Goal: Browse casually: Explore the website without a specific task or goal

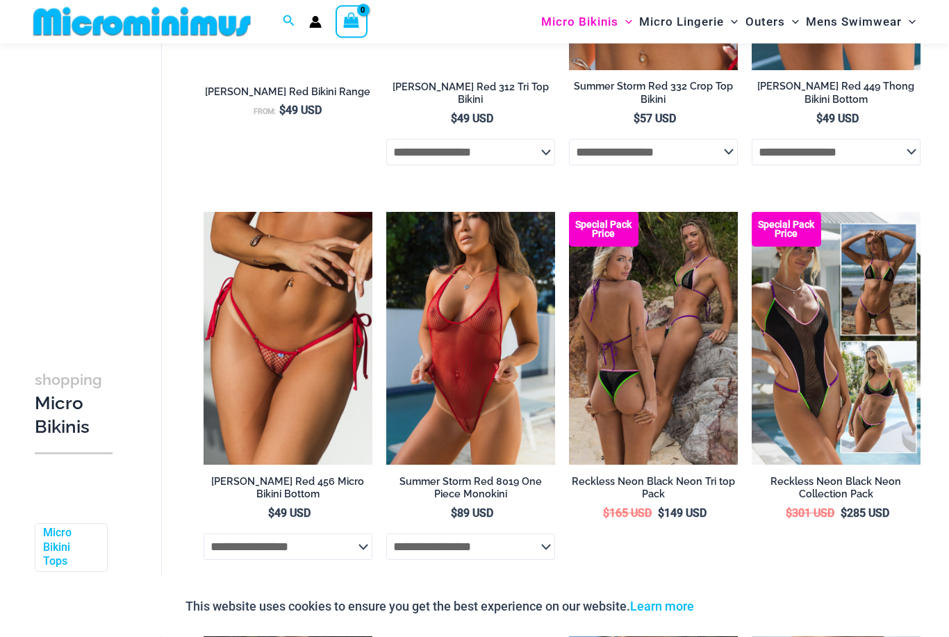
scroll to position [2310, 0]
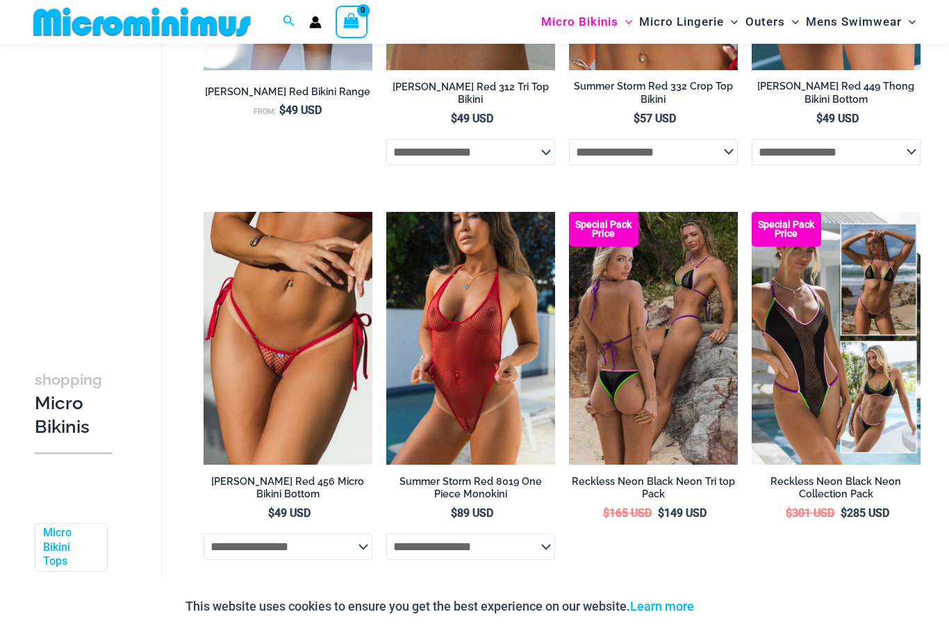
click at [386, 212] on img at bounding box center [386, 212] width 0 height 0
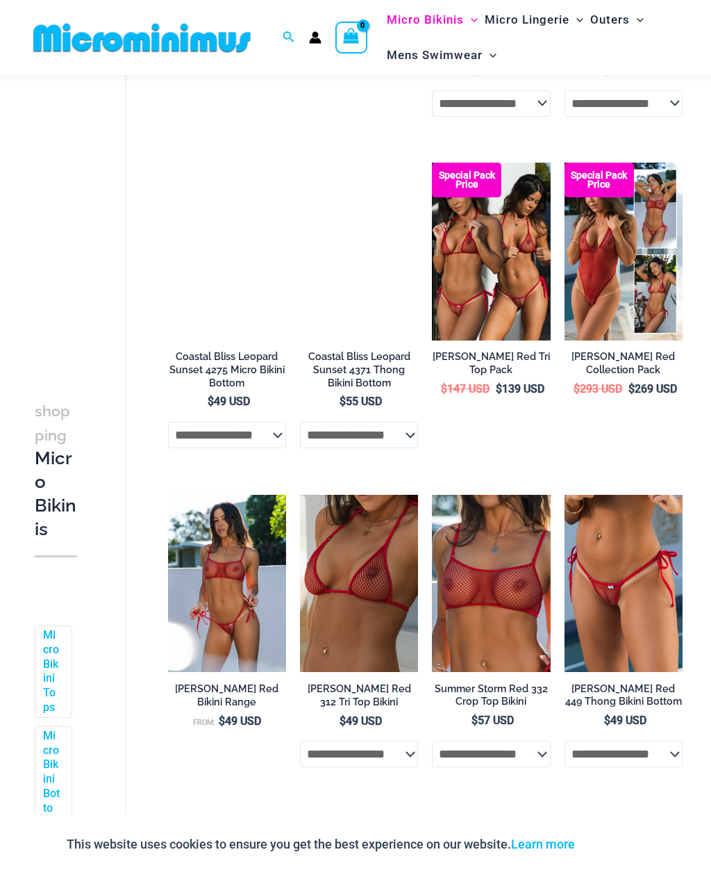
scroll to position [1309, 0]
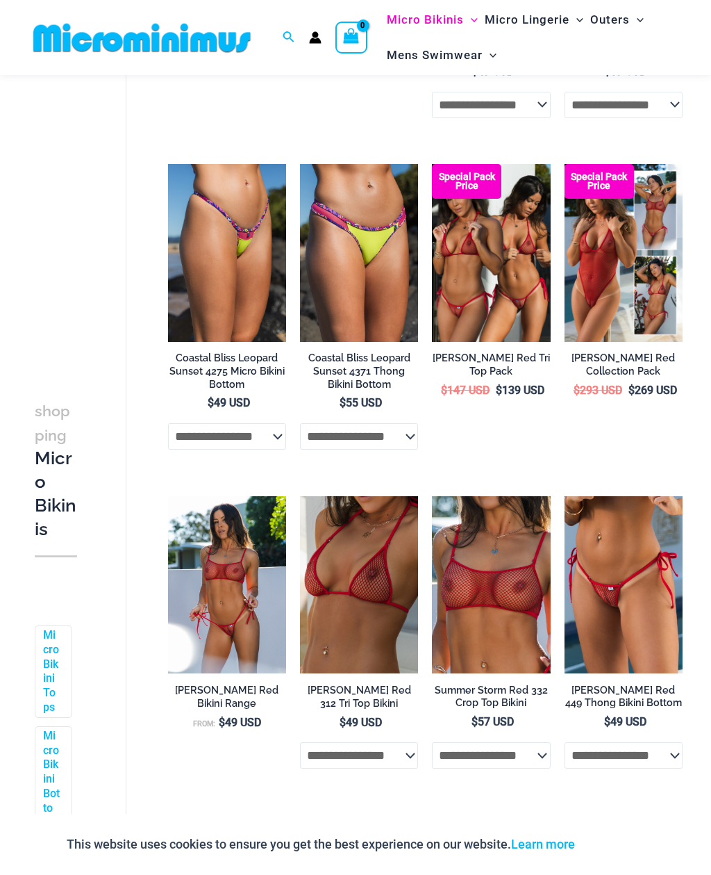
click at [565, 164] on img at bounding box center [565, 164] width 0 height 0
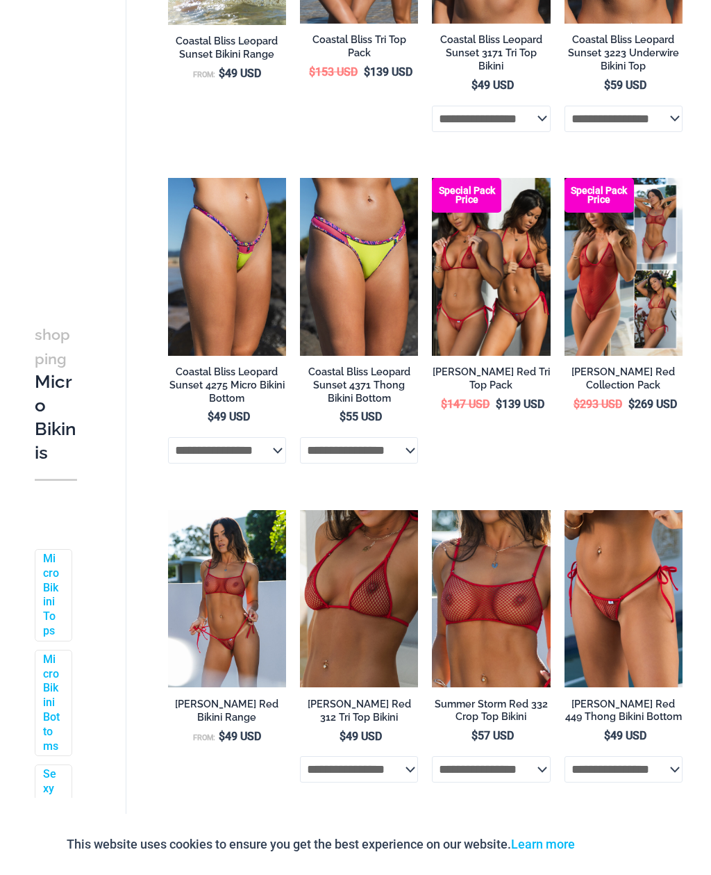
scroll to position [1355, 0]
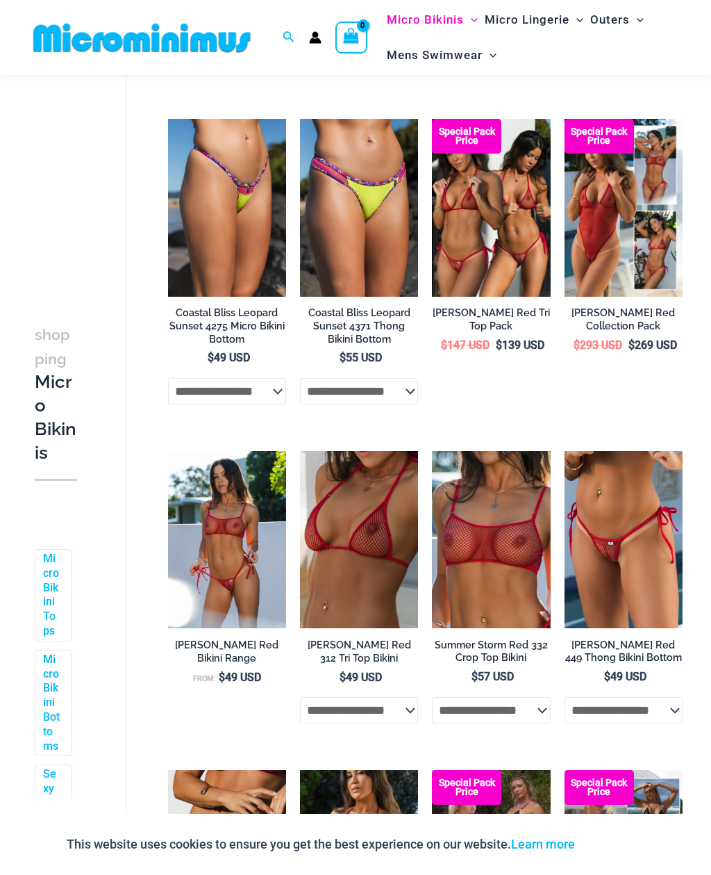
click at [432, 119] on img at bounding box center [432, 119] width 0 height 0
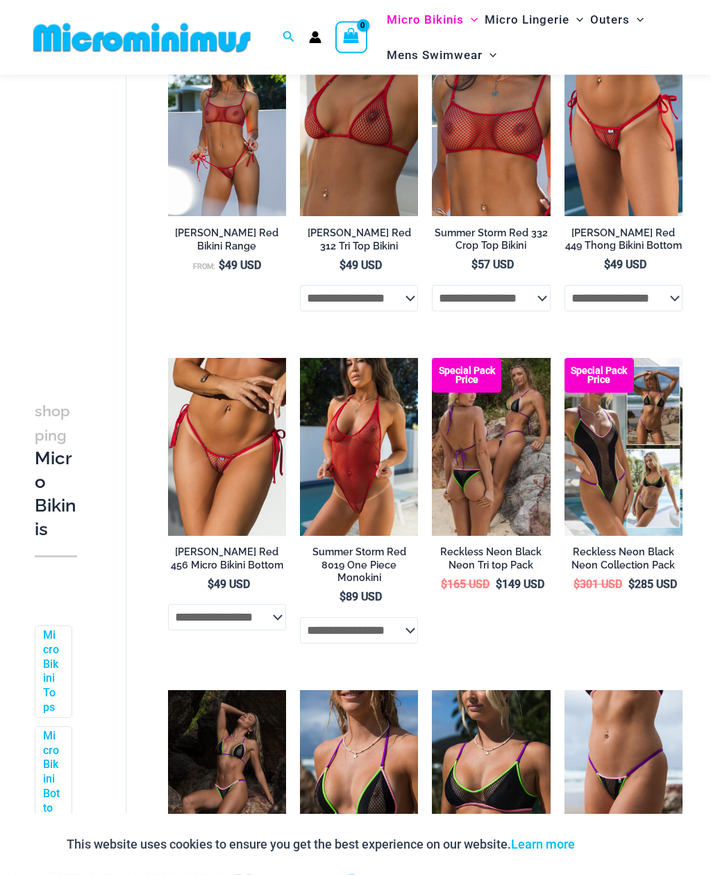
scroll to position [1767, 0]
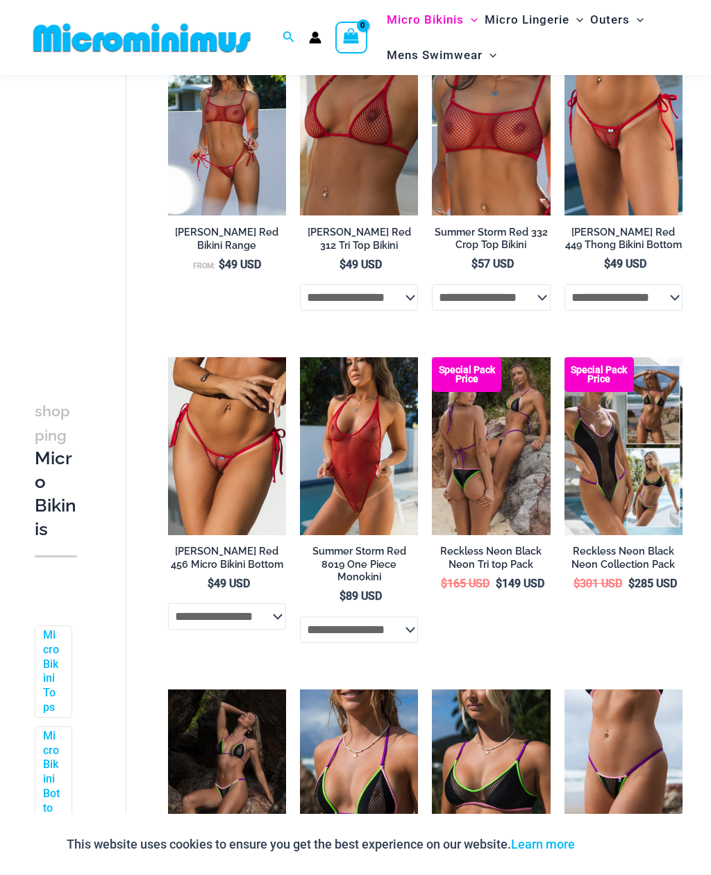
click at [168, 357] on img at bounding box center [168, 357] width 0 height 0
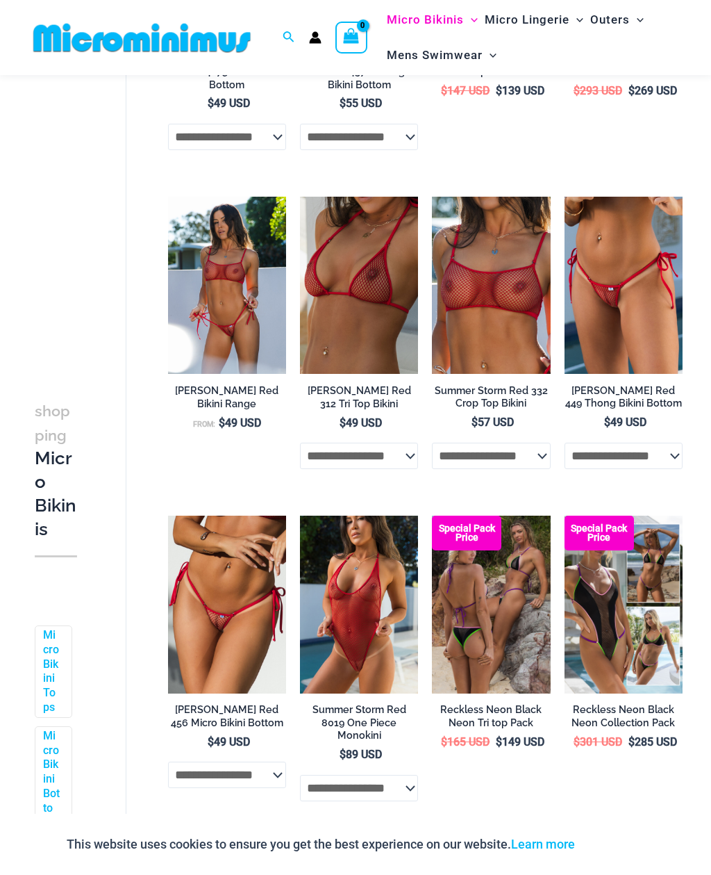
scroll to position [1608, 0]
click at [565, 197] on img at bounding box center [565, 197] width 0 height 0
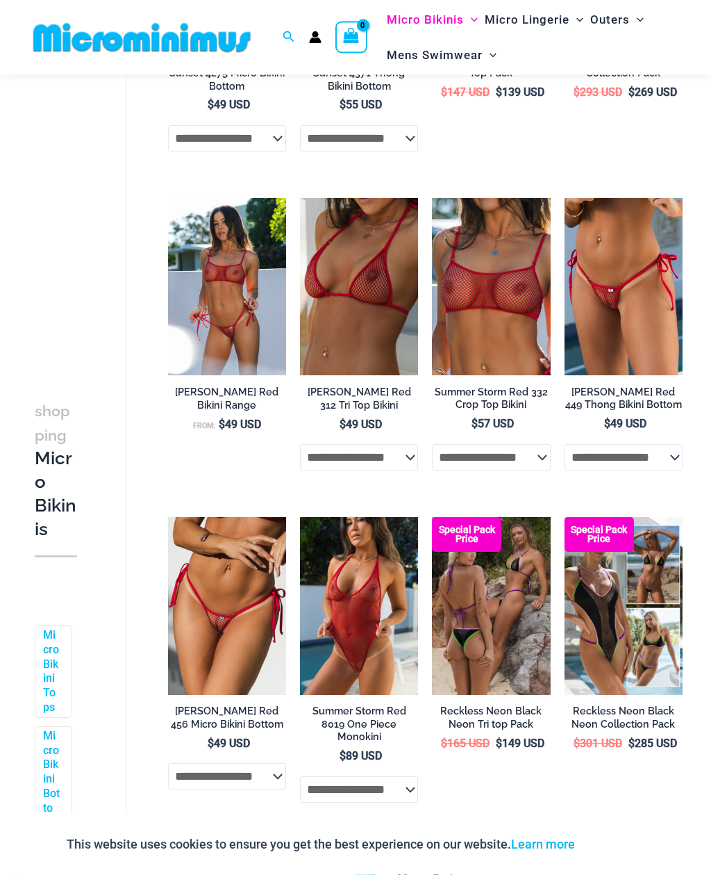
scroll to position [1607, 0]
click at [168, 517] on img at bounding box center [168, 517] width 0 height 0
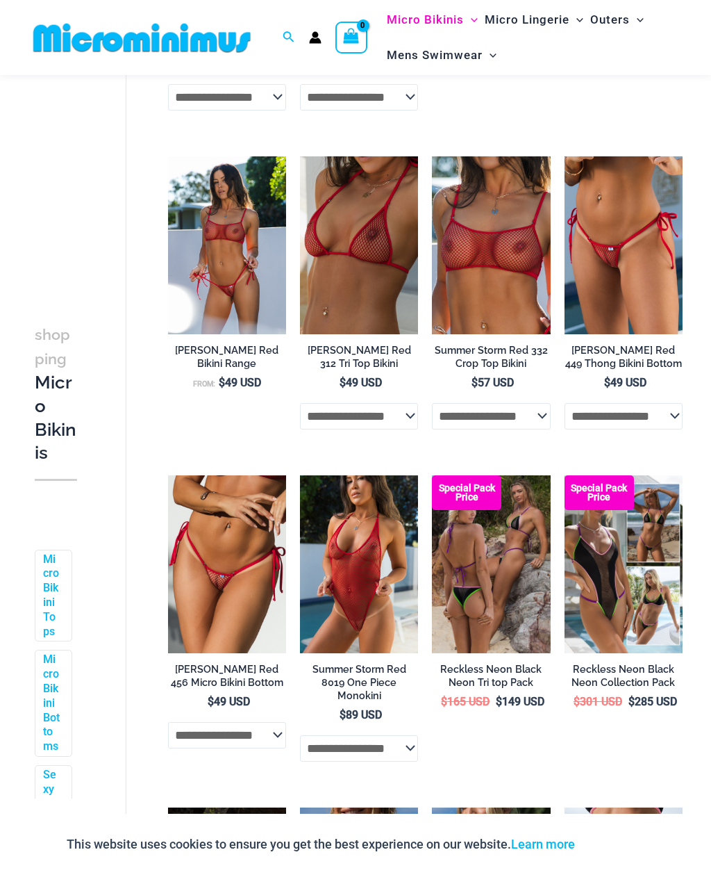
click at [432, 156] on img at bounding box center [432, 156] width 0 height 0
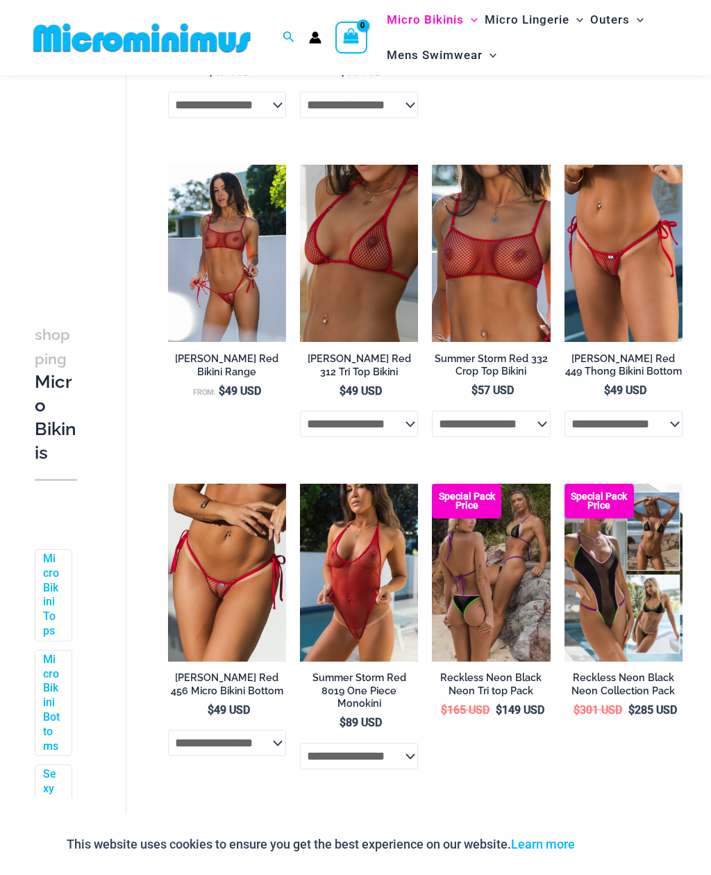
click at [300, 165] on img at bounding box center [300, 165] width 0 height 0
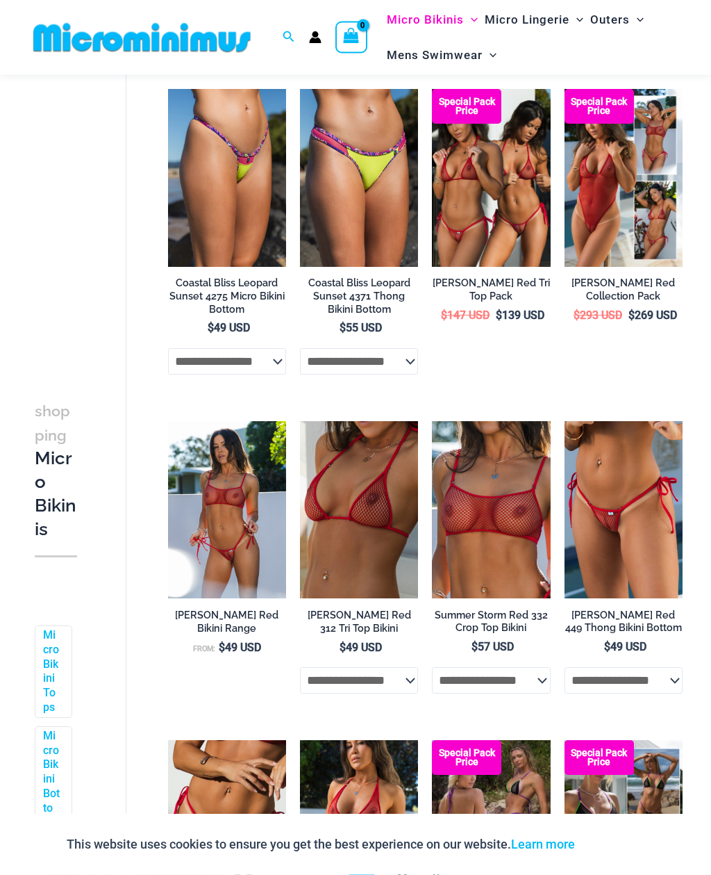
scroll to position [1384, 0]
click at [168, 421] on img at bounding box center [168, 421] width 0 height 0
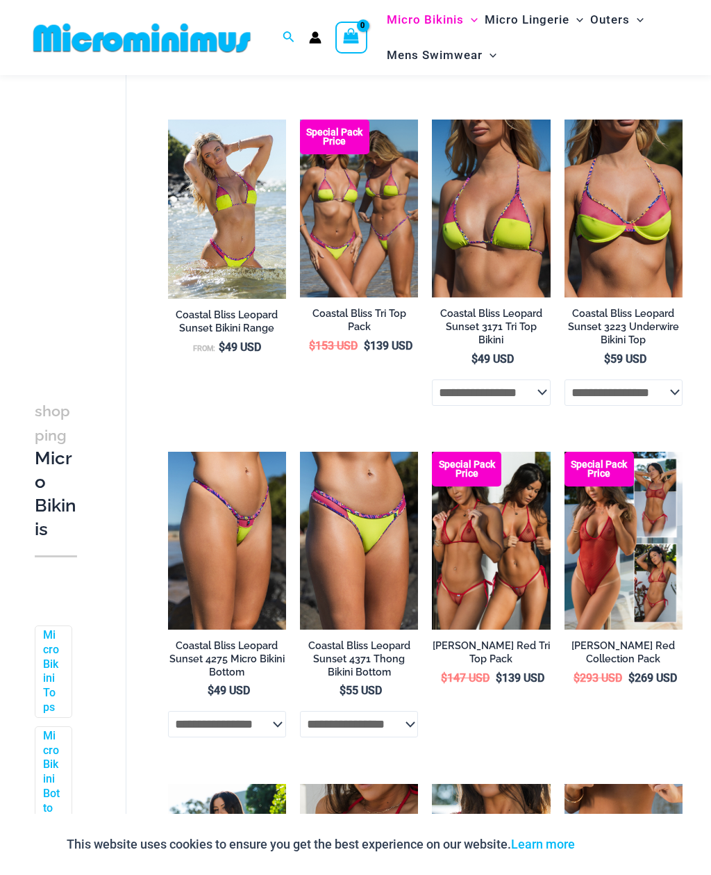
scroll to position [1021, 0]
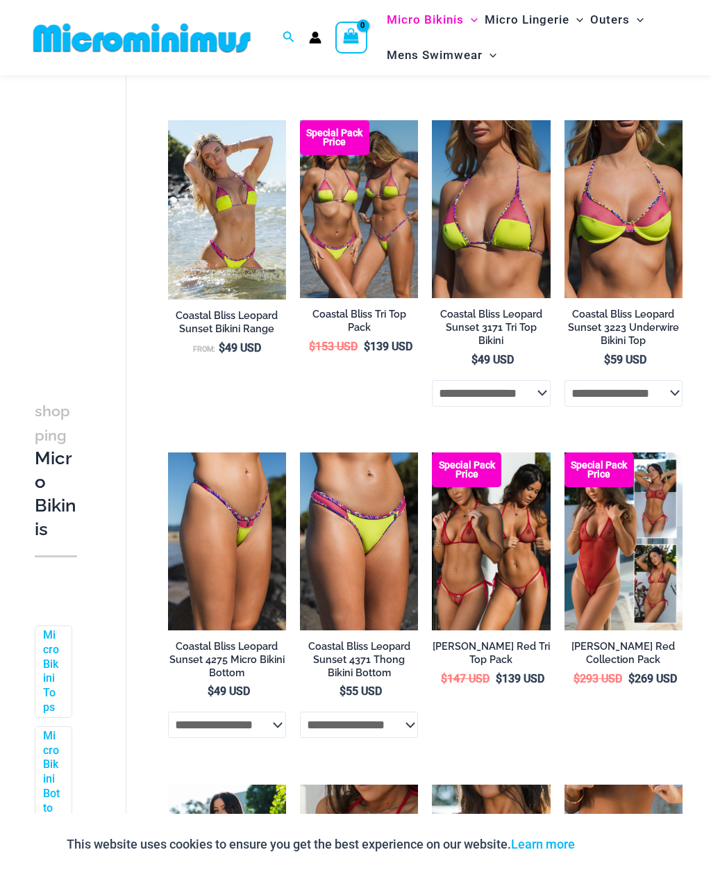
click at [432, 120] on img at bounding box center [432, 120] width 0 height 0
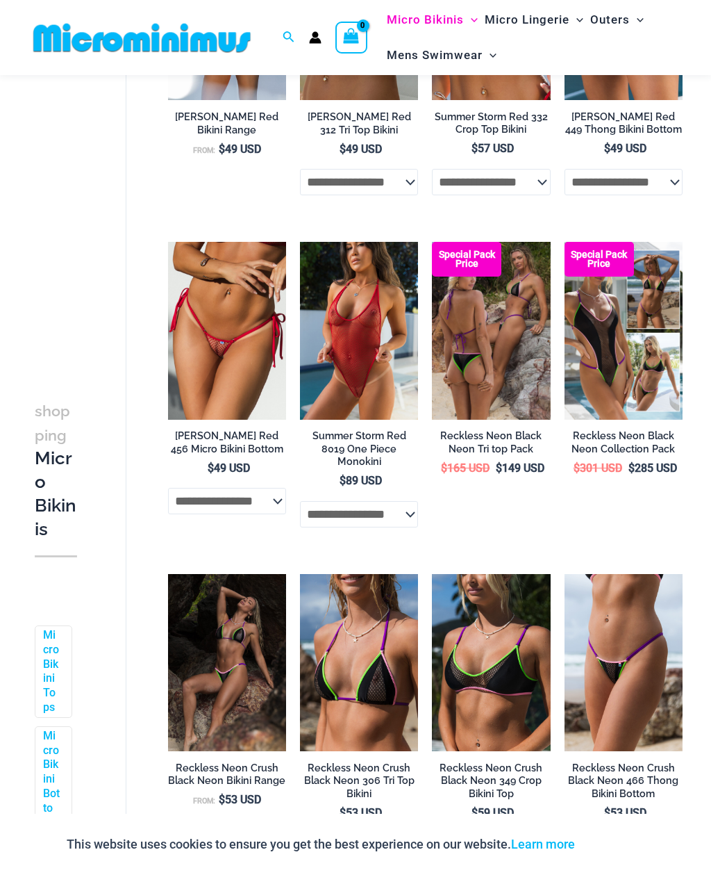
scroll to position [1883, 0]
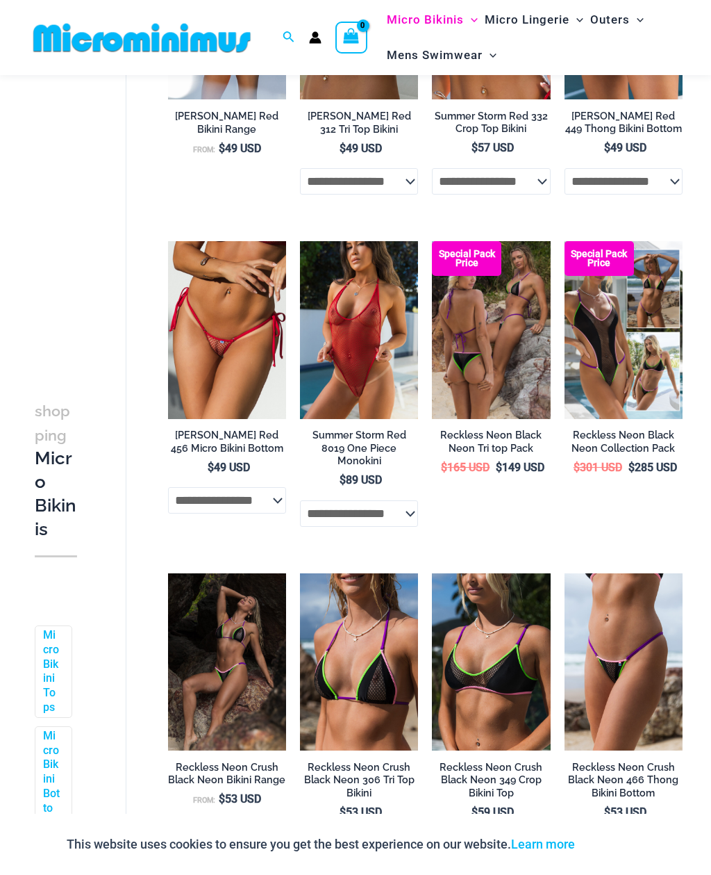
click at [565, 241] on img at bounding box center [565, 241] width 0 height 0
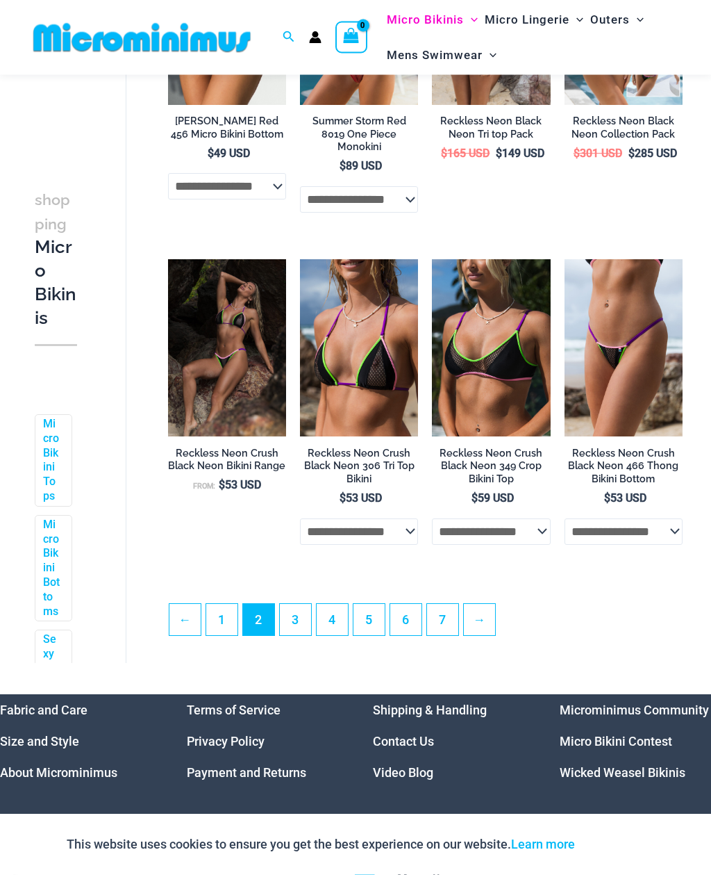
scroll to position [2283, 0]
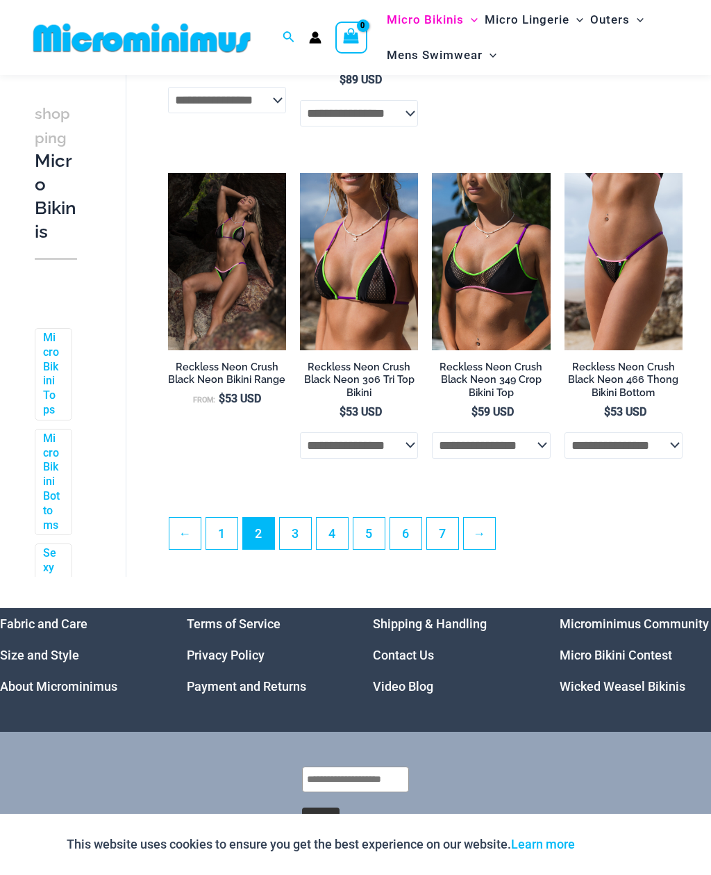
click at [308, 534] on link "3" at bounding box center [295, 533] width 31 height 31
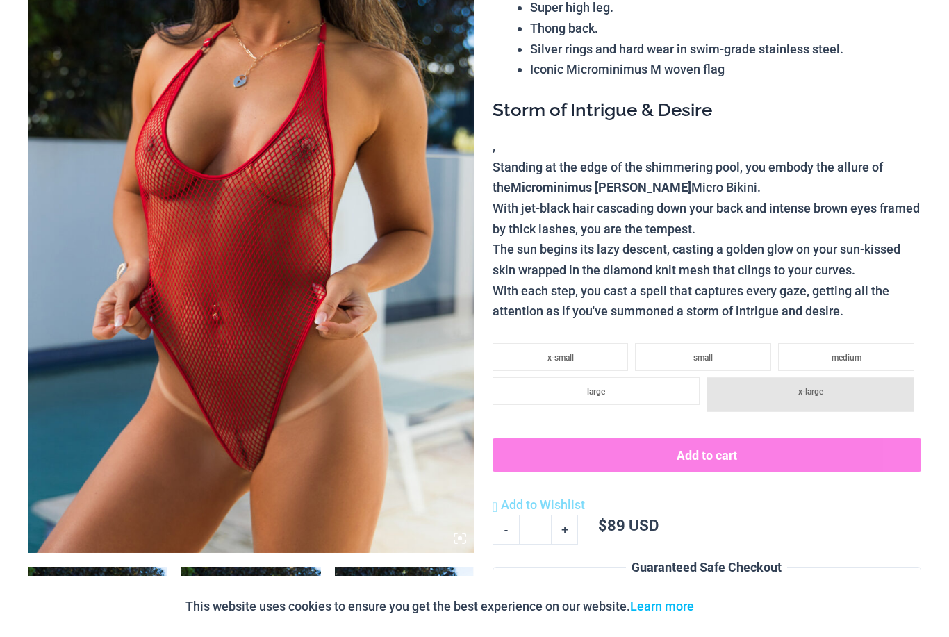
scroll to position [270, 0]
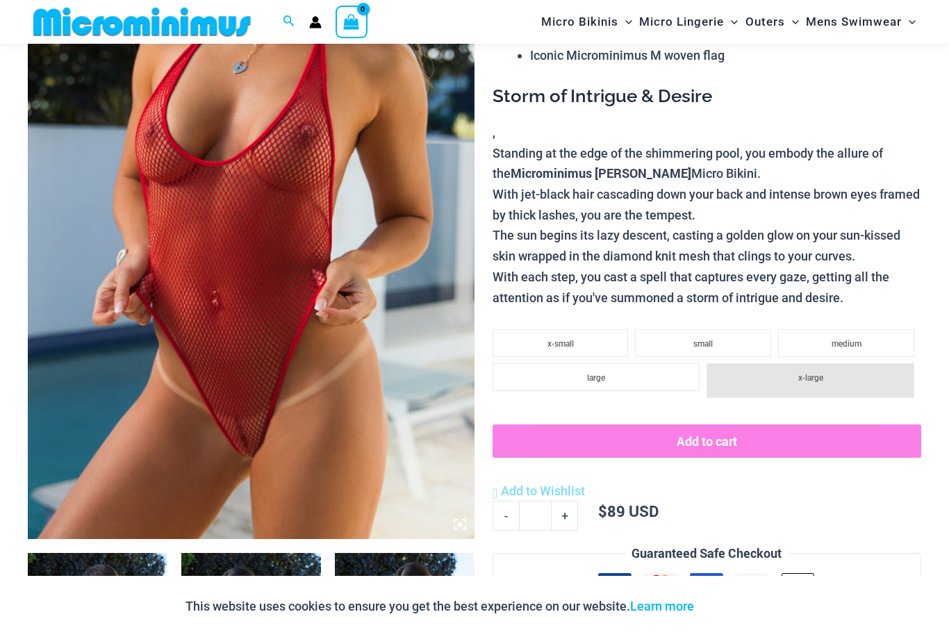
click at [392, 313] on img at bounding box center [251, 204] width 447 height 670
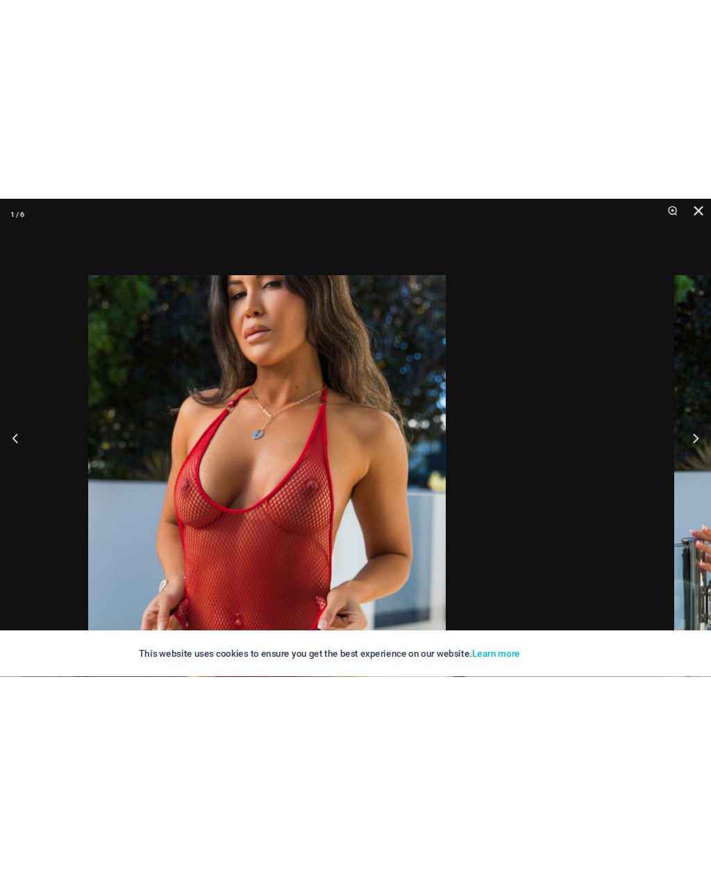
scroll to position [0, 0]
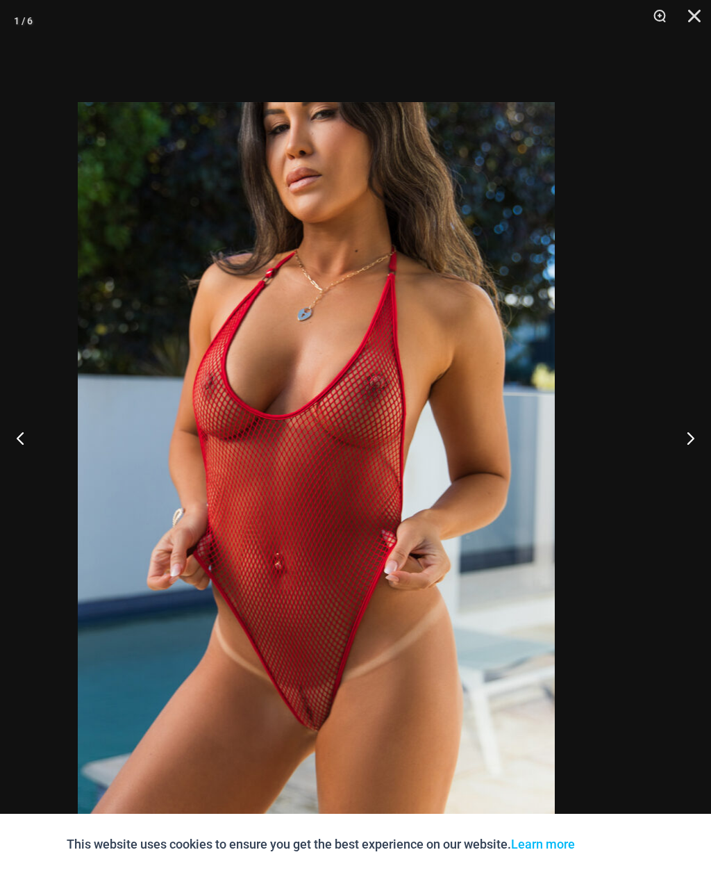
click at [593, 247] on div "1 / 6" at bounding box center [355, 437] width 711 height 875
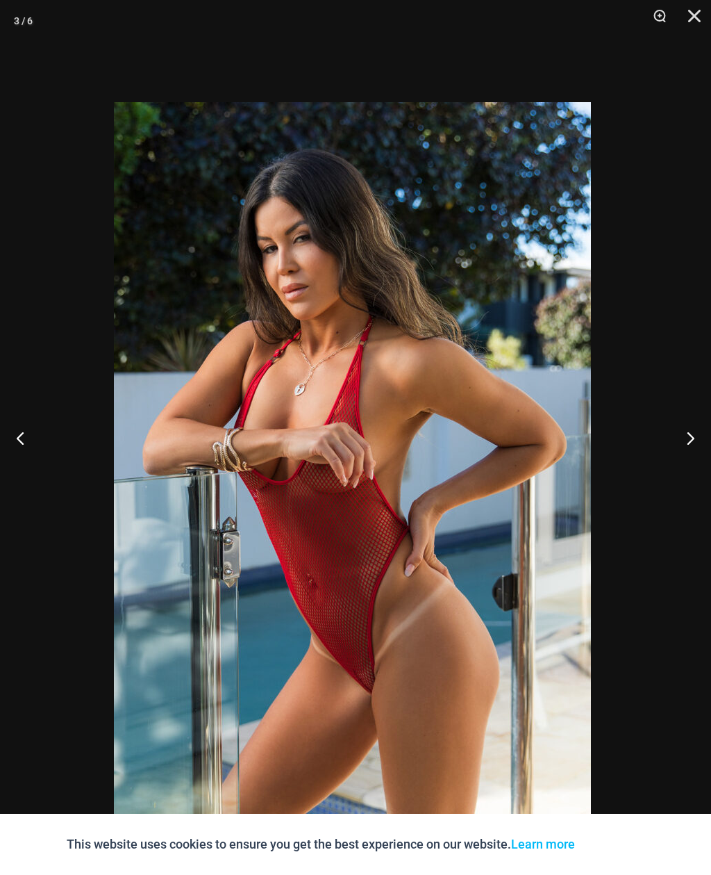
click at [600, 187] on div at bounding box center [352, 437] width 711 height 875
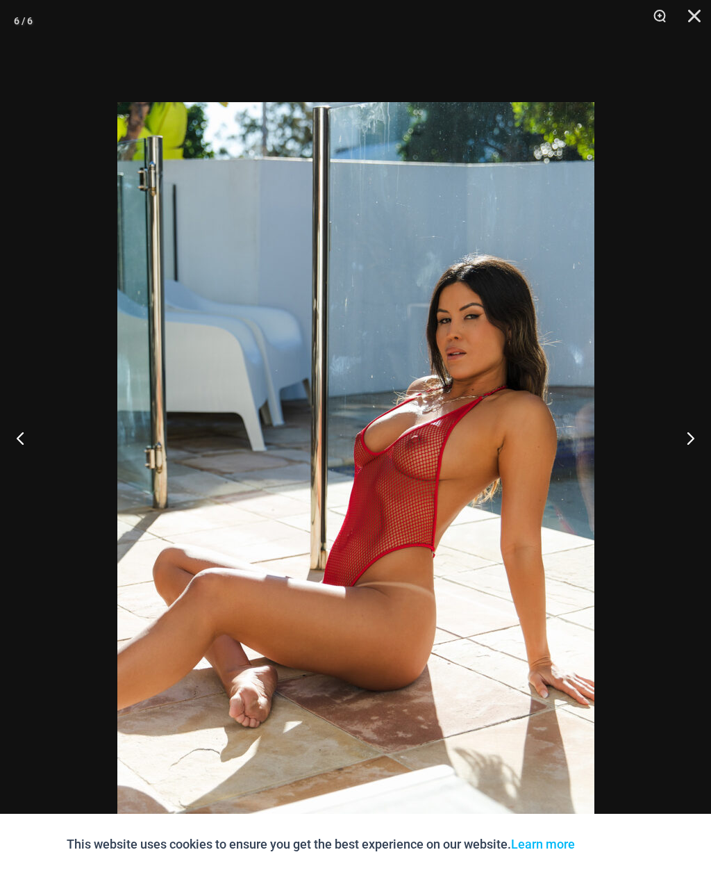
click at [679, 17] on button "Close" at bounding box center [689, 21] width 35 height 42
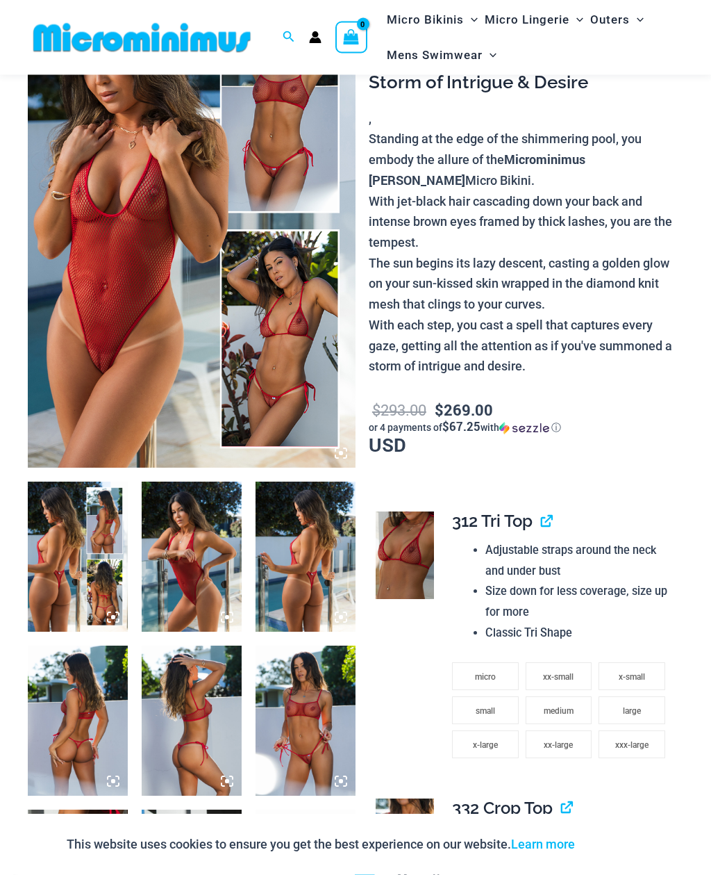
scroll to position [134, 0]
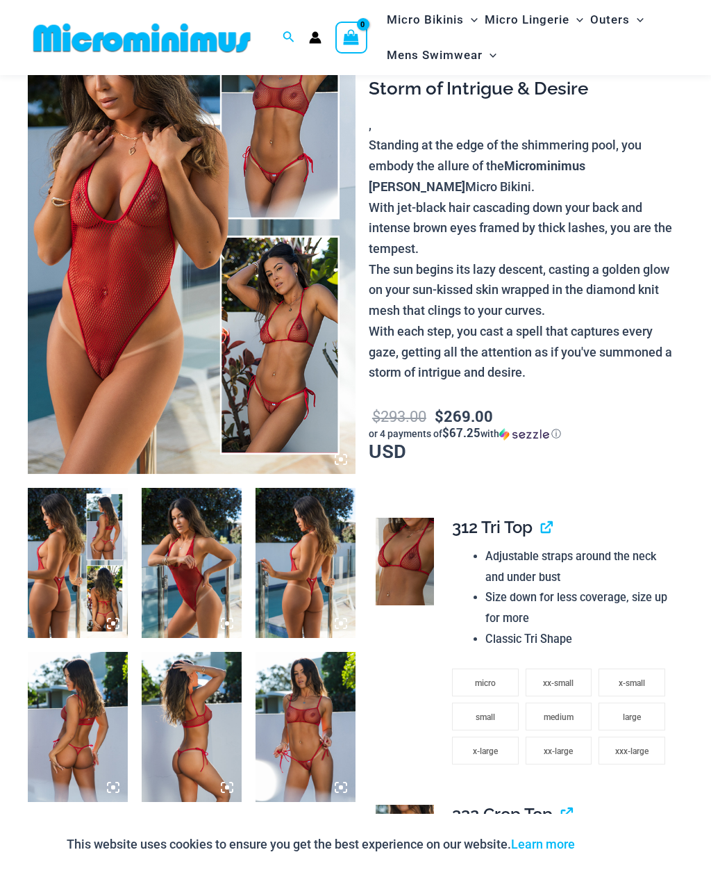
click at [101, 292] on img at bounding box center [192, 228] width 328 height 492
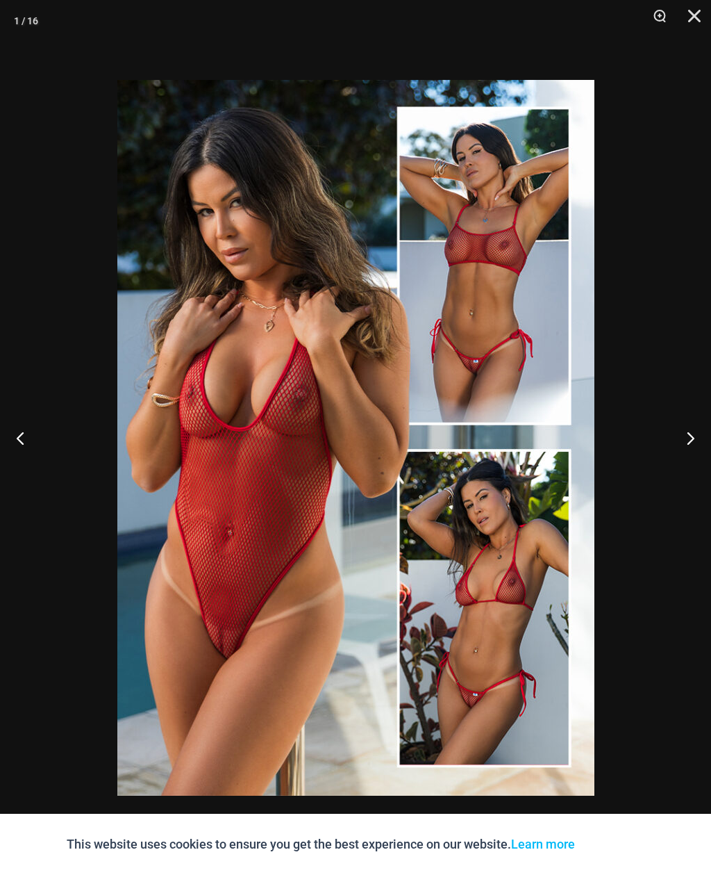
click at [698, 17] on button "Close" at bounding box center [689, 21] width 35 height 42
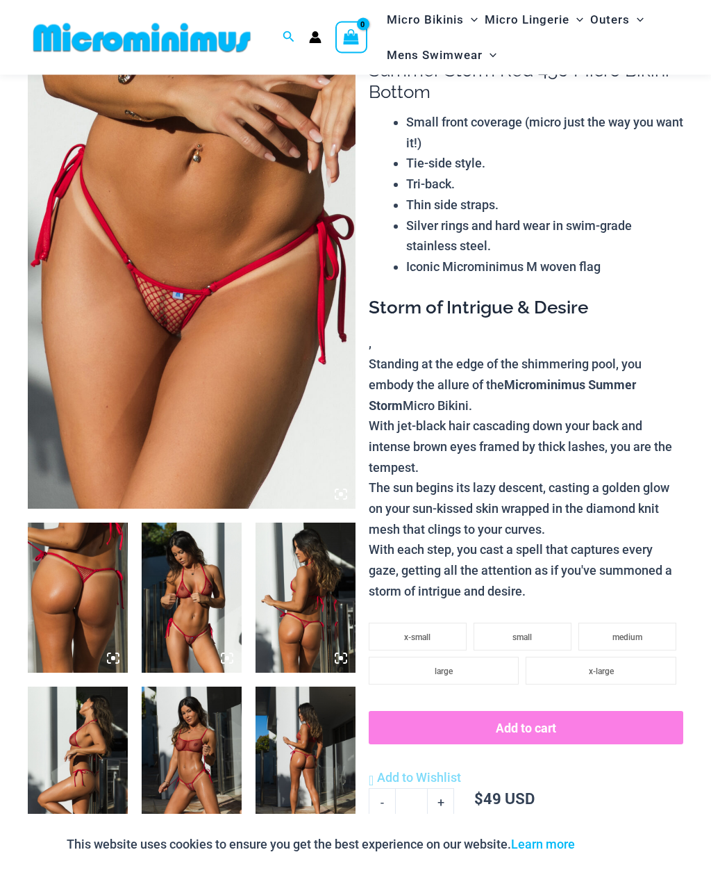
click at [124, 311] on img at bounding box center [192, 263] width 328 height 492
click at [119, 322] on img at bounding box center [192, 263] width 328 height 492
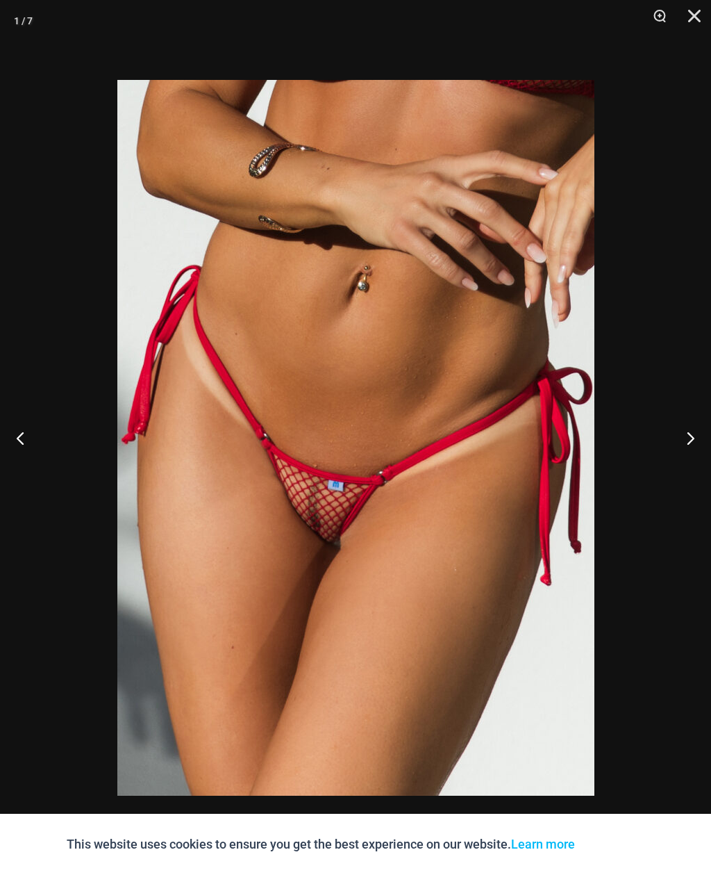
click at [701, 435] on button "Next" at bounding box center [685, 437] width 52 height 69
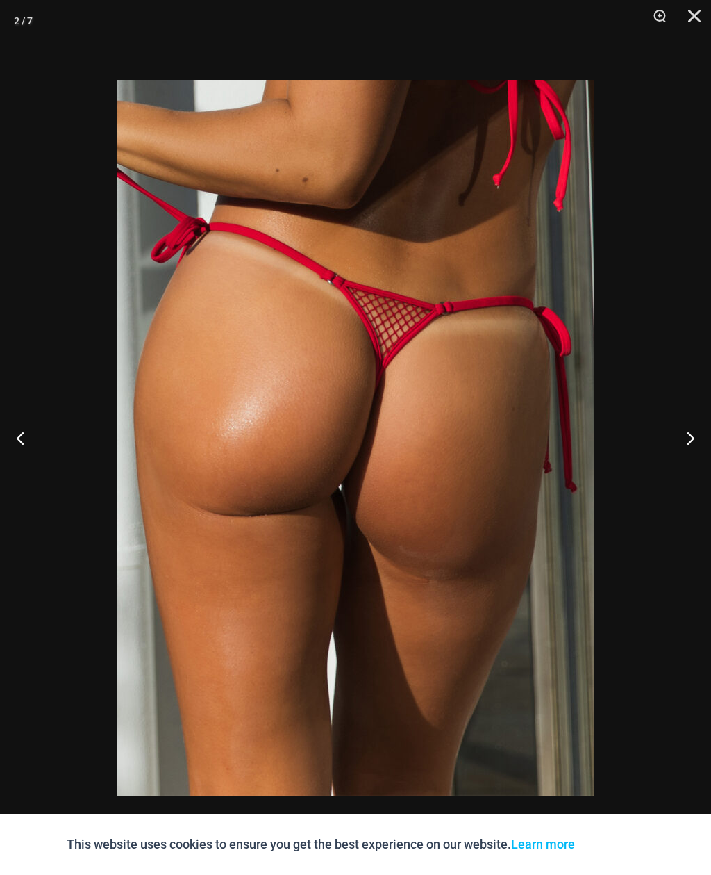
click at [695, 433] on button "Next" at bounding box center [685, 437] width 52 height 69
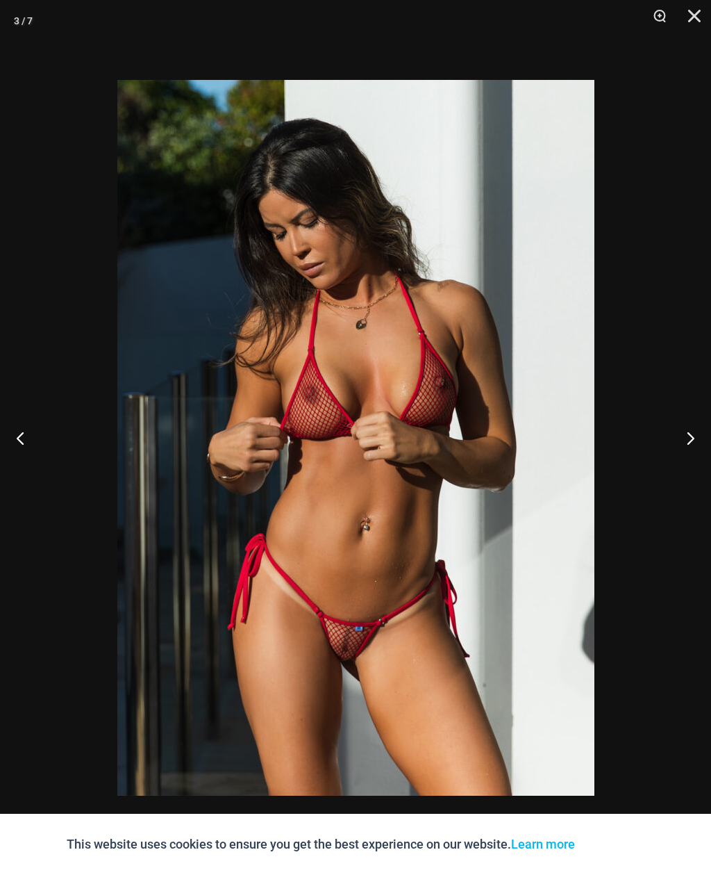
click at [695, 434] on button "Next" at bounding box center [685, 437] width 52 height 69
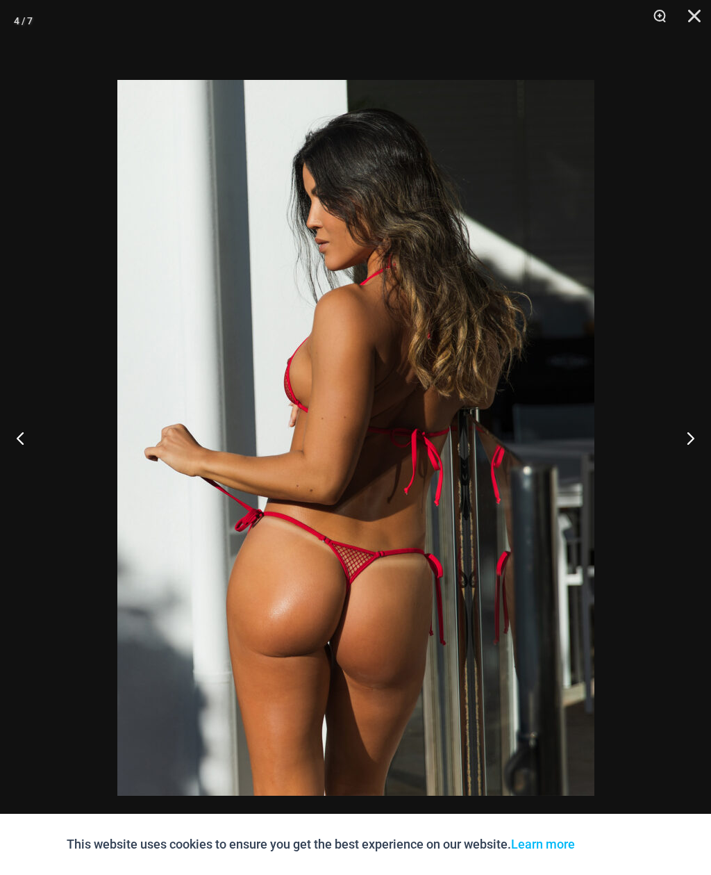
click at [695, 441] on button "Next" at bounding box center [685, 437] width 52 height 69
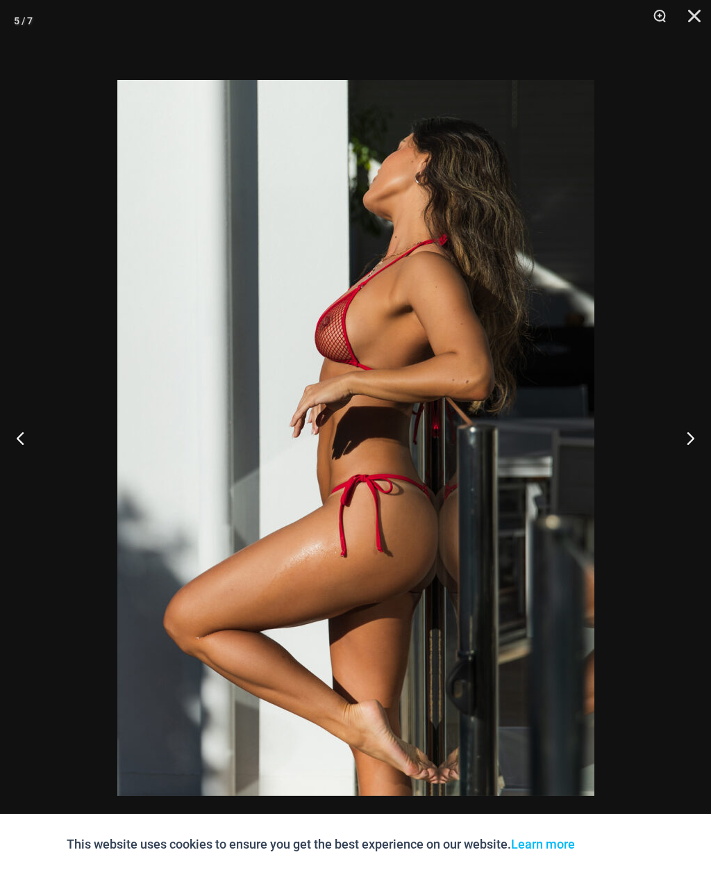
click at [693, 442] on button "Next" at bounding box center [685, 437] width 52 height 69
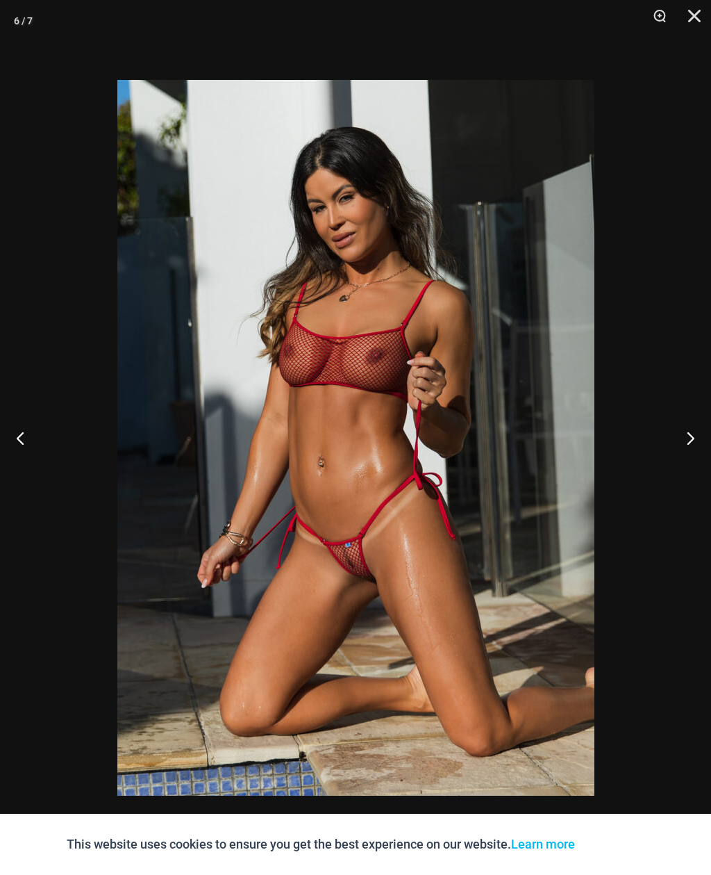
click at [697, 440] on button "Next" at bounding box center [685, 437] width 52 height 69
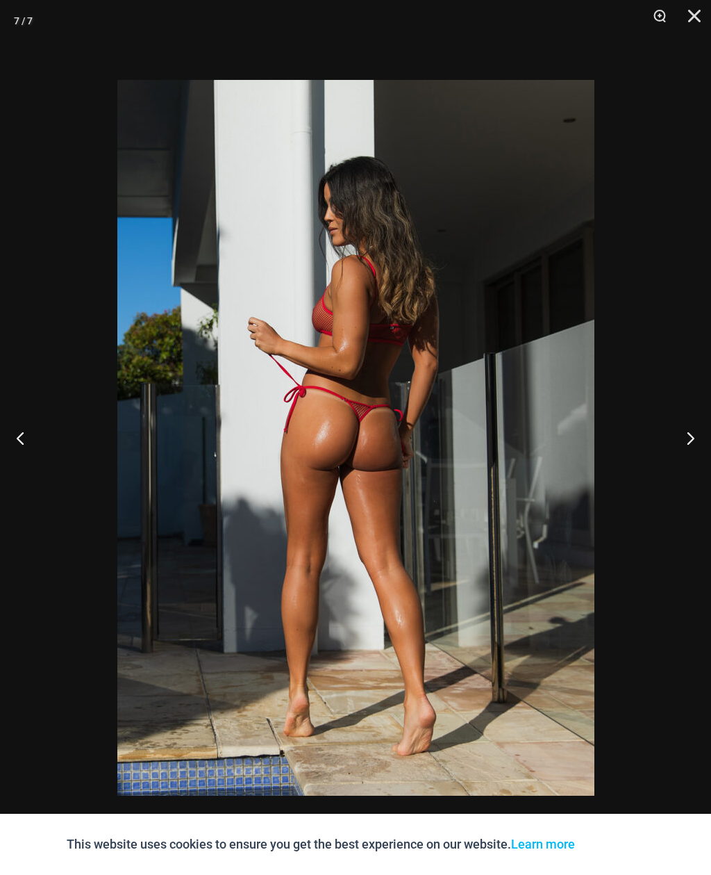
click at [698, 13] on button "Close" at bounding box center [689, 21] width 35 height 42
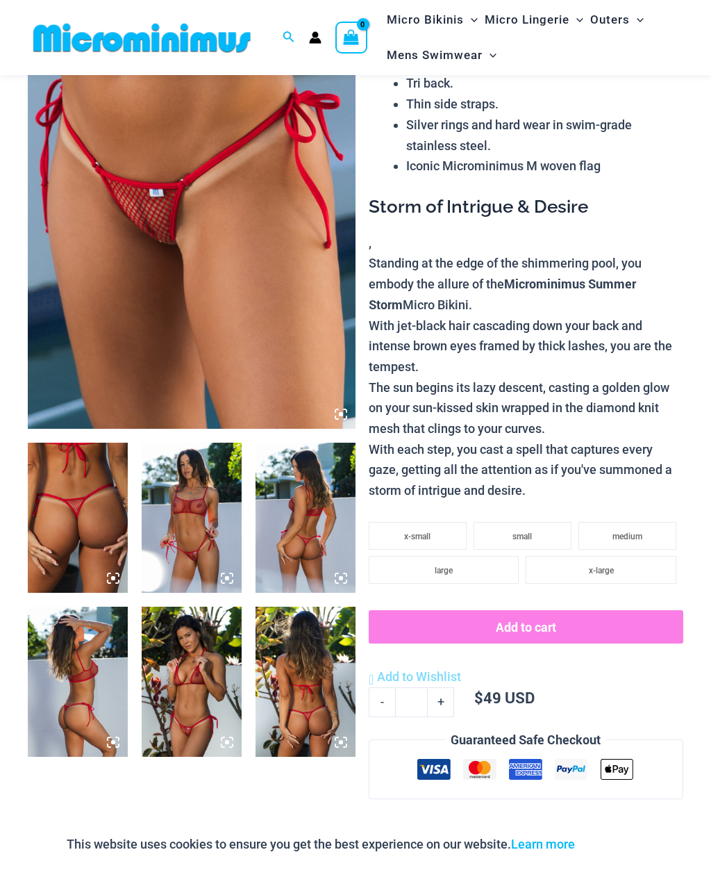
scroll to position [178, 0]
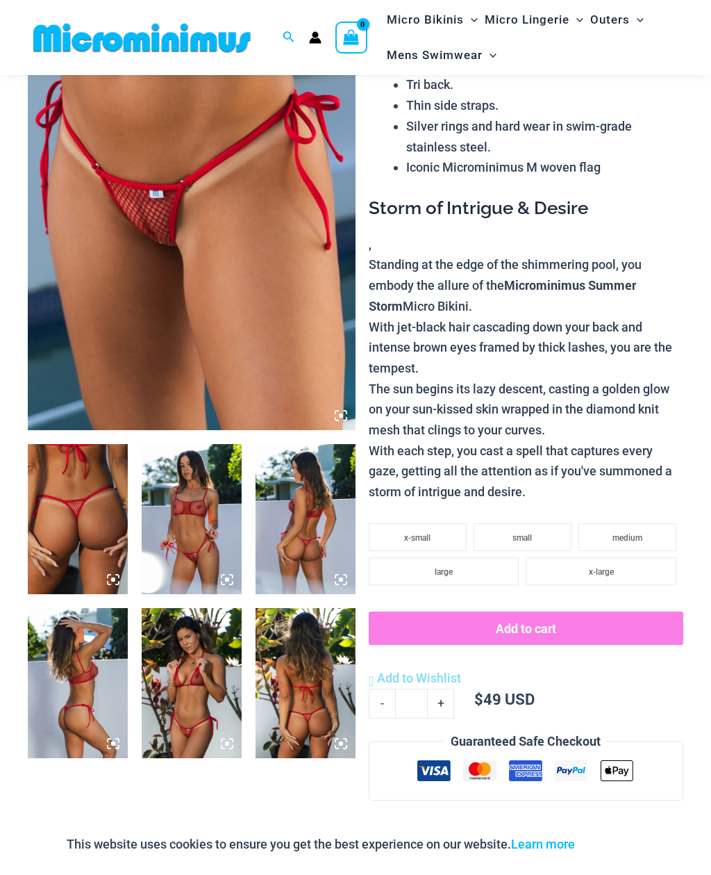
click at [97, 367] on img at bounding box center [192, 184] width 328 height 492
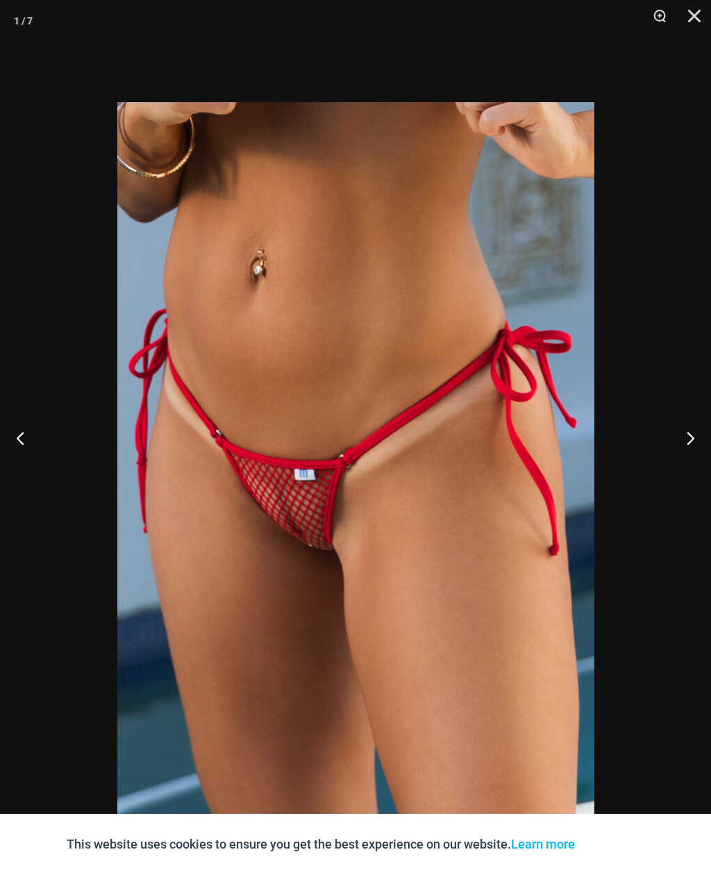
click at [696, 464] on button "Next" at bounding box center [685, 437] width 52 height 69
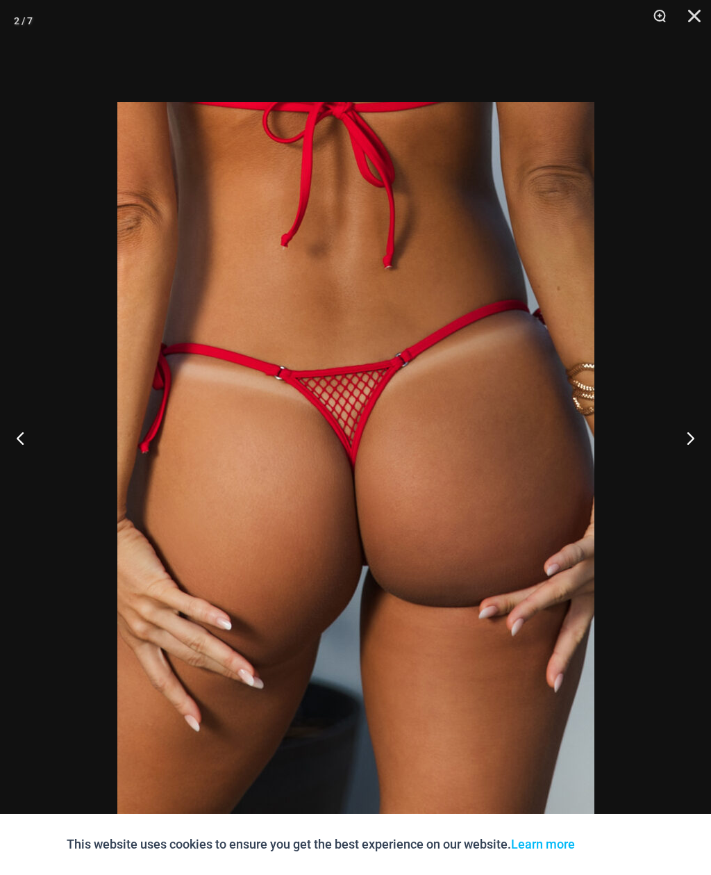
click at [694, 463] on button "Next" at bounding box center [685, 437] width 52 height 69
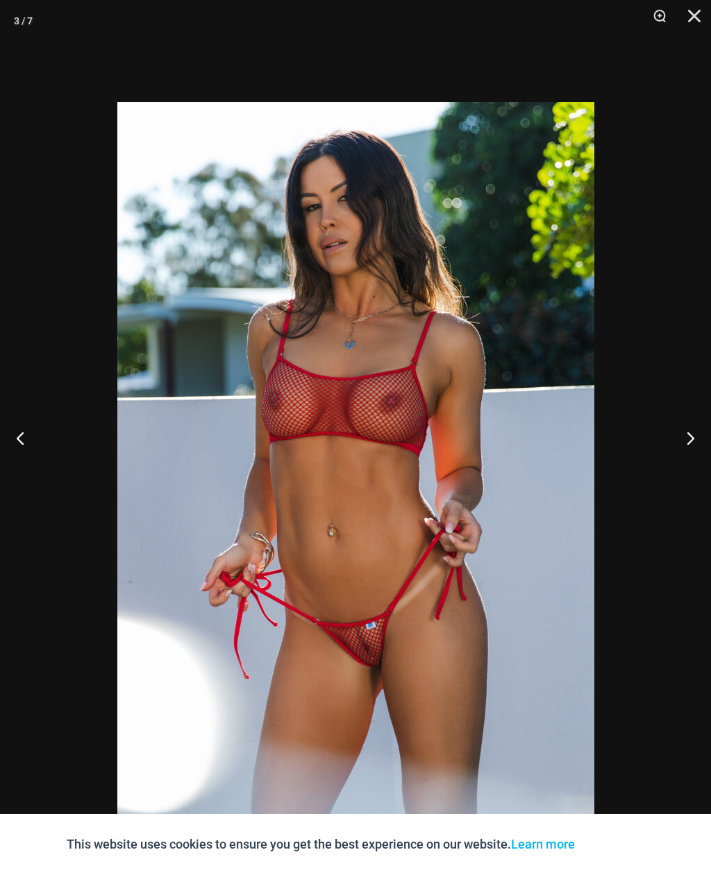
click at [702, 463] on button "Next" at bounding box center [685, 437] width 52 height 69
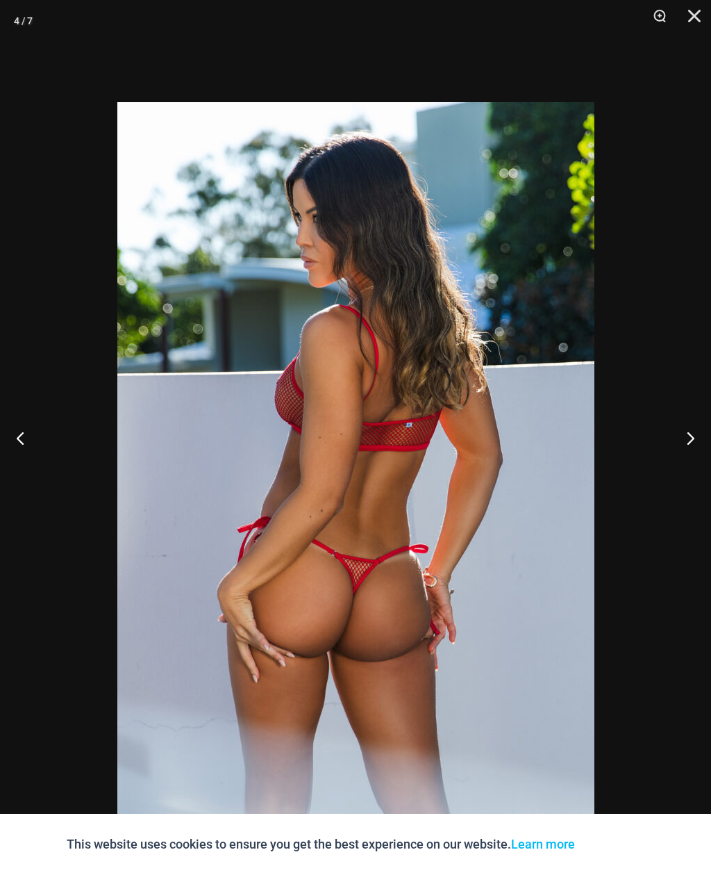
click at [697, 457] on button "Next" at bounding box center [685, 437] width 52 height 69
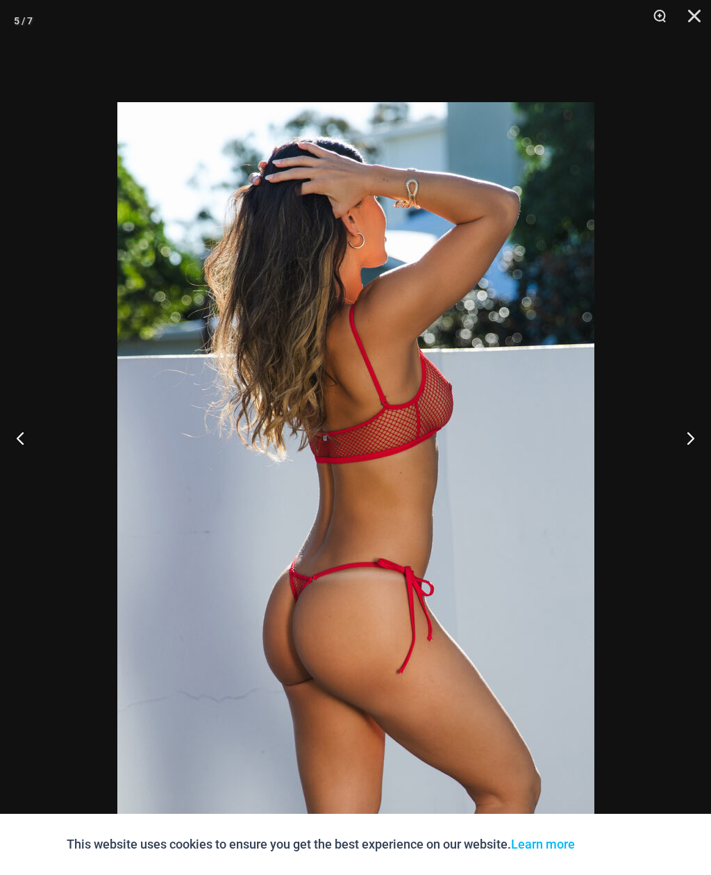
click at [694, 463] on button "Next" at bounding box center [685, 437] width 52 height 69
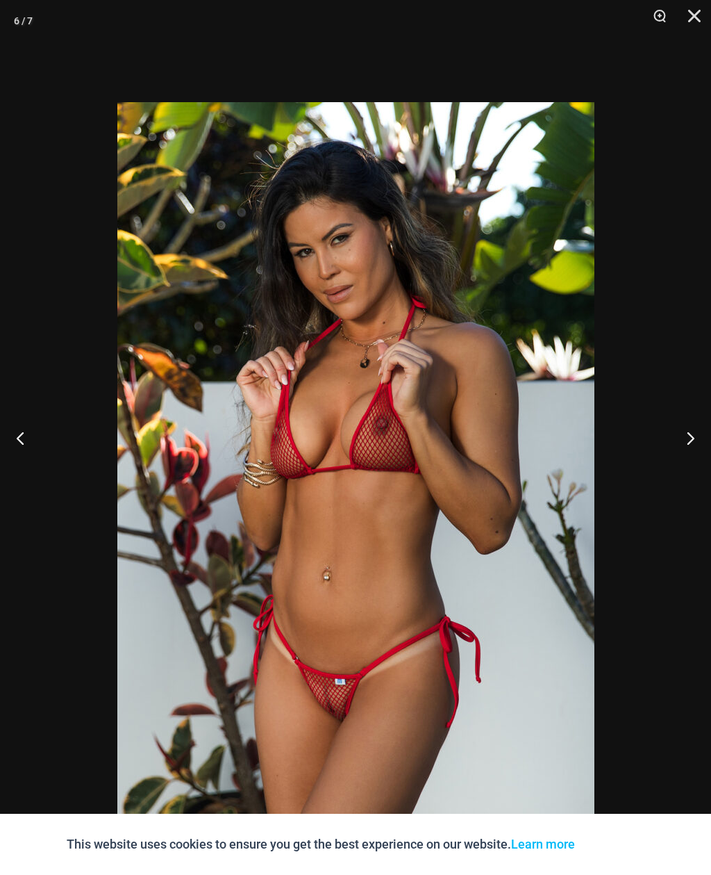
click at [695, 461] on button "Next" at bounding box center [685, 437] width 52 height 69
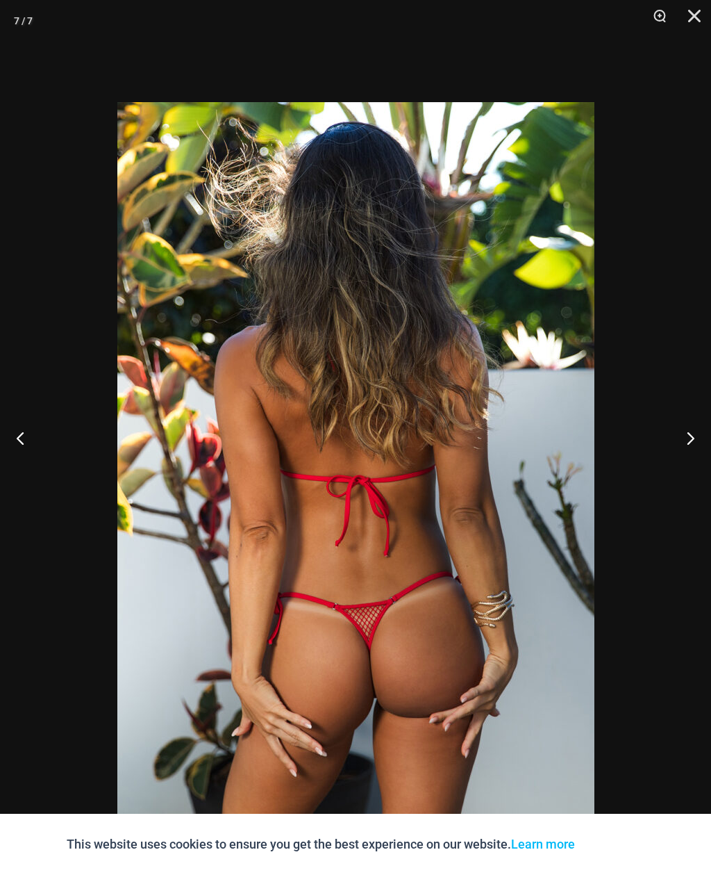
click at [702, 19] on button "Close" at bounding box center [689, 21] width 35 height 42
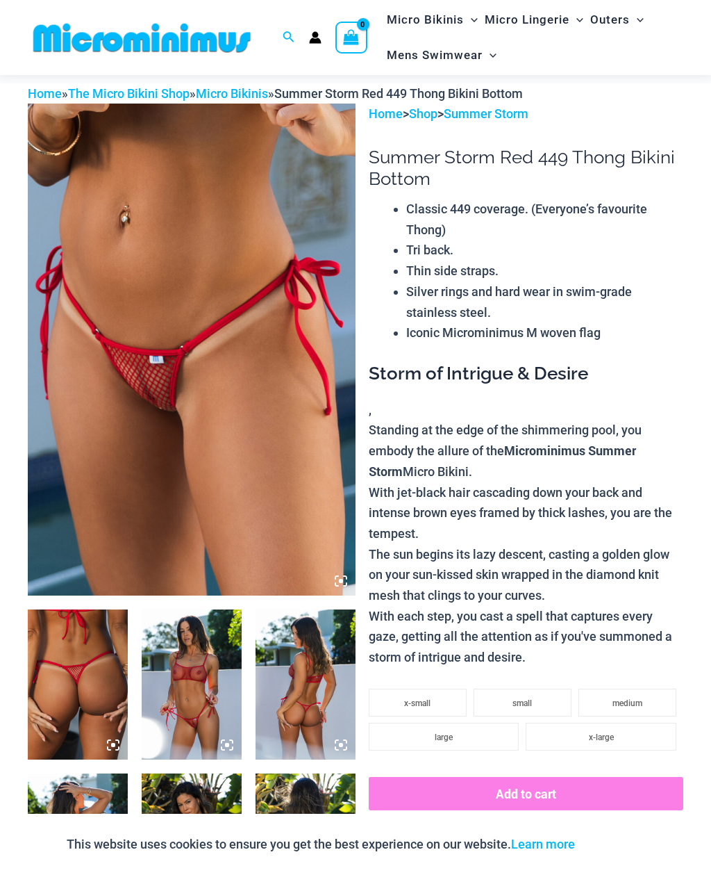
scroll to position [0, 0]
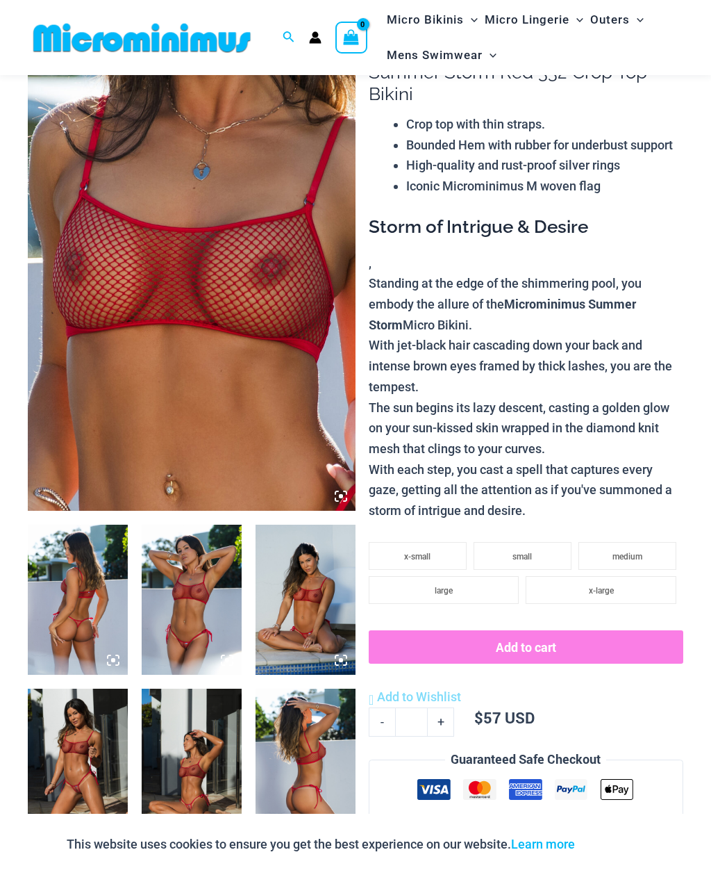
scroll to position [84, 0]
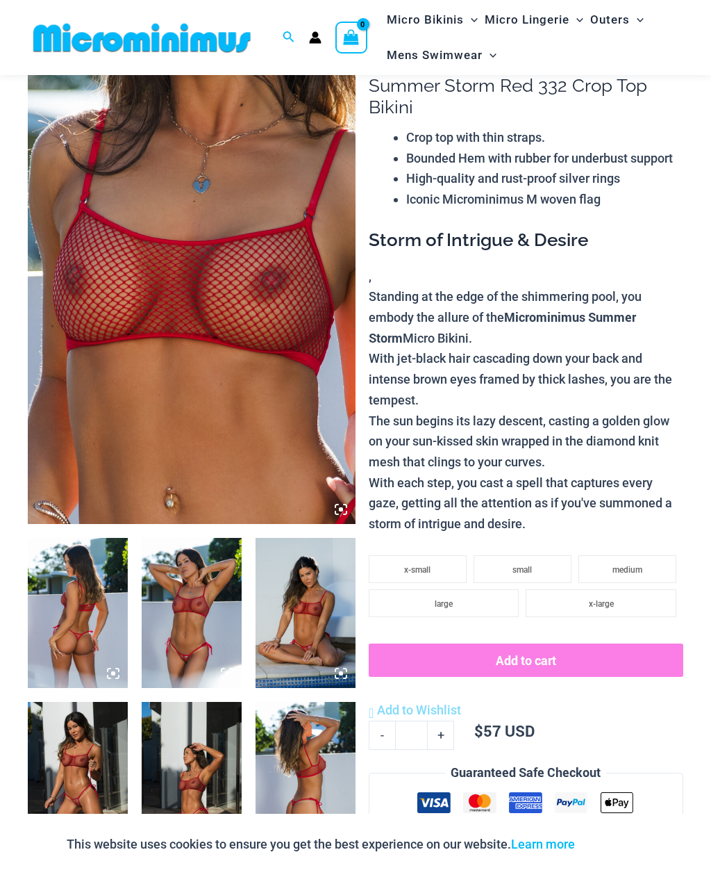
click at [134, 308] on img at bounding box center [192, 278] width 328 height 492
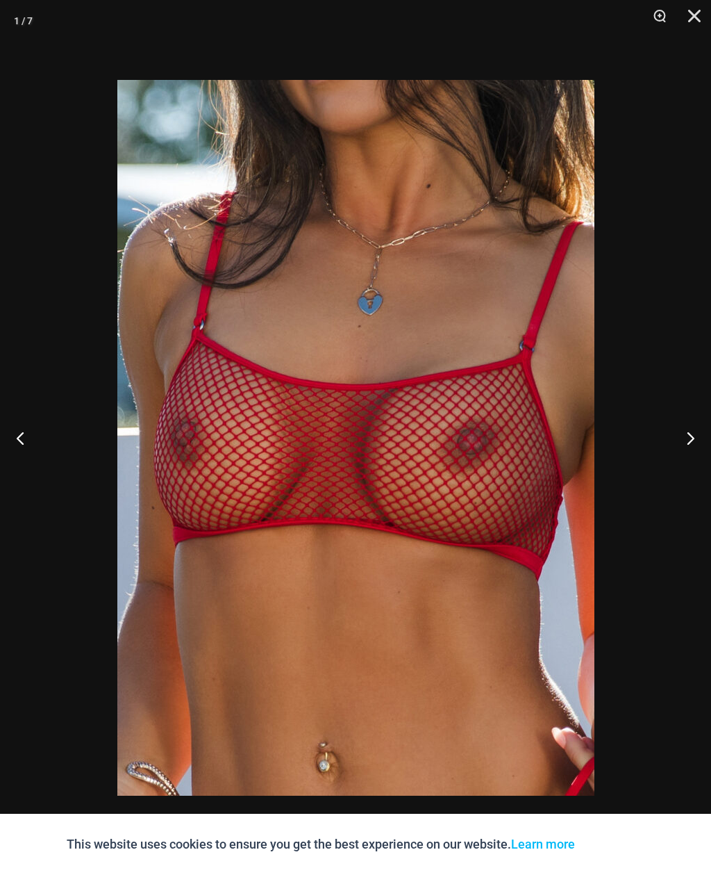
click at [693, 436] on button "Next" at bounding box center [685, 437] width 52 height 69
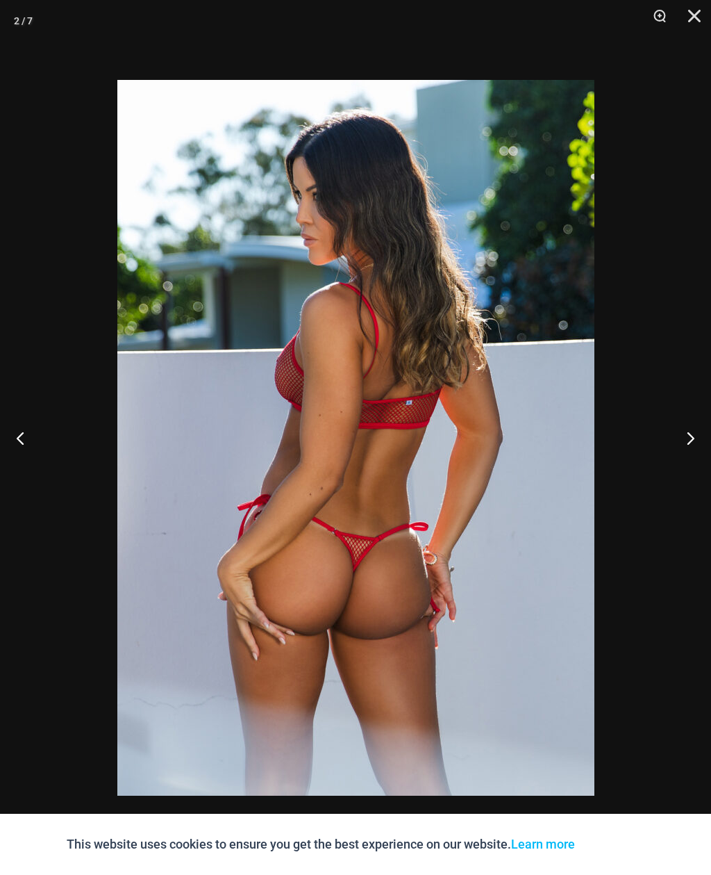
click at [695, 433] on button "Next" at bounding box center [685, 437] width 52 height 69
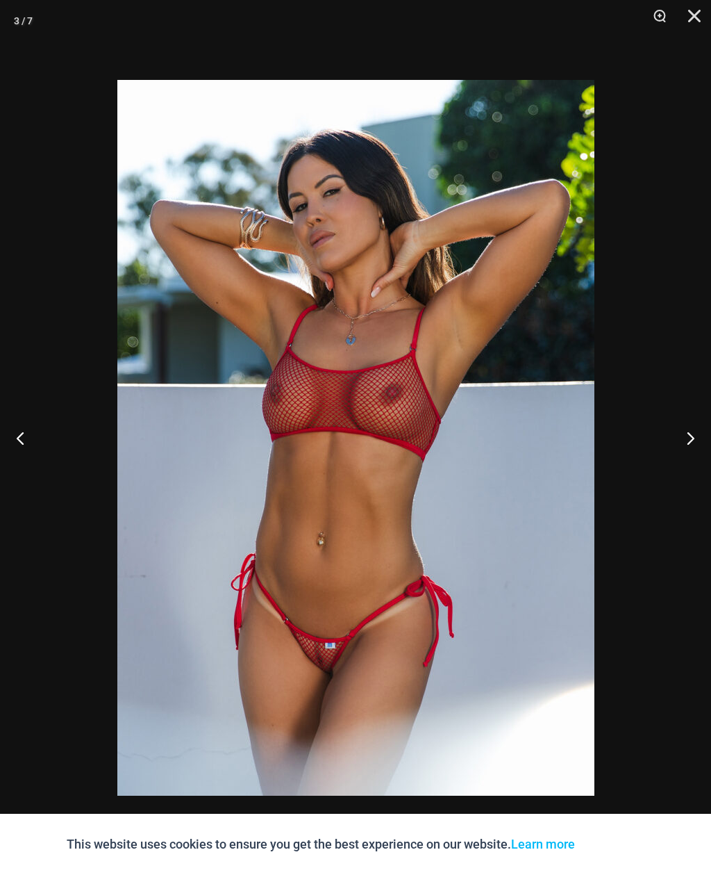
click at [698, 438] on button "Next" at bounding box center [685, 437] width 52 height 69
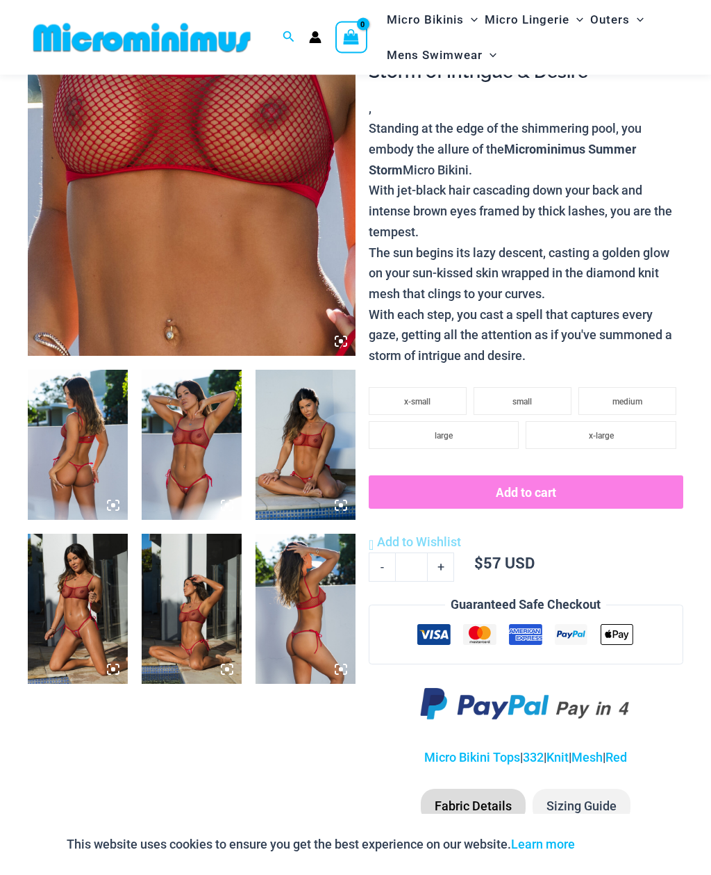
scroll to position [258, 0]
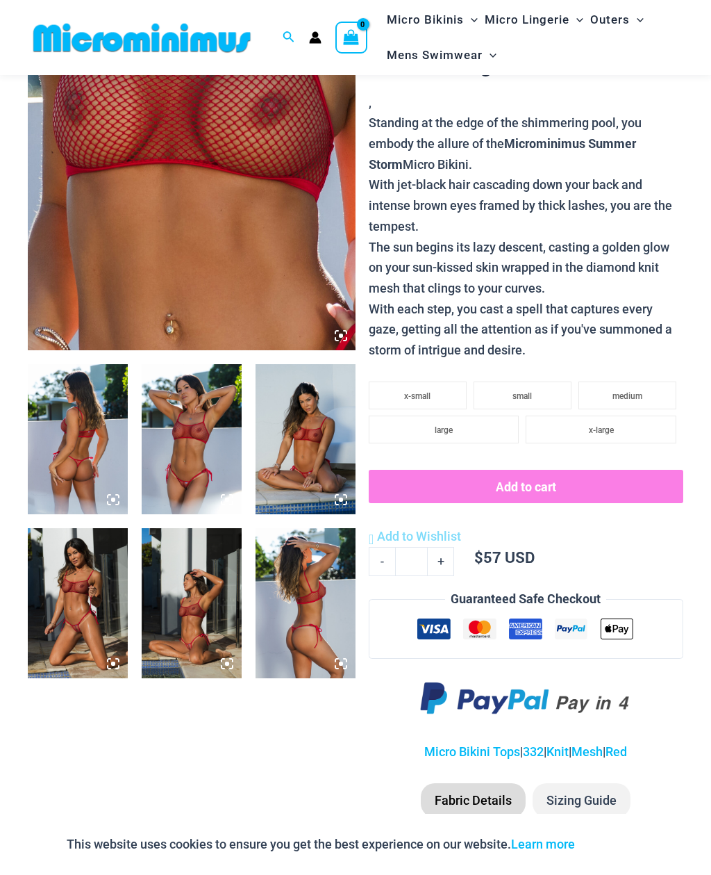
click at [90, 584] on img at bounding box center [78, 603] width 100 height 150
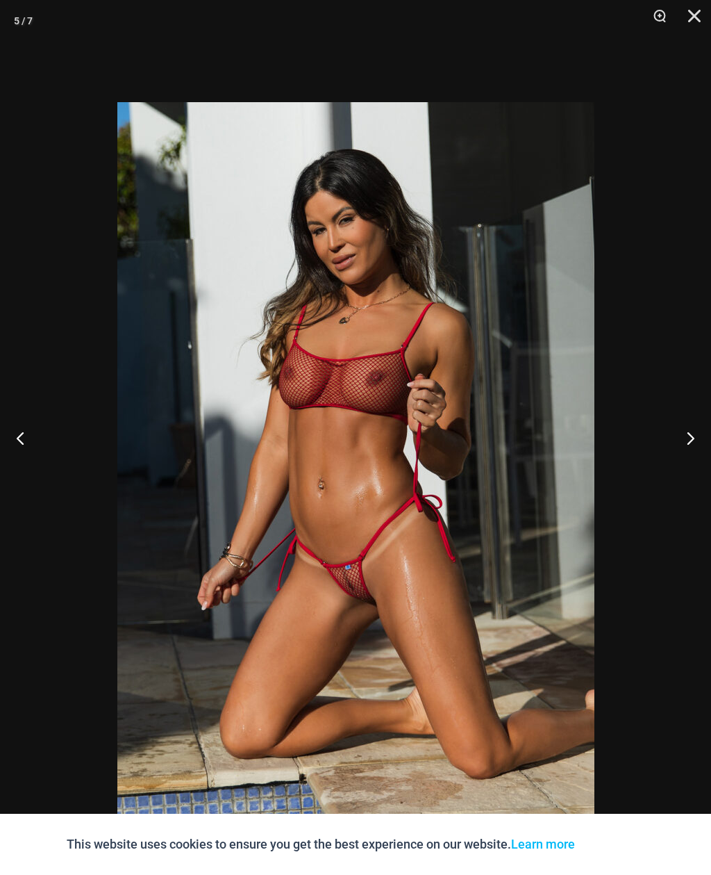
click at [699, 464] on button "Next" at bounding box center [685, 437] width 52 height 69
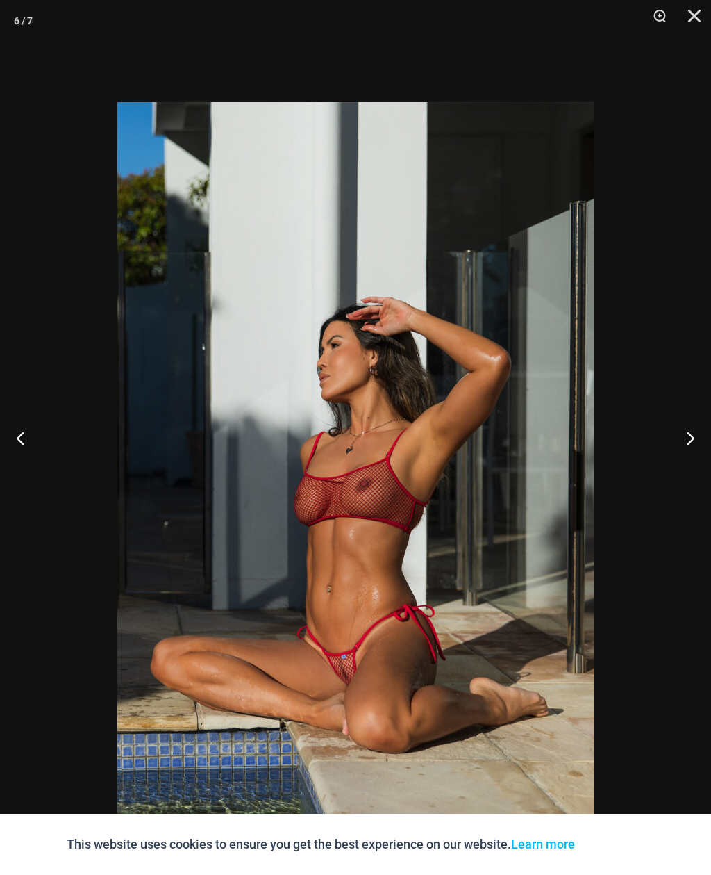
click at [694, 468] on button "Next" at bounding box center [685, 437] width 52 height 69
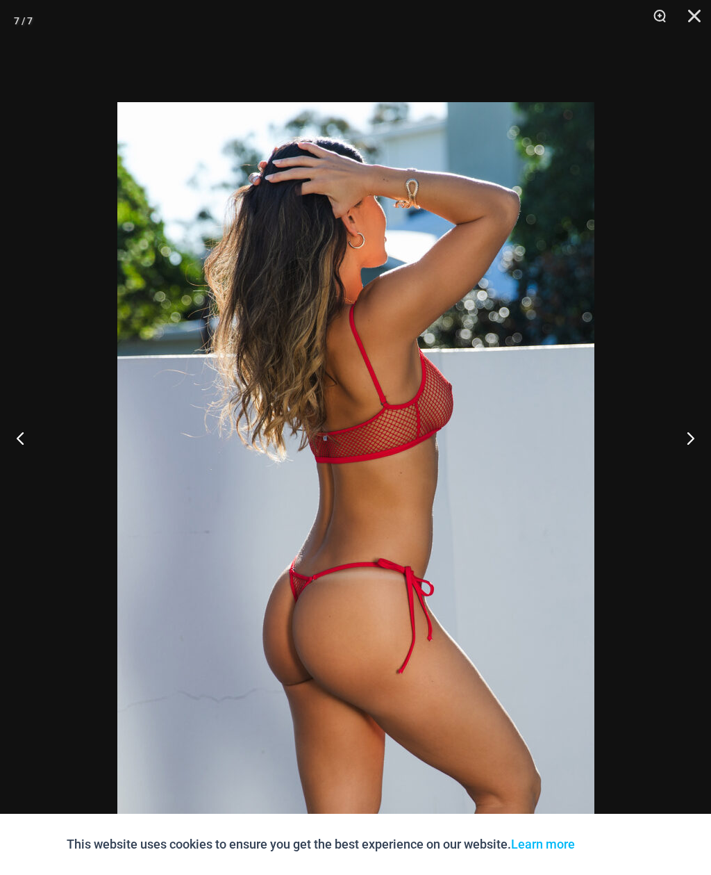
click at [695, 14] on button "Close" at bounding box center [689, 21] width 35 height 42
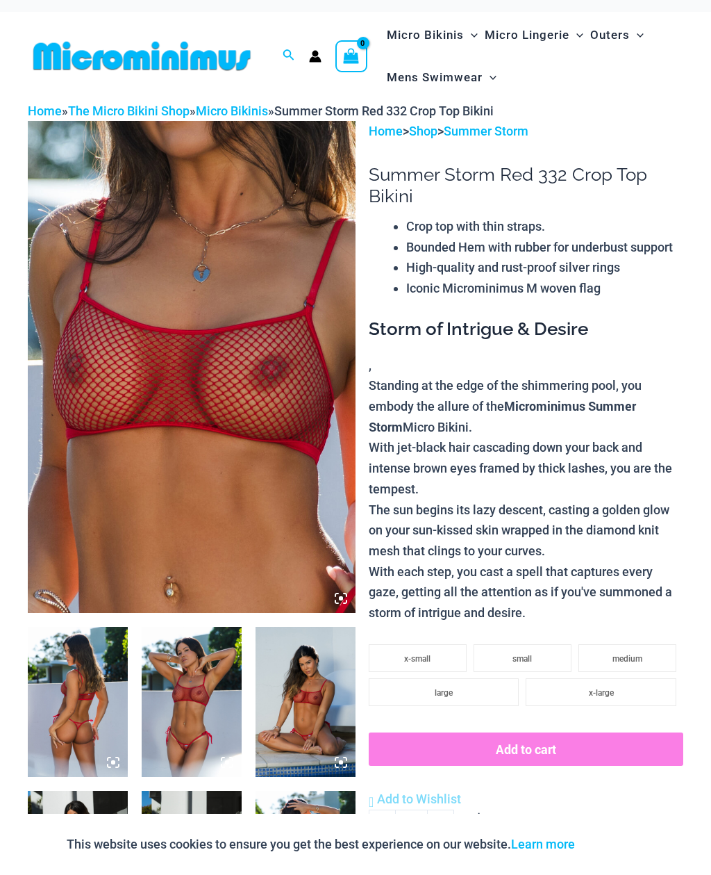
scroll to position [0, 0]
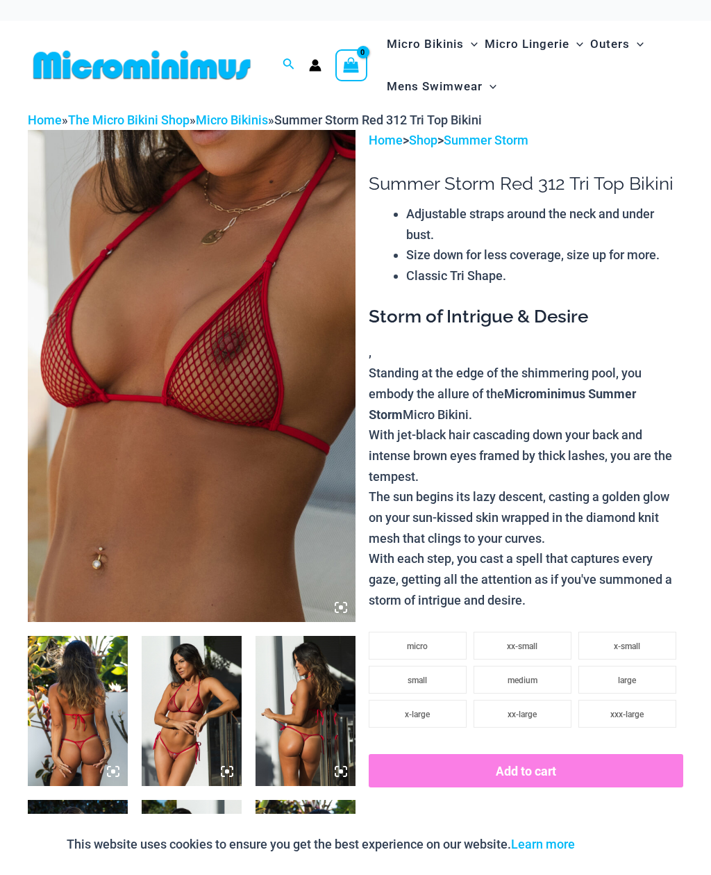
click at [140, 367] on img at bounding box center [192, 376] width 328 height 492
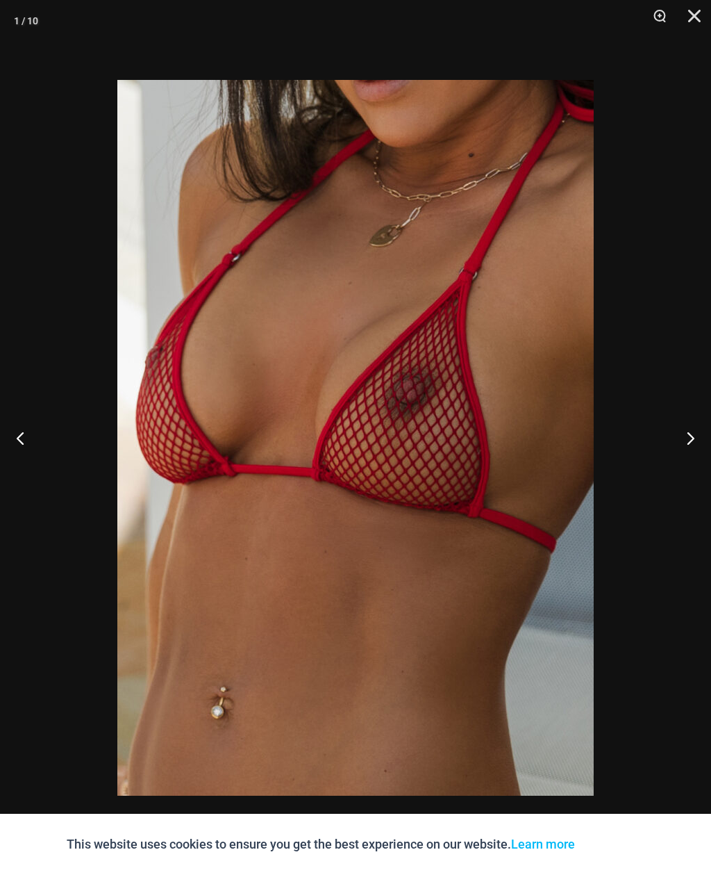
click at [693, 427] on button "Next" at bounding box center [685, 437] width 52 height 69
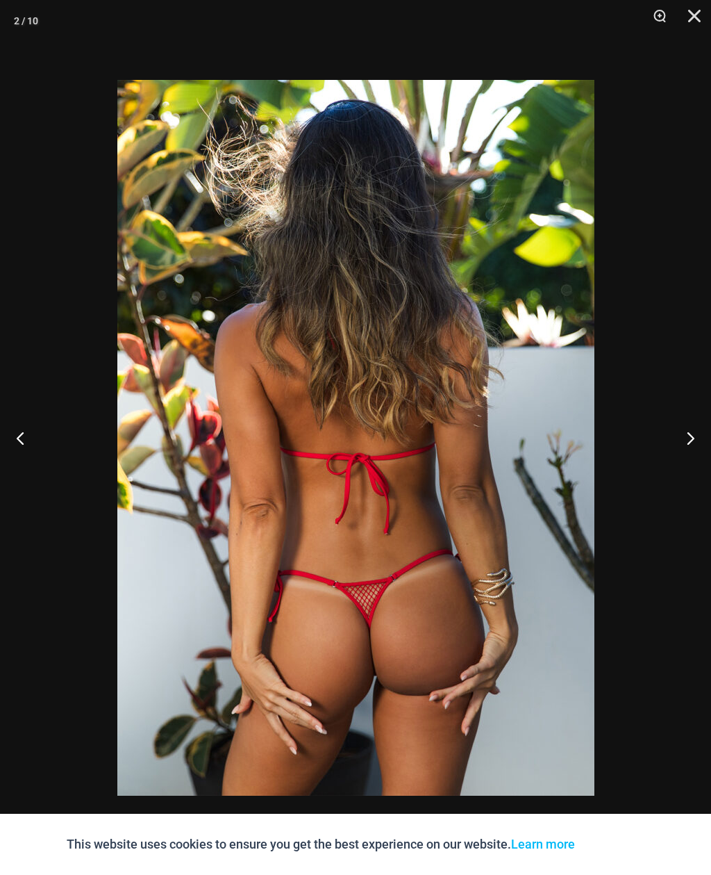
click at [693, 438] on button "Next" at bounding box center [685, 437] width 52 height 69
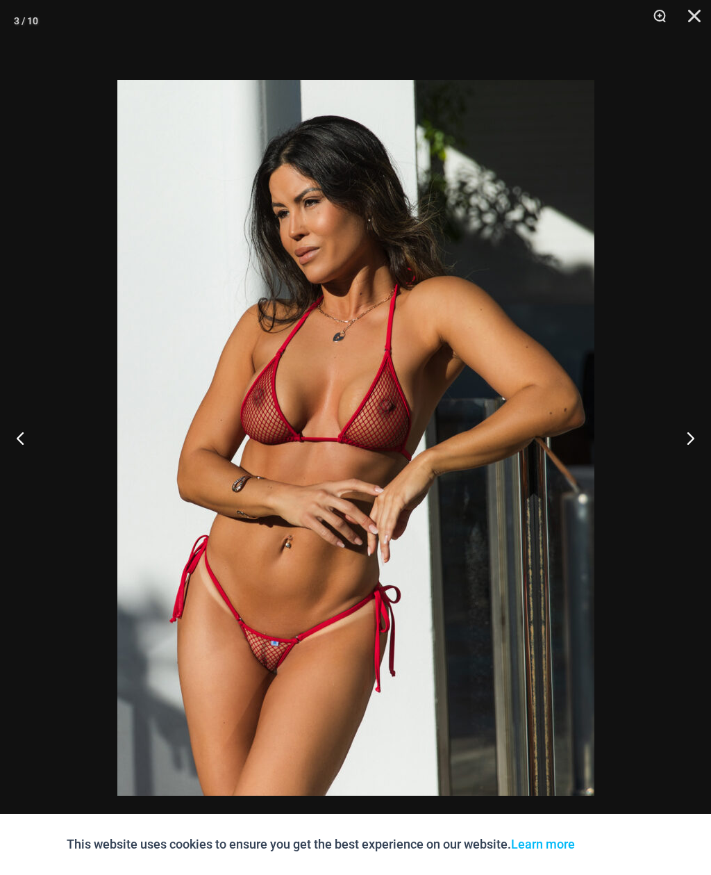
click at [694, 441] on button "Next" at bounding box center [685, 437] width 52 height 69
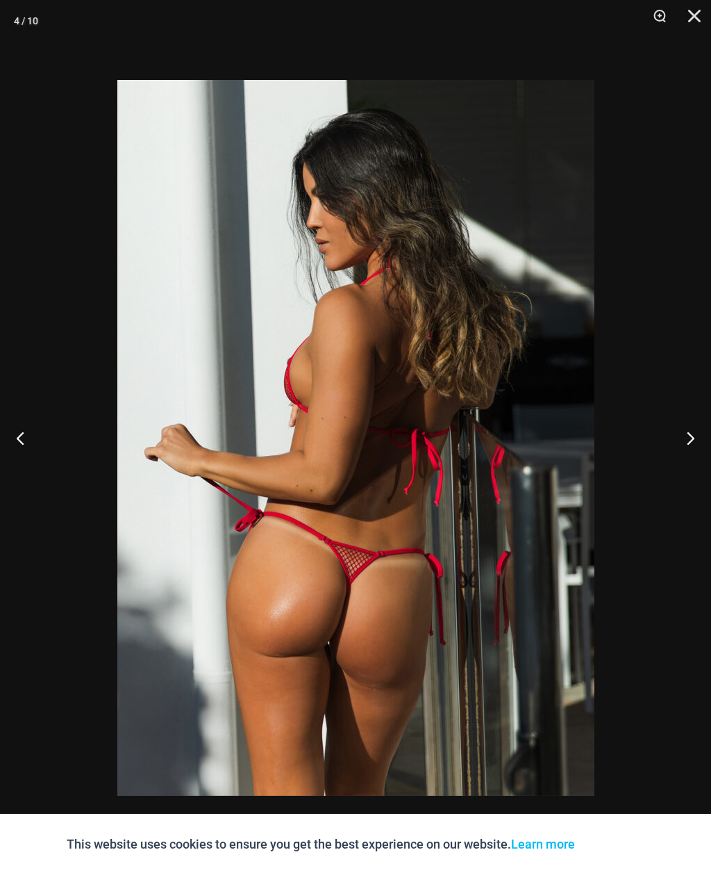
click at [690, 445] on button "Next" at bounding box center [685, 437] width 52 height 69
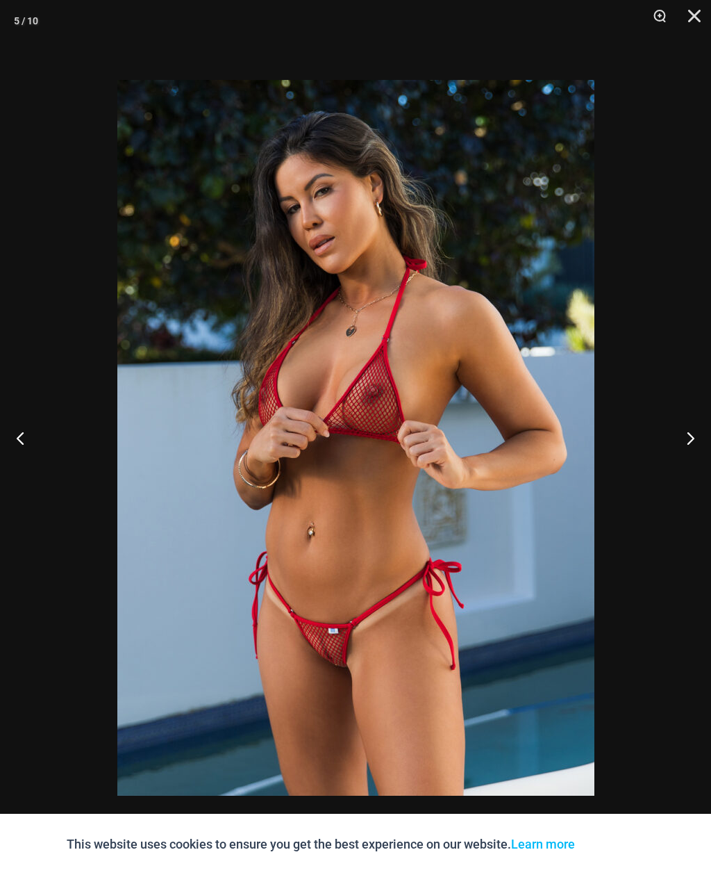
click at [693, 441] on button "Next" at bounding box center [685, 437] width 52 height 69
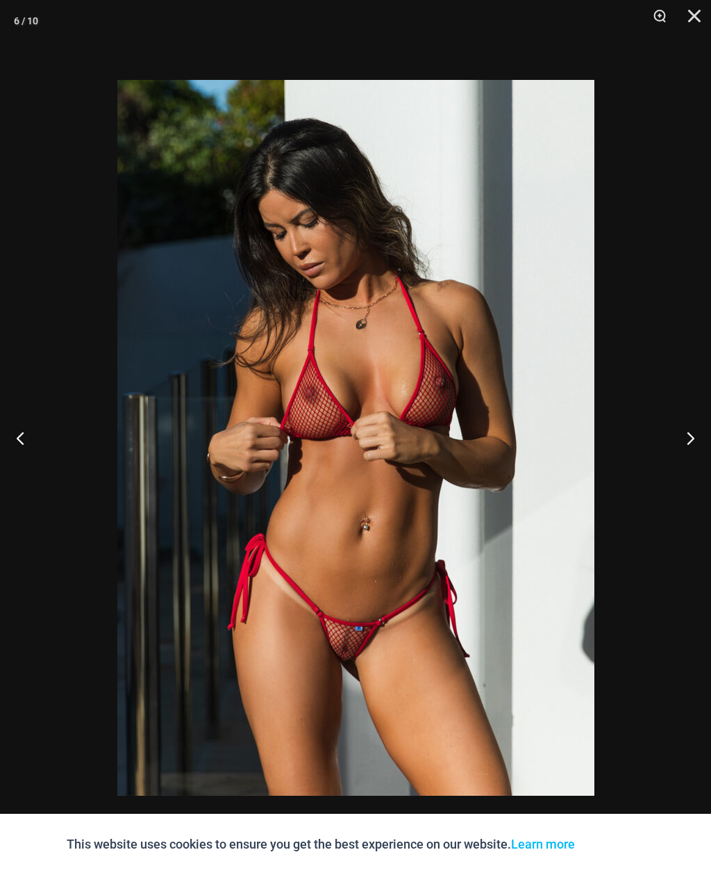
click at [693, 440] on button "Next" at bounding box center [685, 437] width 52 height 69
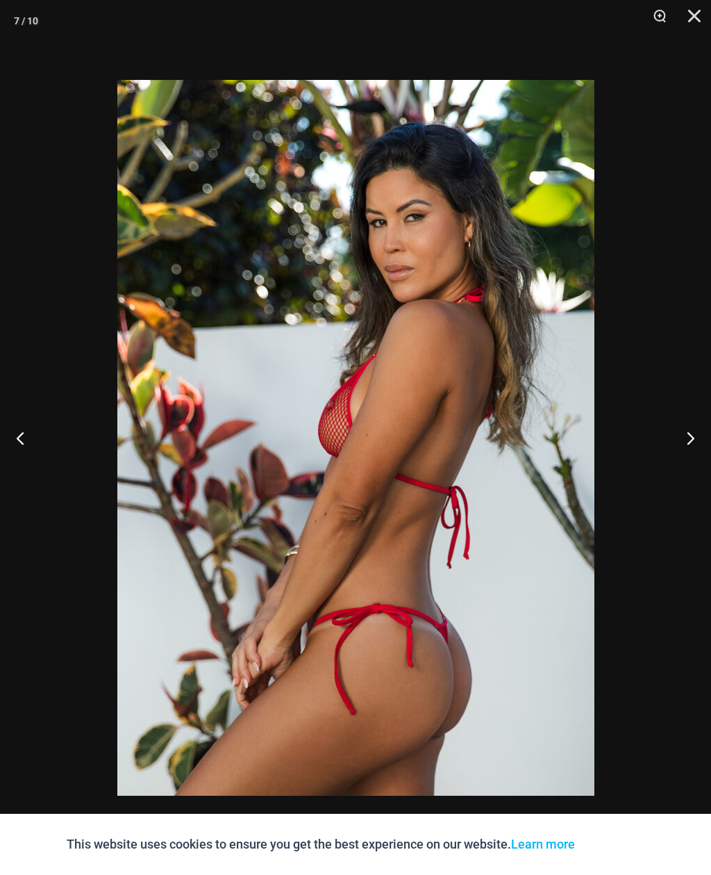
click at [690, 442] on button "Next" at bounding box center [685, 437] width 52 height 69
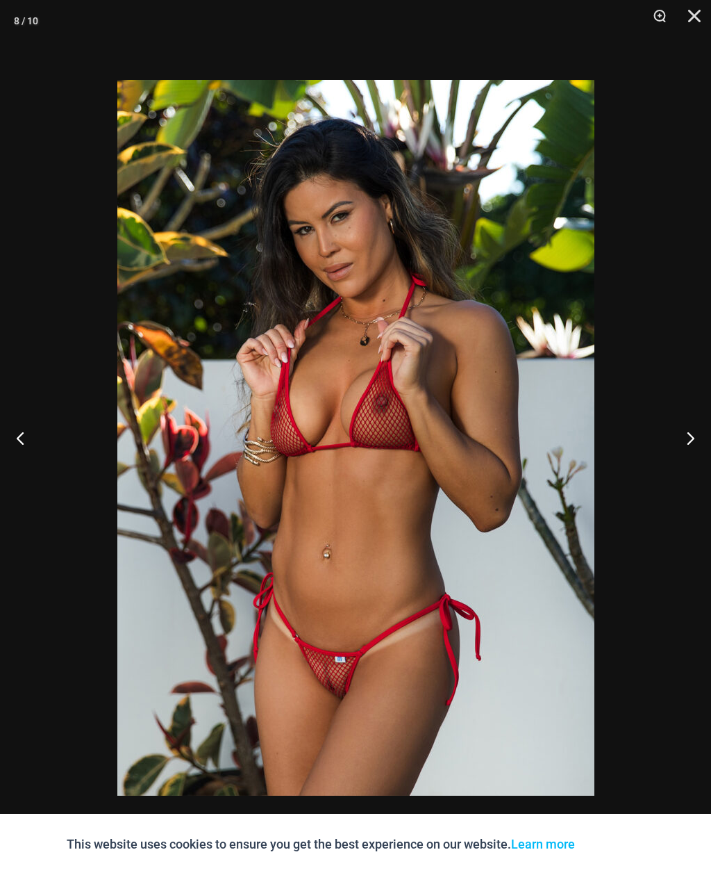
click at [697, 442] on button "Next" at bounding box center [685, 437] width 52 height 69
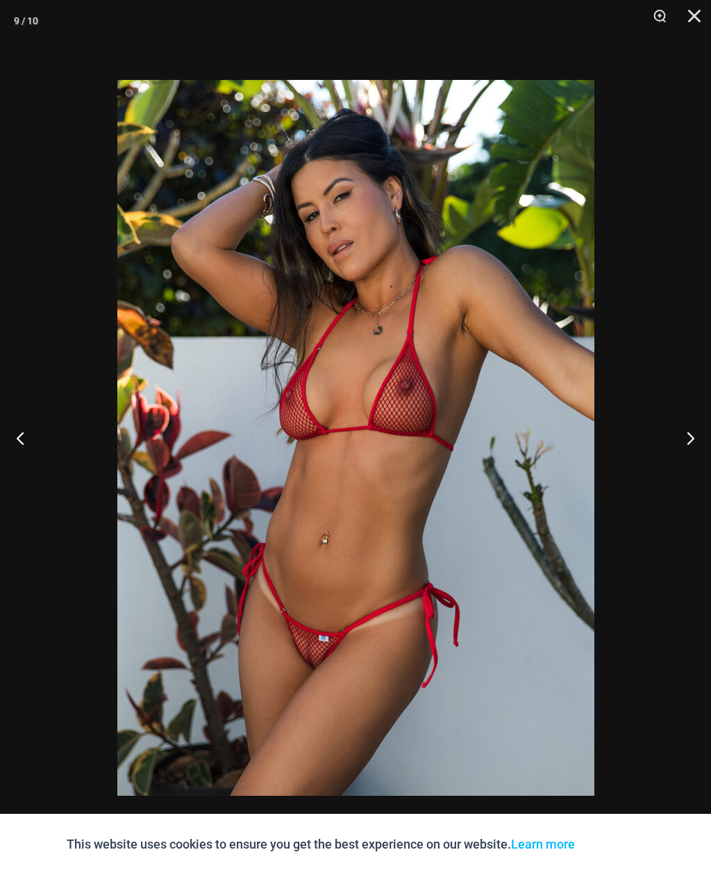
click at [695, 444] on button "Next" at bounding box center [685, 437] width 52 height 69
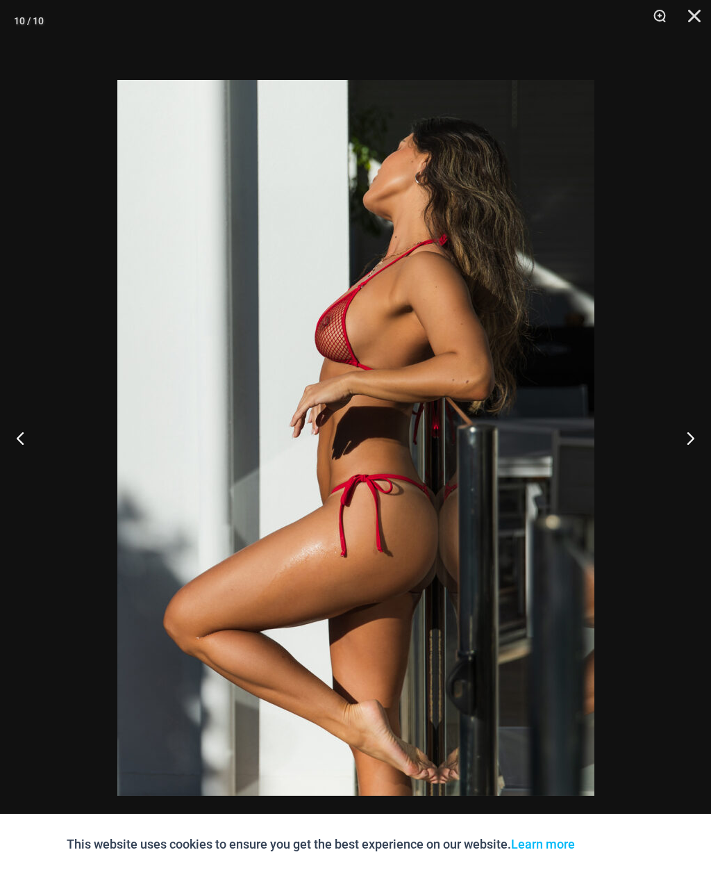
click at [694, 437] on button "Next" at bounding box center [685, 437] width 52 height 69
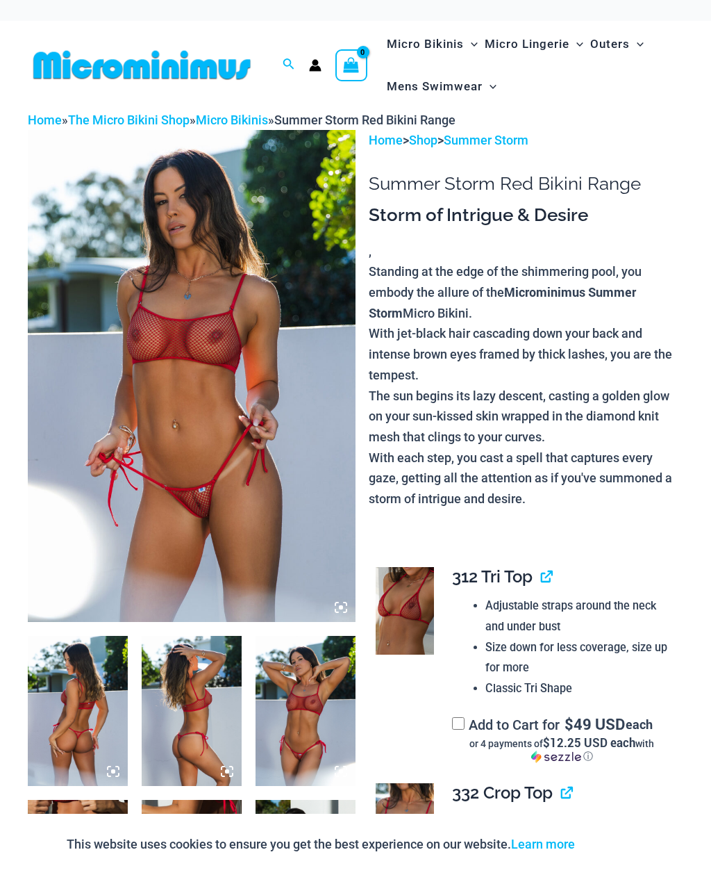
click at [157, 383] on img at bounding box center [192, 376] width 328 height 492
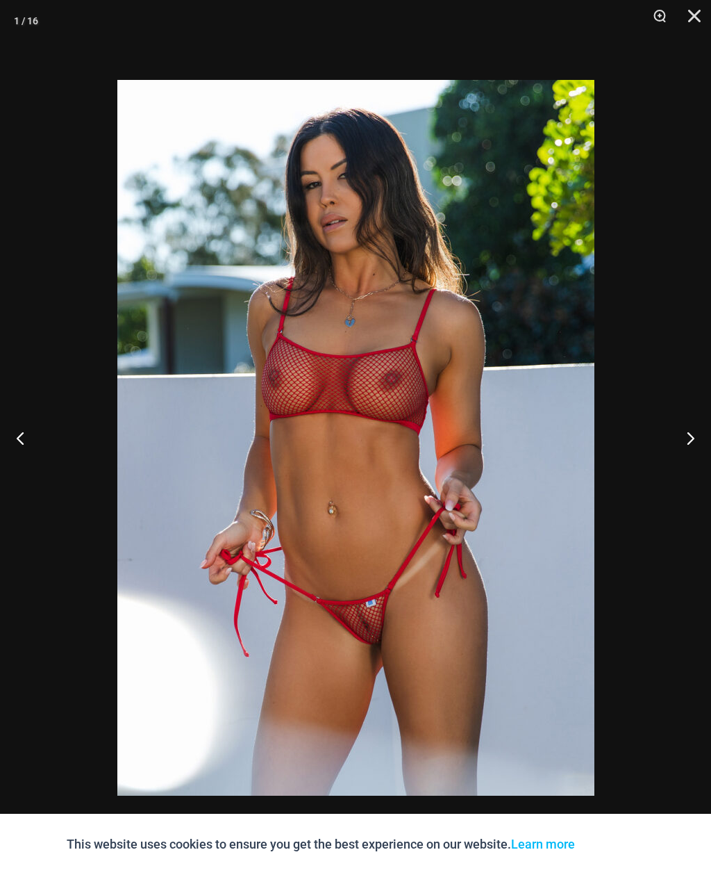
click at [698, 437] on button "Next" at bounding box center [685, 437] width 52 height 69
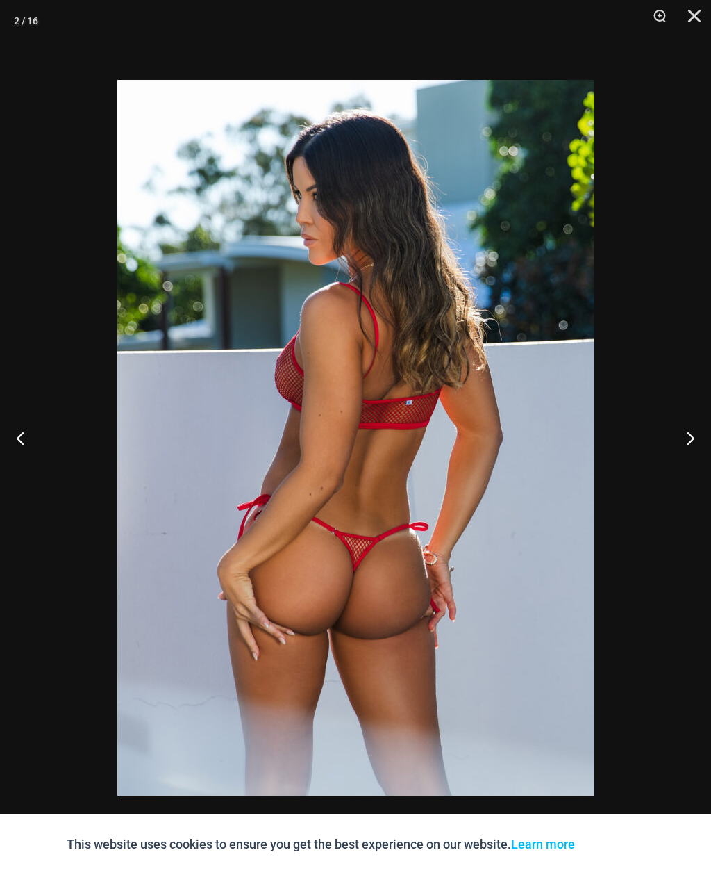
click at [694, 440] on button "Next" at bounding box center [685, 437] width 52 height 69
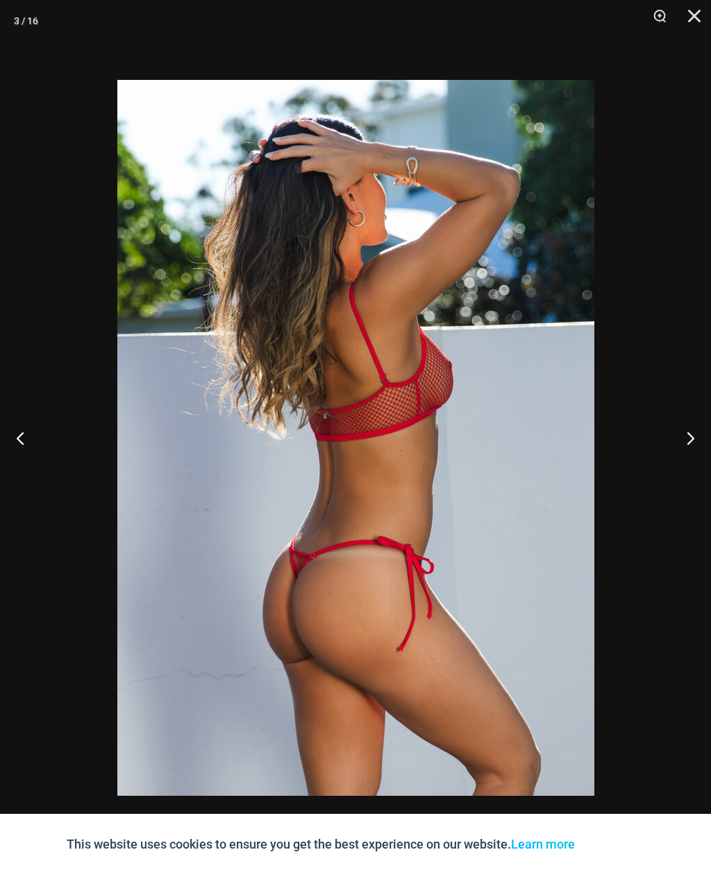
click at [688, 431] on button "Next" at bounding box center [685, 437] width 52 height 69
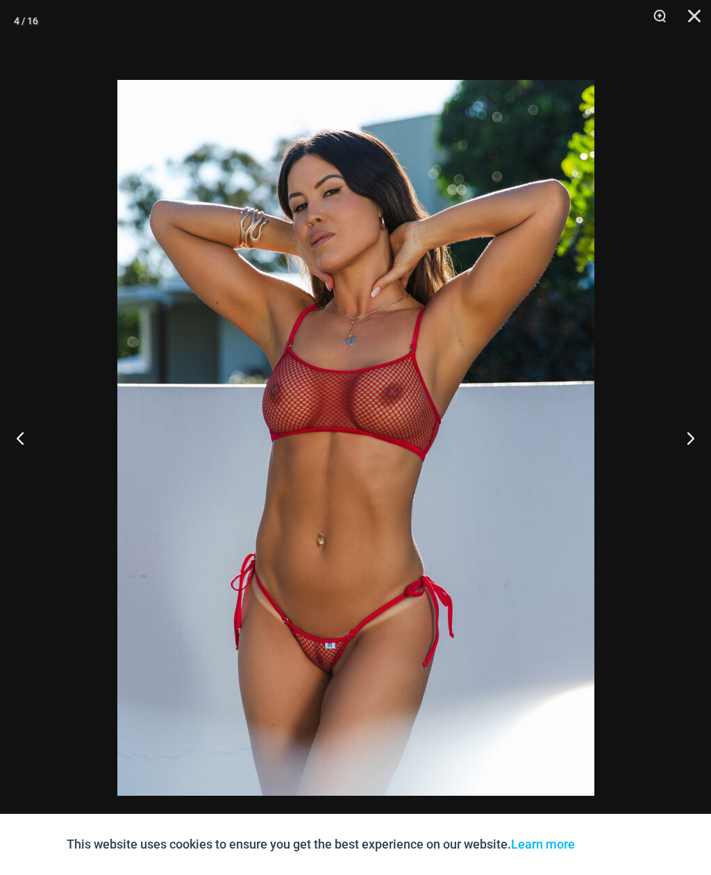
click at [690, 442] on button "Next" at bounding box center [685, 437] width 52 height 69
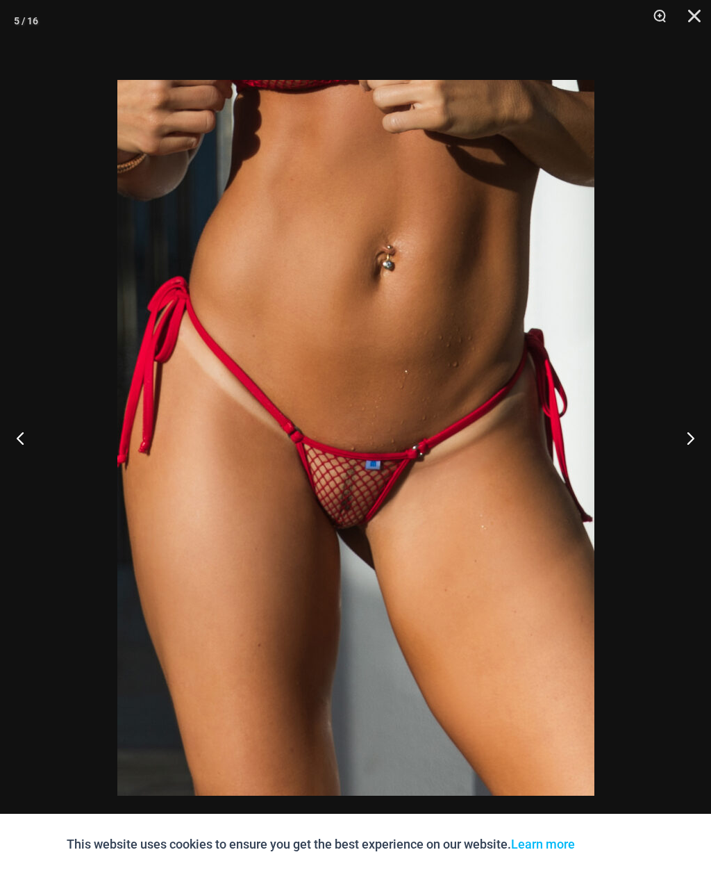
click at [695, 438] on button "Next" at bounding box center [685, 437] width 52 height 69
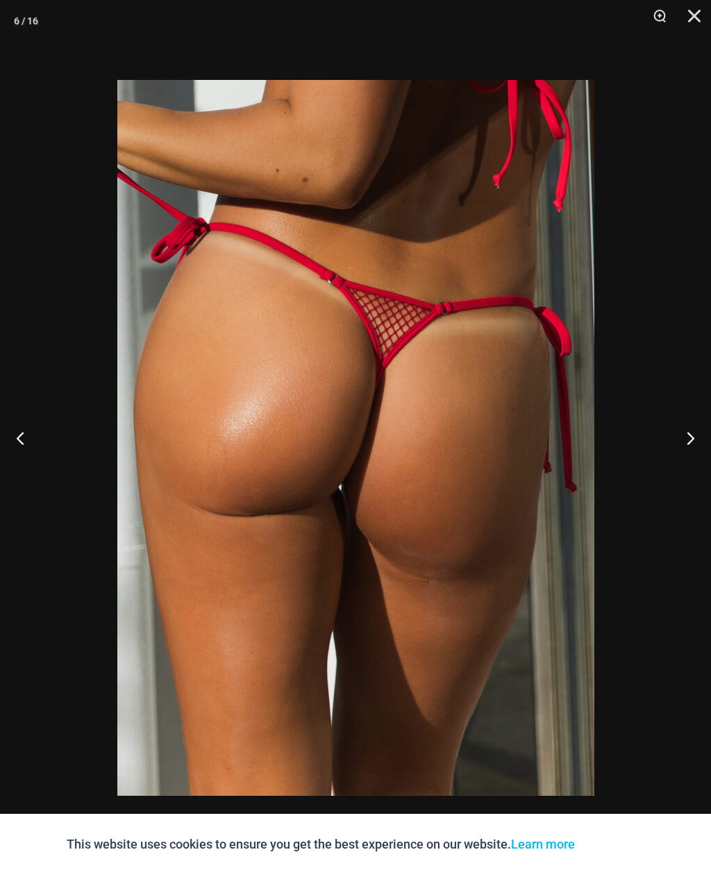
click at [690, 438] on button "Next" at bounding box center [685, 437] width 52 height 69
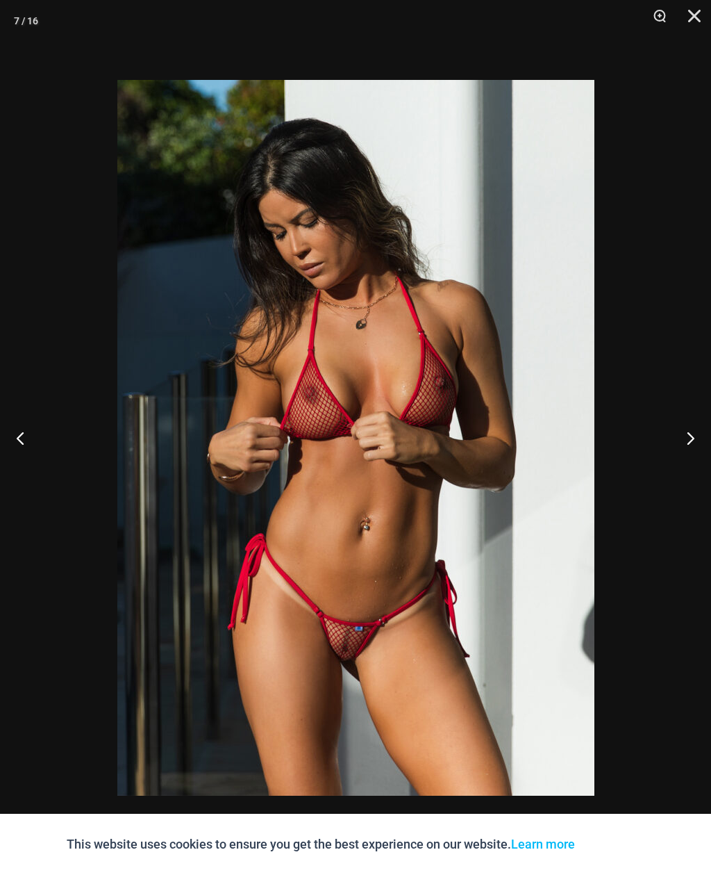
click at [691, 444] on button "Next" at bounding box center [685, 437] width 52 height 69
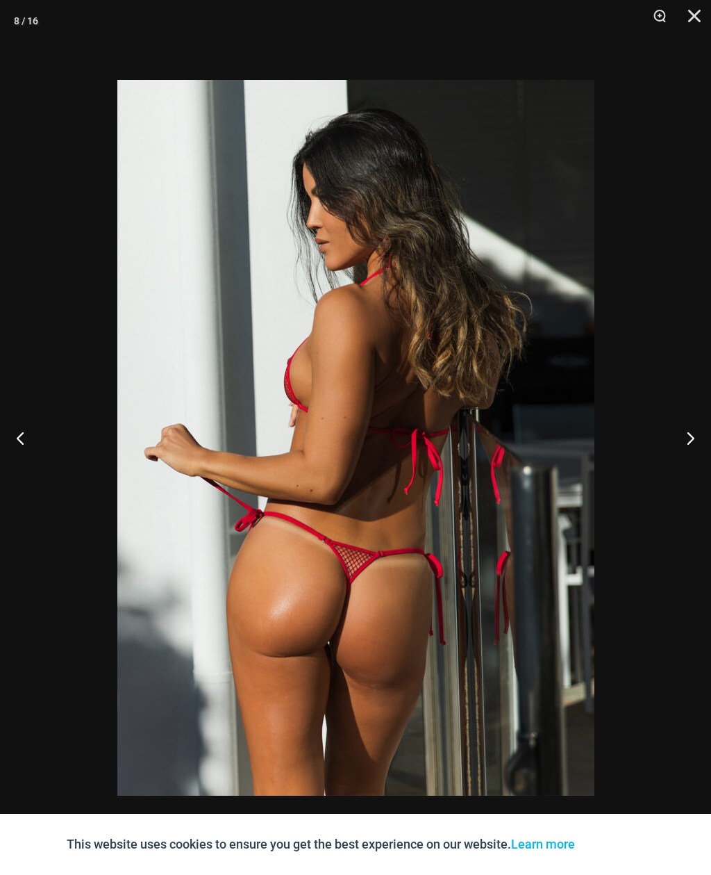
click at [696, 442] on button "Next" at bounding box center [685, 437] width 52 height 69
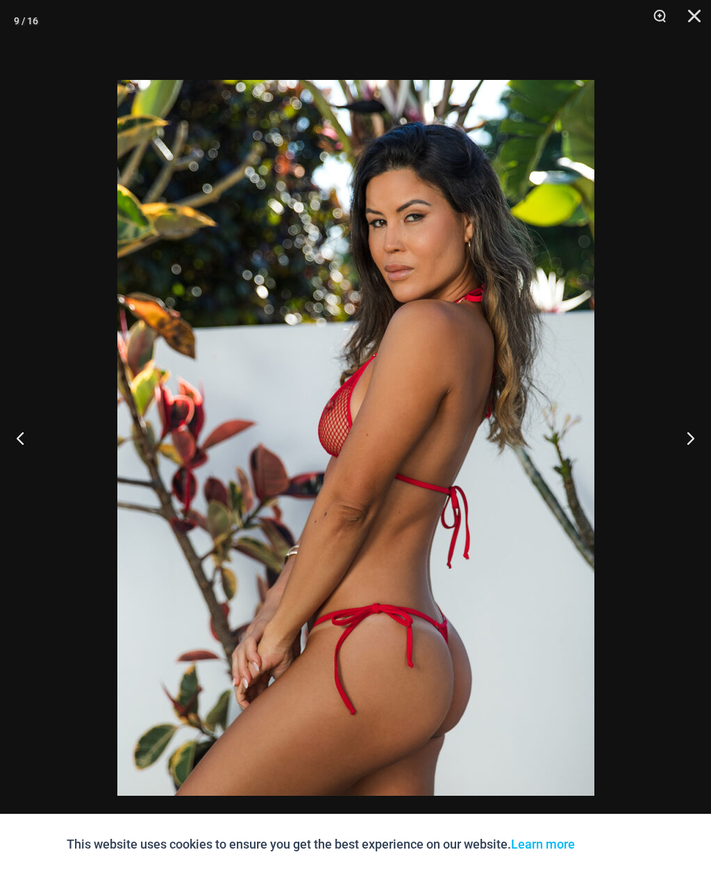
click at [691, 438] on button "Next" at bounding box center [685, 437] width 52 height 69
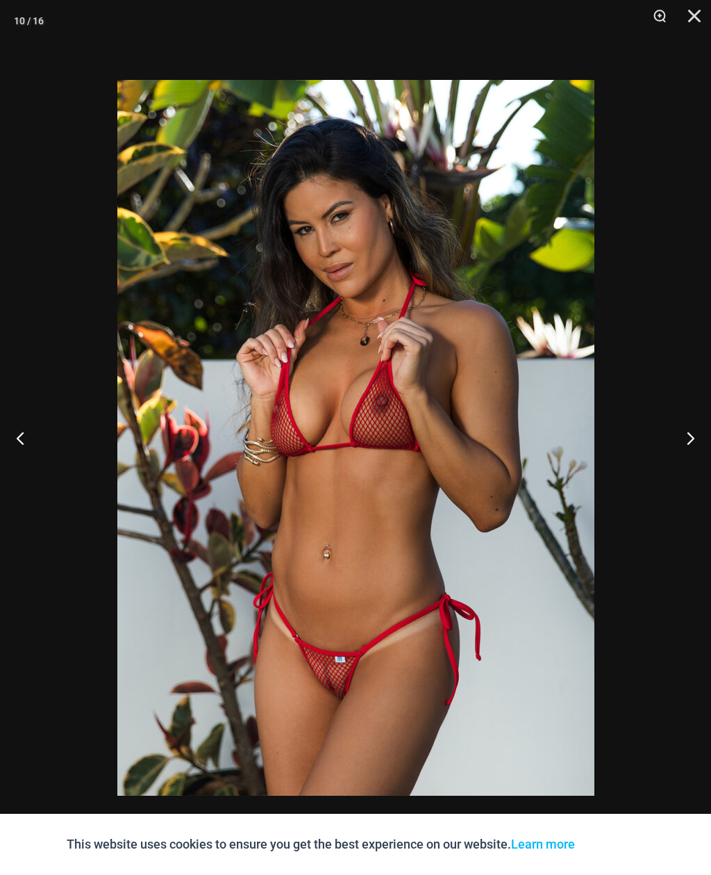
click at [693, 441] on button "Next" at bounding box center [685, 437] width 52 height 69
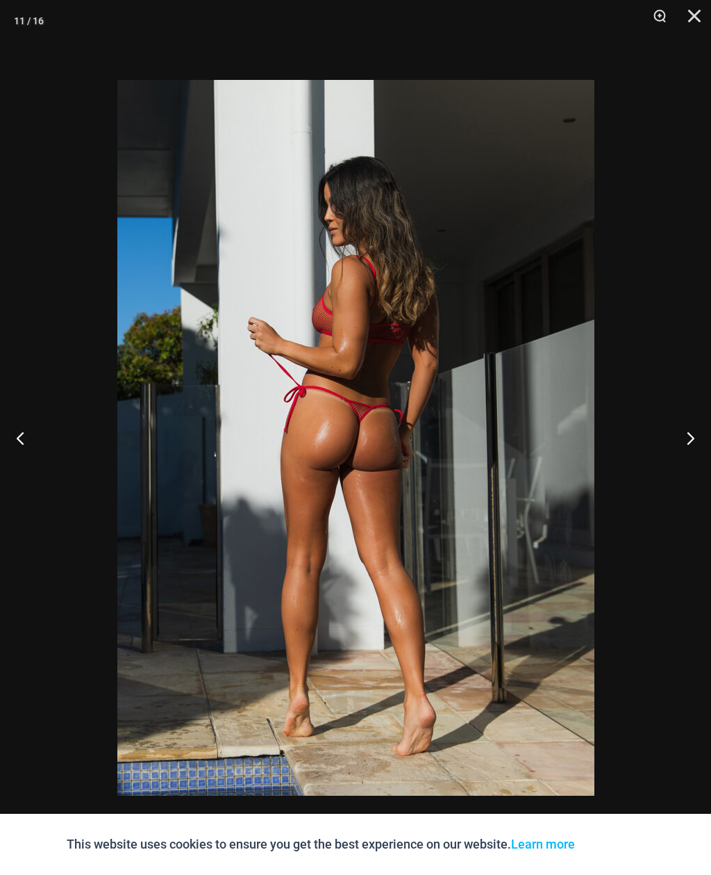
click at [693, 438] on button "Next" at bounding box center [685, 437] width 52 height 69
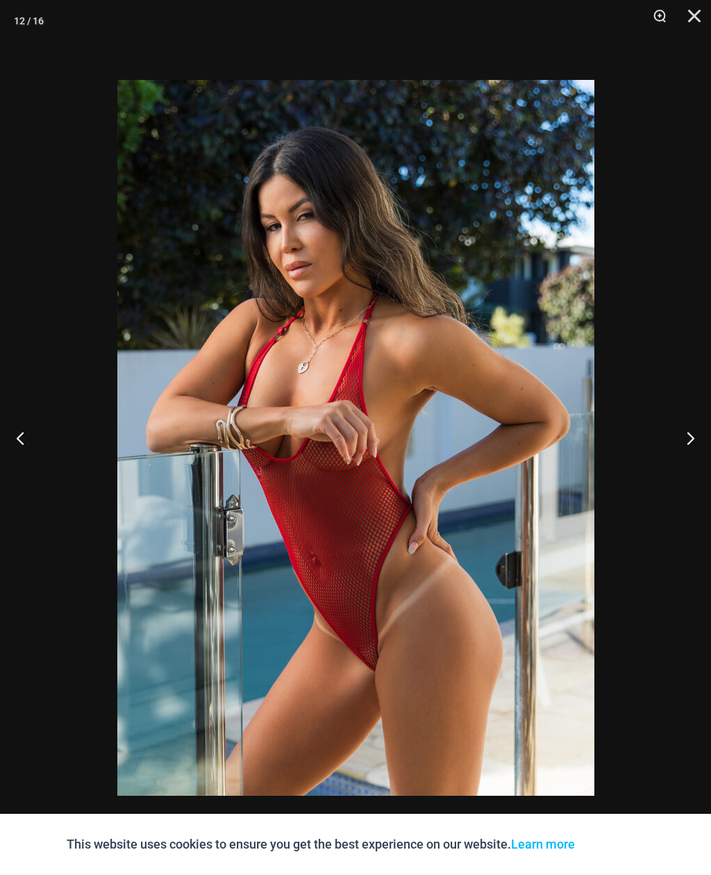
click at [694, 438] on button "Next" at bounding box center [685, 437] width 52 height 69
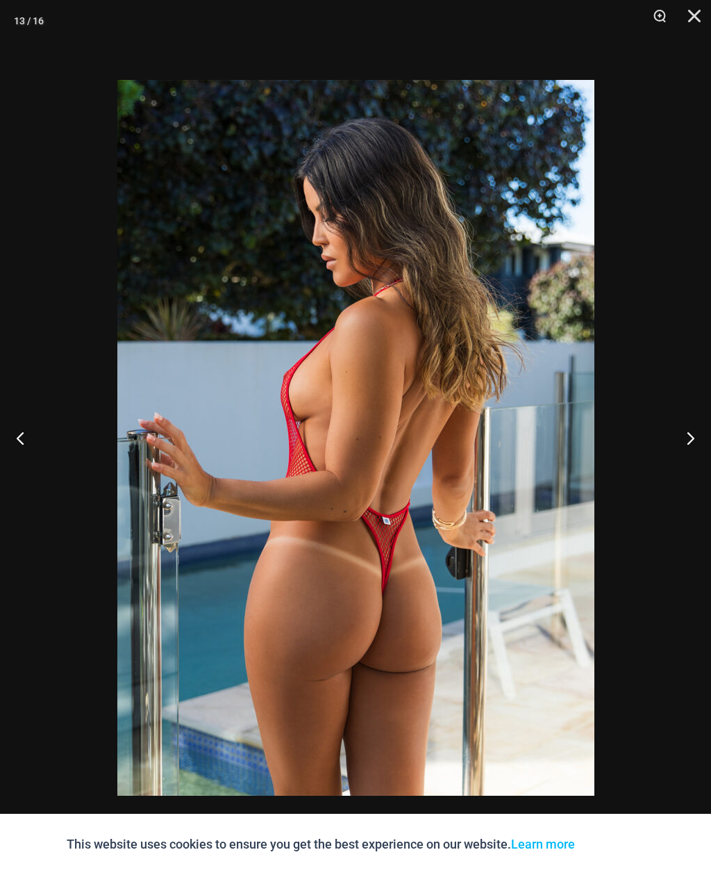
click at [690, 436] on button "Next" at bounding box center [685, 437] width 52 height 69
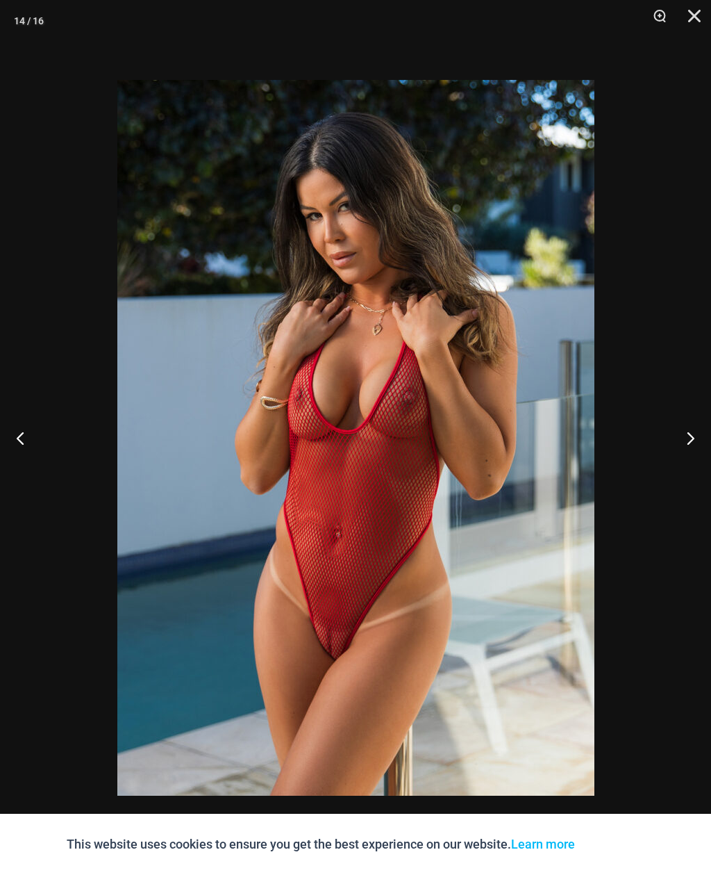
click at [691, 437] on button "Next" at bounding box center [685, 437] width 52 height 69
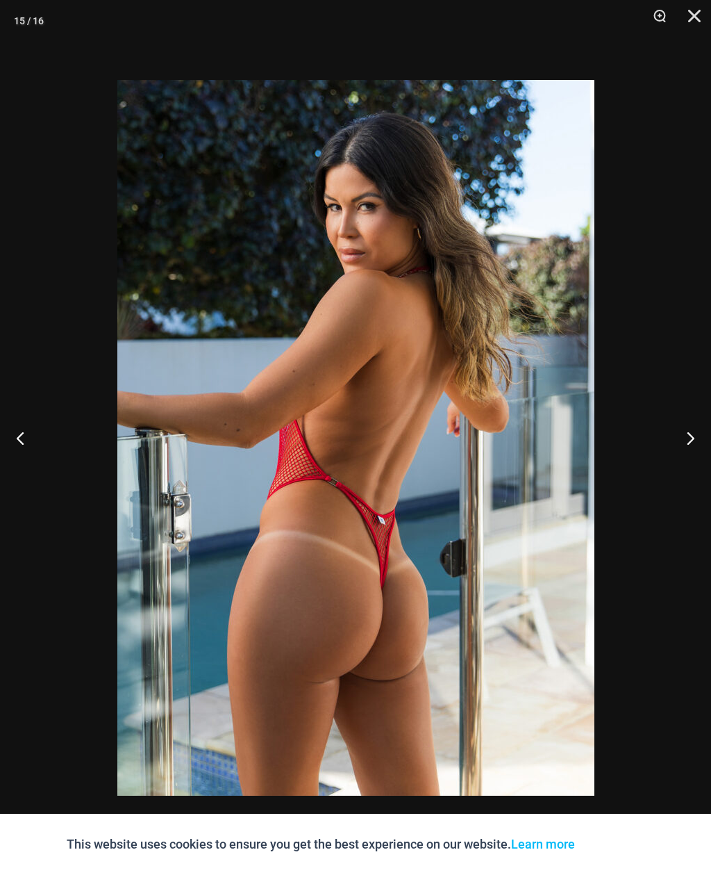
click at [686, 433] on button "Next" at bounding box center [685, 437] width 52 height 69
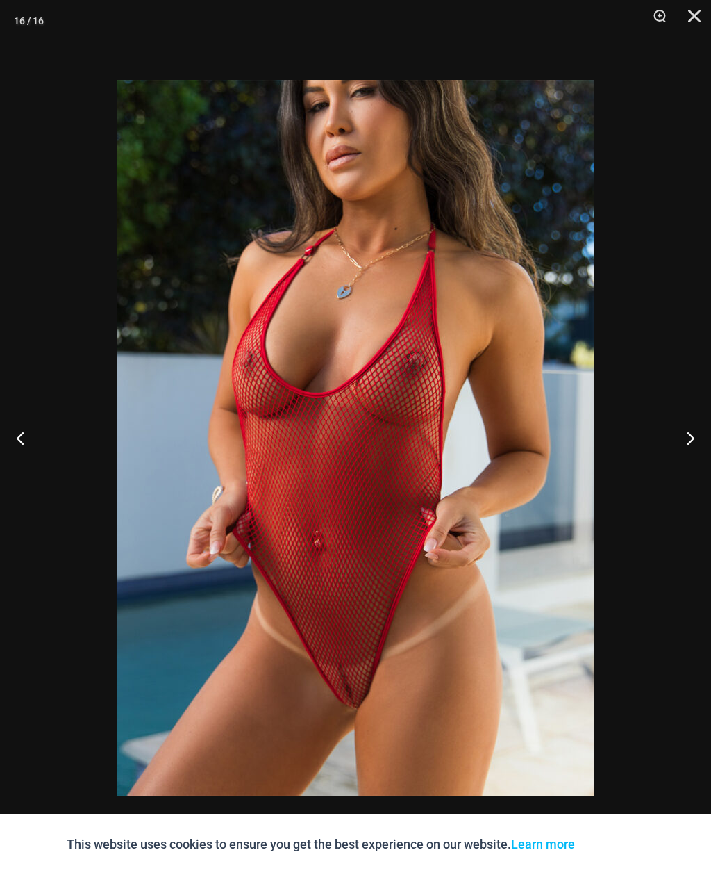
click at [690, 436] on button "Next" at bounding box center [685, 437] width 52 height 69
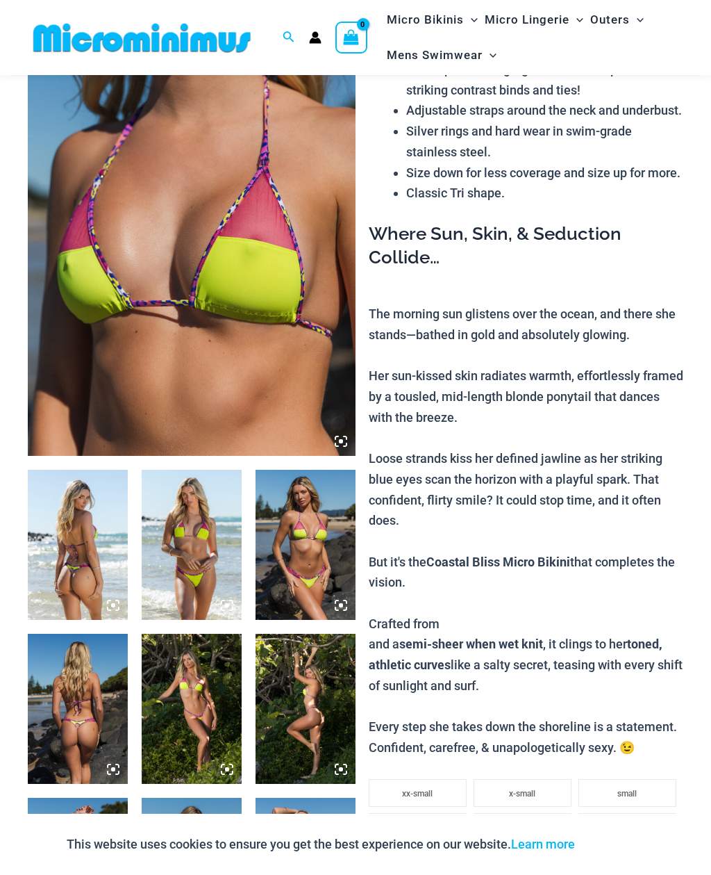
scroll to position [155, 0]
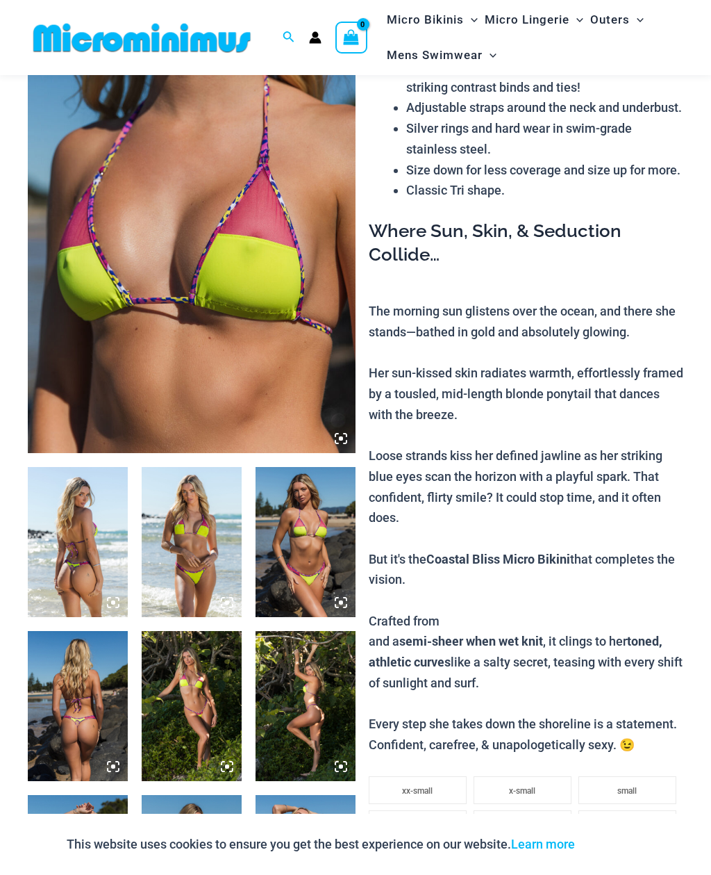
click at [108, 295] on img at bounding box center [192, 207] width 328 height 492
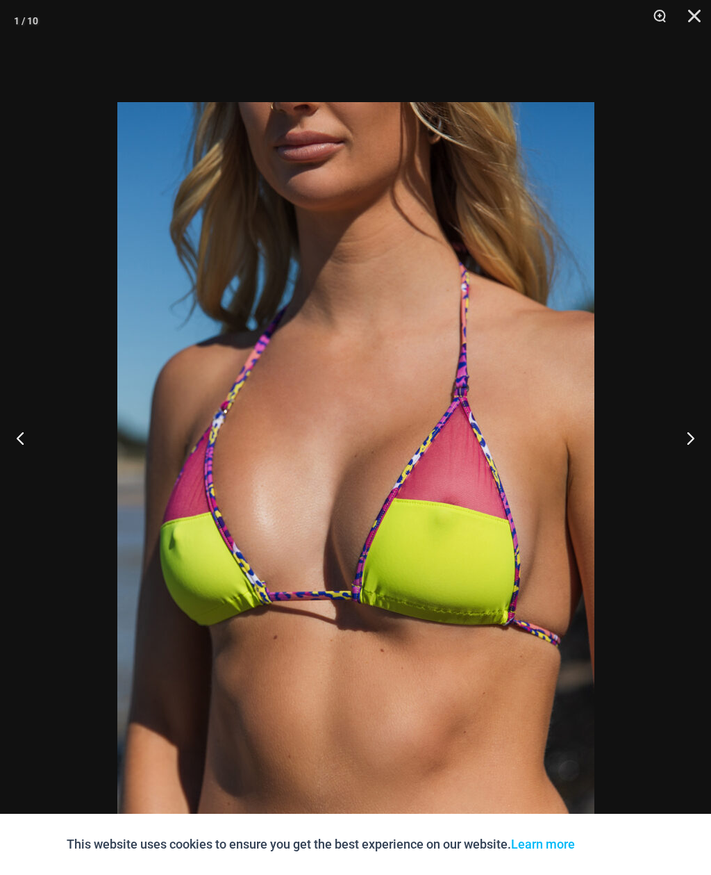
click at [691, 459] on button "Next" at bounding box center [685, 437] width 52 height 69
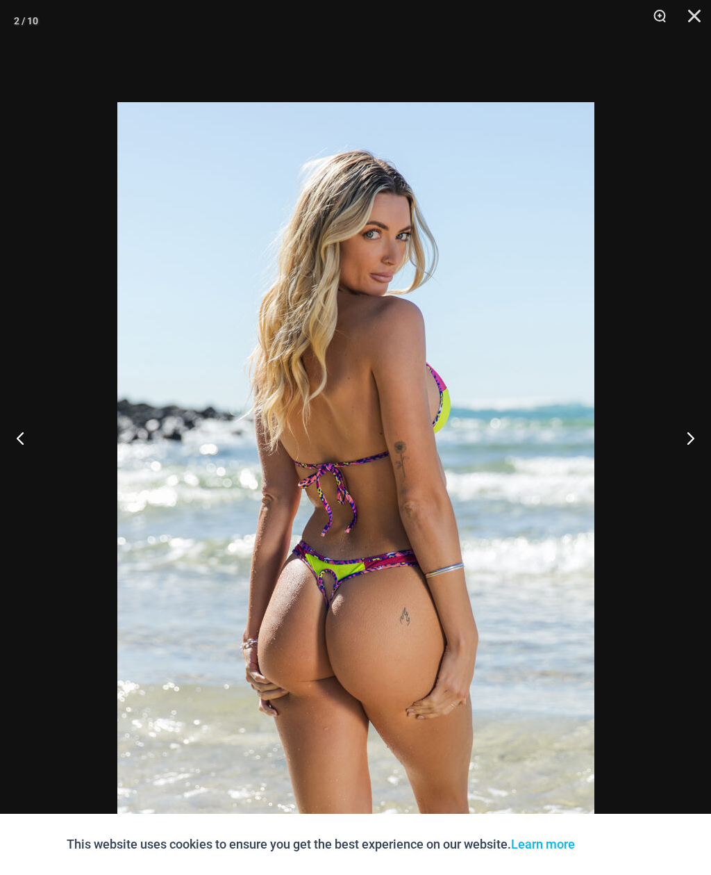
click at [690, 455] on button "Next" at bounding box center [685, 437] width 52 height 69
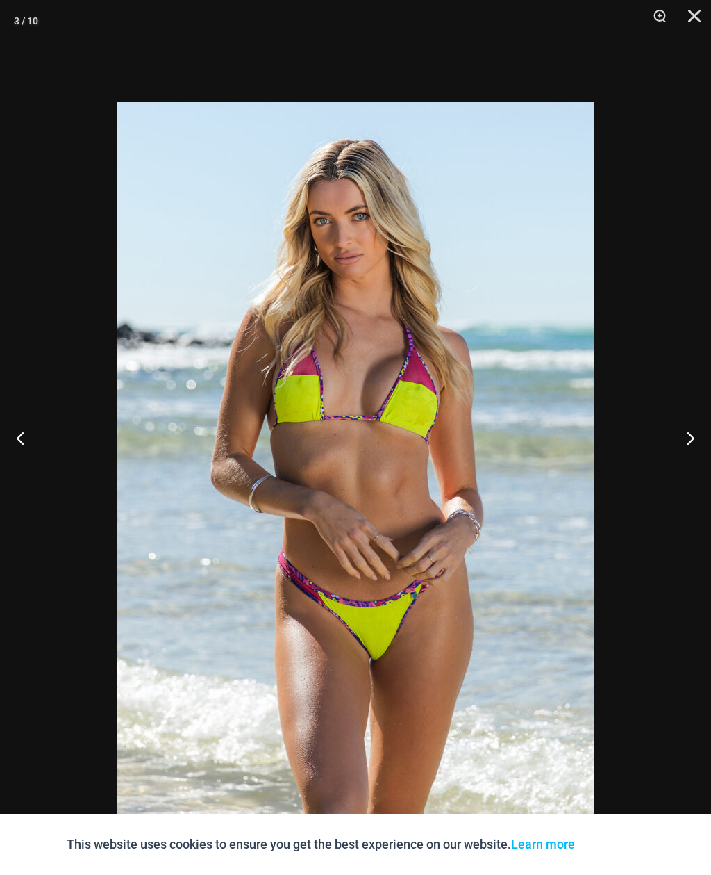
click at [693, 457] on button "Next" at bounding box center [685, 437] width 52 height 69
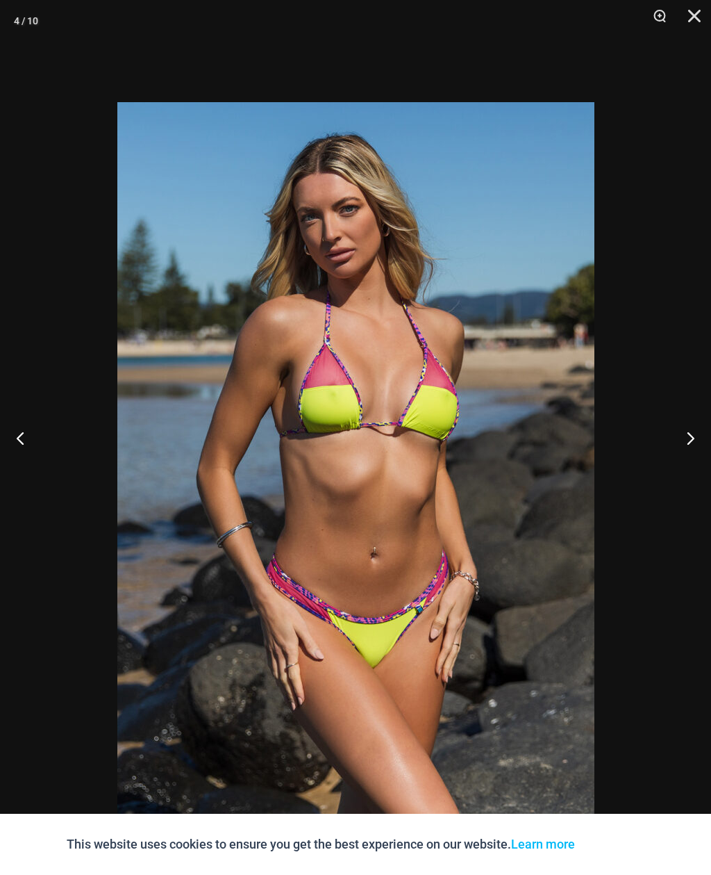
click at [693, 456] on button "Next" at bounding box center [685, 437] width 52 height 69
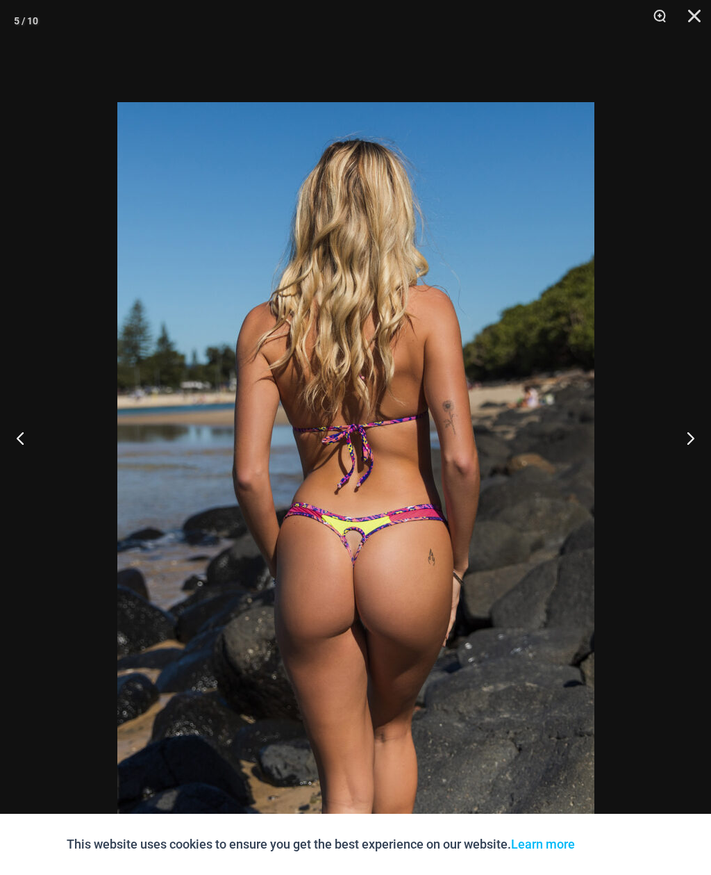
click at [692, 454] on button "Next" at bounding box center [685, 437] width 52 height 69
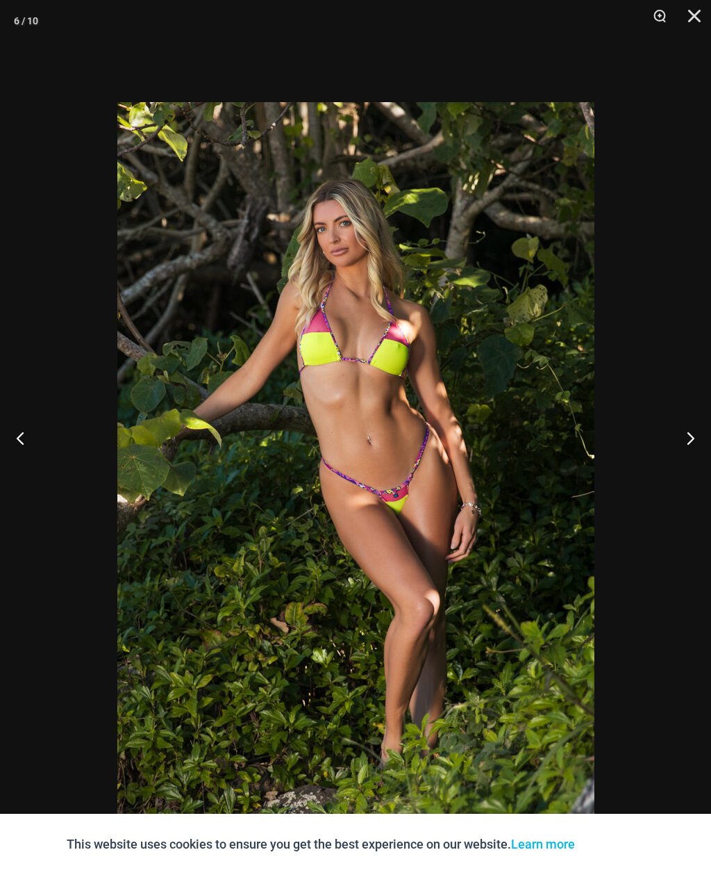
click at [692, 454] on button "Next" at bounding box center [685, 437] width 52 height 69
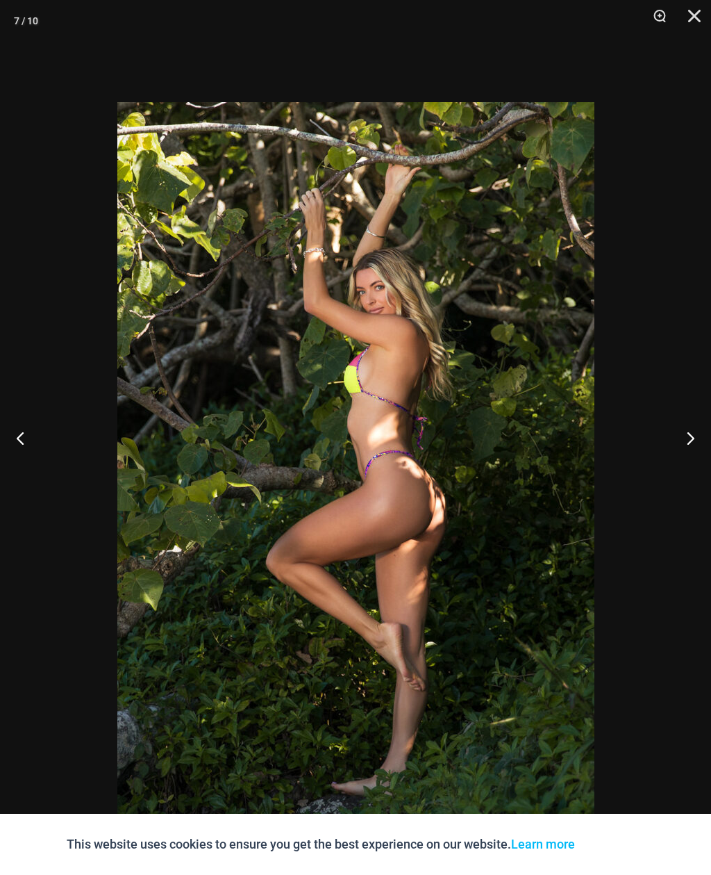
click at [690, 456] on button "Next" at bounding box center [685, 437] width 52 height 69
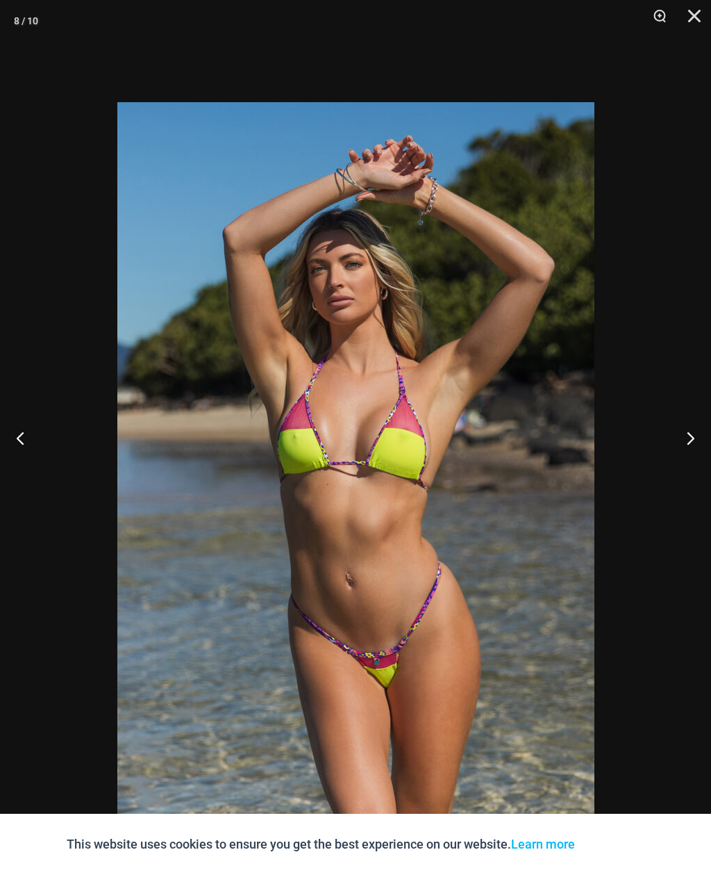
click at [693, 454] on button "Next" at bounding box center [685, 437] width 52 height 69
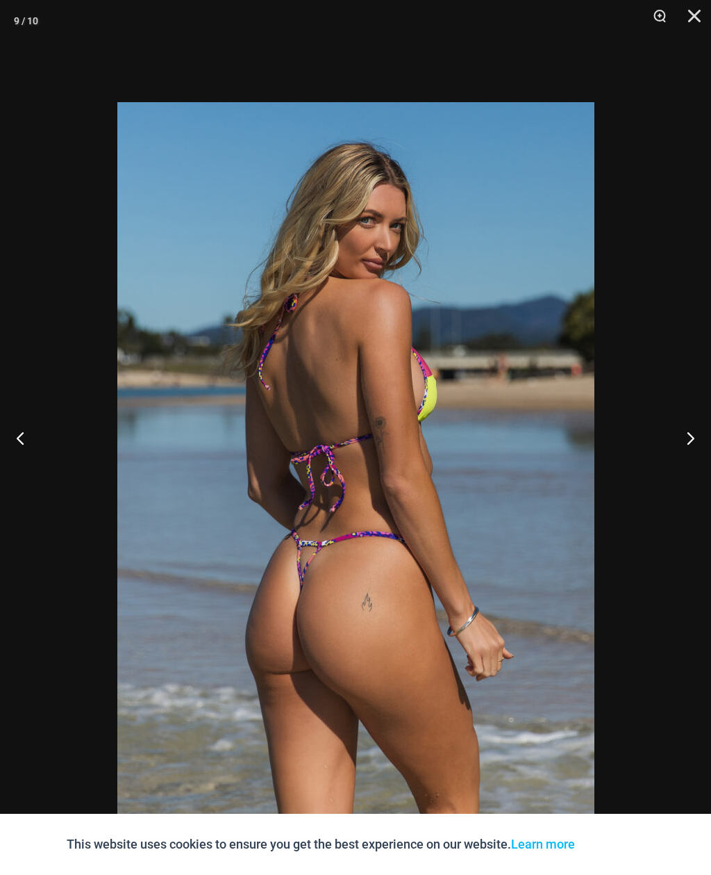
click at [694, 450] on button "Next" at bounding box center [685, 437] width 52 height 69
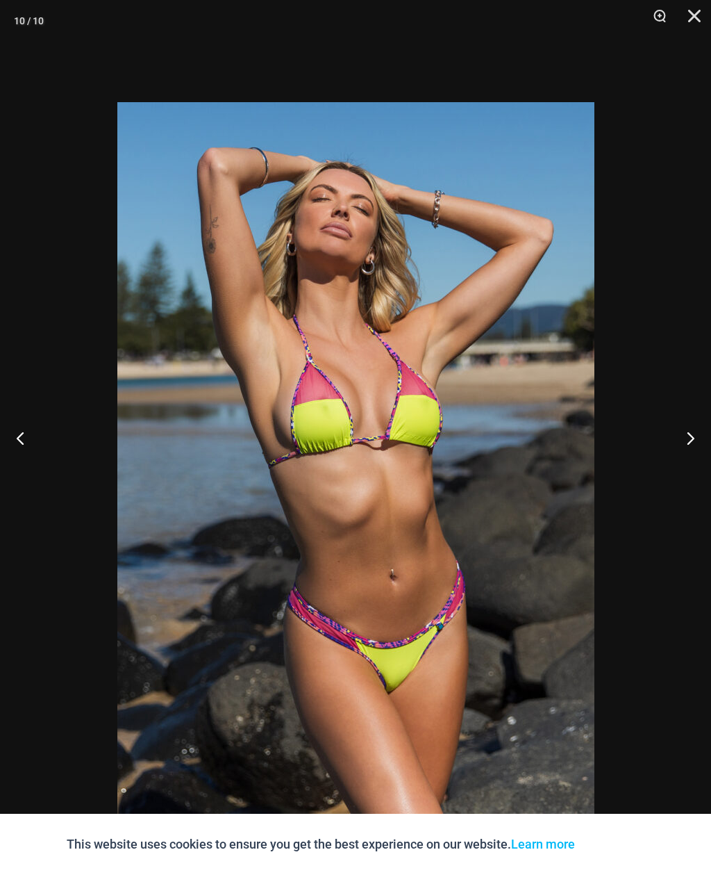
click at [694, 451] on button "Next" at bounding box center [685, 437] width 52 height 69
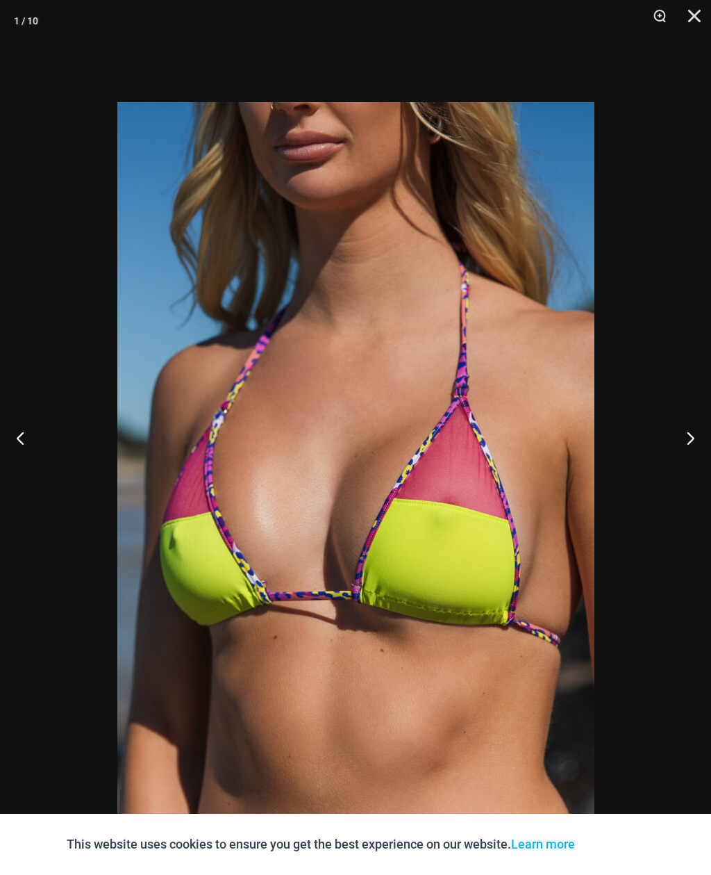
click at [695, 453] on button "Next" at bounding box center [685, 437] width 52 height 69
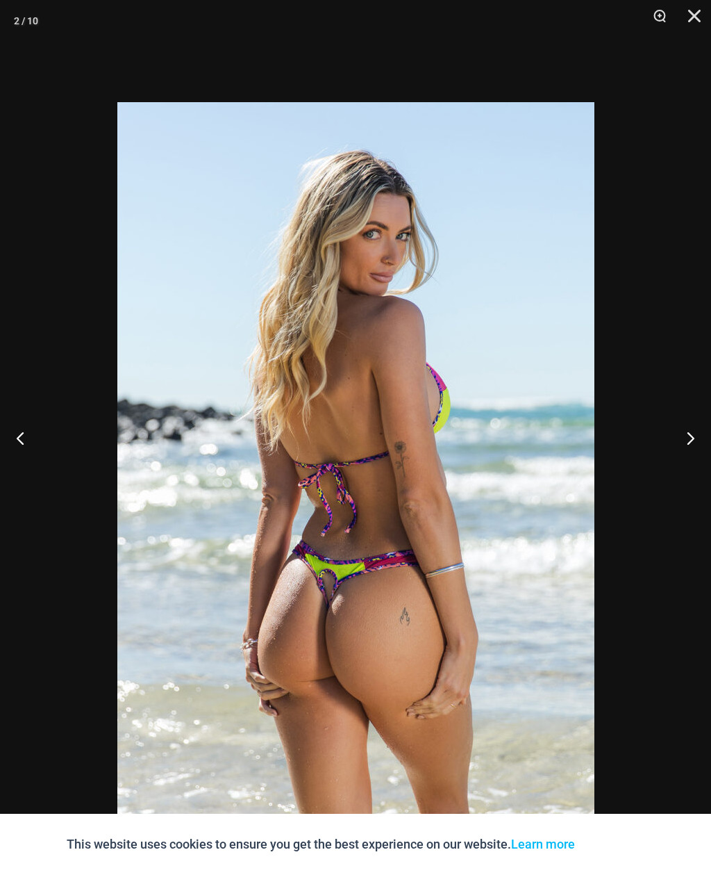
click at [694, 458] on button "Next" at bounding box center [685, 437] width 52 height 69
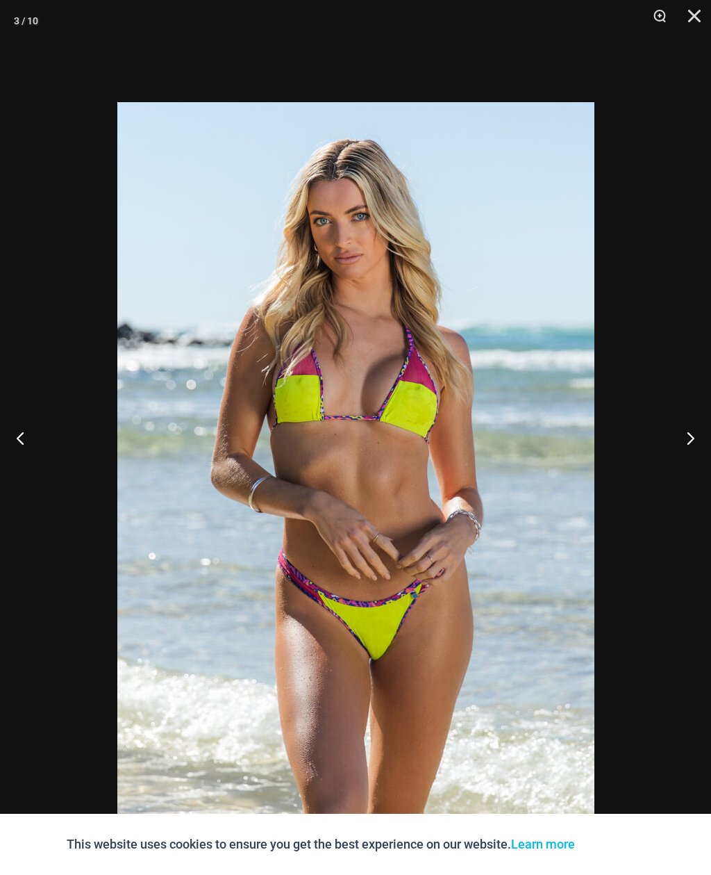
click at [694, 458] on button "Next" at bounding box center [685, 437] width 52 height 69
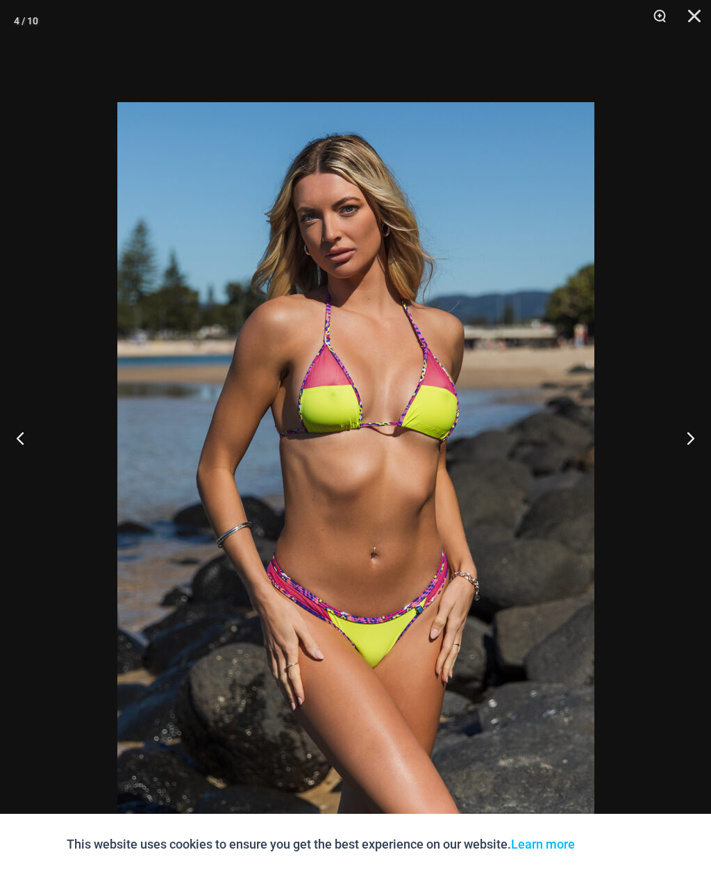
click at [695, 456] on button "Next" at bounding box center [685, 437] width 52 height 69
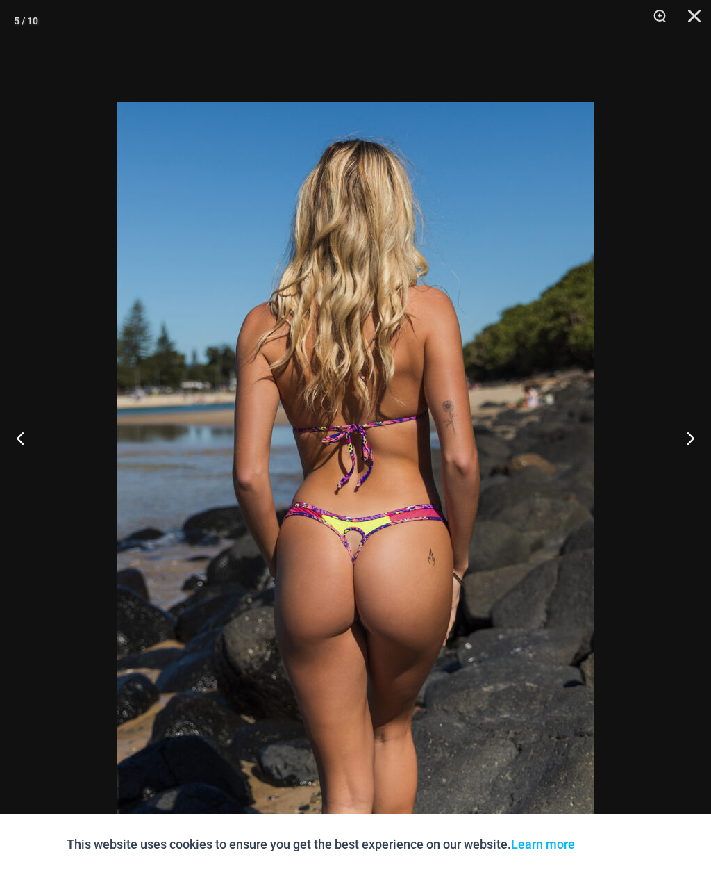
click at [695, 456] on button "Next" at bounding box center [685, 437] width 52 height 69
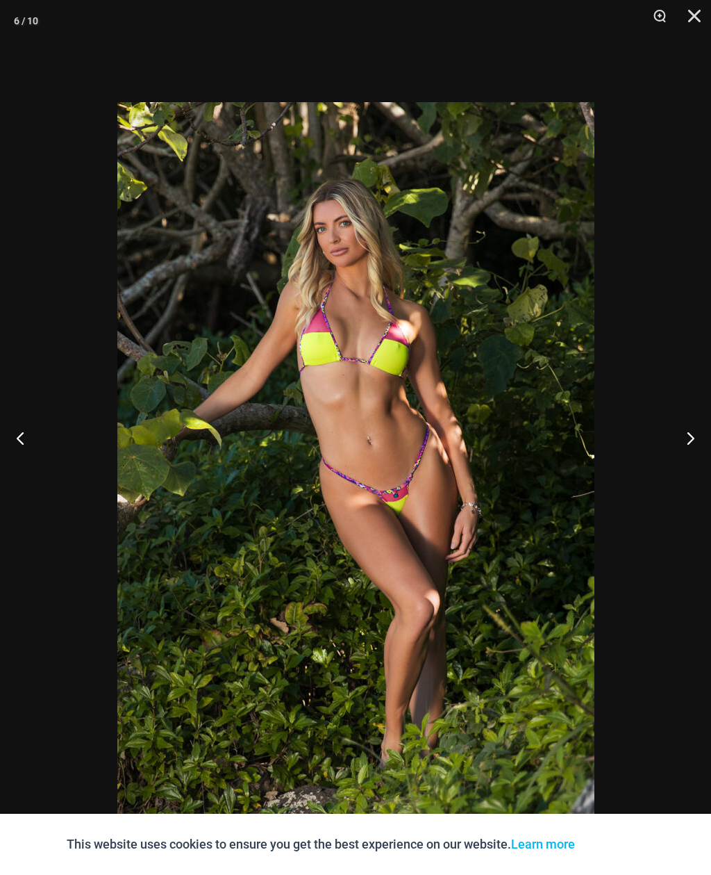
click at [706, 14] on button "Close" at bounding box center [689, 21] width 35 height 42
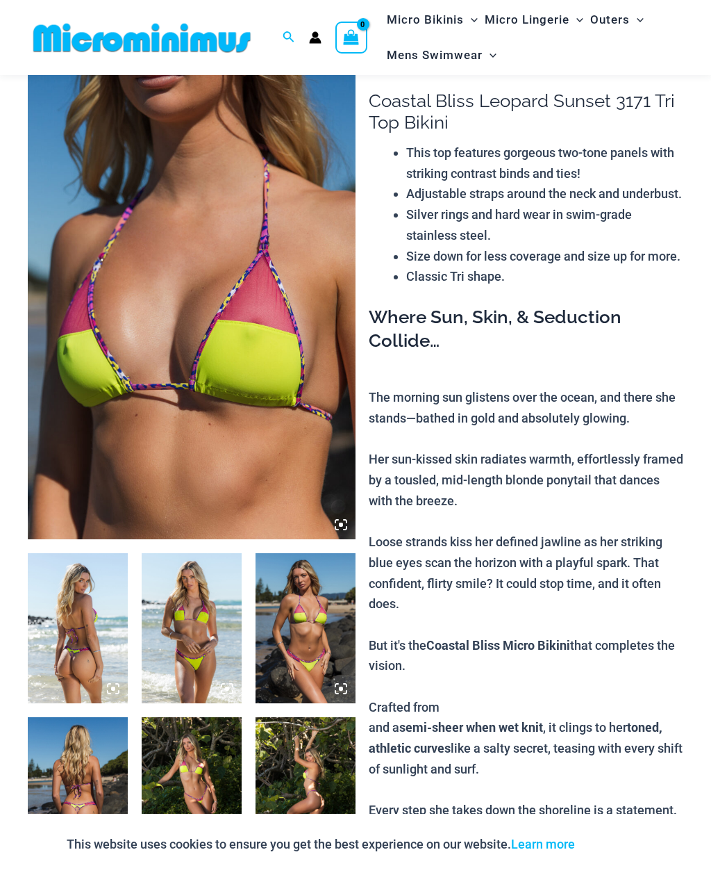
scroll to position [0, 0]
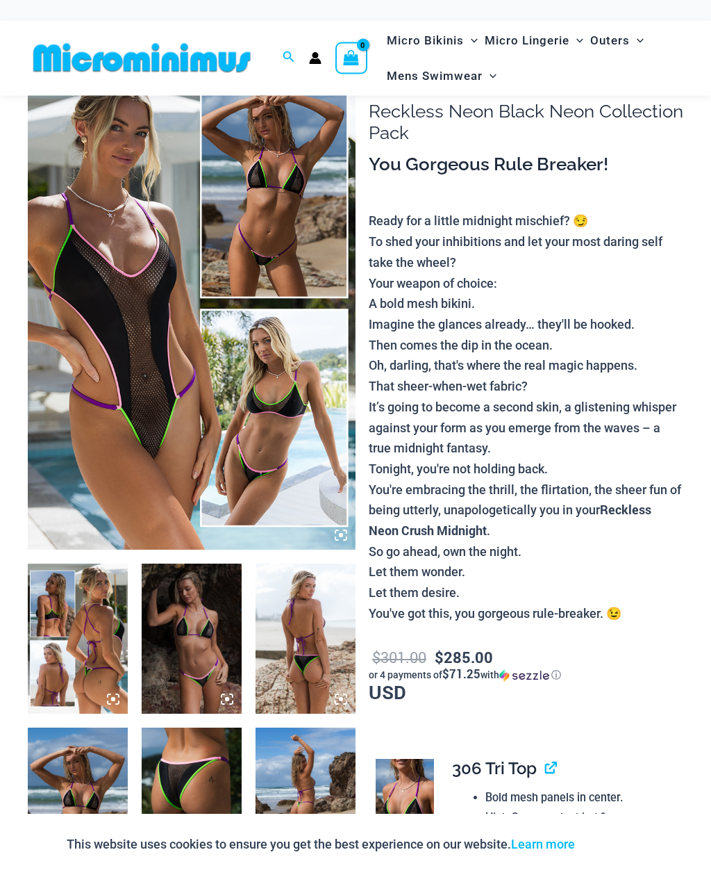
click at [135, 247] on img at bounding box center [192, 304] width 328 height 492
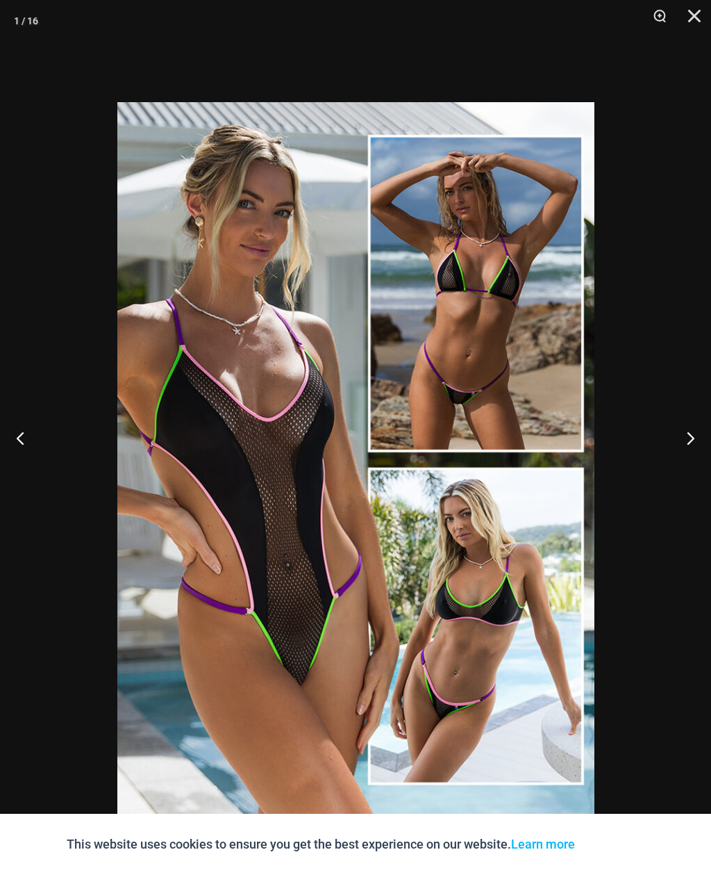
click at [705, 472] on button "Next" at bounding box center [685, 437] width 52 height 69
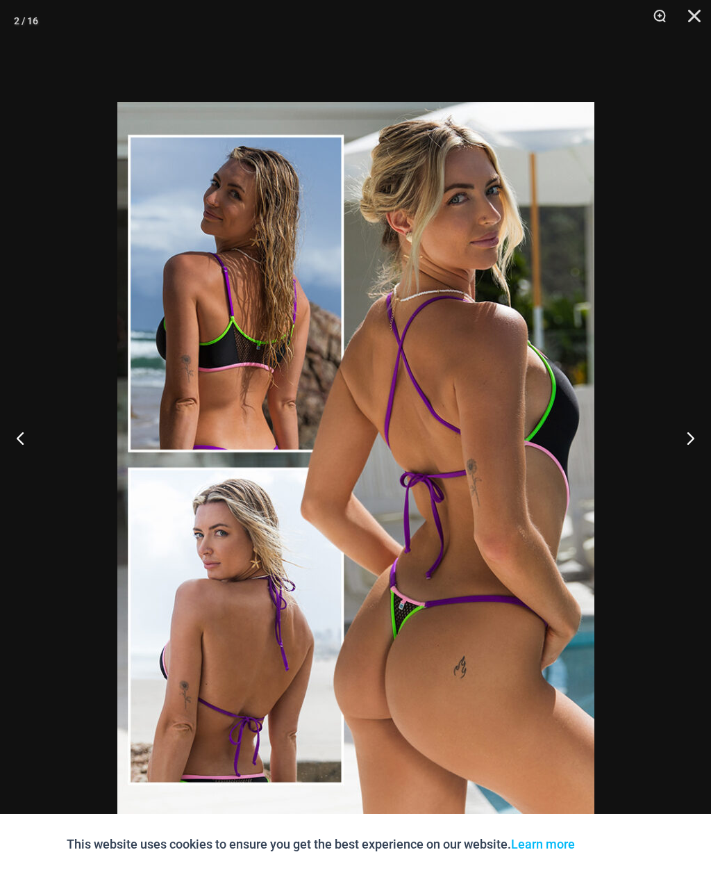
click at [702, 461] on button "Next" at bounding box center [685, 437] width 52 height 69
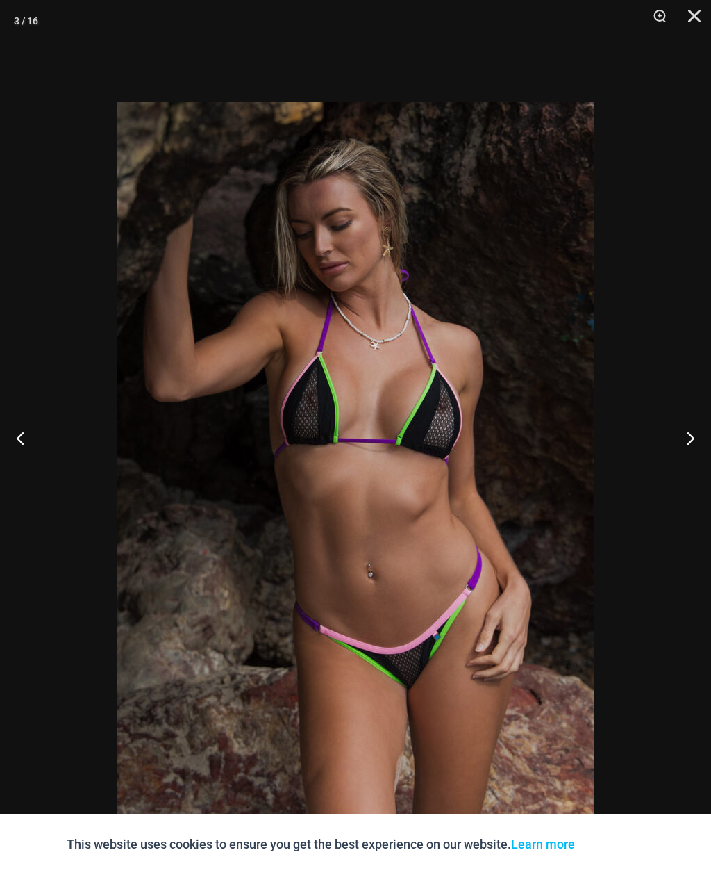
click at [698, 462] on button "Next" at bounding box center [685, 437] width 52 height 69
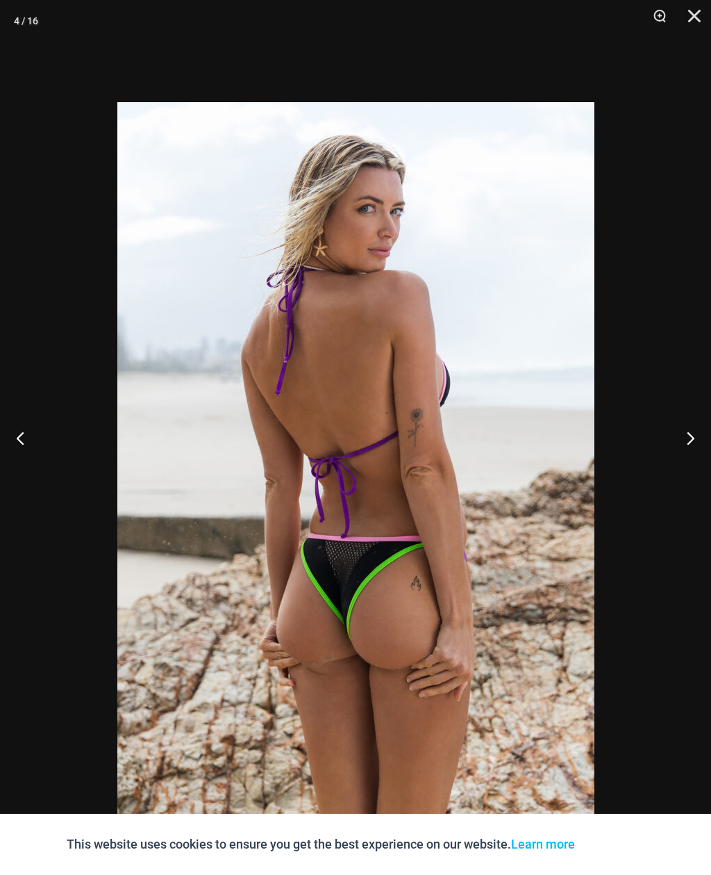
click at [701, 458] on button "Next" at bounding box center [685, 437] width 52 height 69
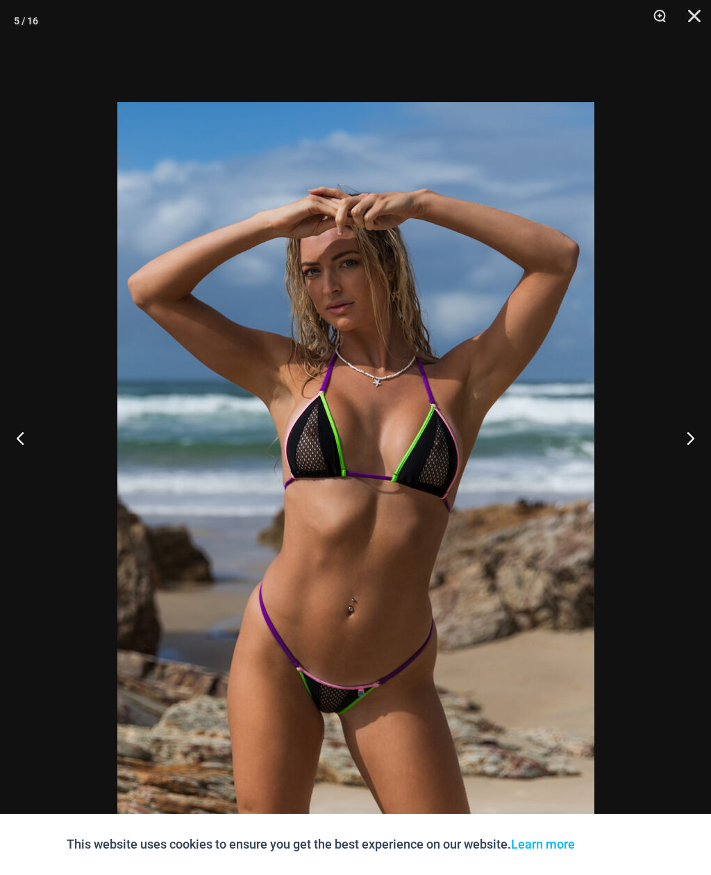
click at [702, 458] on button "Next" at bounding box center [685, 437] width 52 height 69
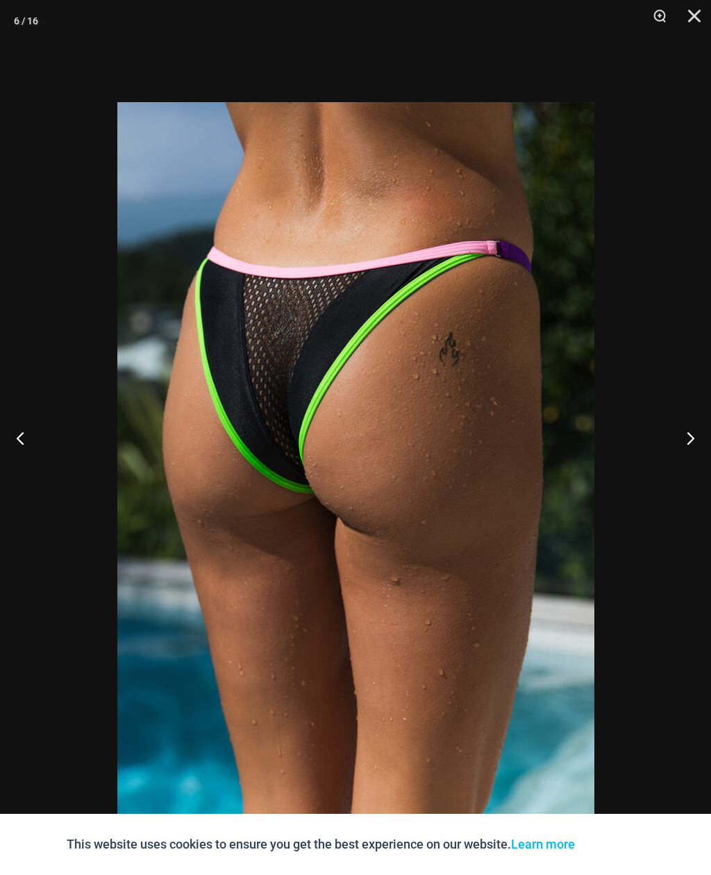
click at [702, 458] on button "Next" at bounding box center [685, 437] width 52 height 69
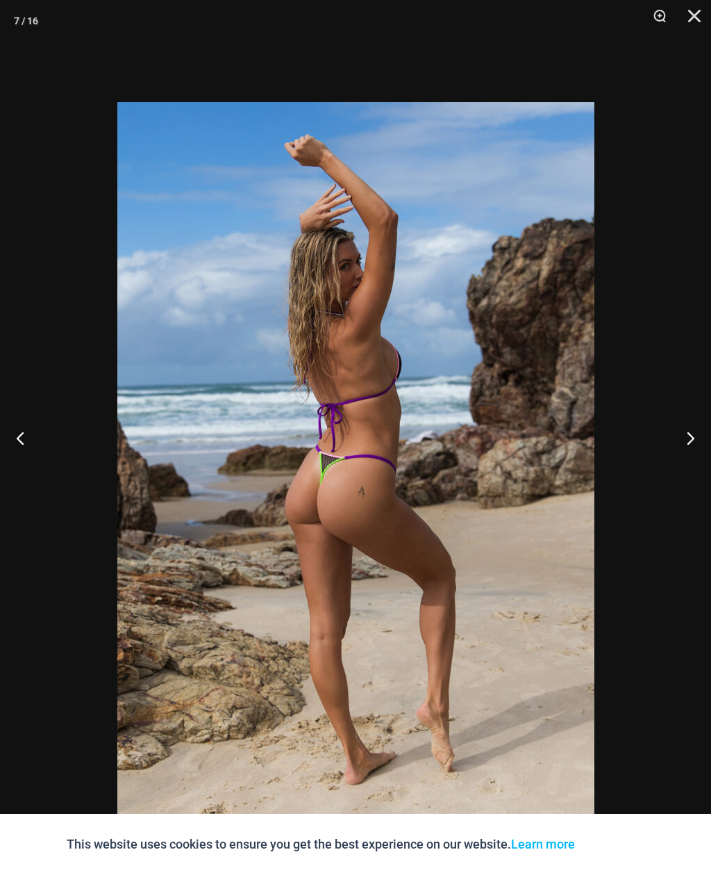
click at [697, 458] on button "Next" at bounding box center [685, 437] width 52 height 69
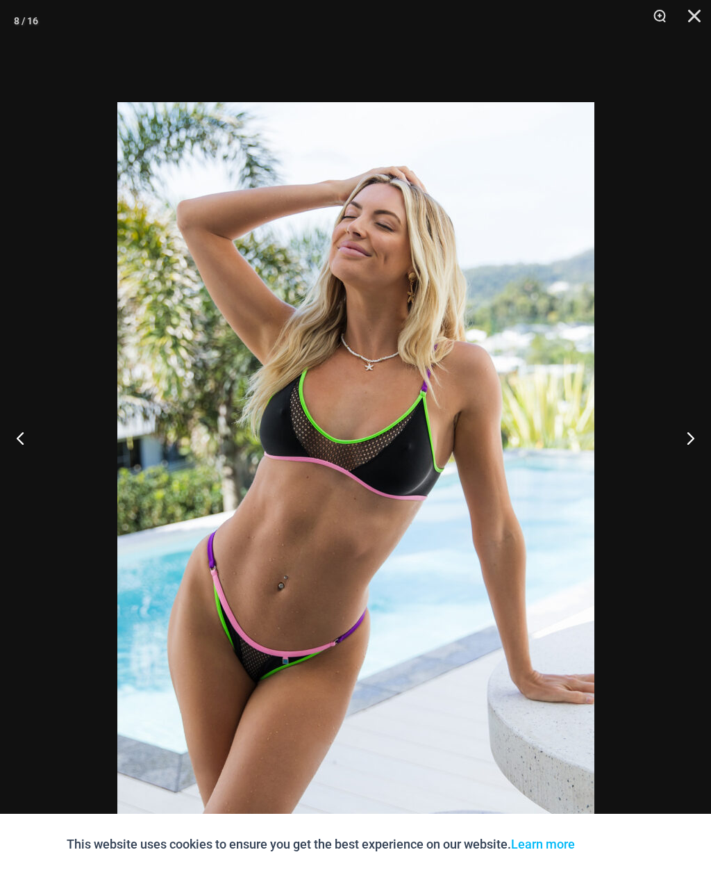
click at [697, 458] on button "Next" at bounding box center [685, 437] width 52 height 69
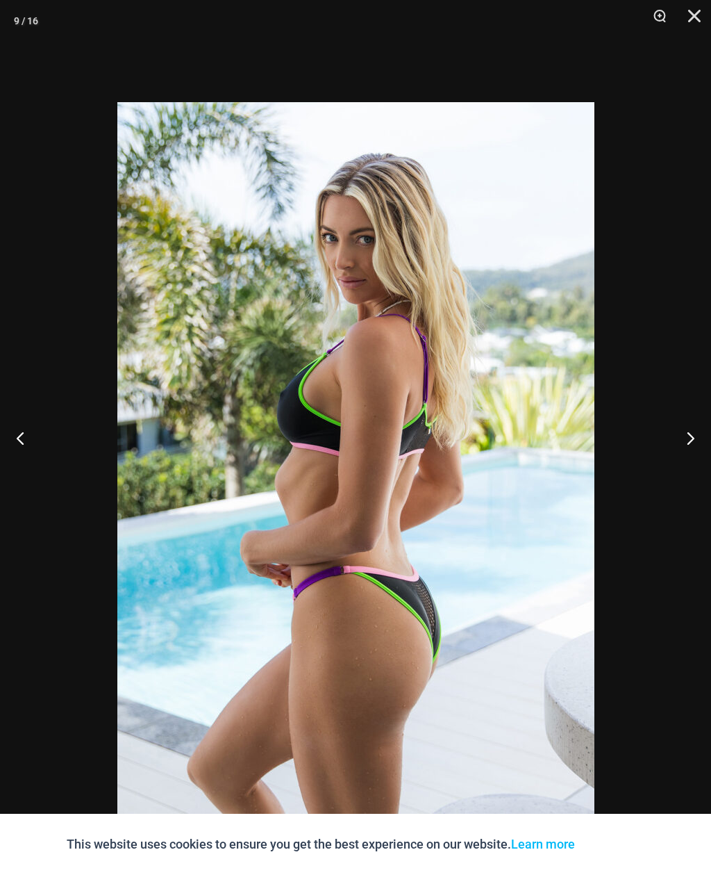
click at [698, 457] on button "Next" at bounding box center [685, 437] width 52 height 69
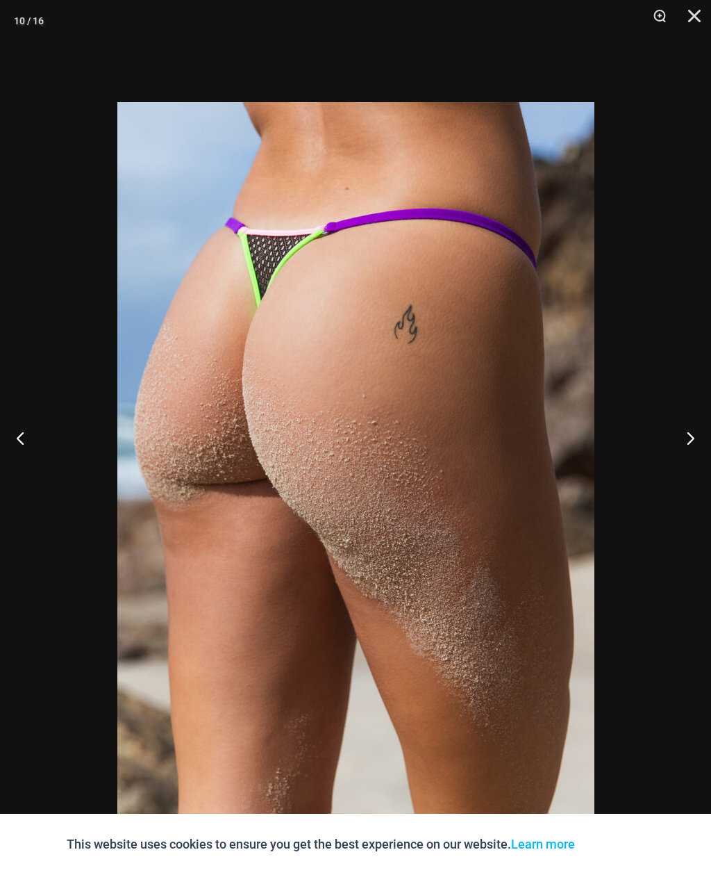
click at [698, 456] on button "Next" at bounding box center [685, 437] width 52 height 69
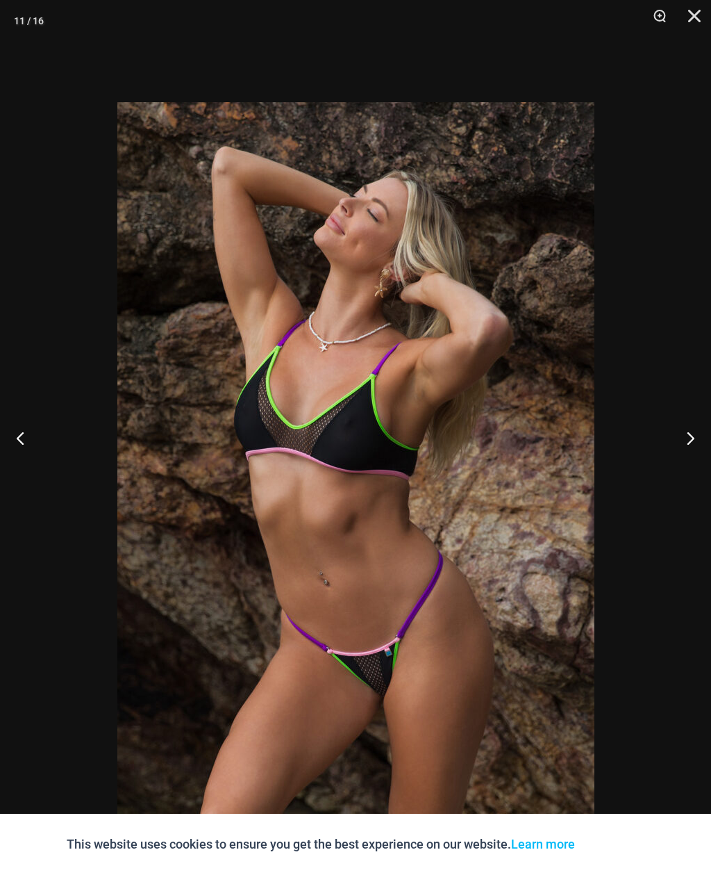
click at [696, 456] on button "Next" at bounding box center [685, 437] width 52 height 69
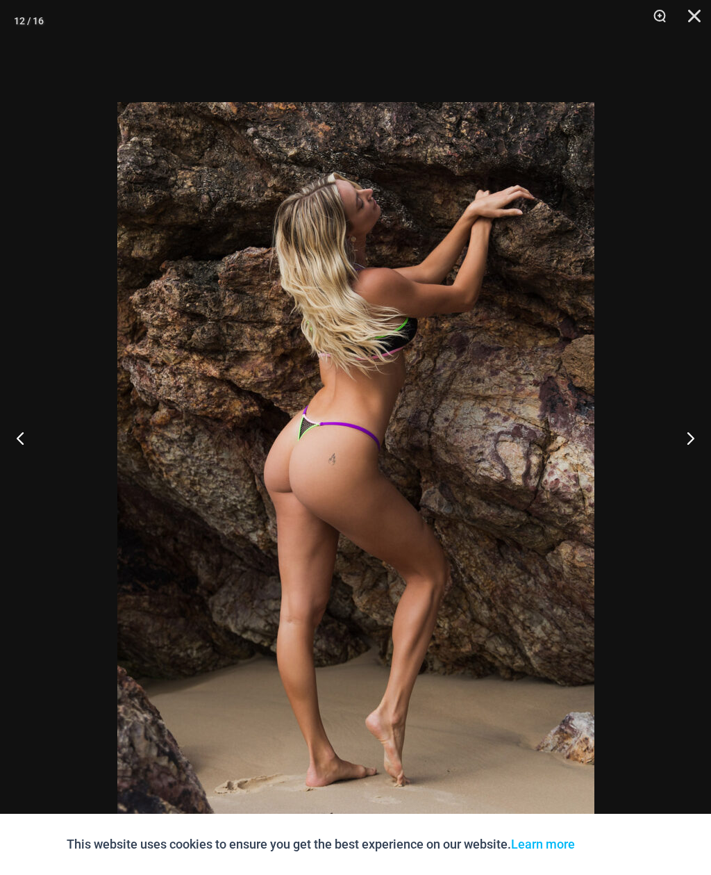
click at [695, 458] on button "Next" at bounding box center [685, 437] width 52 height 69
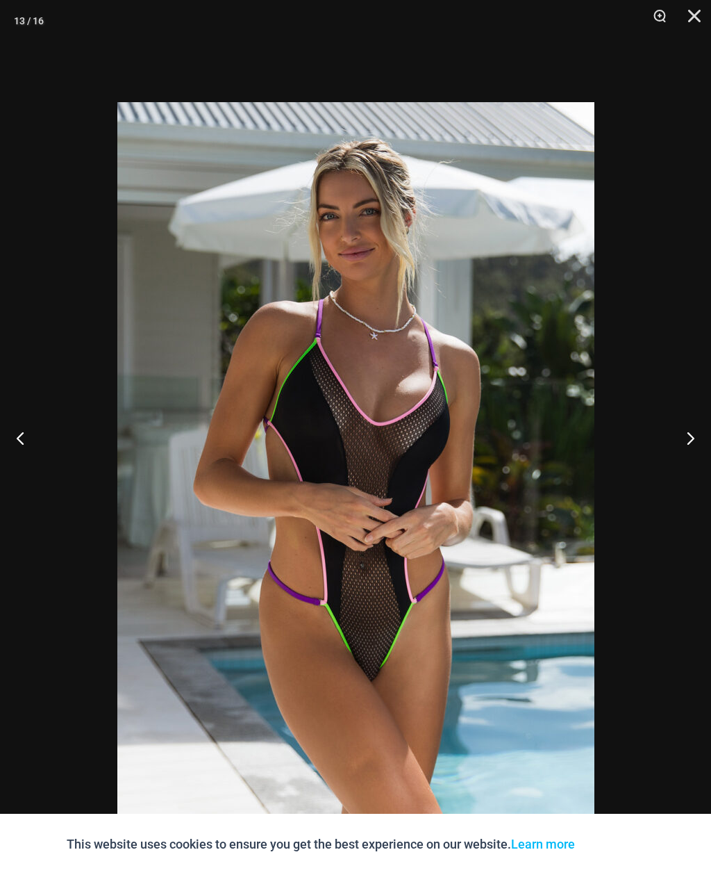
click at [695, 456] on button "Next" at bounding box center [685, 437] width 52 height 69
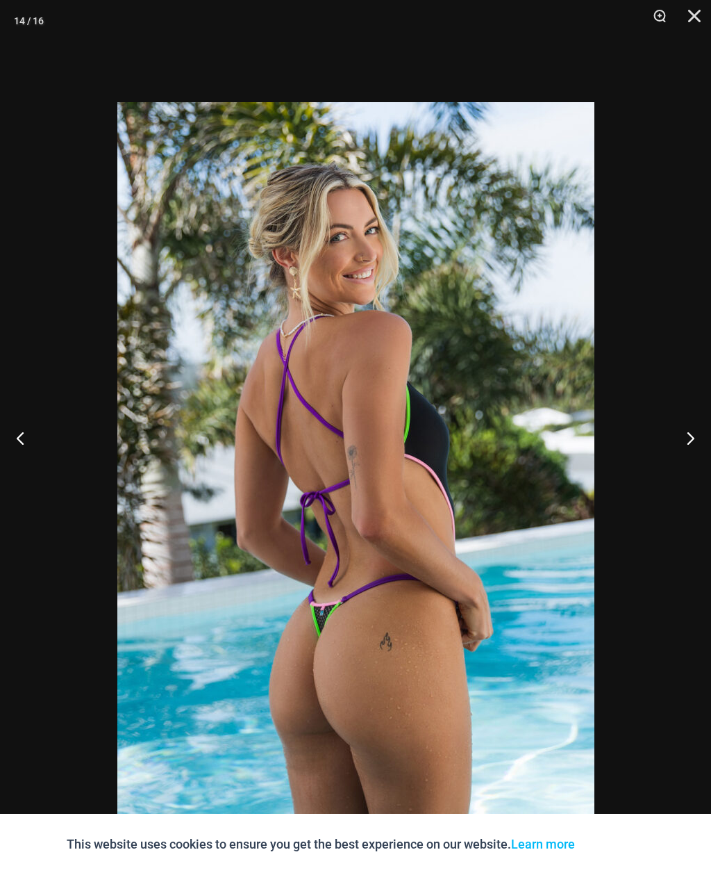
click at [695, 456] on button "Next" at bounding box center [685, 437] width 52 height 69
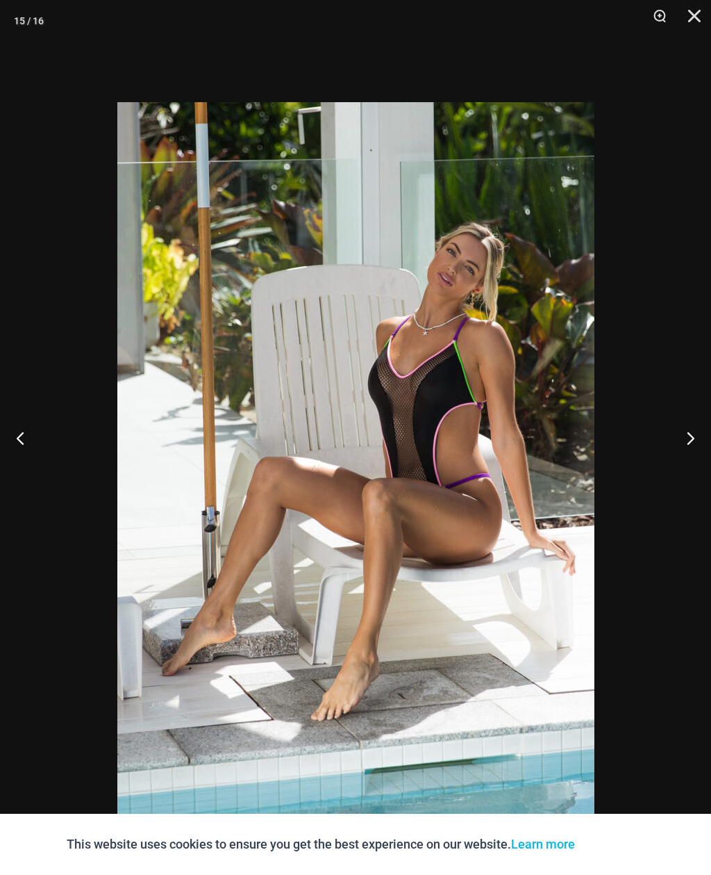
click at [703, 457] on button "Next" at bounding box center [685, 437] width 52 height 69
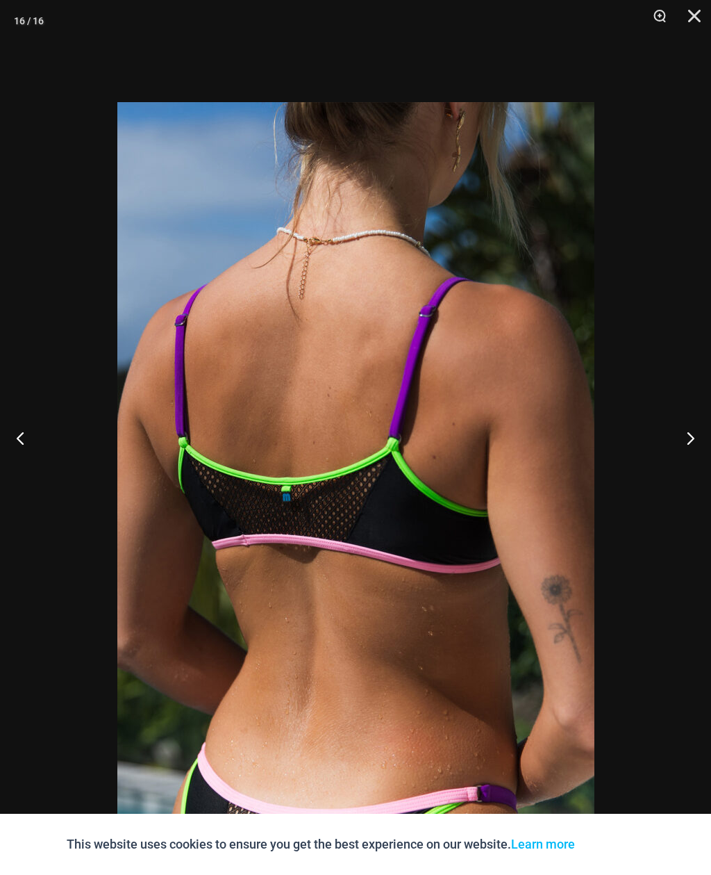
click at [699, 461] on button "Next" at bounding box center [685, 437] width 52 height 69
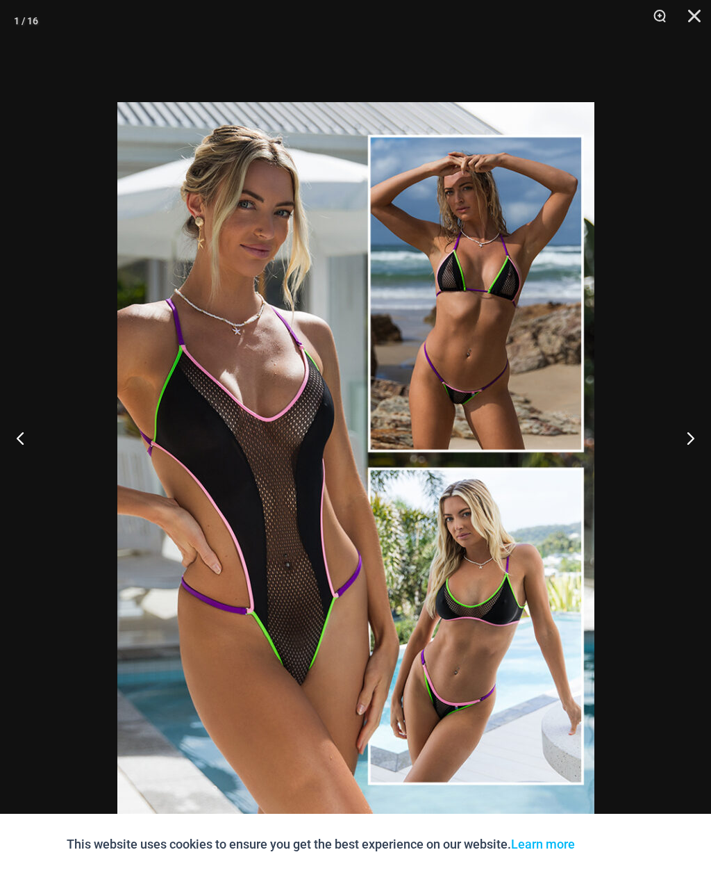
click at [694, 461] on button "Next" at bounding box center [685, 437] width 52 height 69
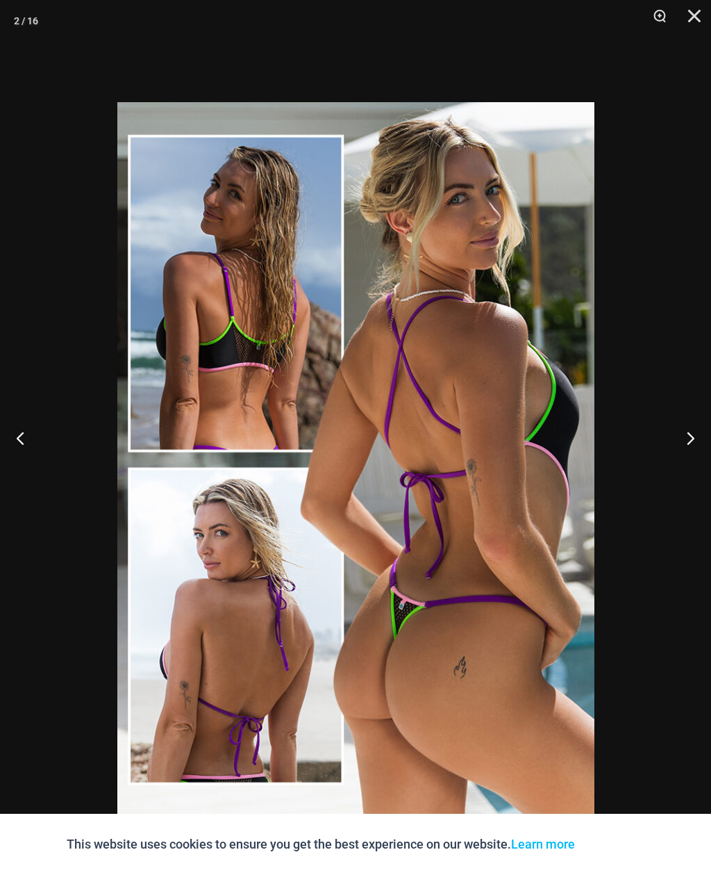
click at [695, 463] on button "Next" at bounding box center [685, 437] width 52 height 69
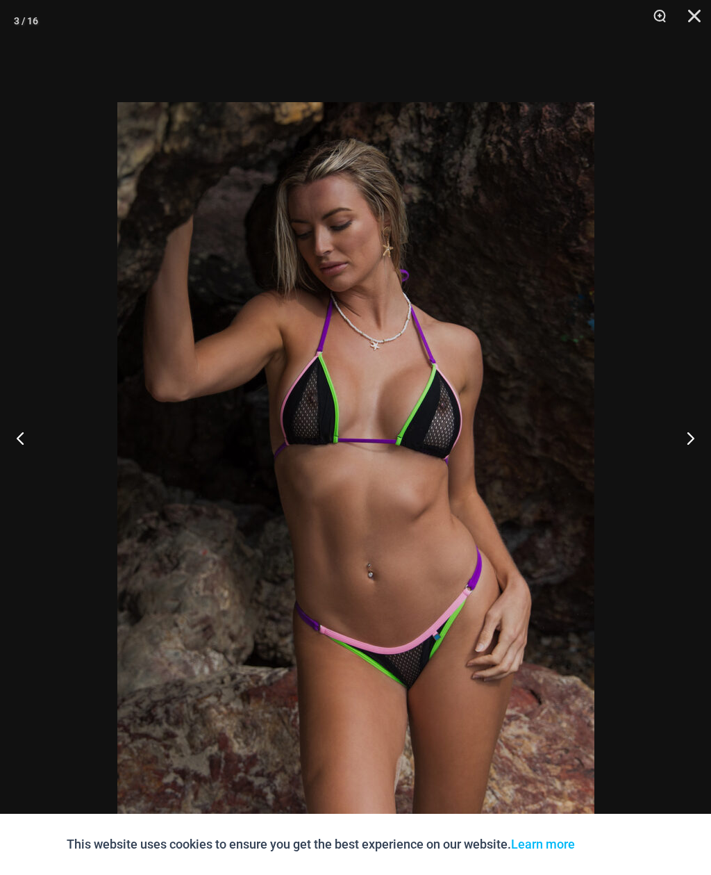
click at [695, 456] on button "Next" at bounding box center [685, 437] width 52 height 69
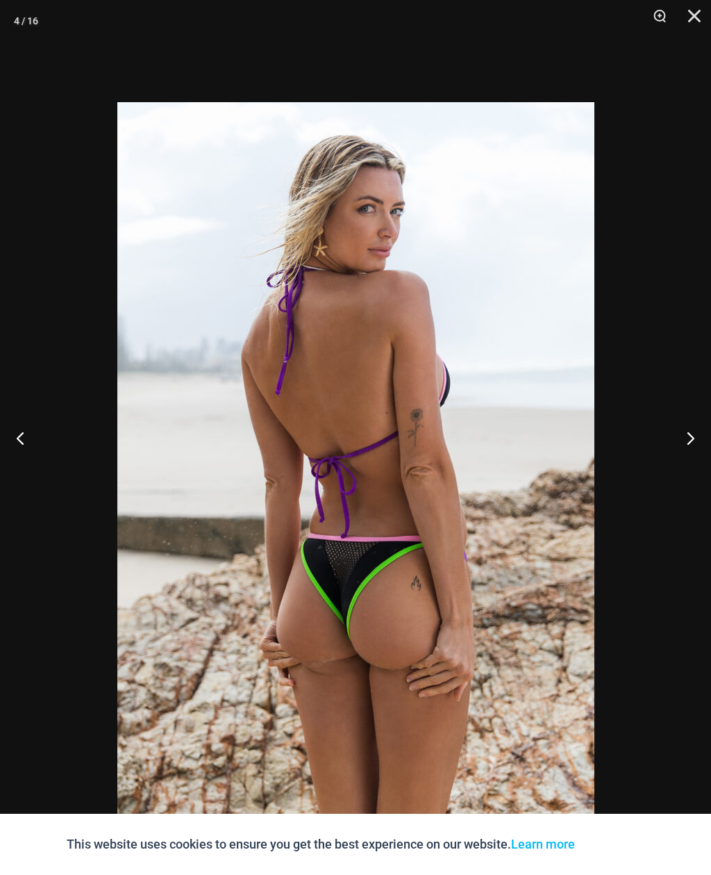
click at [697, 457] on button "Next" at bounding box center [685, 437] width 52 height 69
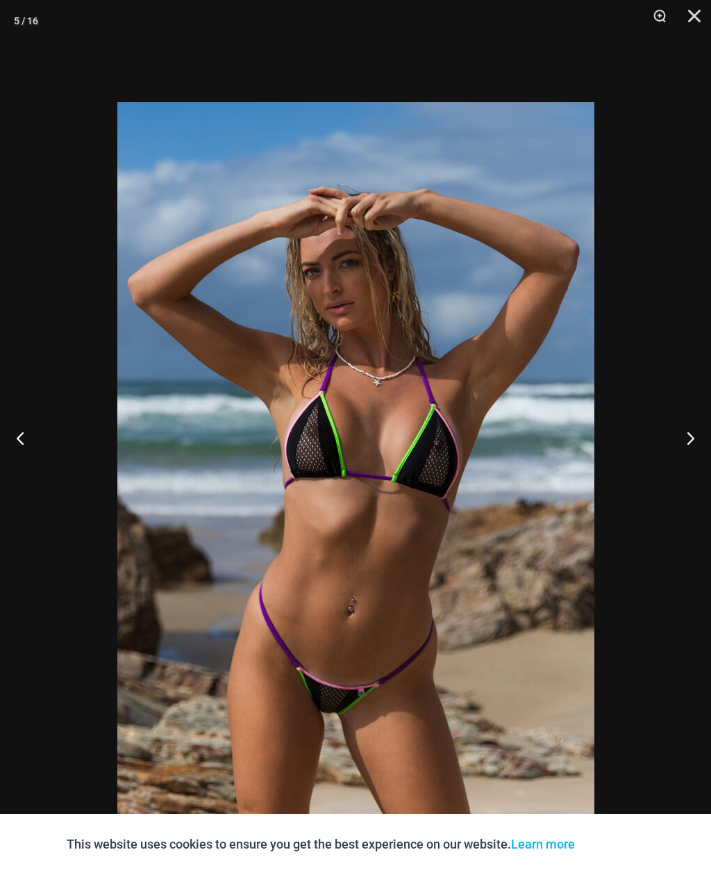
click at [696, 459] on button "Next" at bounding box center [685, 437] width 52 height 69
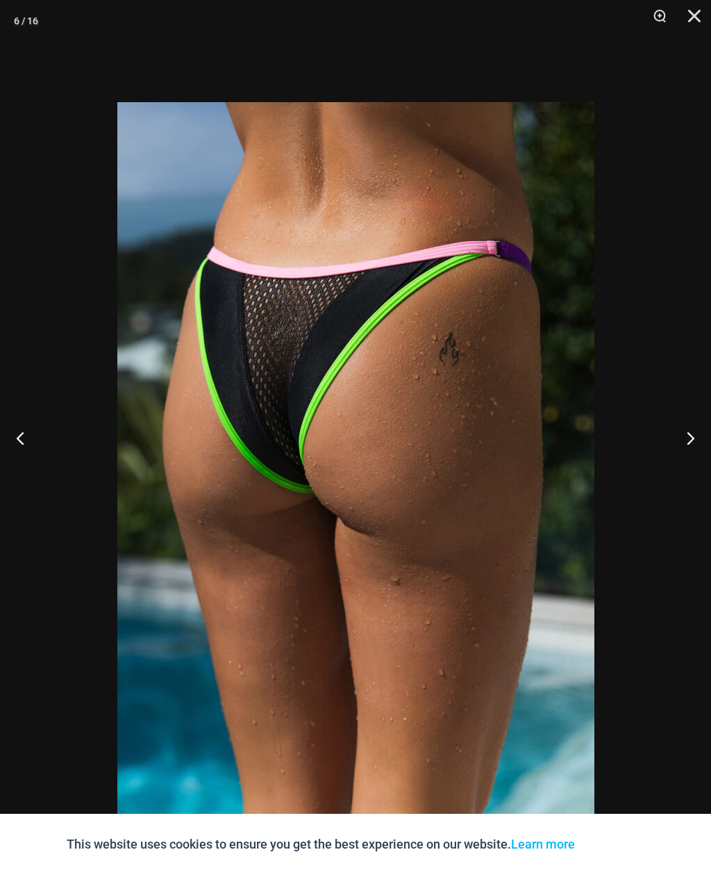
click at [693, 461] on button "Next" at bounding box center [685, 437] width 52 height 69
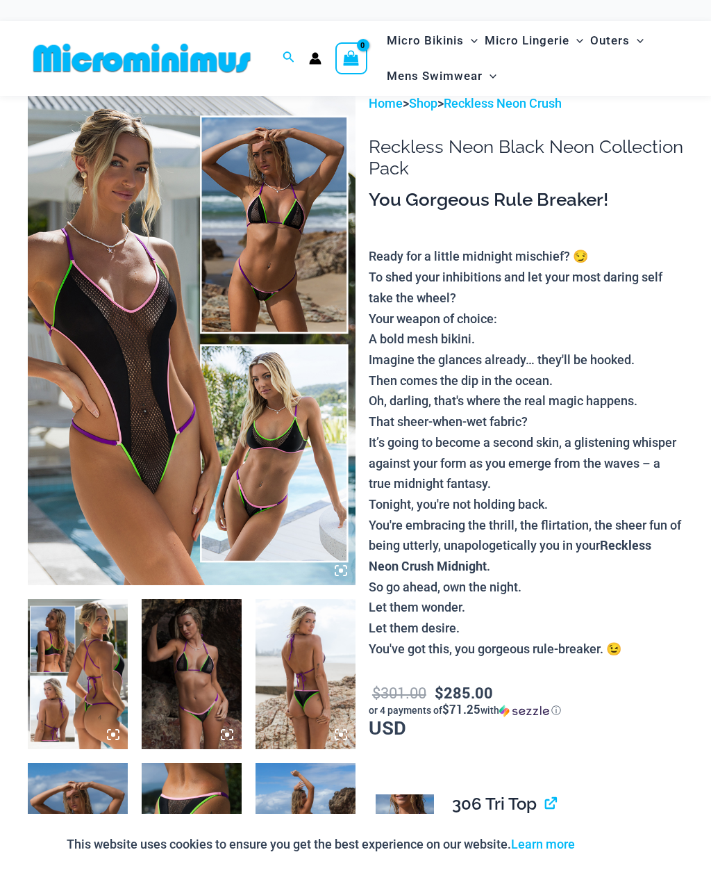
scroll to position [0, 0]
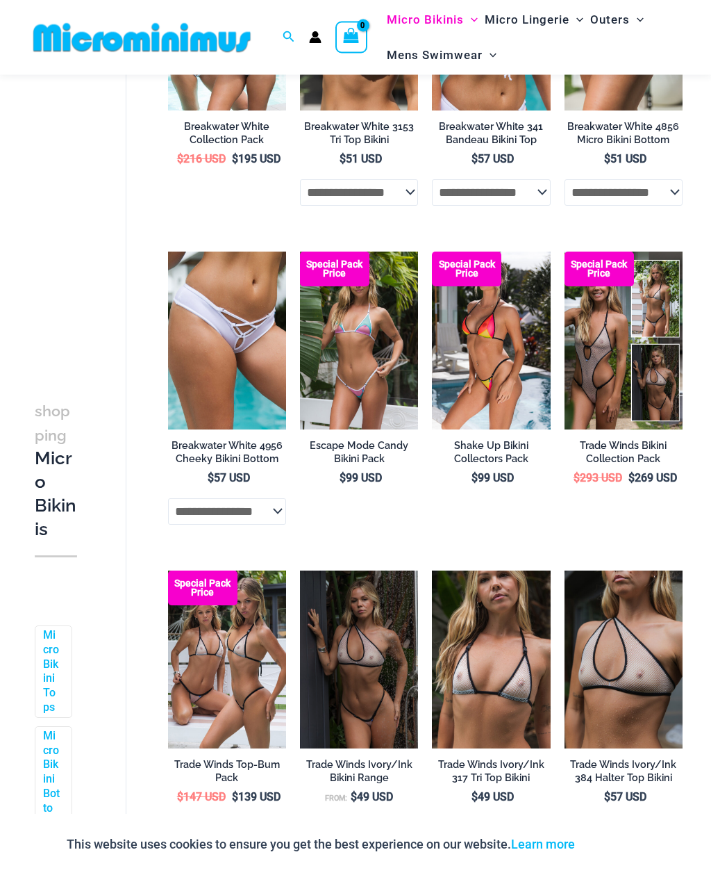
scroll to position [584, 0]
click at [432, 251] on img at bounding box center [432, 251] width 0 height 0
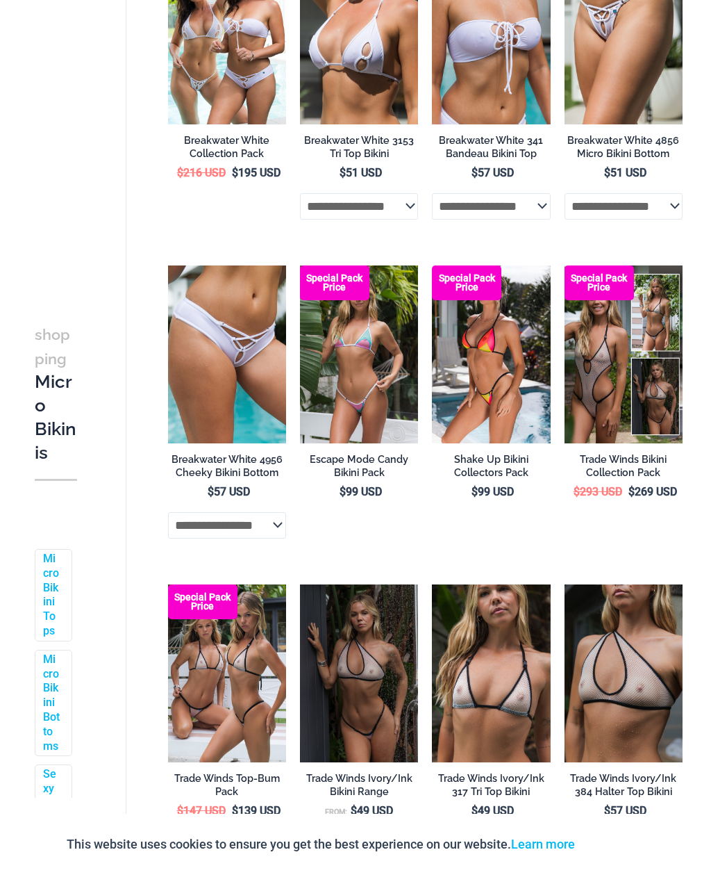
scroll to position [629, 0]
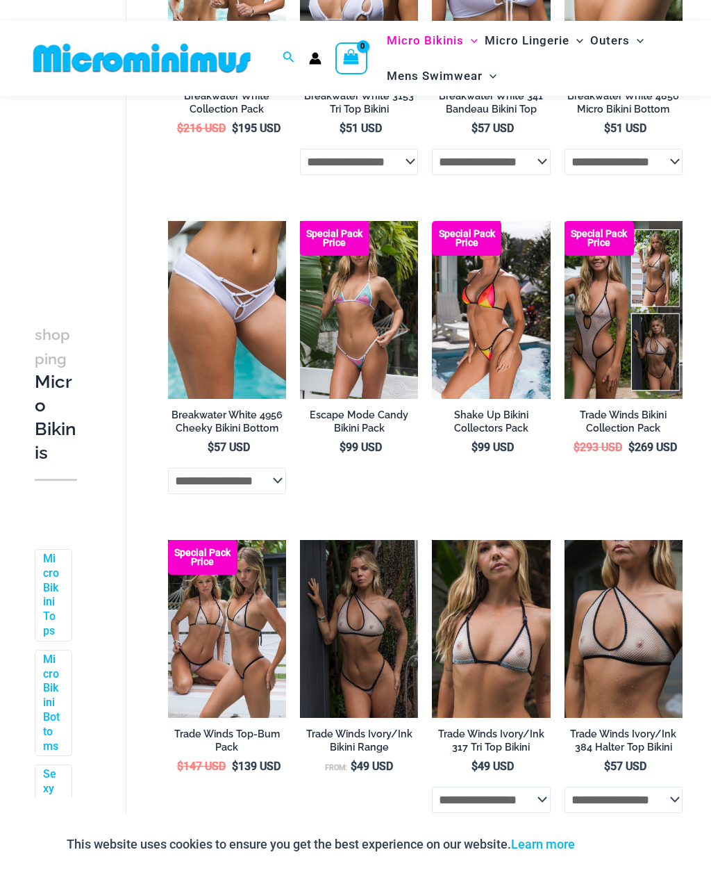
click at [300, 221] on img at bounding box center [300, 221] width 0 height 0
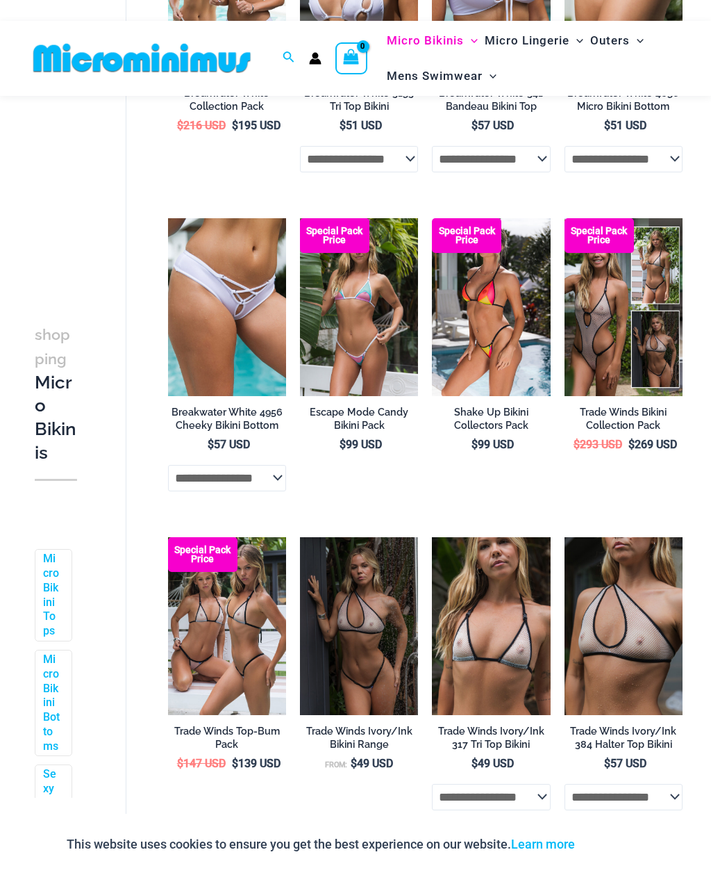
click at [432, 218] on img at bounding box center [432, 218] width 0 height 0
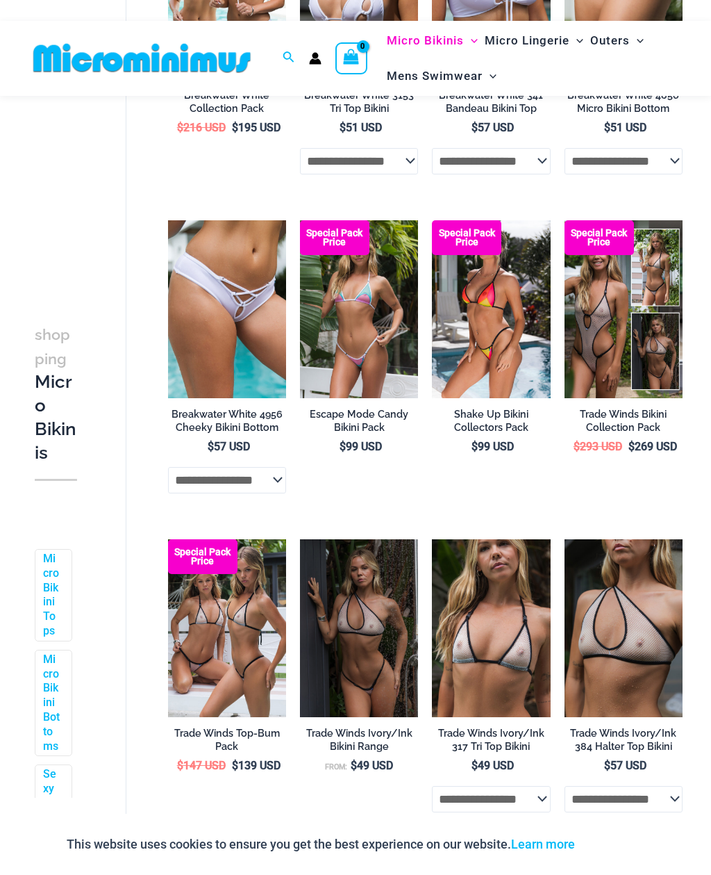
click at [565, 220] on img at bounding box center [565, 220] width 0 height 0
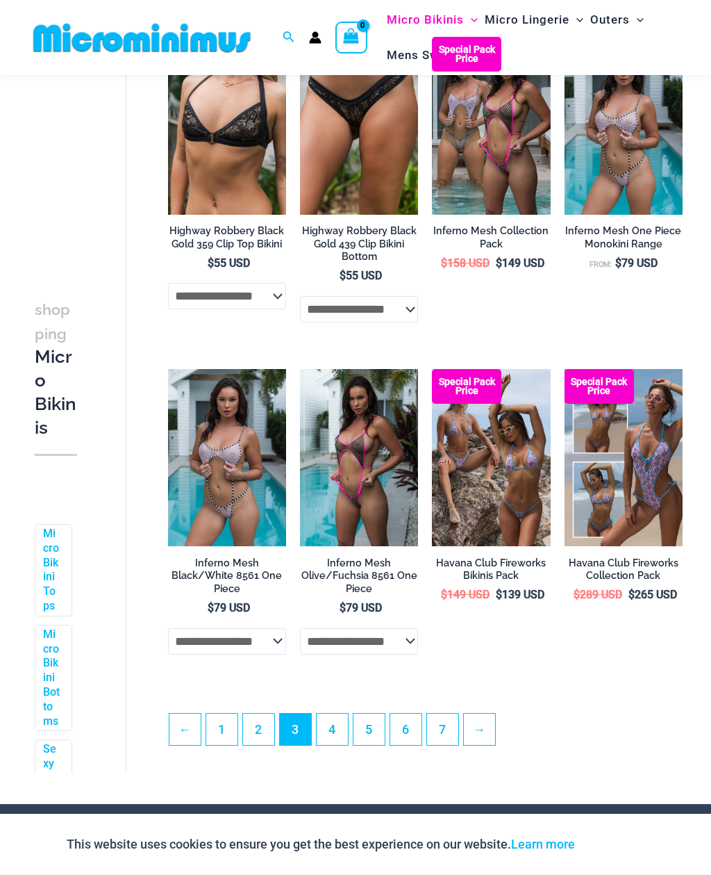
scroll to position [2088, 0]
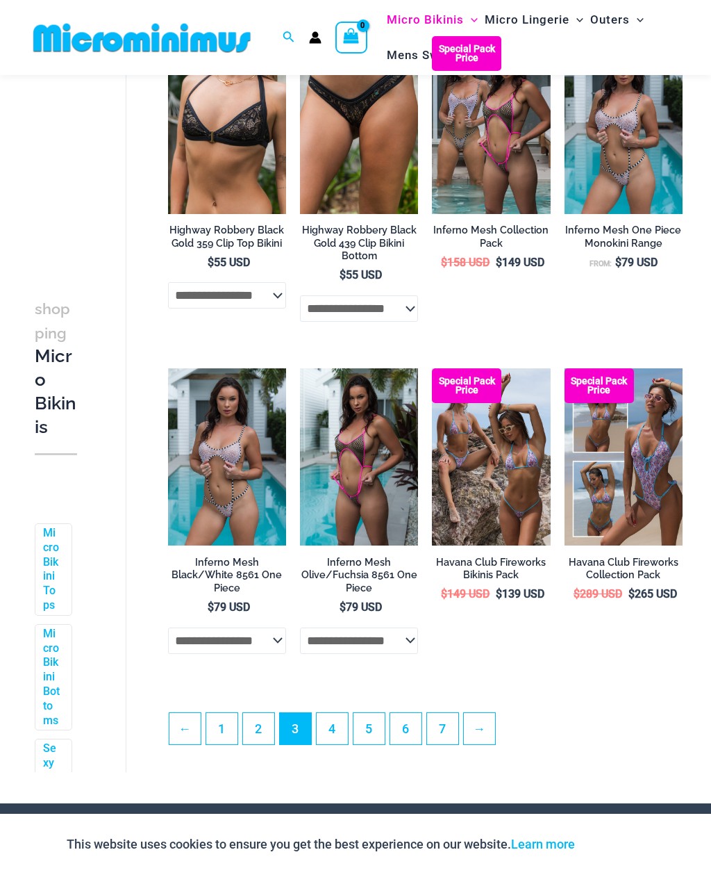
click at [300, 368] on img at bounding box center [300, 368] width 0 height 0
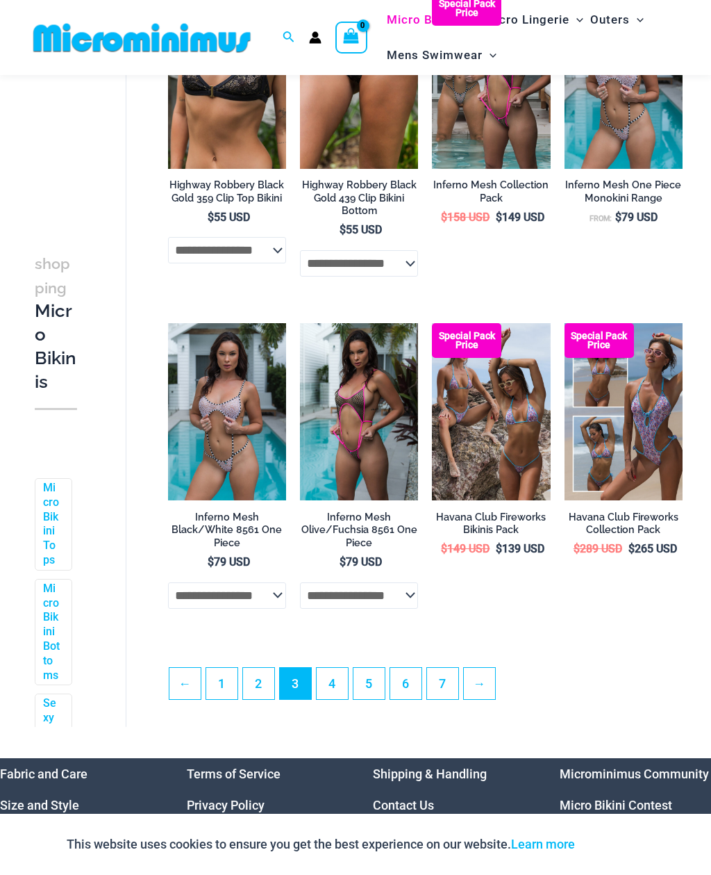
click at [168, 323] on img at bounding box center [168, 323] width 0 height 0
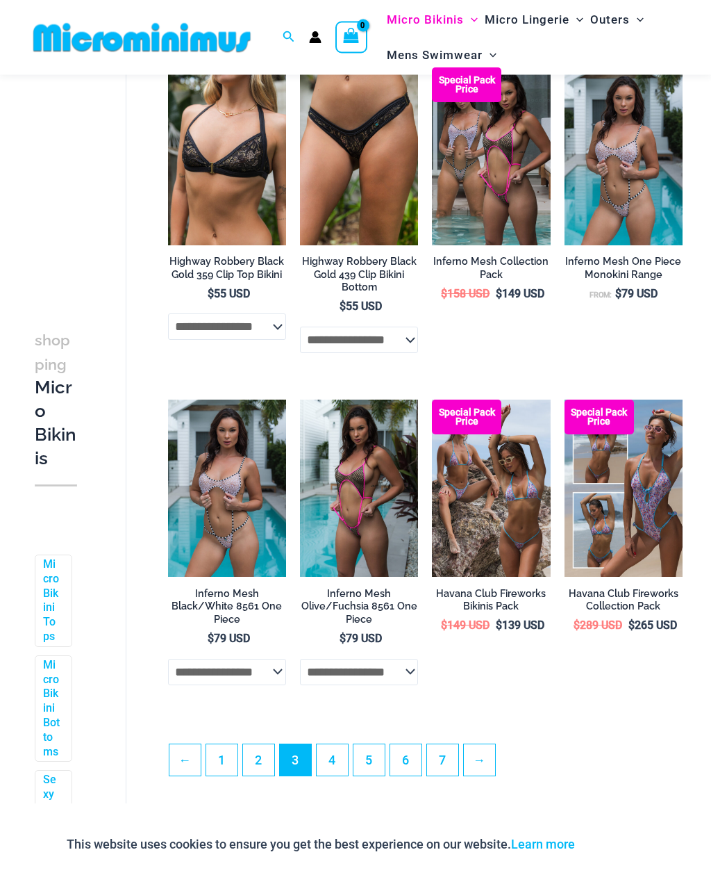
scroll to position [2057, 0]
click at [432, 67] on img at bounding box center [432, 67] width 0 height 0
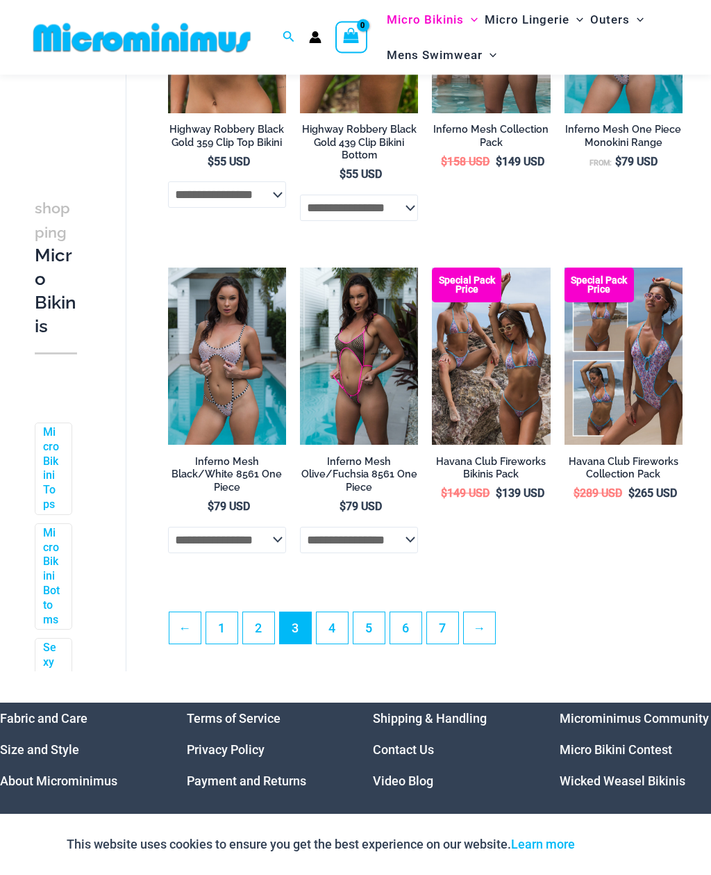
scroll to position [2189, 0]
click at [432, 267] on img at bounding box center [432, 267] width 0 height 0
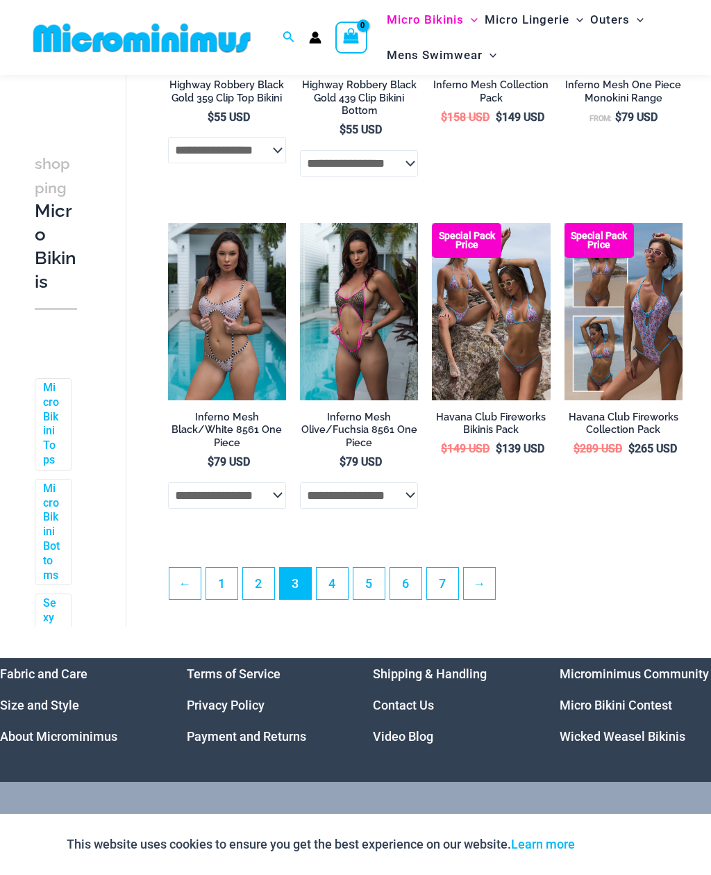
click at [335, 582] on link "4" at bounding box center [332, 583] width 31 height 31
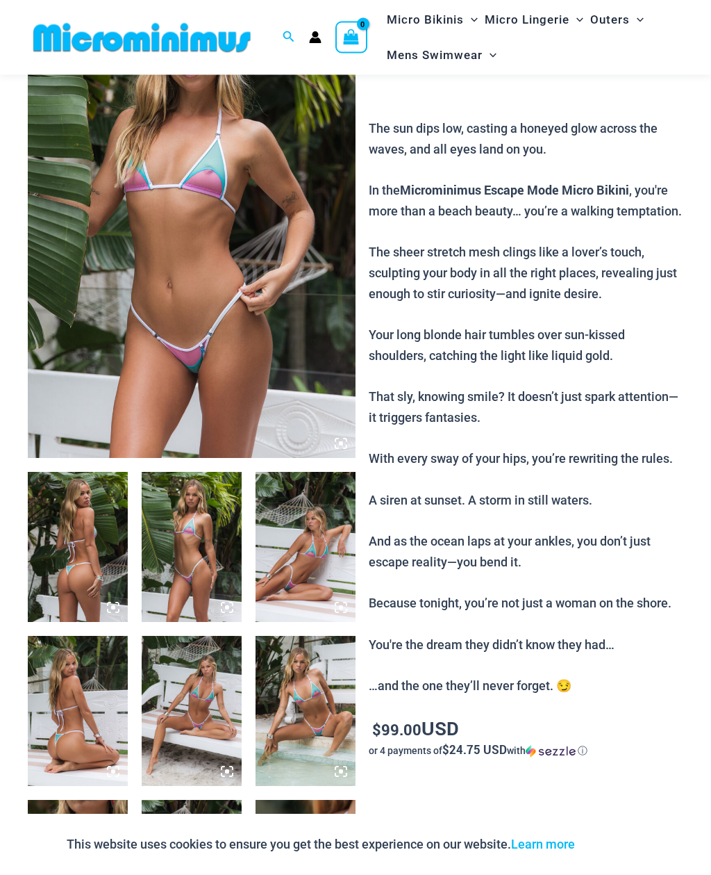
click at [126, 205] on img at bounding box center [192, 213] width 328 height 492
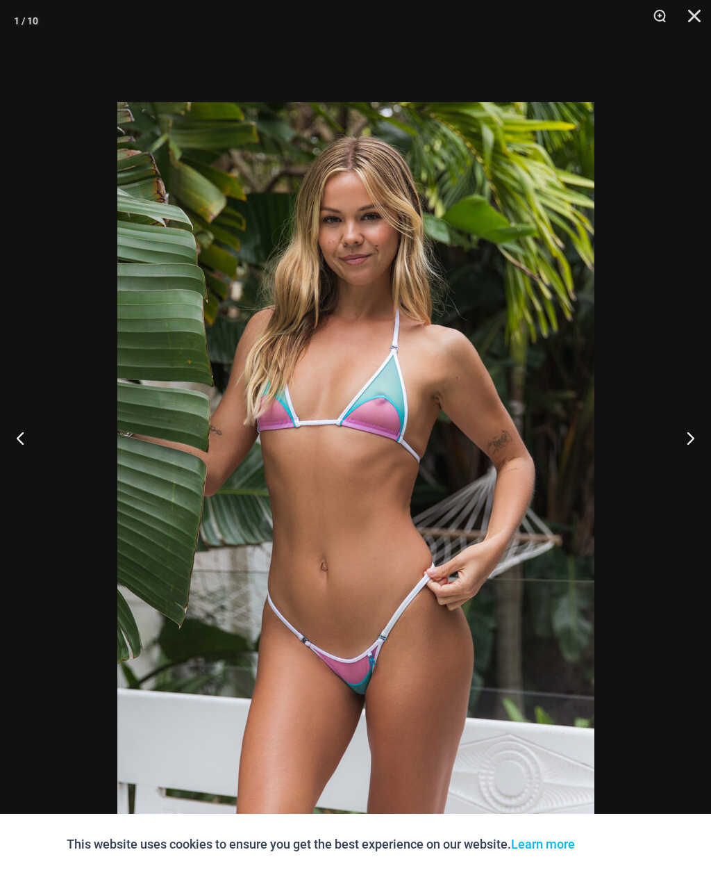
click at [695, 464] on button "Next" at bounding box center [685, 437] width 52 height 69
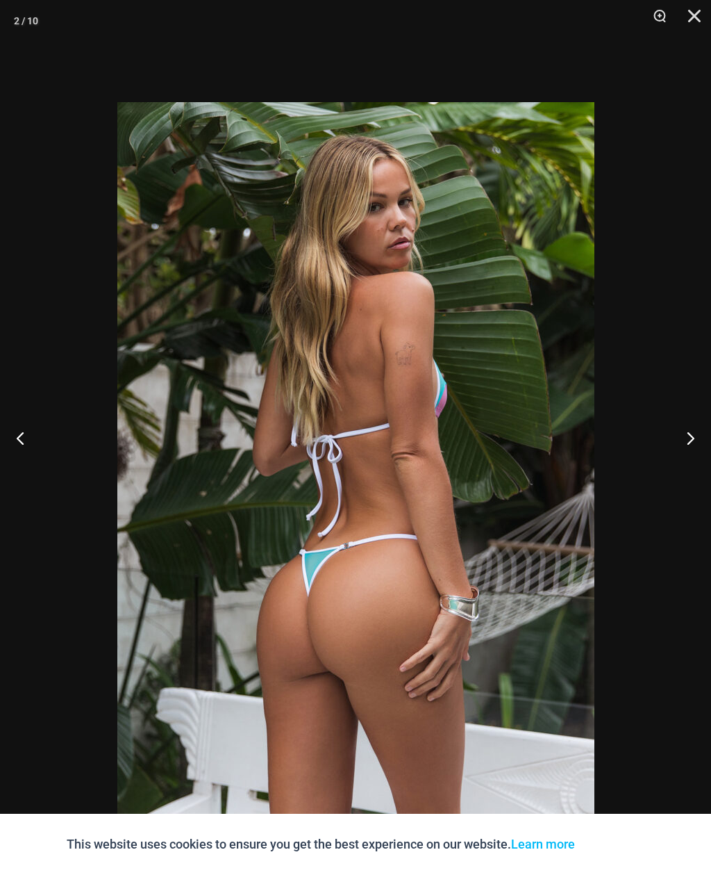
click at [698, 463] on button "Next" at bounding box center [685, 437] width 52 height 69
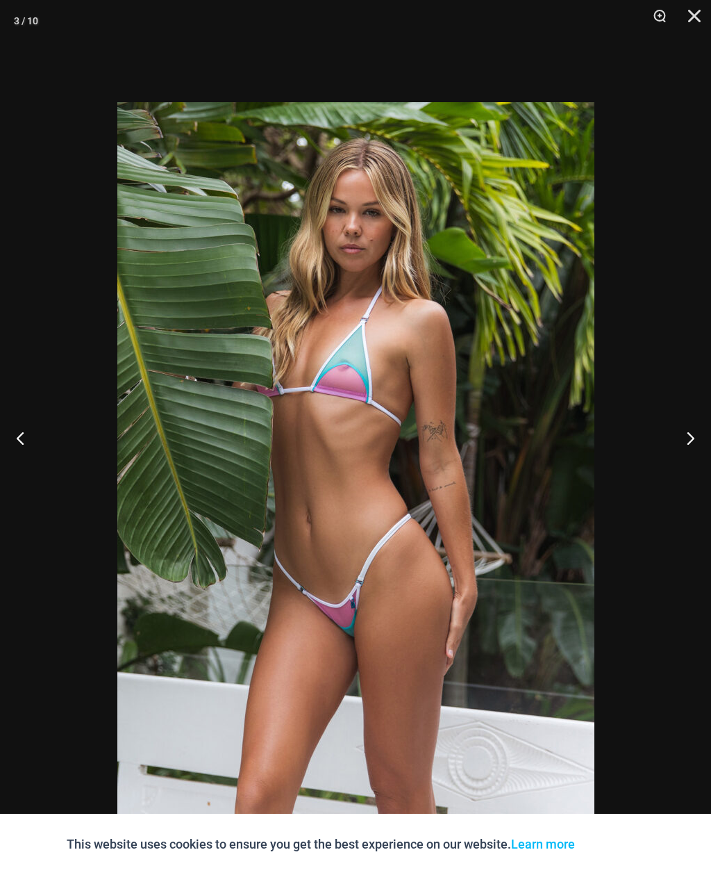
click at [695, 463] on button "Next" at bounding box center [685, 437] width 52 height 69
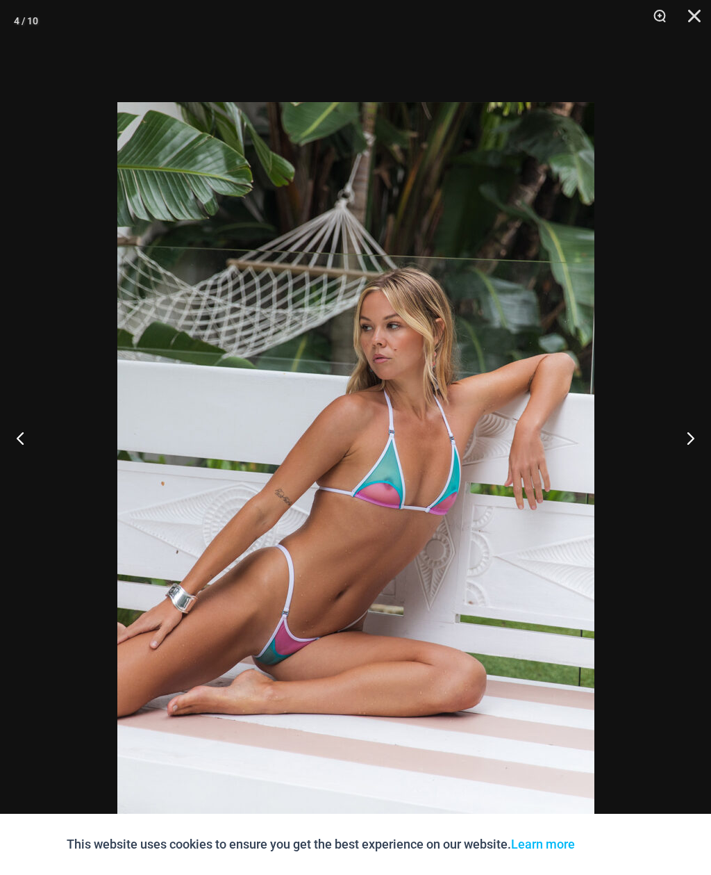
click at [694, 466] on button "Next" at bounding box center [685, 437] width 52 height 69
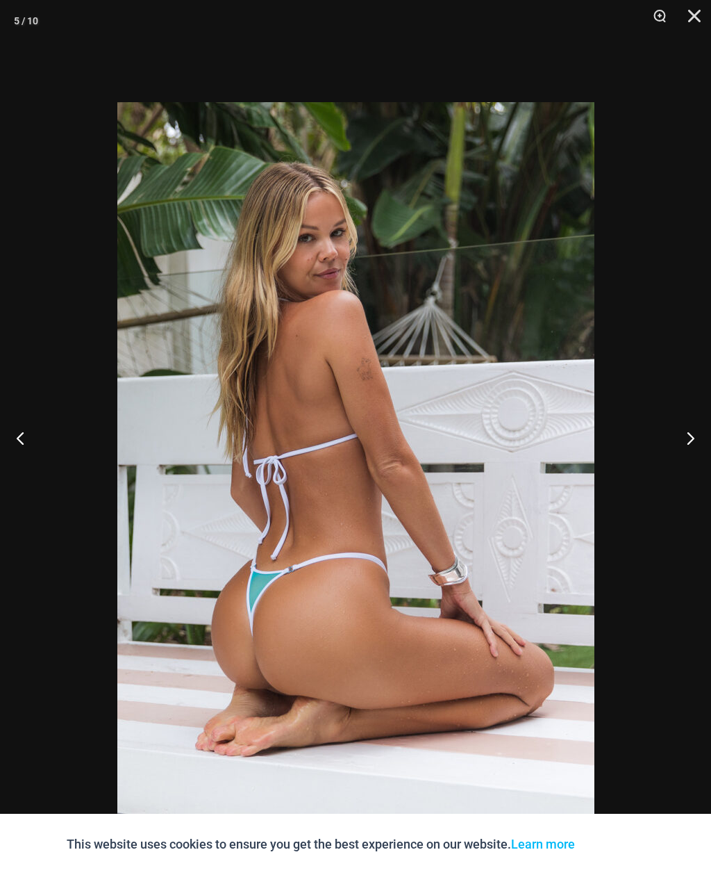
click at [688, 470] on button "Next" at bounding box center [685, 437] width 52 height 69
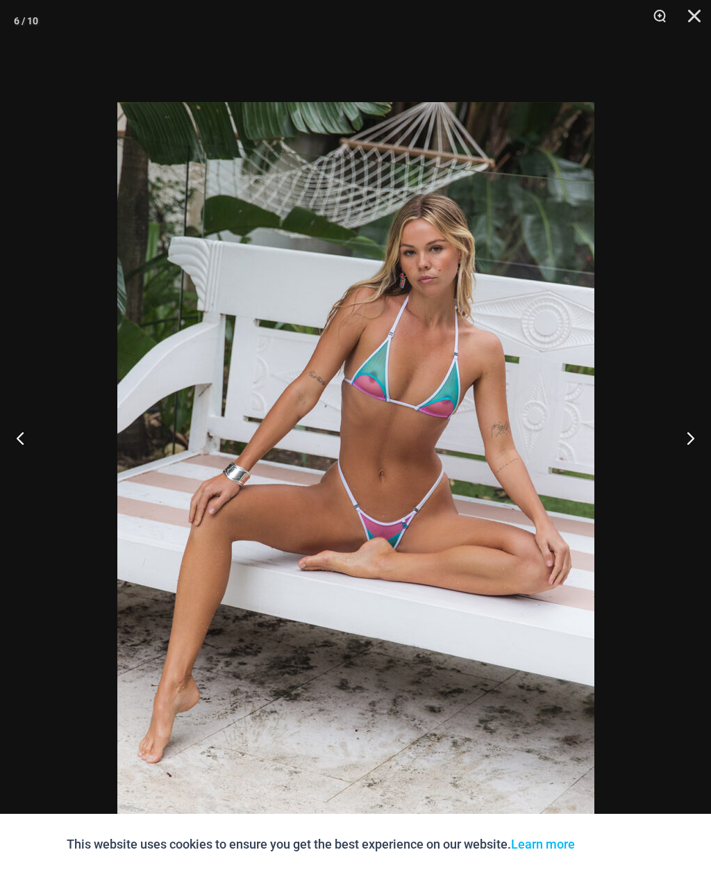
click at [694, 470] on button "Next" at bounding box center [685, 437] width 52 height 69
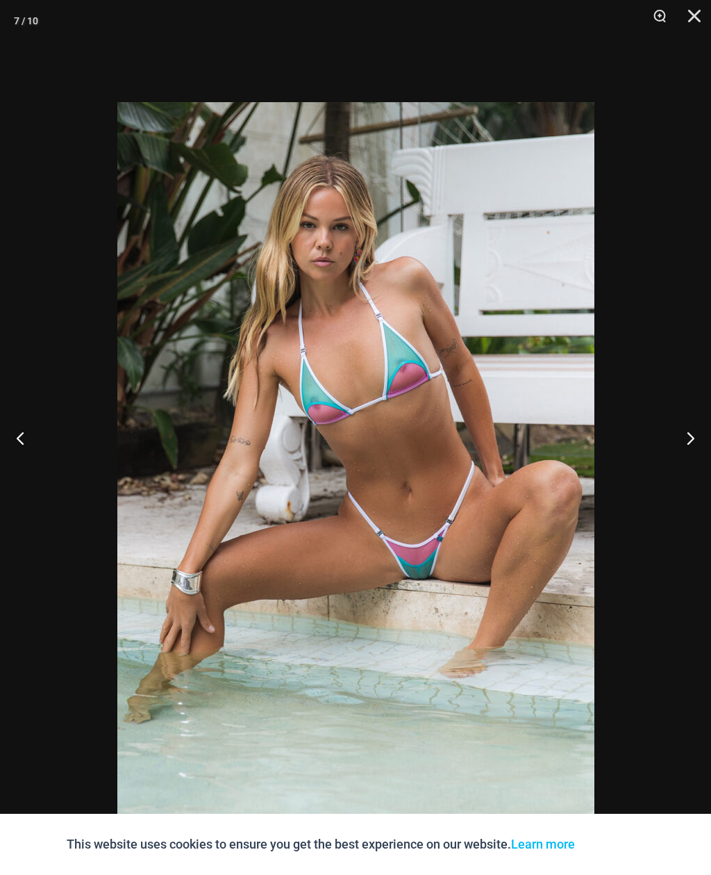
click at [693, 472] on button "Next" at bounding box center [685, 437] width 52 height 69
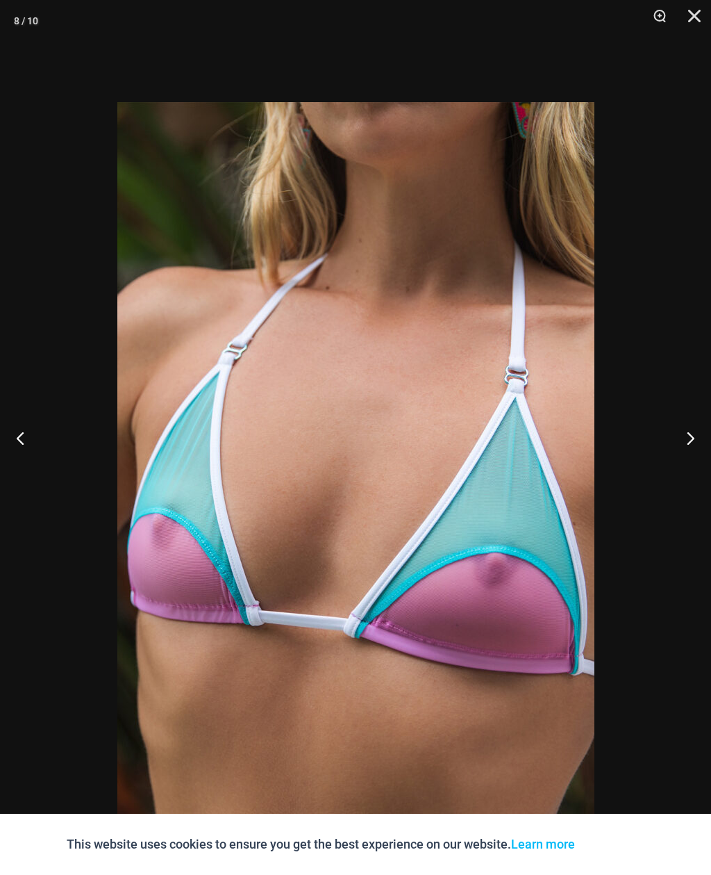
click at [694, 472] on button "Next" at bounding box center [685, 437] width 52 height 69
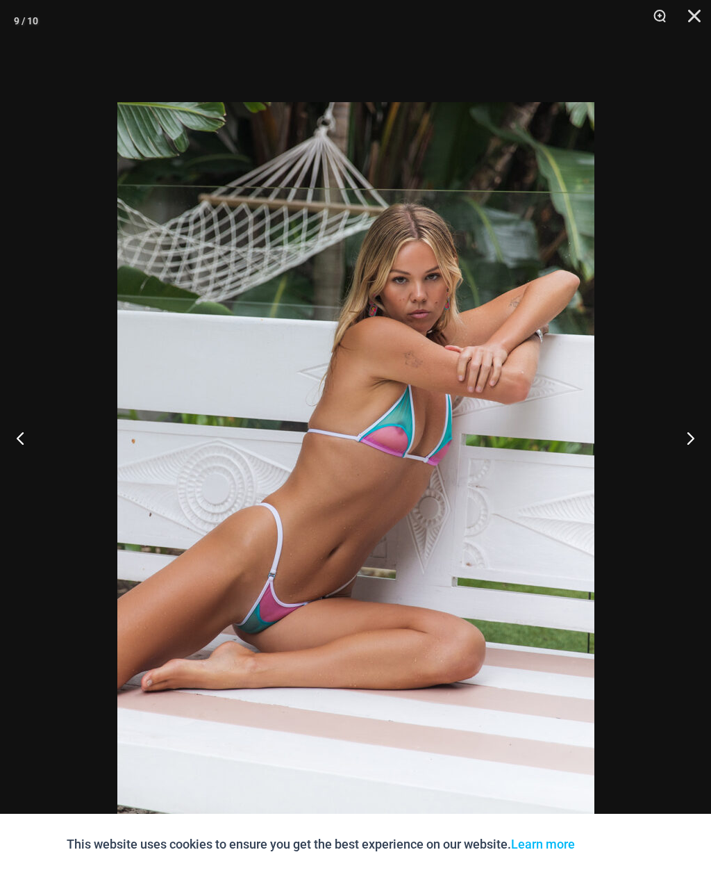
click at [695, 472] on button "Next" at bounding box center [685, 437] width 52 height 69
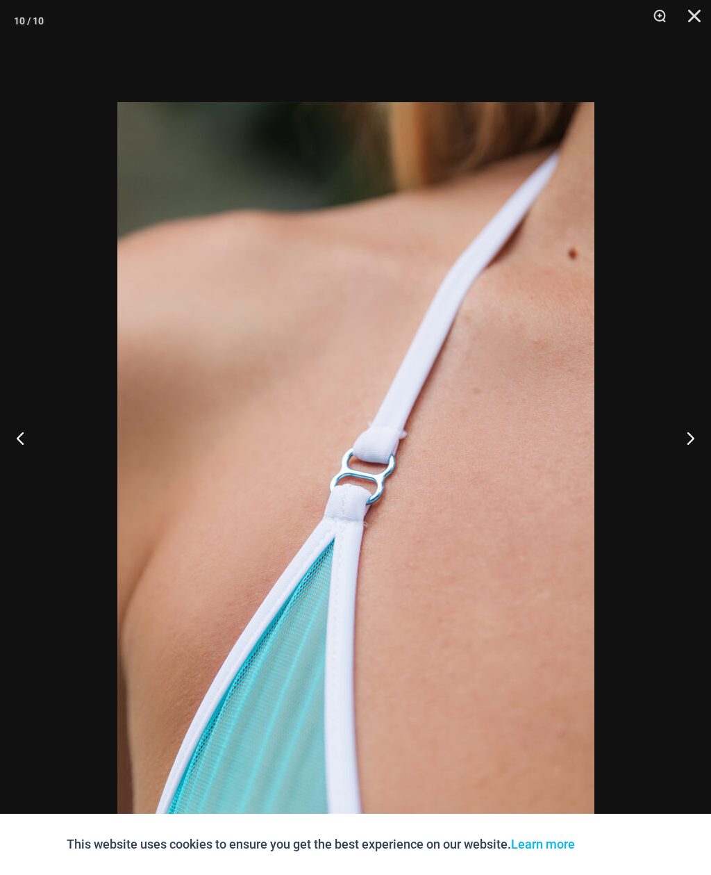
click at [694, 472] on button "Next" at bounding box center [685, 437] width 52 height 69
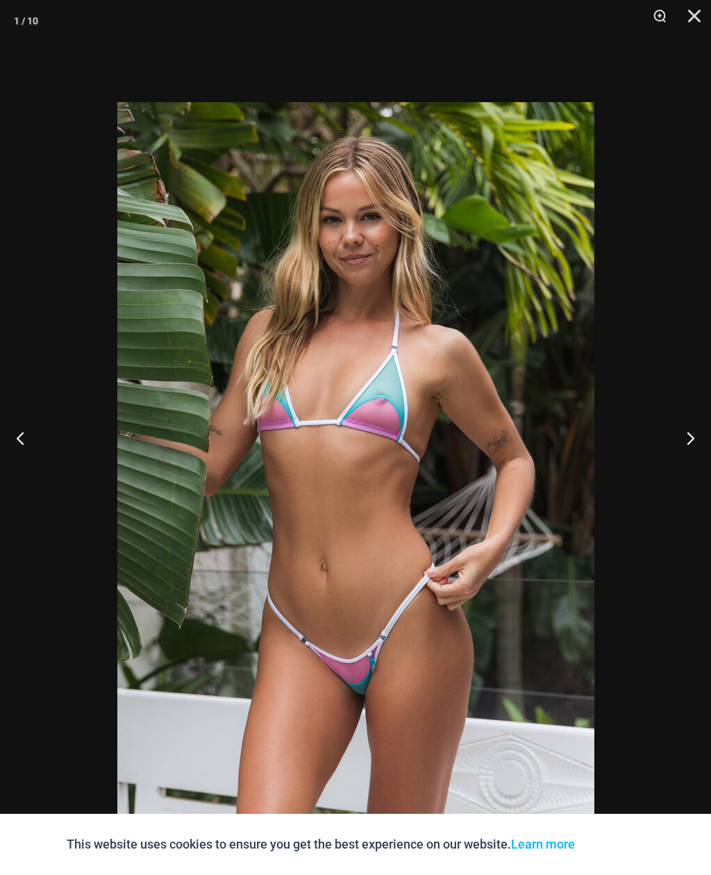
click at [695, 472] on button "Next" at bounding box center [685, 437] width 52 height 69
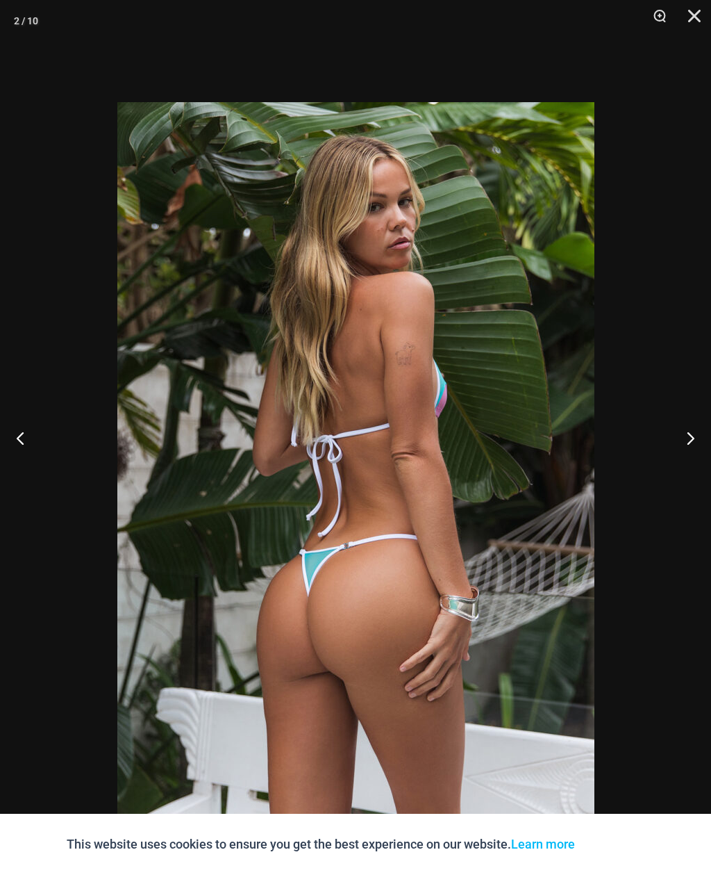
click at [696, 472] on button "Next" at bounding box center [685, 437] width 52 height 69
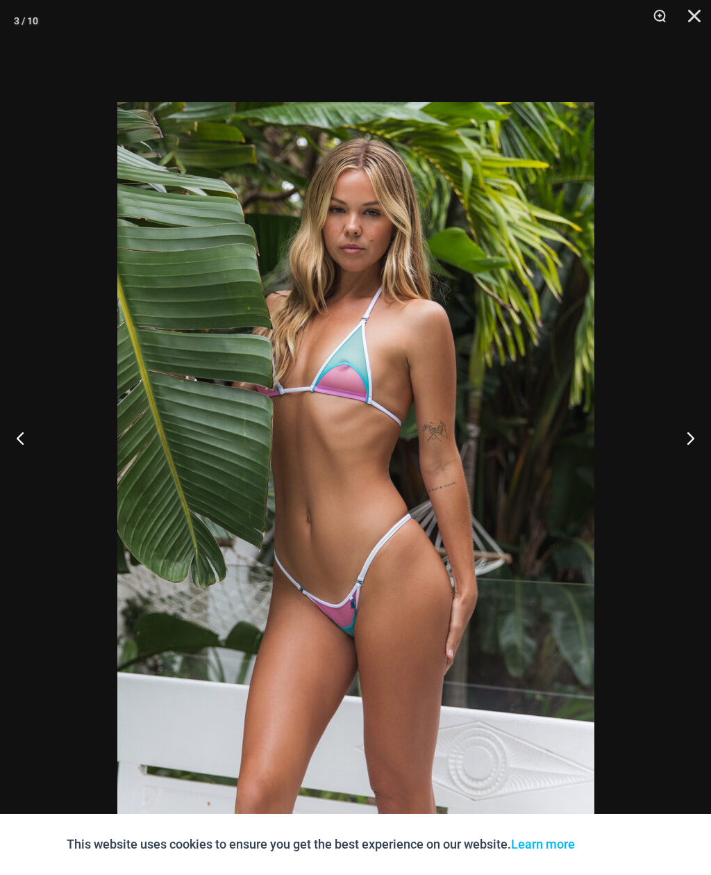
click at [695, 472] on button "Next" at bounding box center [685, 437] width 52 height 69
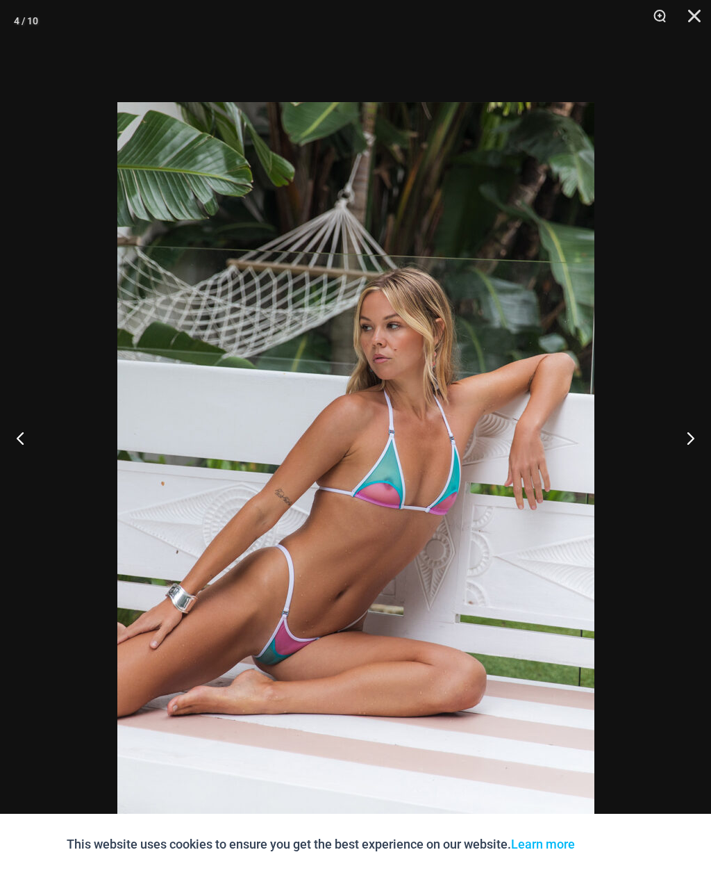
click at [693, 472] on button "Next" at bounding box center [685, 437] width 52 height 69
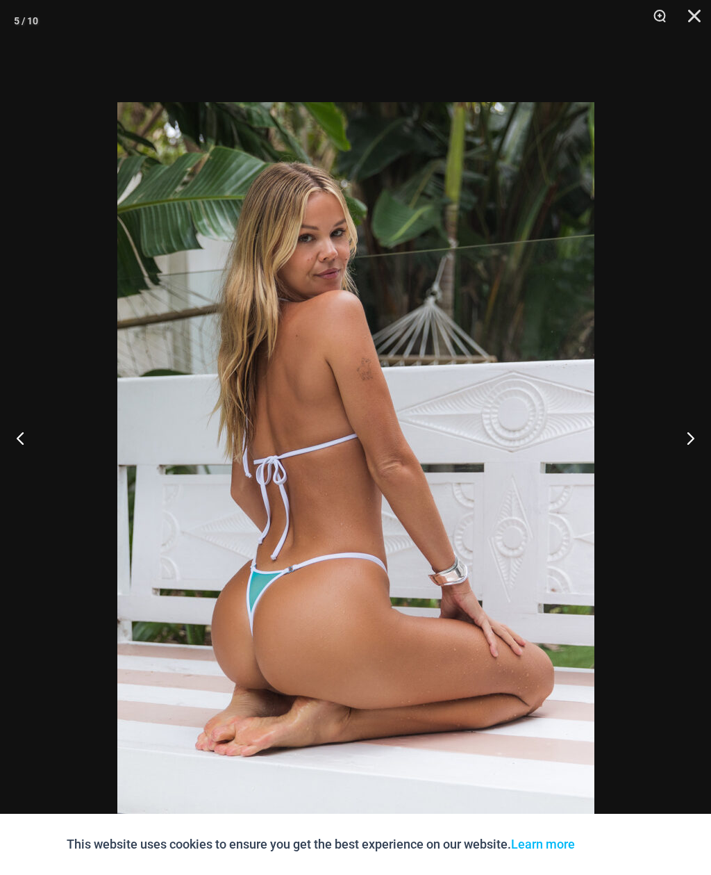
click at [693, 472] on button "Next" at bounding box center [685, 437] width 52 height 69
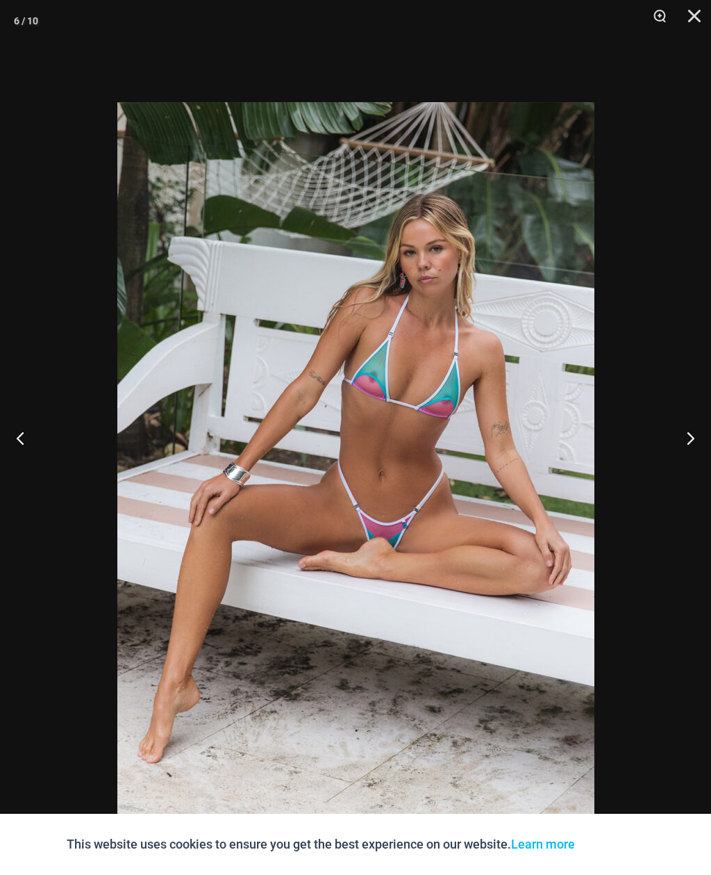
click at [696, 472] on button "Next" at bounding box center [685, 437] width 52 height 69
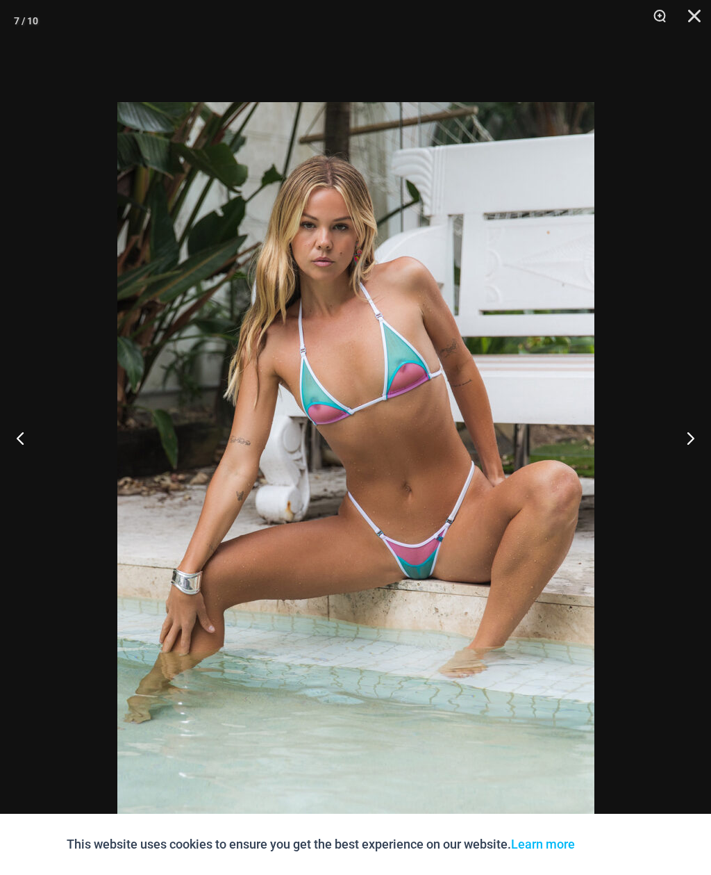
click at [693, 472] on button "Next" at bounding box center [685, 437] width 52 height 69
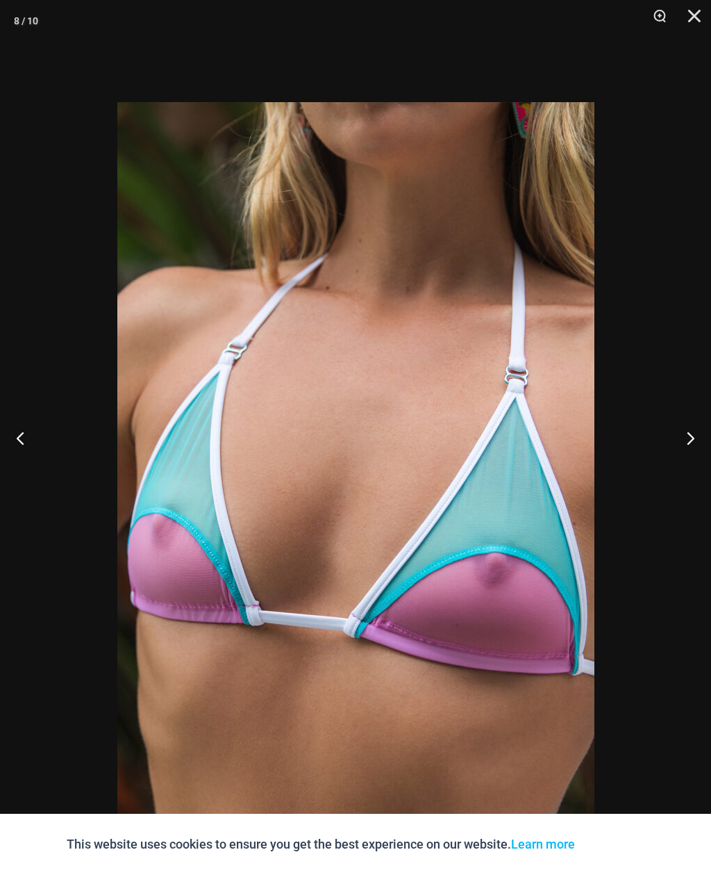
click at [692, 463] on button "Next" at bounding box center [685, 437] width 52 height 69
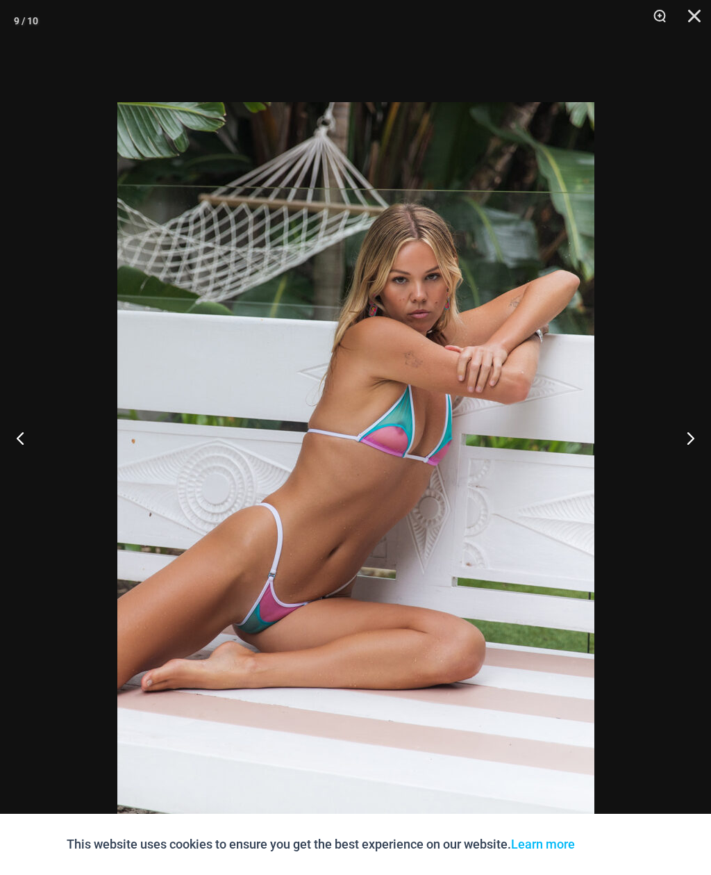
click at [694, 472] on button "Next" at bounding box center [685, 437] width 52 height 69
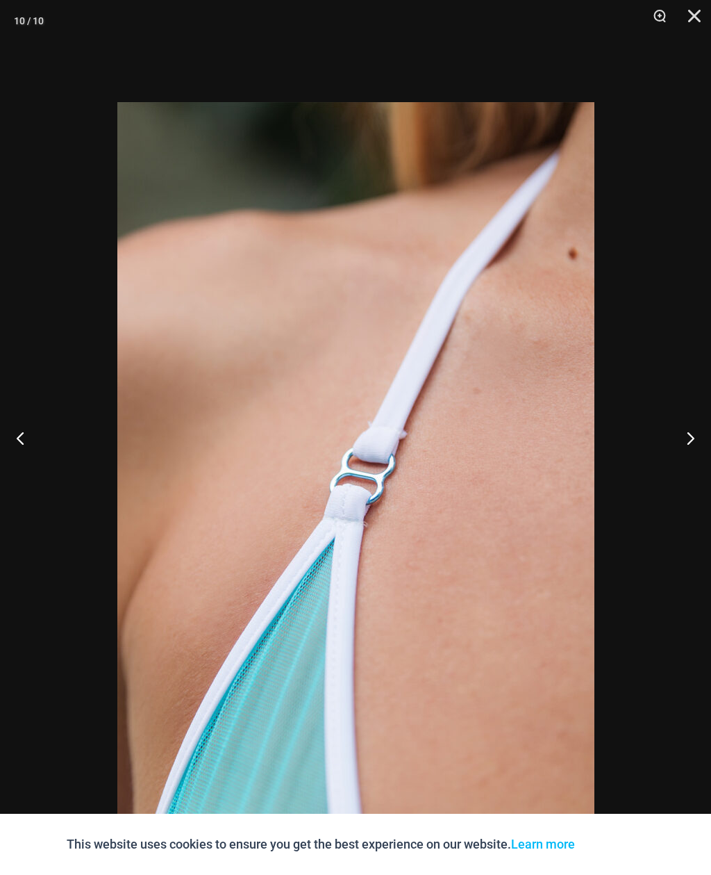
click at [693, 464] on button "Next" at bounding box center [685, 437] width 52 height 69
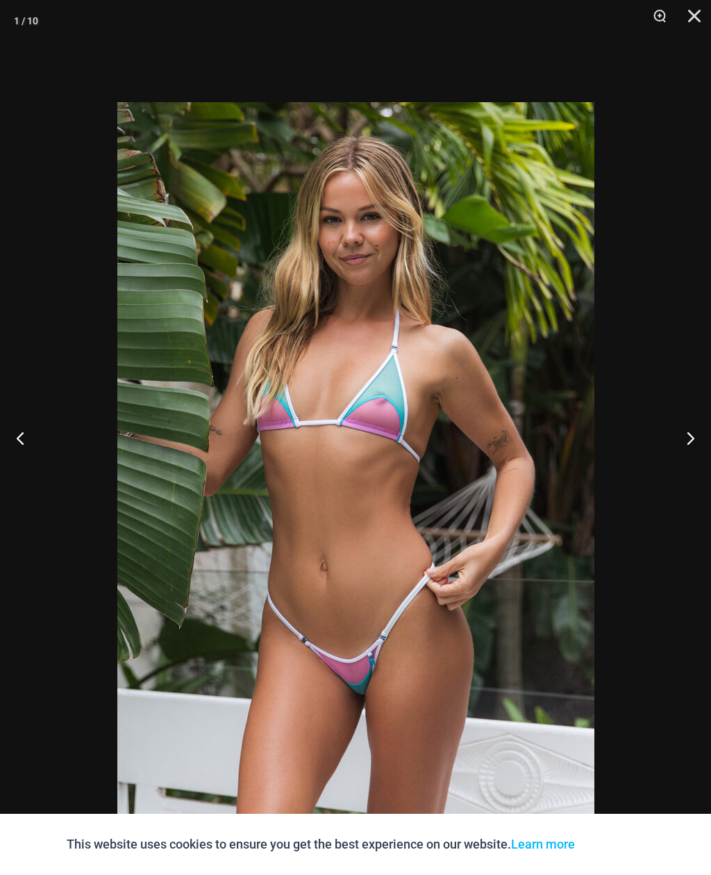
click at [690, 461] on button "Next" at bounding box center [685, 437] width 52 height 69
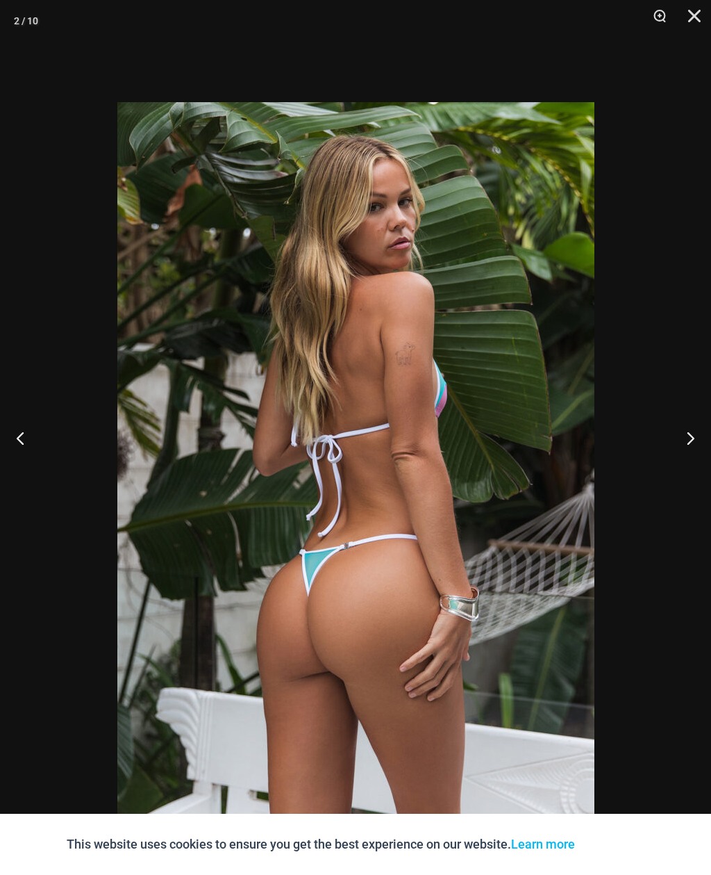
click at [705, 442] on button "Next" at bounding box center [685, 437] width 52 height 69
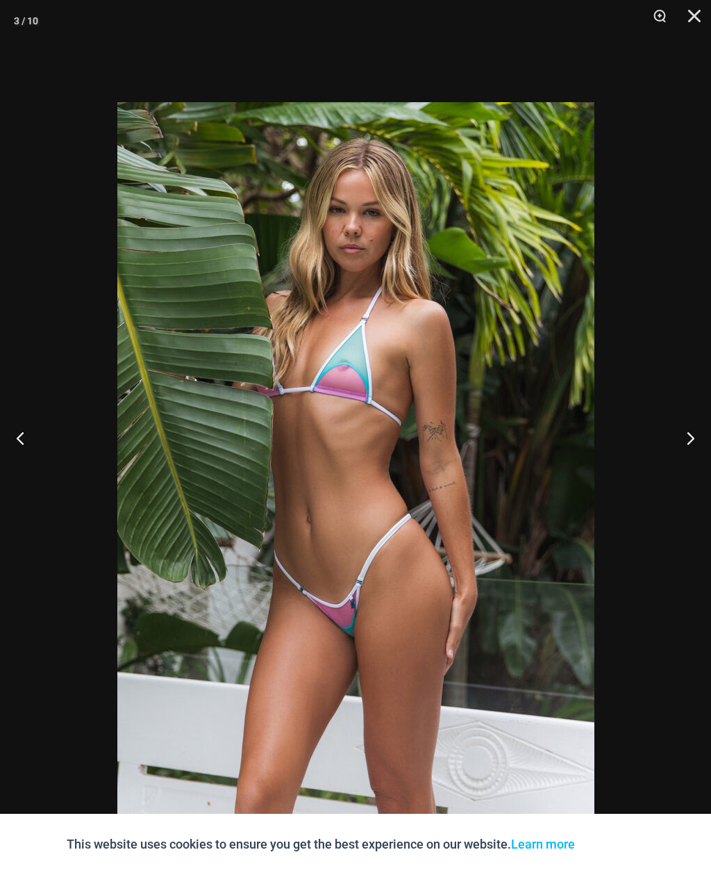
click at [694, 465] on button "Next" at bounding box center [685, 437] width 52 height 69
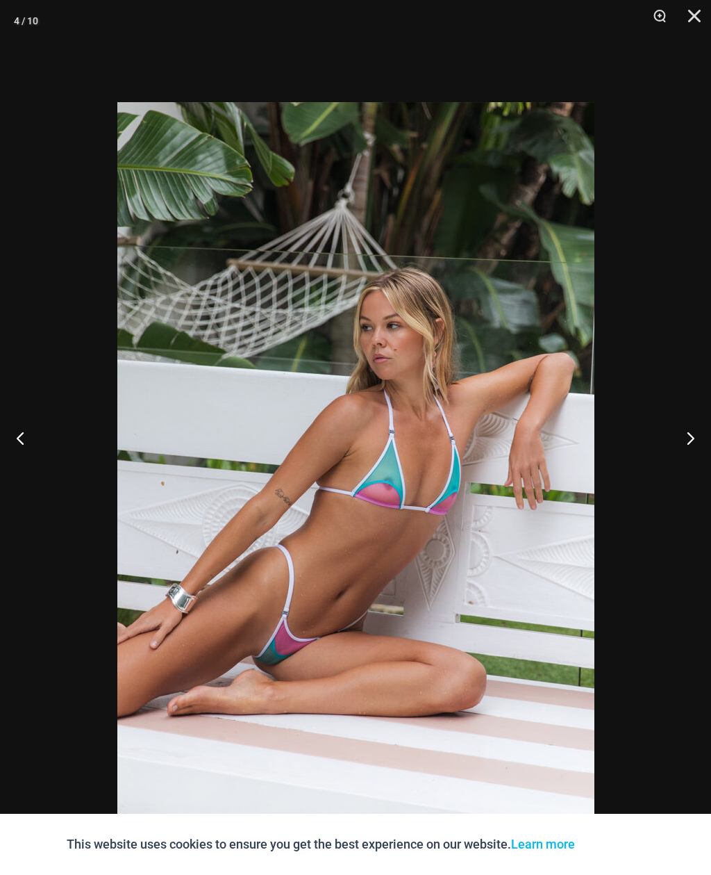
click at [695, 459] on button "Next" at bounding box center [685, 437] width 52 height 69
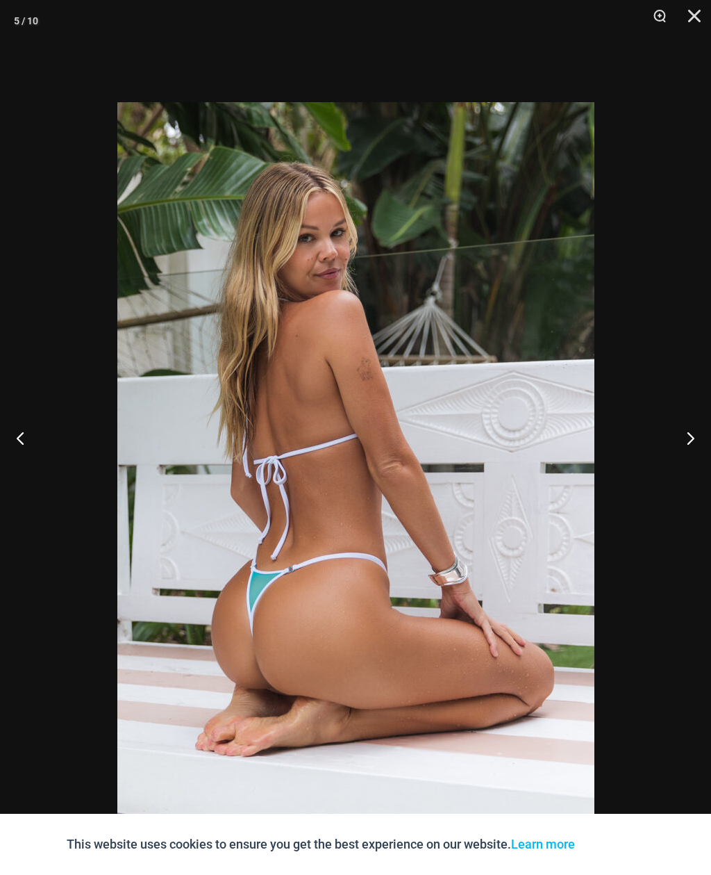
click at [698, 456] on button "Next" at bounding box center [685, 437] width 52 height 69
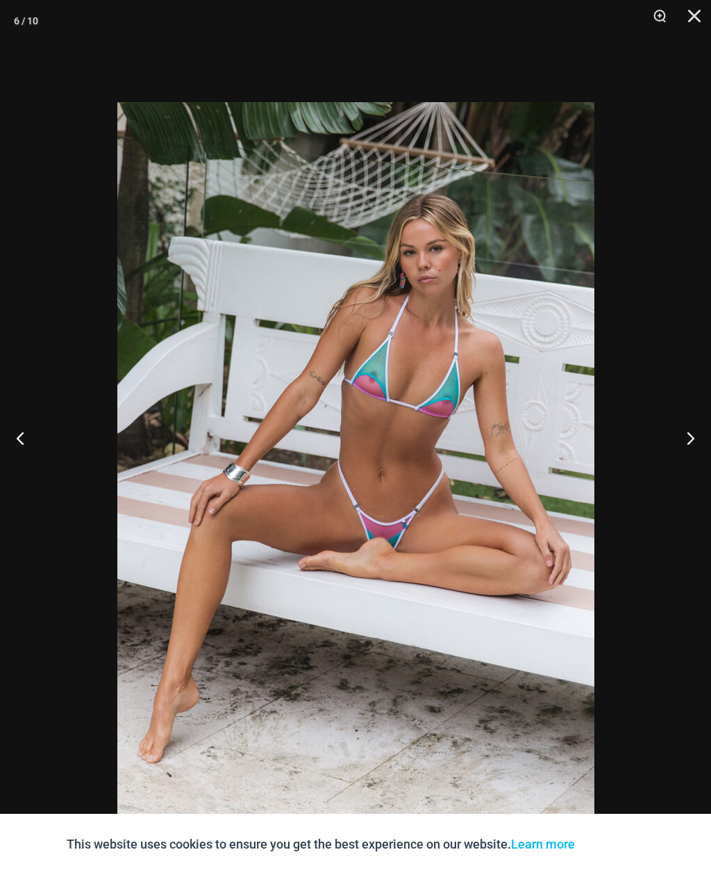
click at [702, 441] on button "Next" at bounding box center [685, 437] width 52 height 69
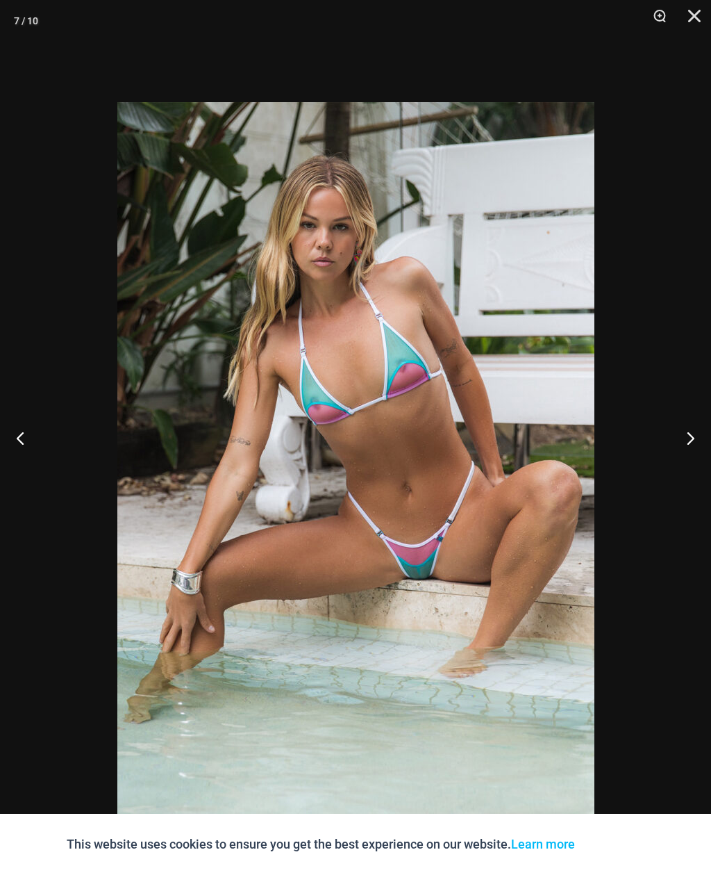
click at [702, 450] on button "Next" at bounding box center [685, 437] width 52 height 69
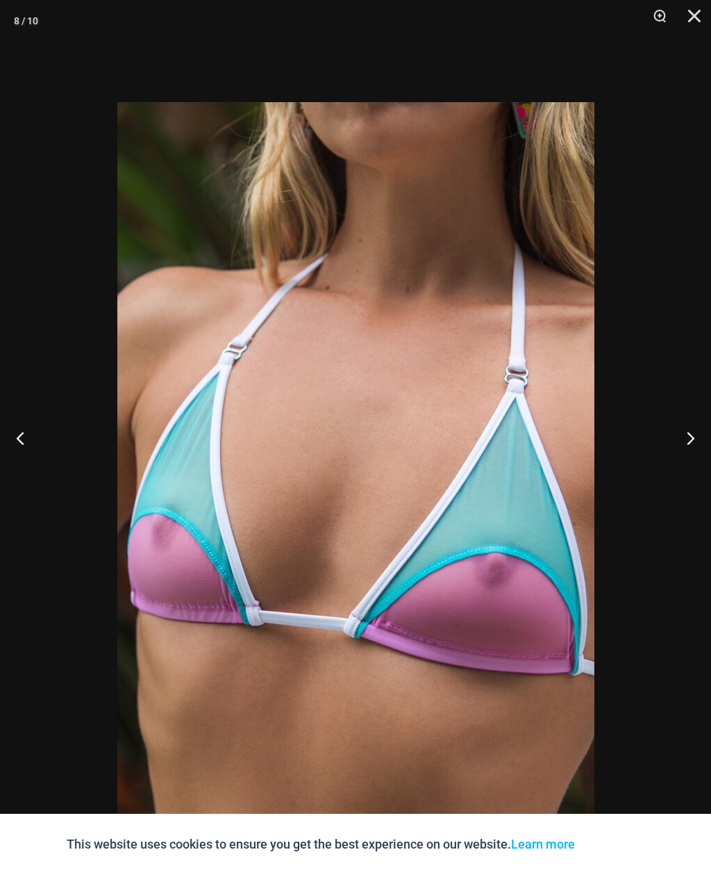
click at [704, 449] on button "Next" at bounding box center [685, 437] width 52 height 69
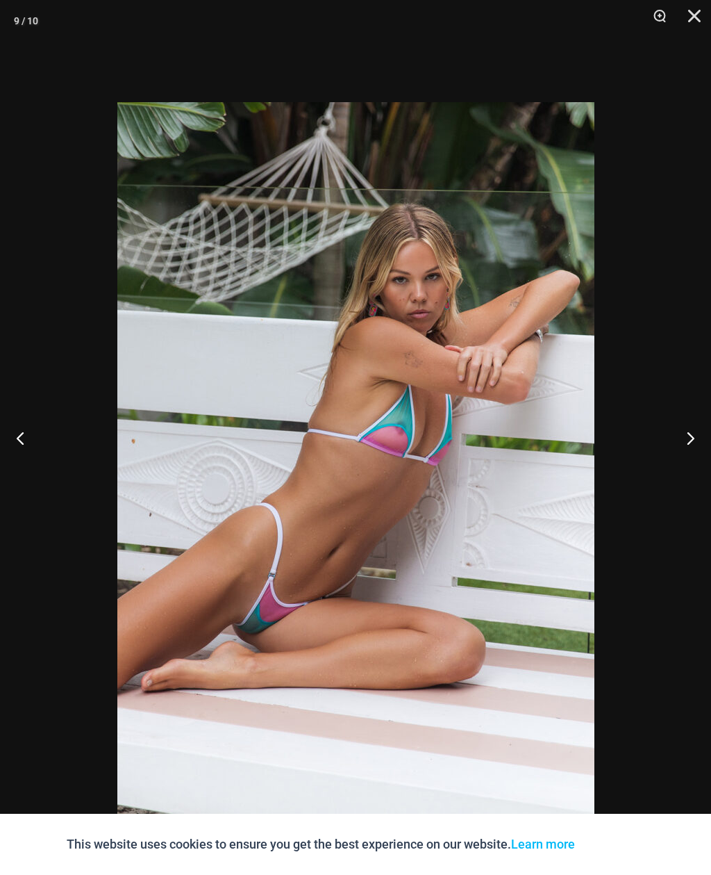
click at [700, 447] on button "Next" at bounding box center [685, 437] width 52 height 69
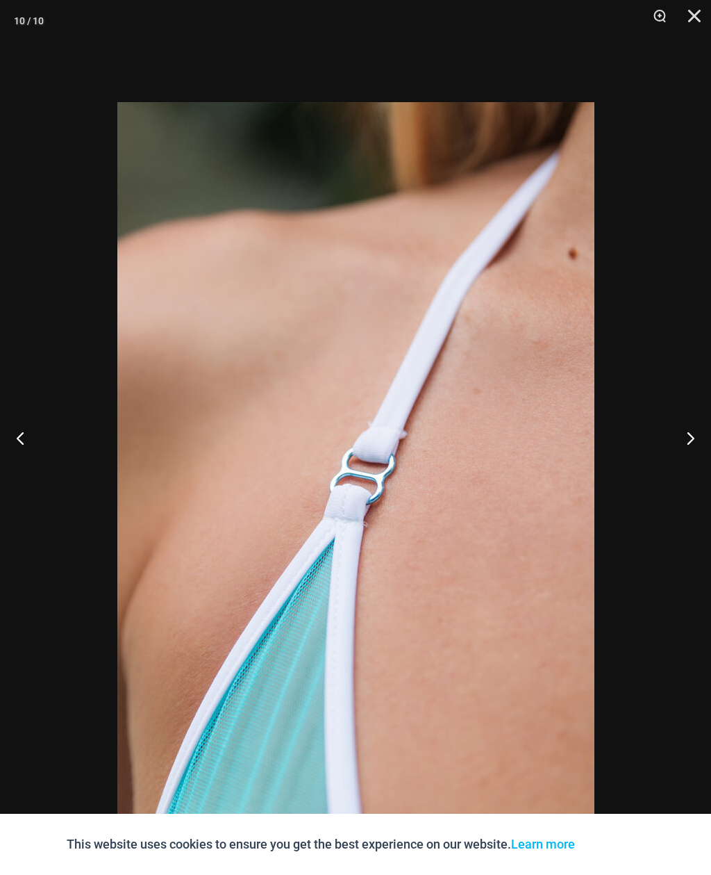
click at [693, 21] on button "Close" at bounding box center [689, 21] width 35 height 42
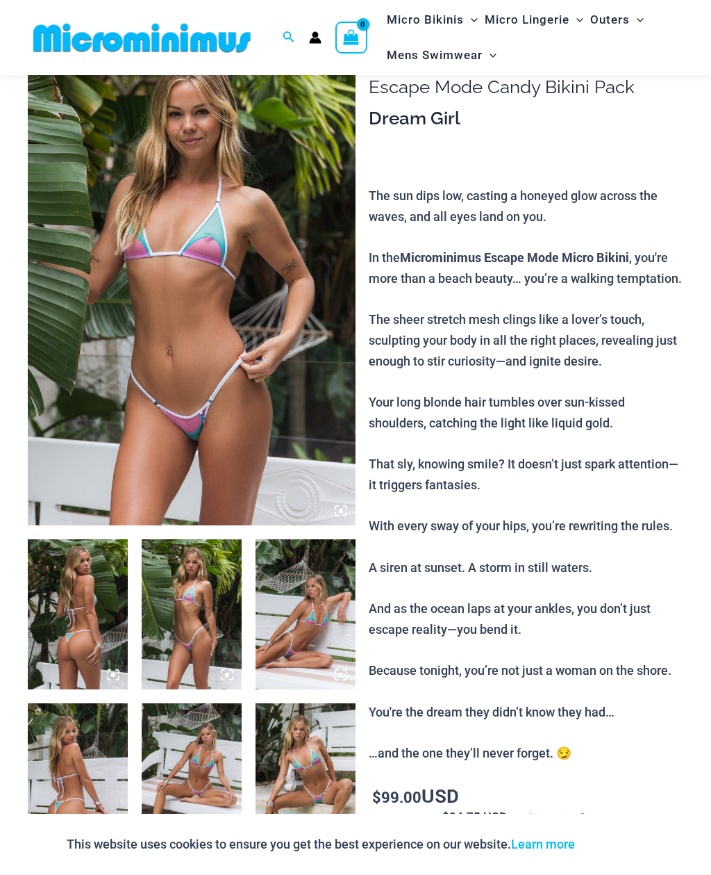
scroll to position [0, 0]
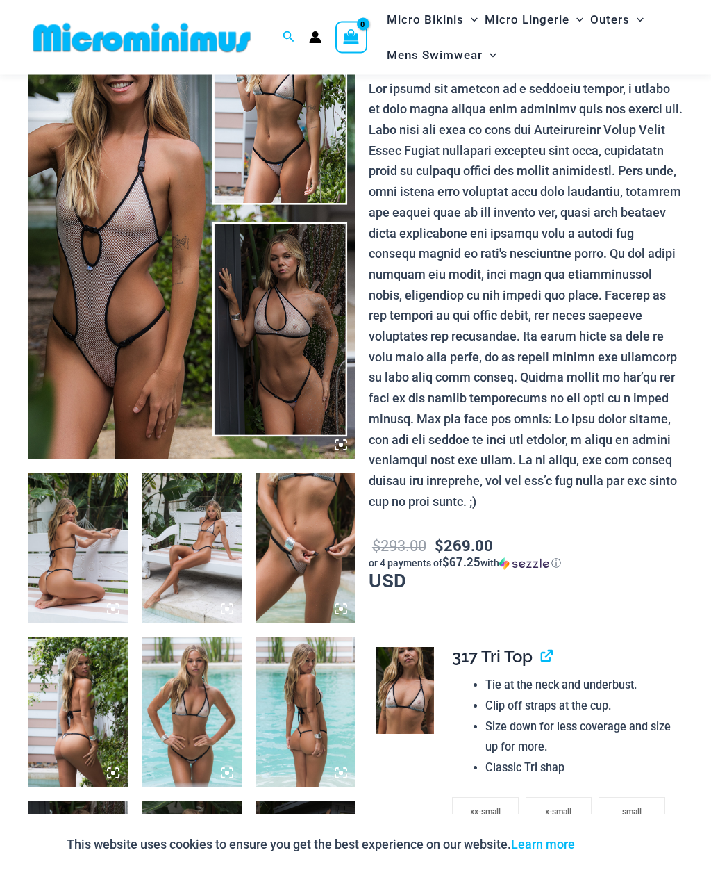
click at [117, 172] on img at bounding box center [192, 214] width 328 height 492
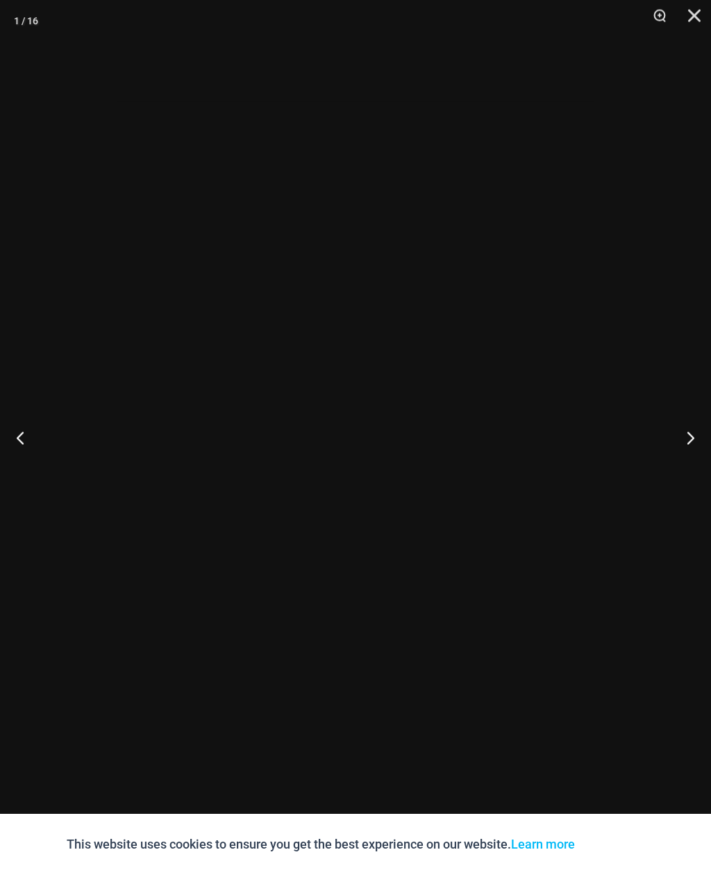
scroll to position [149, 0]
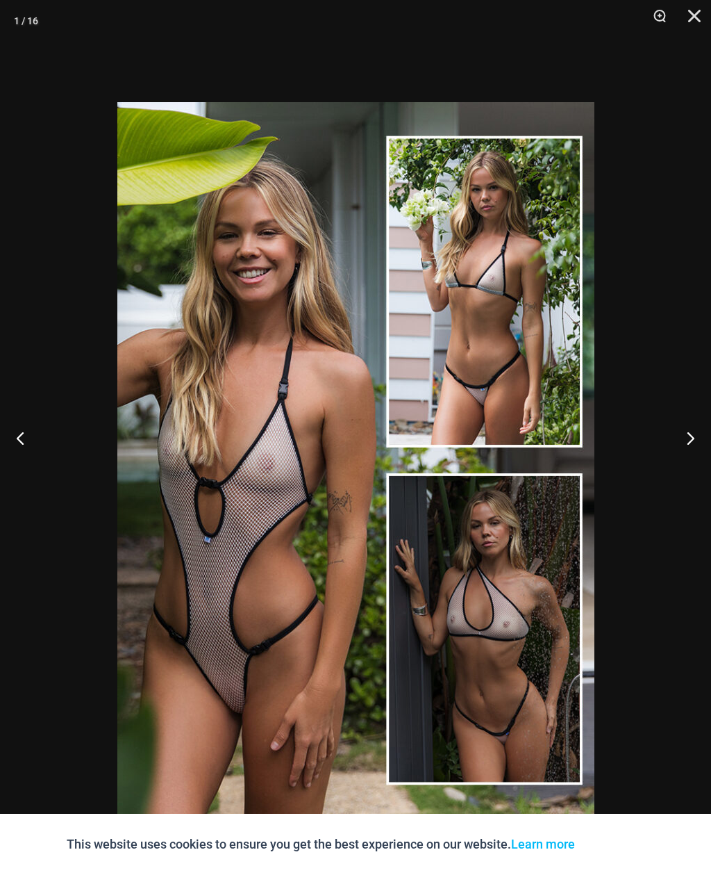
click at [694, 472] on button "Next" at bounding box center [685, 437] width 52 height 69
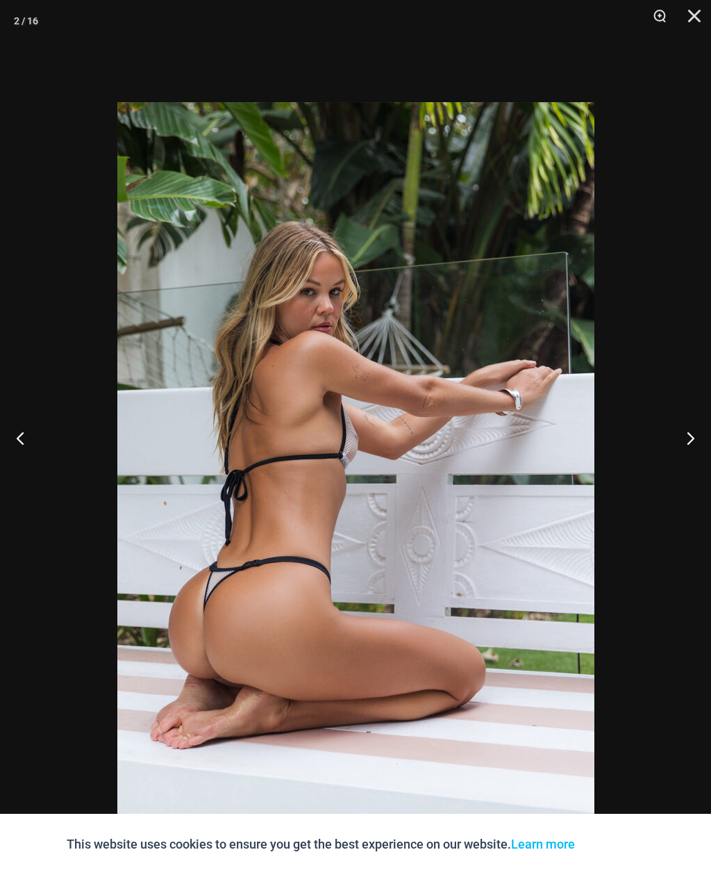
click at [694, 463] on button "Next" at bounding box center [685, 437] width 52 height 69
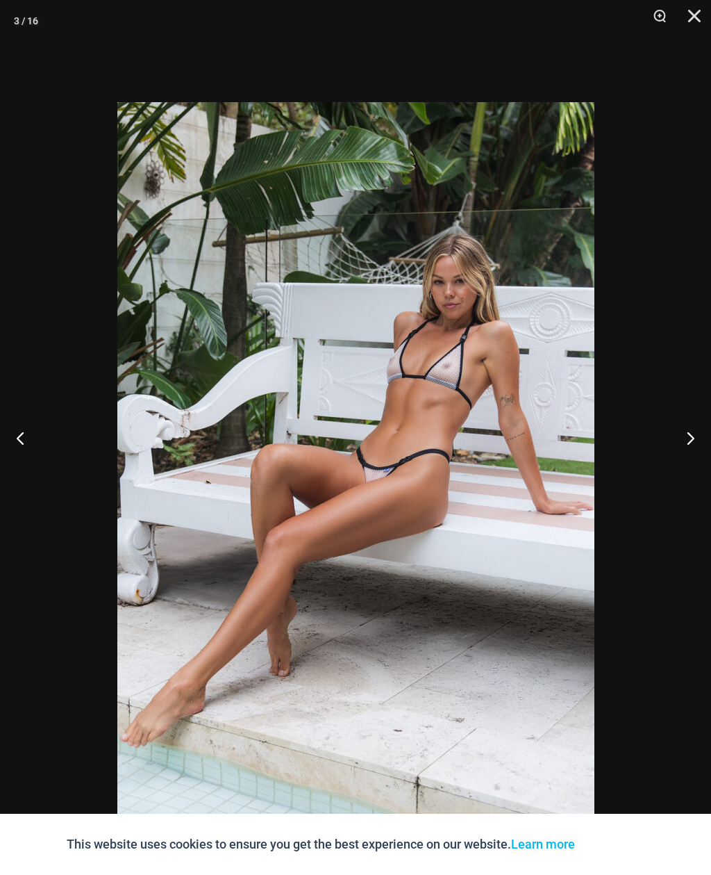
click at [701, 465] on button "Next" at bounding box center [685, 437] width 52 height 69
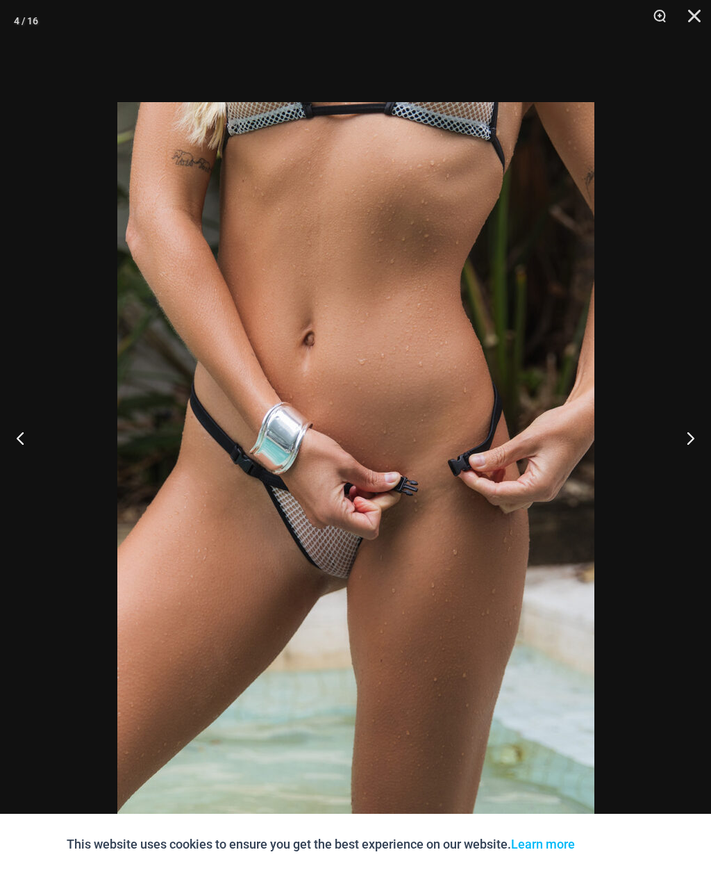
click at [703, 461] on button "Next" at bounding box center [685, 437] width 52 height 69
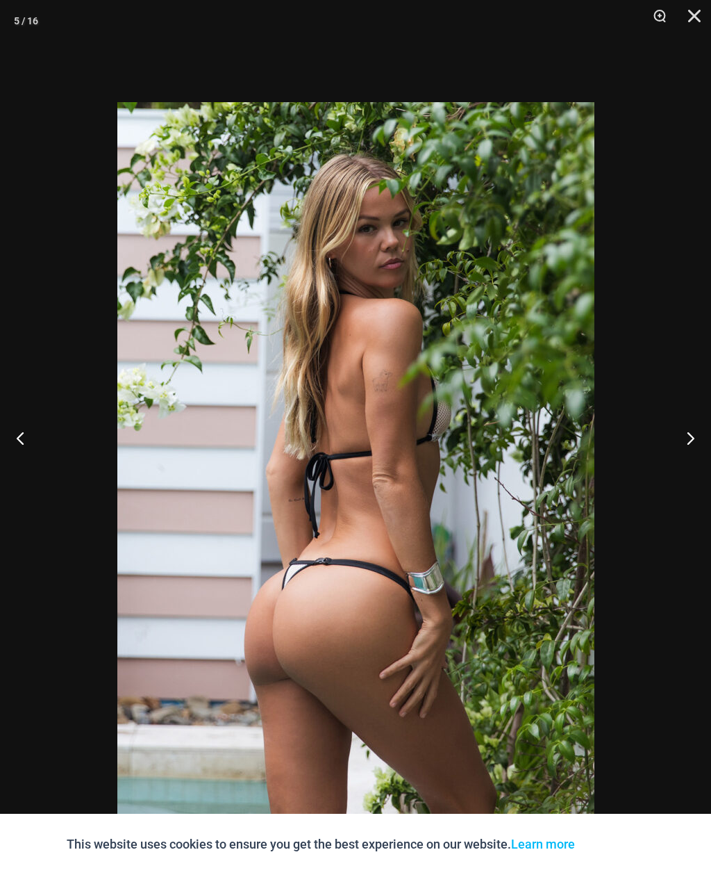
click at [695, 463] on button "Next" at bounding box center [685, 437] width 52 height 69
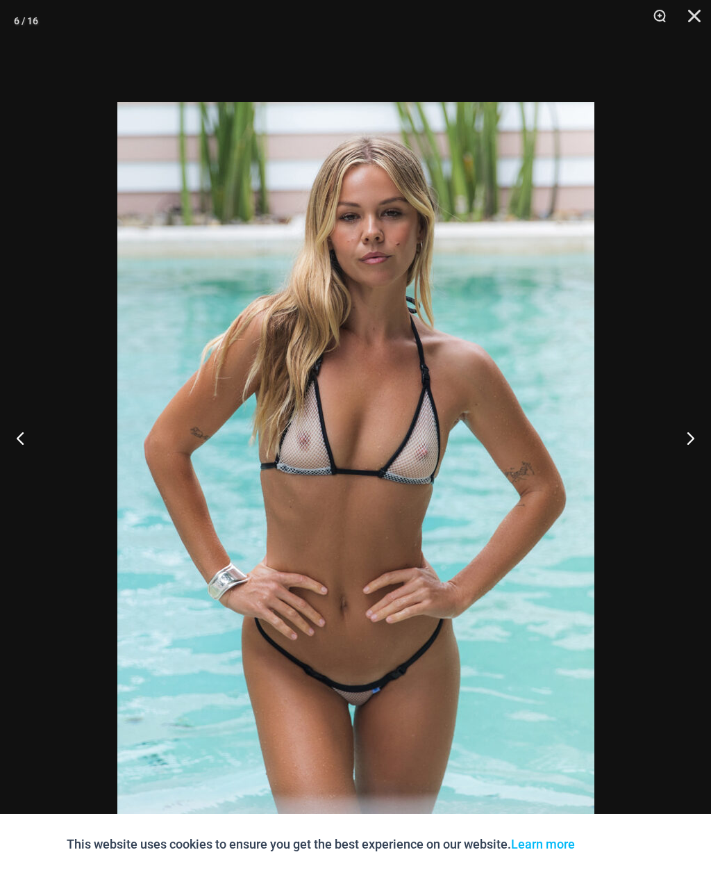
click at [695, 462] on button "Next" at bounding box center [685, 437] width 52 height 69
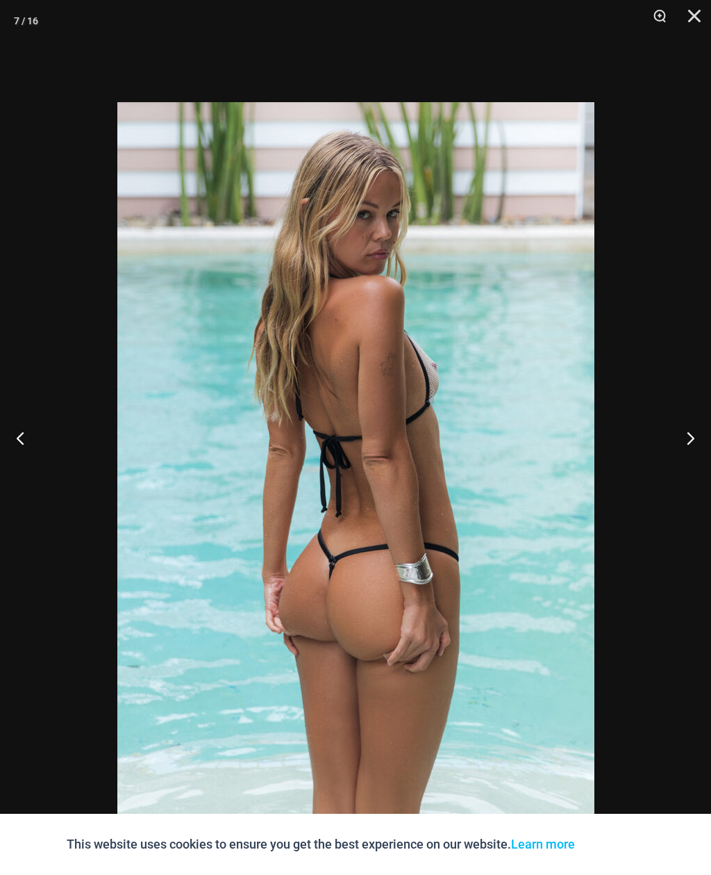
click at [702, 458] on button "Next" at bounding box center [685, 437] width 52 height 69
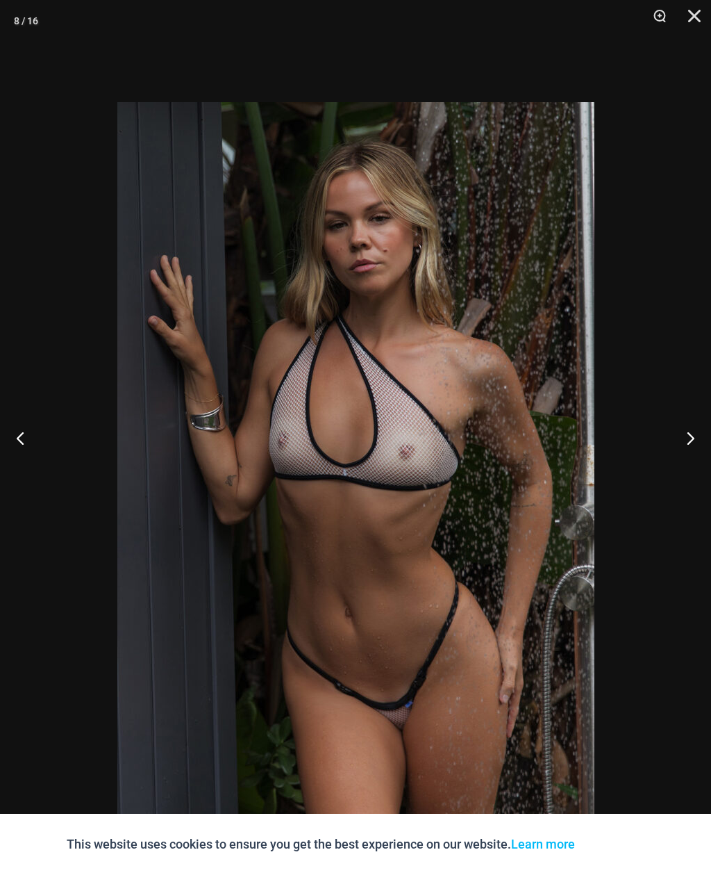
click at [703, 459] on button "Next" at bounding box center [685, 437] width 52 height 69
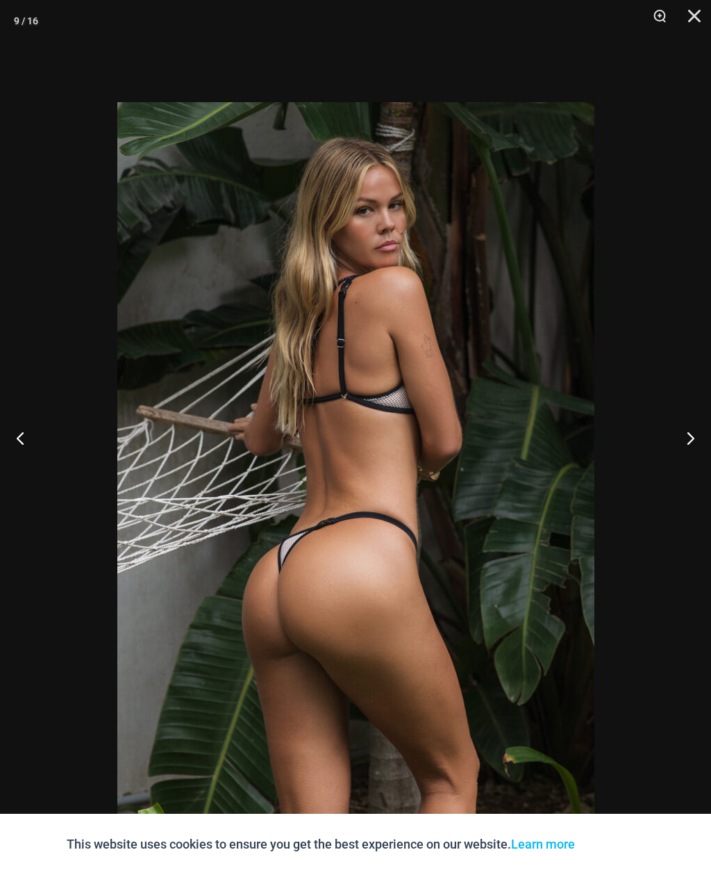
click at [702, 458] on button "Next" at bounding box center [685, 437] width 52 height 69
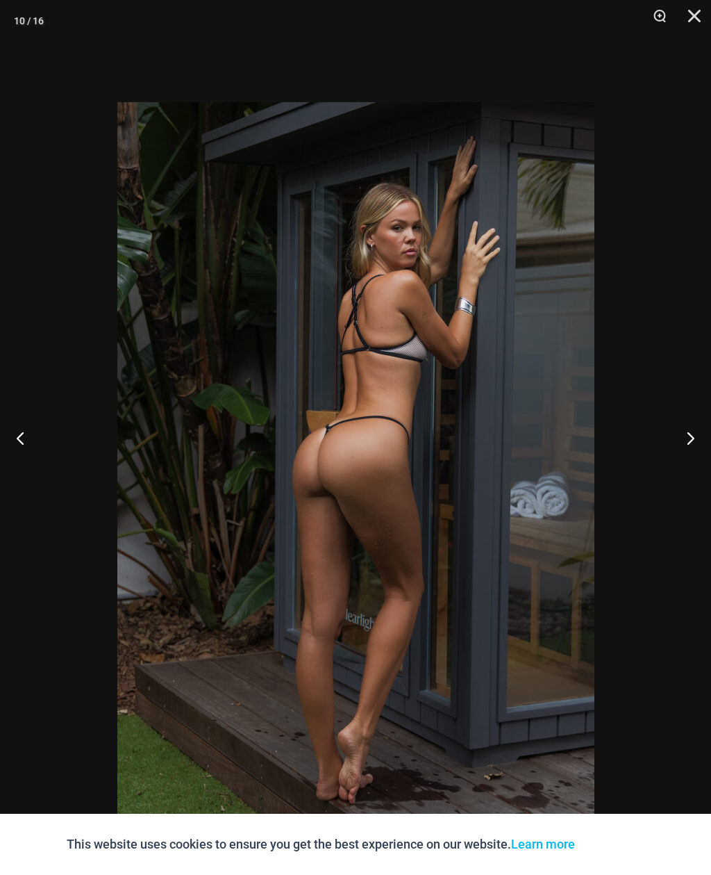
click at [696, 463] on button "Next" at bounding box center [685, 437] width 52 height 69
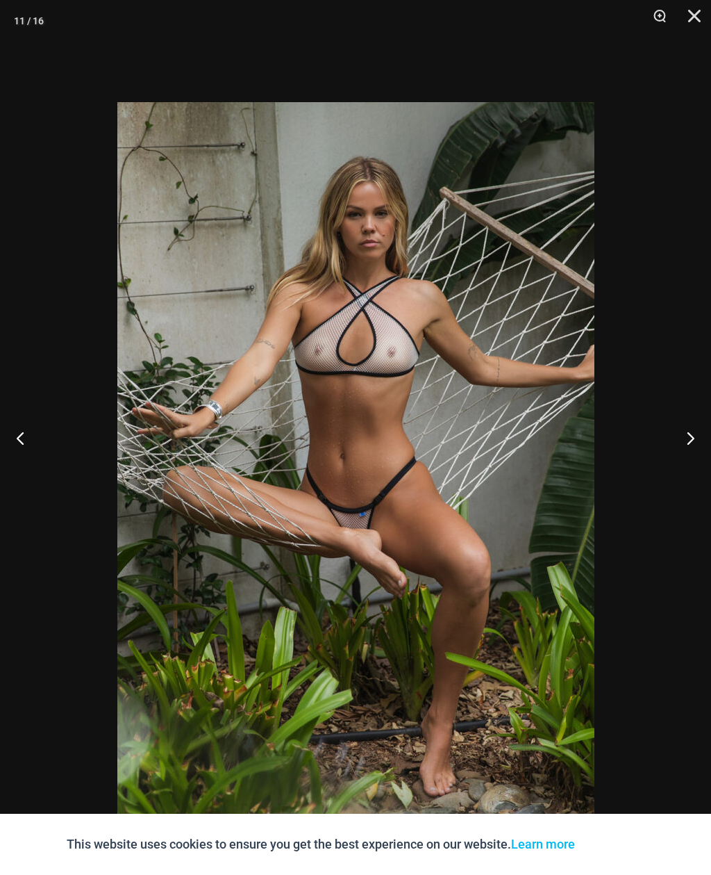
click at [695, 459] on button "Next" at bounding box center [685, 437] width 52 height 69
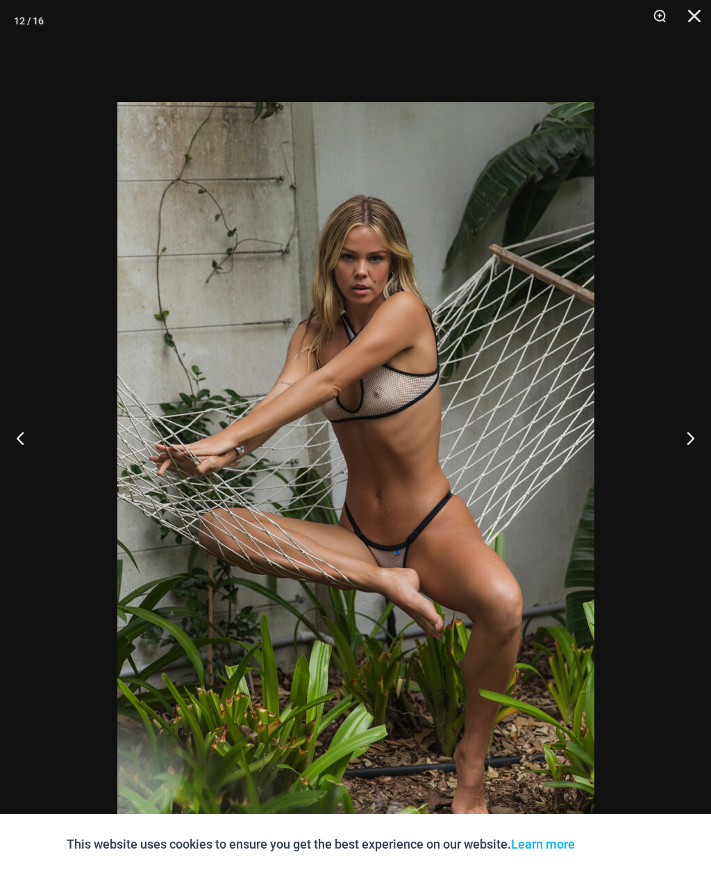
click at [700, 458] on button "Next" at bounding box center [685, 437] width 52 height 69
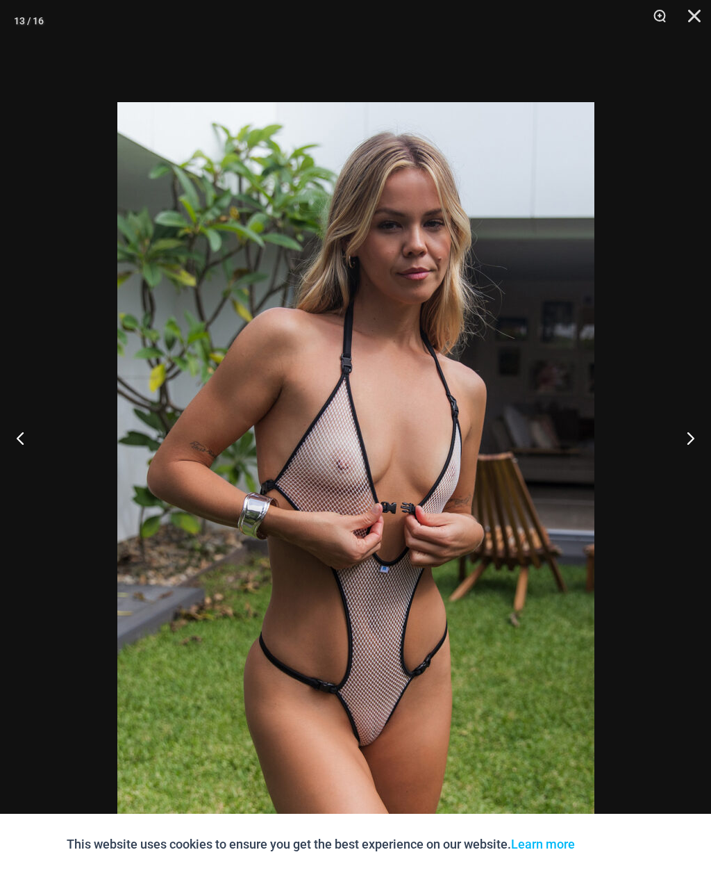
click at [700, 461] on button "Next" at bounding box center [685, 437] width 52 height 69
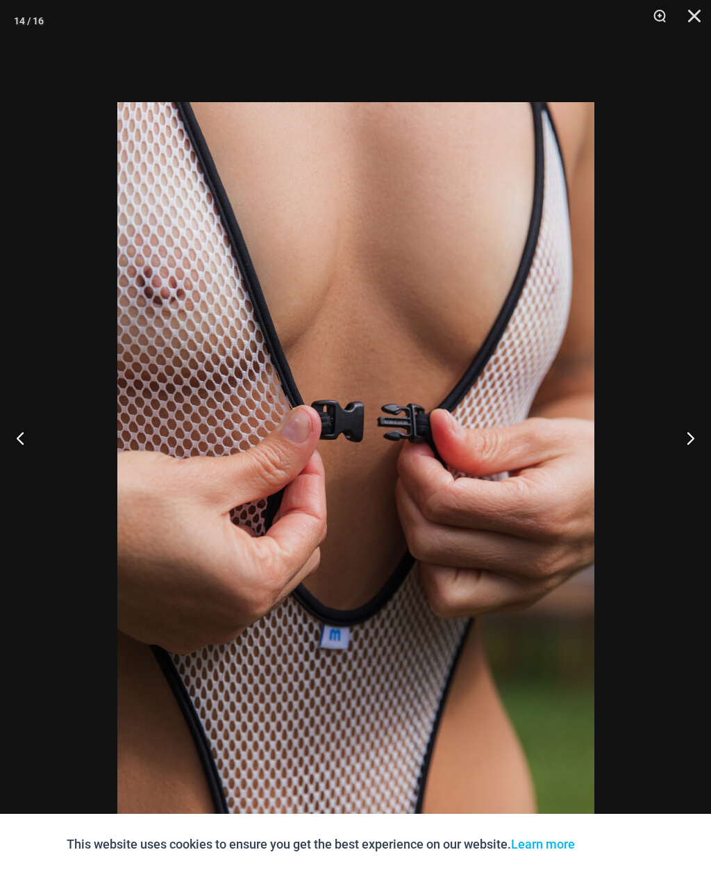
click at [689, 467] on button "Next" at bounding box center [685, 437] width 52 height 69
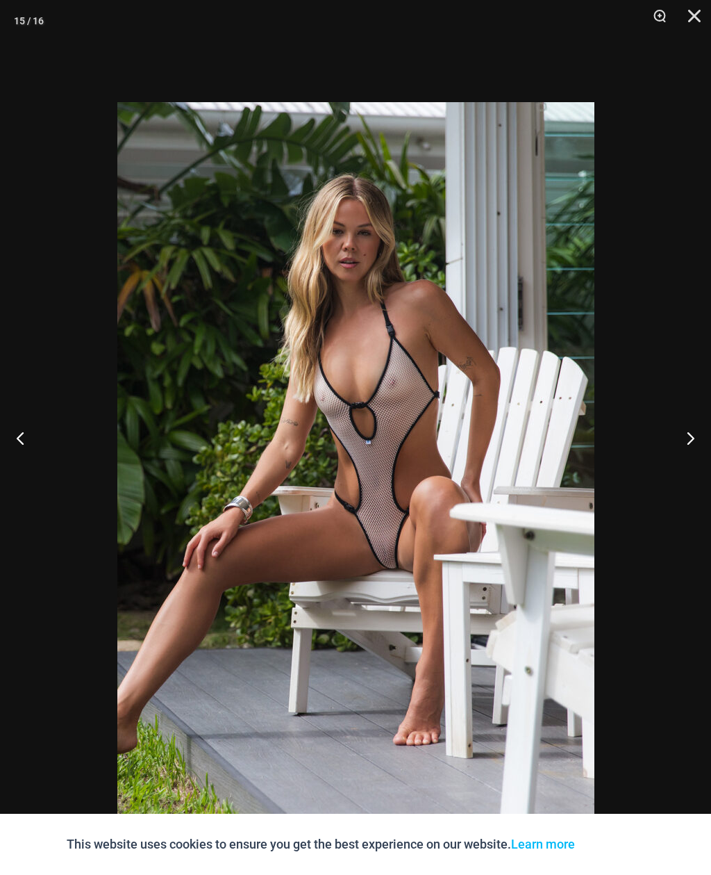
click at [690, 459] on button "Next" at bounding box center [685, 437] width 52 height 69
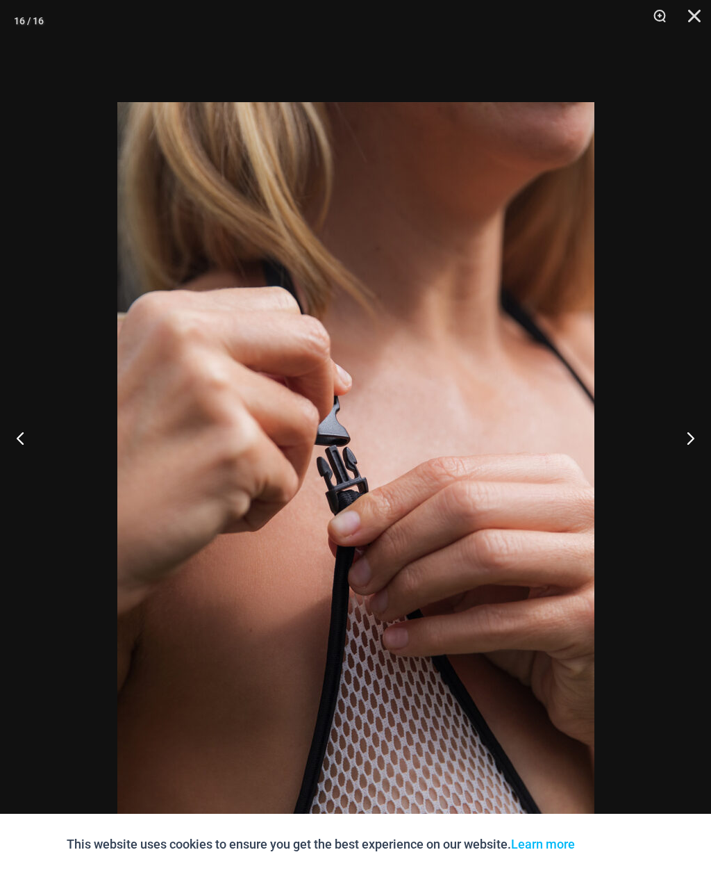
click at [692, 458] on button "Next" at bounding box center [685, 437] width 52 height 69
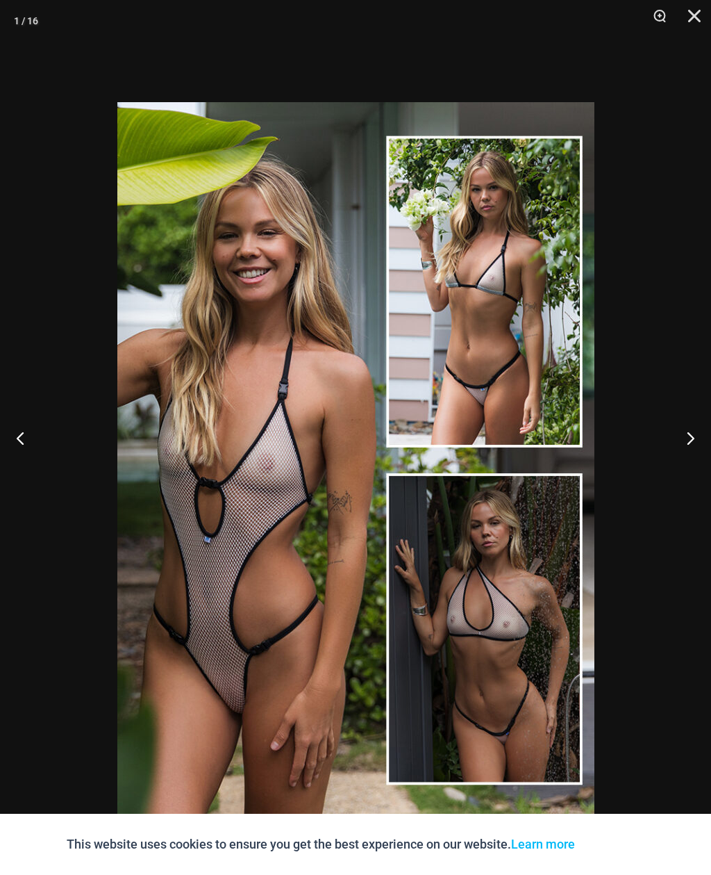
click at [692, 458] on button "Next" at bounding box center [685, 437] width 52 height 69
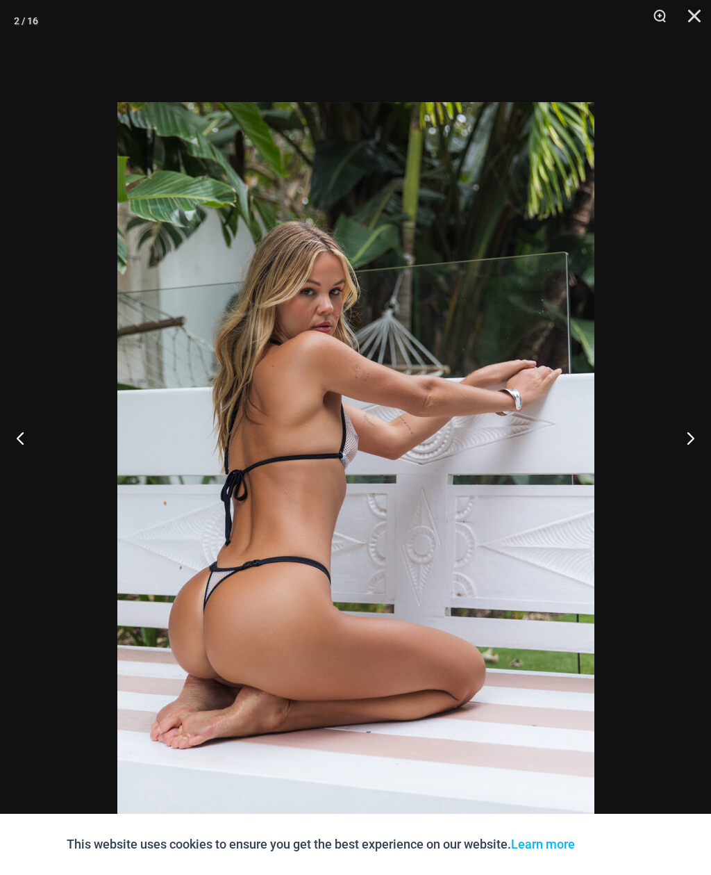
click at [689, 463] on button "Next" at bounding box center [685, 437] width 52 height 69
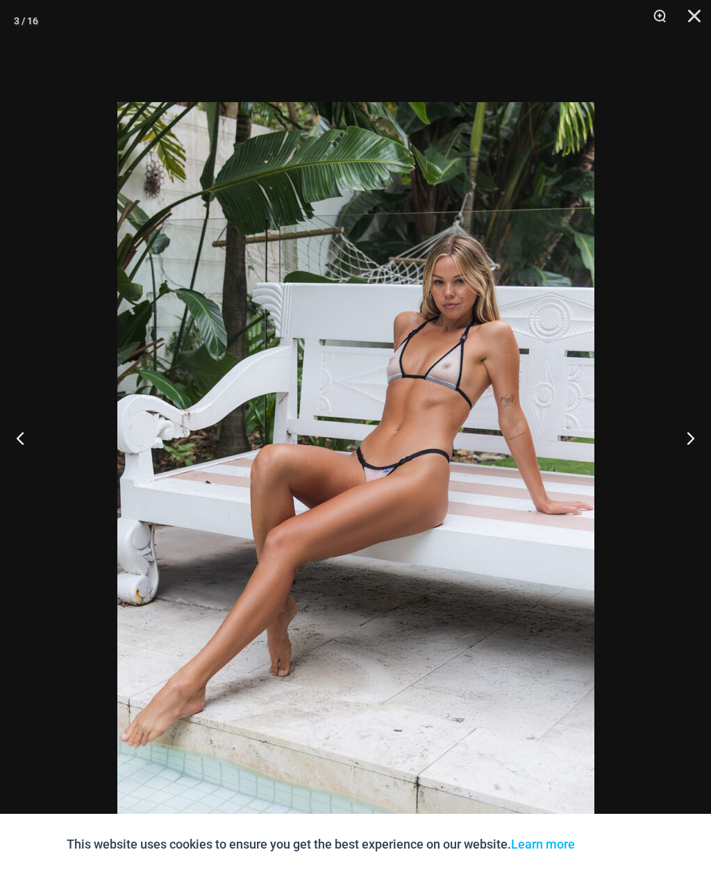
click at [686, 470] on button "Next" at bounding box center [685, 437] width 52 height 69
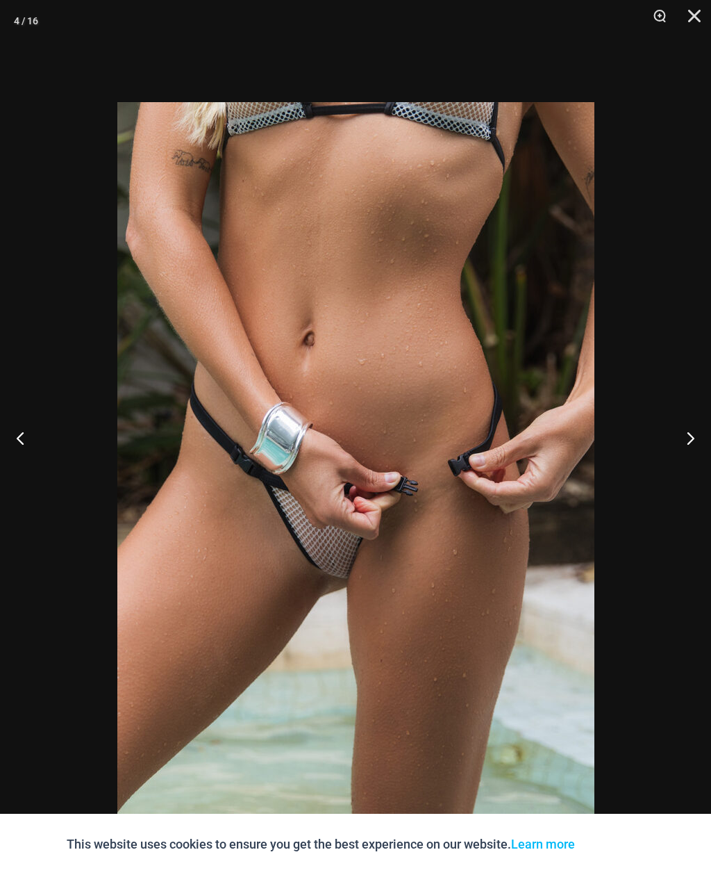
click at [688, 465] on button "Next" at bounding box center [685, 437] width 52 height 69
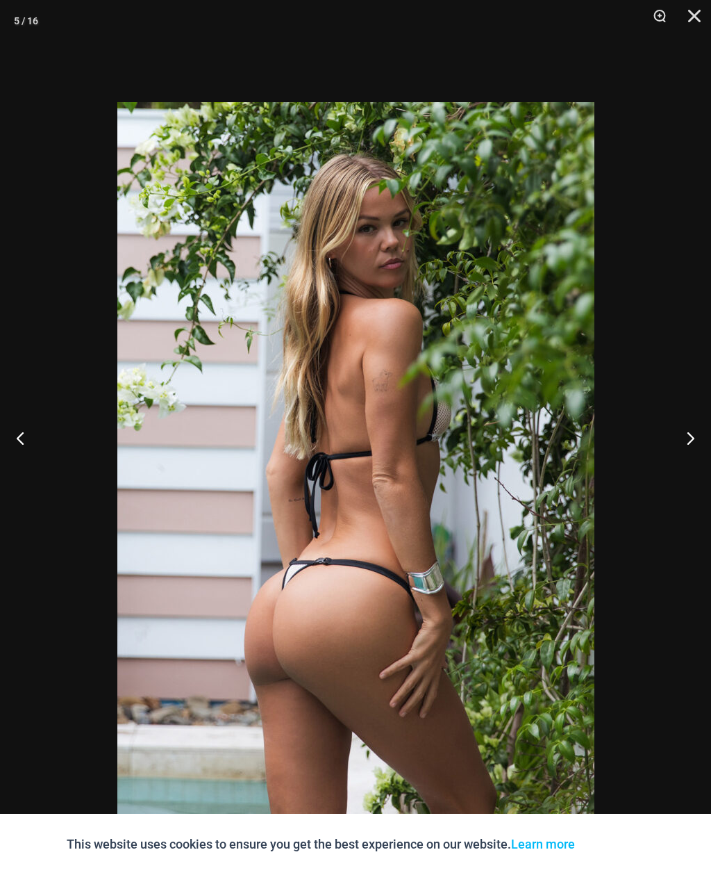
click at [697, 472] on button "Next" at bounding box center [685, 437] width 52 height 69
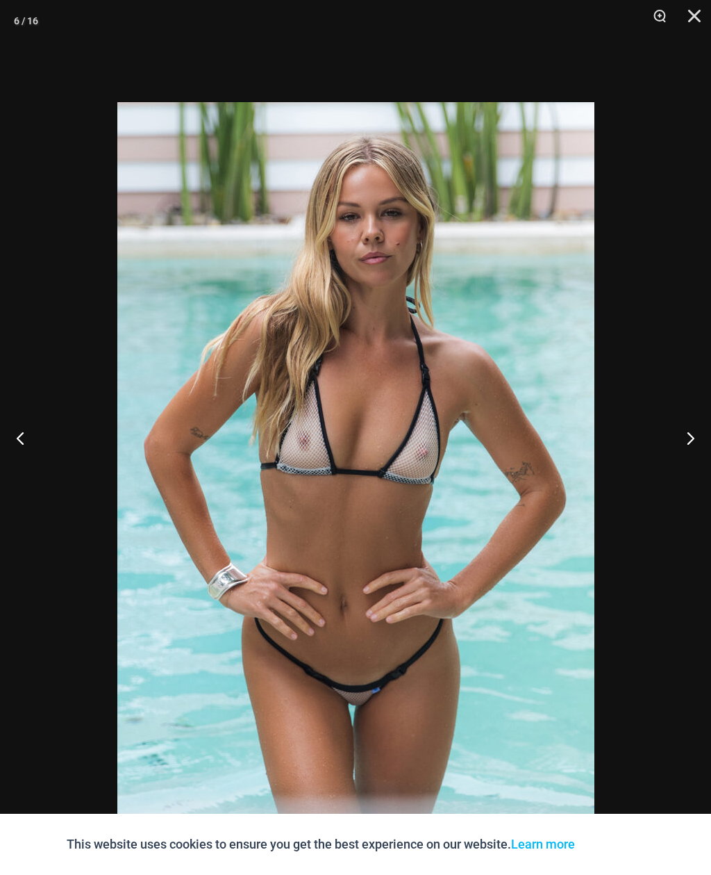
click at [691, 461] on button "Next" at bounding box center [685, 437] width 52 height 69
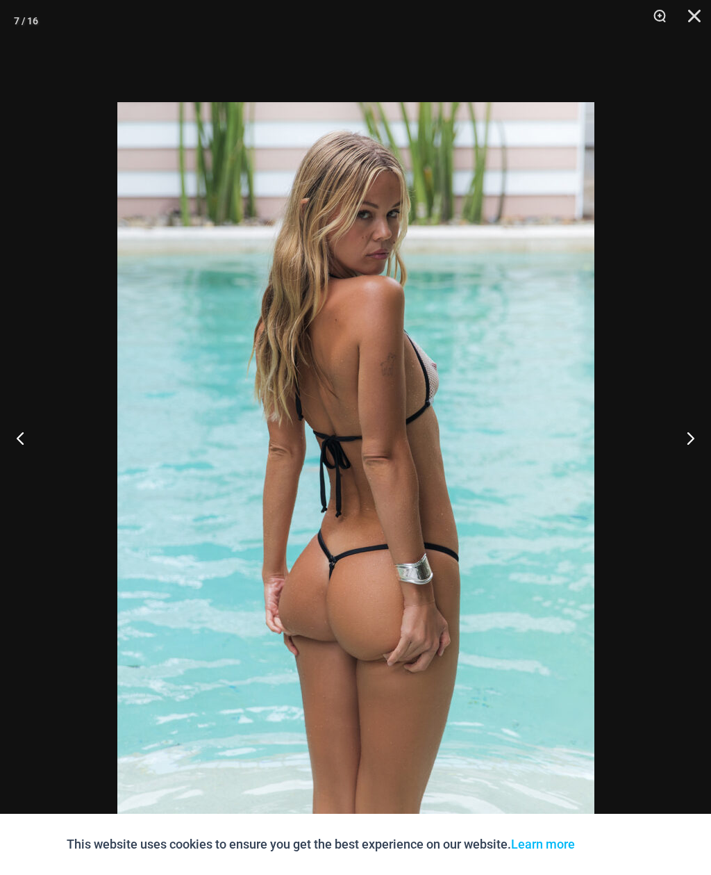
click at [691, 472] on button "Next" at bounding box center [685, 437] width 52 height 69
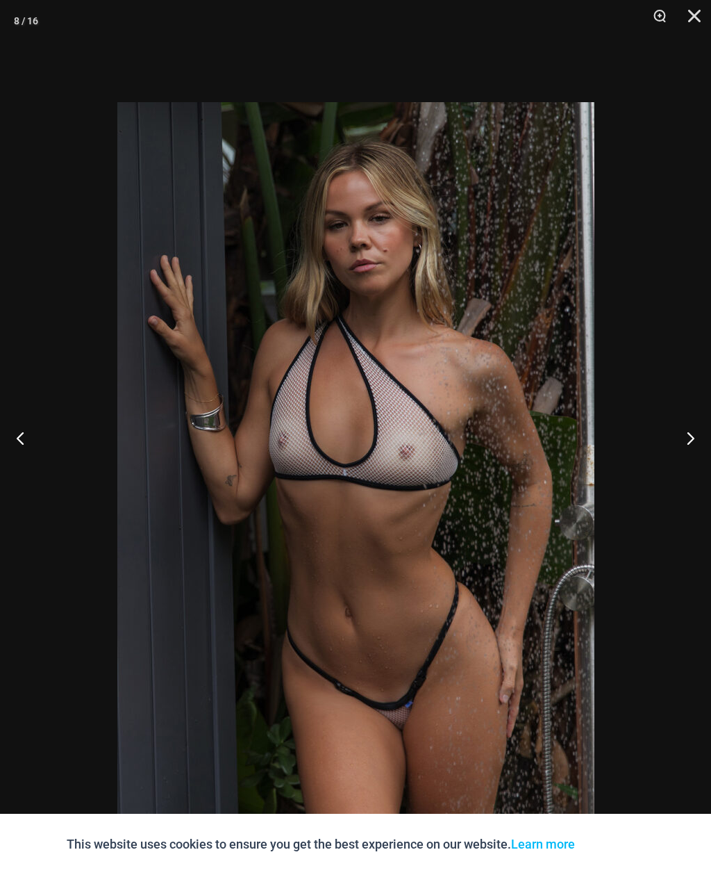
click at [692, 468] on button "Next" at bounding box center [685, 437] width 52 height 69
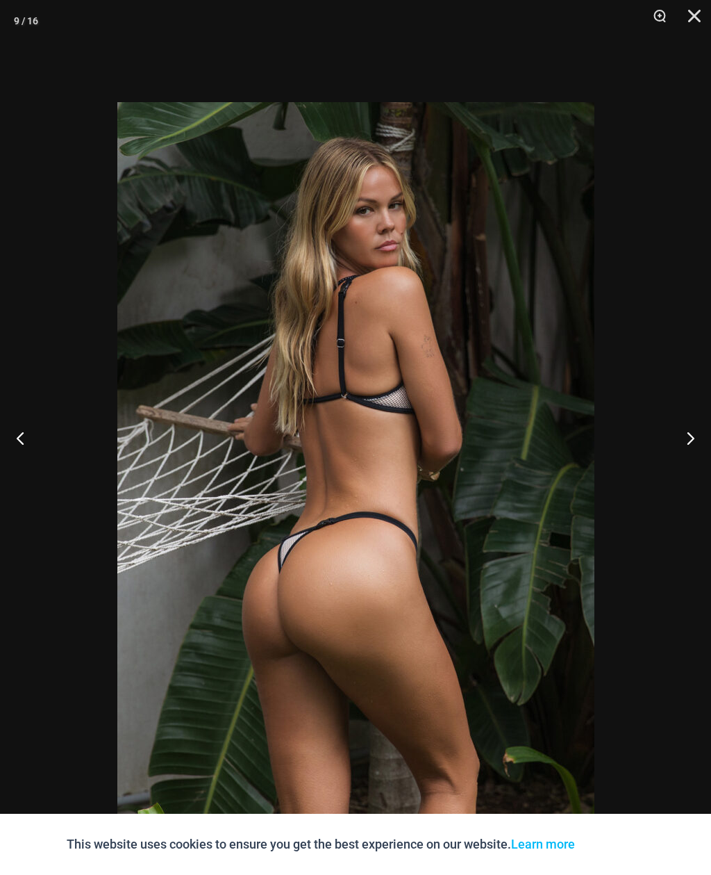
click at [704, 471] on button "Next" at bounding box center [685, 437] width 52 height 69
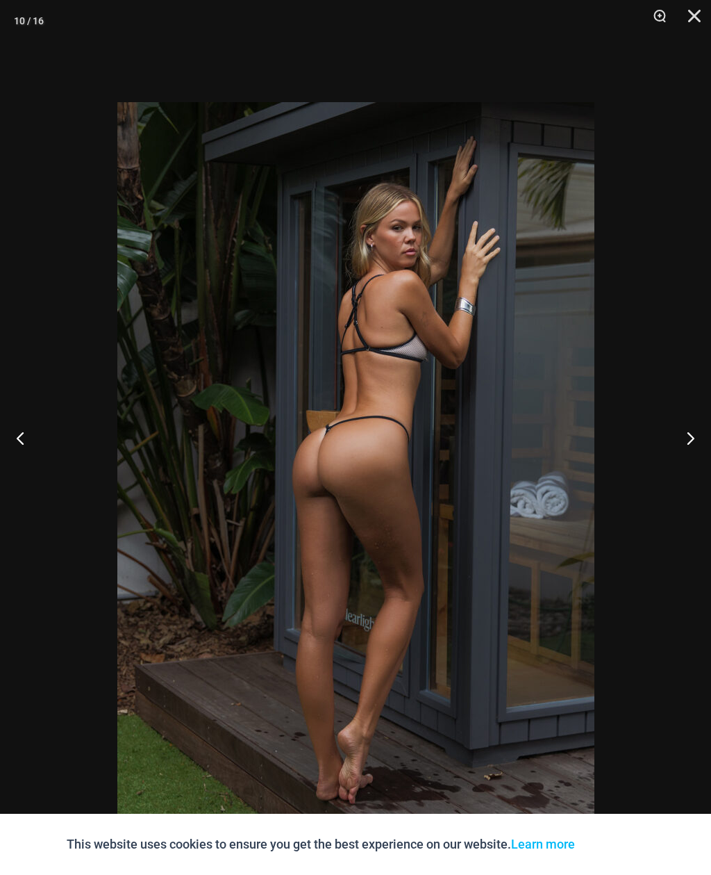
click at [704, 472] on button "Next" at bounding box center [685, 437] width 52 height 69
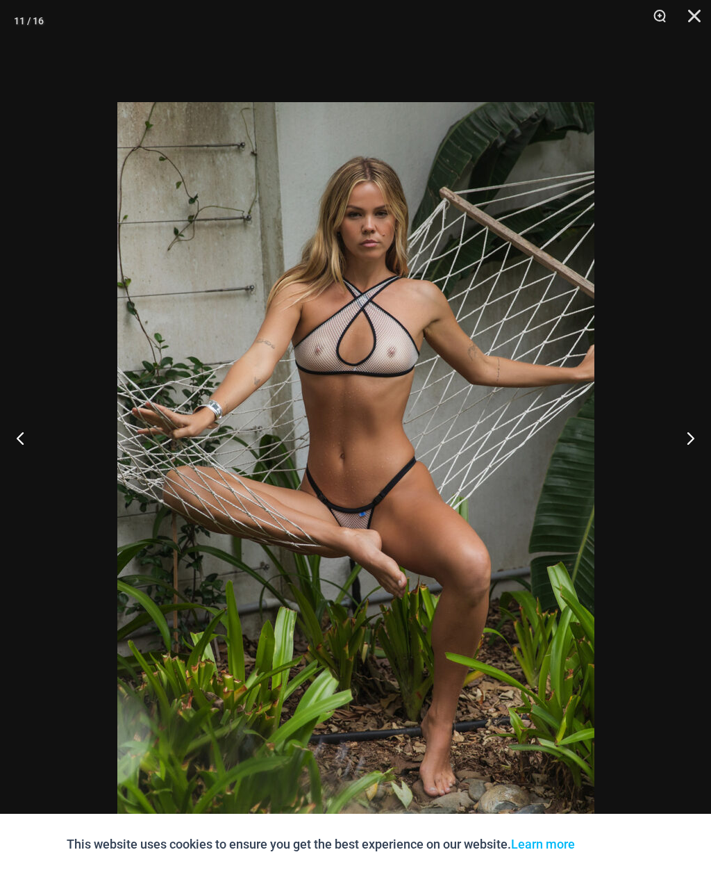
click at [704, 472] on button "Next" at bounding box center [685, 437] width 52 height 69
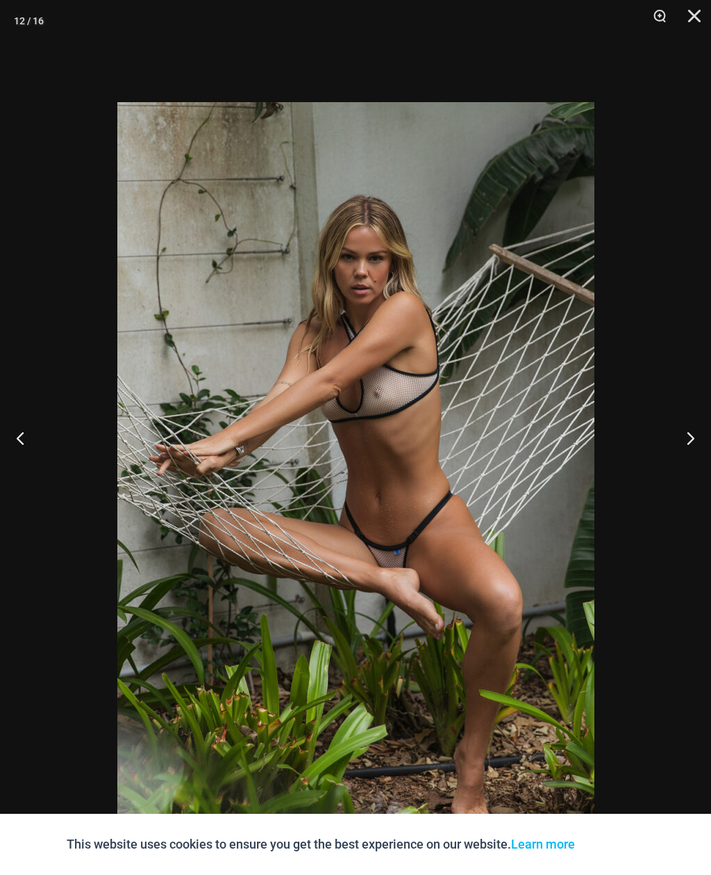
click at [696, 472] on button "Next" at bounding box center [685, 437] width 52 height 69
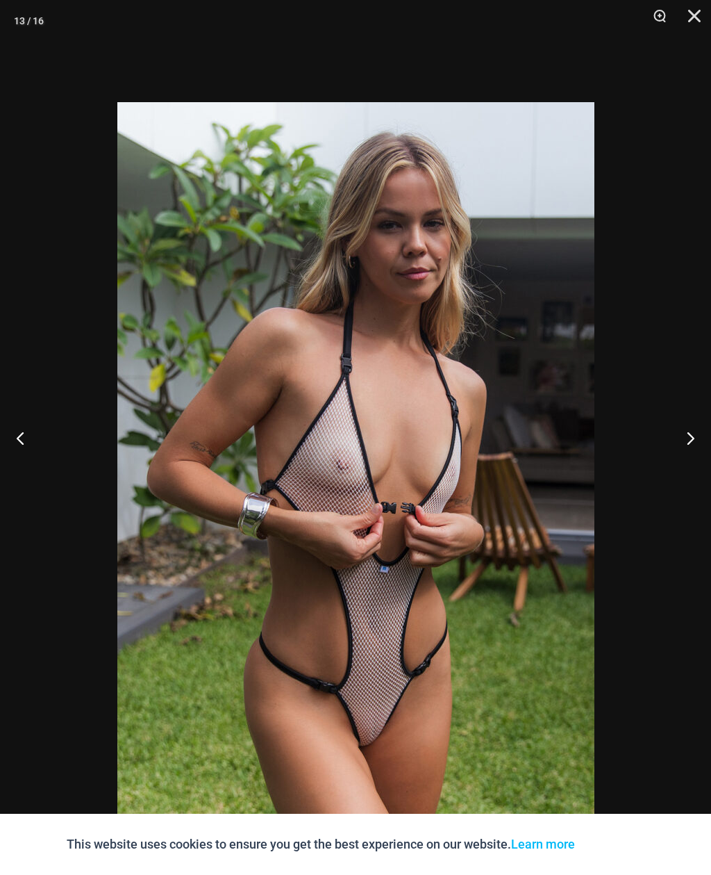
click at [695, 472] on button "Next" at bounding box center [685, 437] width 52 height 69
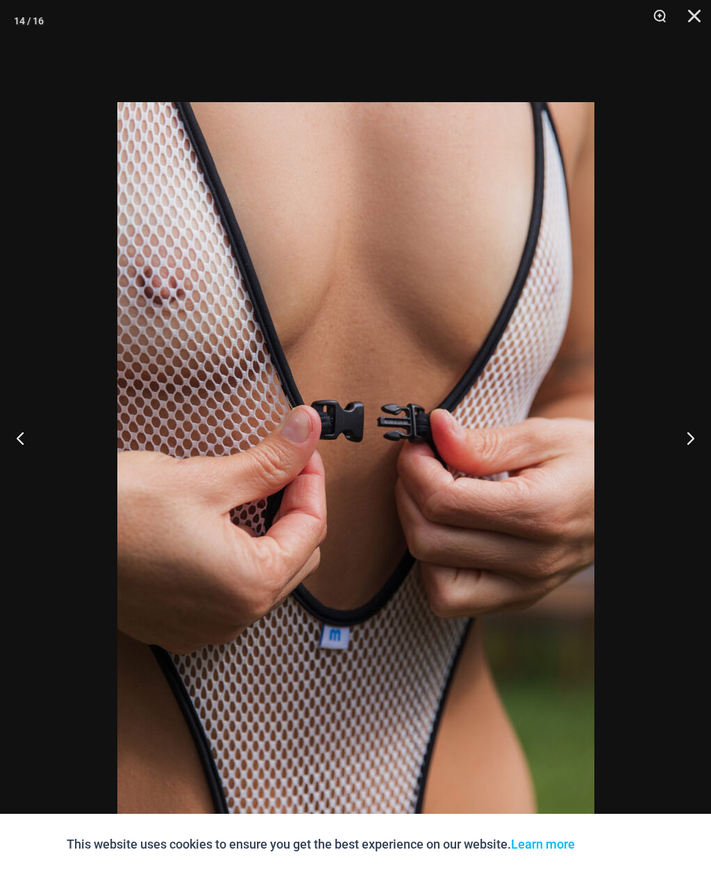
click at [693, 503] on div at bounding box center [355, 437] width 711 height 875
click at [693, 479] on div at bounding box center [355, 437] width 711 height 875
click at [700, 469] on button "Next" at bounding box center [685, 437] width 52 height 69
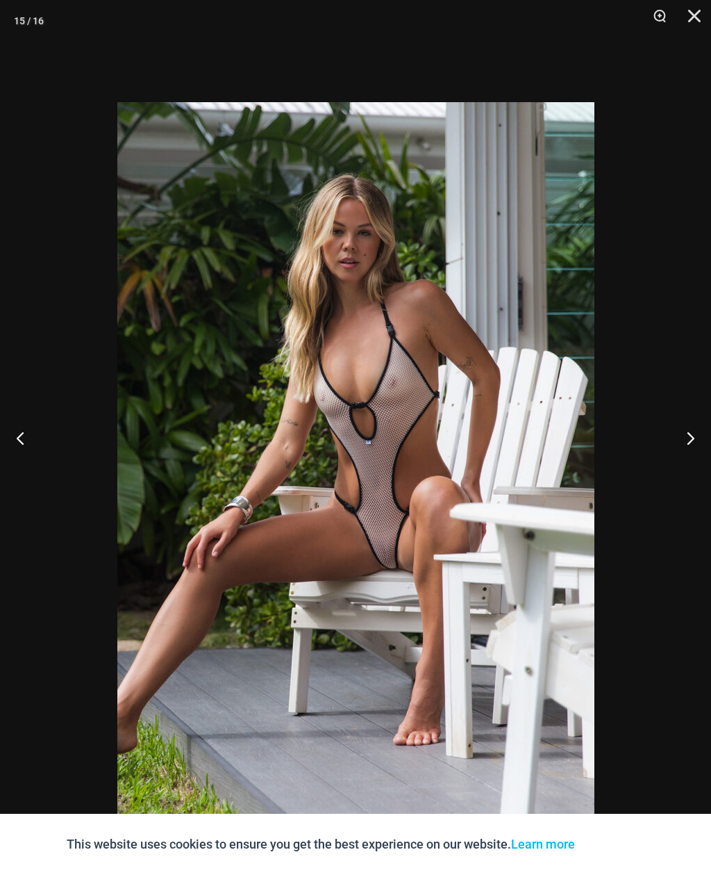
click at [704, 472] on button "Next" at bounding box center [685, 437] width 52 height 69
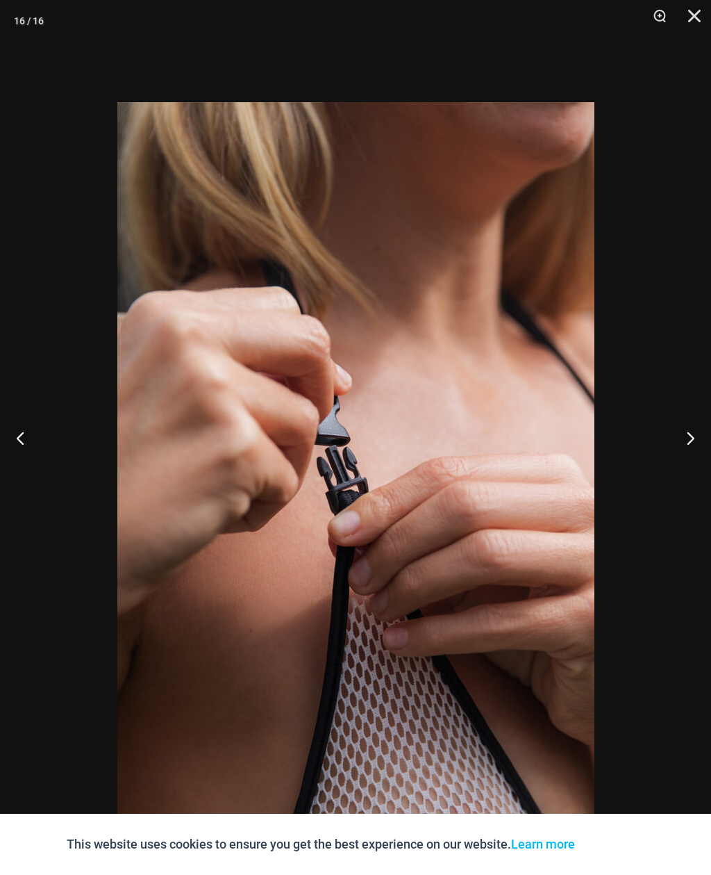
click at [701, 470] on button "Next" at bounding box center [685, 437] width 52 height 69
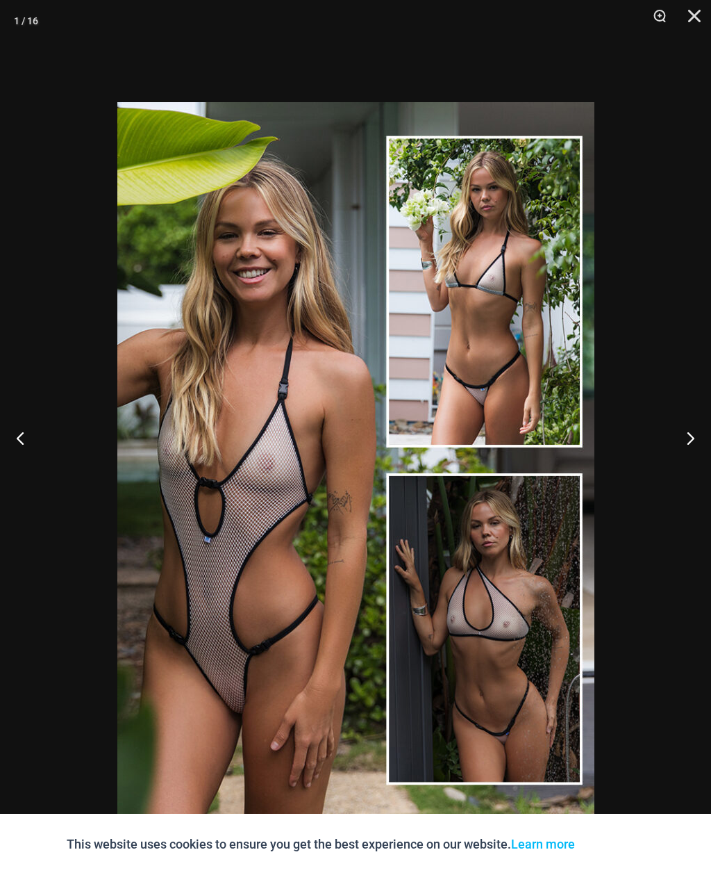
click at [700, 472] on button "Next" at bounding box center [685, 437] width 52 height 69
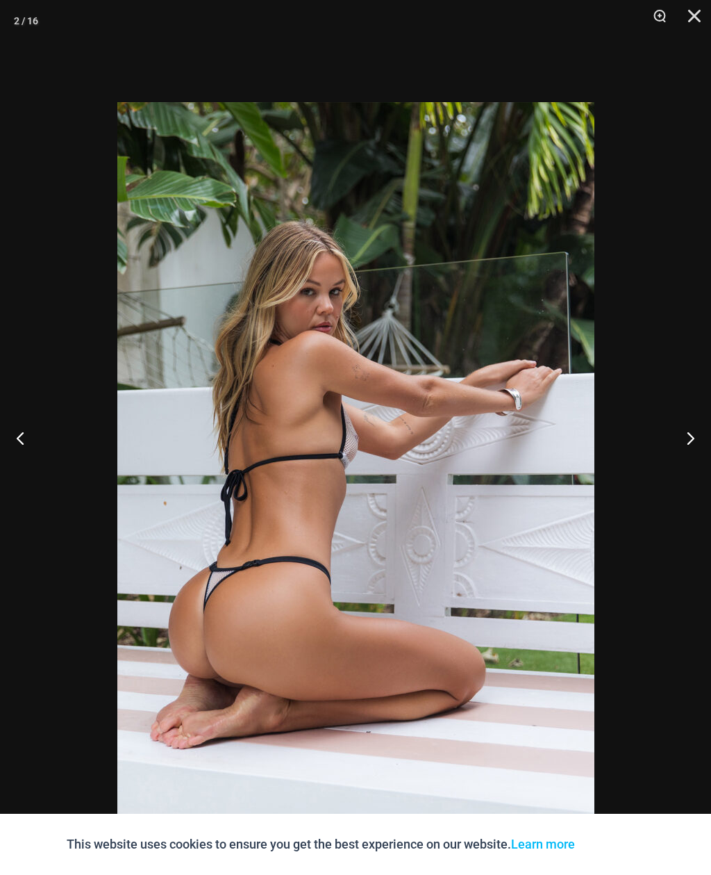
click at [699, 472] on button "Next" at bounding box center [685, 437] width 52 height 69
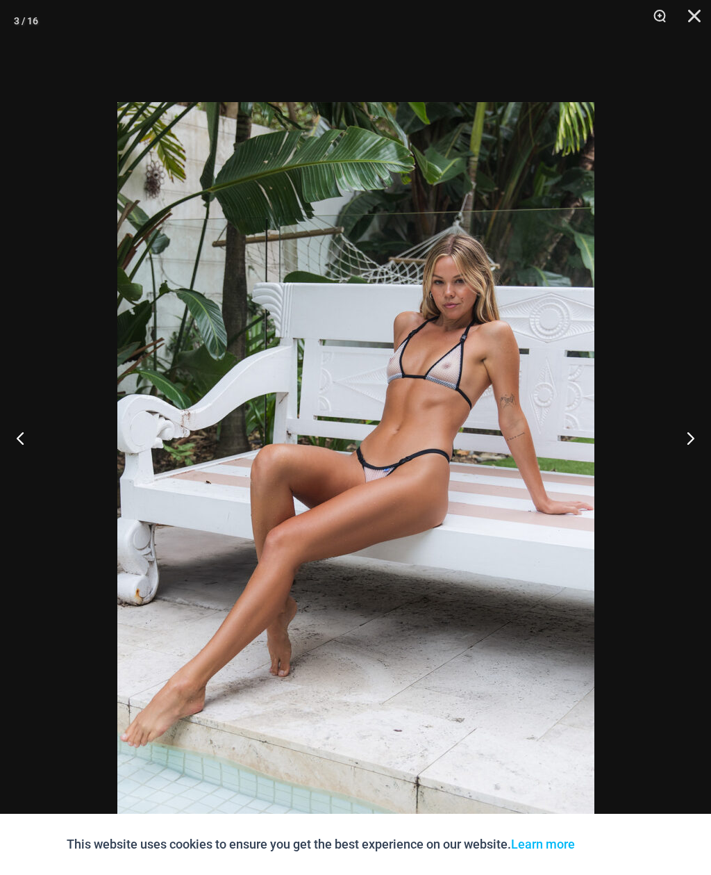
click at [692, 23] on button "Close" at bounding box center [689, 21] width 35 height 42
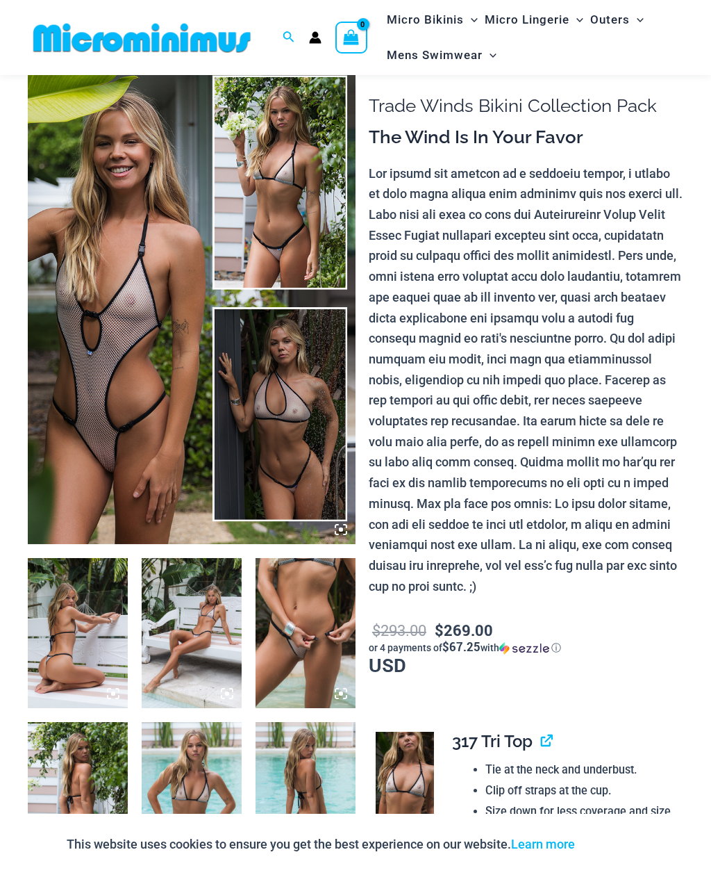
scroll to position [0, 0]
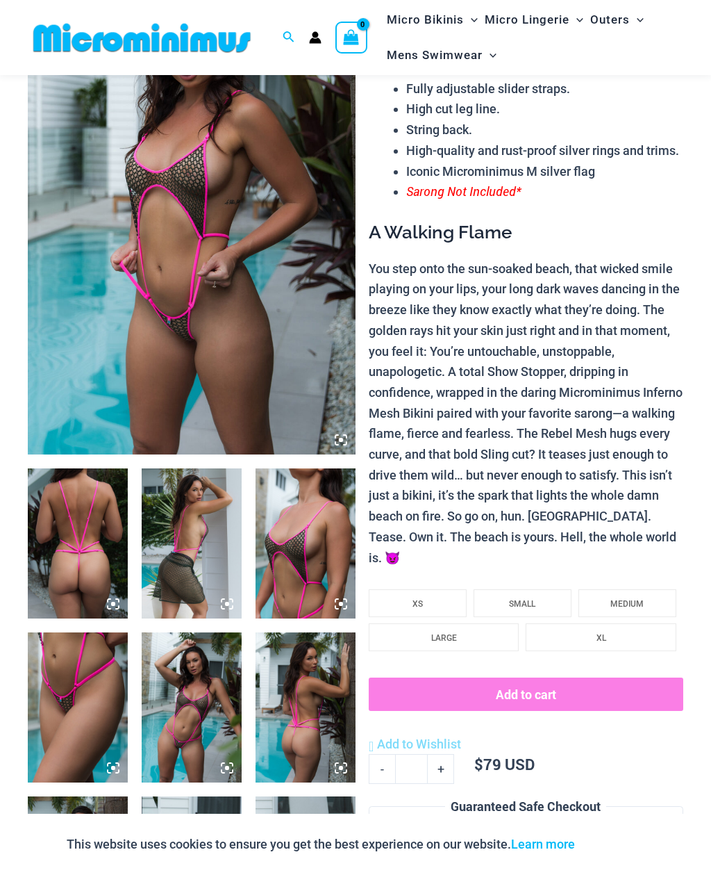
scroll to position [145, 0]
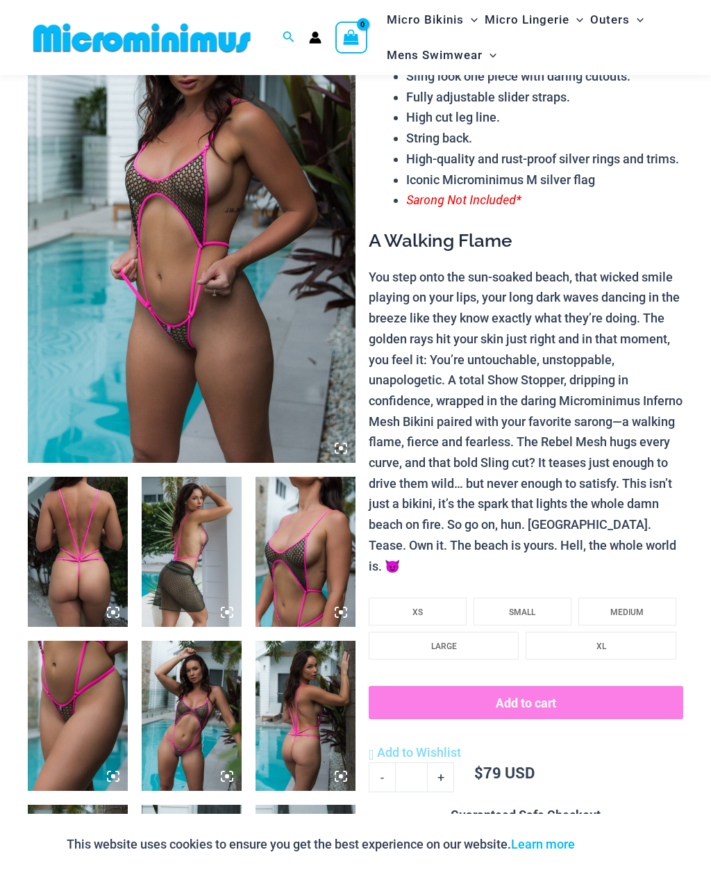
click at [141, 160] on img at bounding box center [192, 217] width 328 height 492
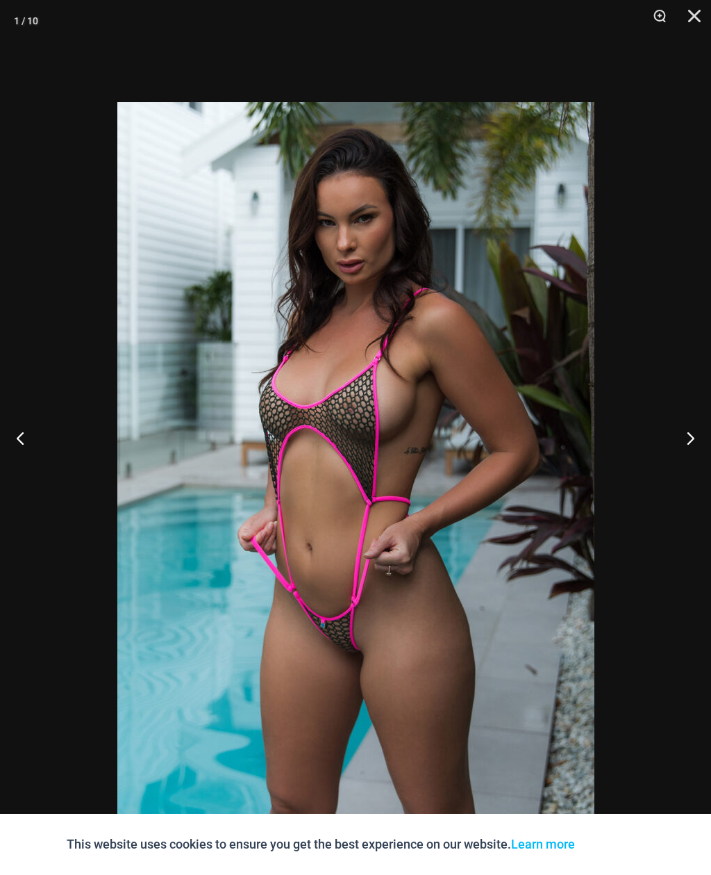
click at [689, 461] on button "Next" at bounding box center [685, 437] width 52 height 69
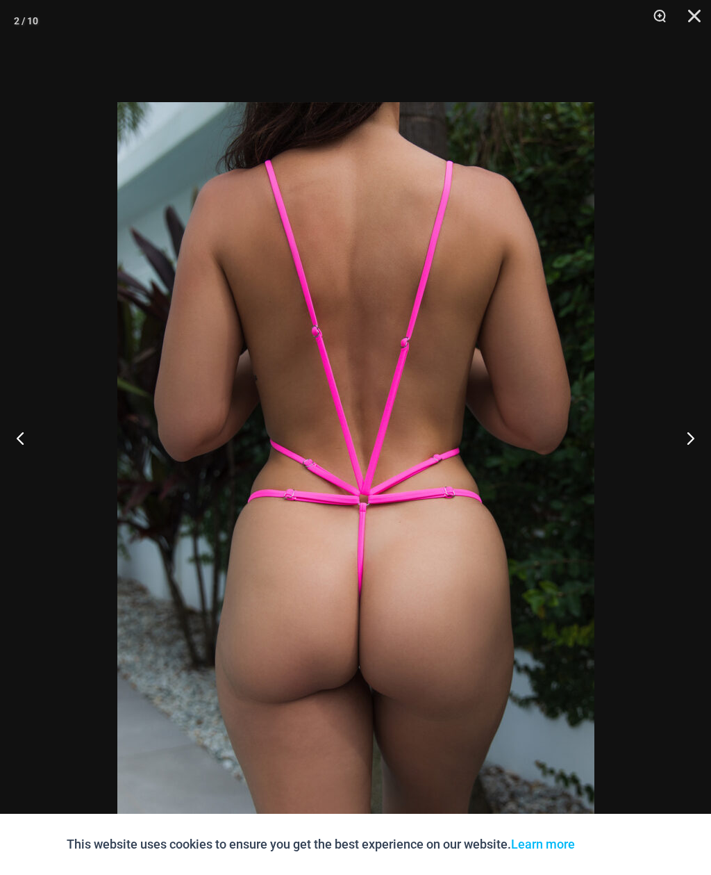
click at [686, 458] on button "Next" at bounding box center [685, 437] width 52 height 69
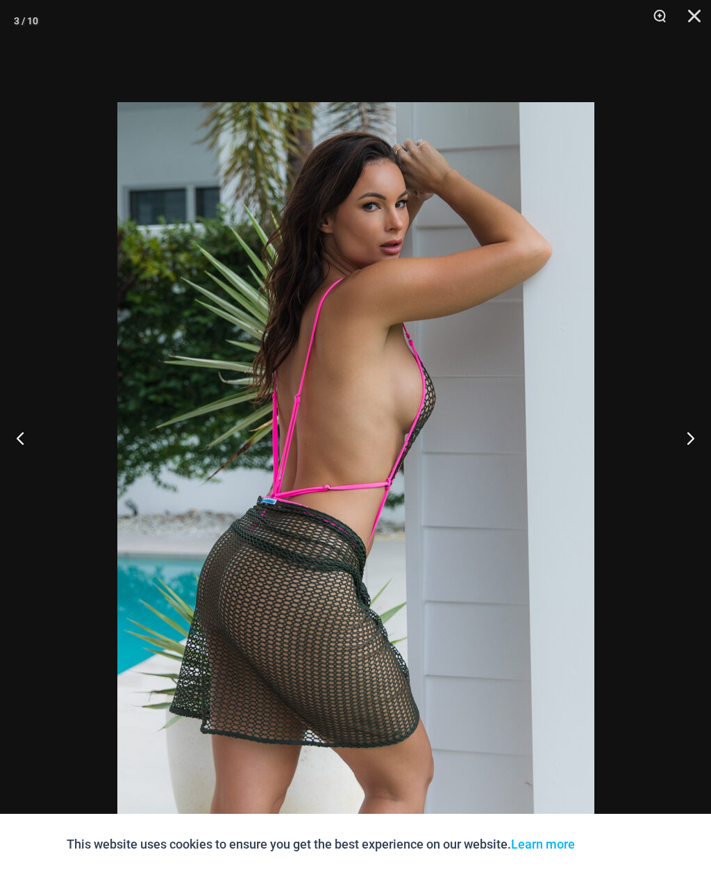
click at [693, 464] on div at bounding box center [355, 437] width 711 height 875
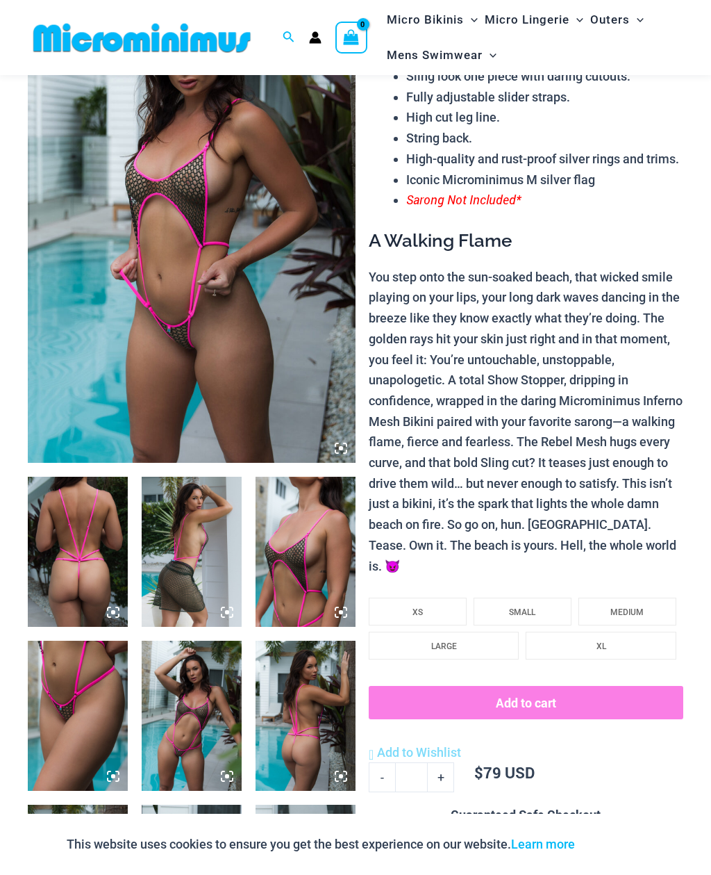
click at [313, 544] on img at bounding box center [306, 552] width 100 height 150
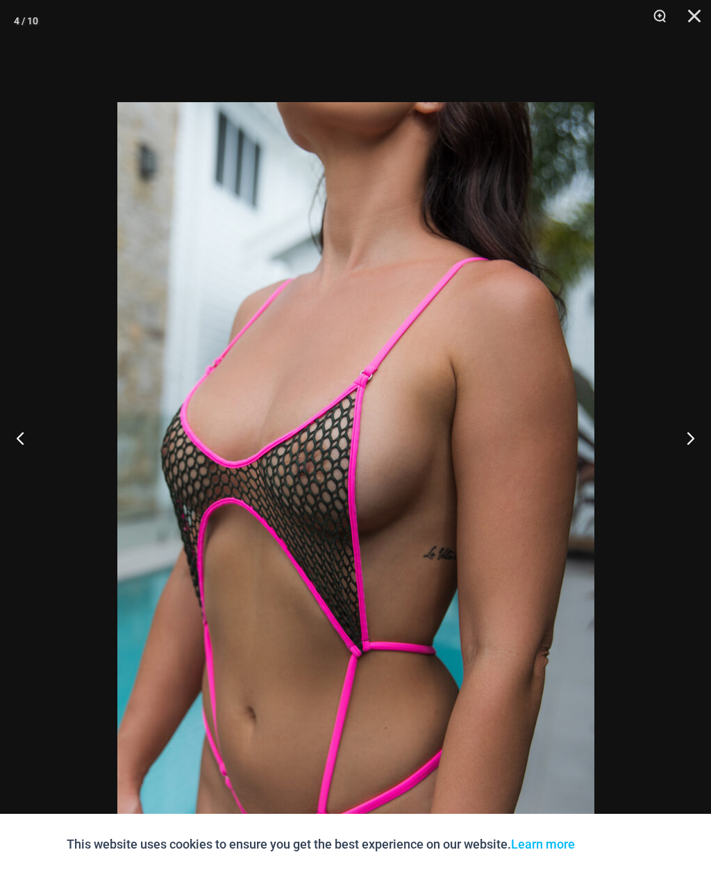
click at [693, 458] on button "Next" at bounding box center [685, 437] width 52 height 69
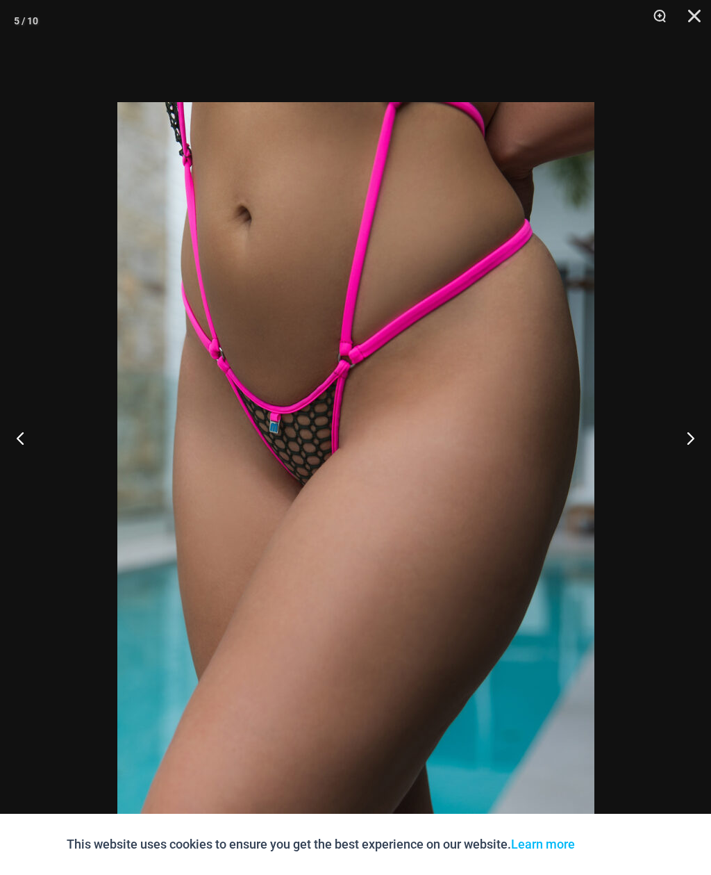
click at [692, 454] on button "Next" at bounding box center [685, 437] width 52 height 69
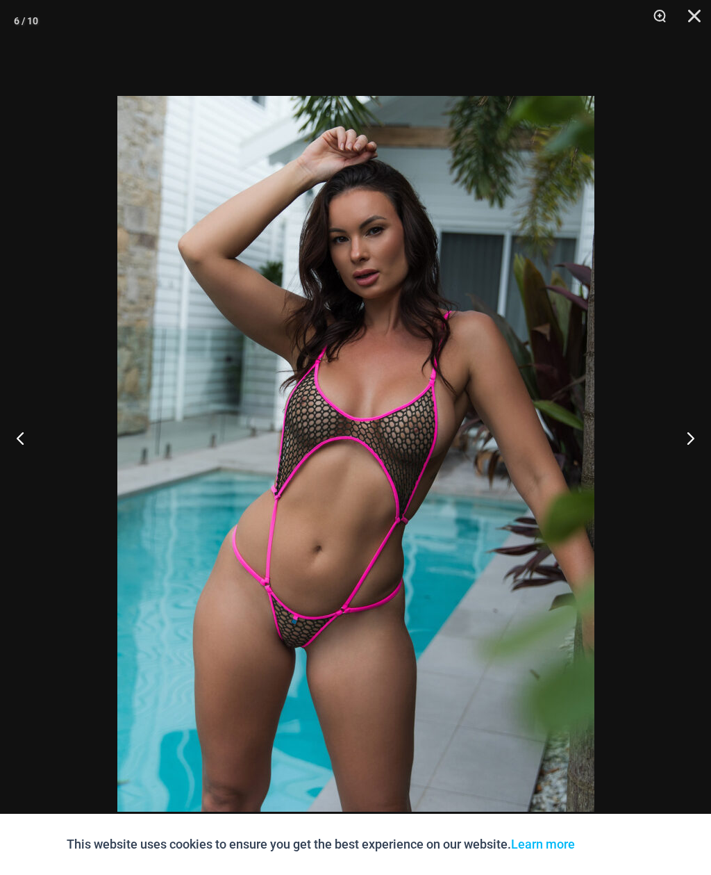
click at [304, 326] on img at bounding box center [355, 453] width 477 height 715
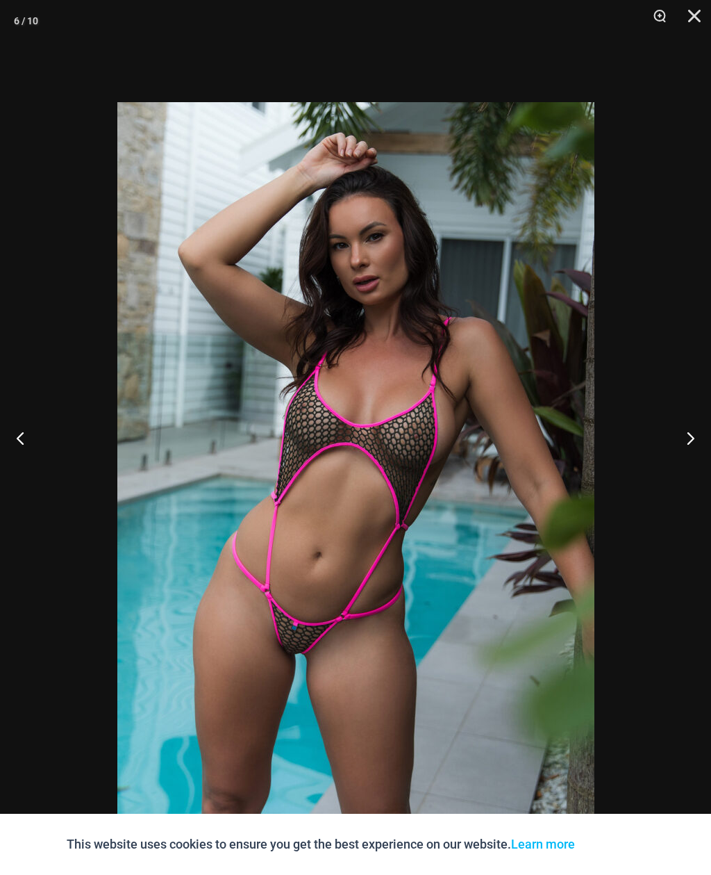
click at [692, 458] on button "Next" at bounding box center [685, 437] width 52 height 69
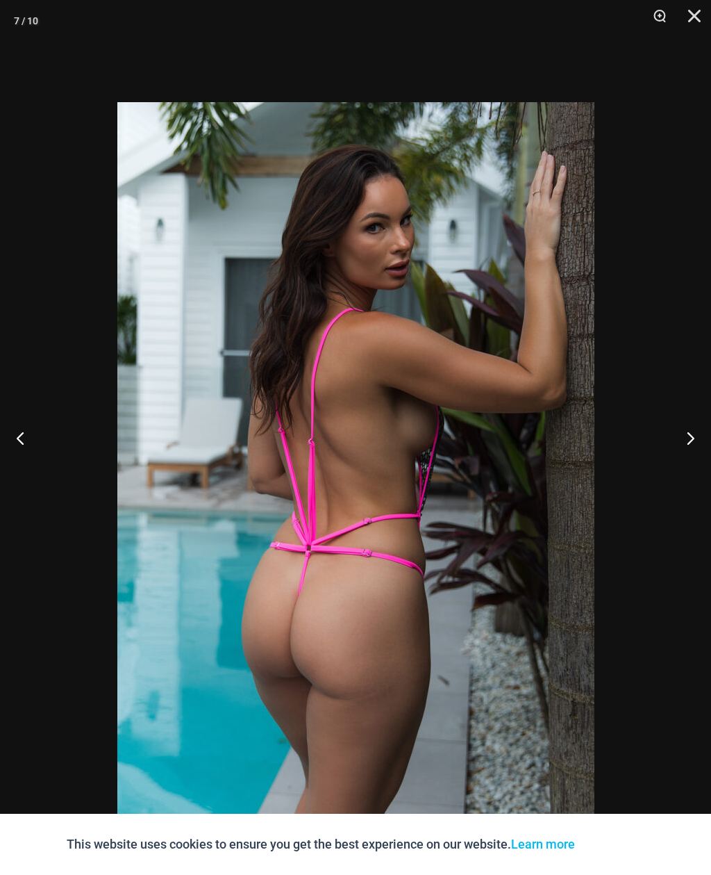
click at [690, 461] on button "Next" at bounding box center [685, 437] width 52 height 69
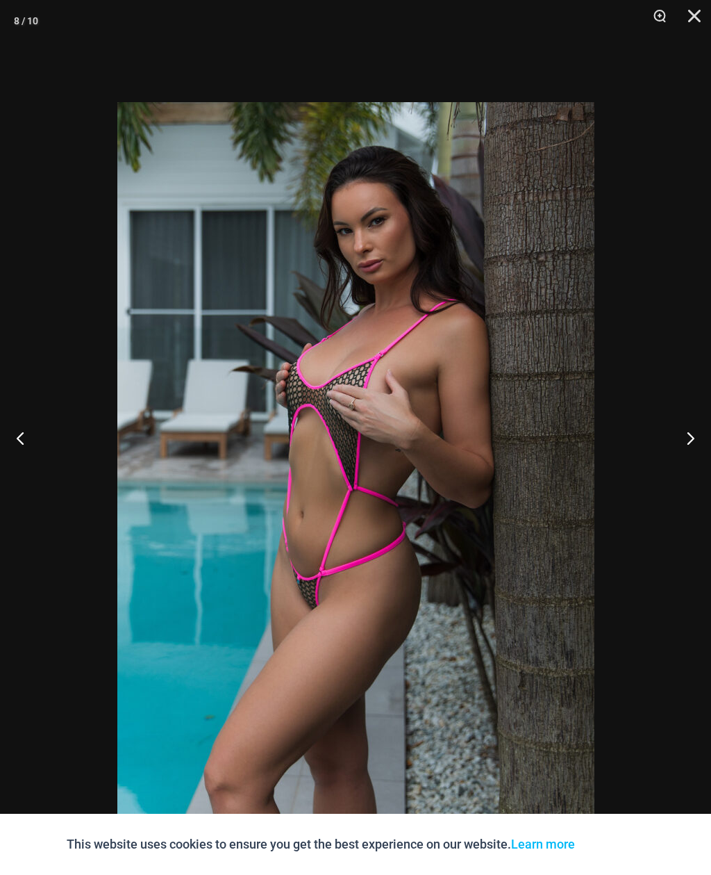
click at [701, 458] on button "Next" at bounding box center [685, 437] width 52 height 69
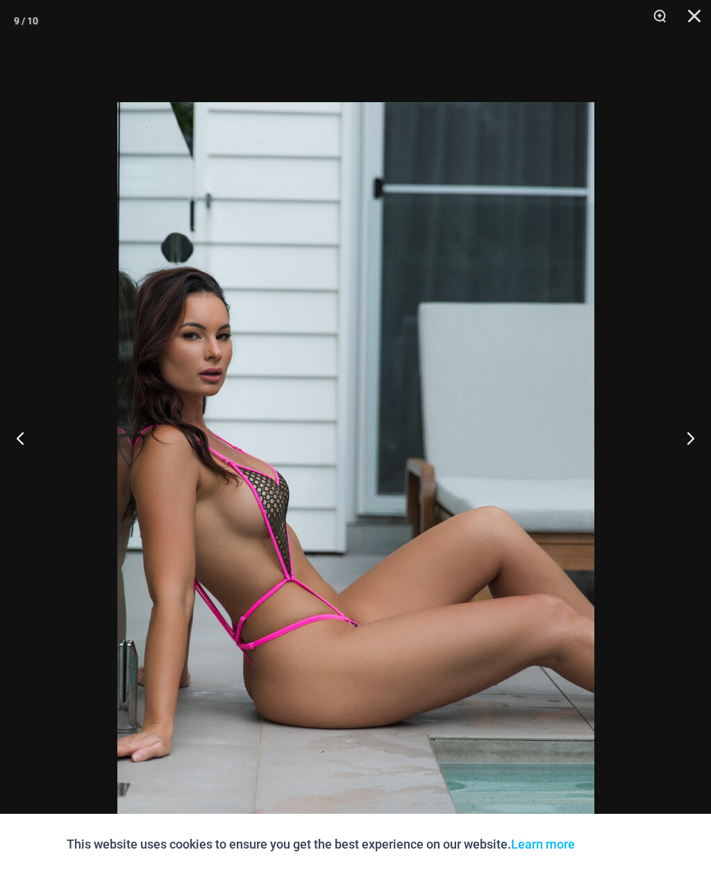
click at [695, 456] on button "Next" at bounding box center [685, 437] width 52 height 69
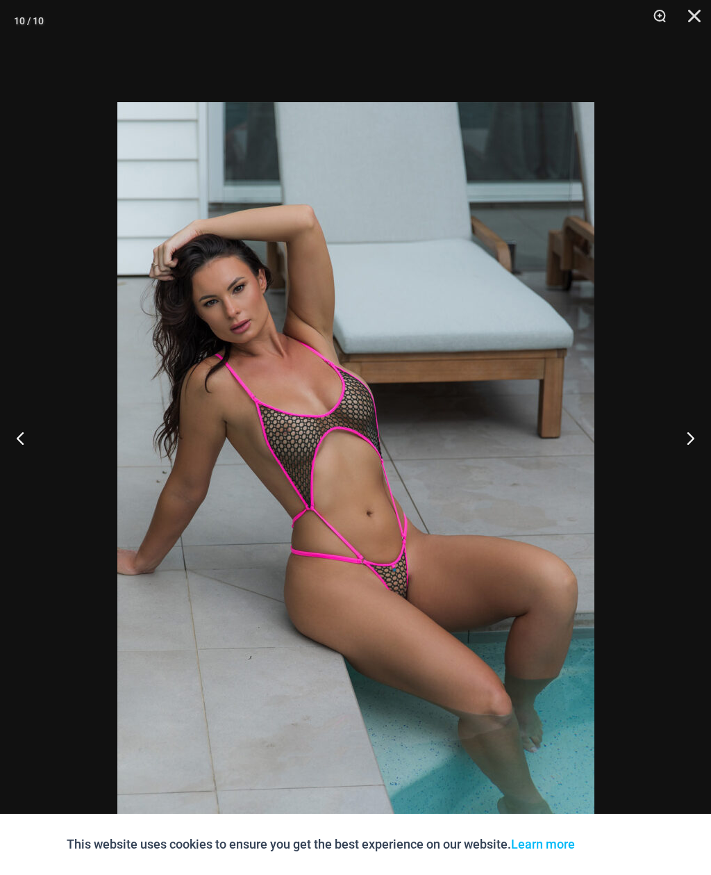
click at [693, 20] on button "Close" at bounding box center [689, 21] width 35 height 42
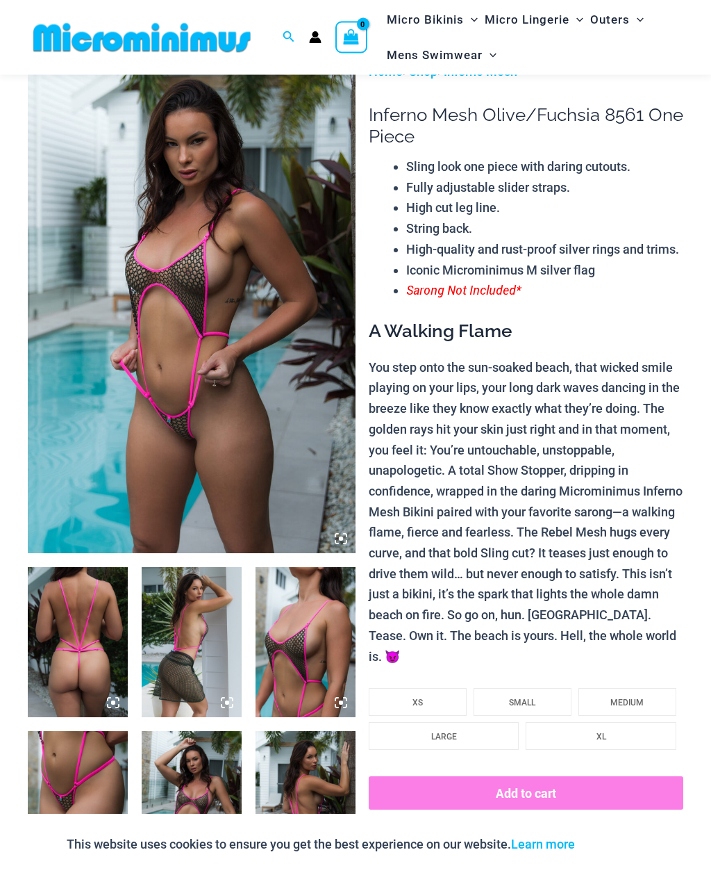
scroll to position [0, 0]
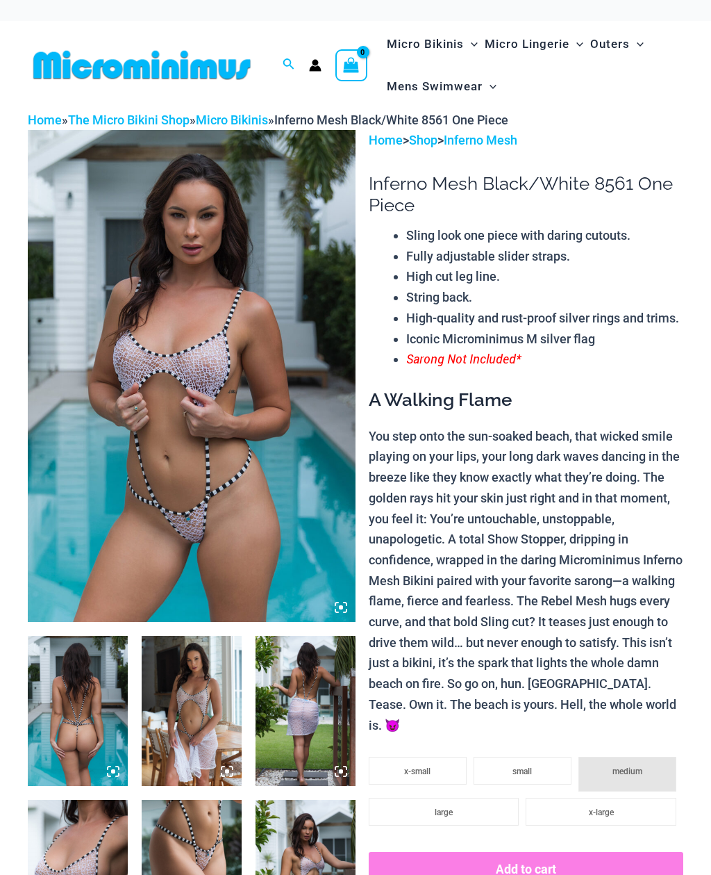
click at [255, 415] on img at bounding box center [192, 376] width 328 height 492
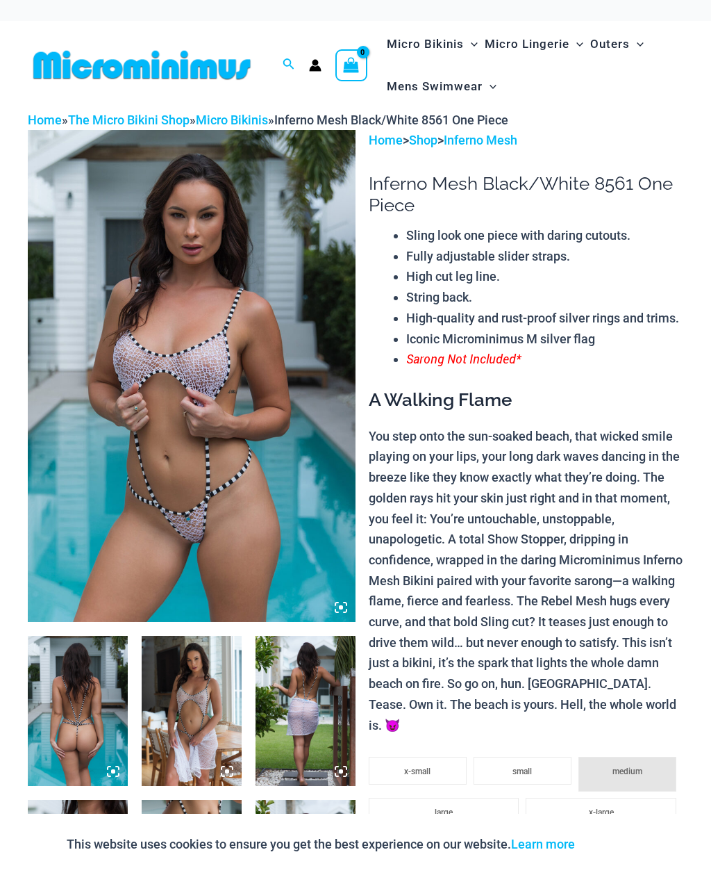
click at [270, 387] on img at bounding box center [192, 376] width 328 height 492
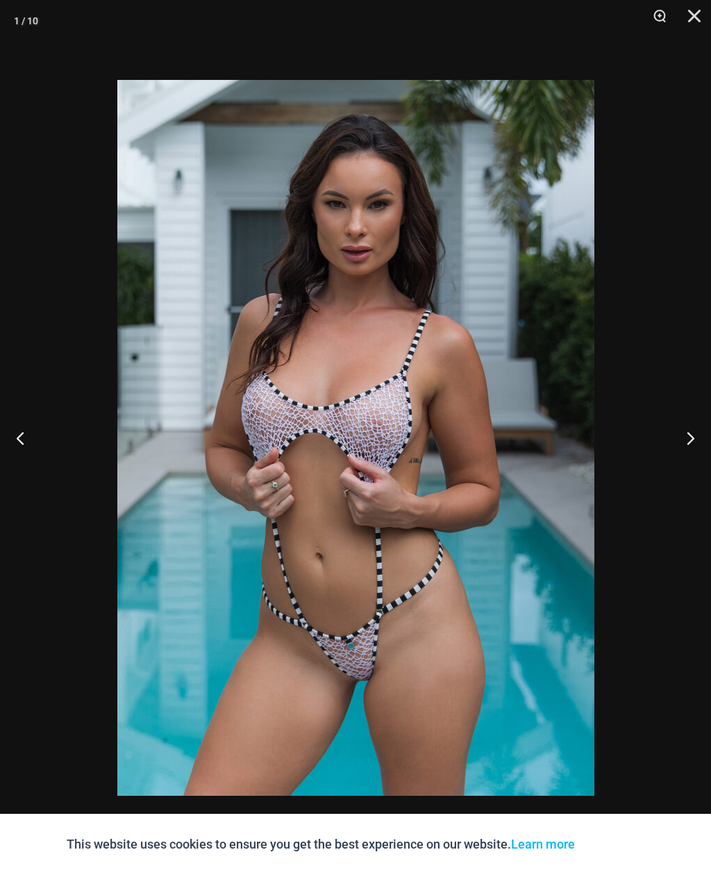
click at [693, 439] on button "Next" at bounding box center [685, 437] width 52 height 69
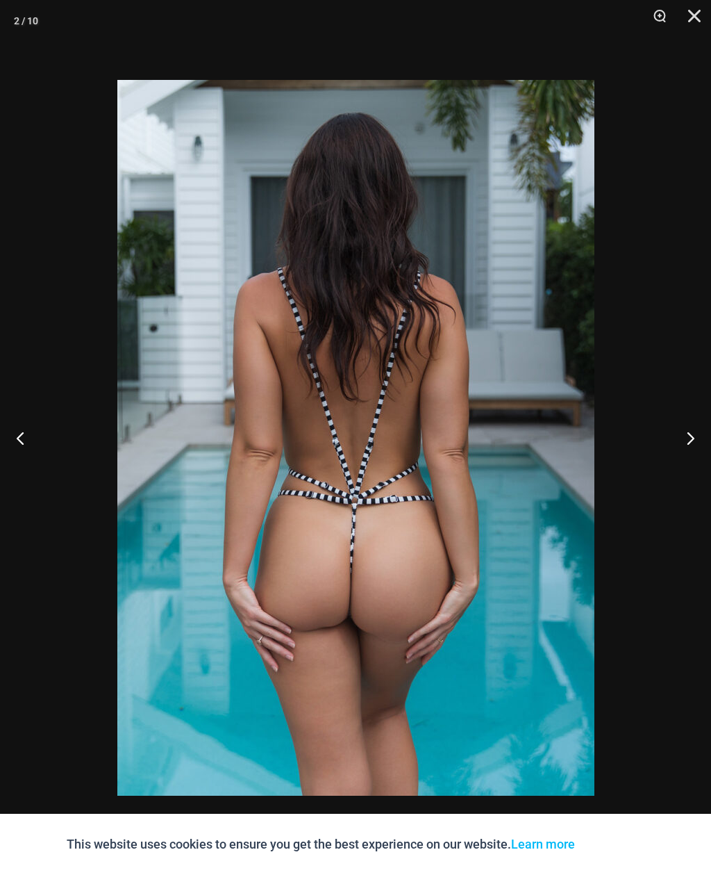
click at [695, 434] on button "Next" at bounding box center [685, 437] width 52 height 69
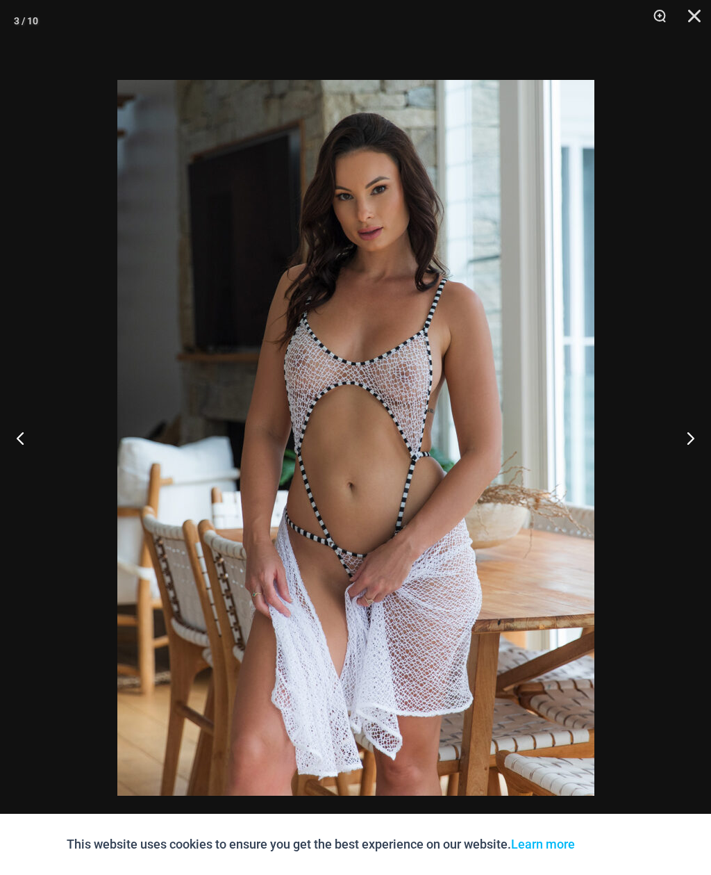
click at [687, 433] on button "Next" at bounding box center [685, 437] width 52 height 69
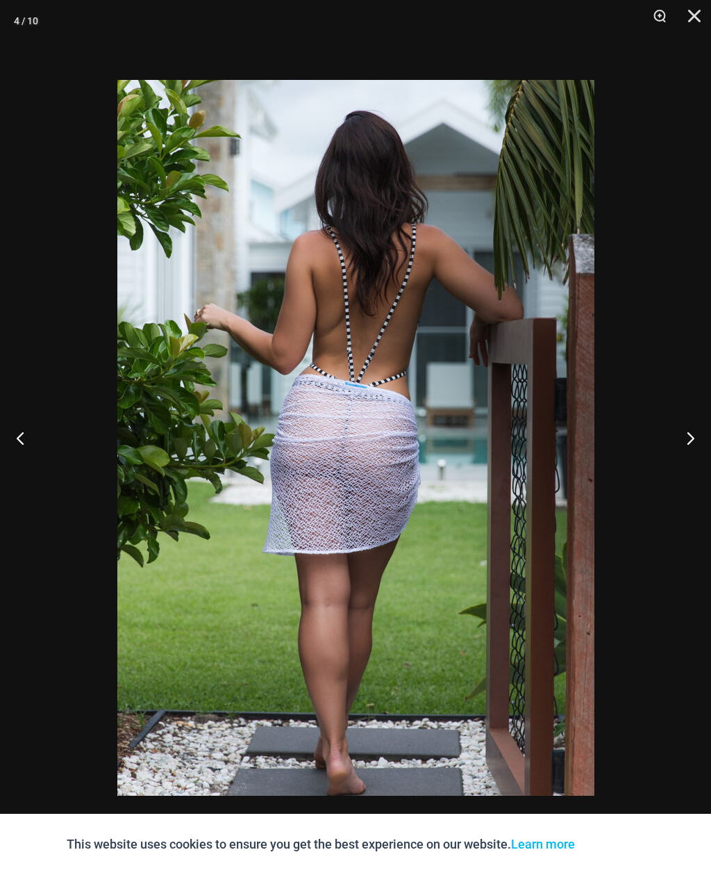
click at [695, 434] on button "Next" at bounding box center [685, 437] width 52 height 69
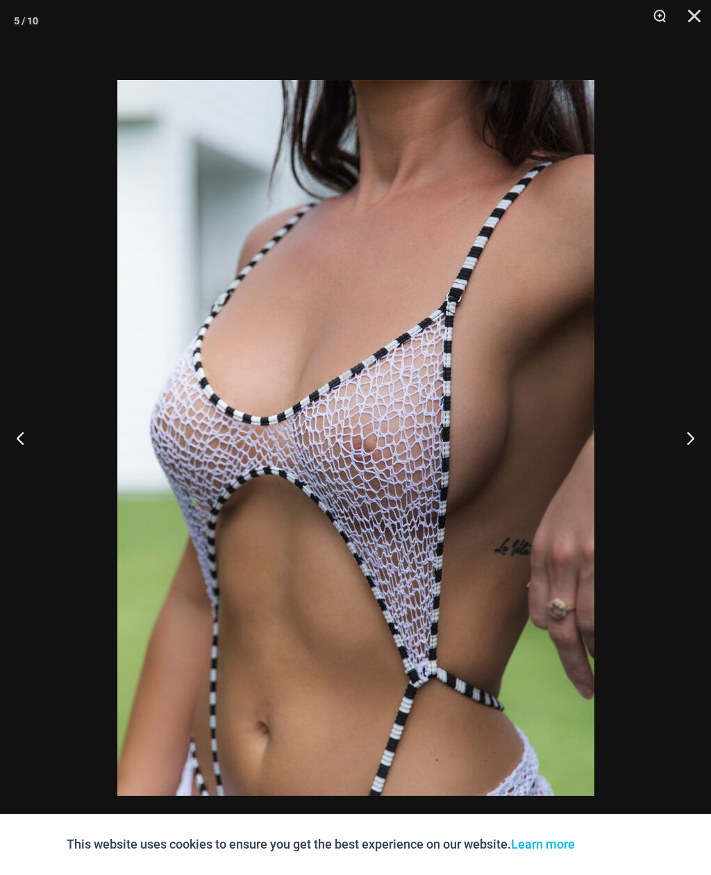
click at [469, 320] on img at bounding box center [355, 437] width 477 height 715
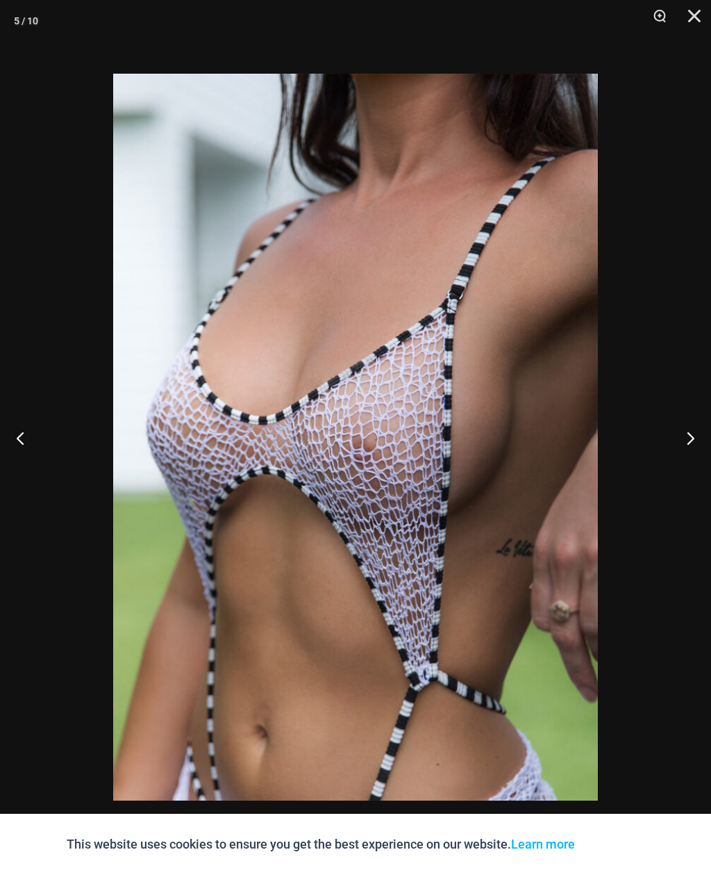
click at [695, 432] on button "Next" at bounding box center [685, 437] width 52 height 69
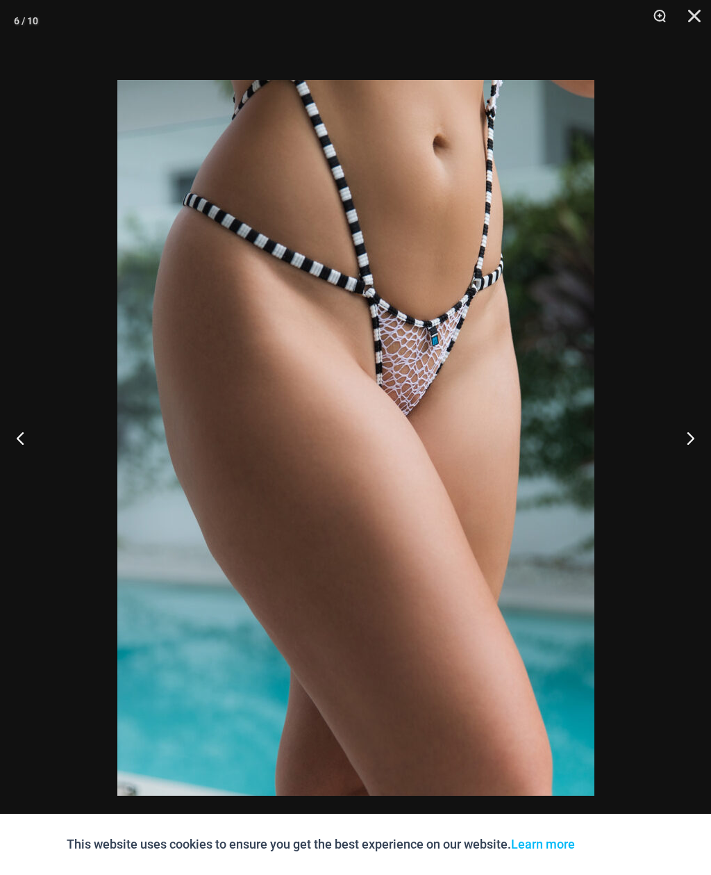
click at [700, 436] on button "Next" at bounding box center [685, 437] width 52 height 69
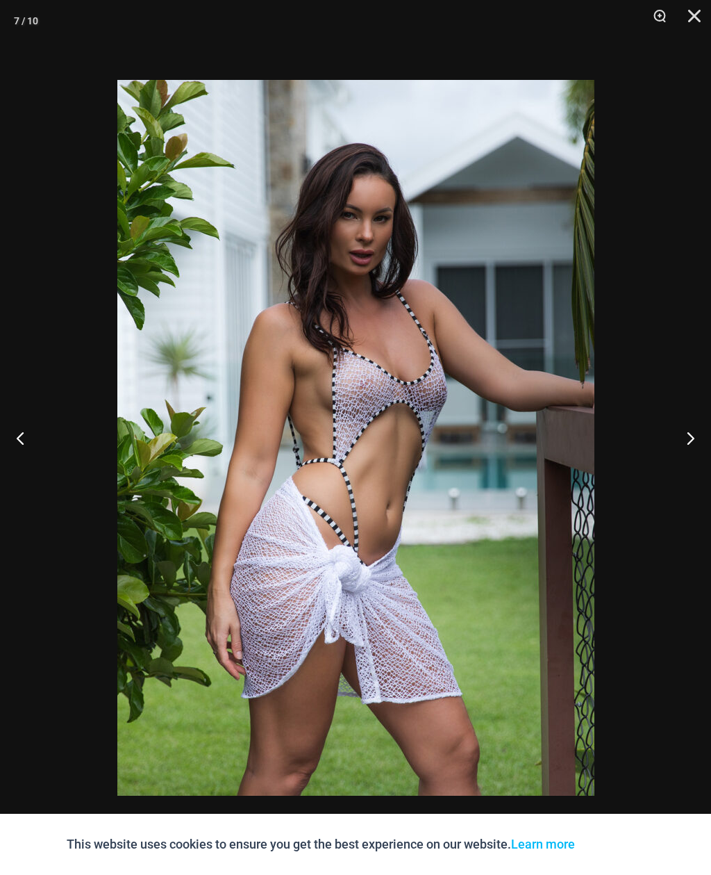
click at [687, 440] on button "Next" at bounding box center [685, 437] width 52 height 69
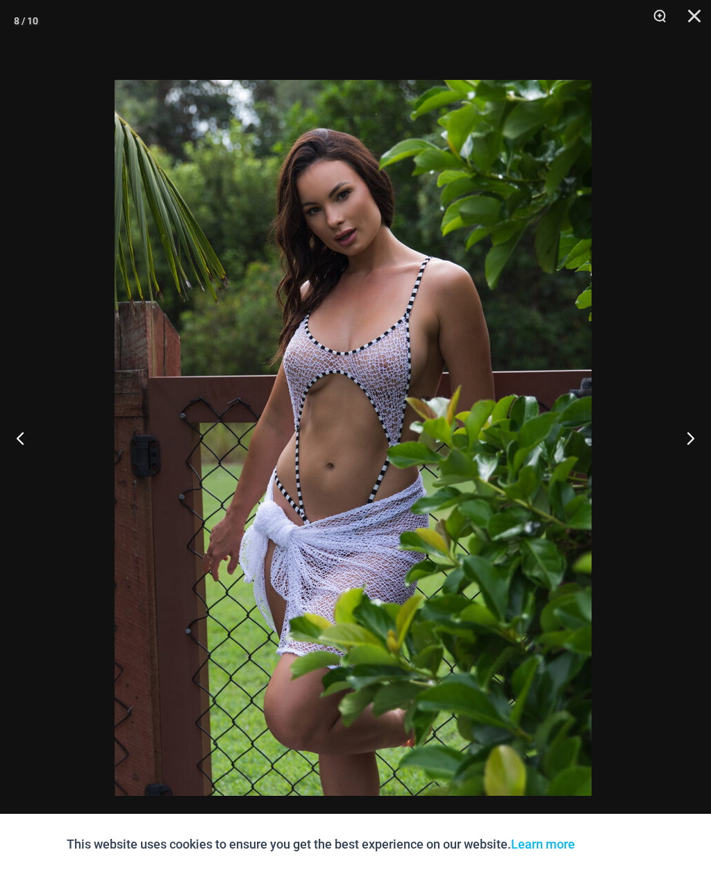
click at [681, 447] on button "Next" at bounding box center [685, 437] width 52 height 69
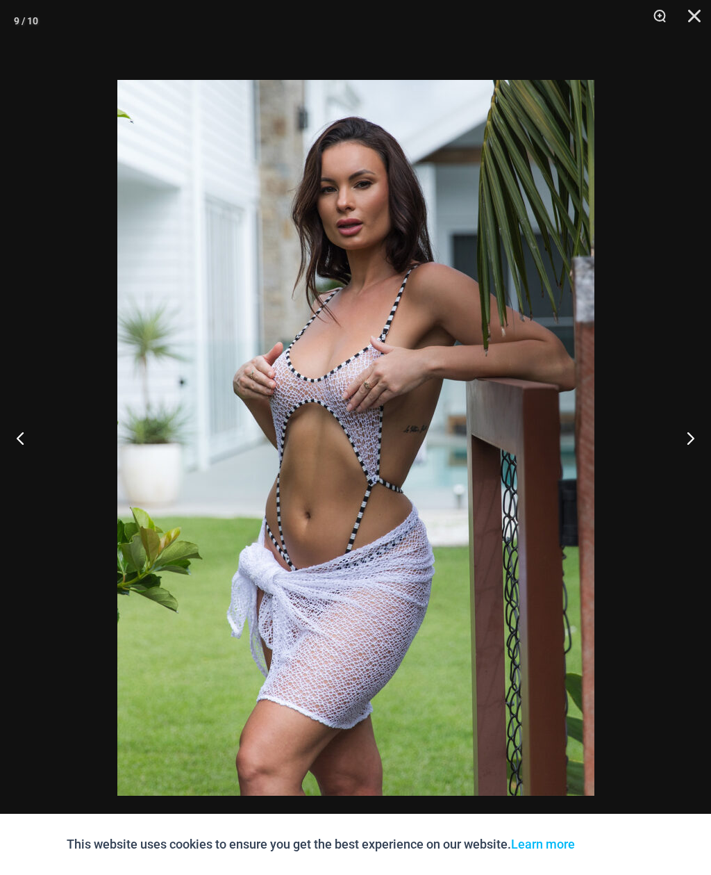
click at [695, 433] on button "Next" at bounding box center [685, 437] width 52 height 69
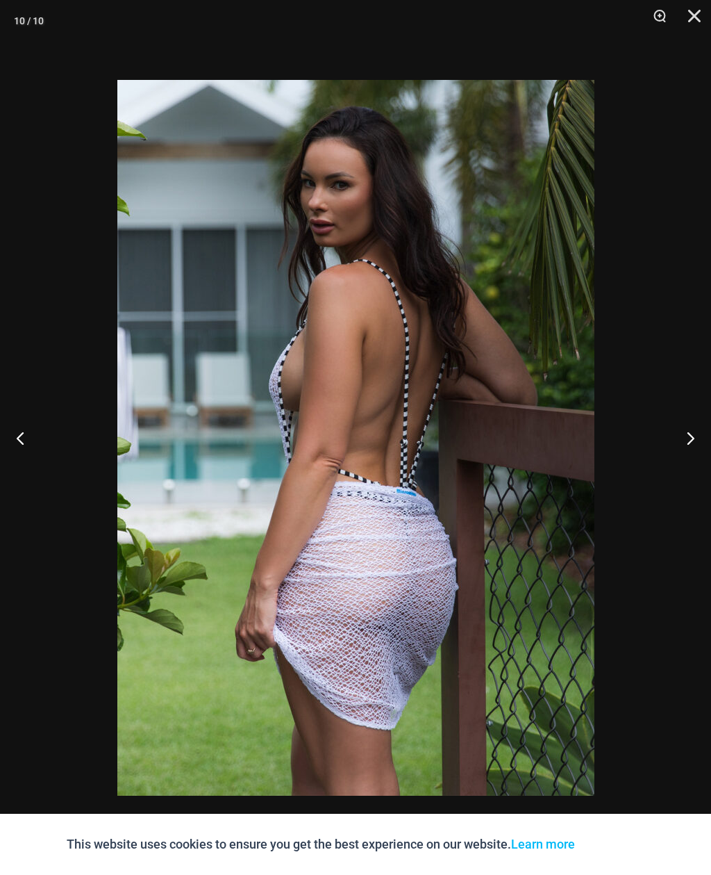
click at [690, 436] on button "Next" at bounding box center [685, 437] width 52 height 69
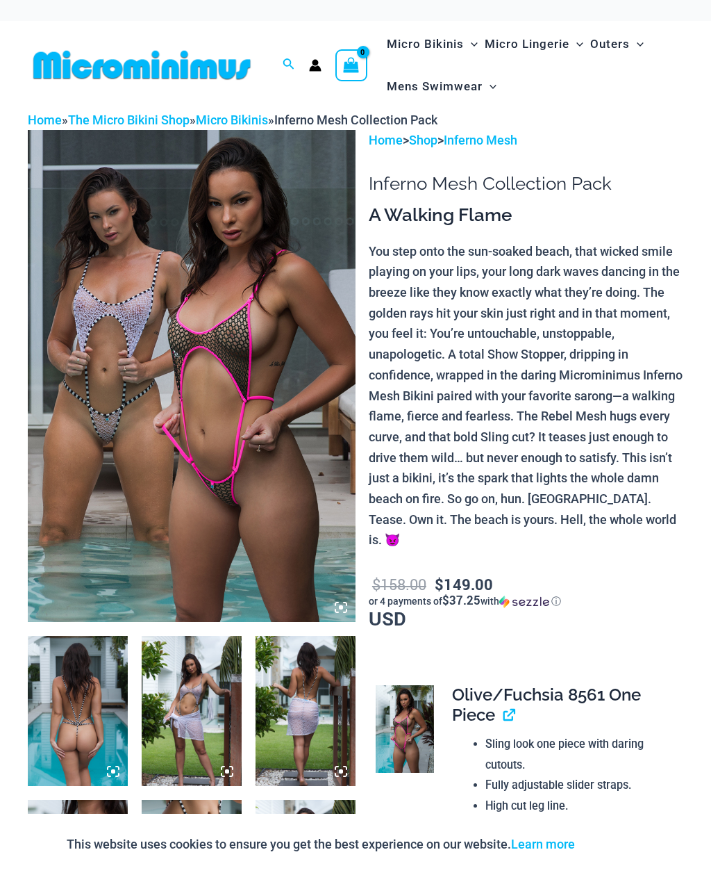
click at [260, 379] on img at bounding box center [192, 376] width 328 height 492
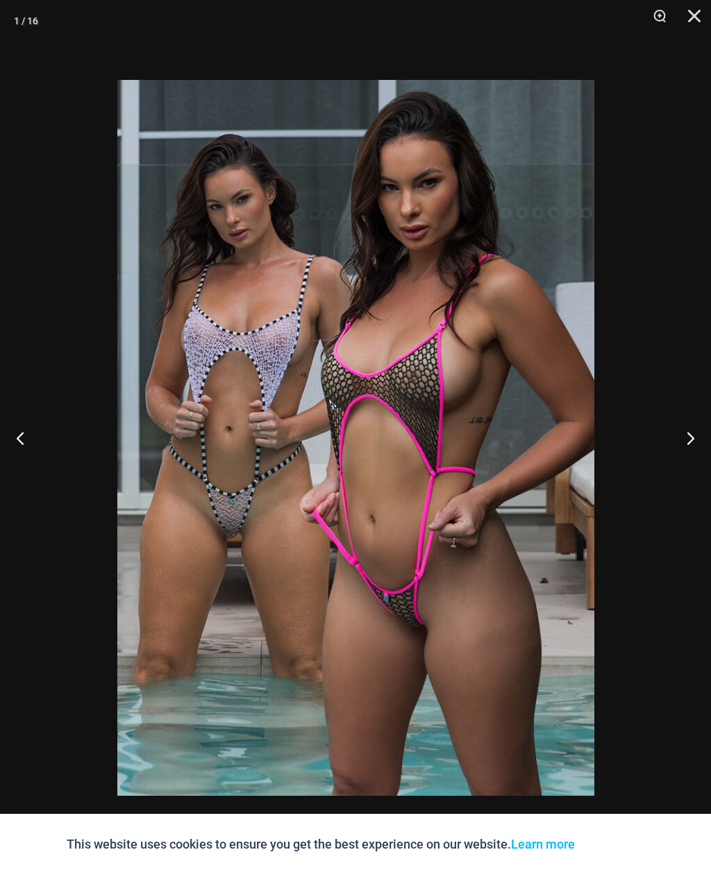
click at [696, 440] on button "Next" at bounding box center [685, 437] width 52 height 69
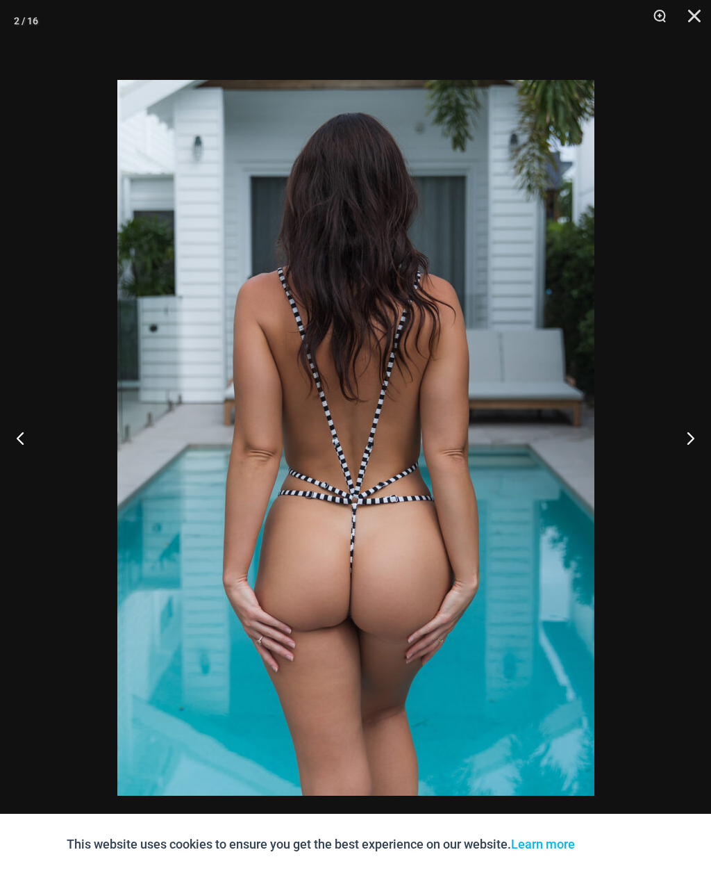
click at [693, 439] on button "Next" at bounding box center [685, 437] width 52 height 69
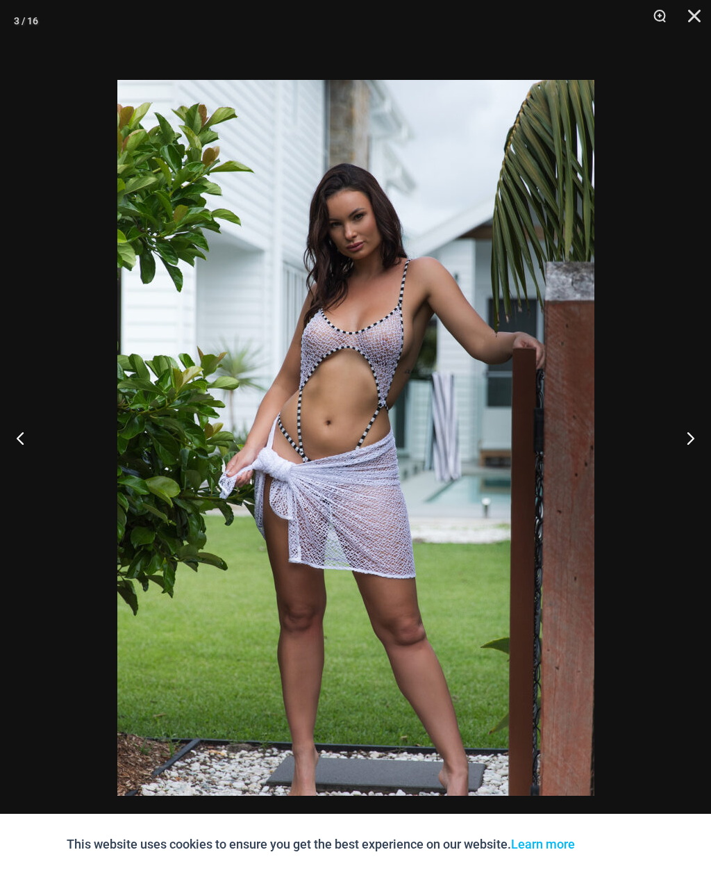
click at [691, 442] on button "Next" at bounding box center [685, 437] width 52 height 69
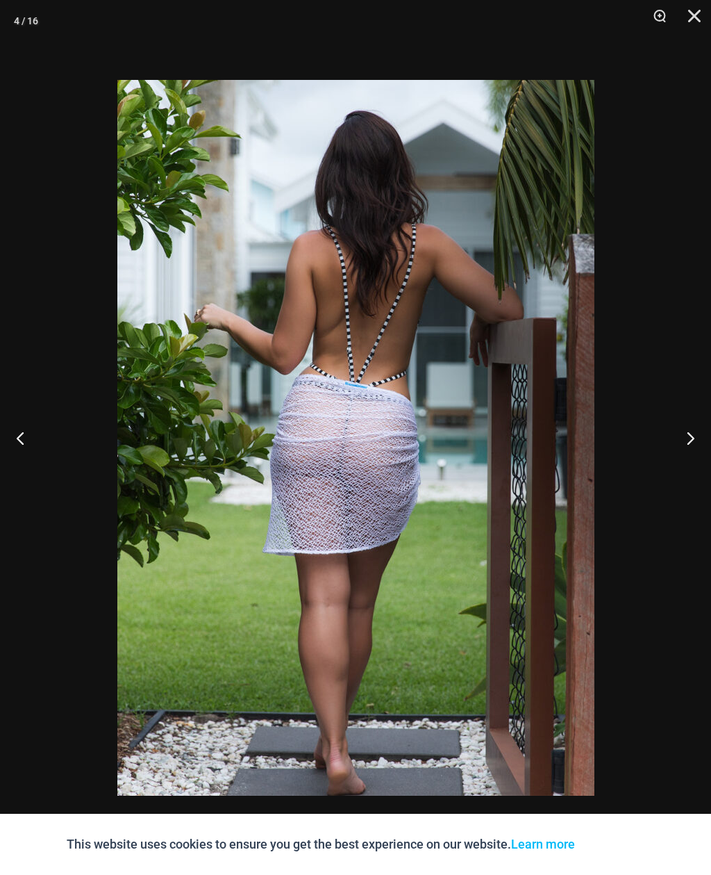
click at [691, 438] on button "Next" at bounding box center [685, 437] width 52 height 69
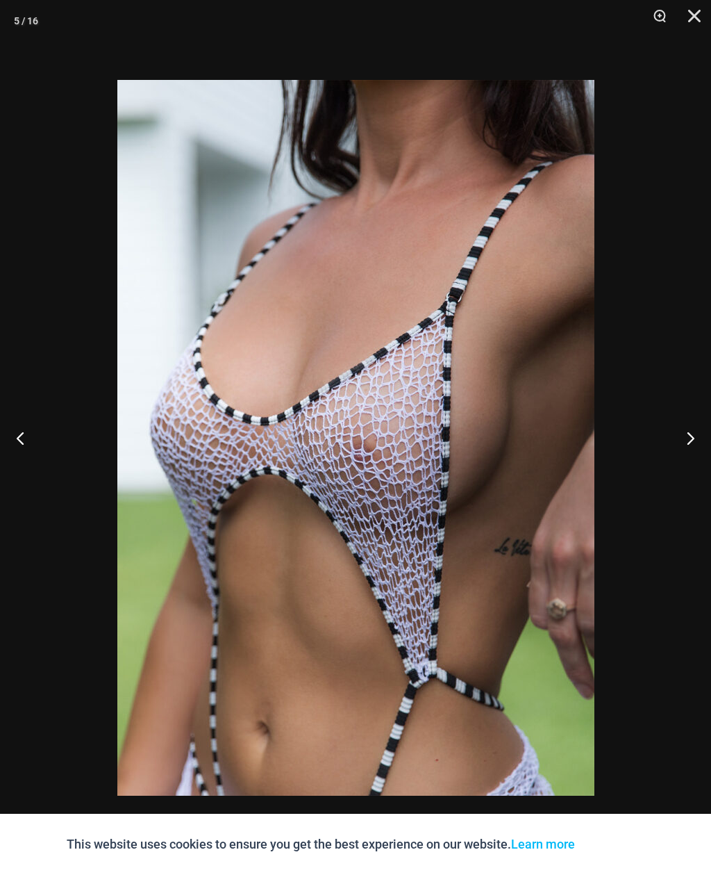
click at [689, 437] on button "Next" at bounding box center [685, 437] width 52 height 69
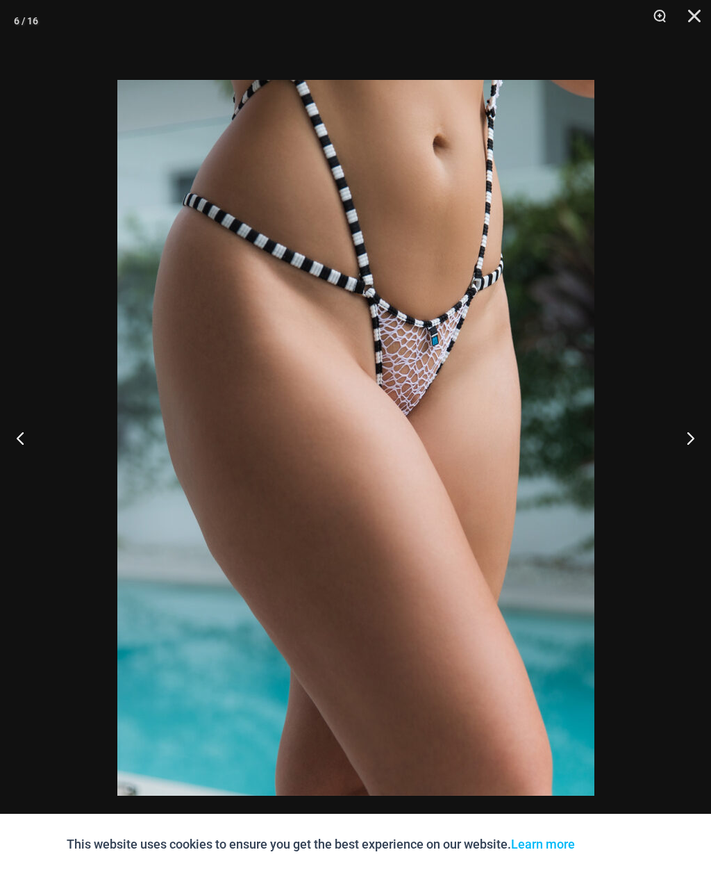
click at [689, 438] on button "Next" at bounding box center [685, 437] width 52 height 69
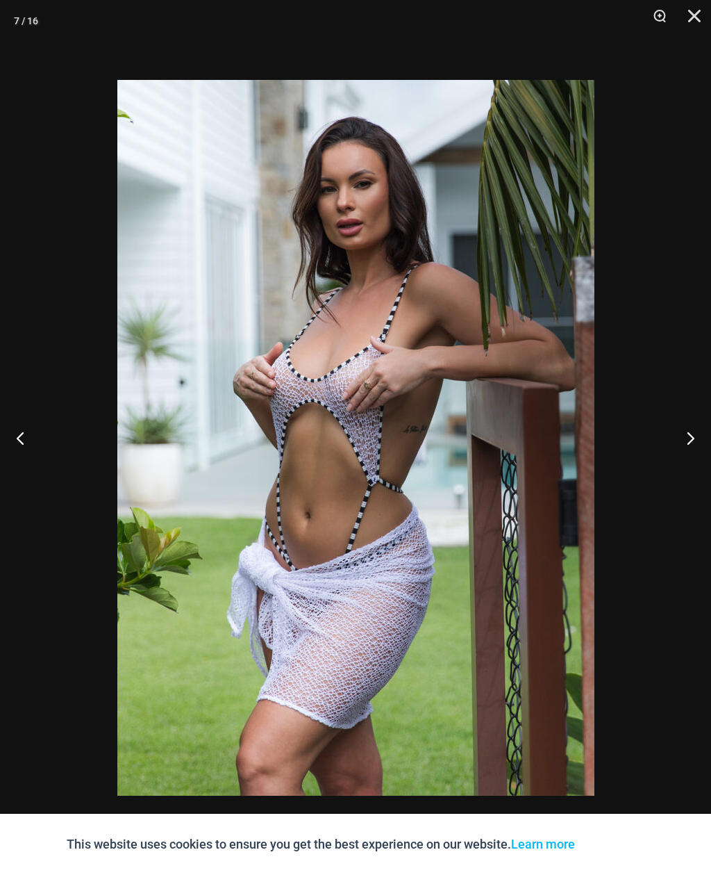
click at [686, 439] on button "Next" at bounding box center [685, 437] width 52 height 69
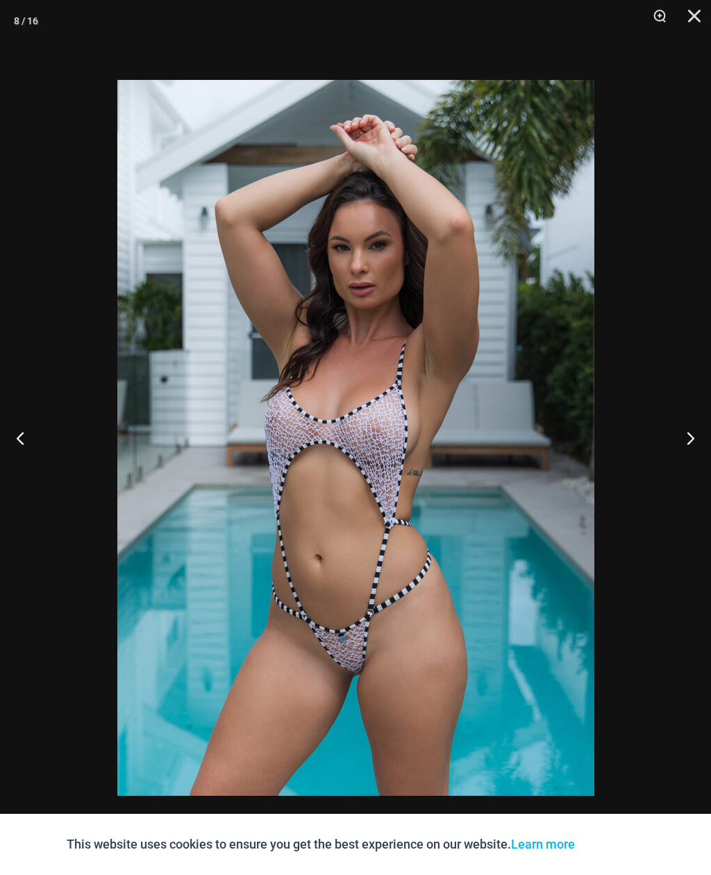
click at [683, 441] on button "Next" at bounding box center [685, 437] width 52 height 69
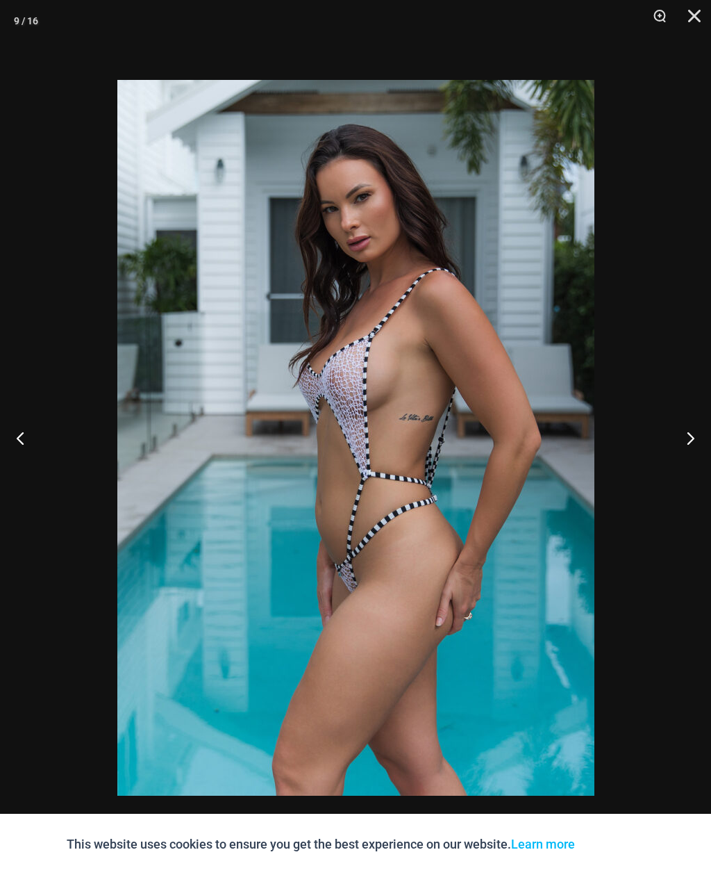
click at [681, 445] on button "Next" at bounding box center [685, 437] width 52 height 69
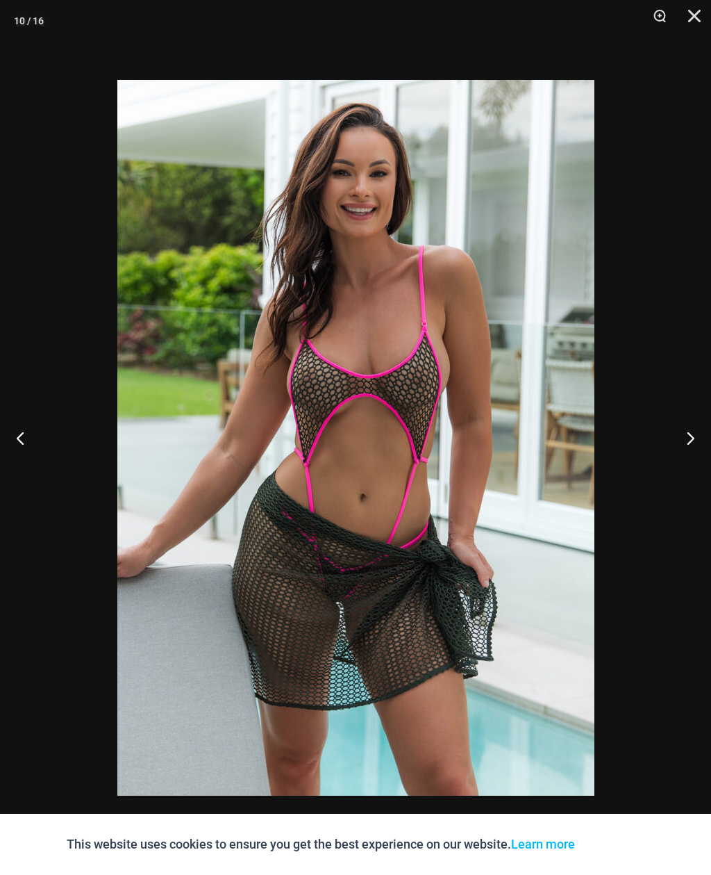
click at [682, 444] on button "Next" at bounding box center [685, 437] width 52 height 69
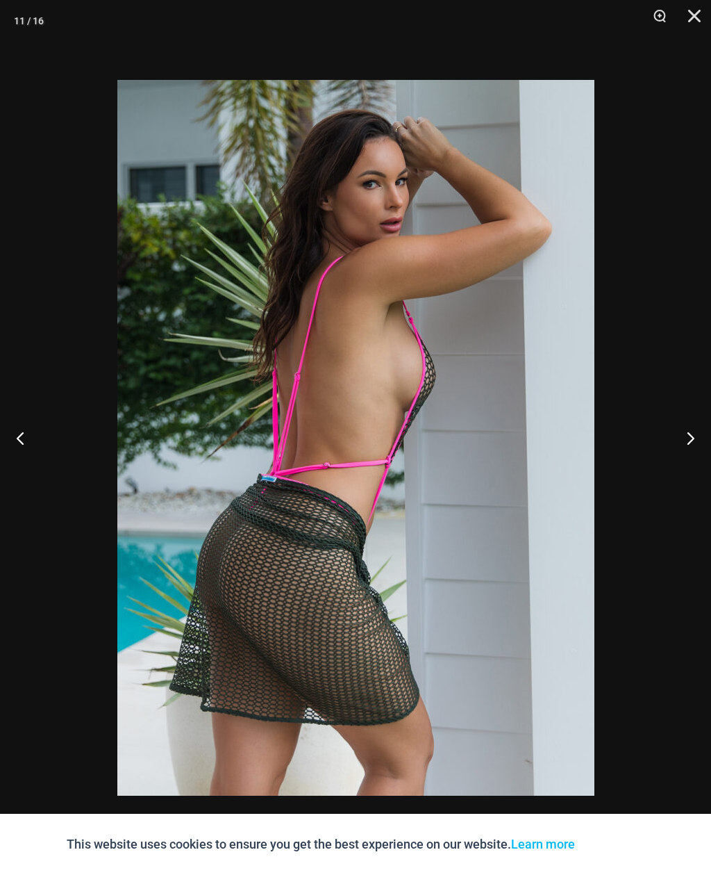
click at [681, 442] on button "Next" at bounding box center [685, 437] width 52 height 69
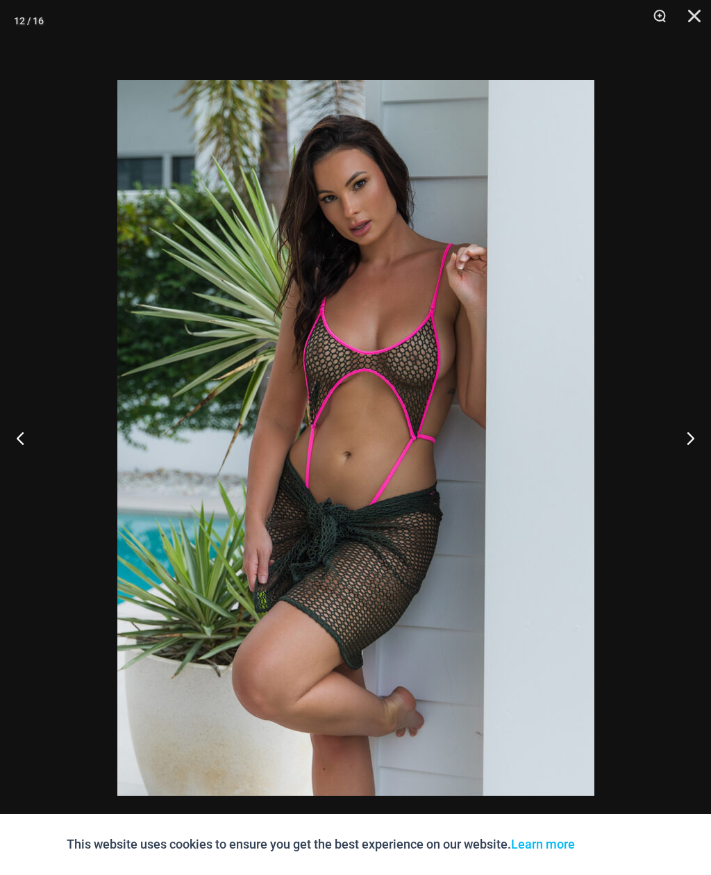
click at [681, 442] on button "Next" at bounding box center [685, 437] width 52 height 69
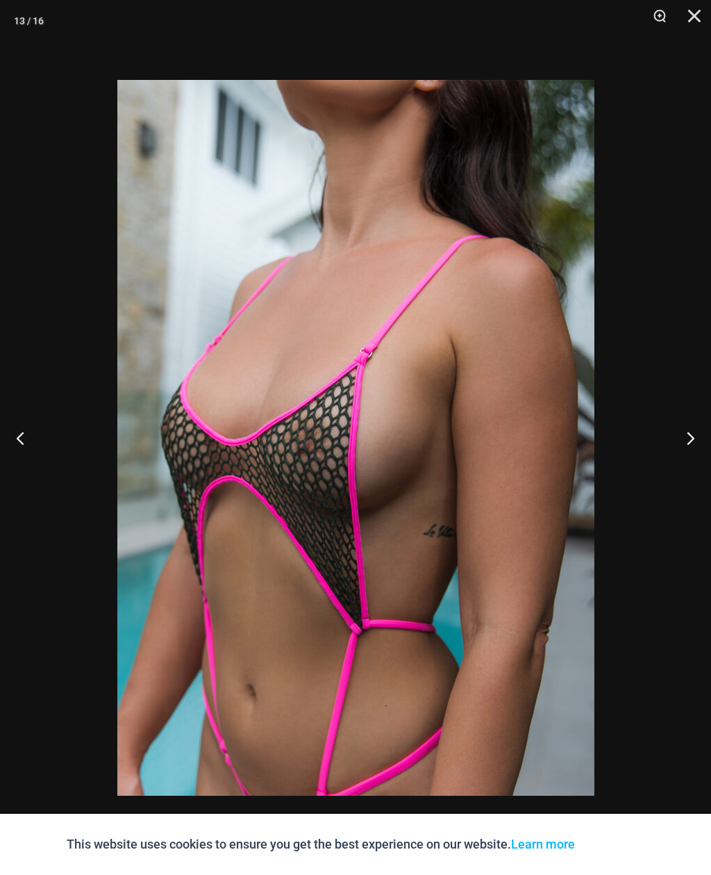
click at [683, 443] on button "Next" at bounding box center [685, 437] width 52 height 69
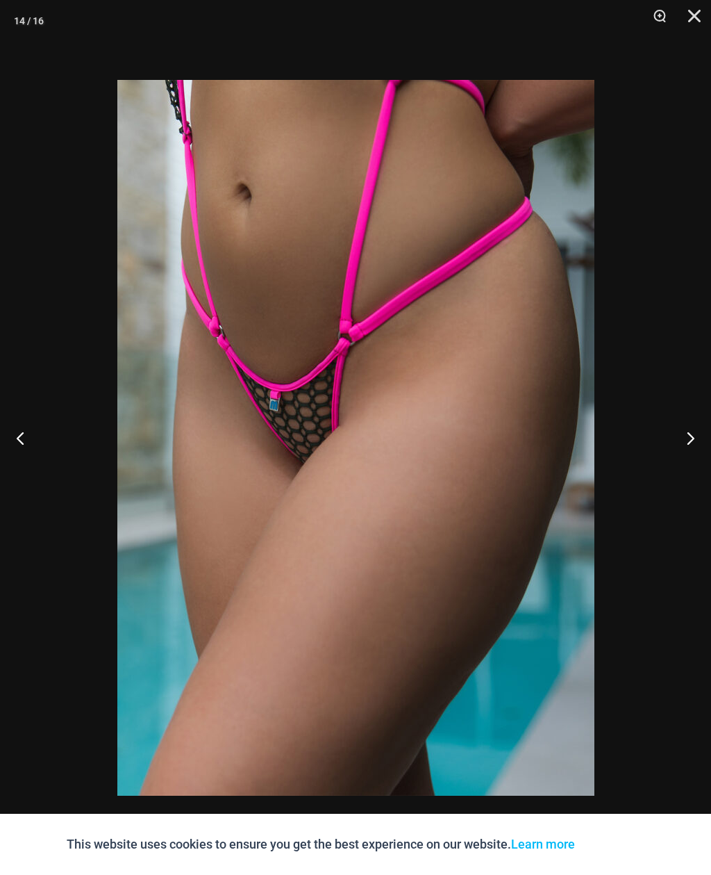
click at [680, 444] on button "Next" at bounding box center [685, 437] width 52 height 69
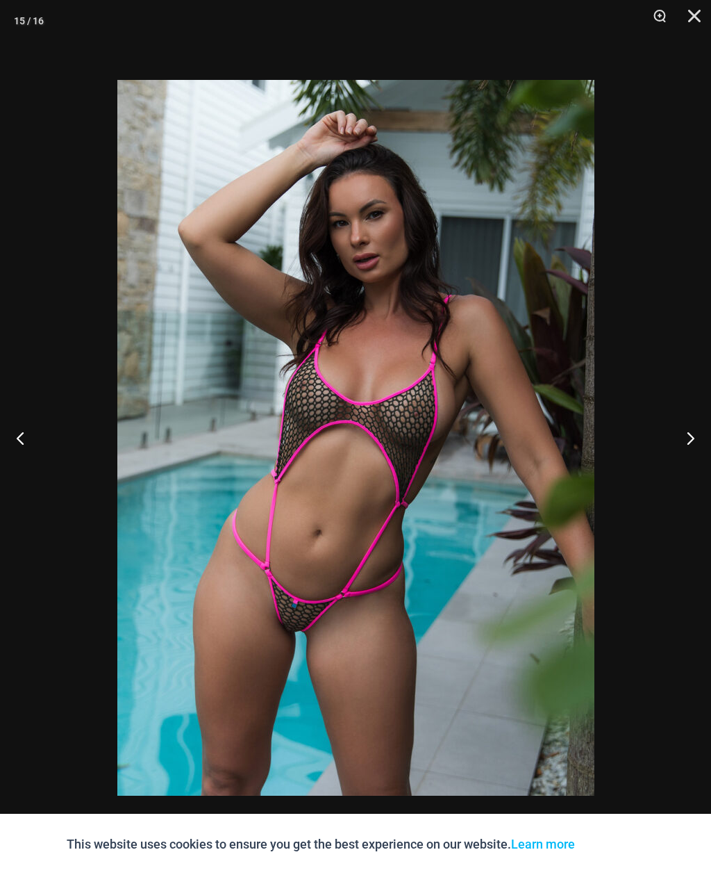
click at [674, 443] on button "Next" at bounding box center [685, 437] width 52 height 69
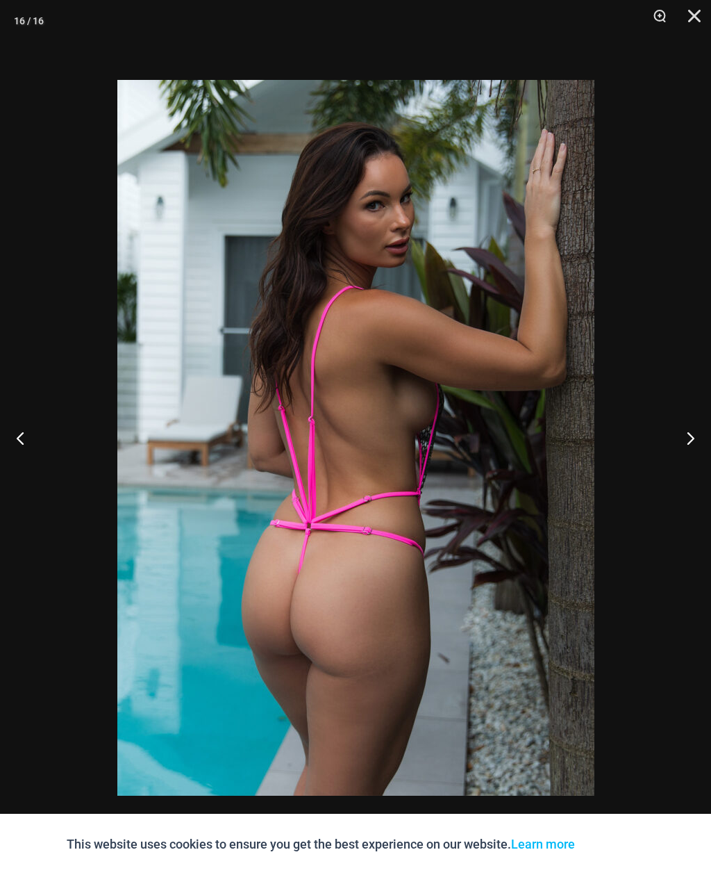
click at [675, 444] on button "Next" at bounding box center [685, 437] width 52 height 69
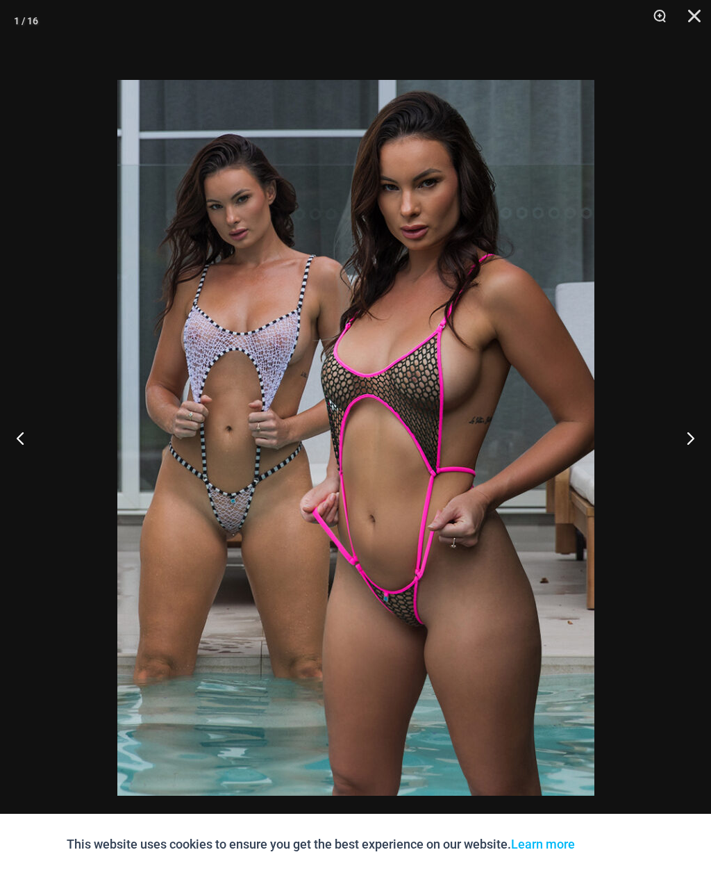
click at [702, 19] on button "Close" at bounding box center [689, 21] width 35 height 42
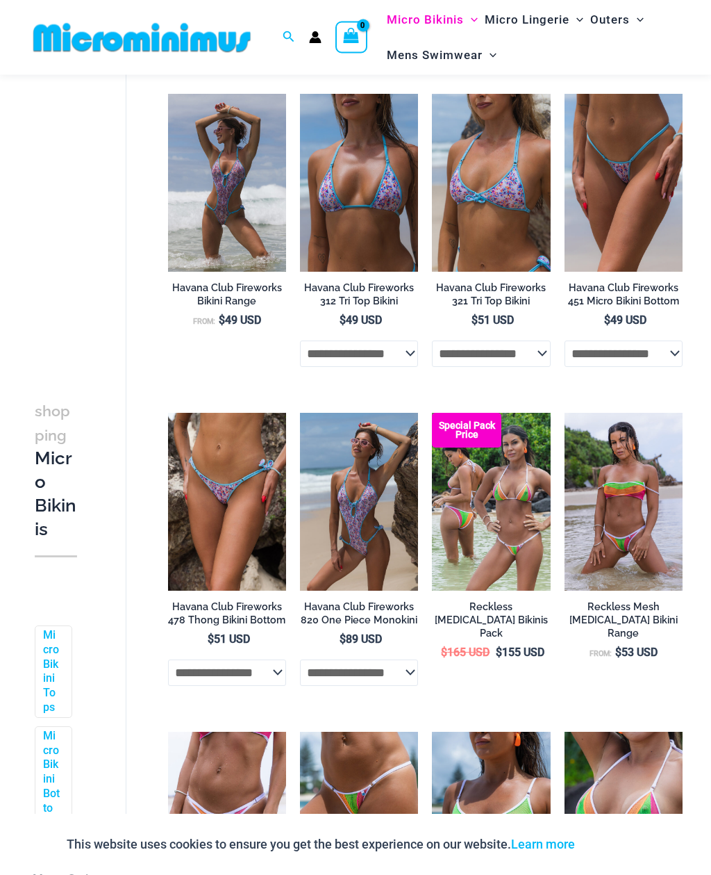
scroll to position [91, 0]
click at [300, 94] on img at bounding box center [300, 94] width 0 height 0
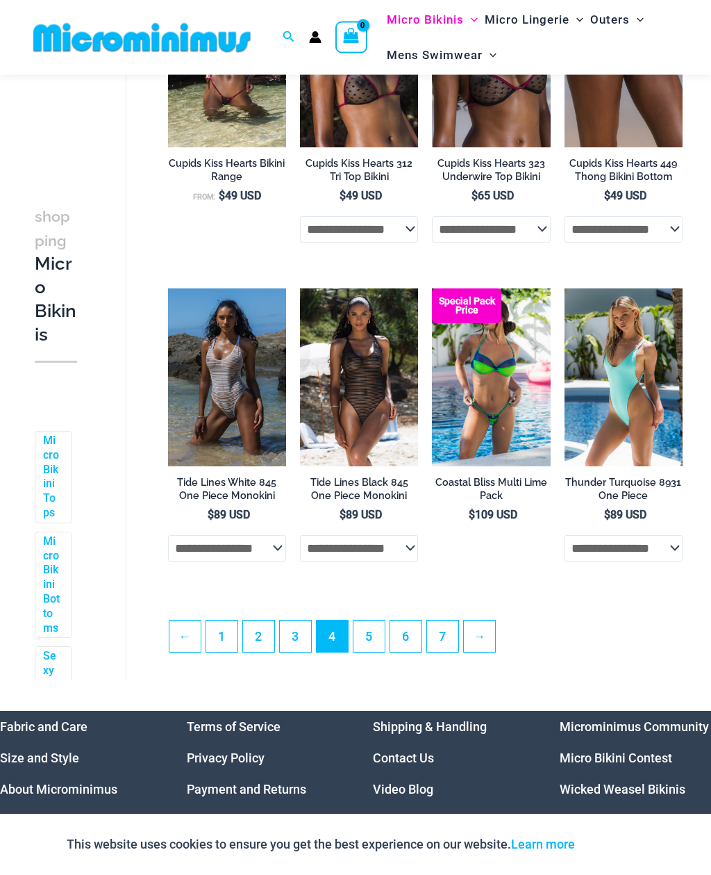
scroll to position [2142, 0]
click at [300, 288] on img at bounding box center [300, 288] width 0 height 0
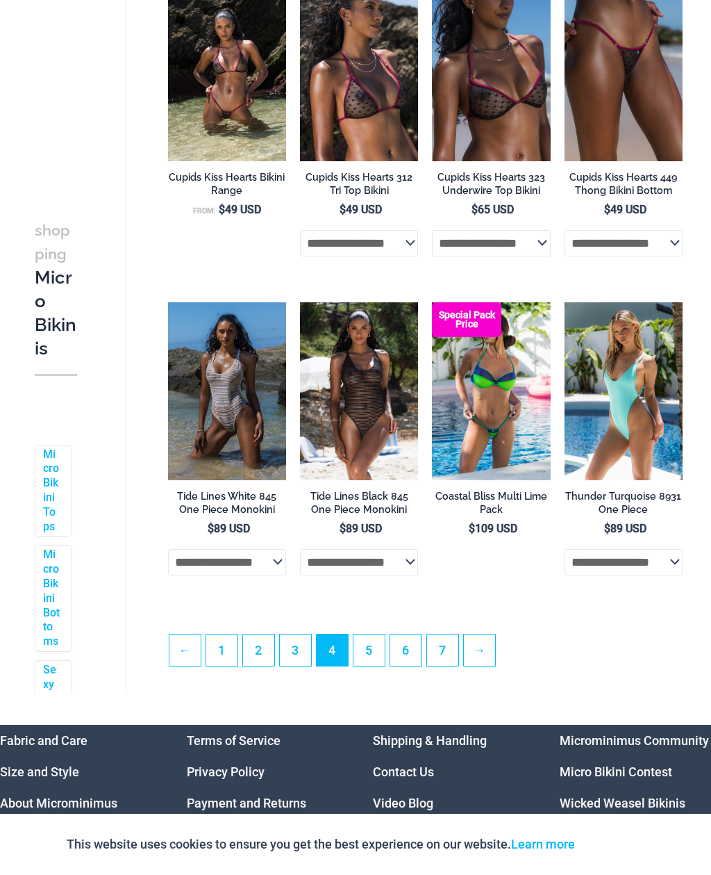
scroll to position [2186, 0]
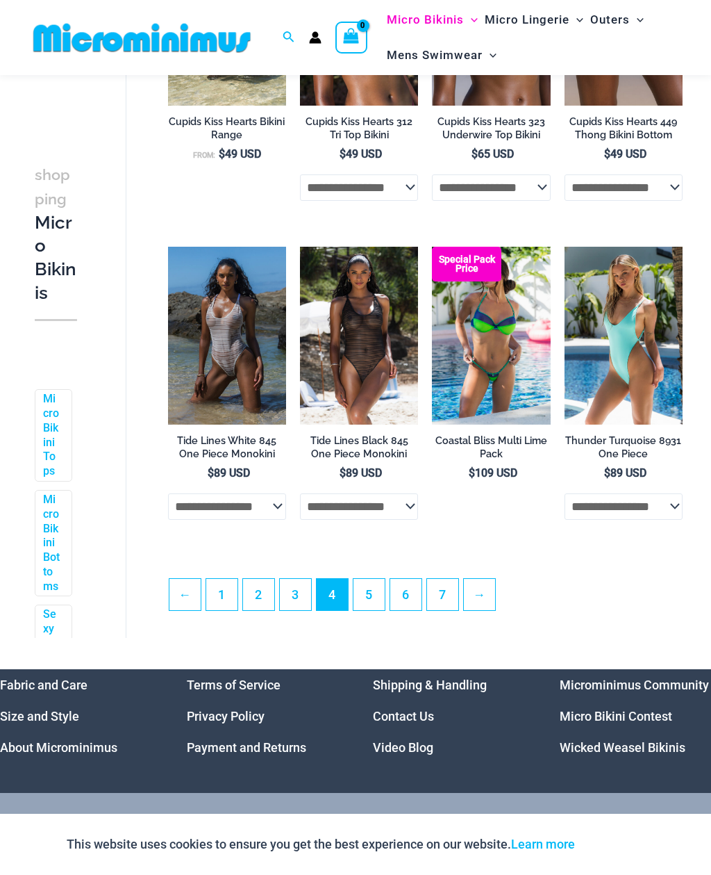
click at [373, 599] on link "5" at bounding box center [369, 594] width 31 height 31
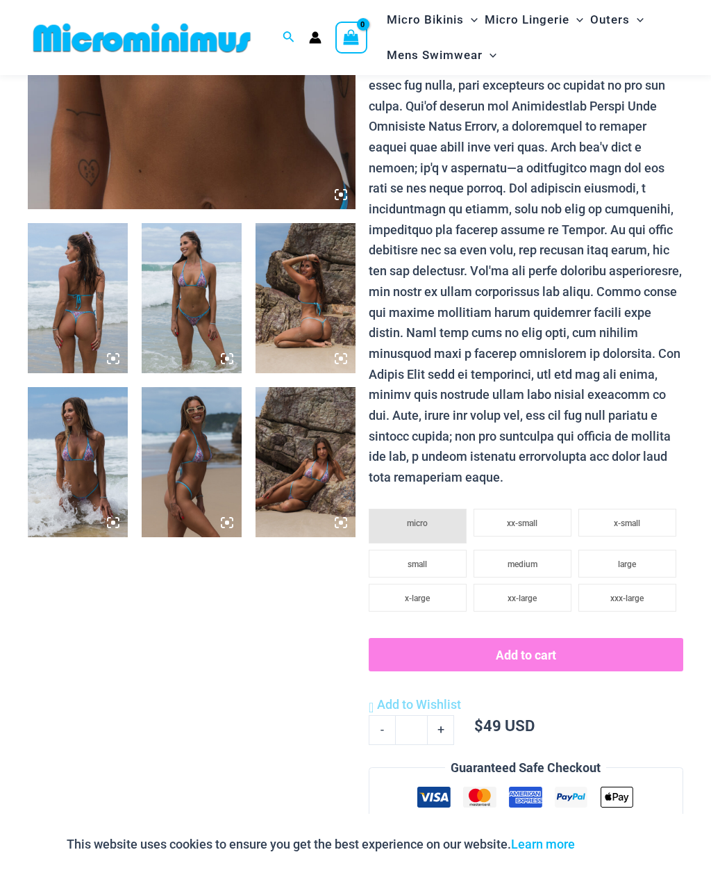
scroll to position [413, 0]
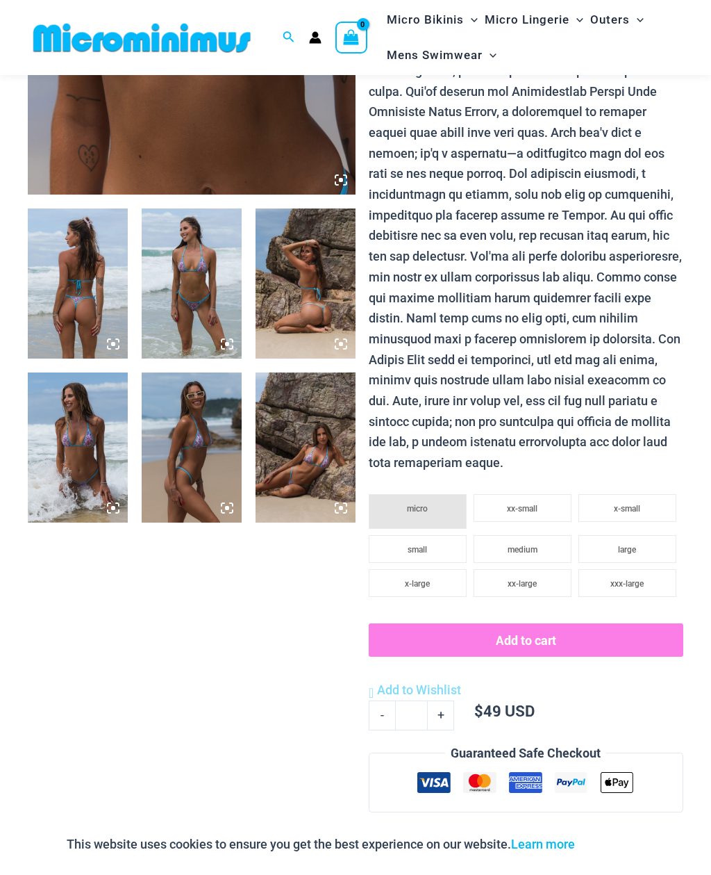
click at [207, 292] on img at bounding box center [192, 283] width 100 height 150
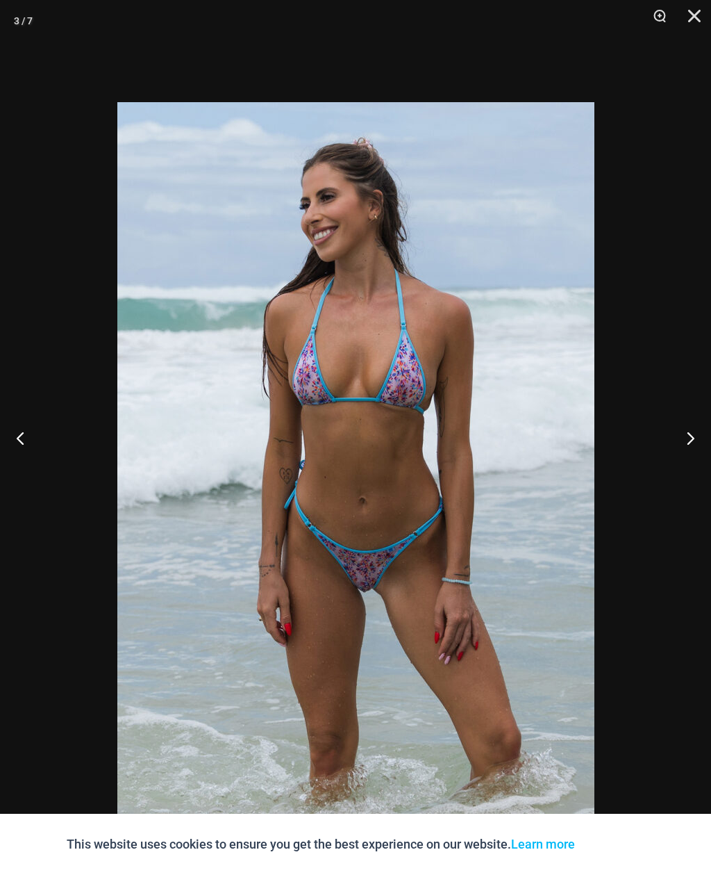
click at [697, 449] on button "Next" at bounding box center [685, 437] width 52 height 69
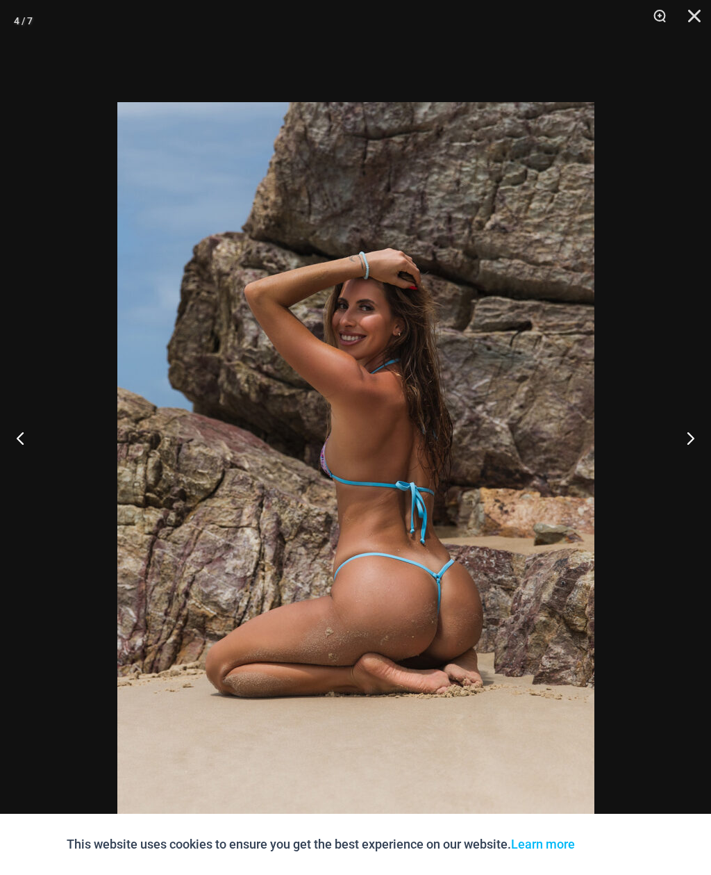
click at [704, 440] on button "Next" at bounding box center [685, 437] width 52 height 69
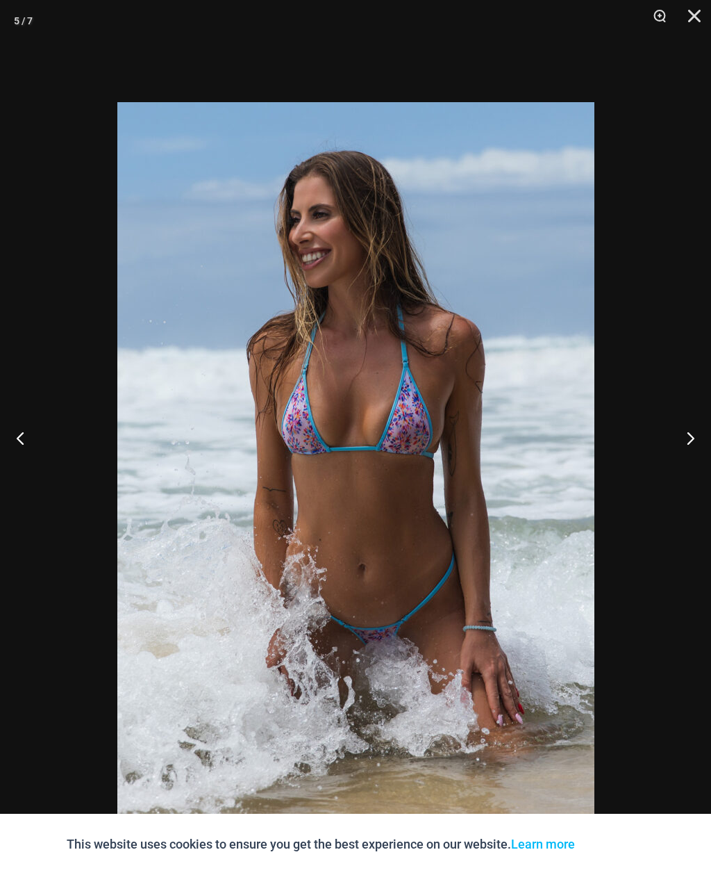
click at [697, 442] on button "Next" at bounding box center [685, 437] width 52 height 69
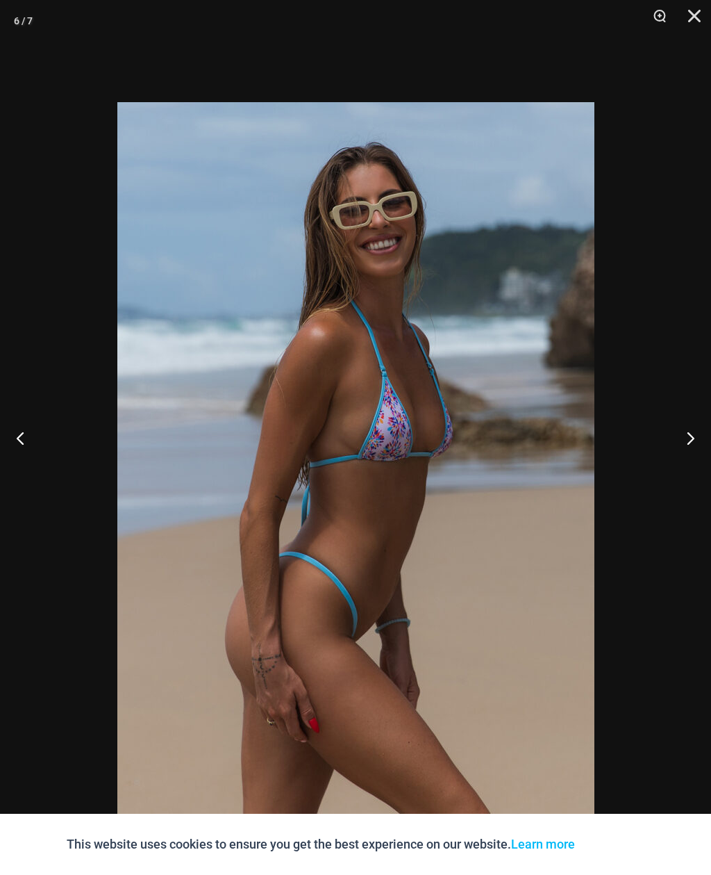
click at [697, 449] on button "Next" at bounding box center [685, 437] width 52 height 69
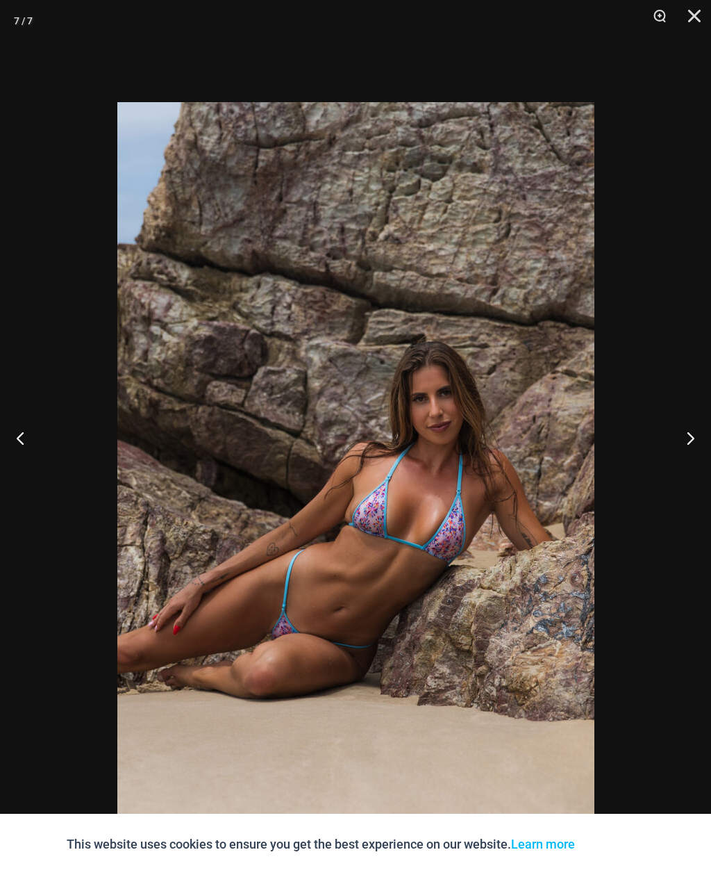
click at [689, 24] on button "Close" at bounding box center [689, 21] width 35 height 42
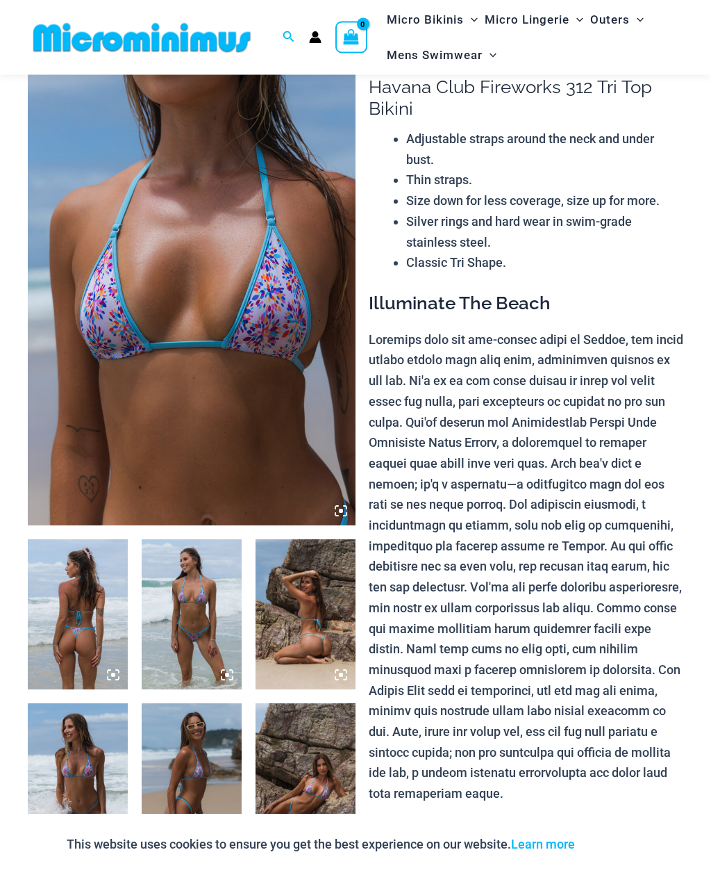
scroll to position [76, 0]
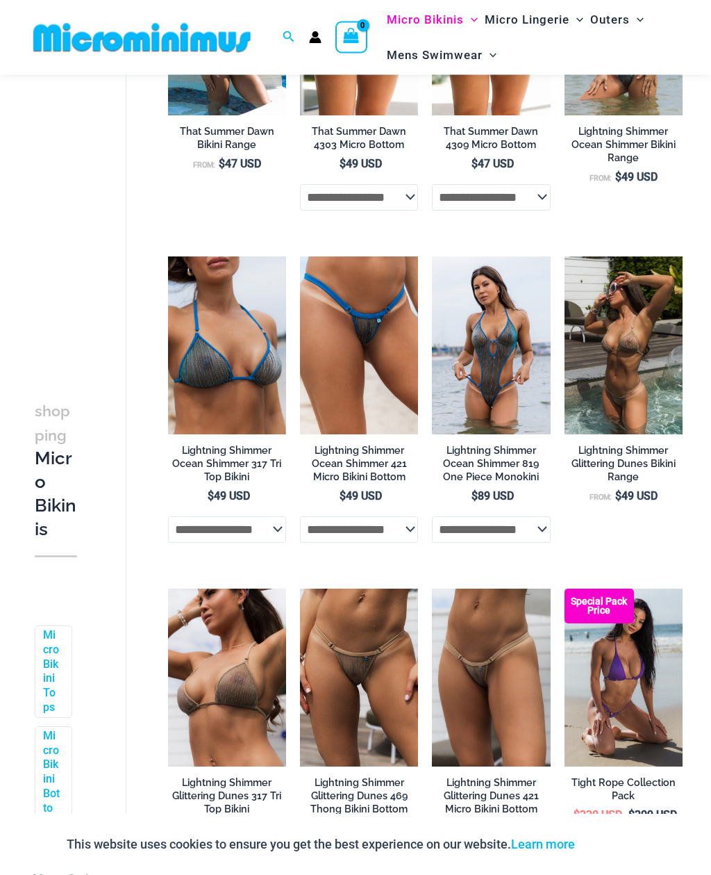
scroll to position [248, 0]
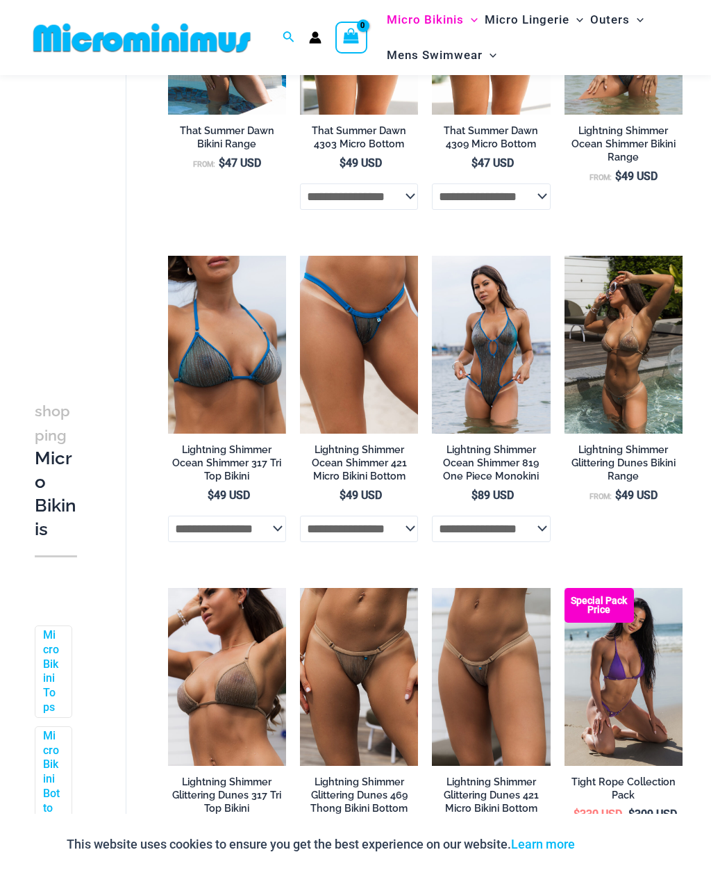
click at [565, 256] on img at bounding box center [565, 256] width 0 height 0
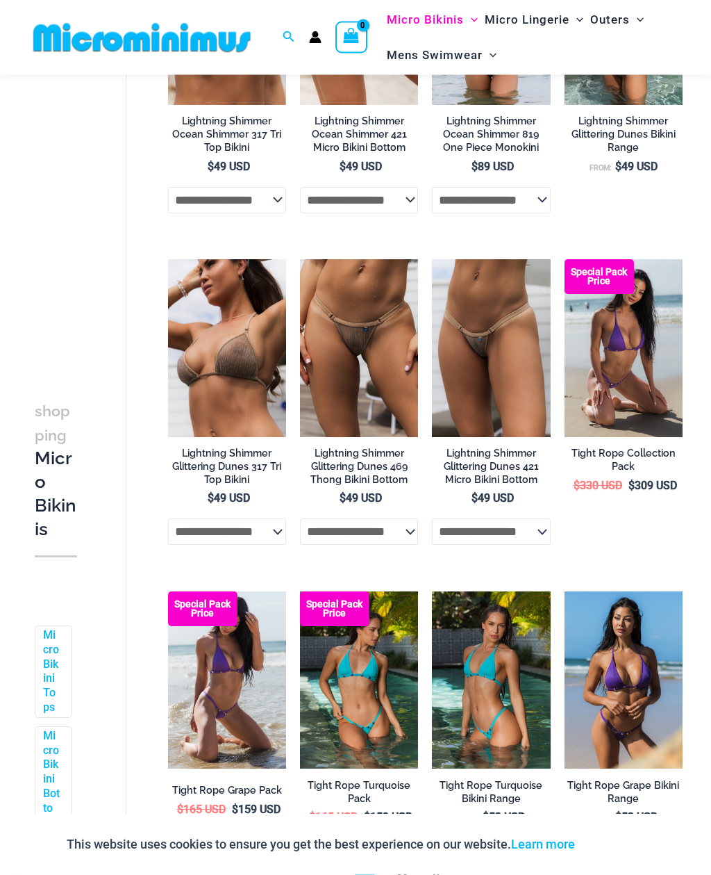
scroll to position [577, 0]
click at [168, 259] on img at bounding box center [168, 259] width 0 height 0
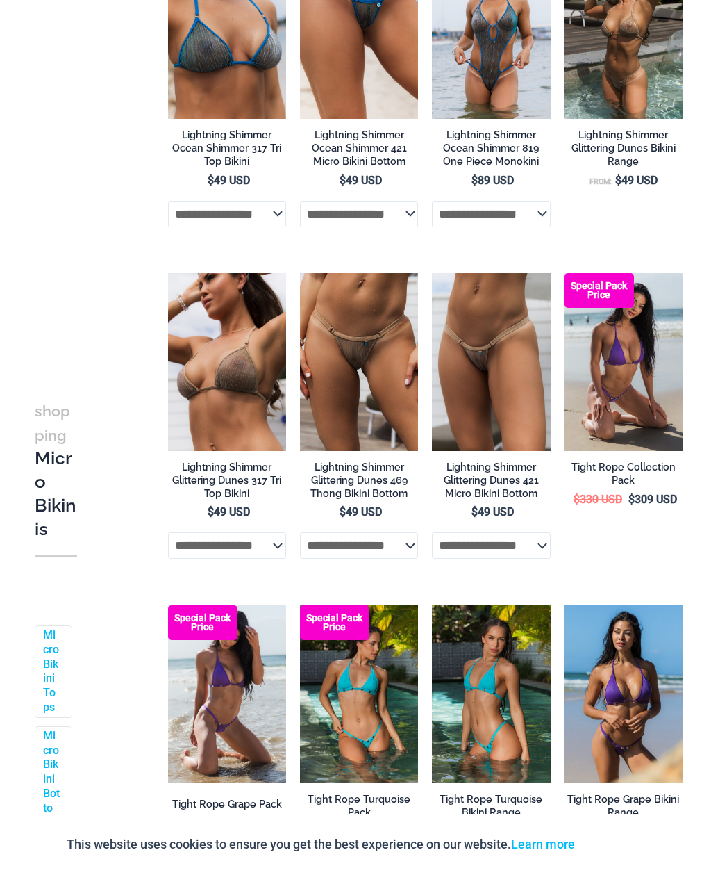
scroll to position [621, 0]
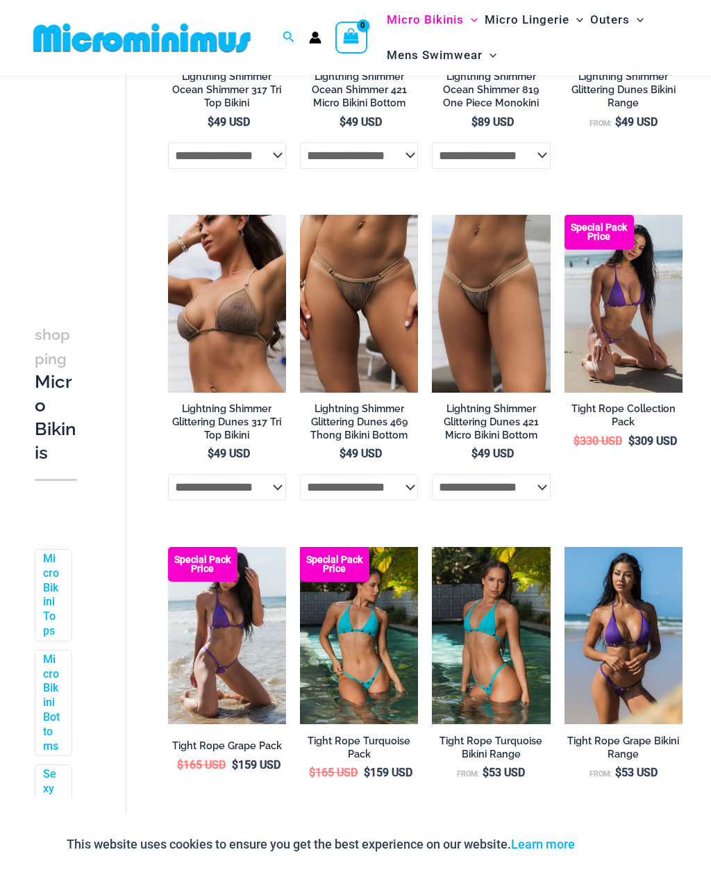
click at [300, 215] on img at bounding box center [300, 215] width 0 height 0
click at [432, 215] on img at bounding box center [432, 215] width 0 height 0
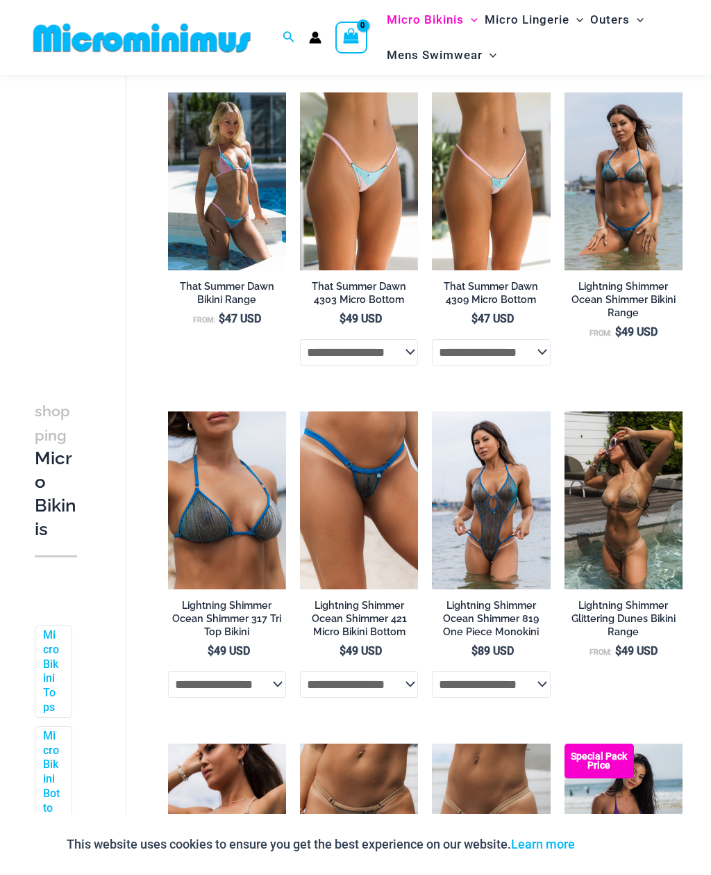
scroll to position [114, 0]
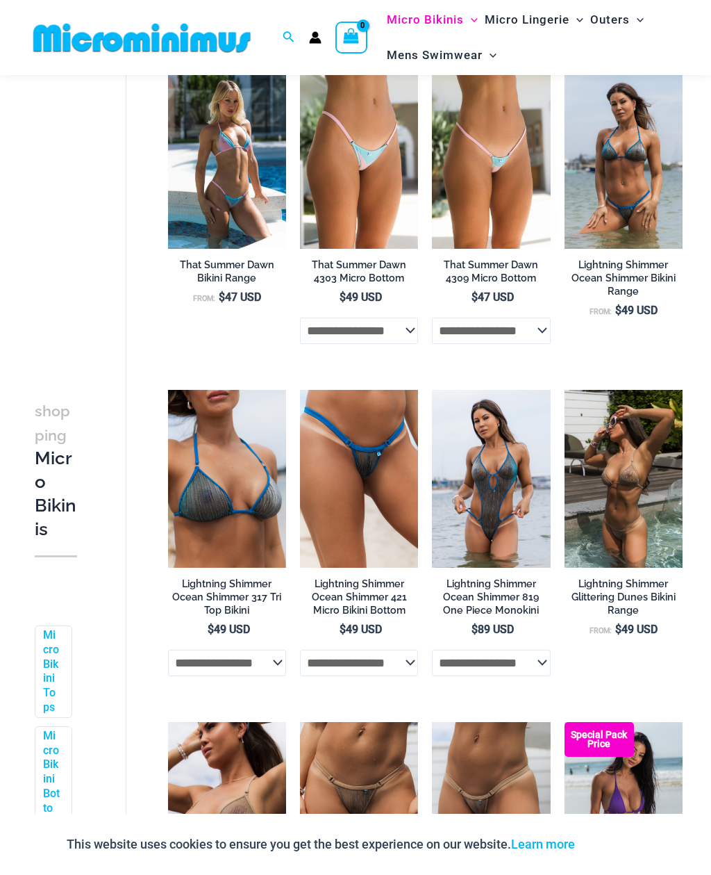
click at [432, 390] on img at bounding box center [432, 390] width 0 height 0
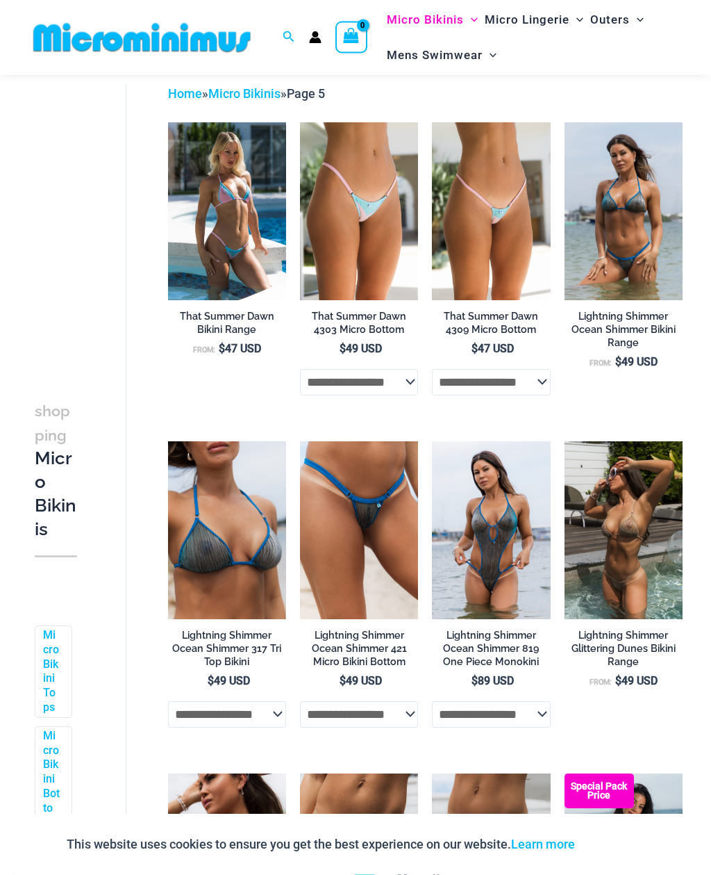
scroll to position [63, 0]
click at [300, 441] on img at bounding box center [300, 441] width 0 height 0
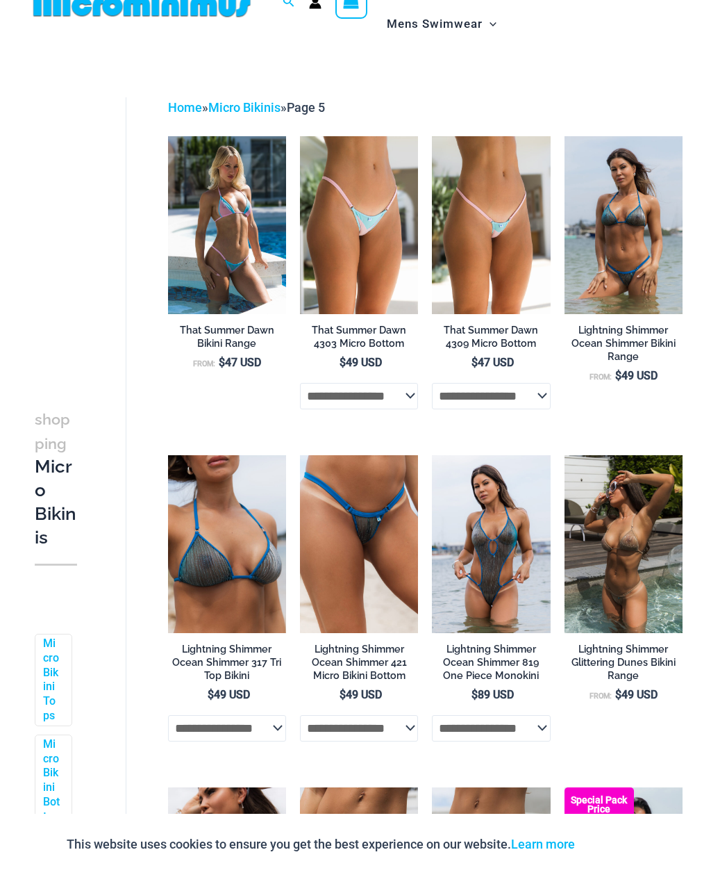
scroll to position [107, 0]
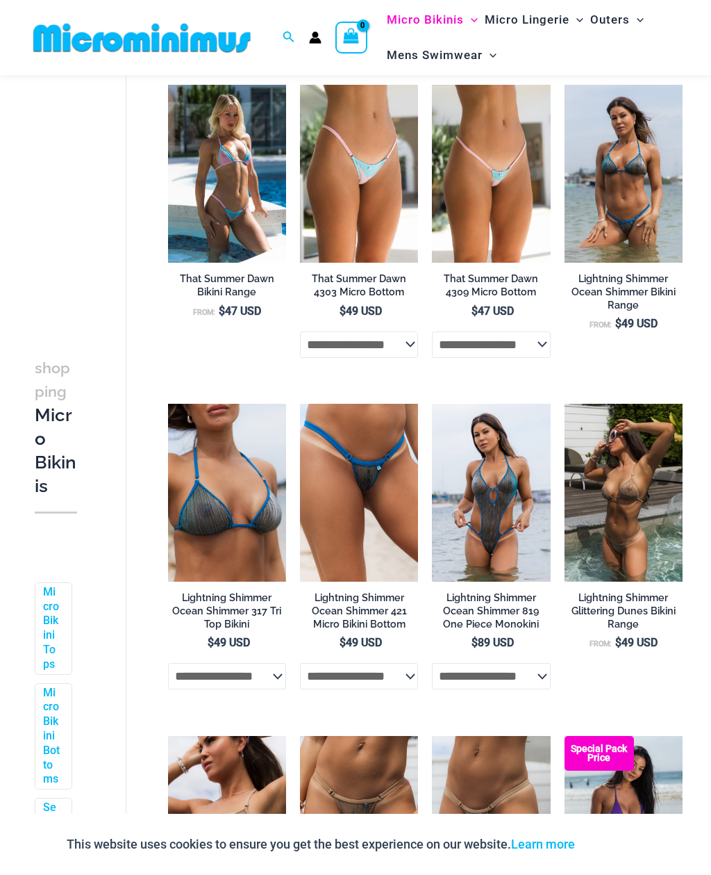
click at [168, 404] on img at bounding box center [168, 404] width 0 height 0
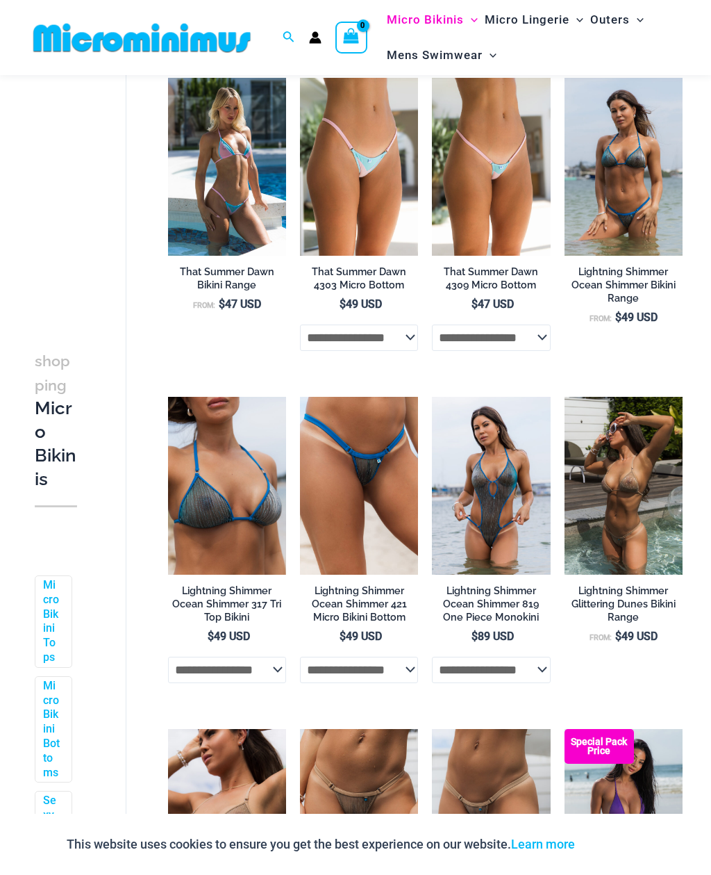
click at [565, 78] on img at bounding box center [565, 78] width 0 height 0
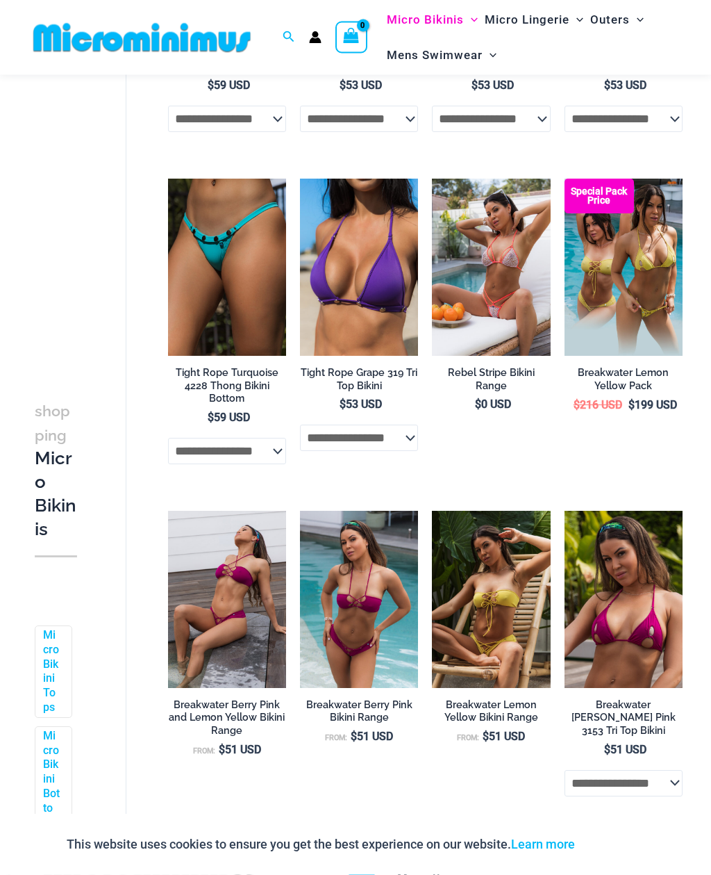
scroll to position [1594, 0]
click at [432, 179] on img at bounding box center [432, 179] width 0 height 0
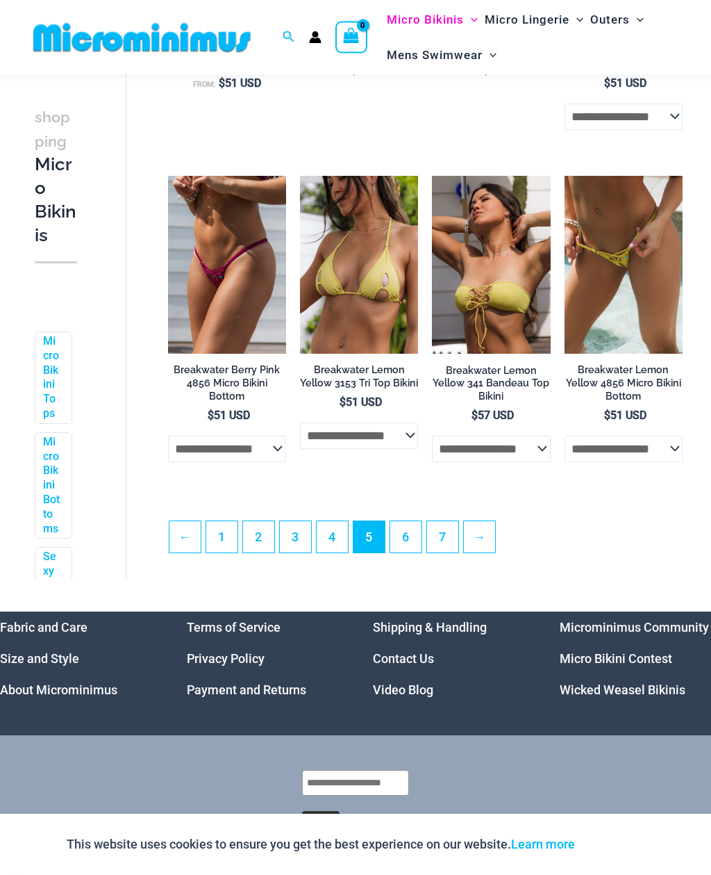
scroll to position [2260, 0]
click at [408, 534] on link "6" at bounding box center [405, 536] width 31 height 31
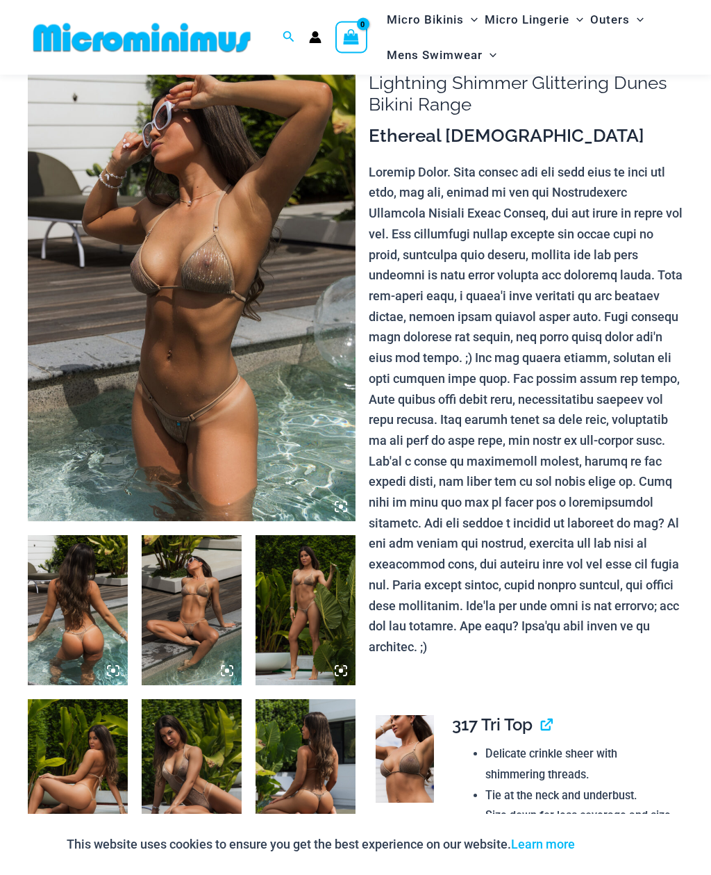
scroll to position [87, 0]
click at [234, 358] on img at bounding box center [192, 275] width 328 height 492
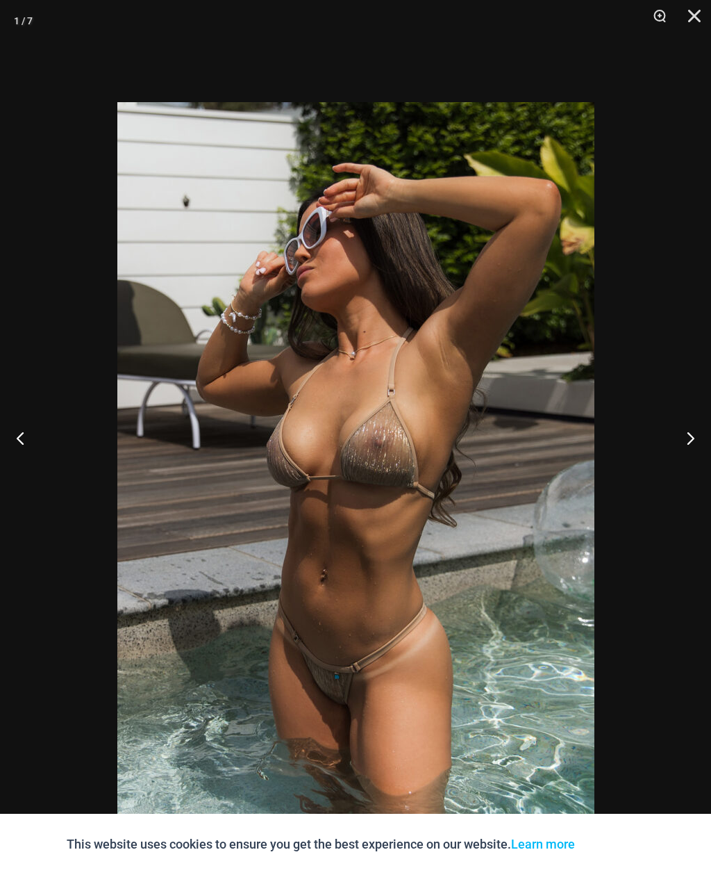
click at [690, 464] on button "Next" at bounding box center [685, 437] width 52 height 69
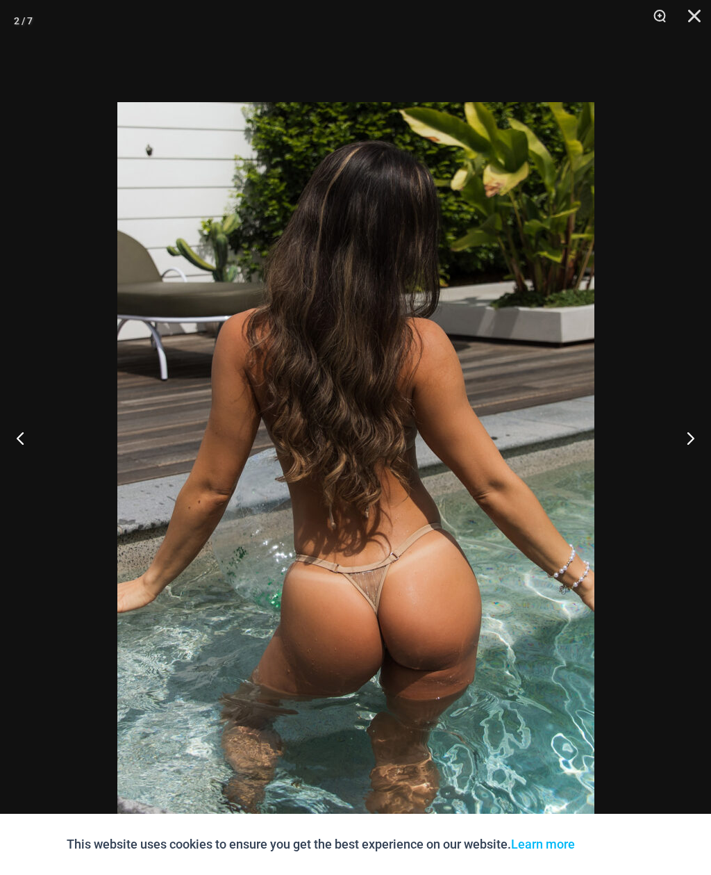
click at [694, 463] on button "Next" at bounding box center [685, 437] width 52 height 69
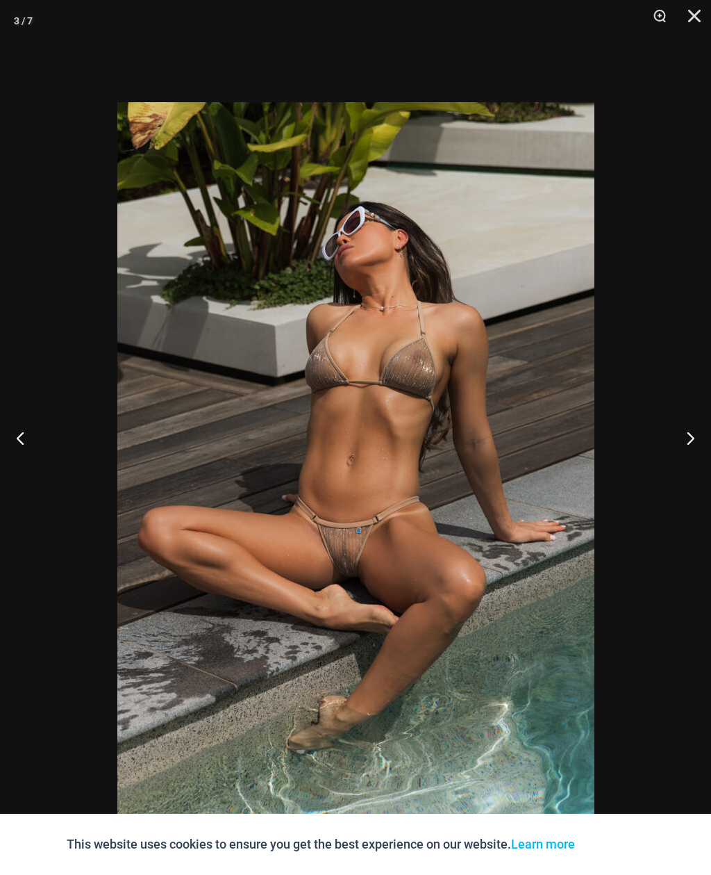
click at [696, 464] on button "Next" at bounding box center [685, 437] width 52 height 69
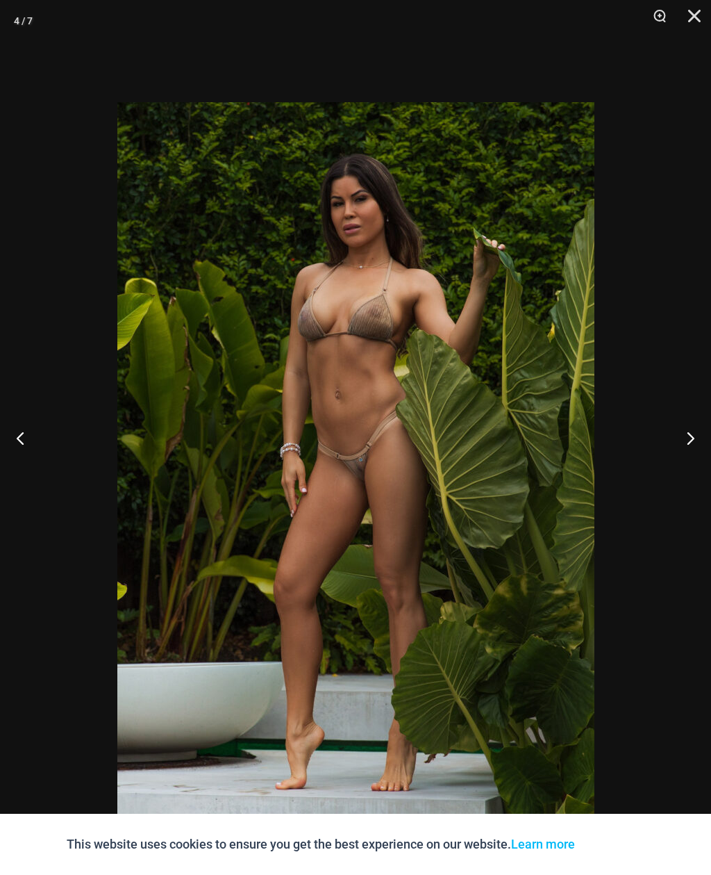
click at [697, 465] on button "Next" at bounding box center [685, 437] width 52 height 69
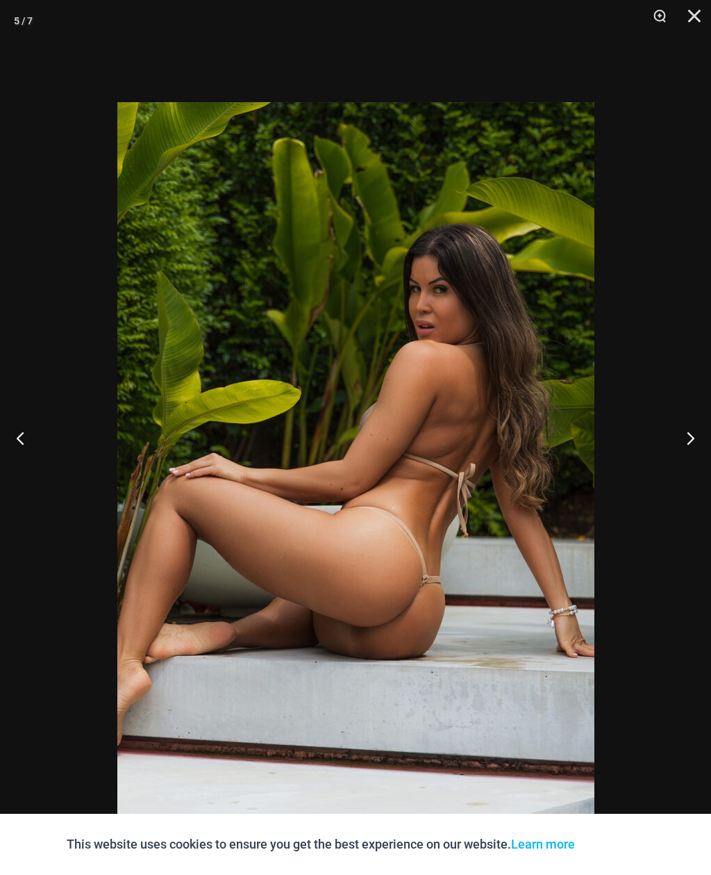
click at [693, 460] on button "Next" at bounding box center [685, 437] width 52 height 69
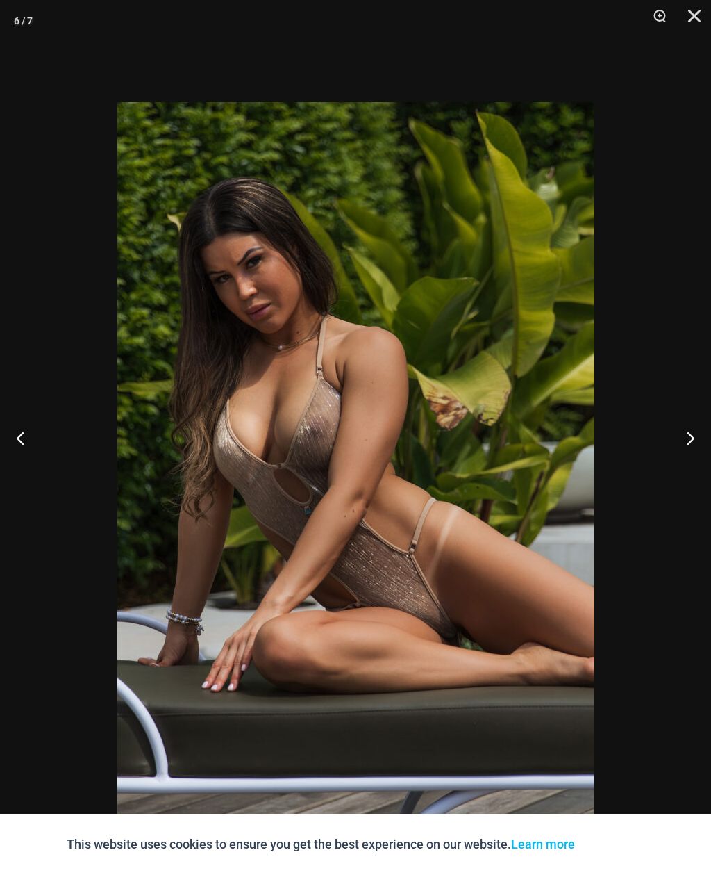
click at [683, 467] on button "Next" at bounding box center [685, 437] width 52 height 69
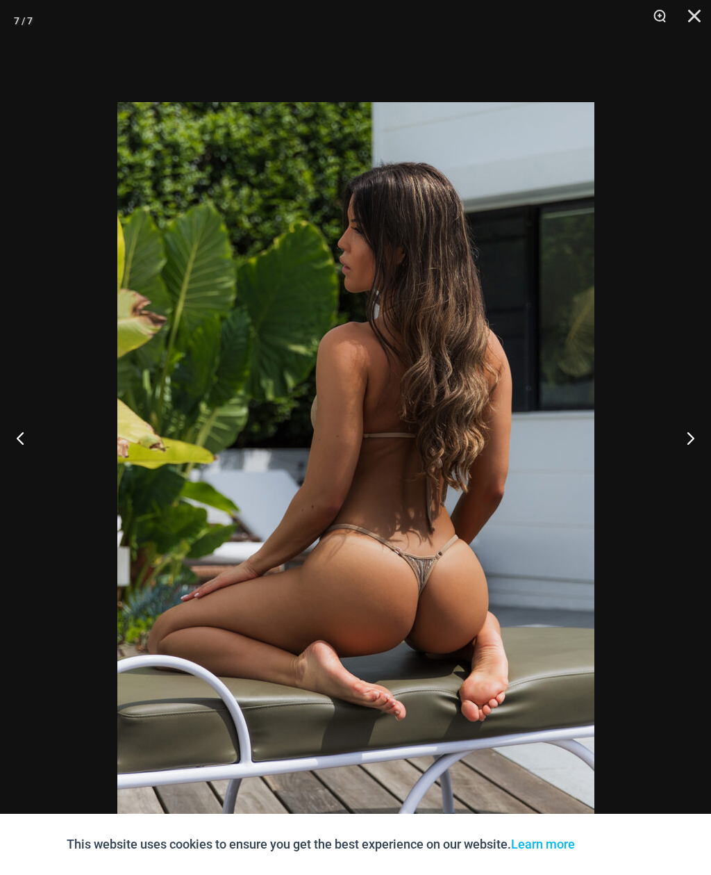
click at [686, 465] on button "Next" at bounding box center [685, 437] width 52 height 69
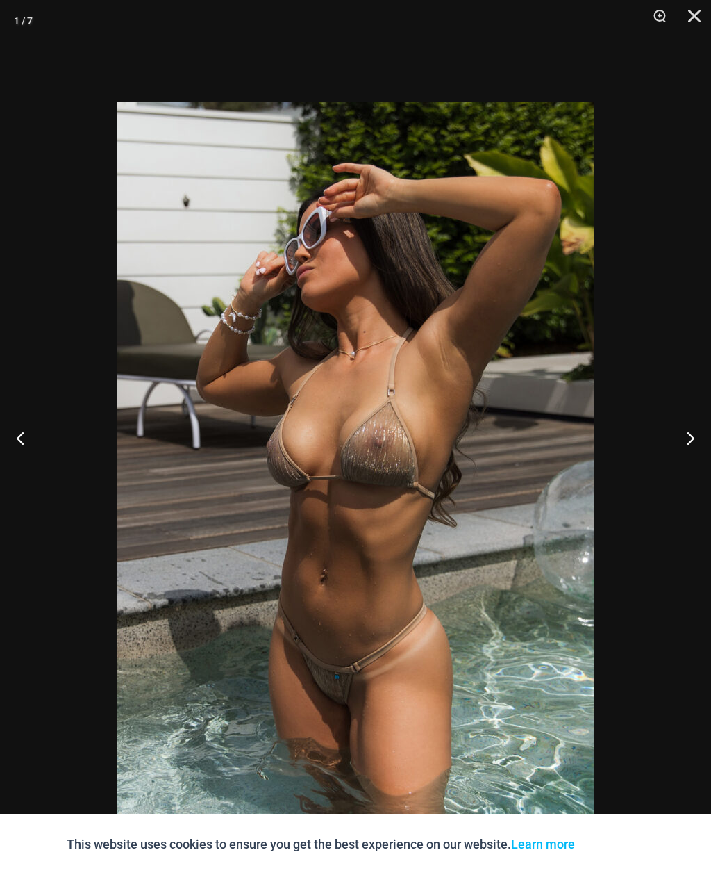
click at [693, 17] on button "Close" at bounding box center [689, 21] width 35 height 42
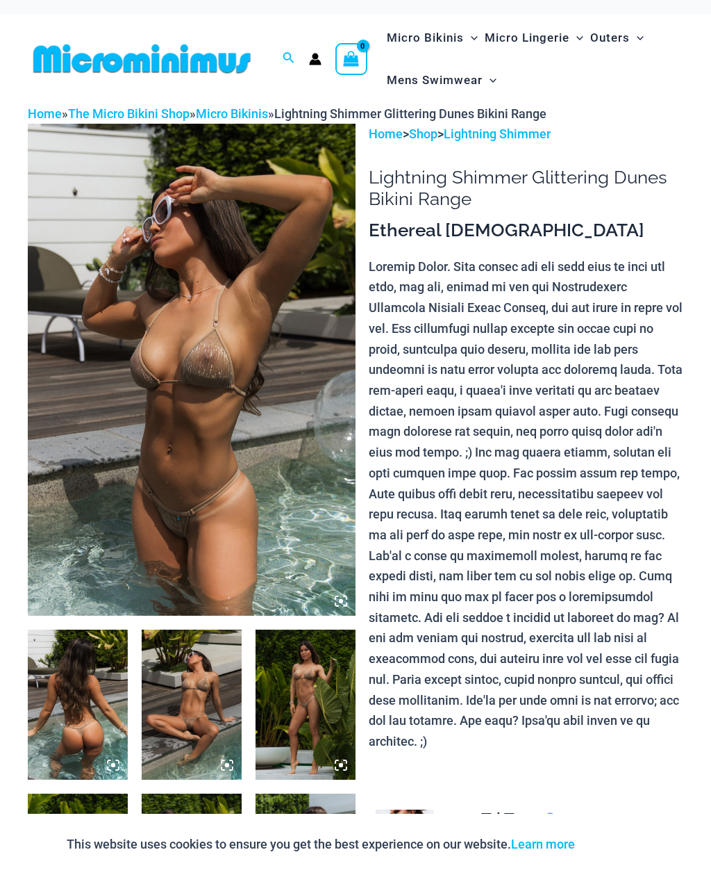
scroll to position [0, 0]
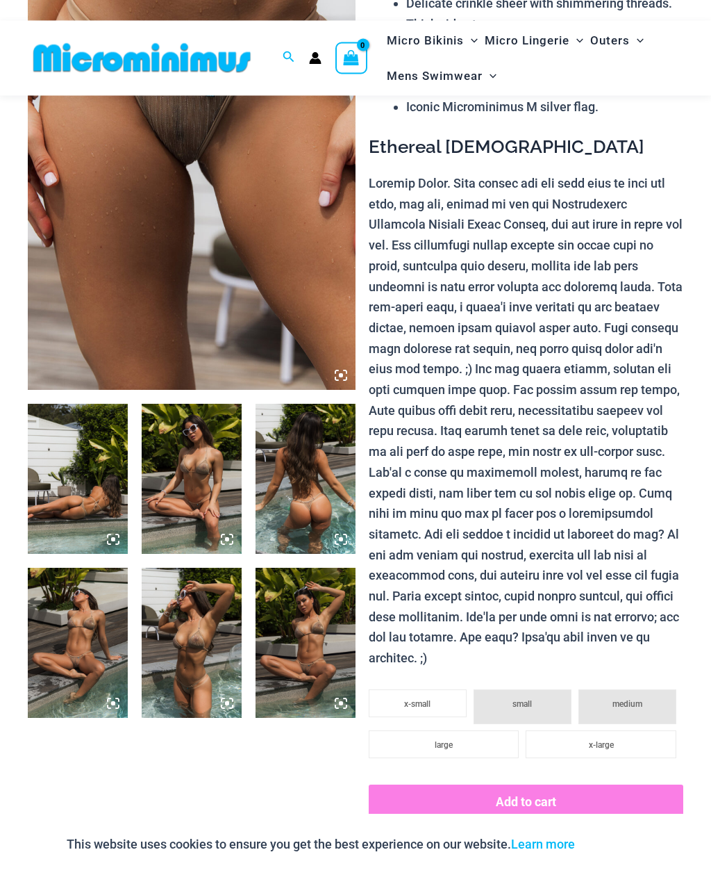
scroll to position [185, 0]
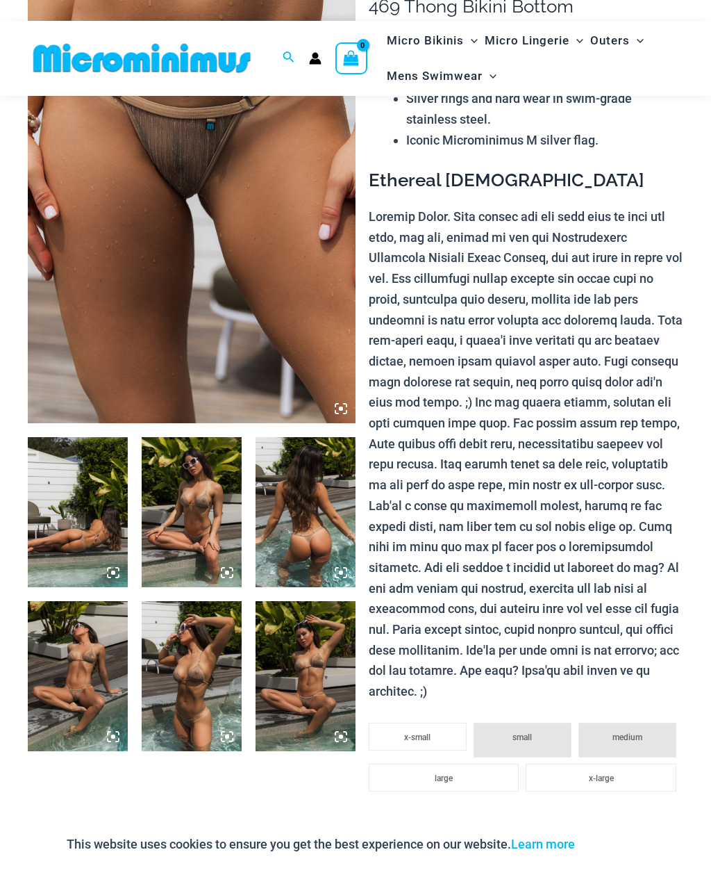
click at [113, 313] on img at bounding box center [192, 177] width 328 height 492
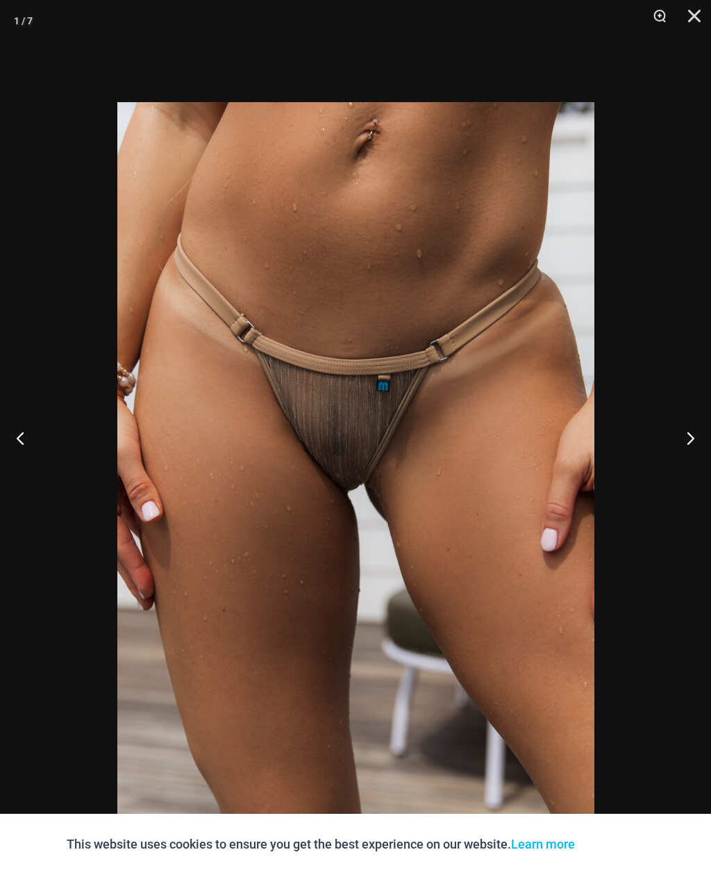
click at [691, 461] on button "Next" at bounding box center [685, 437] width 52 height 69
click at [690, 461] on button "Next" at bounding box center [685, 437] width 52 height 69
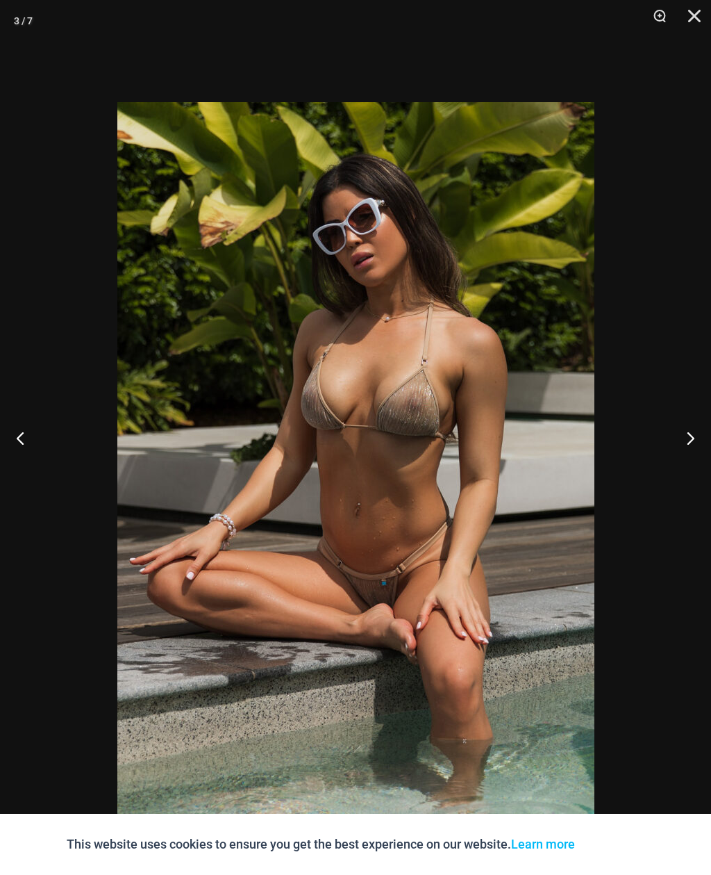
click at [688, 456] on button "Next" at bounding box center [685, 437] width 52 height 69
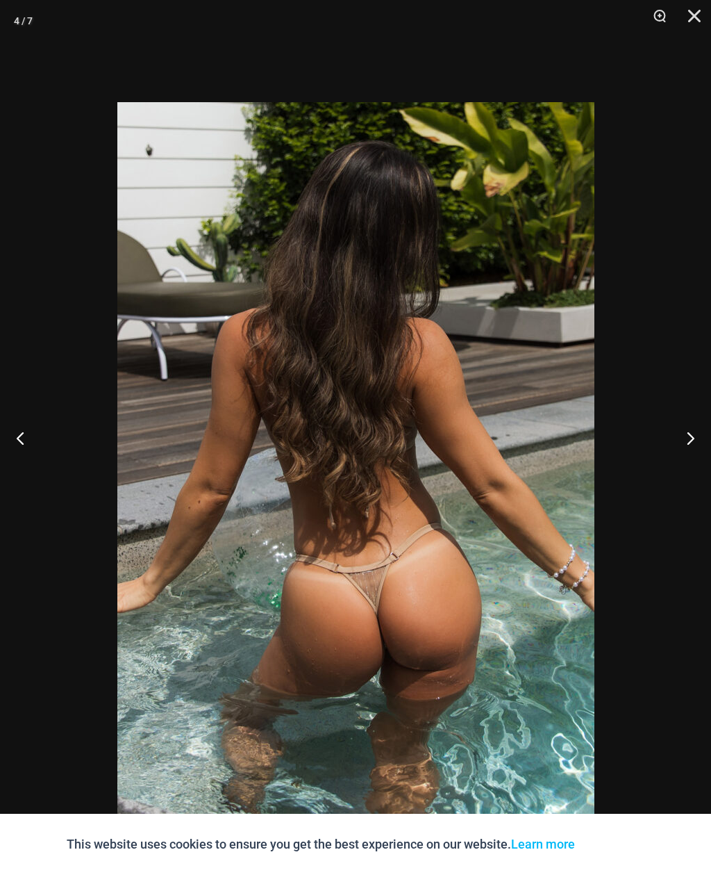
click at [22, 461] on button "Previous" at bounding box center [26, 437] width 52 height 69
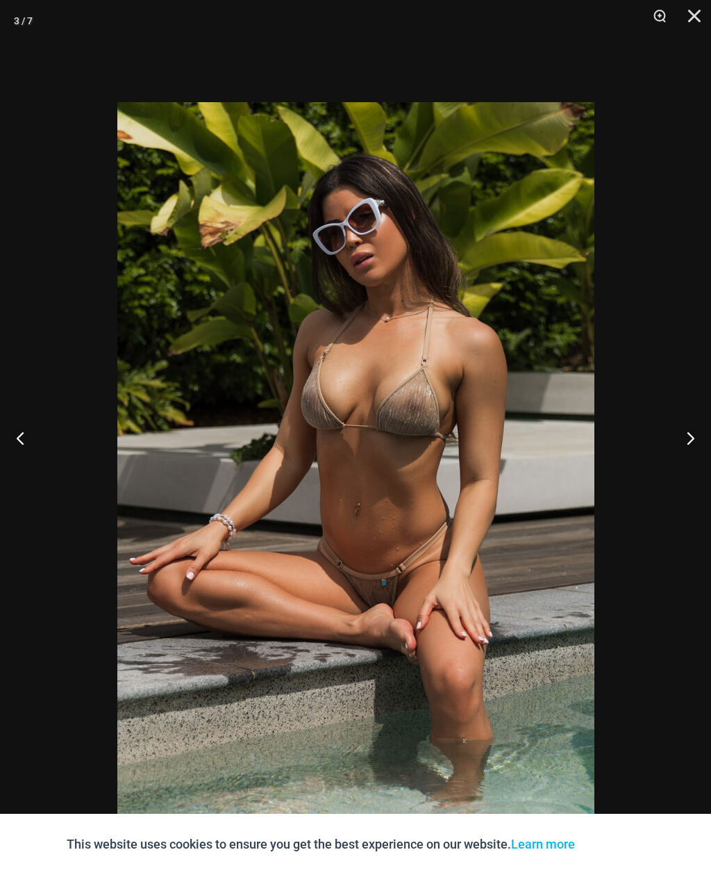
click at [695, 463] on button "Next" at bounding box center [685, 437] width 52 height 69
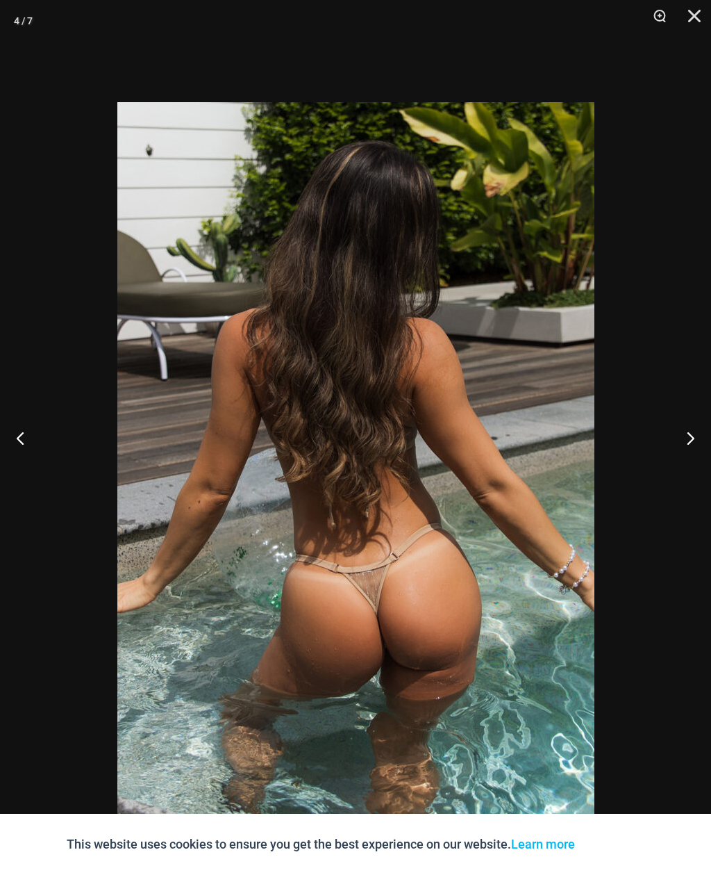
click at [693, 461] on button "Next" at bounding box center [685, 437] width 52 height 69
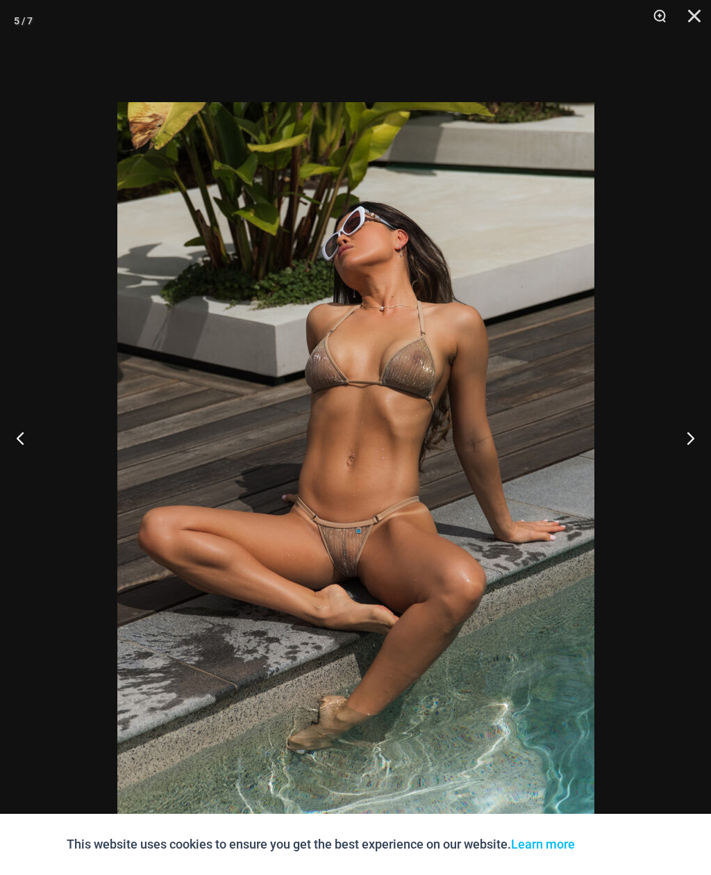
click at [693, 458] on button "Next" at bounding box center [685, 437] width 52 height 69
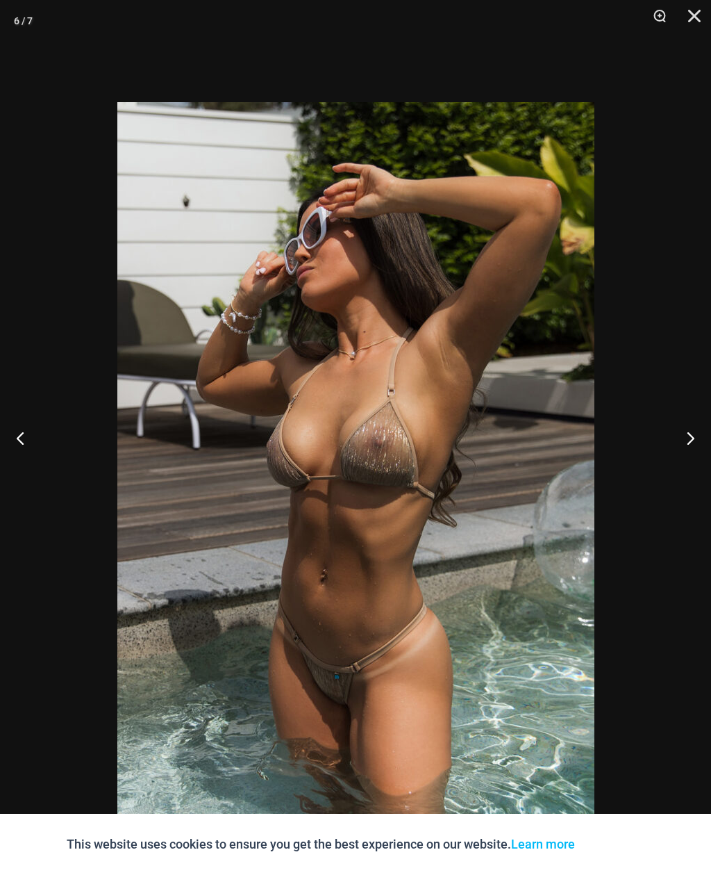
click at [685, 463] on button "Next" at bounding box center [685, 437] width 52 height 69
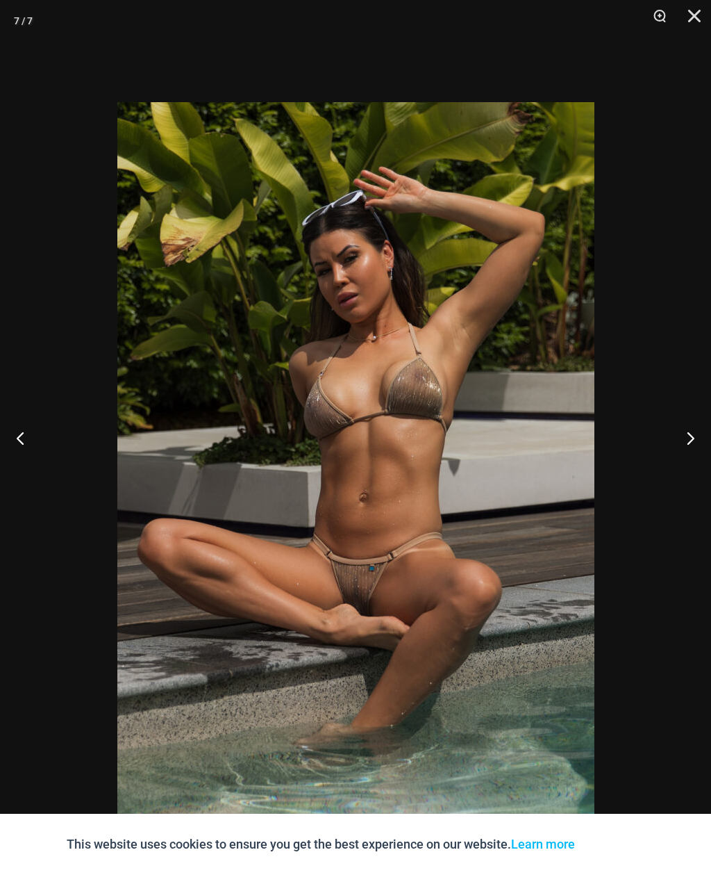
click at [693, 15] on button "Close" at bounding box center [689, 21] width 35 height 42
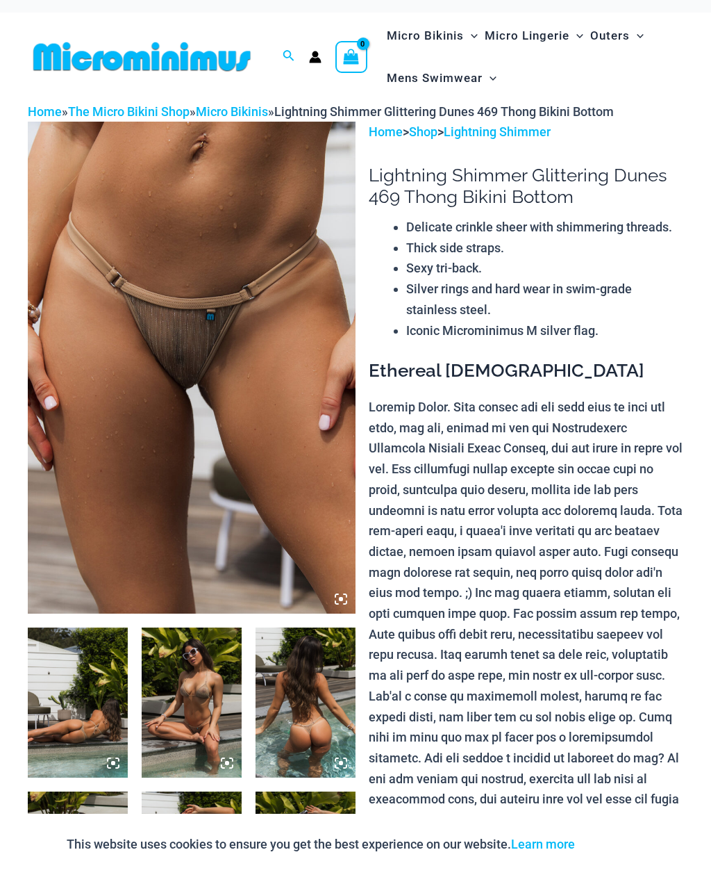
scroll to position [0, 0]
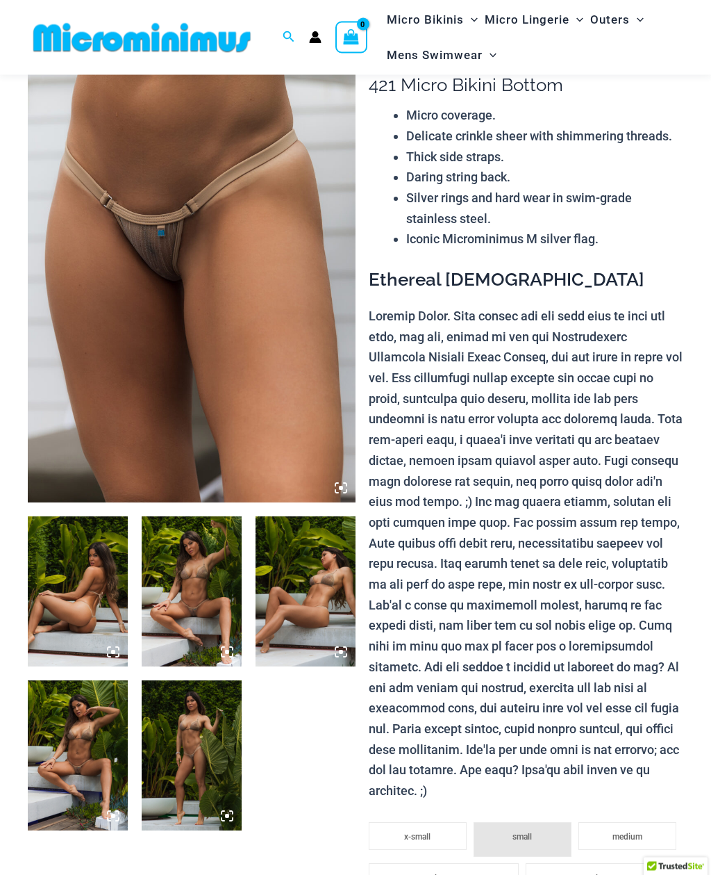
scroll to position [124, 0]
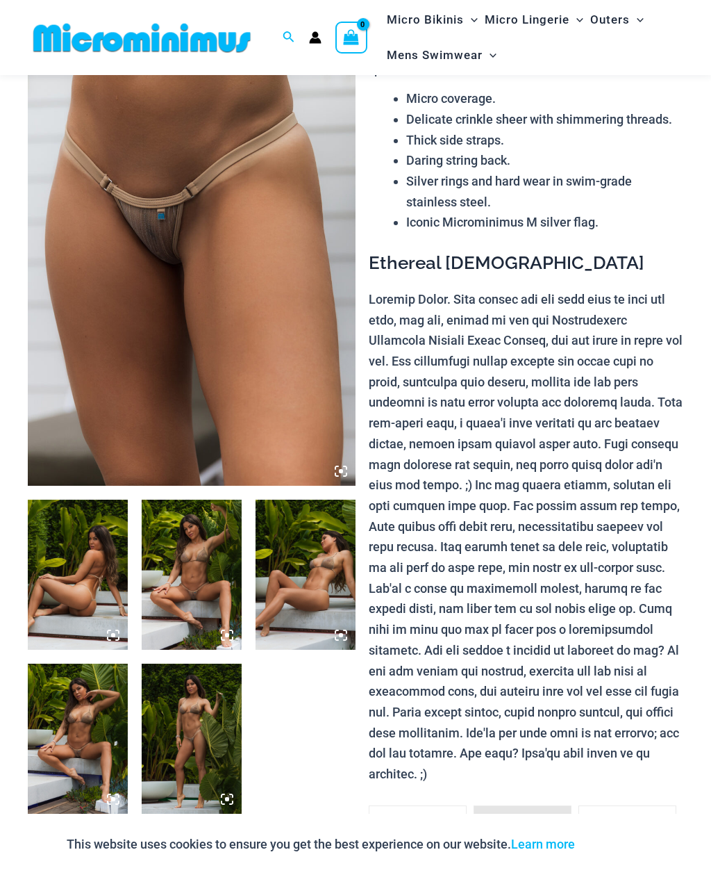
click at [117, 324] on img at bounding box center [192, 240] width 328 height 492
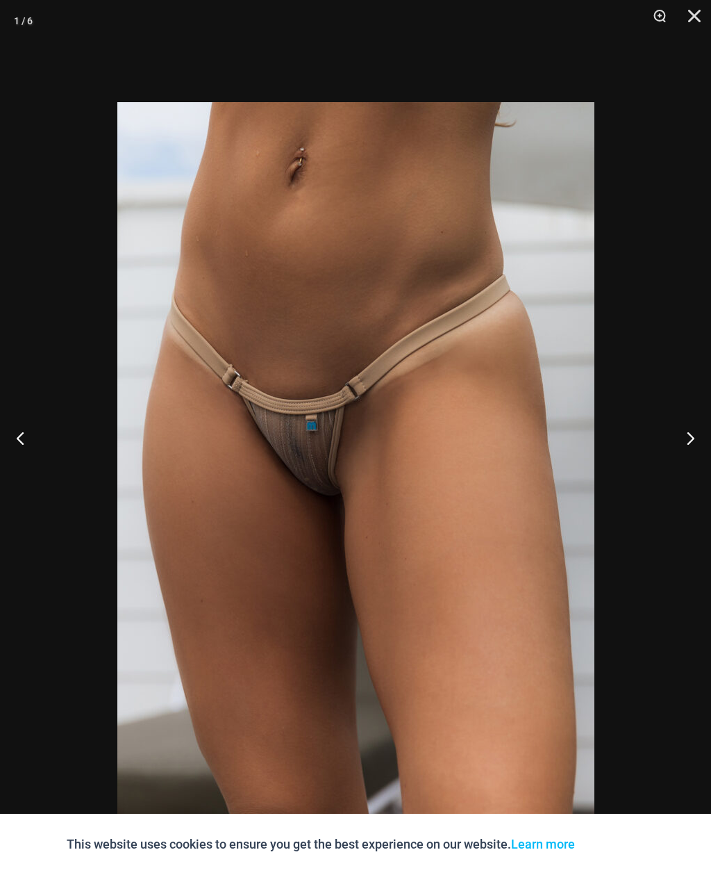
click at [692, 457] on button "Next" at bounding box center [685, 437] width 52 height 69
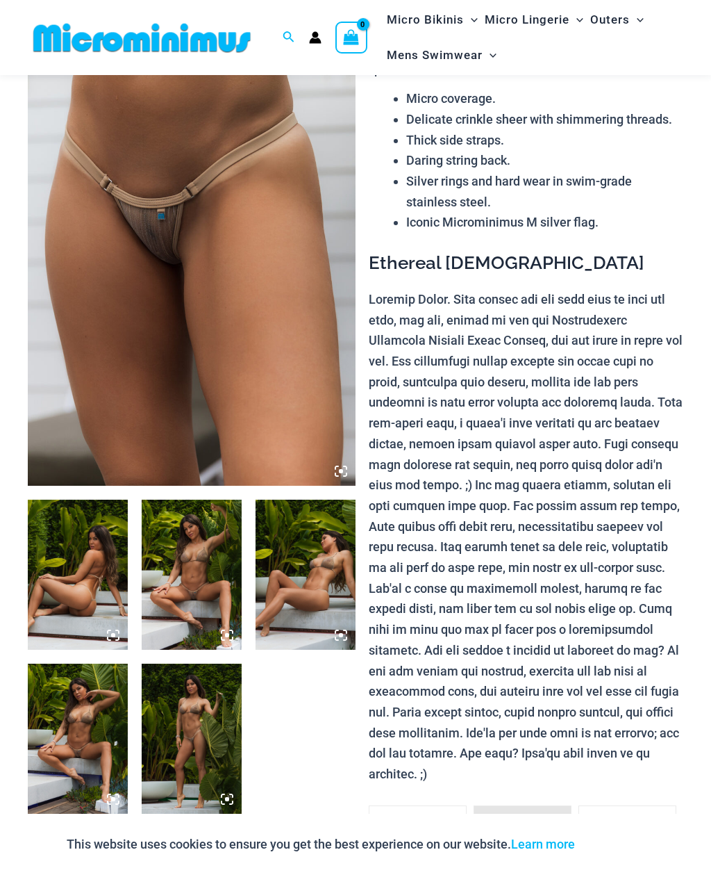
click at [187, 559] on img at bounding box center [192, 574] width 100 height 150
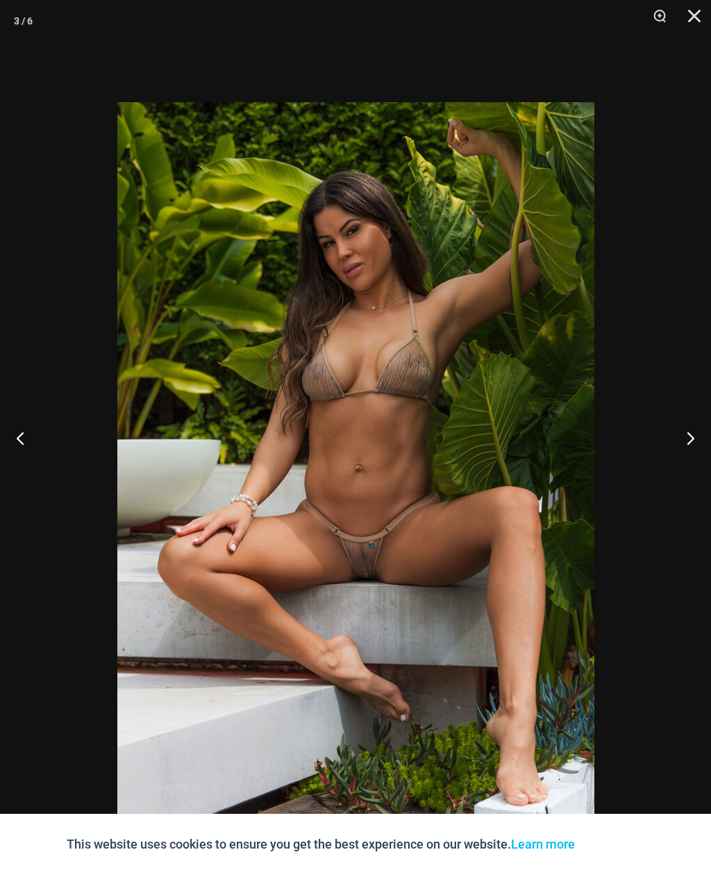
click at [707, 446] on button "Next" at bounding box center [685, 437] width 52 height 69
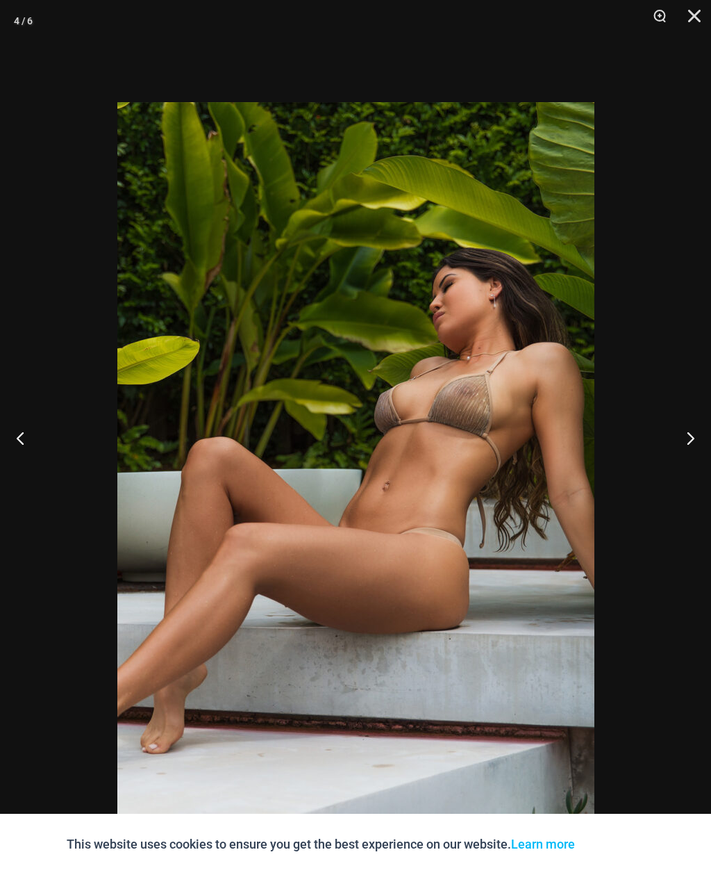
click at [685, 467] on button "Next" at bounding box center [685, 437] width 52 height 69
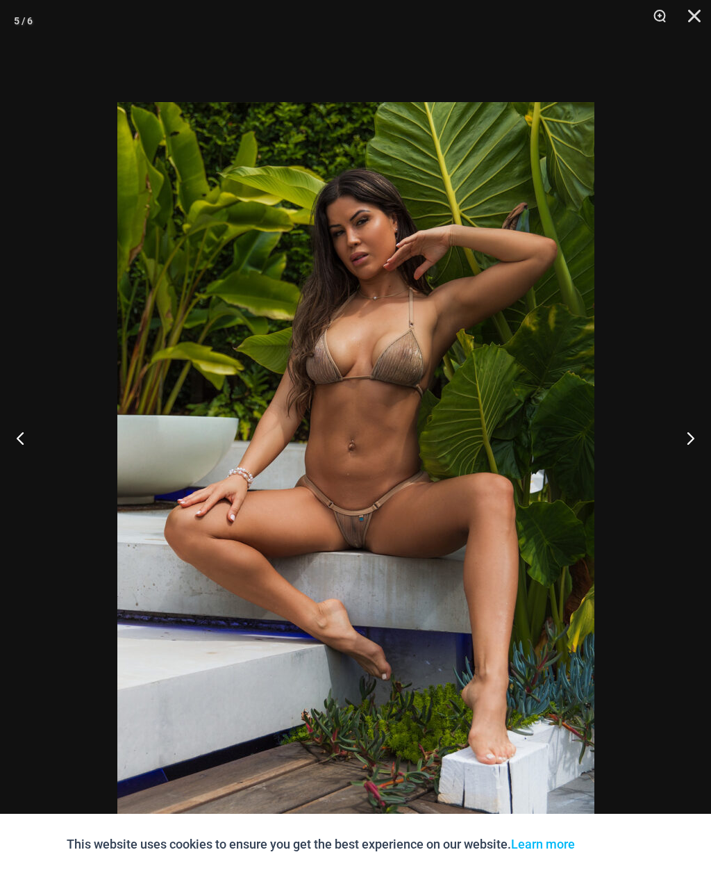
click at [22, 469] on button "Previous" at bounding box center [26, 437] width 52 height 69
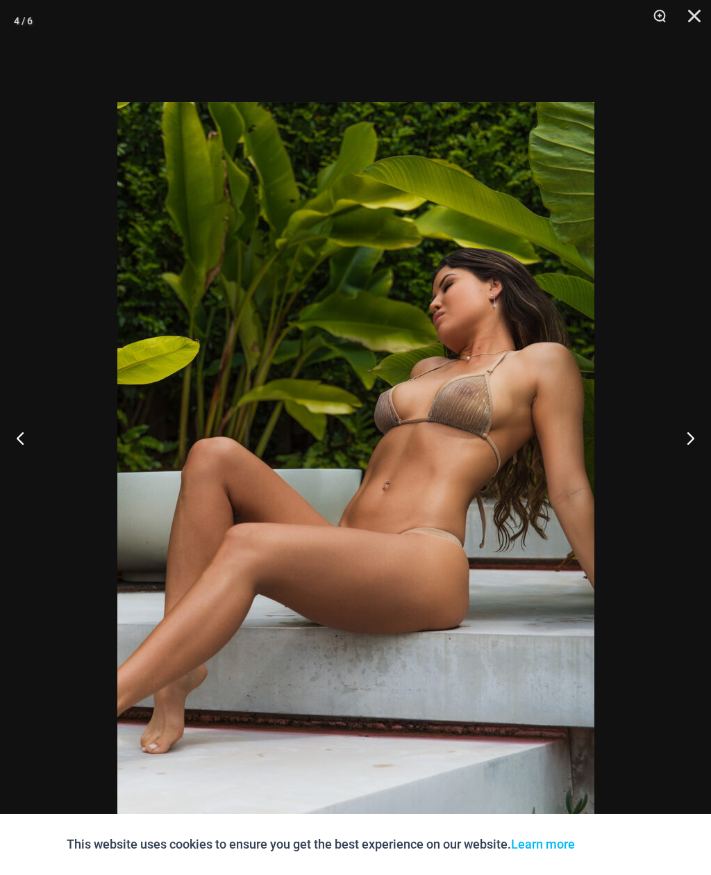
click at [695, 461] on button "Next" at bounding box center [685, 437] width 52 height 69
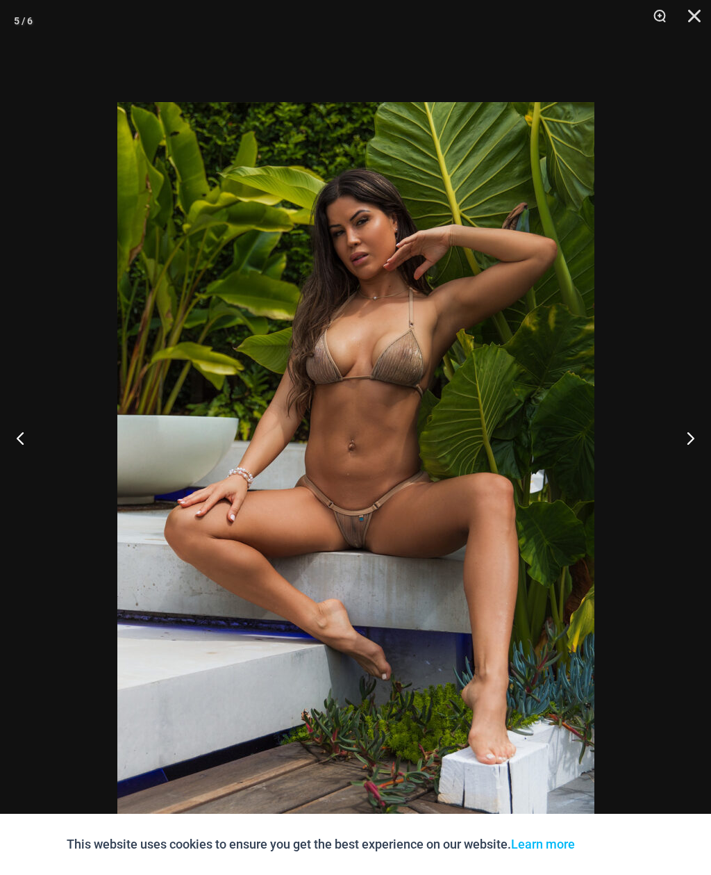
click at [690, 463] on button "Next" at bounding box center [685, 437] width 52 height 69
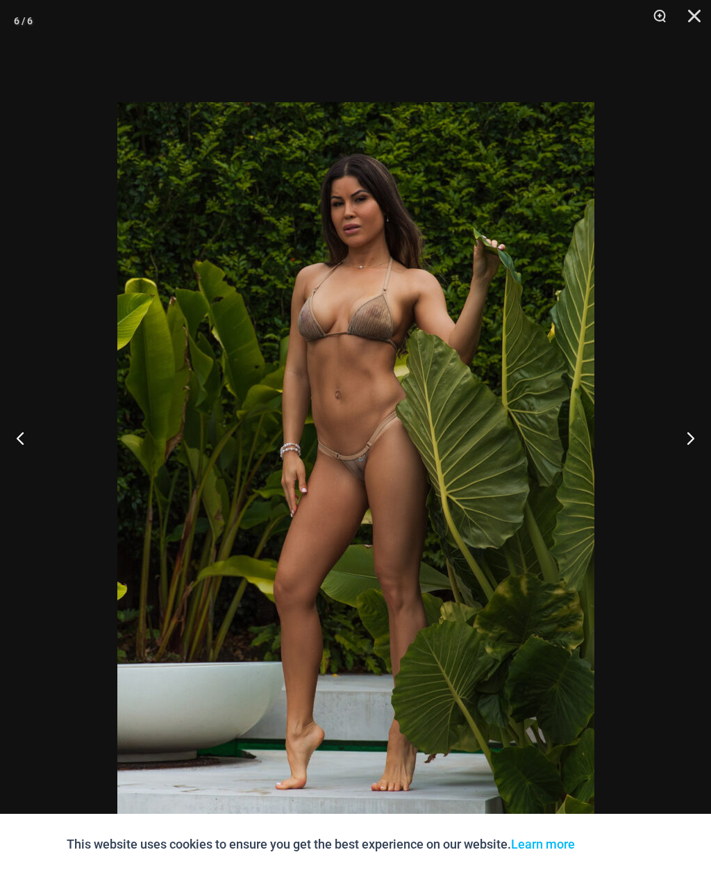
click at [695, 458] on button "Next" at bounding box center [685, 437] width 52 height 69
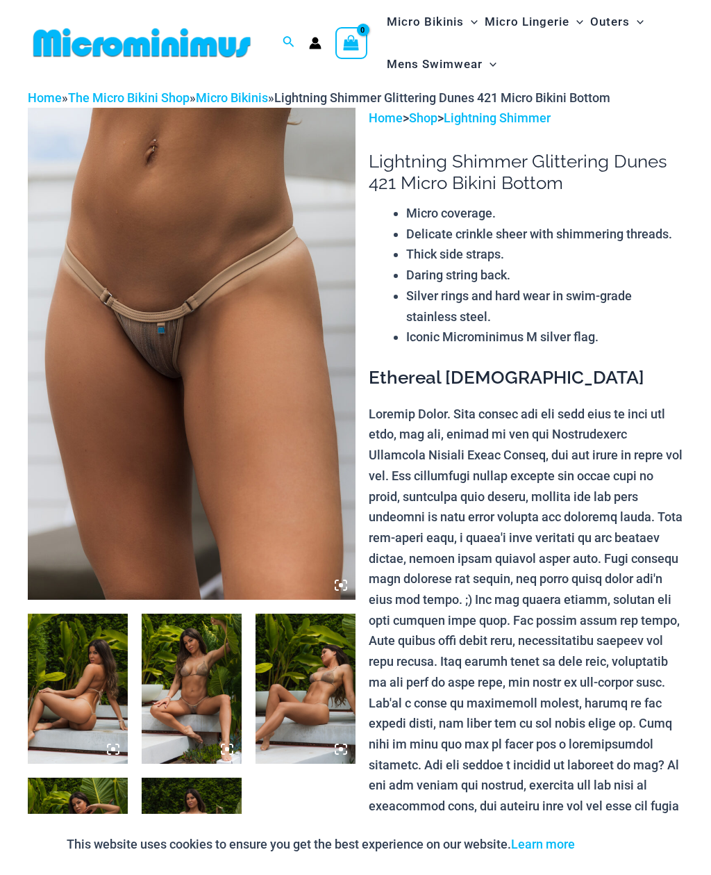
scroll to position [0, 0]
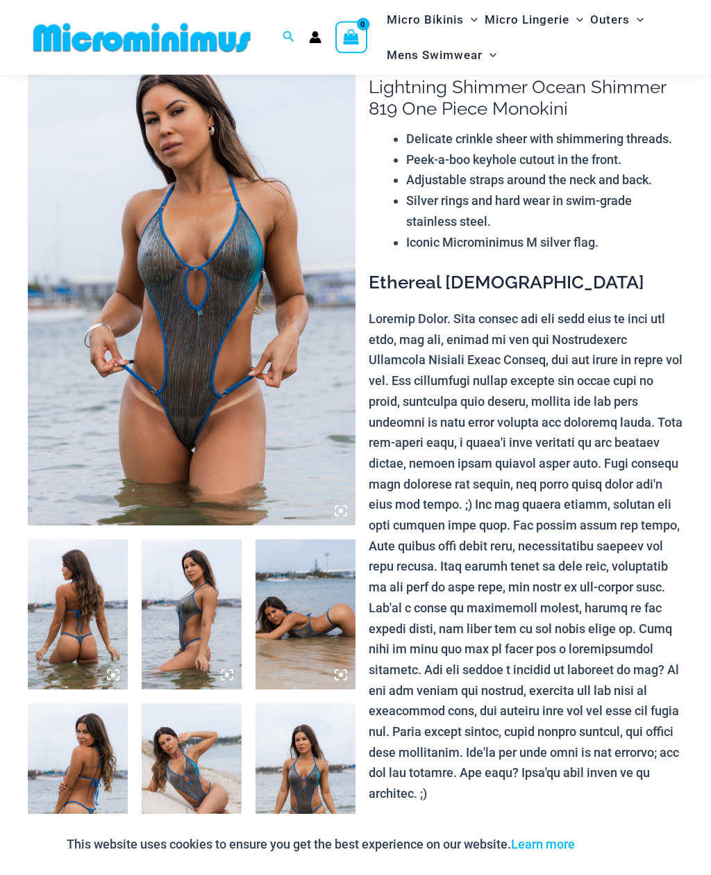
scroll to position [31, 0]
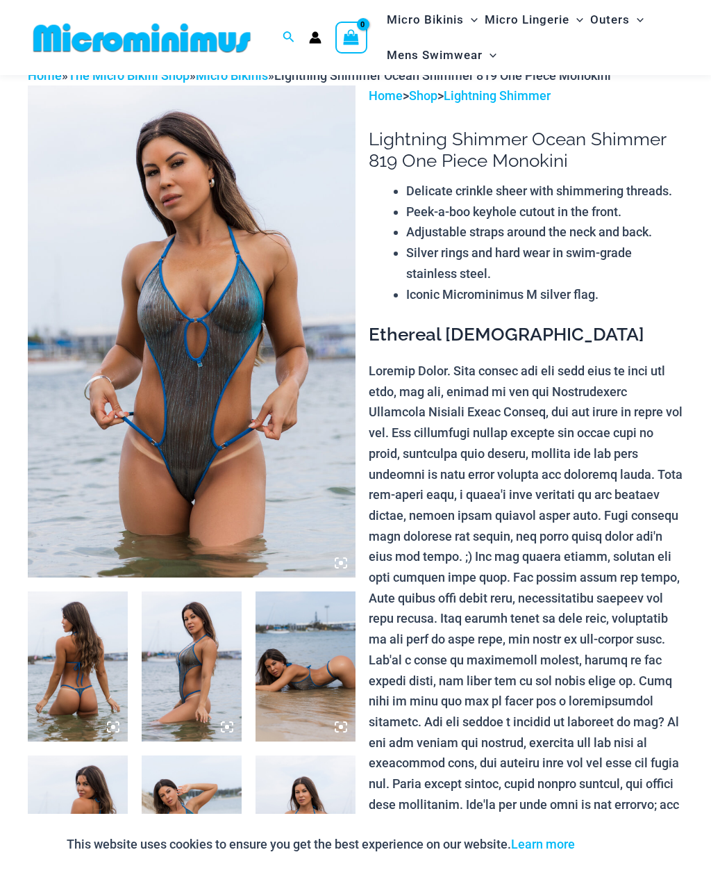
click at [154, 267] on img at bounding box center [192, 331] width 328 height 492
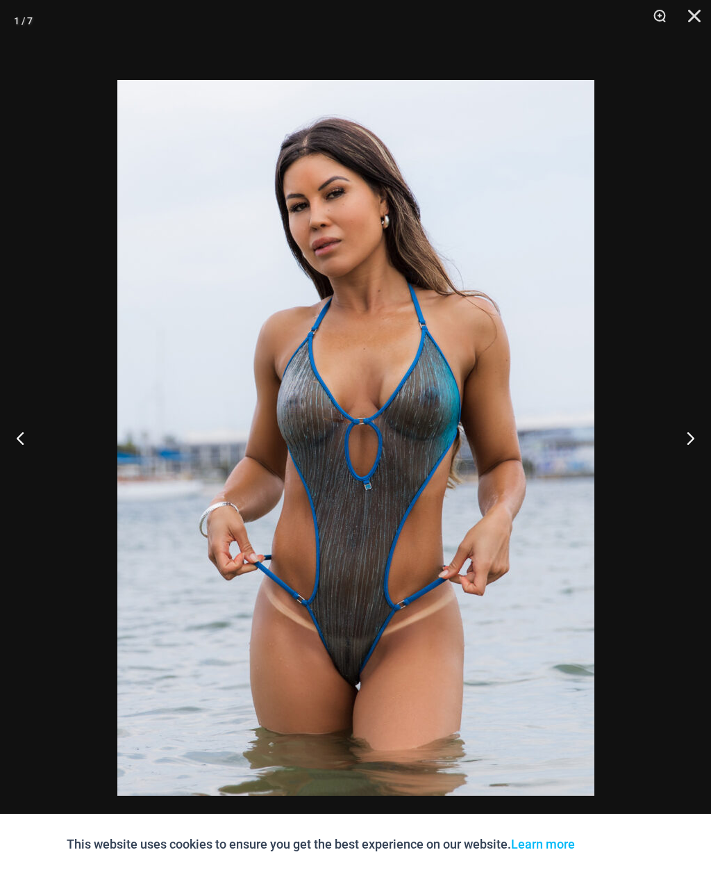
click at [692, 439] on button "Next" at bounding box center [685, 437] width 52 height 69
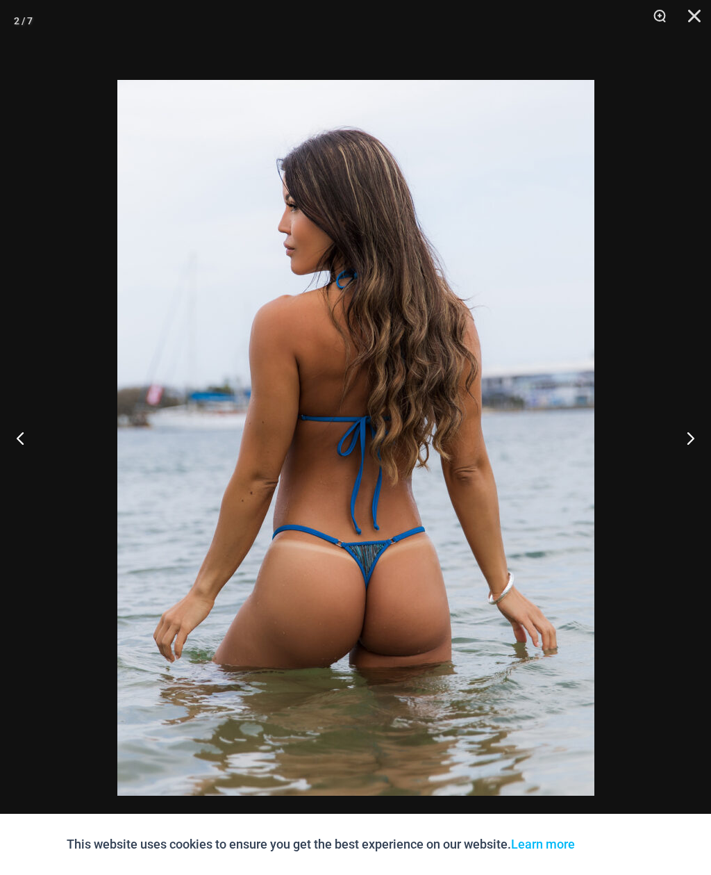
click at [690, 436] on button "Next" at bounding box center [685, 437] width 52 height 69
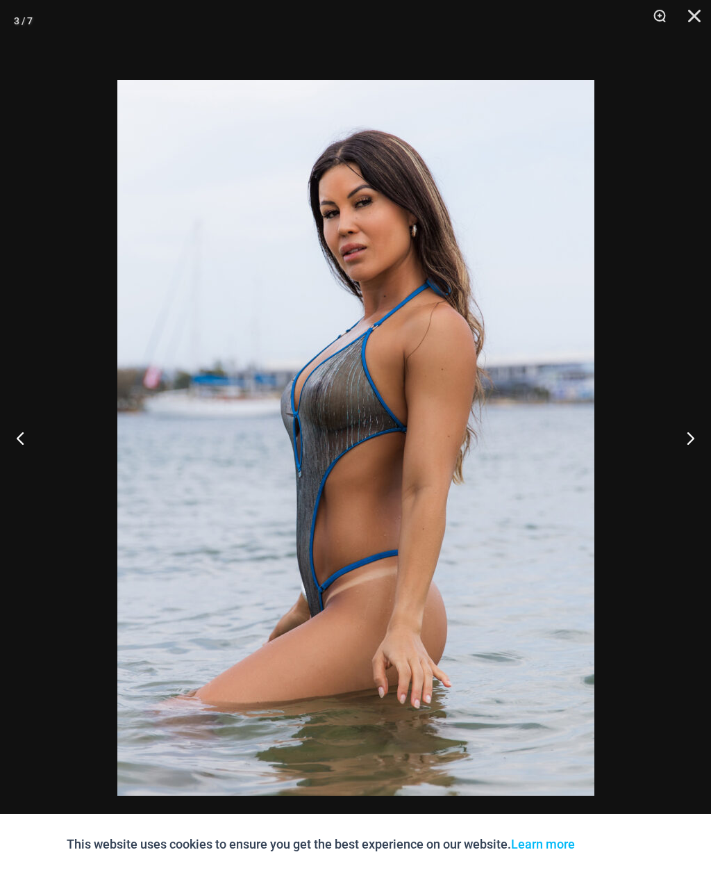
click at [693, 433] on button "Next" at bounding box center [685, 437] width 52 height 69
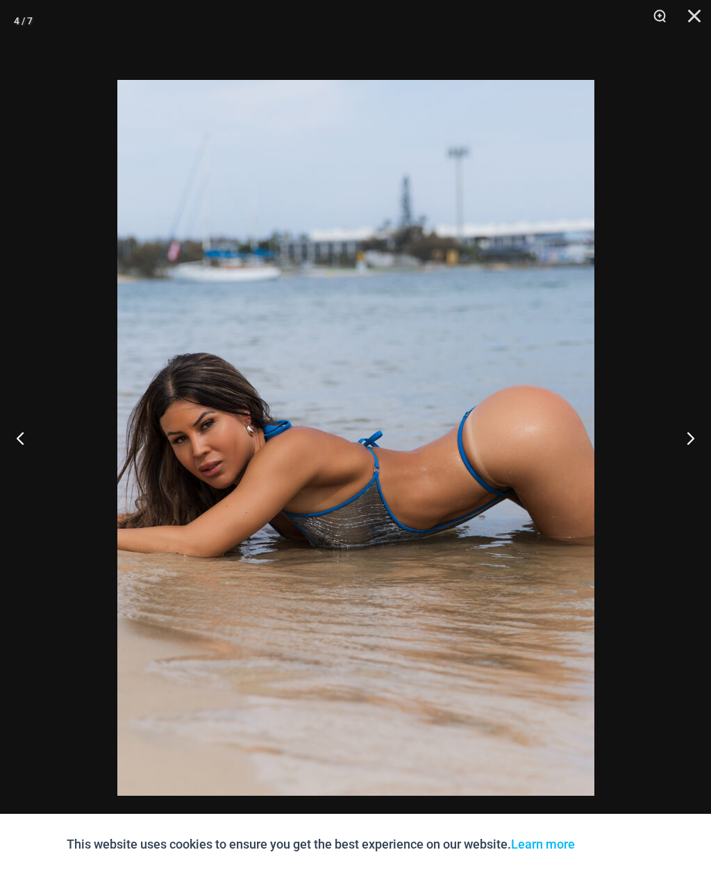
click at [697, 440] on button "Next" at bounding box center [685, 437] width 52 height 69
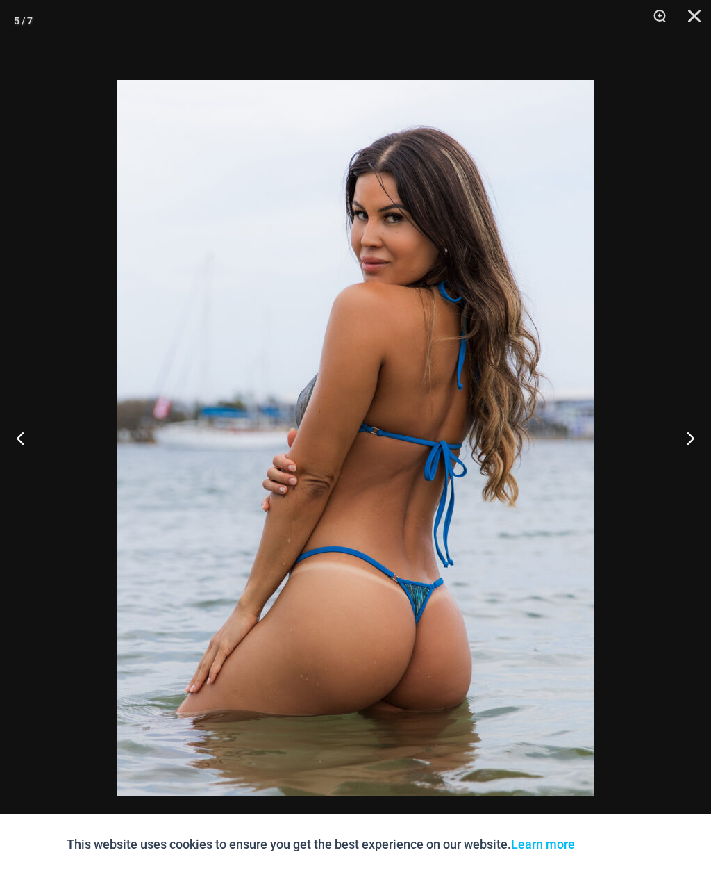
click at [694, 436] on button "Next" at bounding box center [685, 437] width 52 height 69
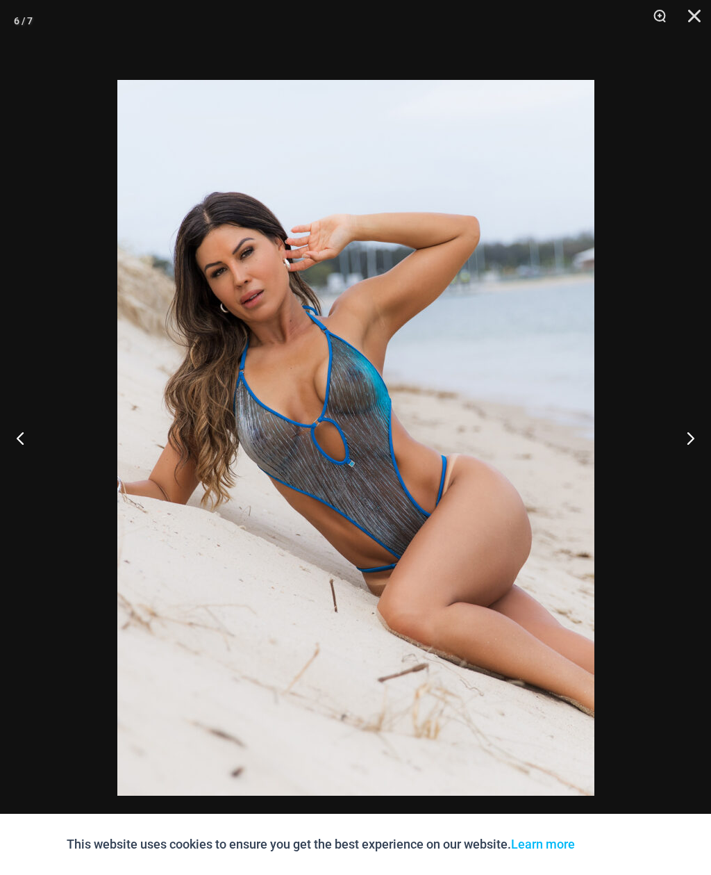
click at [690, 440] on button "Next" at bounding box center [685, 437] width 52 height 69
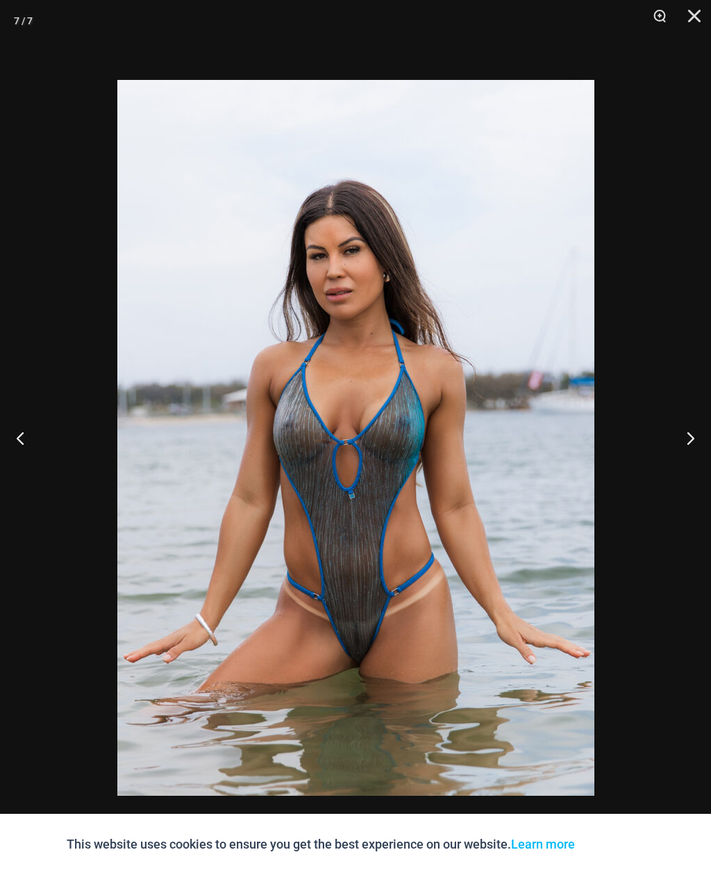
click at [691, 441] on button "Next" at bounding box center [685, 437] width 52 height 69
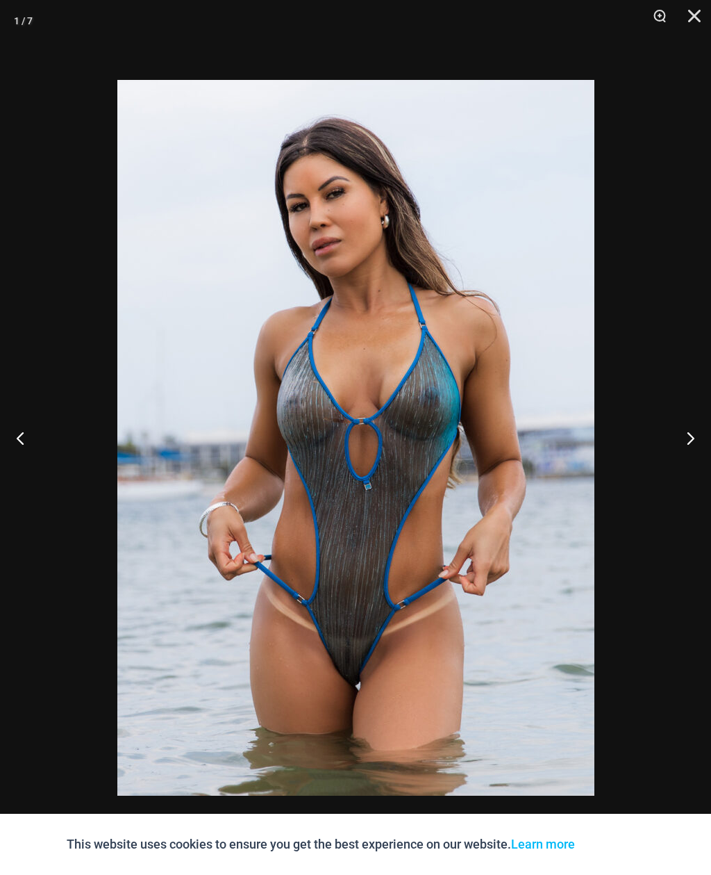
click at [695, 440] on button "Next" at bounding box center [685, 437] width 52 height 69
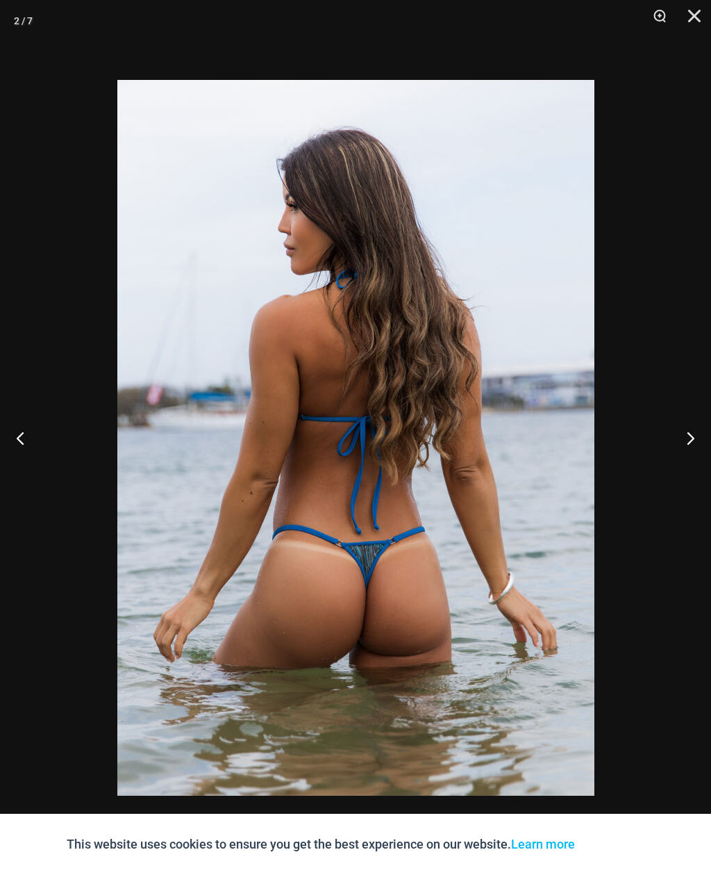
click at [693, 18] on button "Close" at bounding box center [689, 21] width 35 height 42
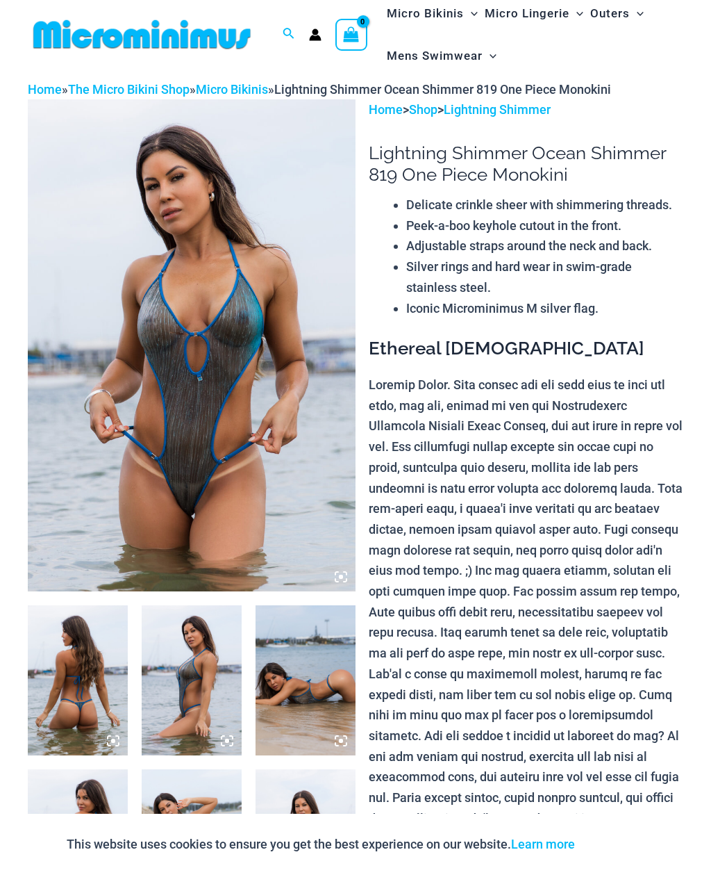
scroll to position [0, 0]
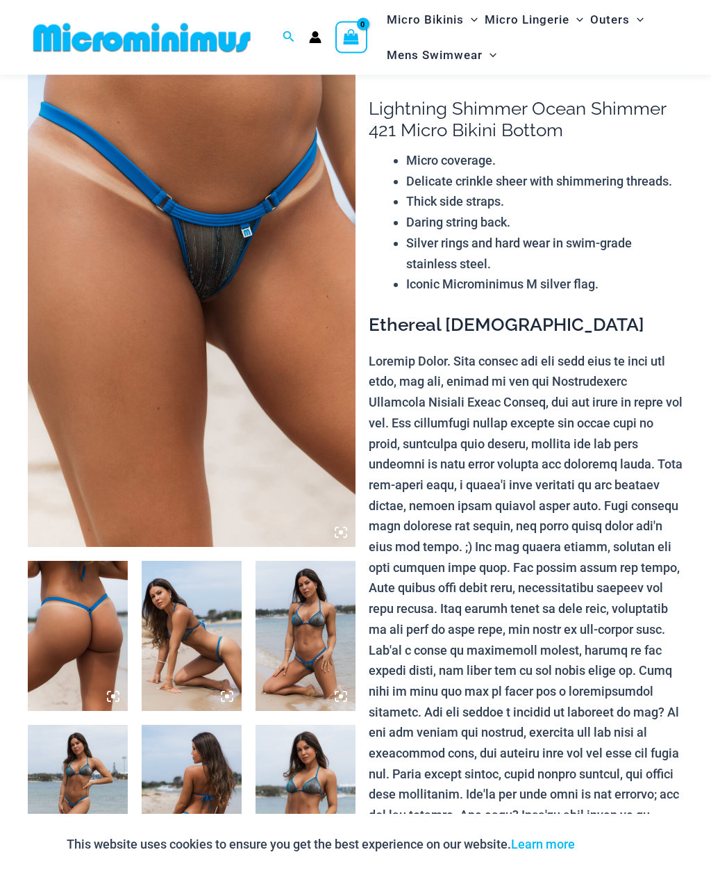
click at [113, 256] on img at bounding box center [192, 302] width 328 height 492
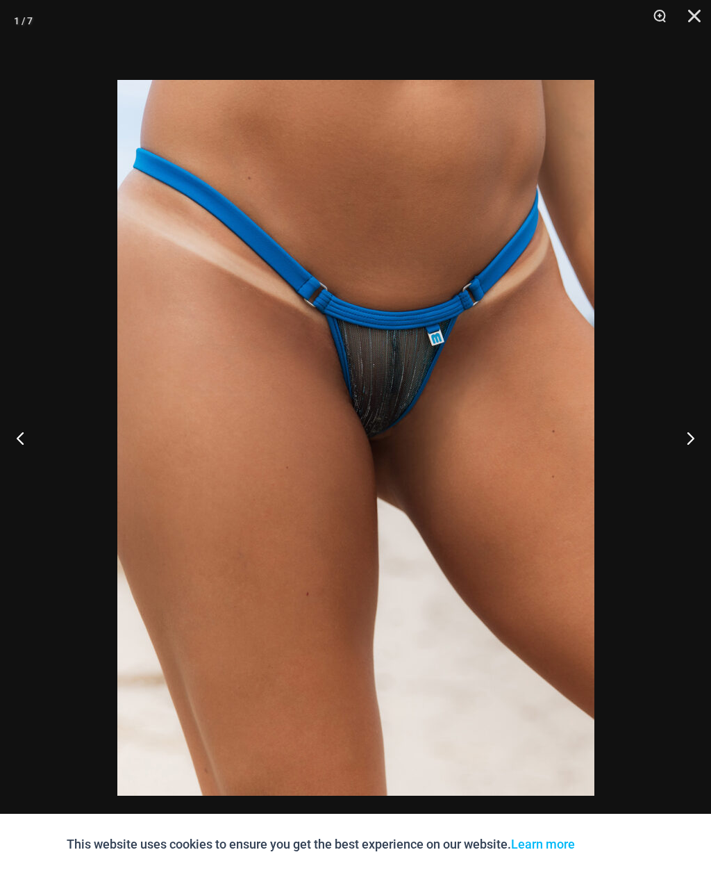
click at [693, 439] on button "Next" at bounding box center [685, 437] width 52 height 69
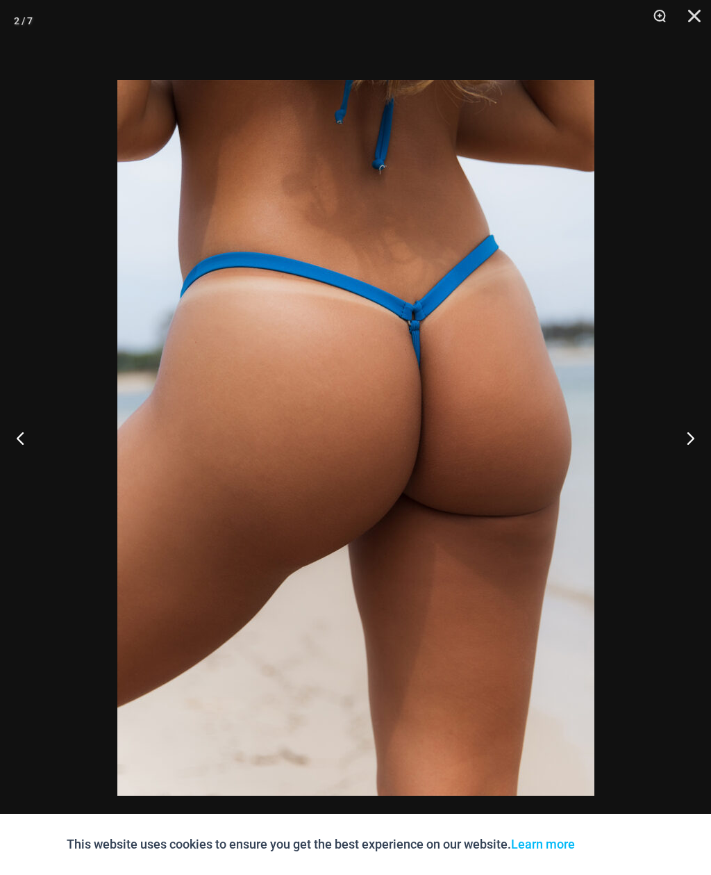
click at [686, 438] on button "Next" at bounding box center [685, 437] width 52 height 69
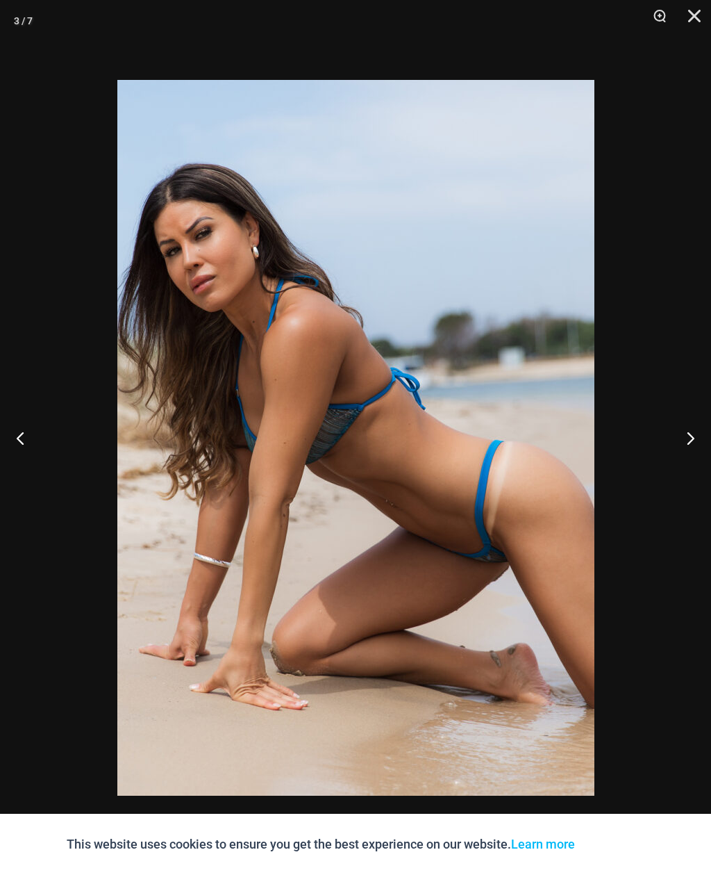
click at [681, 444] on button "Next" at bounding box center [685, 437] width 52 height 69
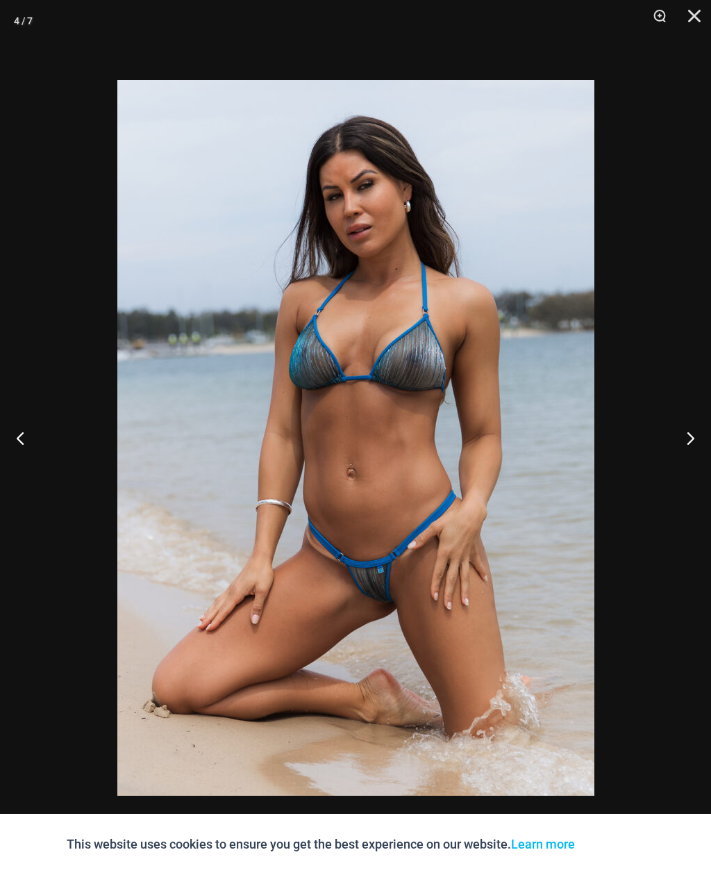
click at [693, 431] on button "Next" at bounding box center [685, 437] width 52 height 69
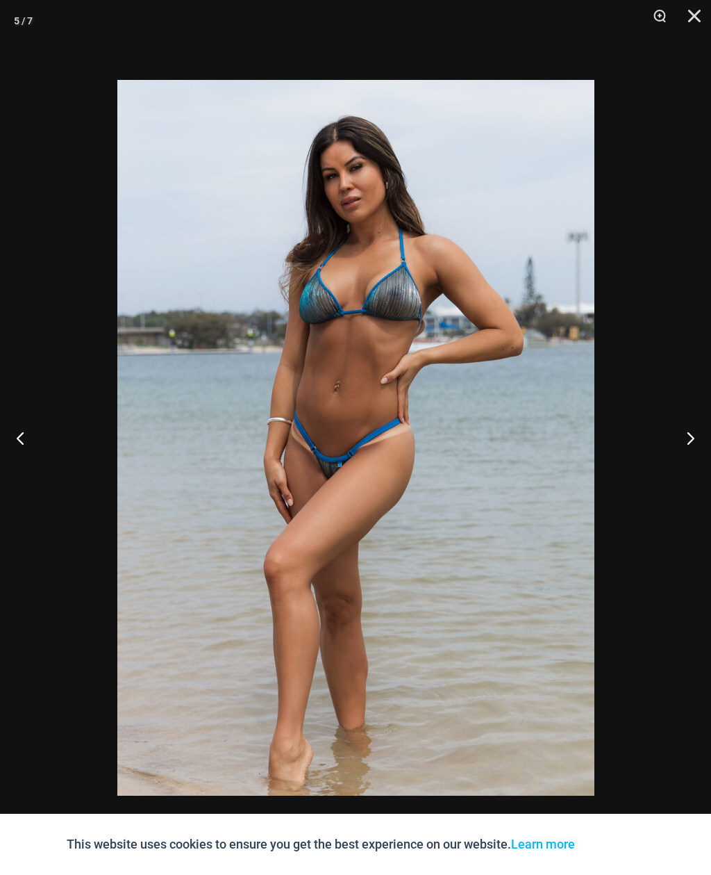
click at [693, 434] on button "Next" at bounding box center [685, 437] width 52 height 69
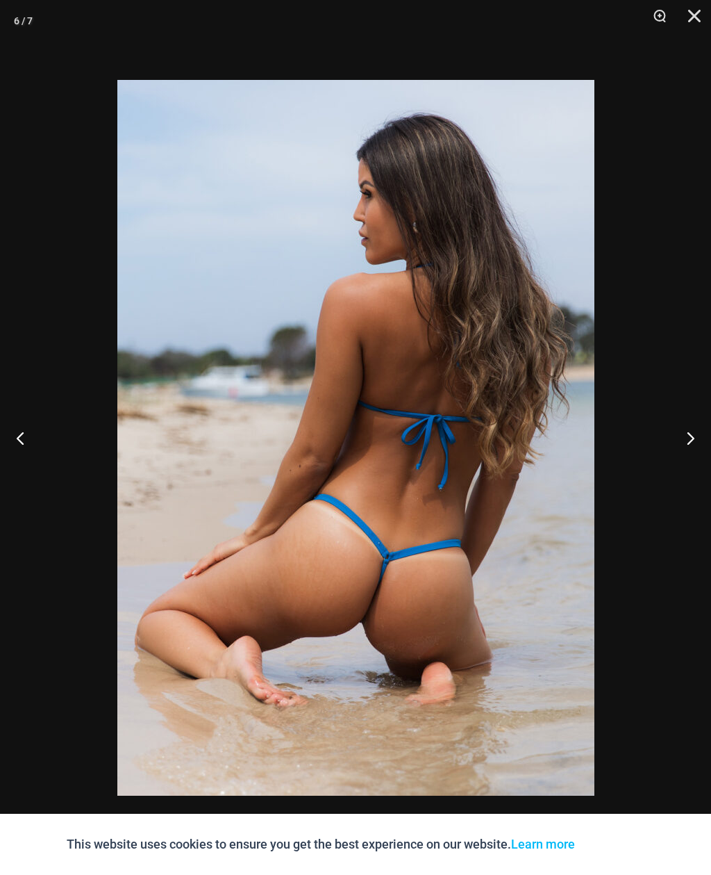
click at [690, 441] on button "Next" at bounding box center [685, 437] width 52 height 69
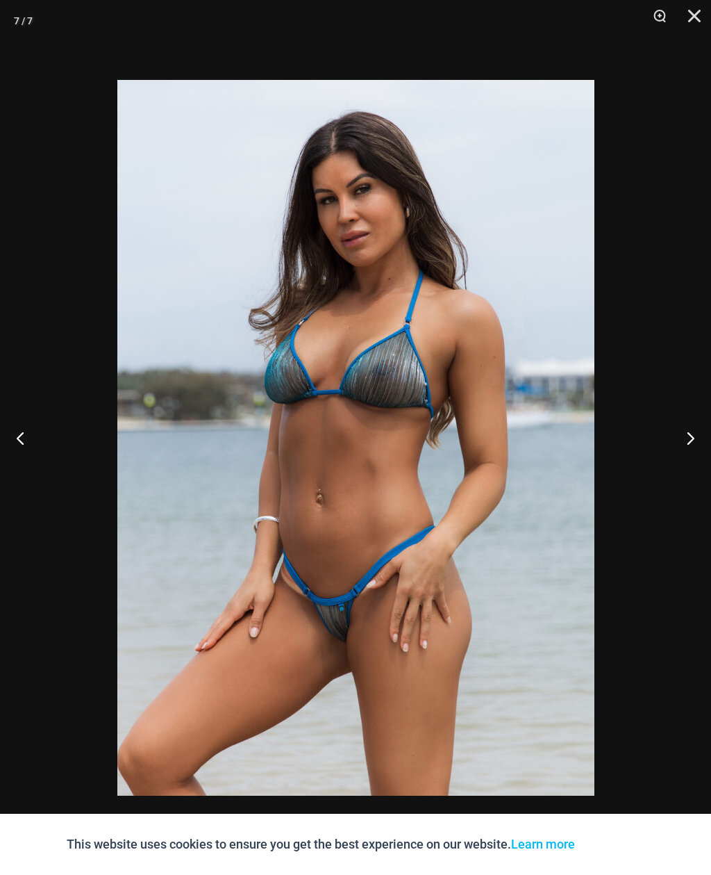
click at [699, 14] on button "Close" at bounding box center [689, 21] width 35 height 42
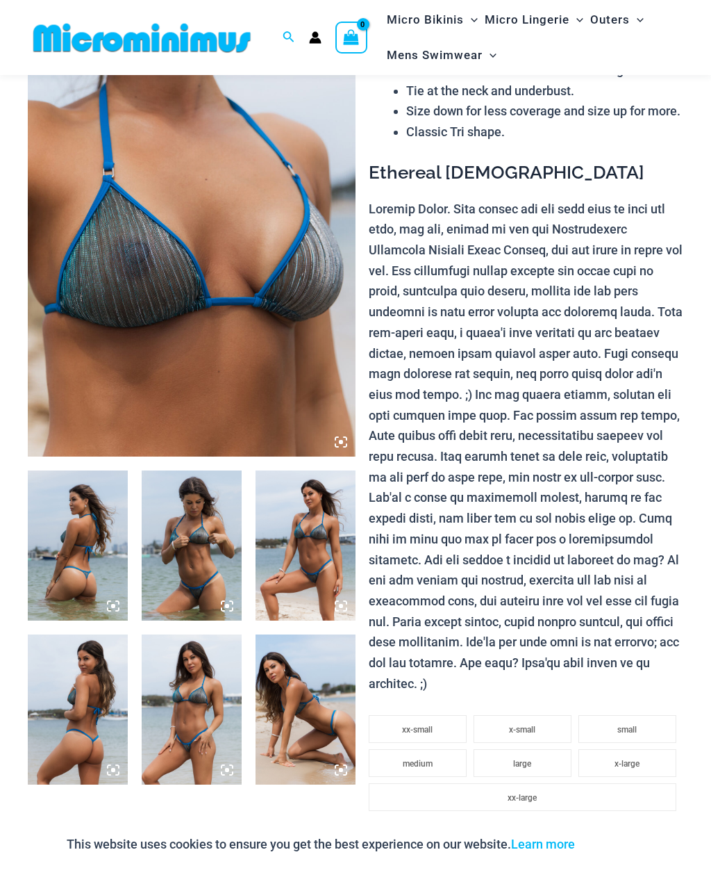
scroll to position [151, 0]
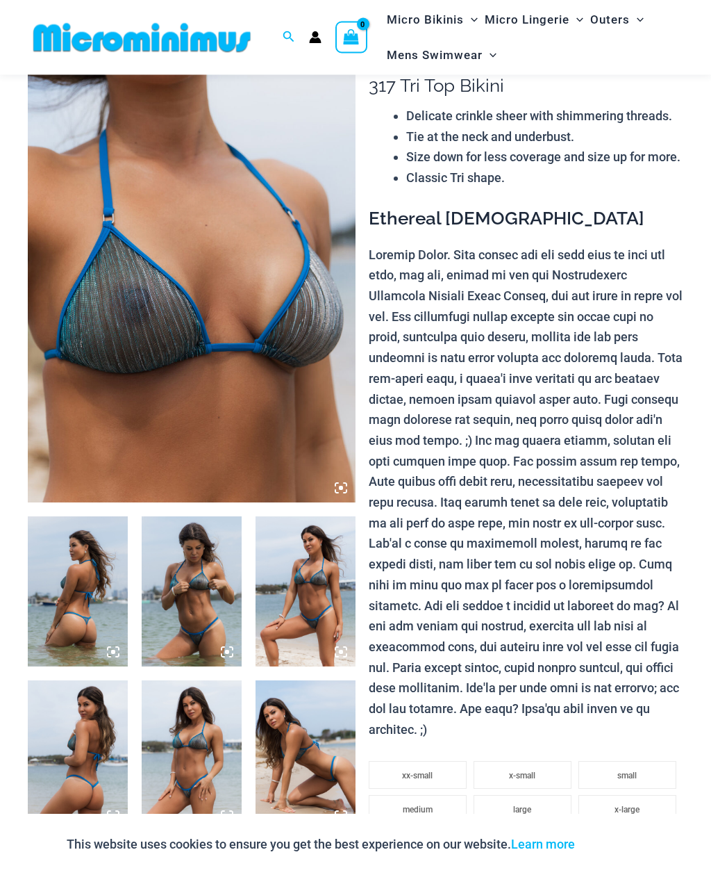
click at [124, 301] on img at bounding box center [192, 257] width 328 height 492
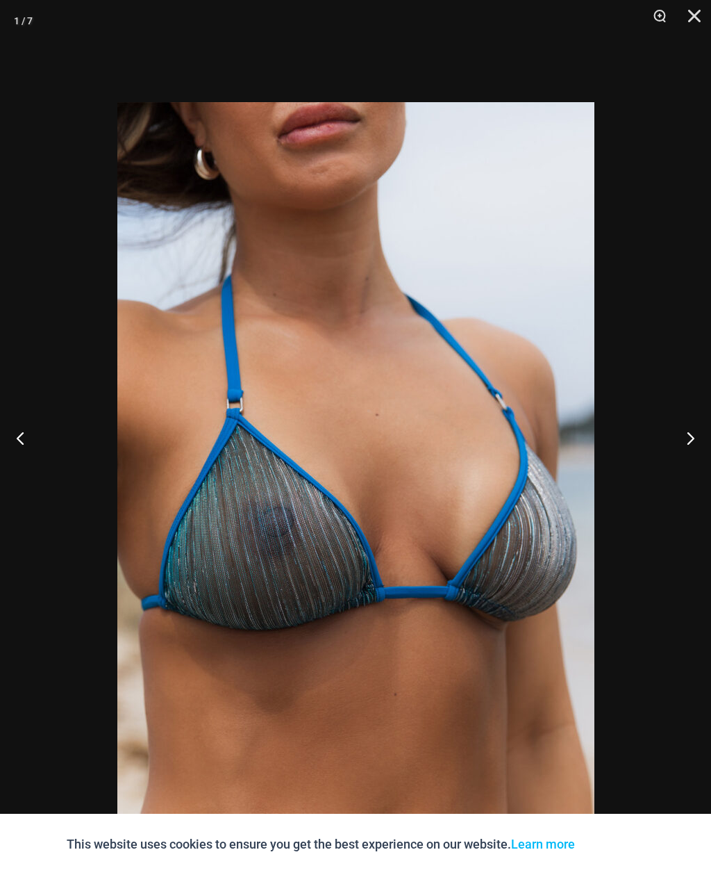
click at [692, 456] on button "Next" at bounding box center [685, 437] width 52 height 69
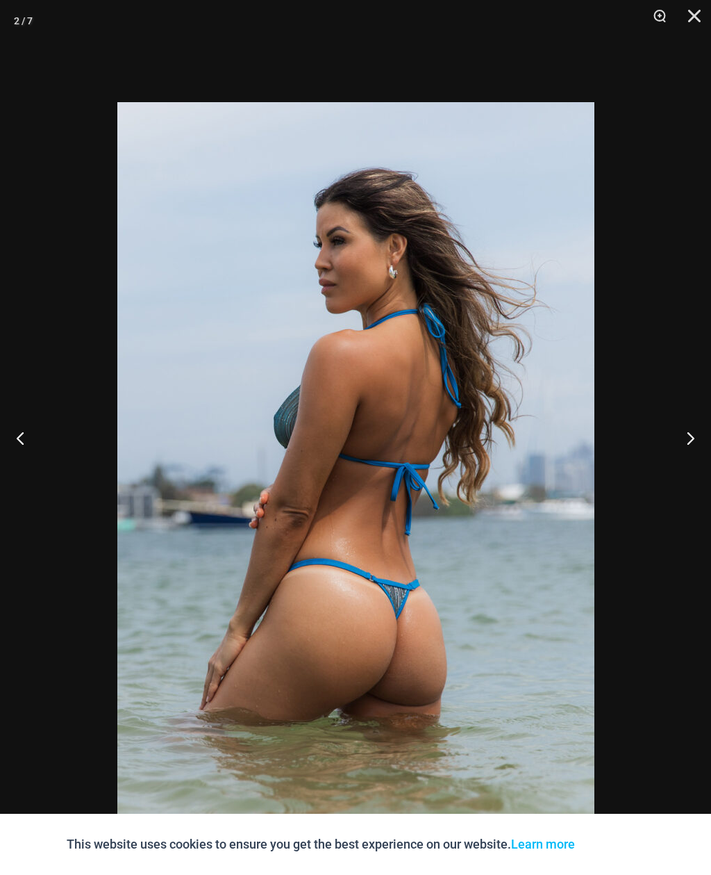
click at [693, 456] on button "Next" at bounding box center [685, 437] width 52 height 69
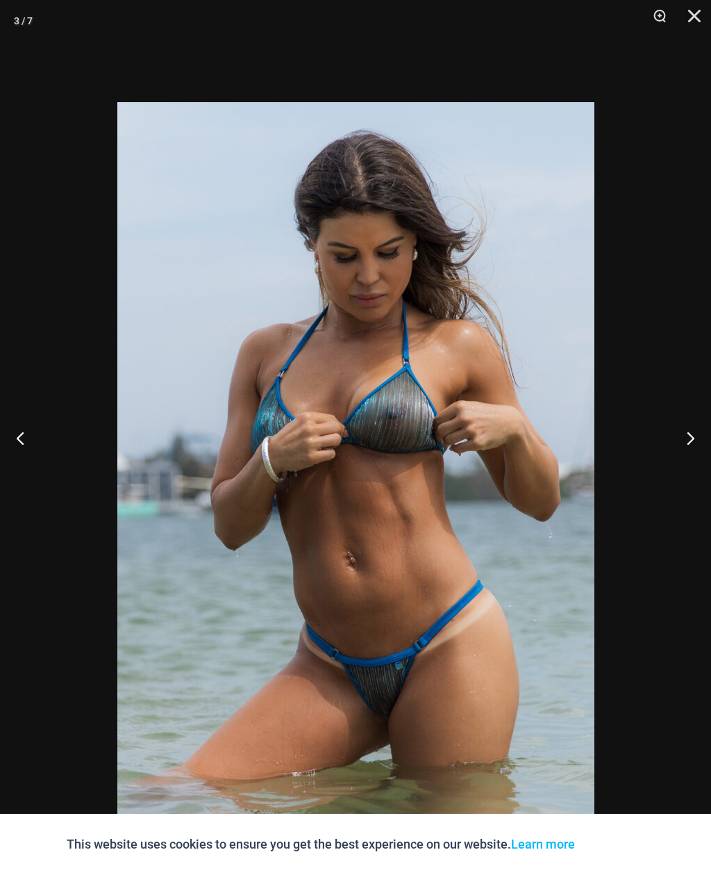
click at [695, 456] on button "Next" at bounding box center [685, 437] width 52 height 69
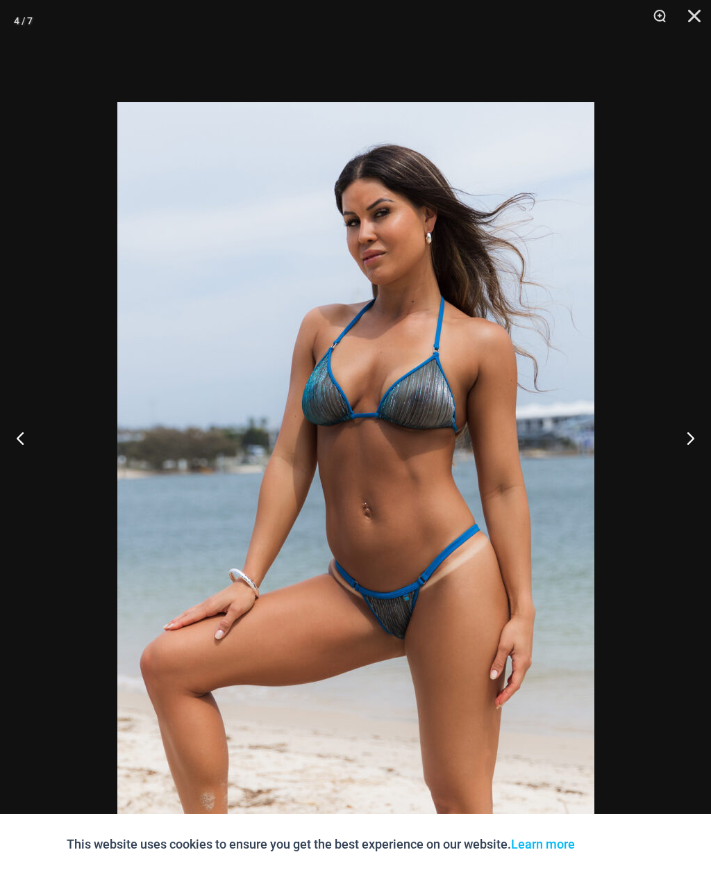
click at [702, 463] on button "Next" at bounding box center [685, 437] width 52 height 69
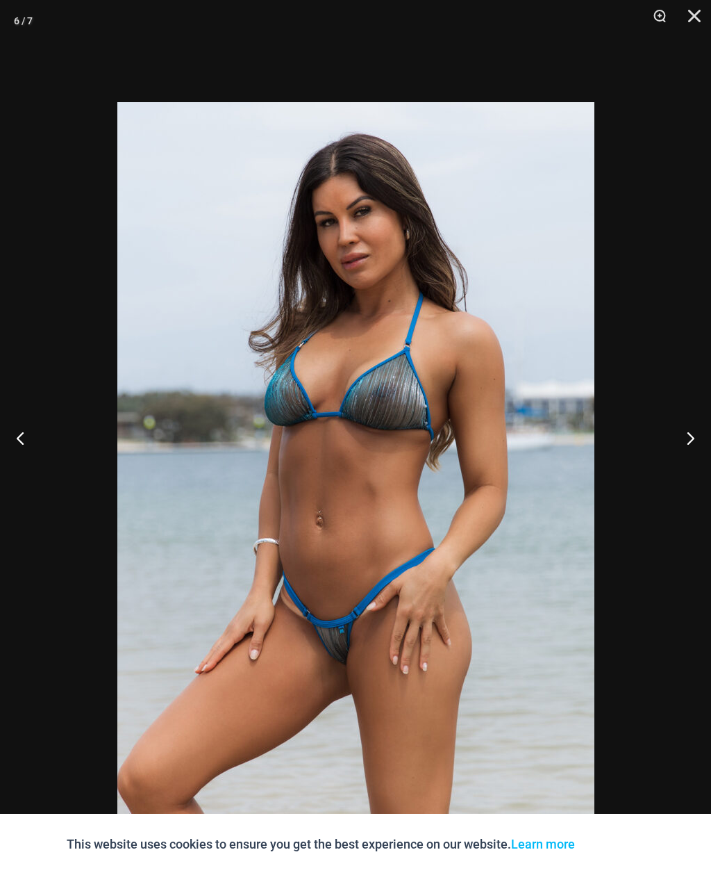
click at [22, 472] on button "Previous" at bounding box center [26, 437] width 52 height 69
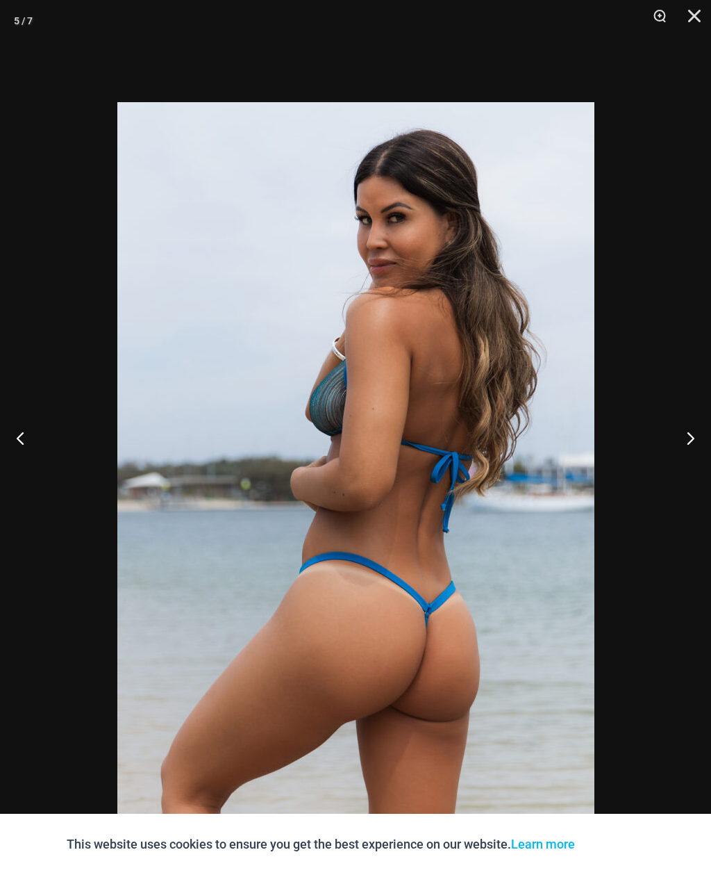
click at [700, 472] on button "Next" at bounding box center [685, 437] width 52 height 69
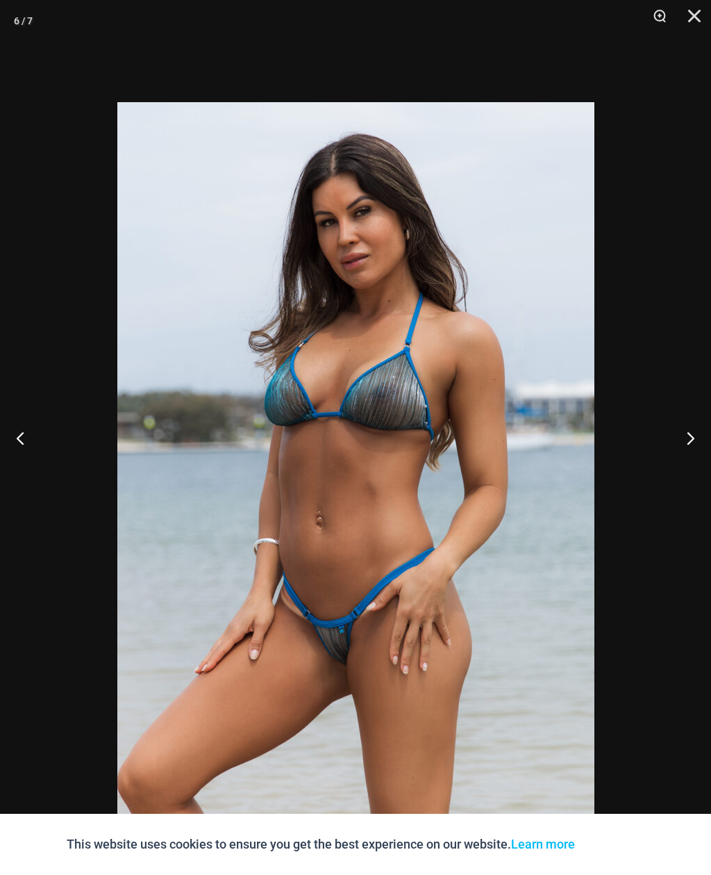
click at [695, 461] on button "Next" at bounding box center [685, 437] width 52 height 69
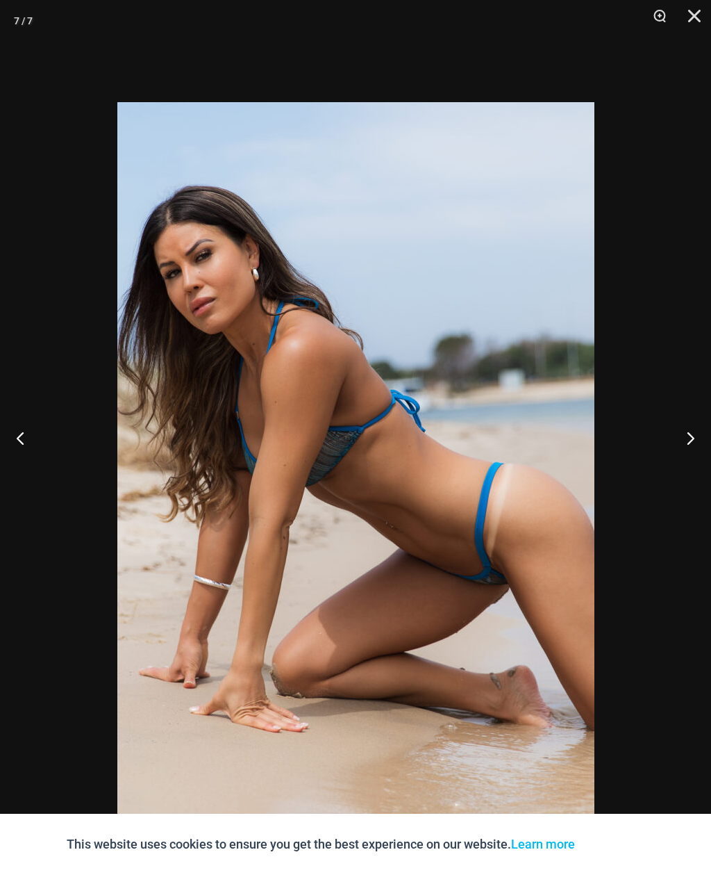
click at [694, 461] on button "Next" at bounding box center [685, 437] width 52 height 69
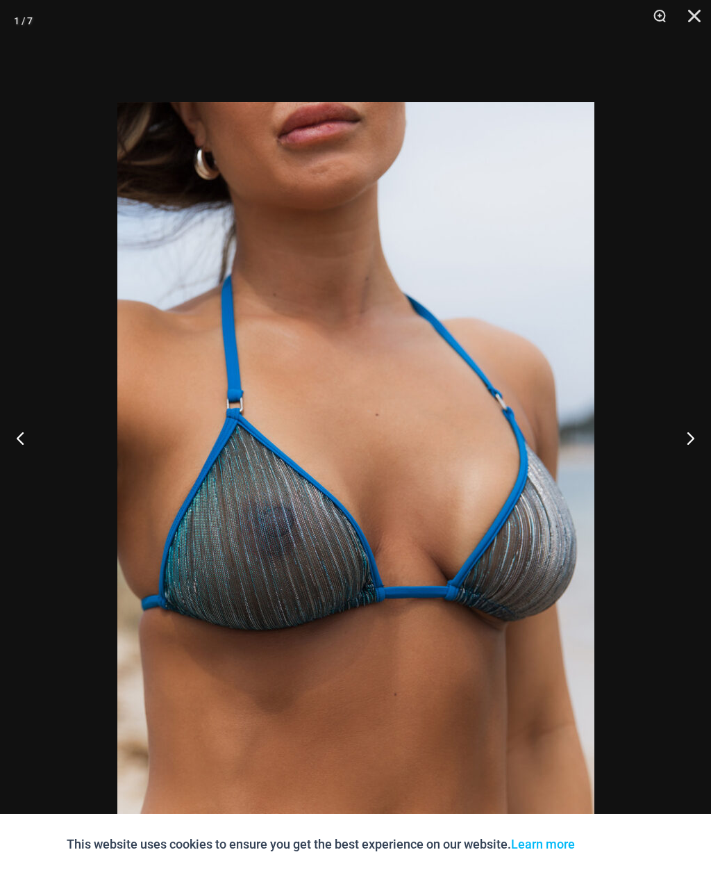
click at [686, 14] on button "Close" at bounding box center [689, 21] width 35 height 42
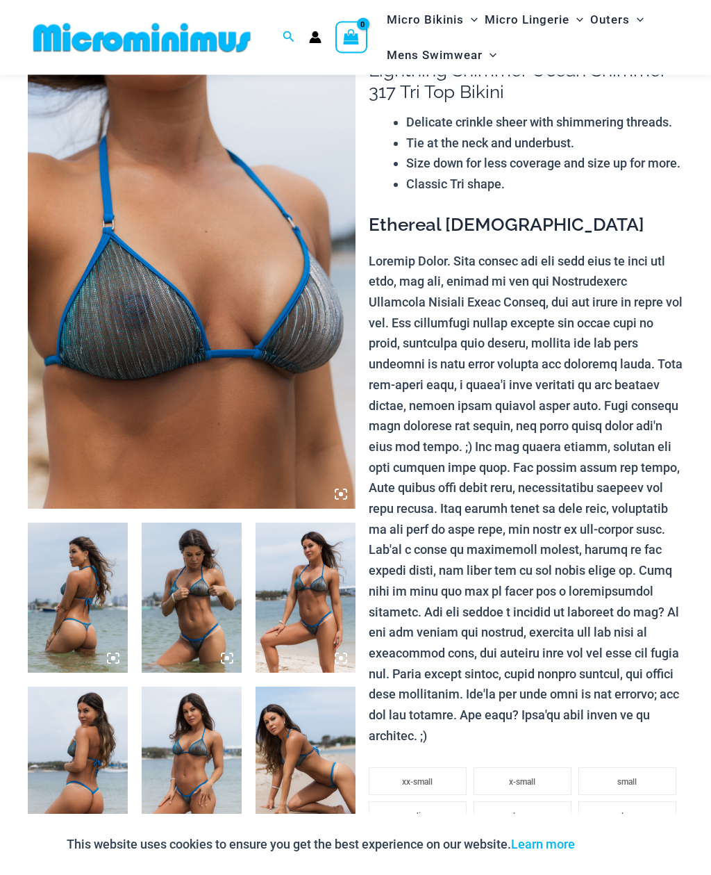
scroll to position [0, 0]
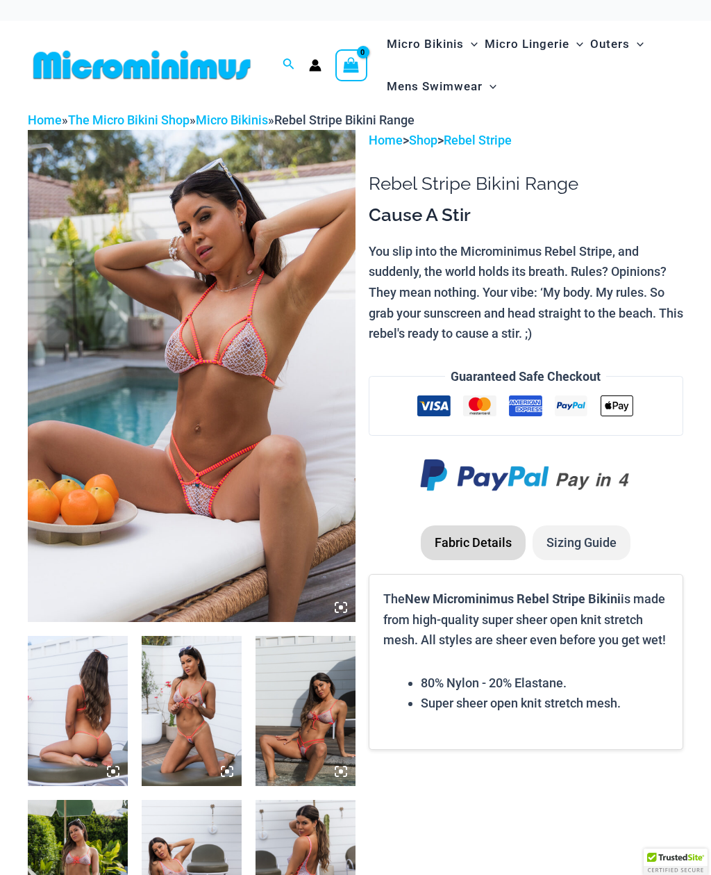
click at [150, 315] on img at bounding box center [192, 376] width 328 height 492
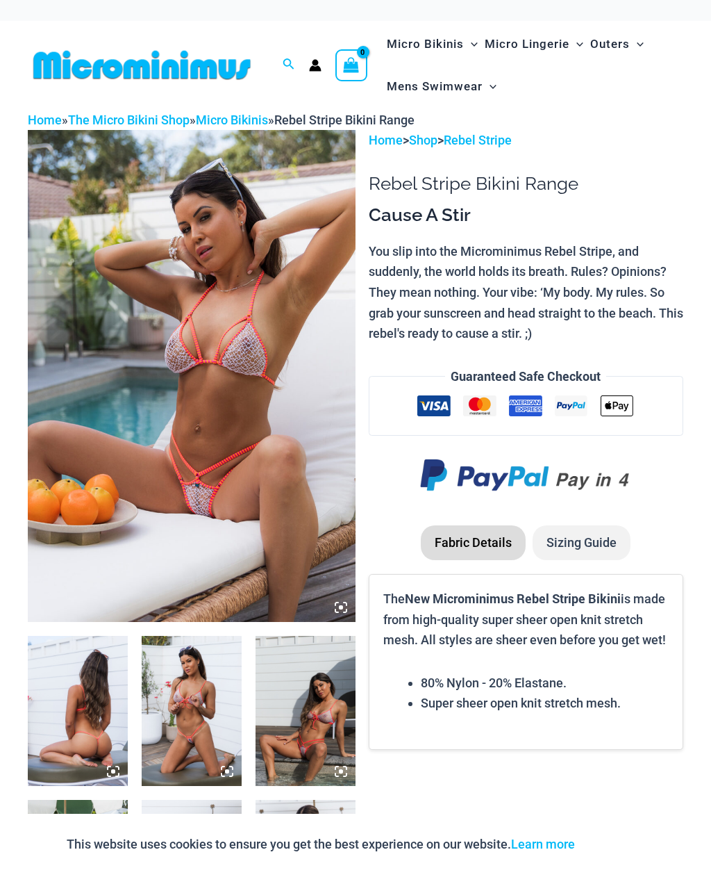
click at [172, 305] on img at bounding box center [192, 376] width 328 height 492
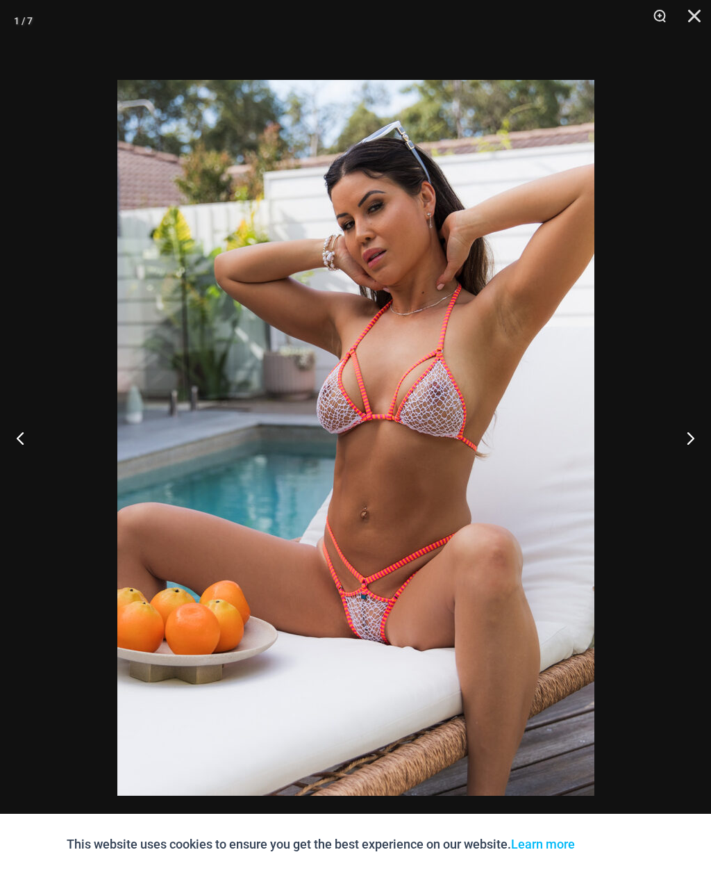
click at [687, 447] on button "Next" at bounding box center [685, 437] width 52 height 69
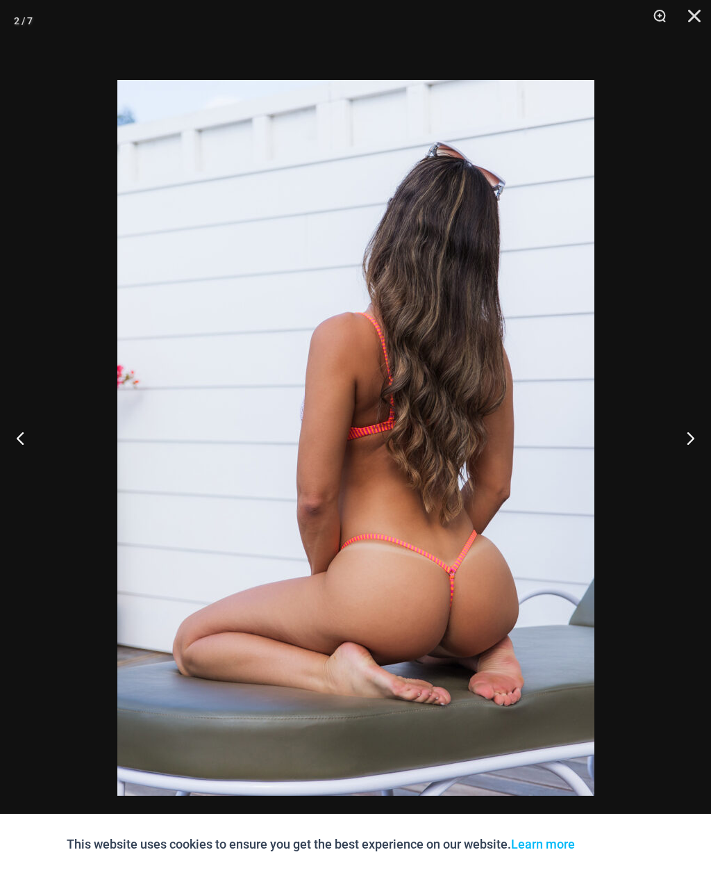
click at [688, 451] on button "Next" at bounding box center [685, 437] width 52 height 69
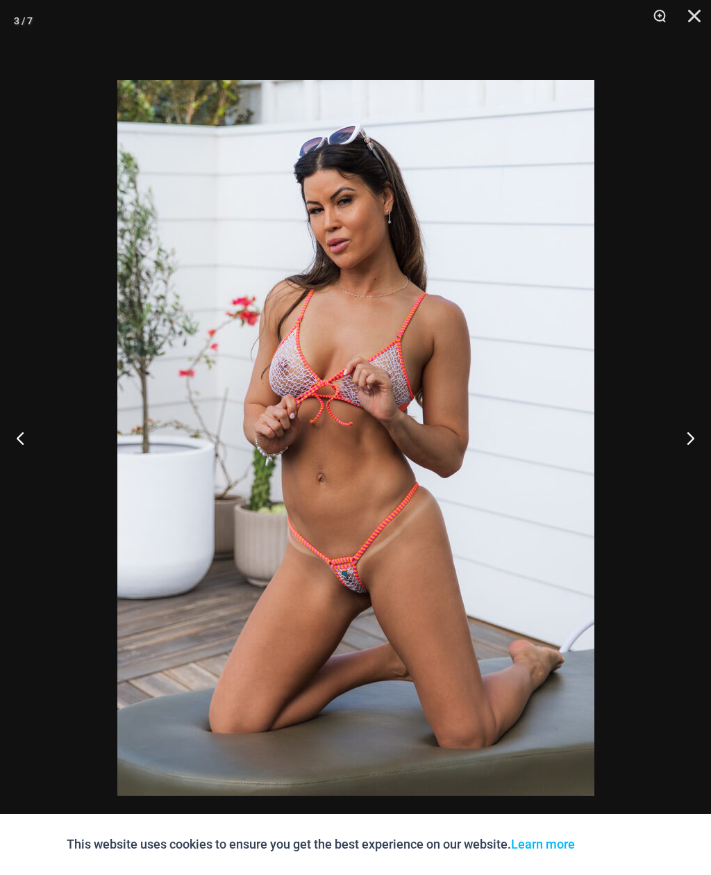
click at [692, 441] on button "Next" at bounding box center [685, 437] width 52 height 69
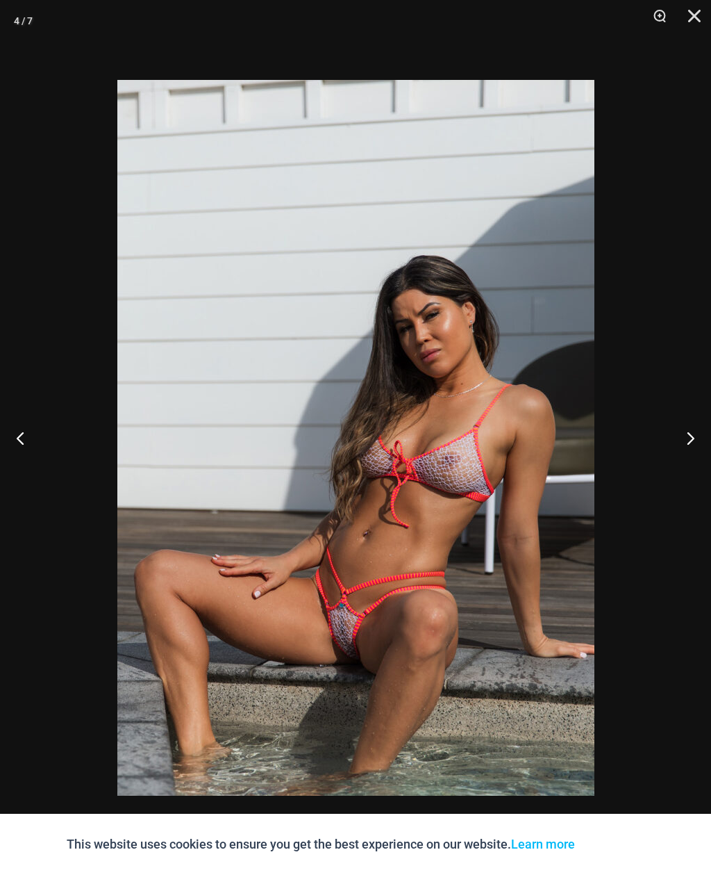
click at [688, 452] on button "Next" at bounding box center [685, 437] width 52 height 69
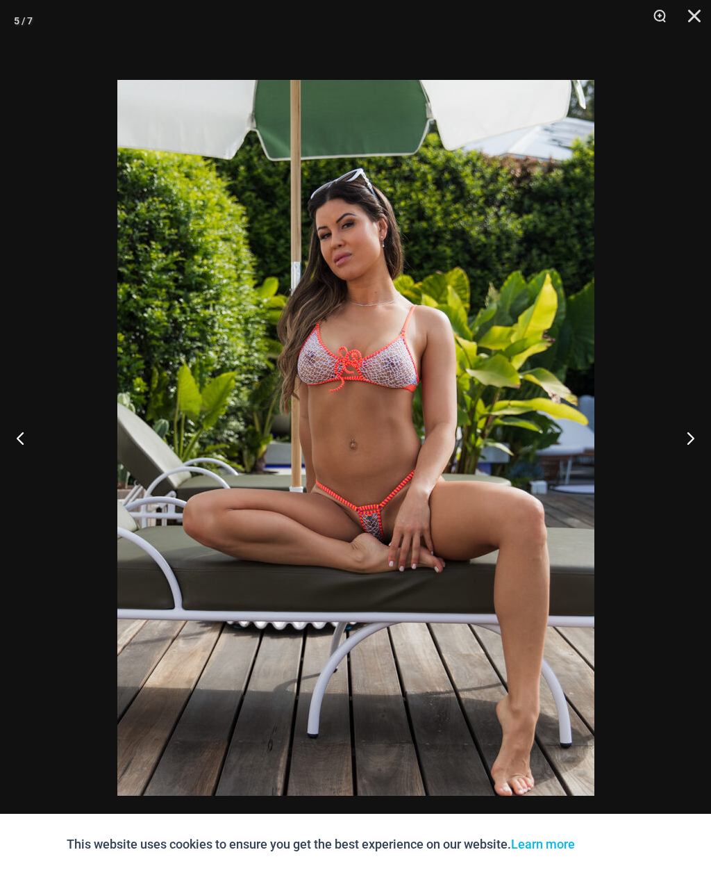
click at [689, 442] on button "Next" at bounding box center [685, 437] width 52 height 69
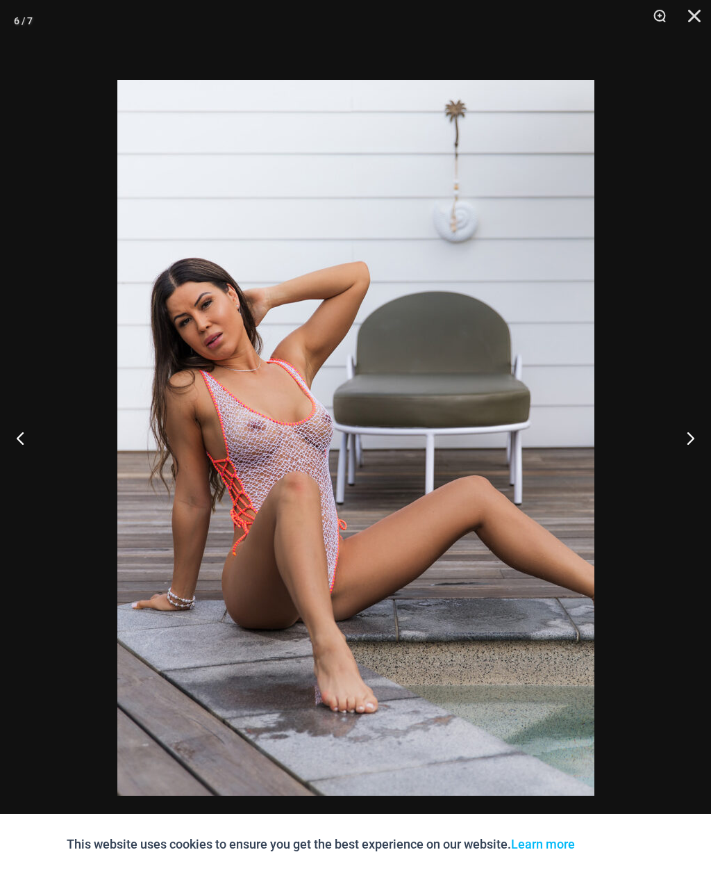
click at [689, 440] on button "Next" at bounding box center [685, 437] width 52 height 69
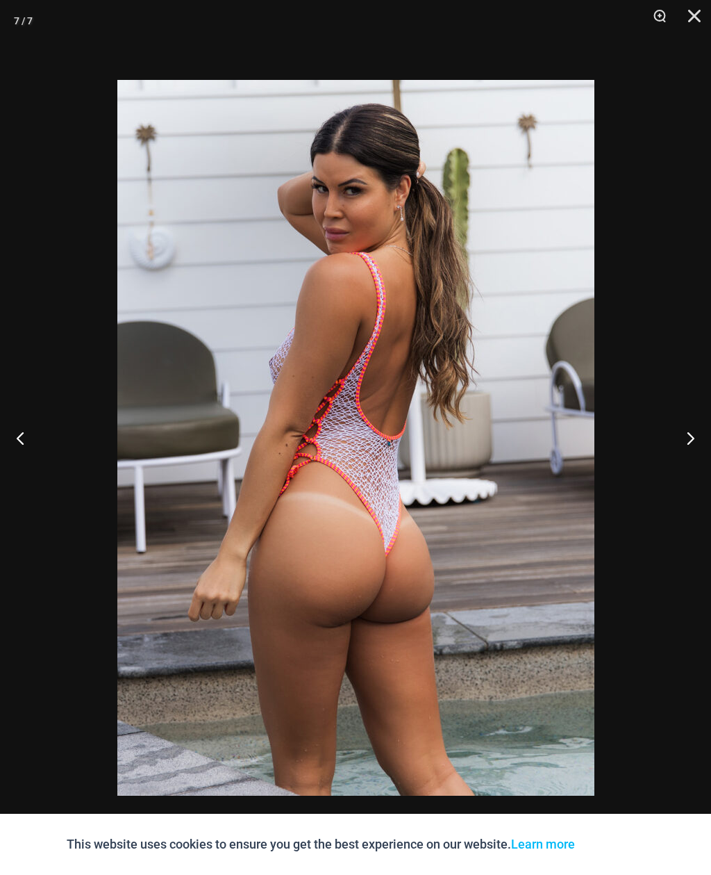
click at [690, 439] on button "Next" at bounding box center [685, 437] width 52 height 69
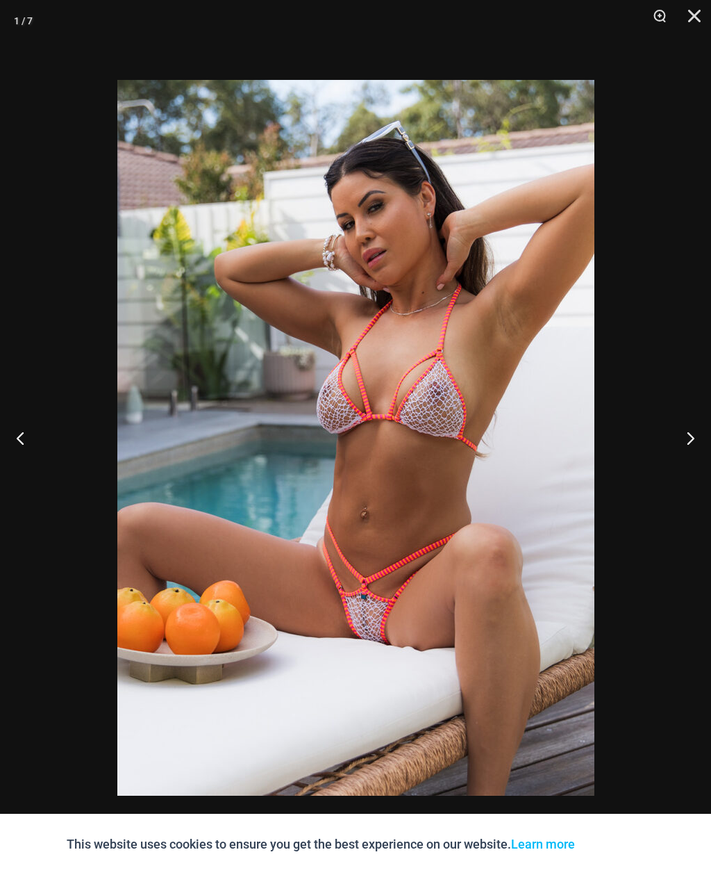
click at [706, 11] on button "Close" at bounding box center [689, 21] width 35 height 42
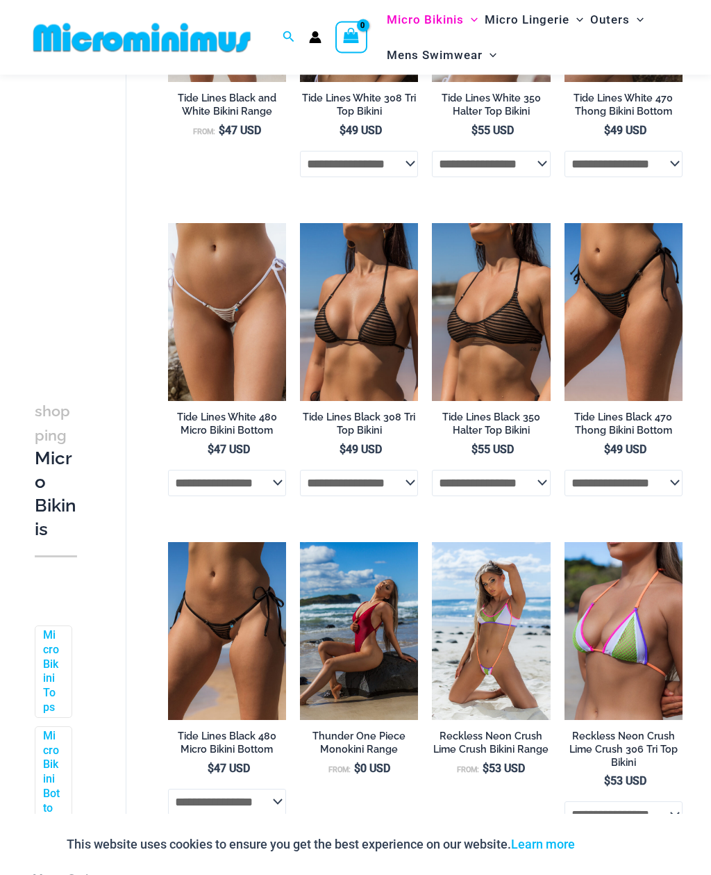
scroll to position [613, 0]
click at [432, 223] on img at bounding box center [432, 223] width 0 height 0
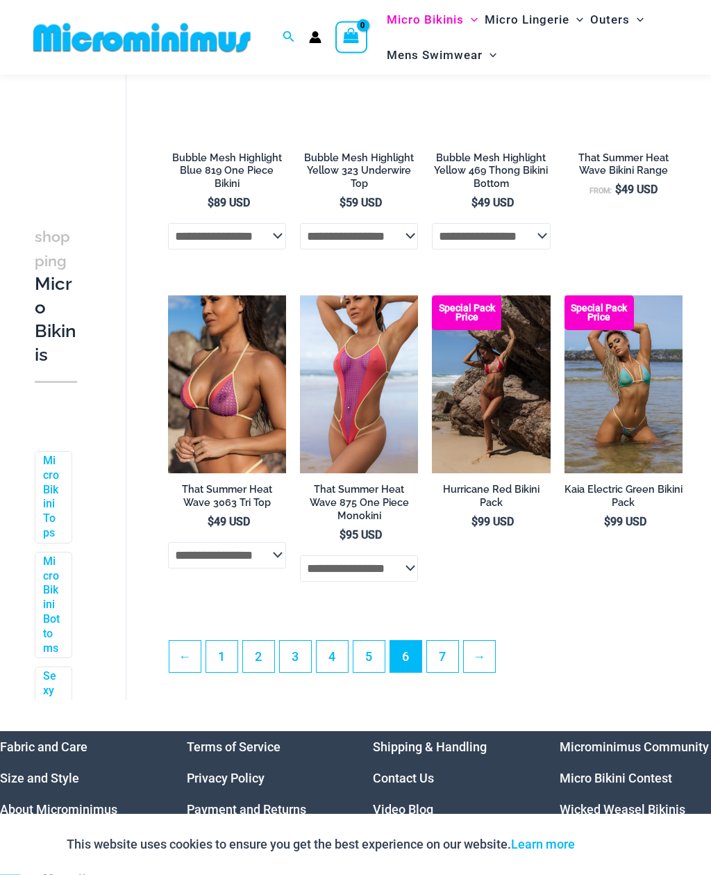
scroll to position [2174, 0]
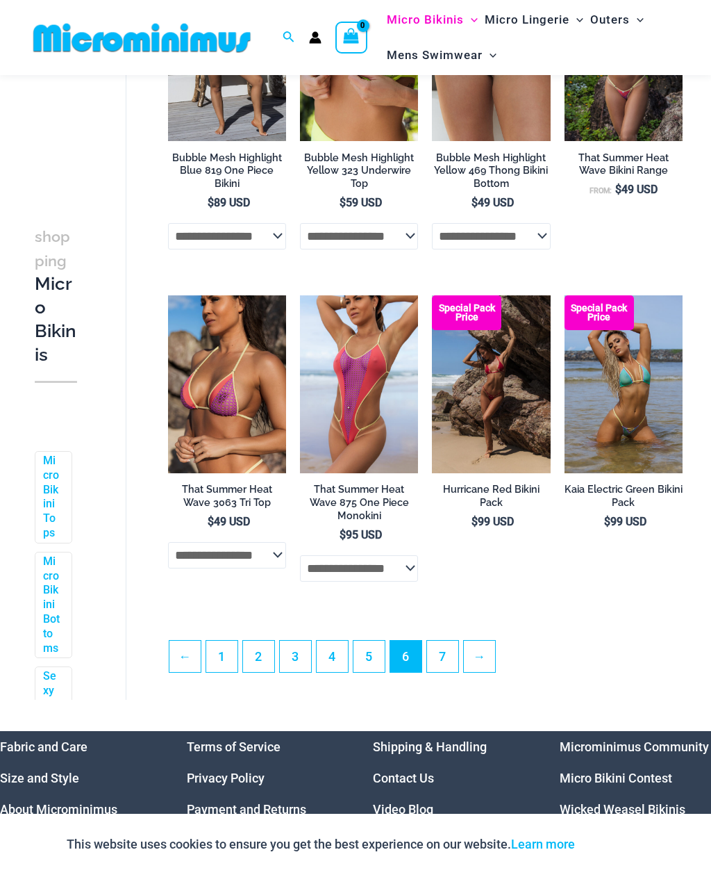
click at [168, 295] on img at bounding box center [168, 295] width 0 height 0
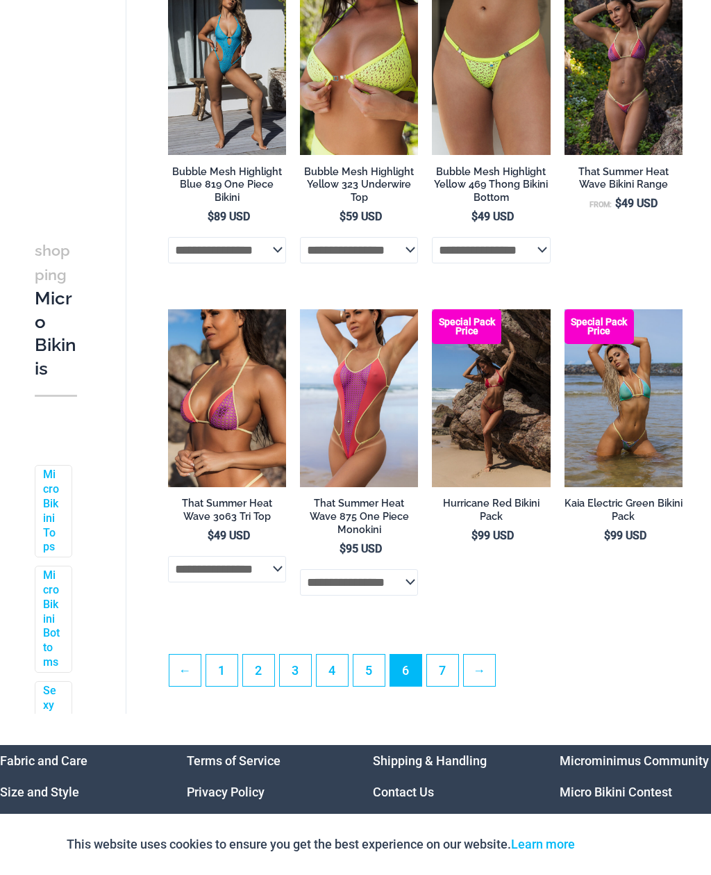
scroll to position [2218, 0]
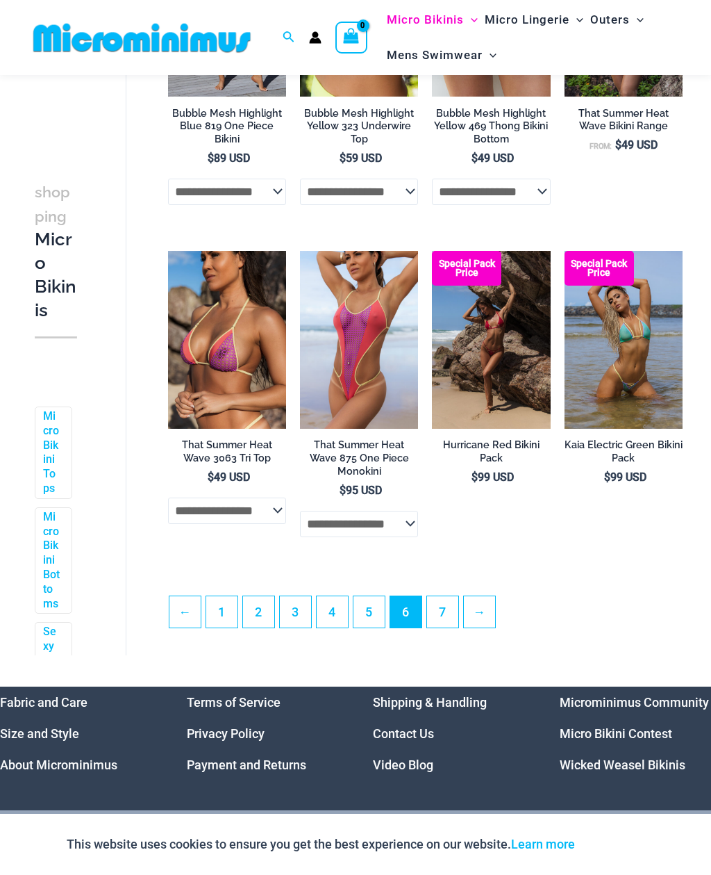
click at [300, 251] on img at bounding box center [300, 251] width 0 height 0
click at [432, 251] on img at bounding box center [432, 251] width 0 height 0
click at [565, 251] on img at bounding box center [565, 251] width 0 height 0
click at [448, 599] on link "7" at bounding box center [442, 611] width 31 height 31
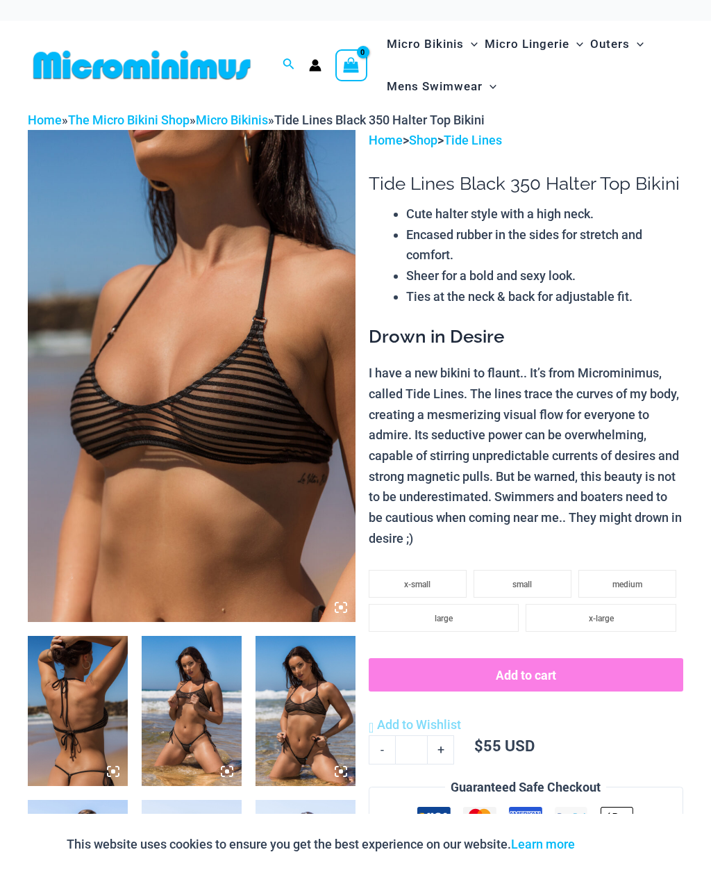
click at [137, 276] on img at bounding box center [192, 376] width 328 height 492
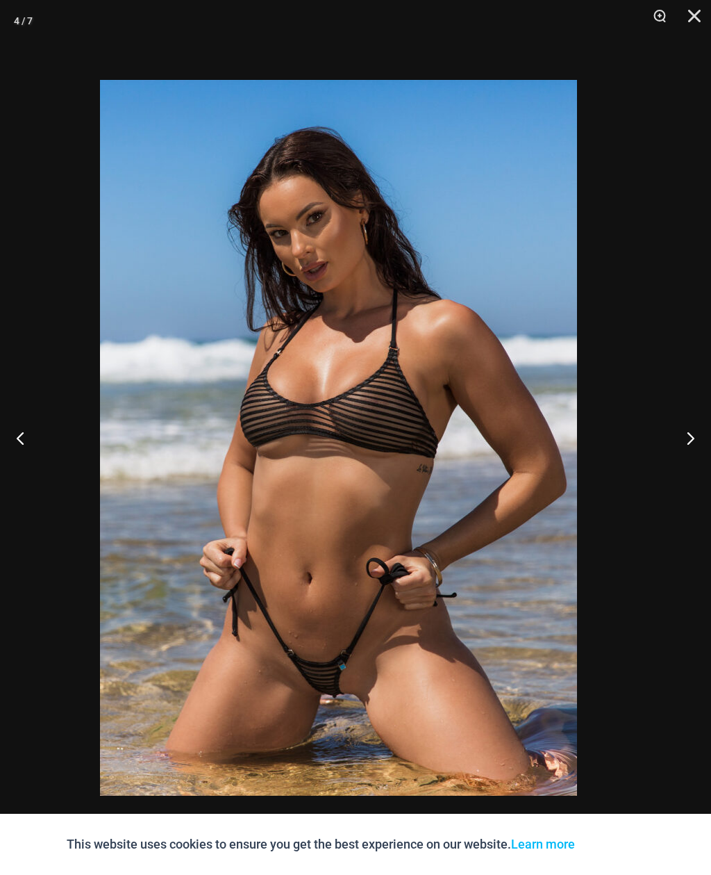
click at [634, 446] on div at bounding box center [338, 437] width 711 height 875
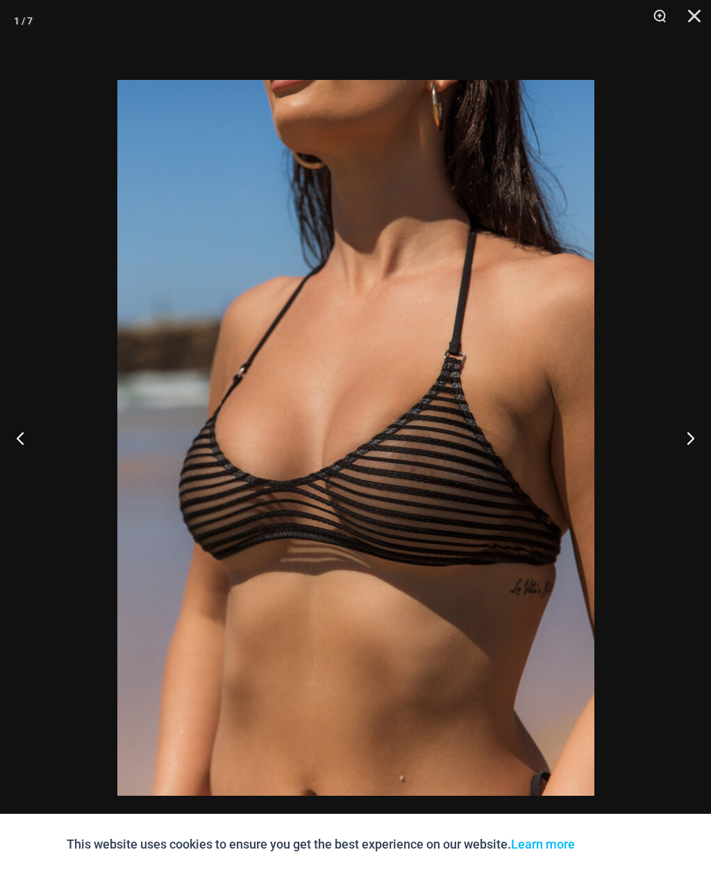
click at [690, 19] on button "Close" at bounding box center [689, 21] width 35 height 42
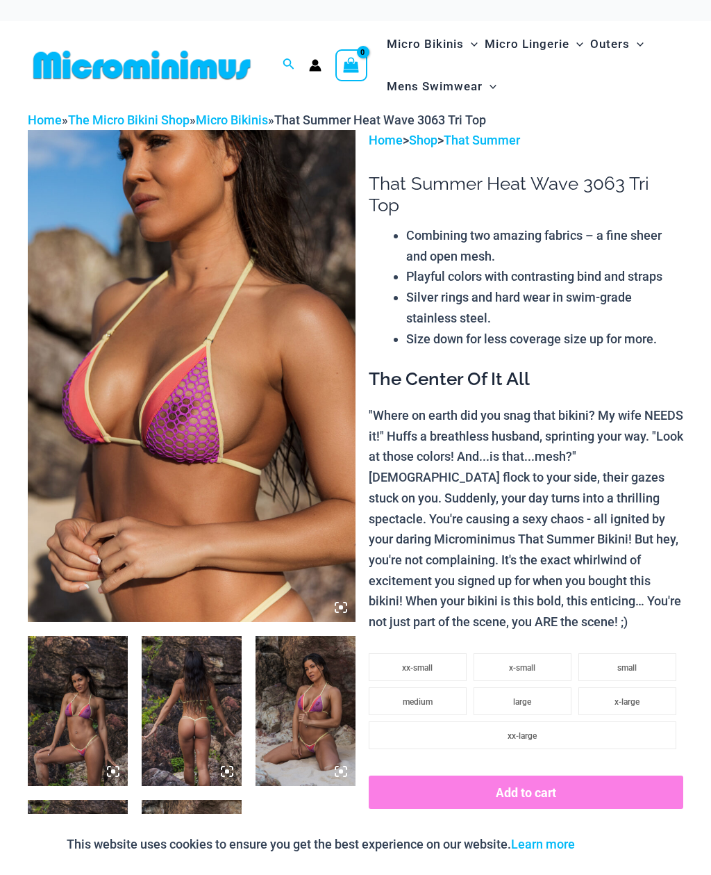
click at [149, 295] on img at bounding box center [192, 376] width 328 height 492
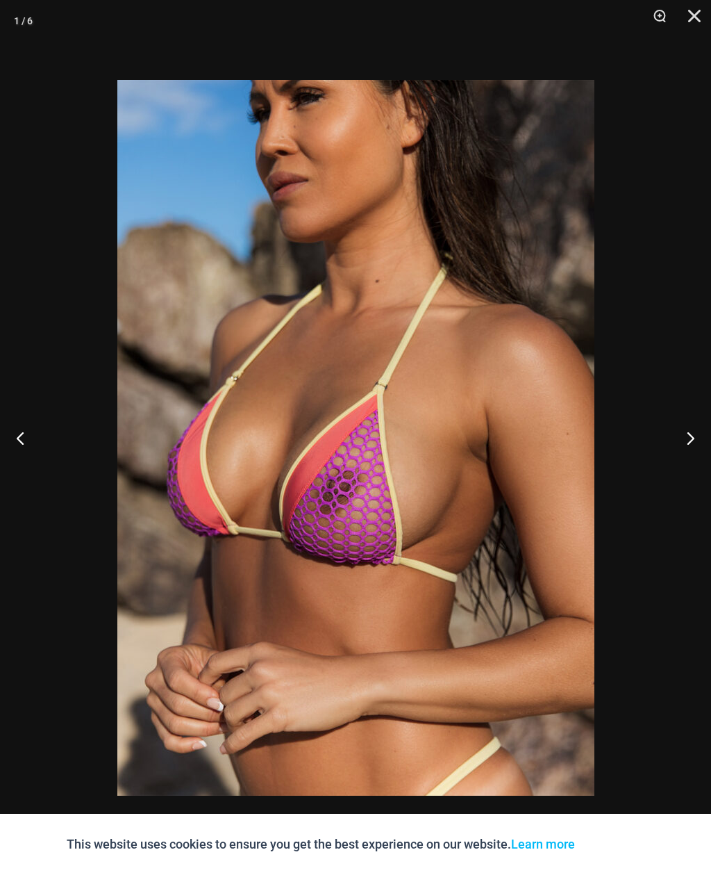
click at [682, 441] on button "Next" at bounding box center [685, 437] width 52 height 69
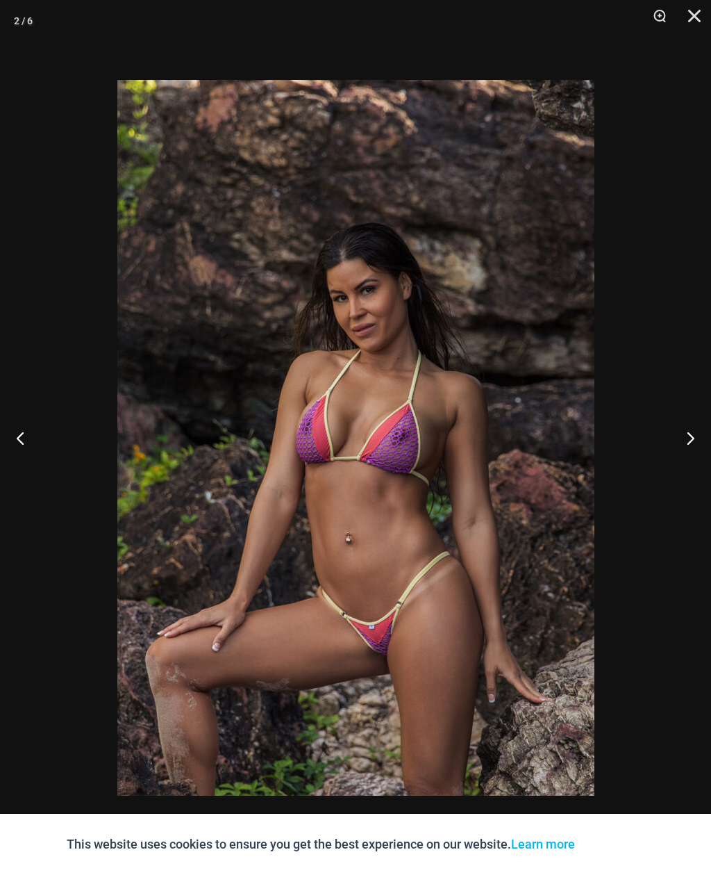
click at [686, 443] on button "Next" at bounding box center [685, 437] width 52 height 69
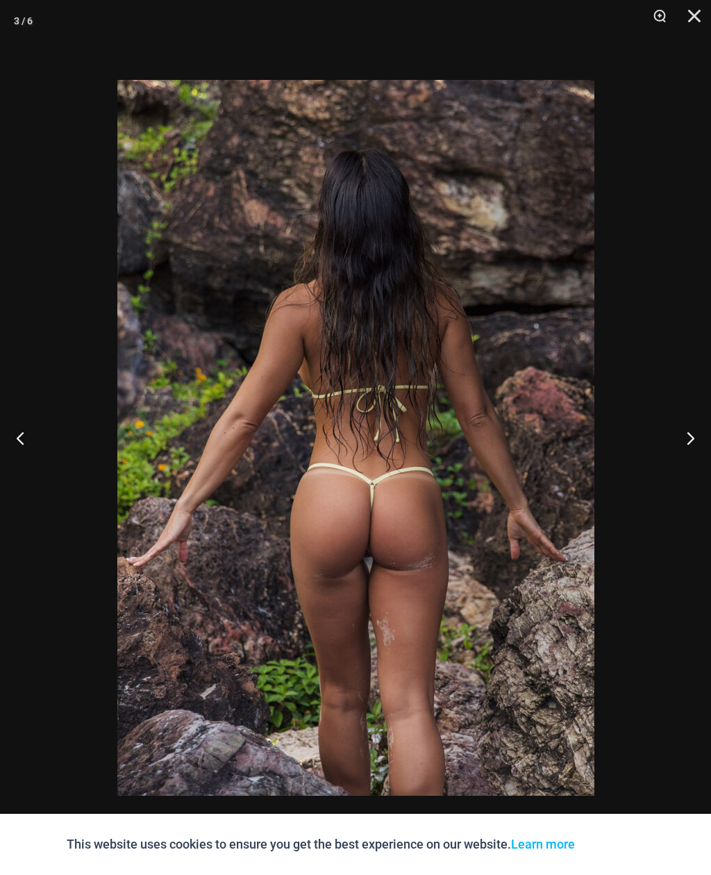
click at [683, 448] on button "Next" at bounding box center [685, 437] width 52 height 69
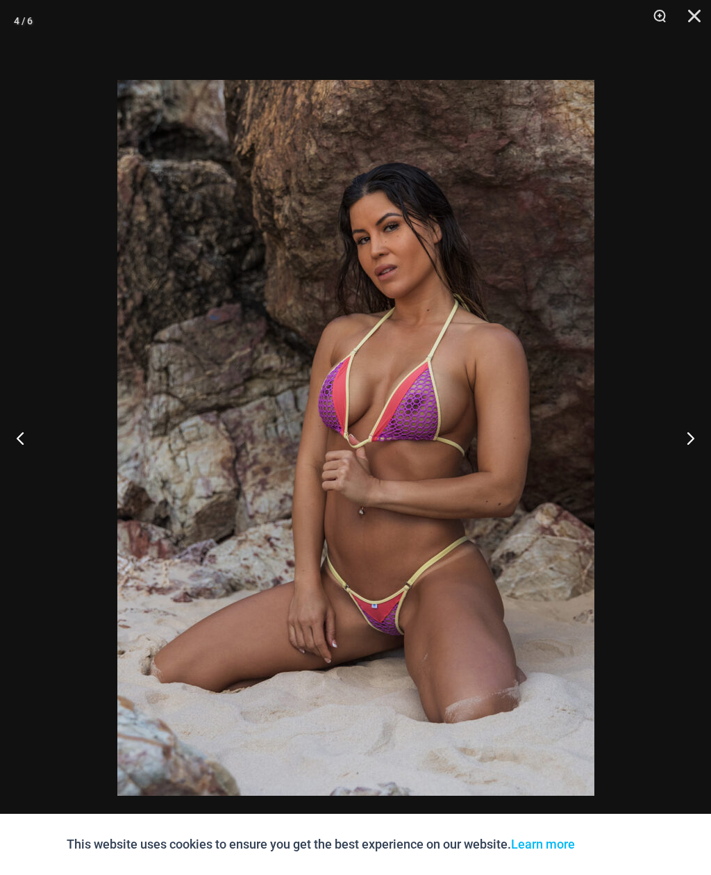
click at [681, 450] on button "Next" at bounding box center [685, 437] width 52 height 69
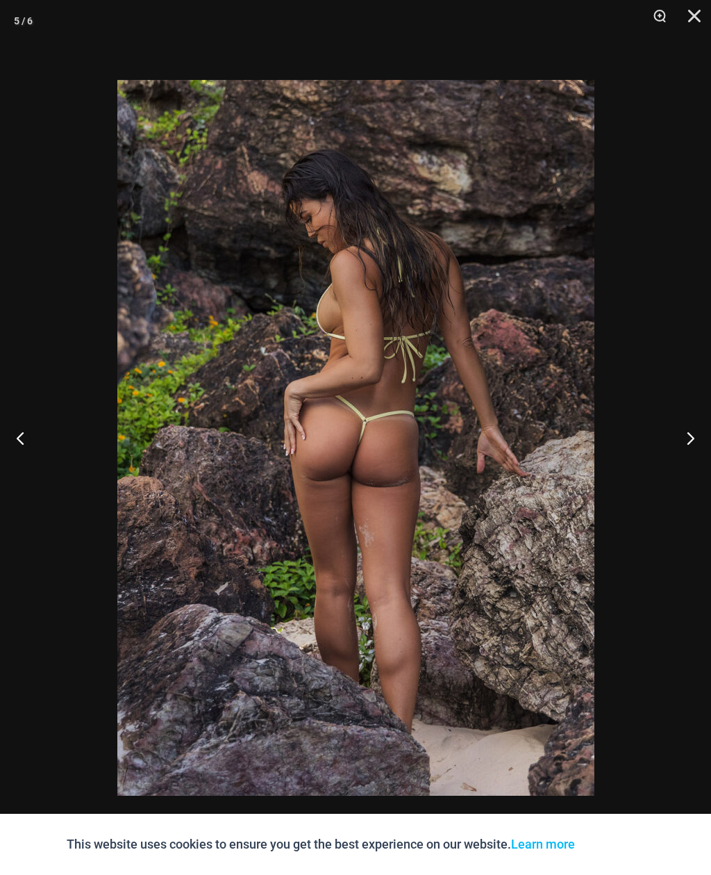
click at [681, 445] on button "Next" at bounding box center [685, 437] width 52 height 69
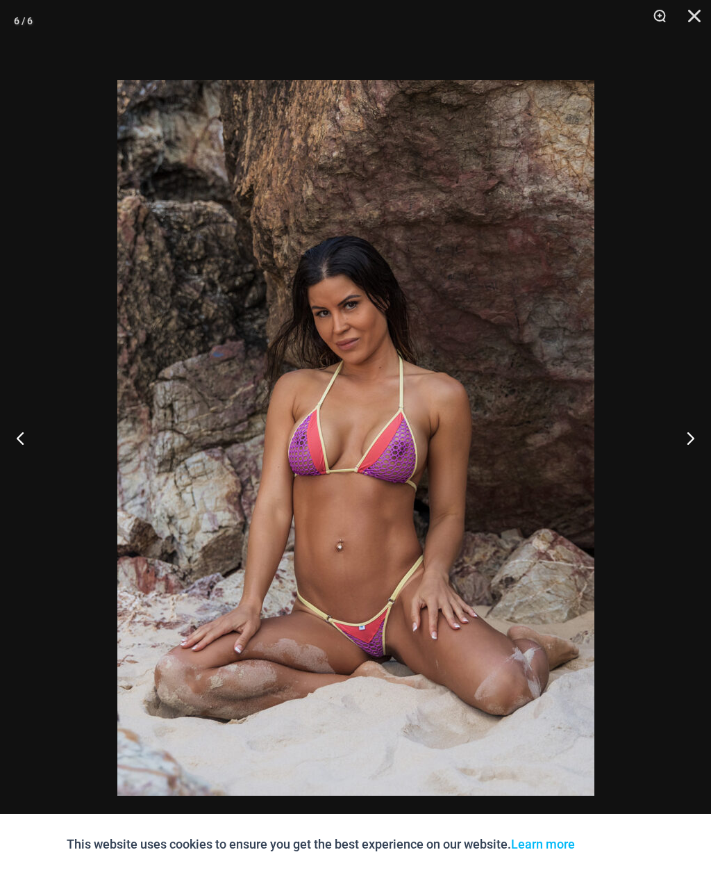
click at [681, 445] on button "Next" at bounding box center [685, 437] width 52 height 69
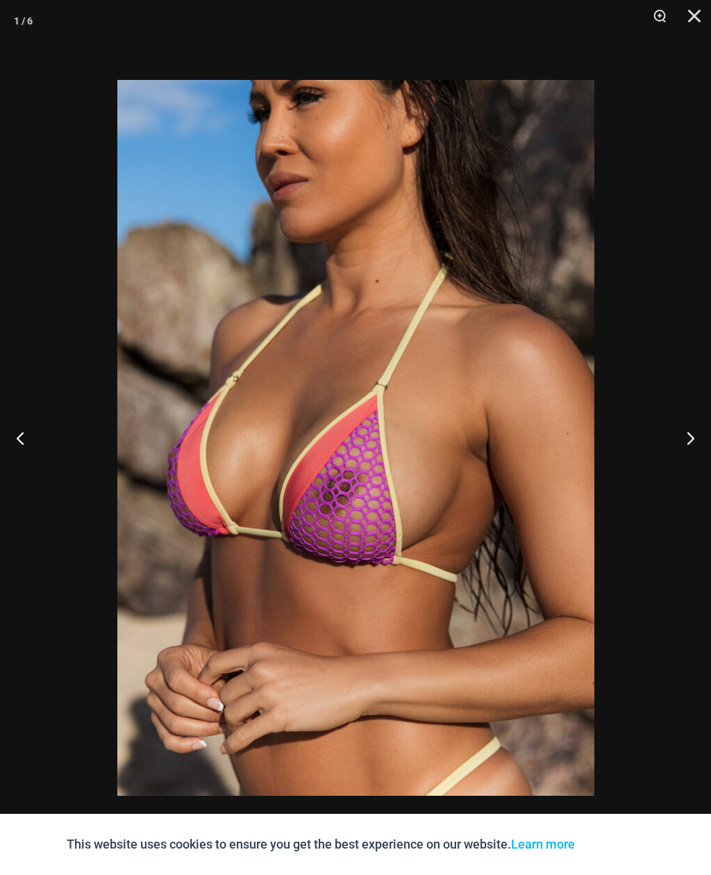
click at [679, 446] on button "Next" at bounding box center [685, 437] width 52 height 69
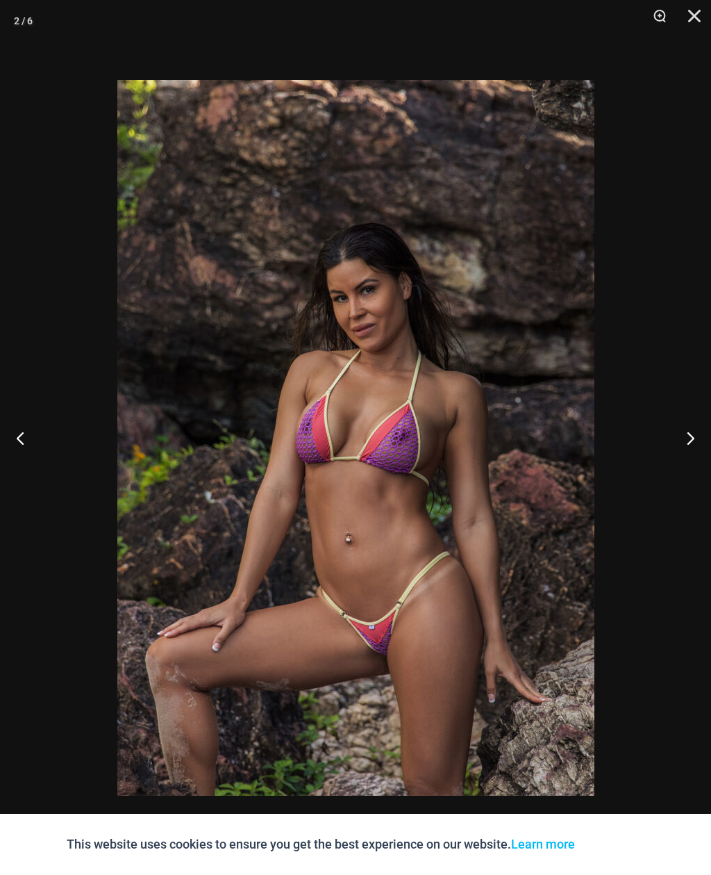
click at [679, 451] on button "Next" at bounding box center [685, 437] width 52 height 69
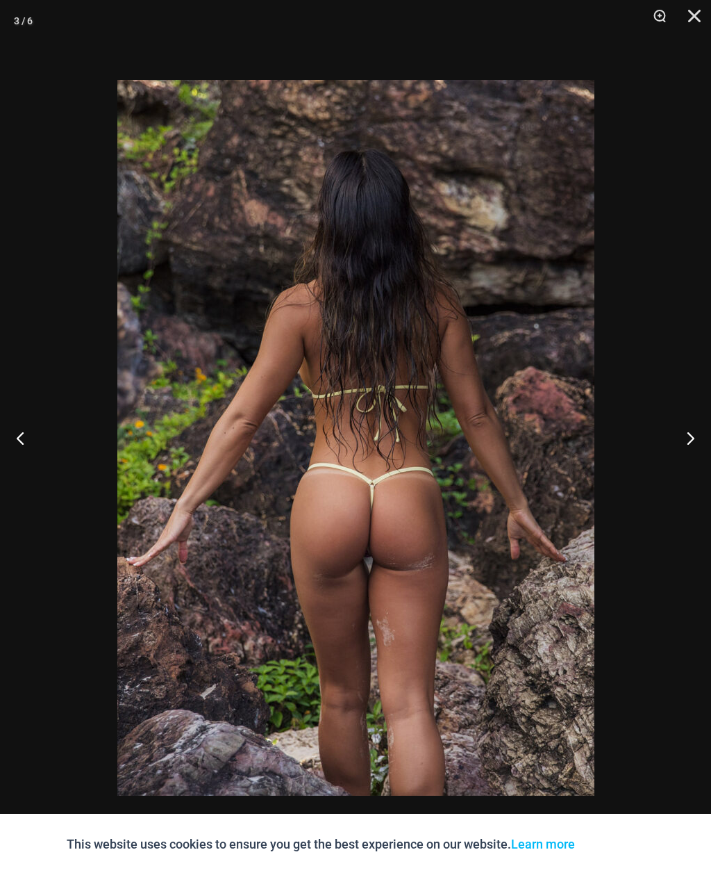
click at [680, 447] on button "Next" at bounding box center [685, 437] width 52 height 69
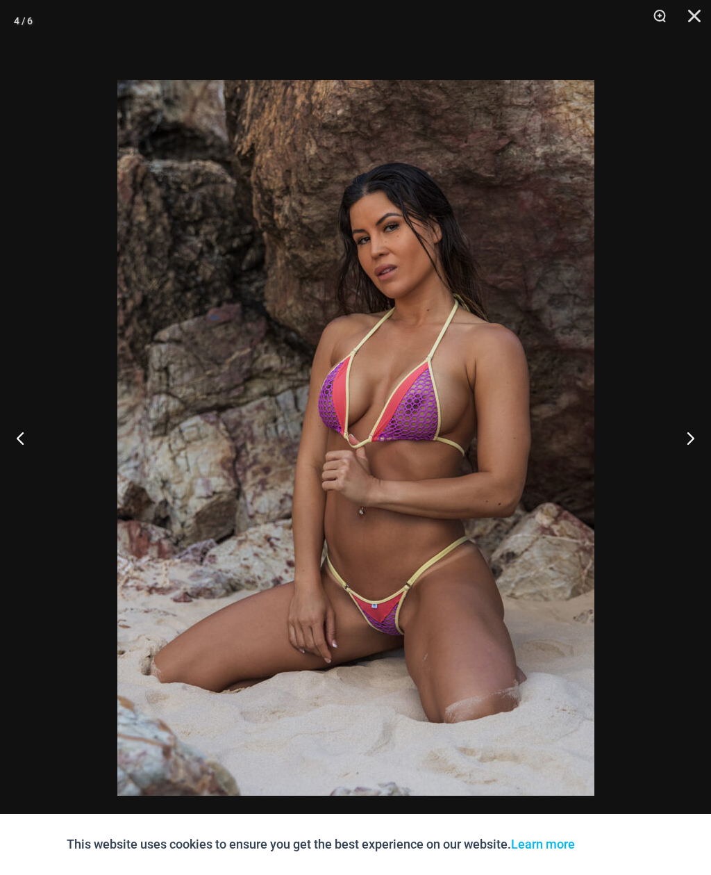
click at [679, 446] on button "Next" at bounding box center [685, 437] width 52 height 69
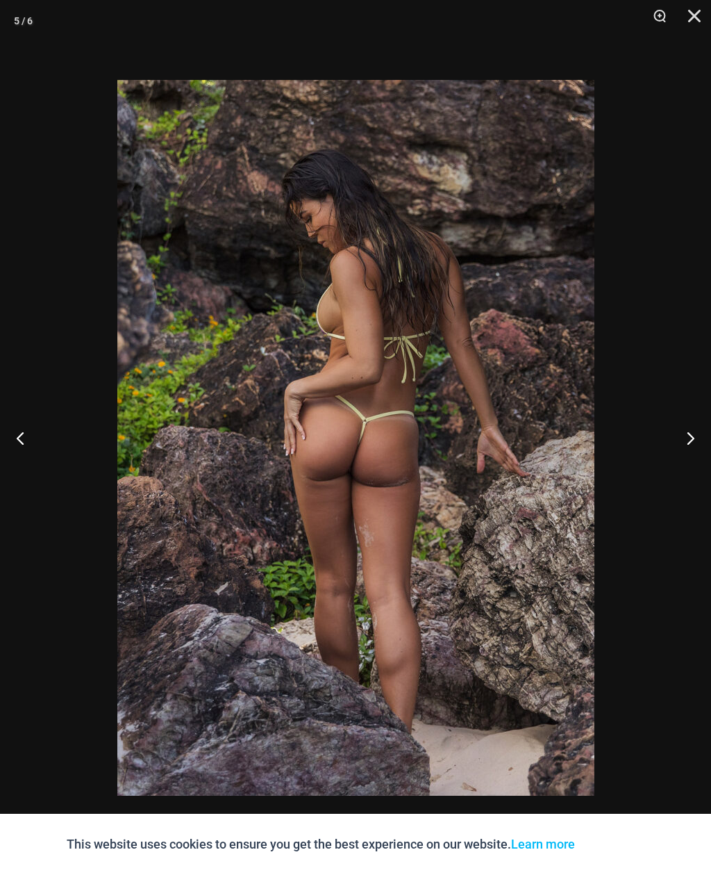
click at [696, 19] on button "Close" at bounding box center [689, 21] width 35 height 42
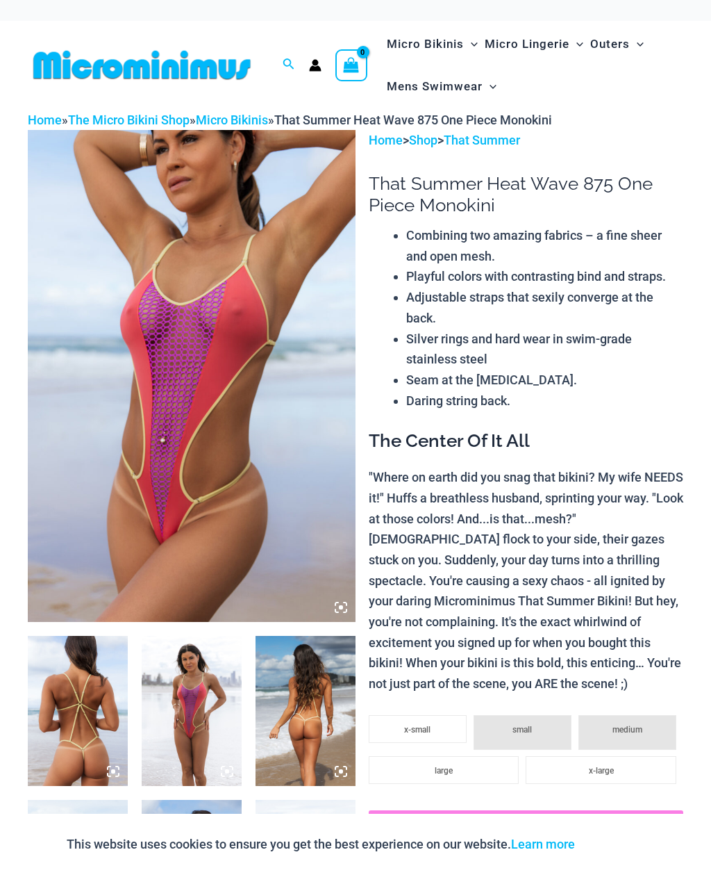
click at [158, 299] on img at bounding box center [192, 376] width 328 height 492
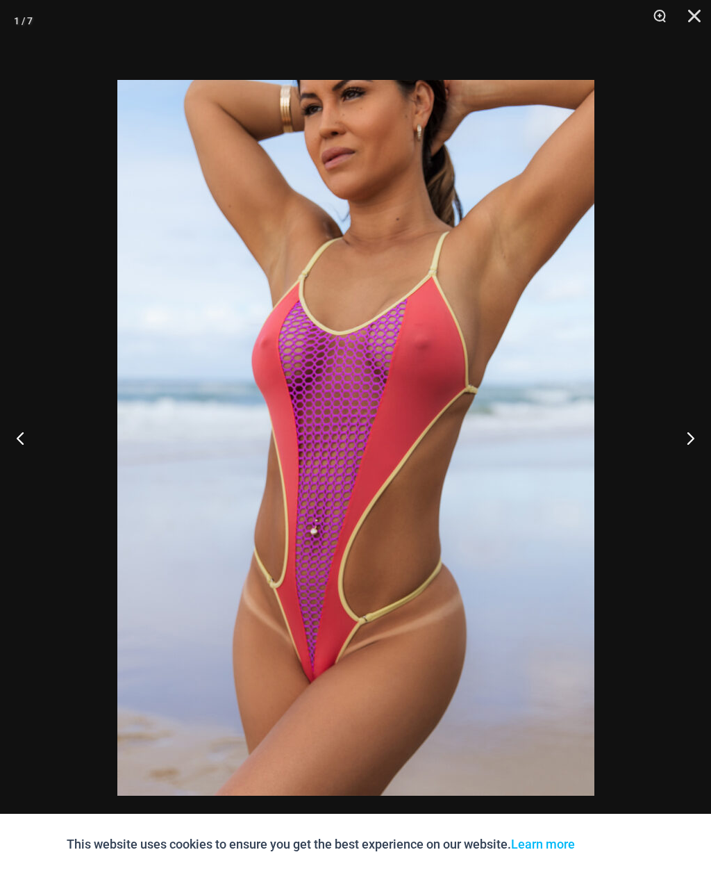
click at [690, 447] on button "Next" at bounding box center [685, 437] width 52 height 69
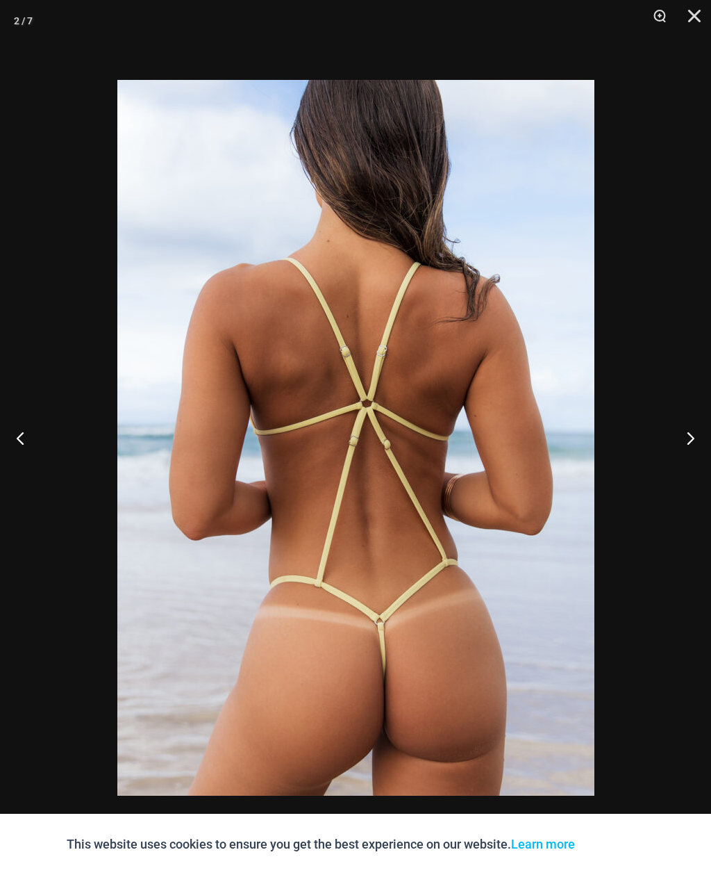
click at [688, 436] on button "Next" at bounding box center [685, 437] width 52 height 69
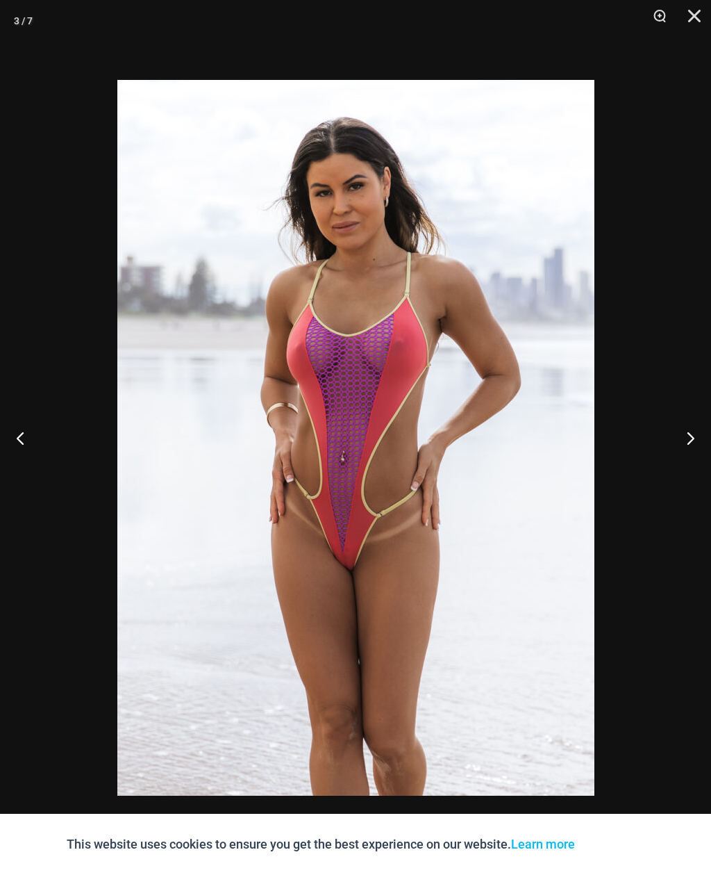
click at [683, 439] on button "Next" at bounding box center [685, 437] width 52 height 69
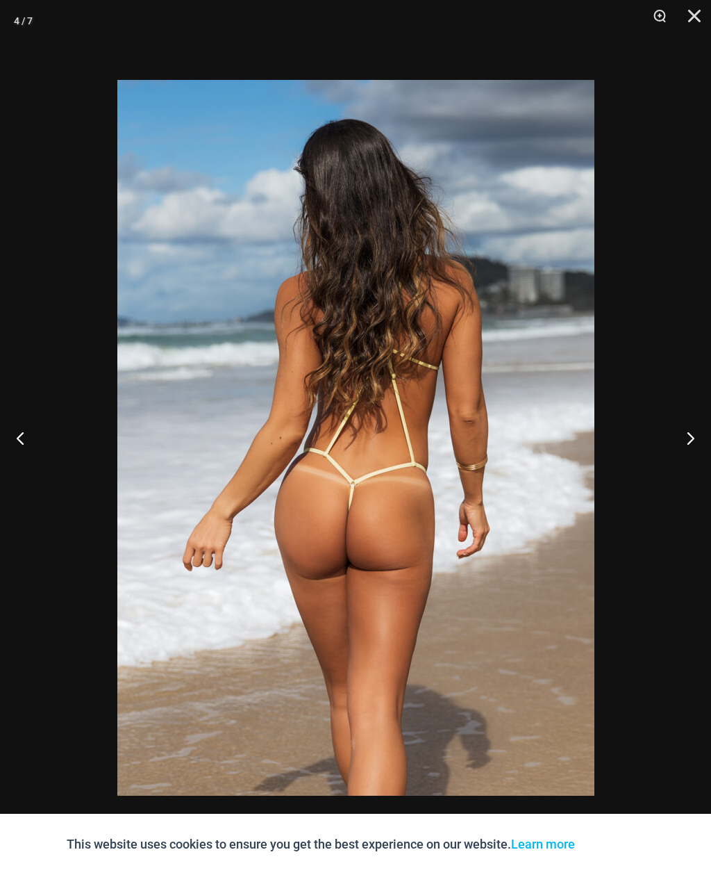
click at [681, 438] on button "Next" at bounding box center [685, 437] width 52 height 69
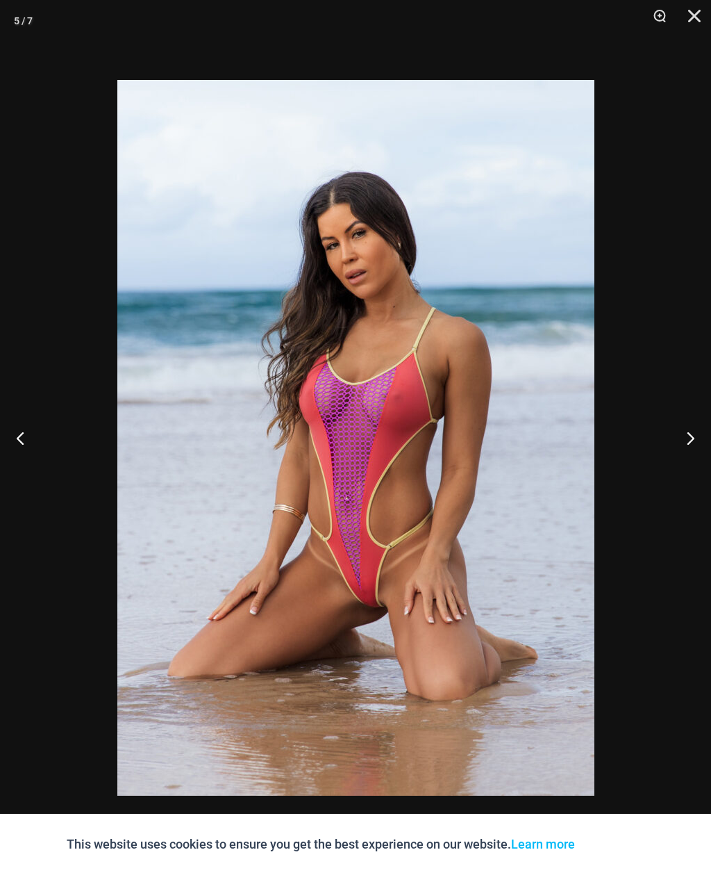
click at [680, 436] on button "Next" at bounding box center [685, 437] width 52 height 69
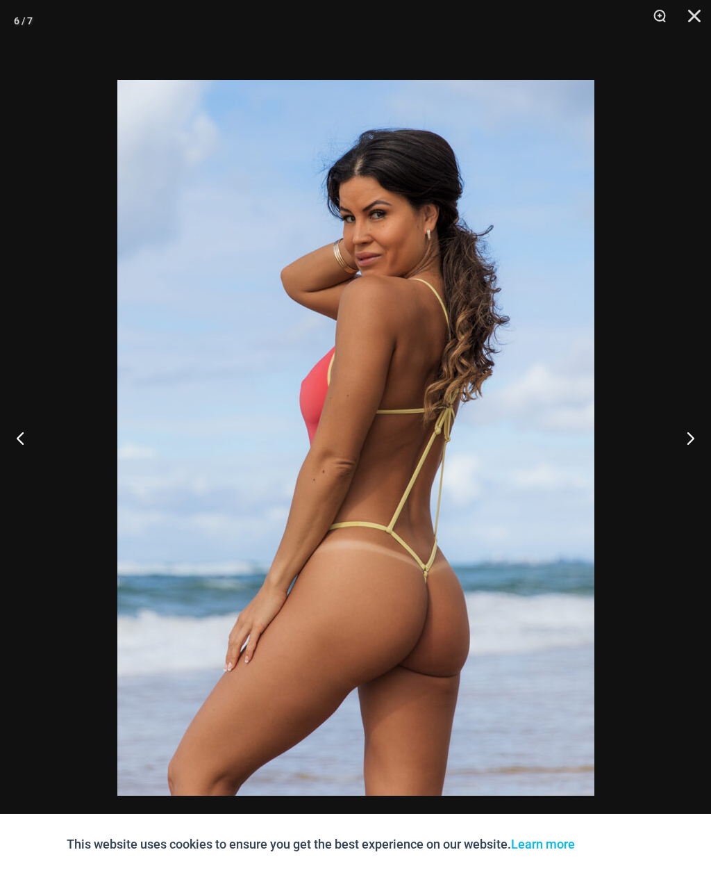
click at [680, 436] on button "Next" at bounding box center [685, 437] width 52 height 69
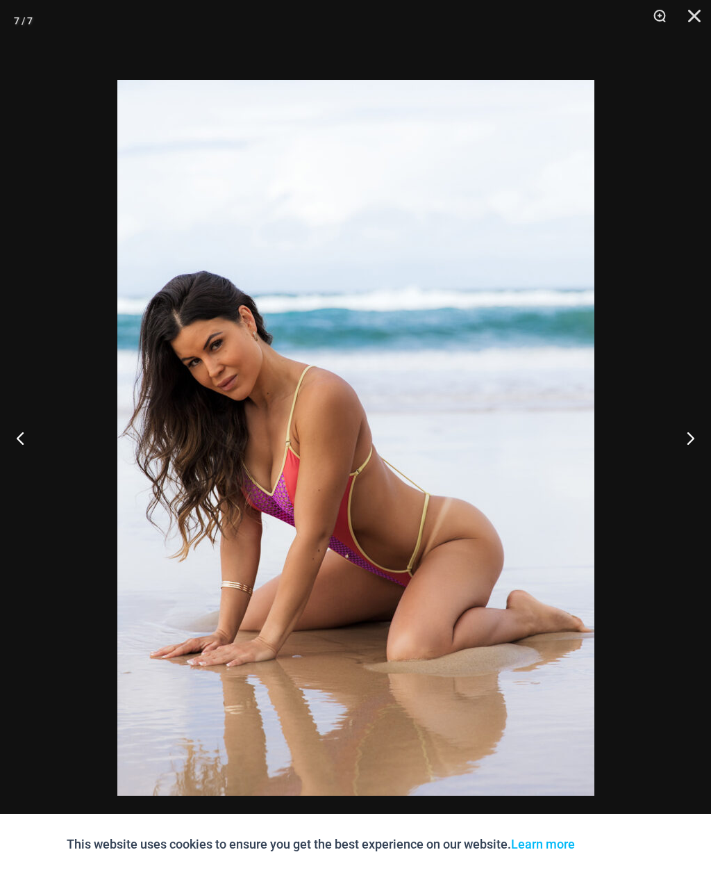
click at [681, 435] on button "Next" at bounding box center [685, 437] width 52 height 69
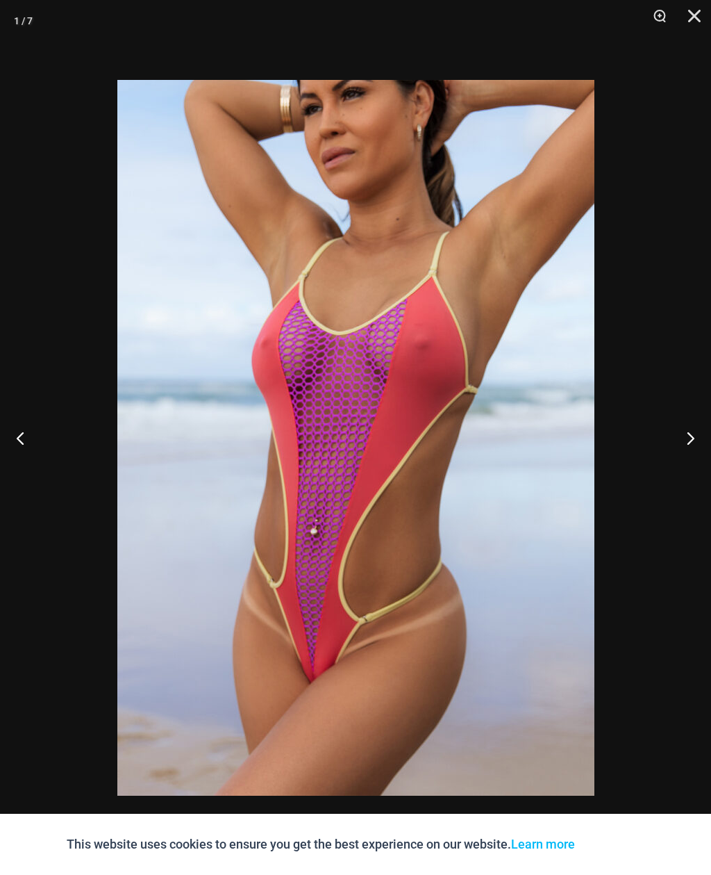
click at [679, 438] on button "Next" at bounding box center [685, 437] width 52 height 69
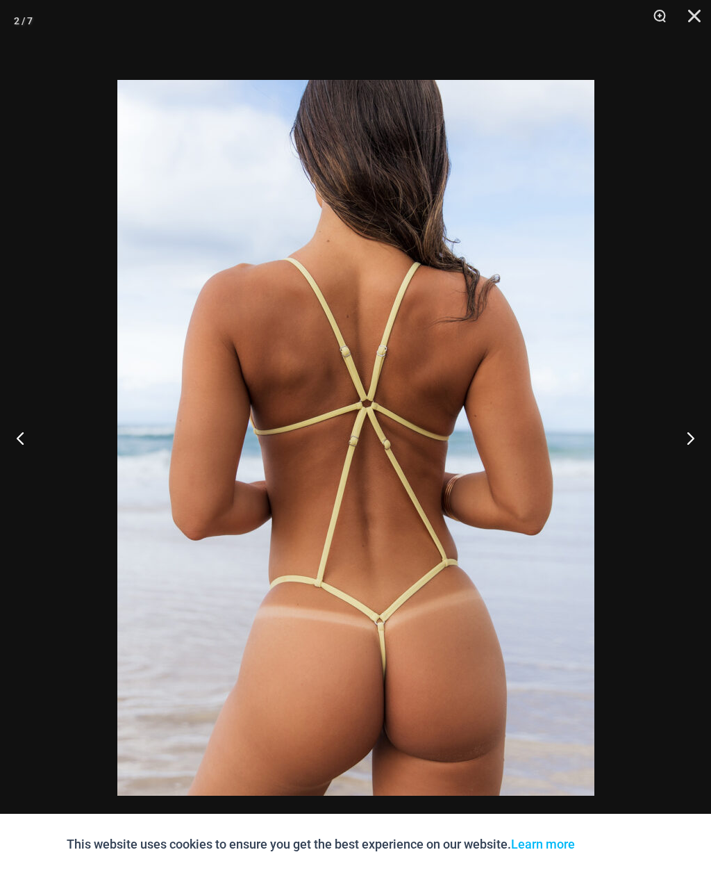
click at [678, 439] on button "Next" at bounding box center [685, 437] width 52 height 69
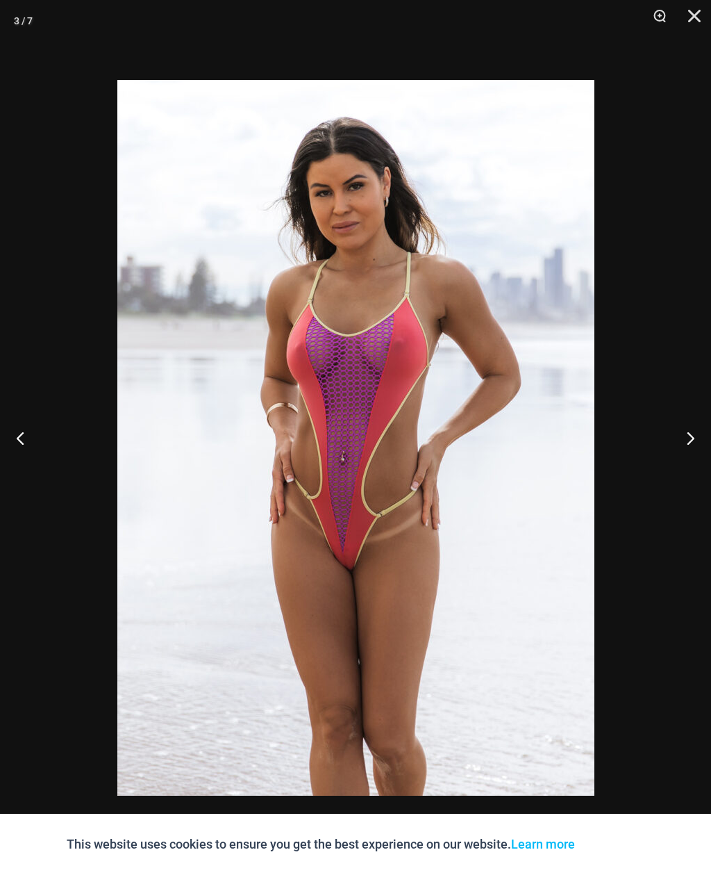
click at [697, 19] on button "Close" at bounding box center [689, 21] width 35 height 42
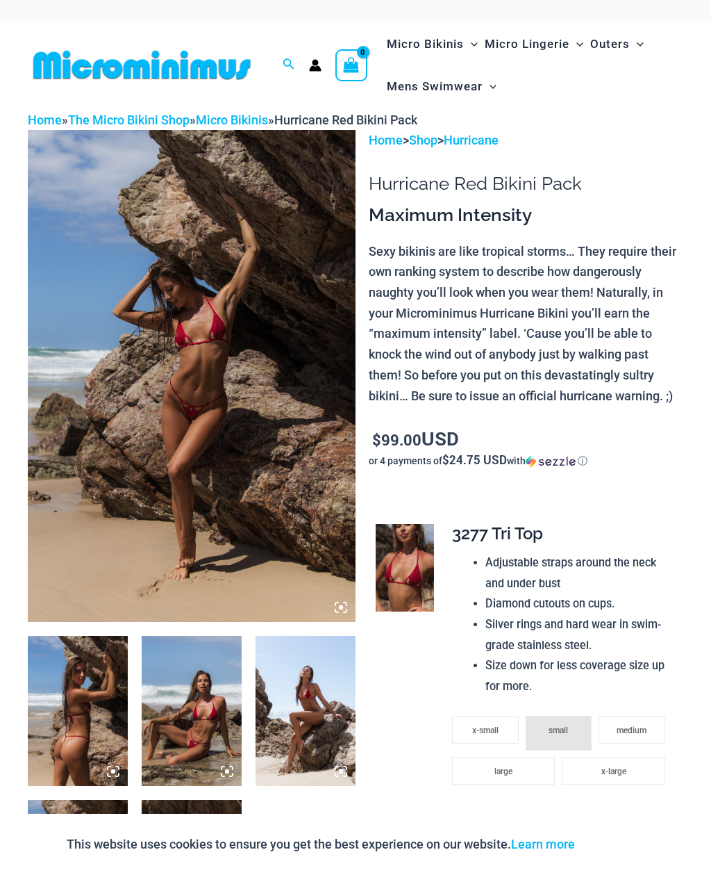
click at [149, 267] on img at bounding box center [192, 376] width 328 height 492
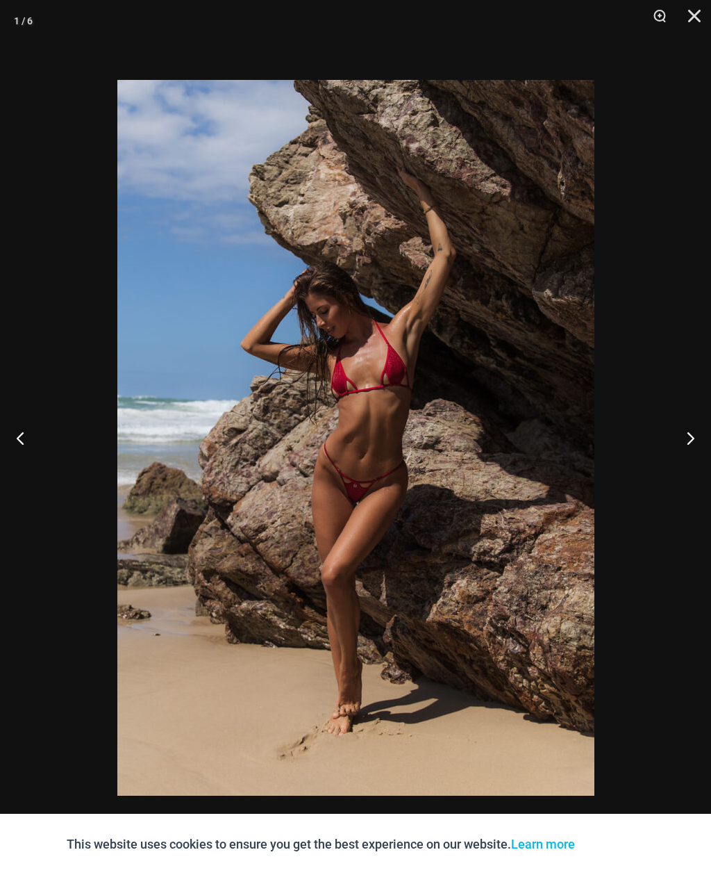
click at [689, 444] on button "Next" at bounding box center [685, 437] width 52 height 69
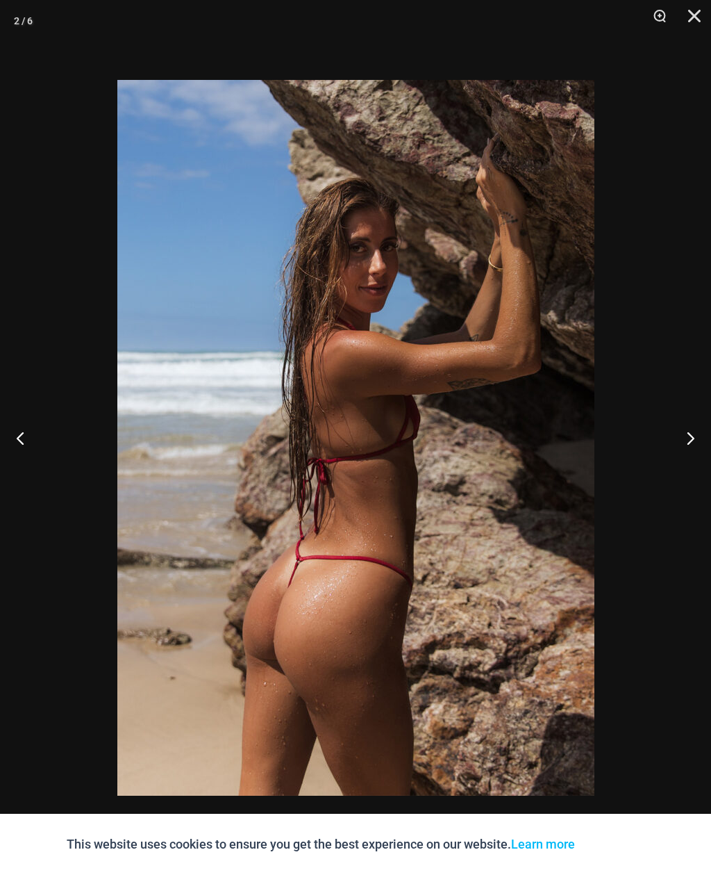
click at [681, 440] on button "Next" at bounding box center [685, 437] width 52 height 69
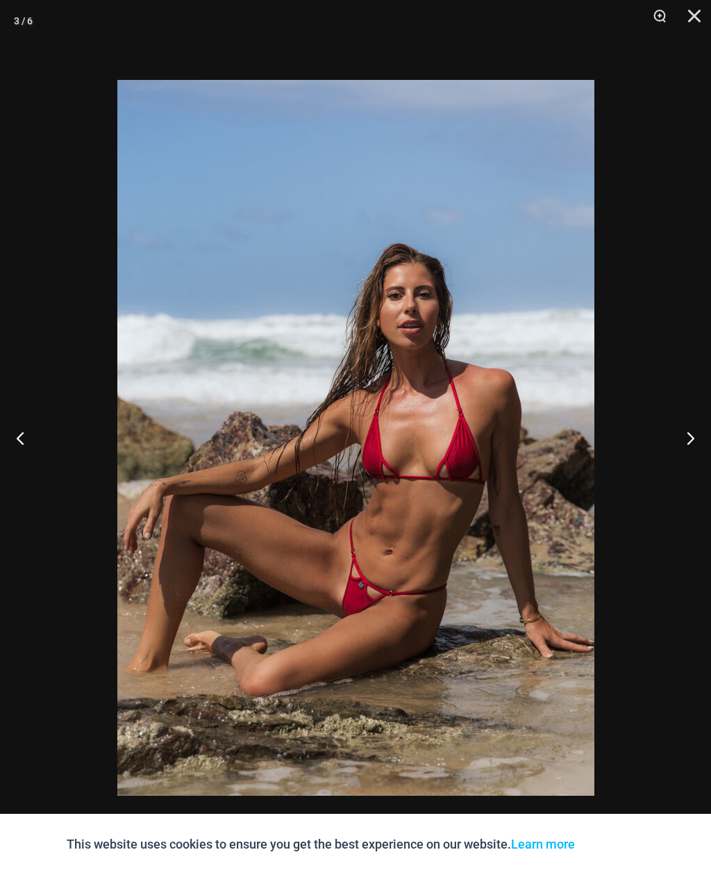
click at [682, 445] on button "Next" at bounding box center [685, 437] width 52 height 69
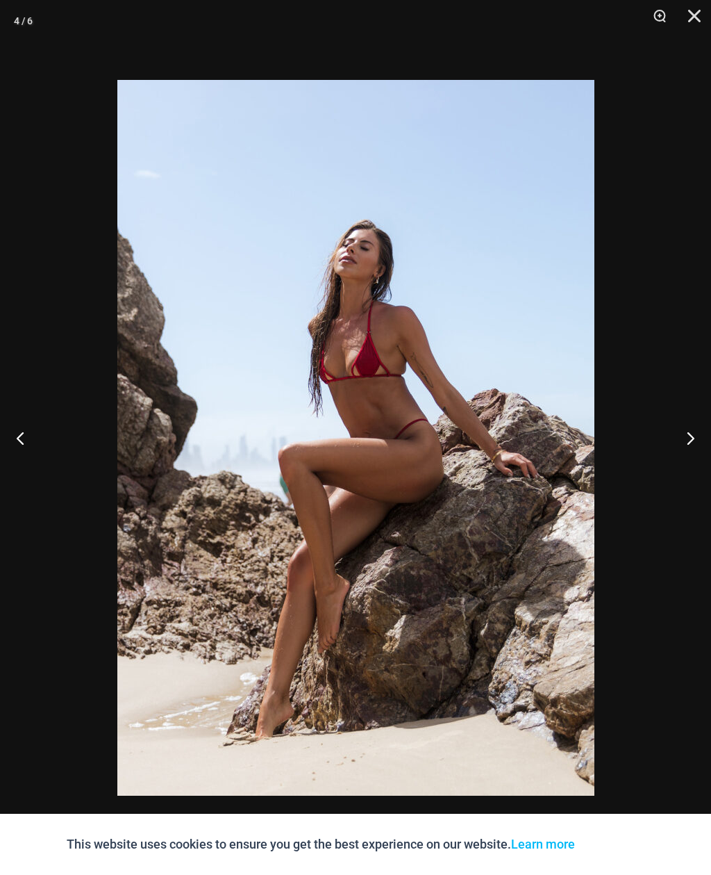
click at [683, 443] on button "Next" at bounding box center [685, 437] width 52 height 69
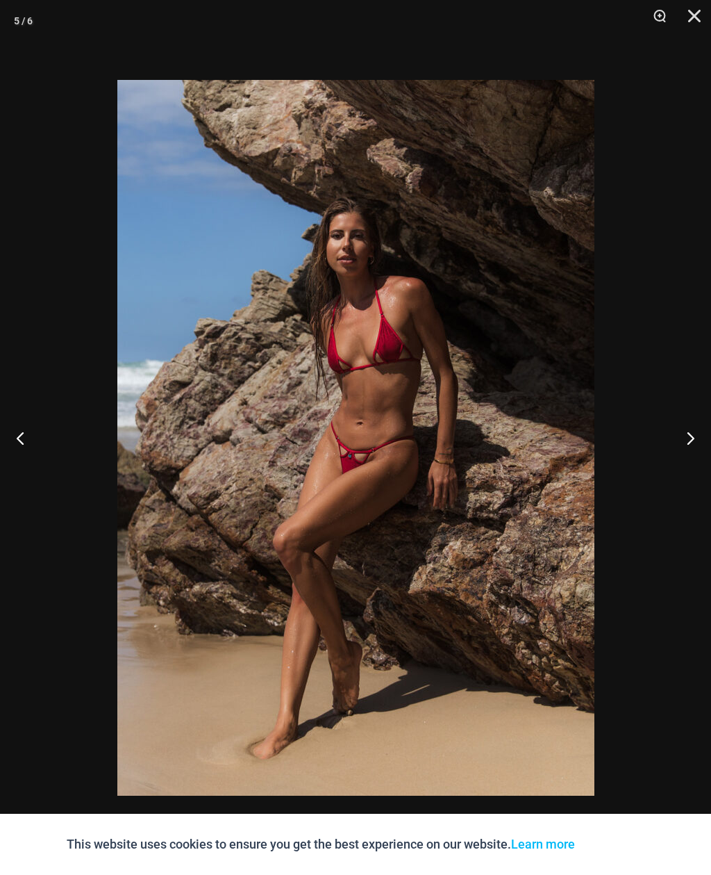
click at [677, 447] on button "Next" at bounding box center [685, 437] width 52 height 69
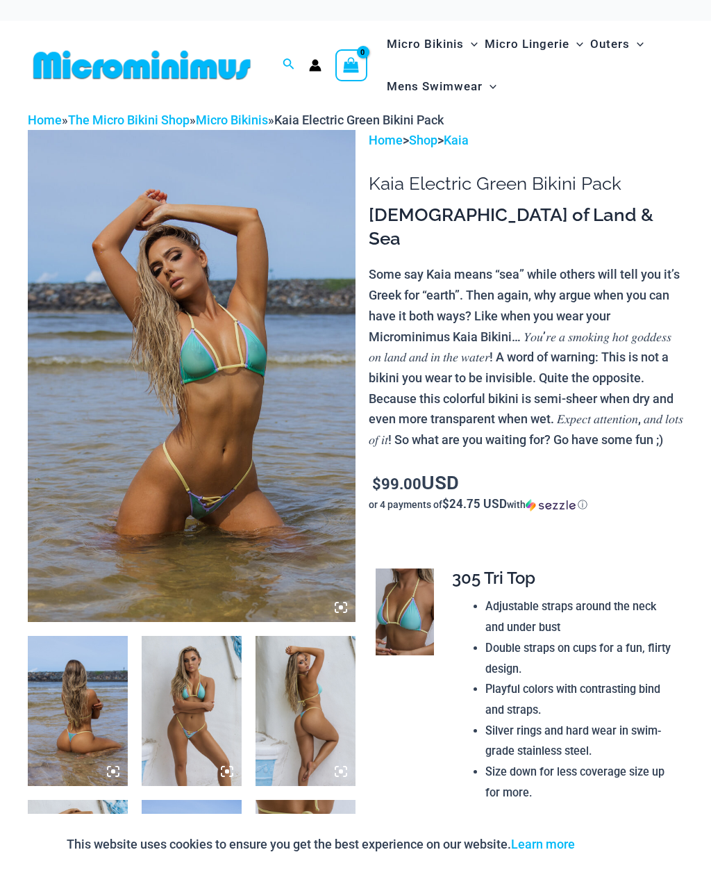
click at [171, 276] on img at bounding box center [192, 376] width 328 height 492
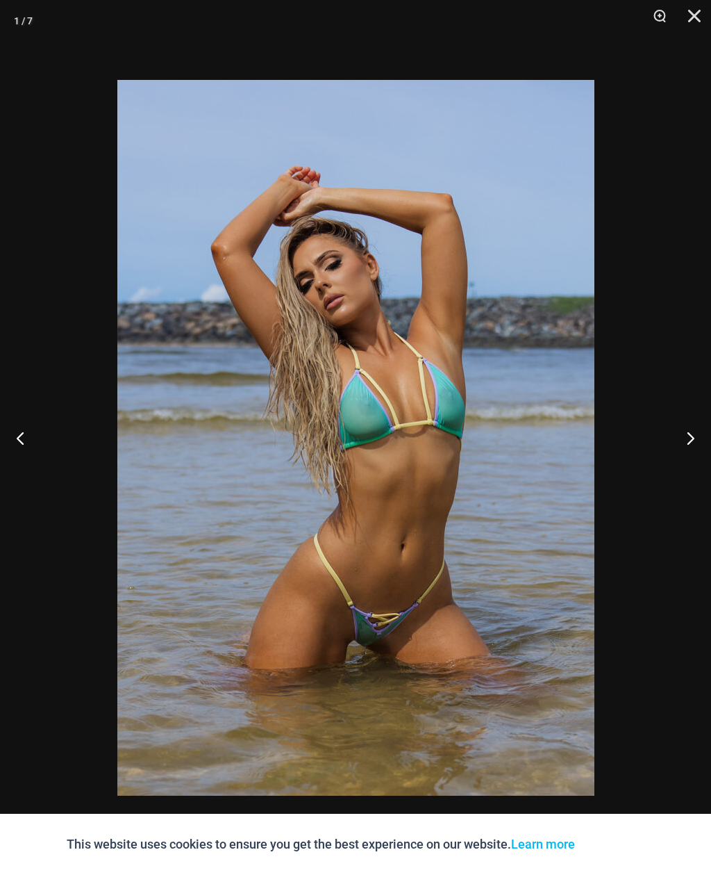
click at [670, 428] on button "Next" at bounding box center [685, 437] width 52 height 69
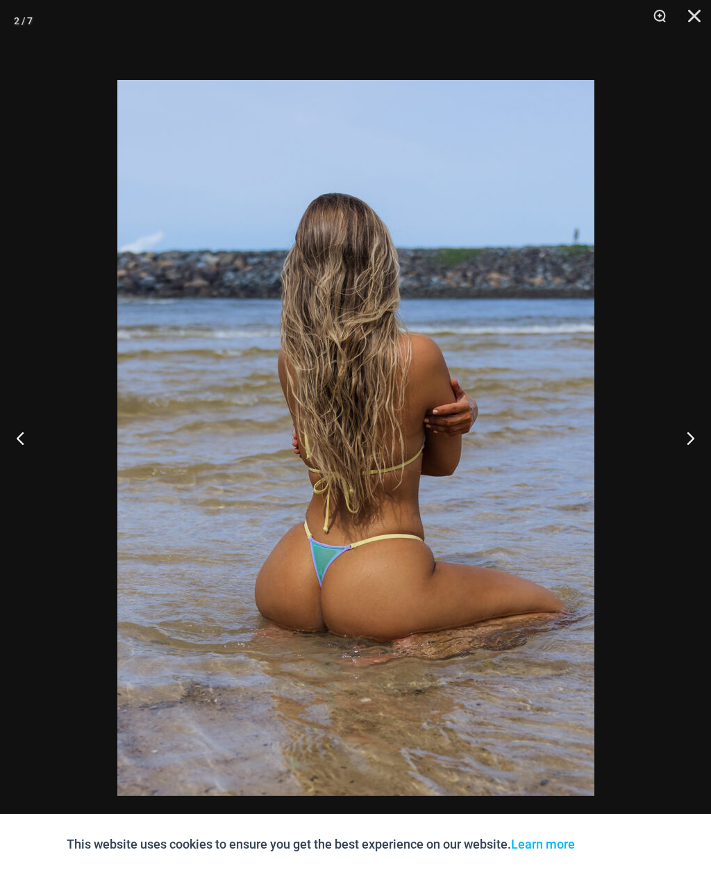
click at [686, 449] on button "Next" at bounding box center [685, 437] width 52 height 69
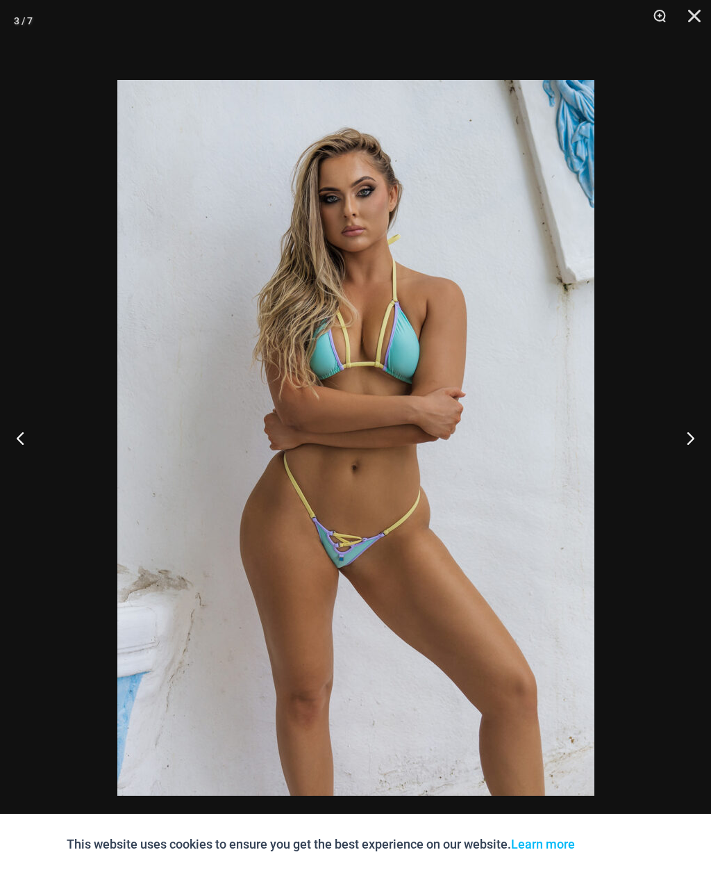
click at [686, 441] on button "Next" at bounding box center [685, 437] width 52 height 69
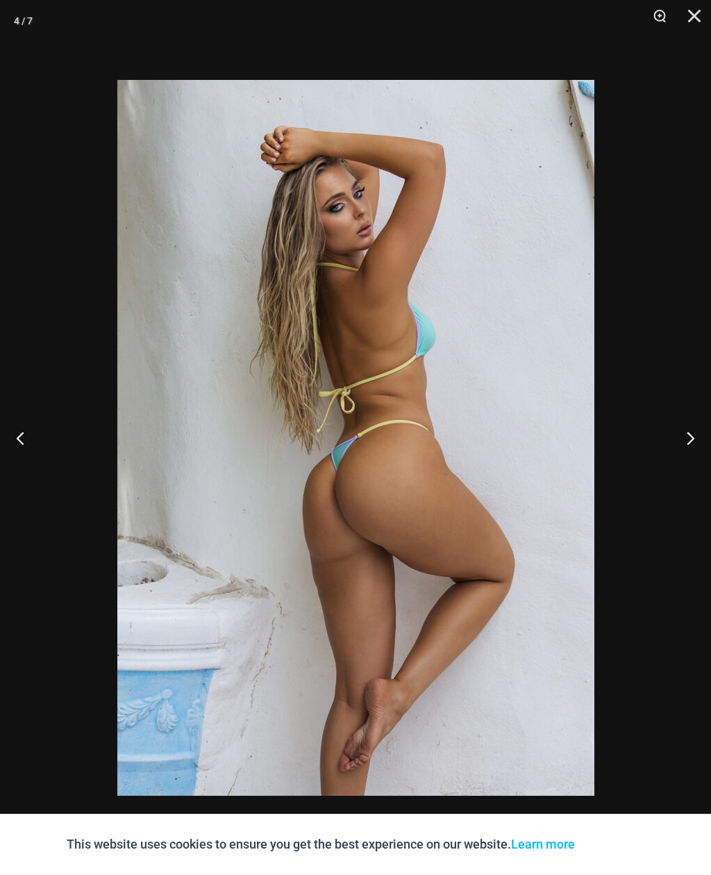
click at [684, 443] on button "Next" at bounding box center [685, 437] width 52 height 69
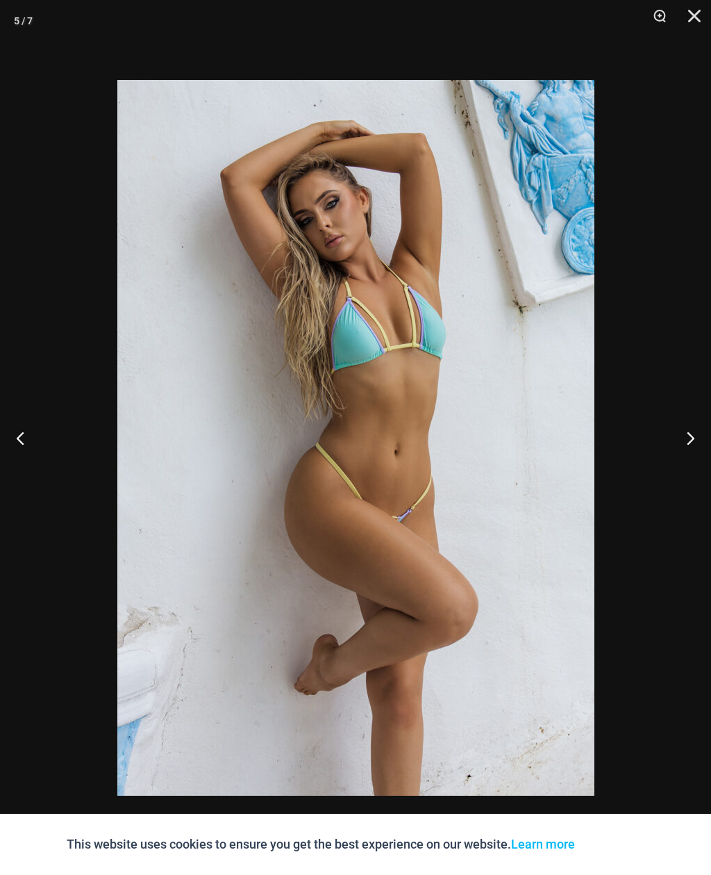
click at [683, 445] on button "Next" at bounding box center [685, 437] width 52 height 69
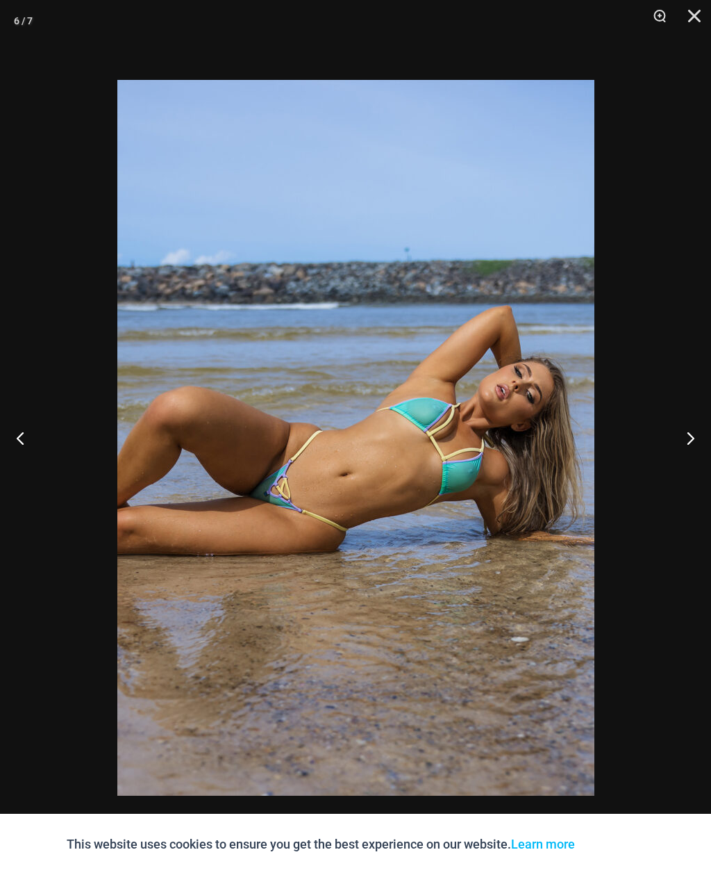
click at [682, 445] on button "Next" at bounding box center [685, 437] width 52 height 69
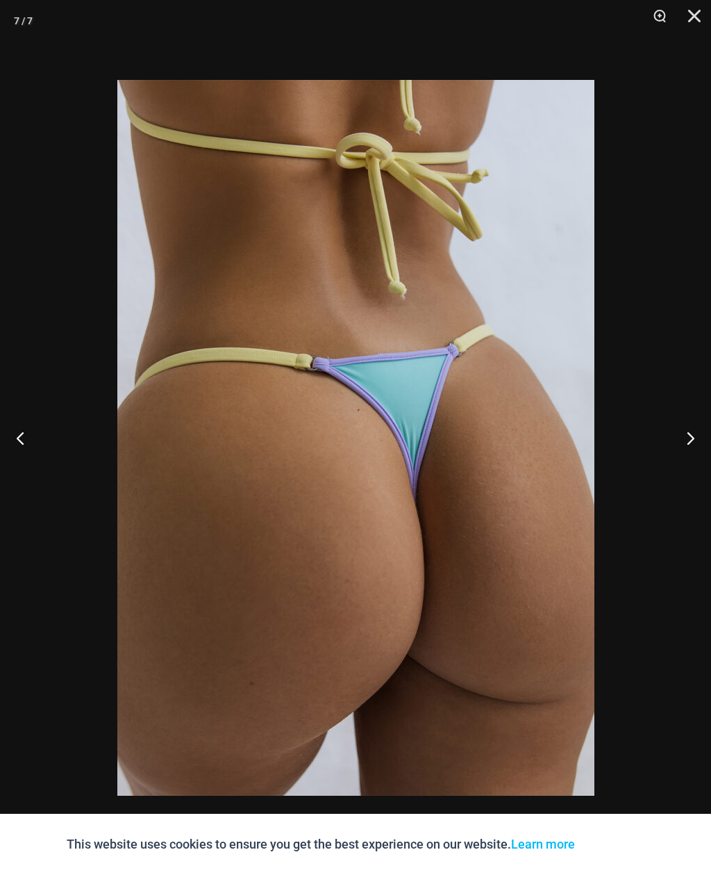
click at [681, 447] on button "Next" at bounding box center [685, 437] width 52 height 69
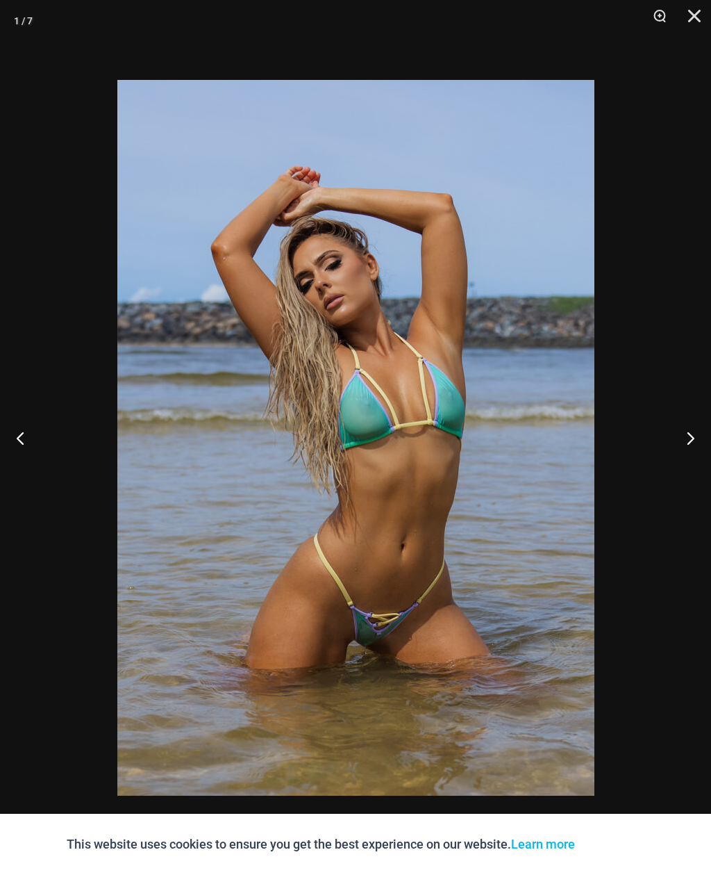
click at [681, 440] on button "Next" at bounding box center [685, 437] width 52 height 69
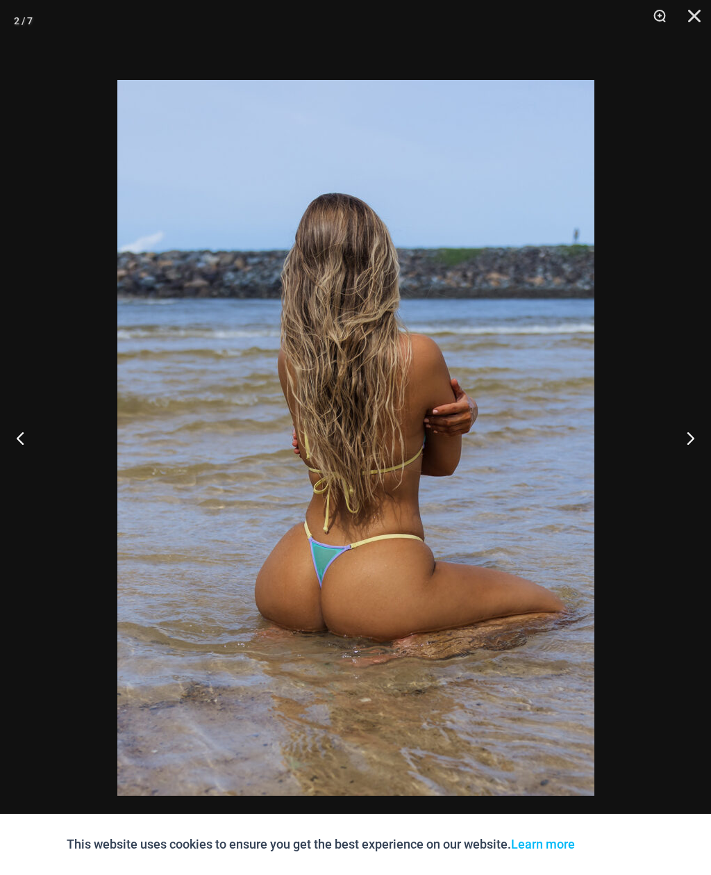
click at [681, 439] on button "Next" at bounding box center [685, 437] width 52 height 69
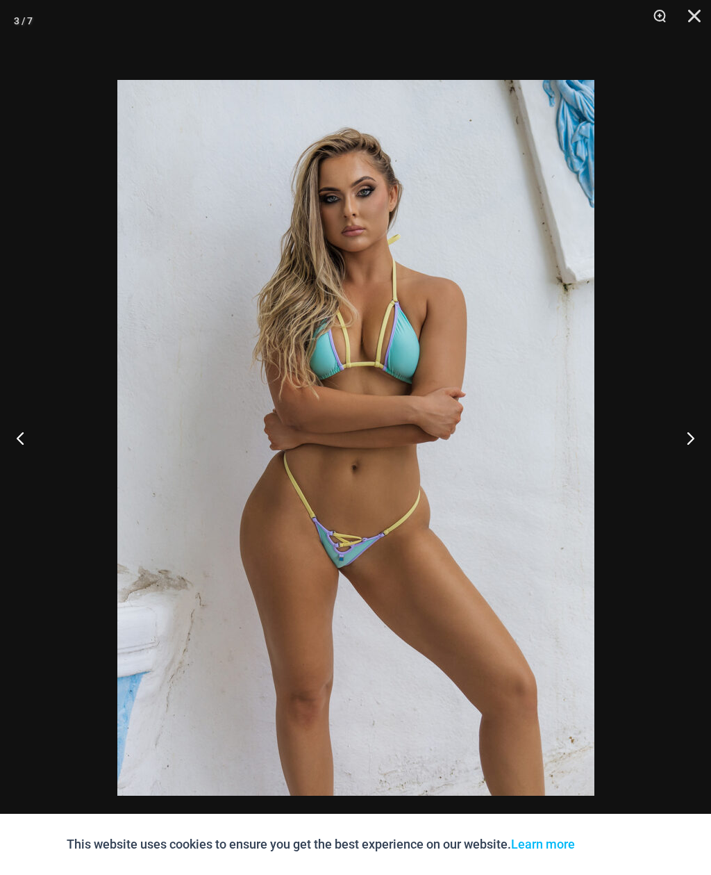
click at [681, 440] on button "Next" at bounding box center [685, 437] width 52 height 69
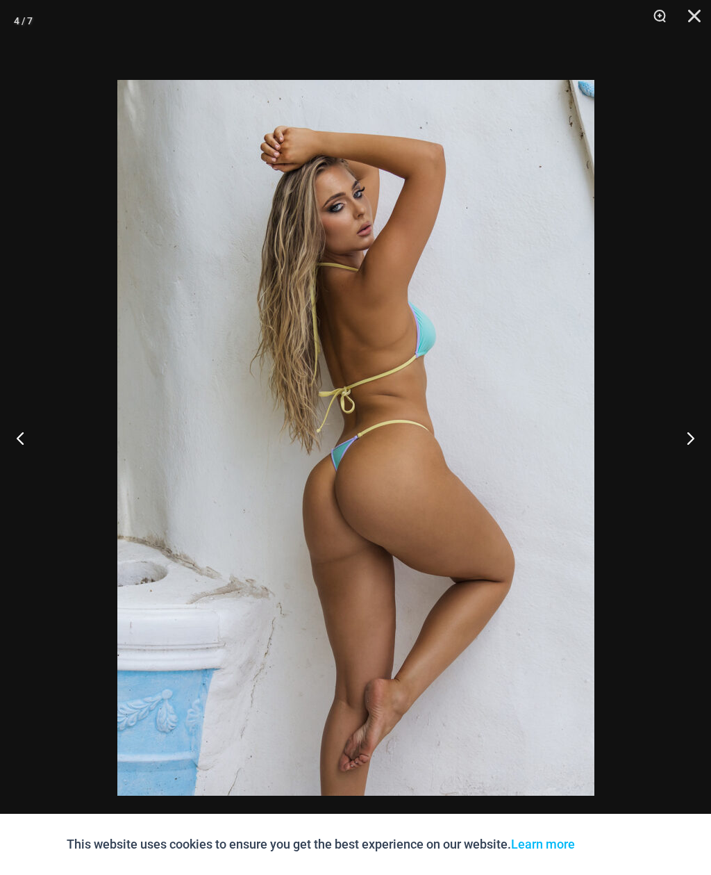
click at [681, 441] on button "Next" at bounding box center [685, 437] width 52 height 69
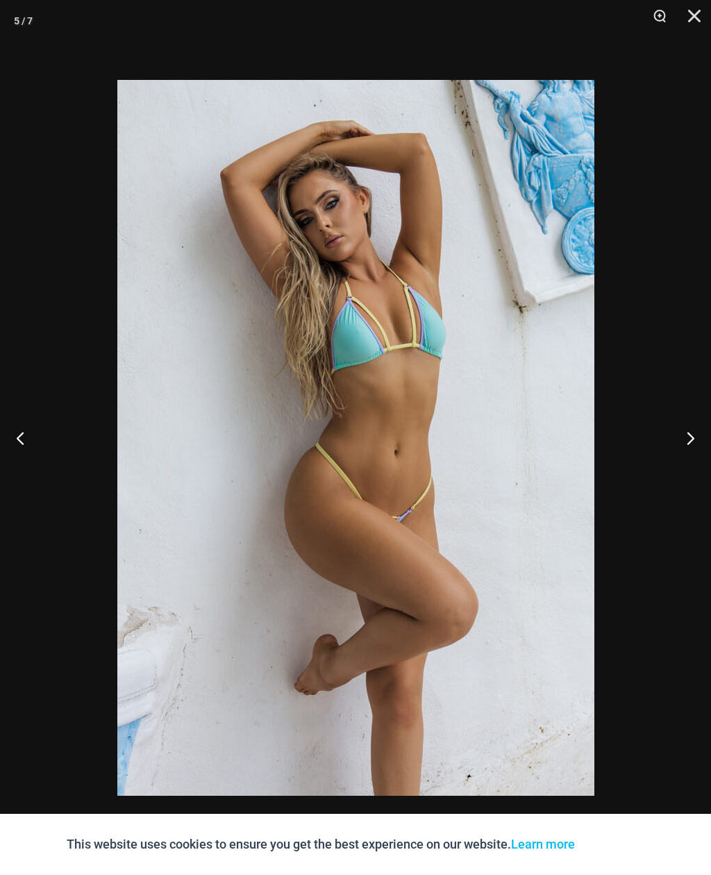
click at [680, 443] on button "Next" at bounding box center [685, 437] width 52 height 69
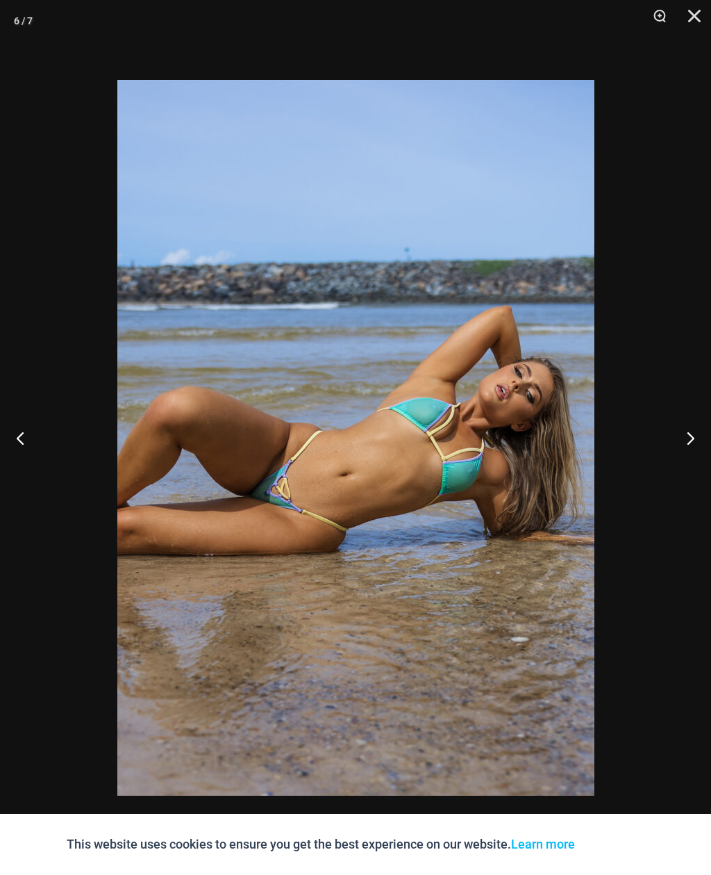
click at [678, 442] on button "Next" at bounding box center [685, 437] width 52 height 69
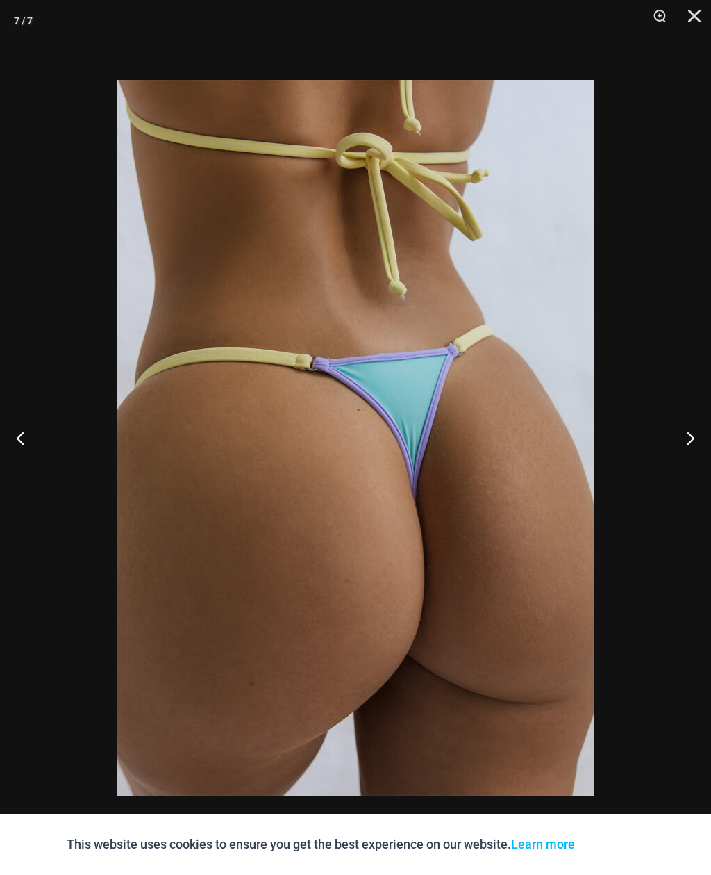
click at [703, 6] on button "Close" at bounding box center [689, 21] width 35 height 42
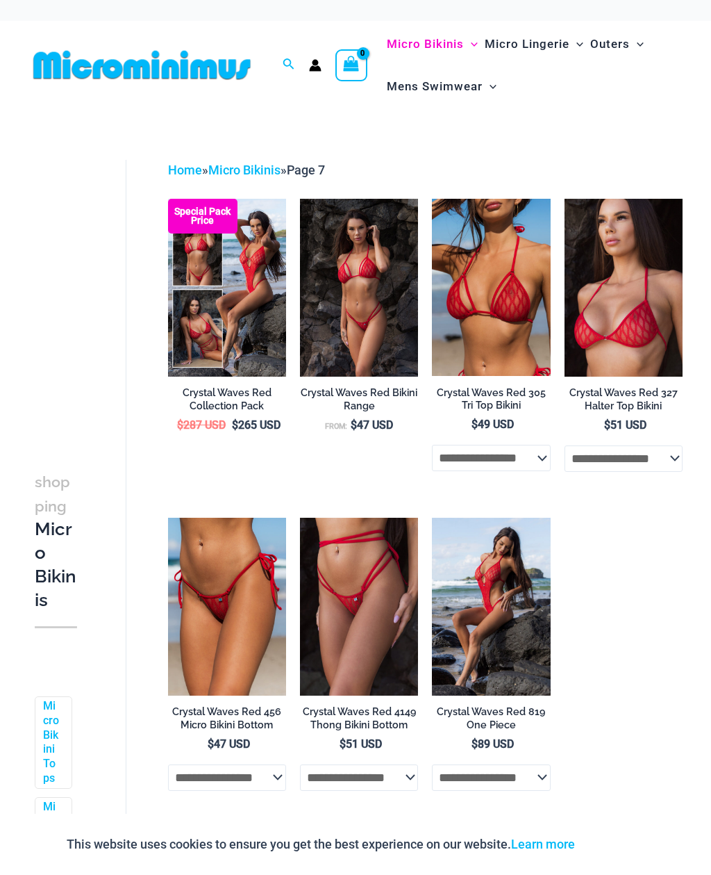
click at [619, 40] on span "Outers" at bounding box center [610, 43] width 40 height 35
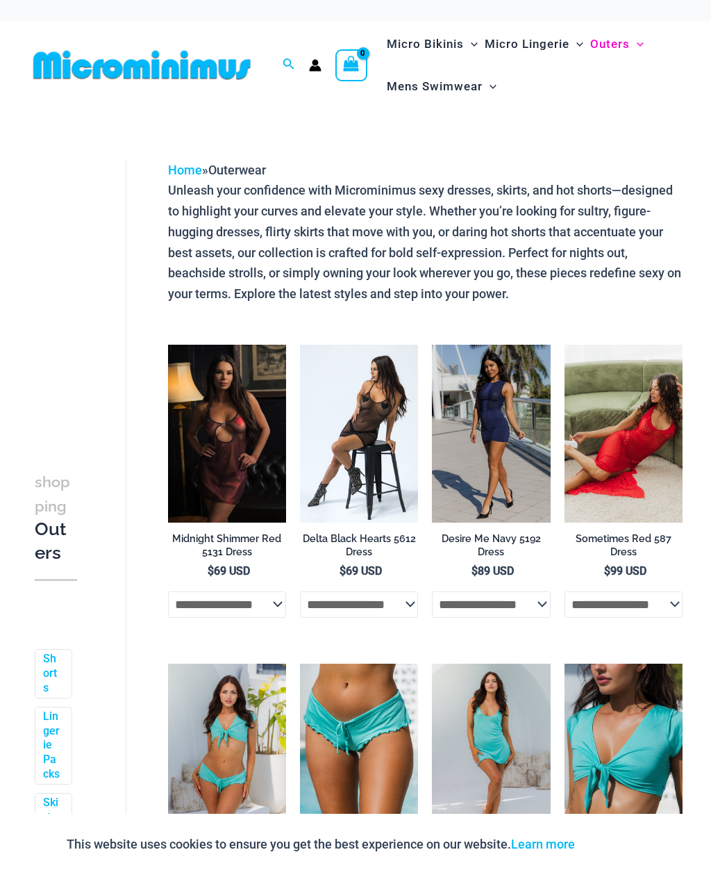
click at [168, 345] on img at bounding box center [168, 345] width 0 height 0
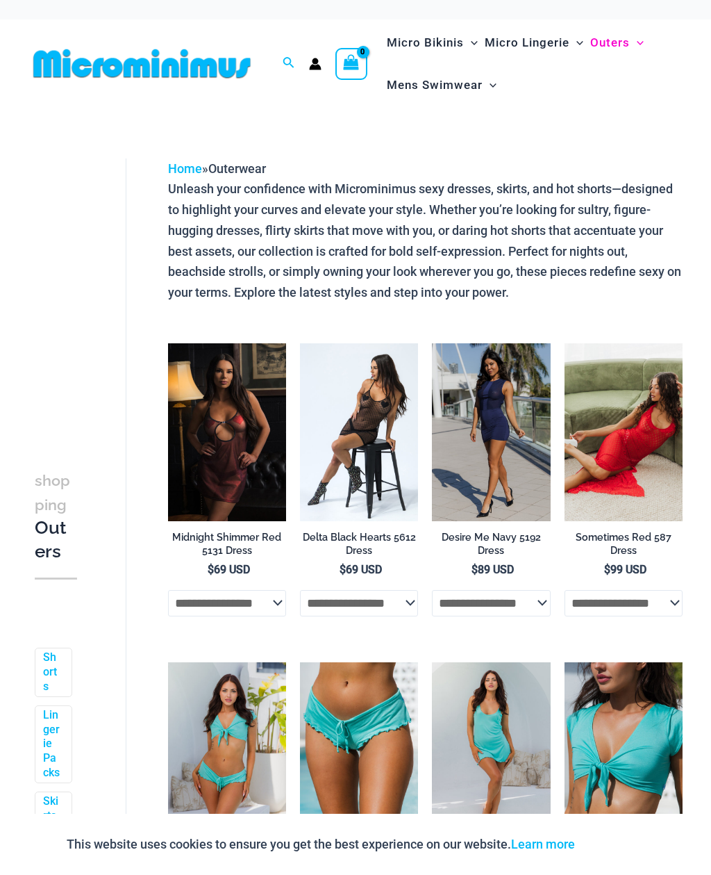
click at [300, 343] on img at bounding box center [300, 343] width 0 height 0
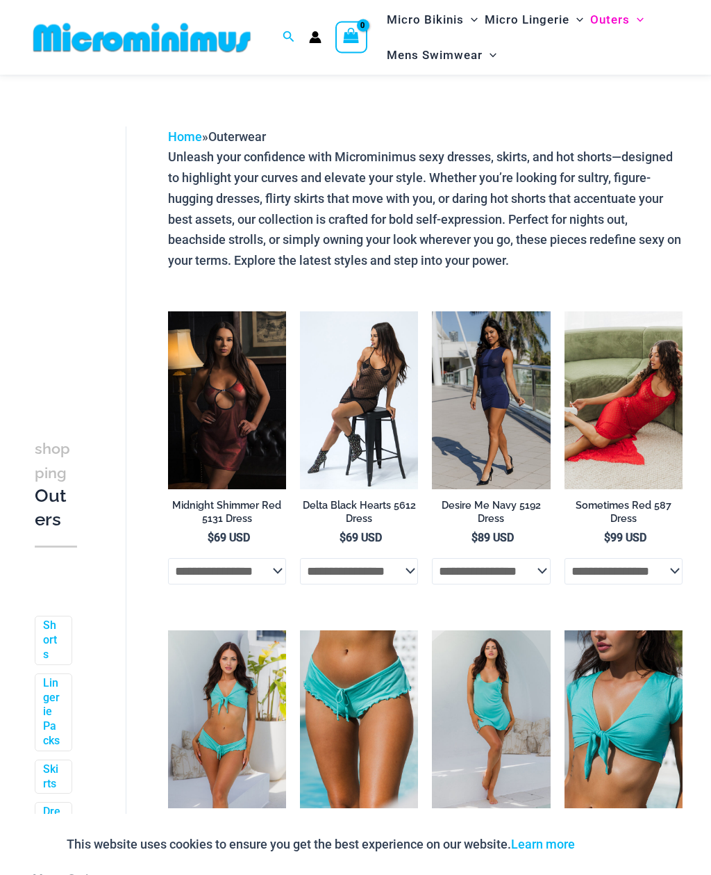
scroll to position [35, 0]
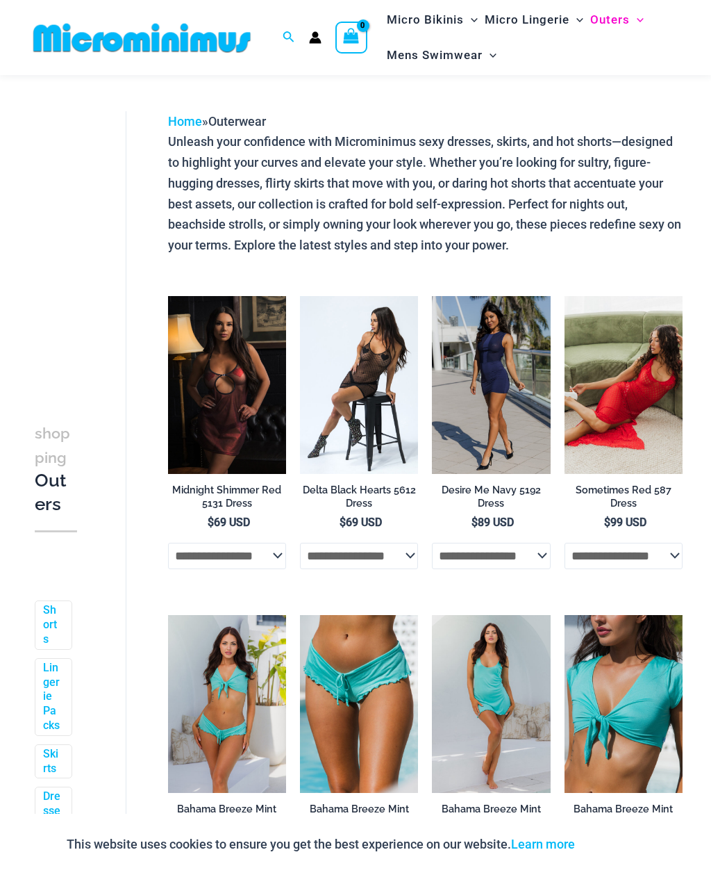
click at [432, 296] on img at bounding box center [432, 296] width 0 height 0
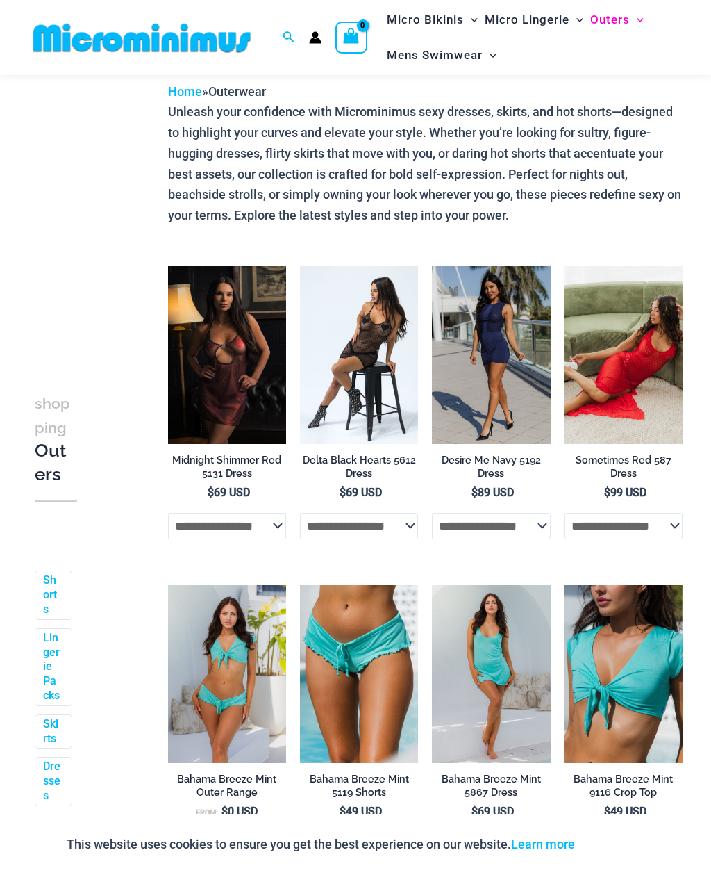
scroll to position [63, 0]
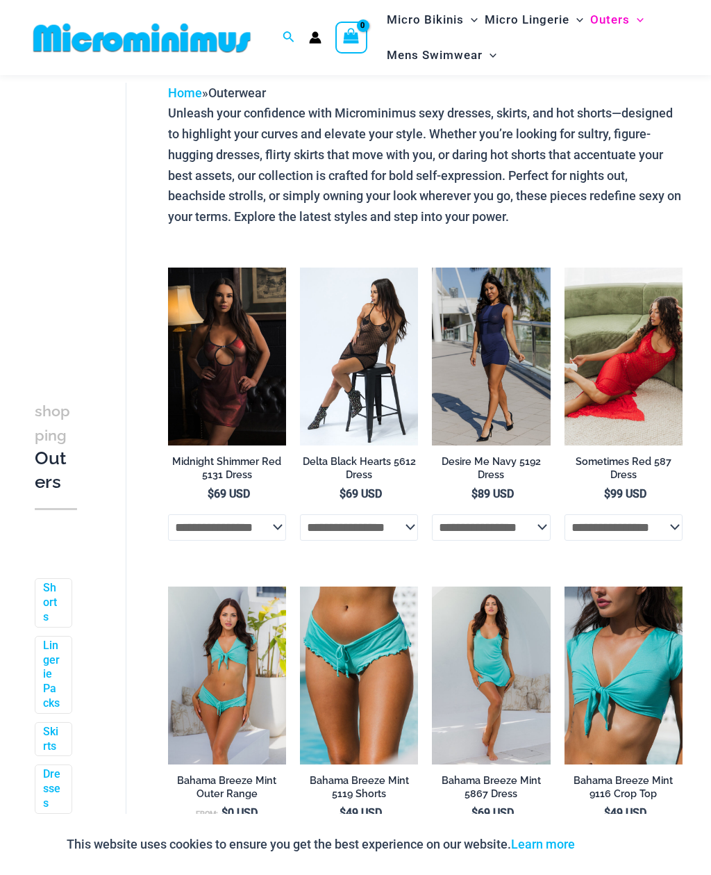
click at [565, 267] on img at bounding box center [565, 267] width 0 height 0
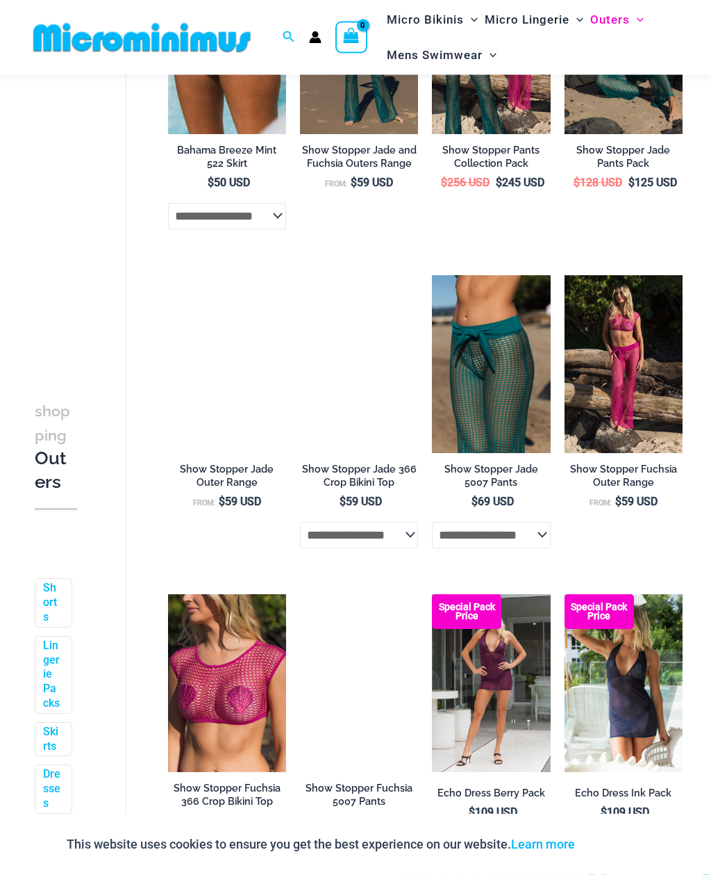
scroll to position [1012, 0]
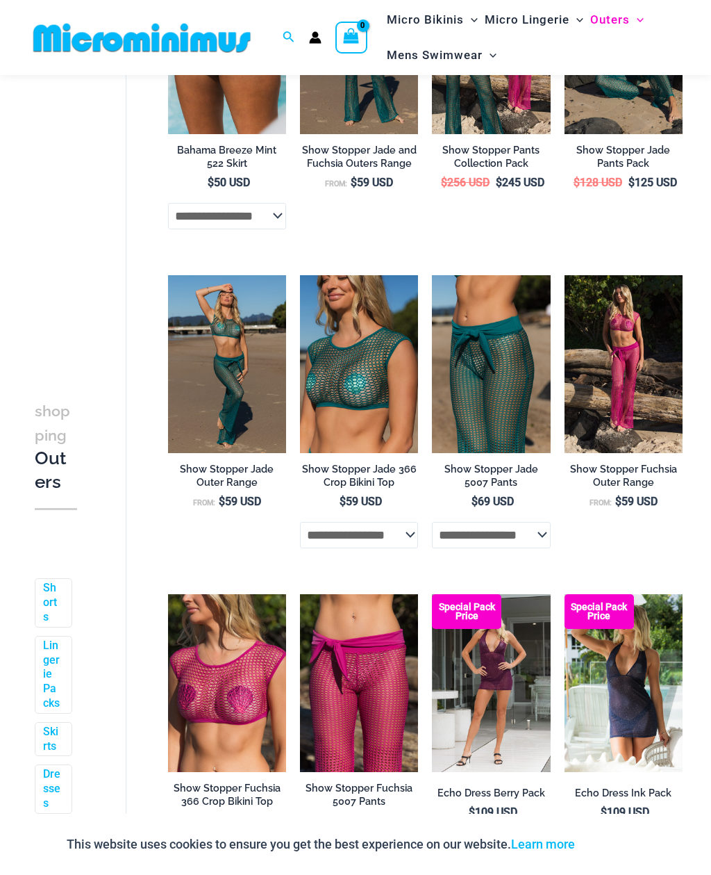
click at [300, 275] on img at bounding box center [300, 275] width 0 height 0
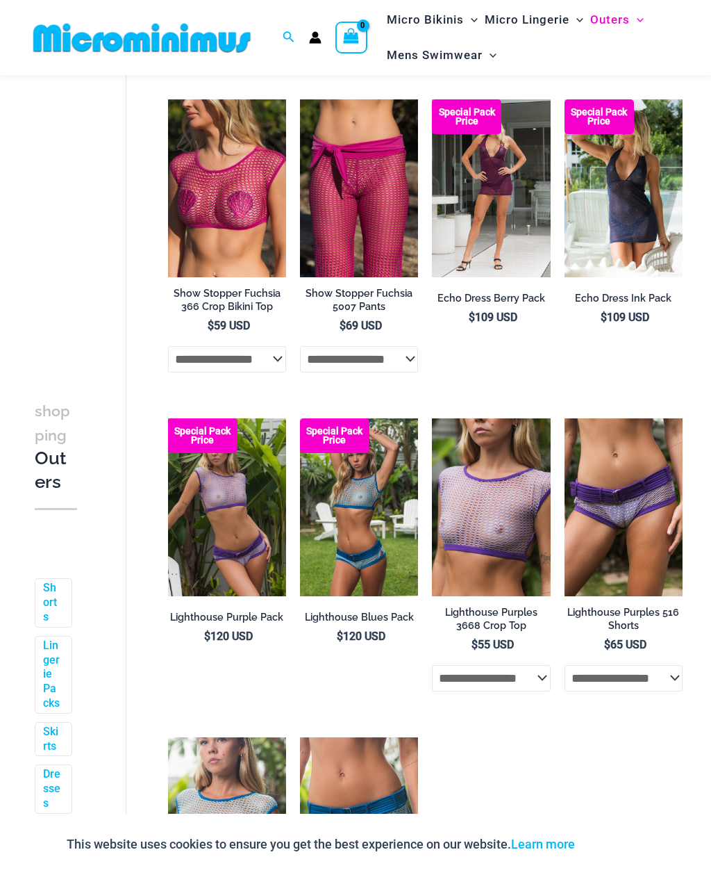
scroll to position [1505, 0]
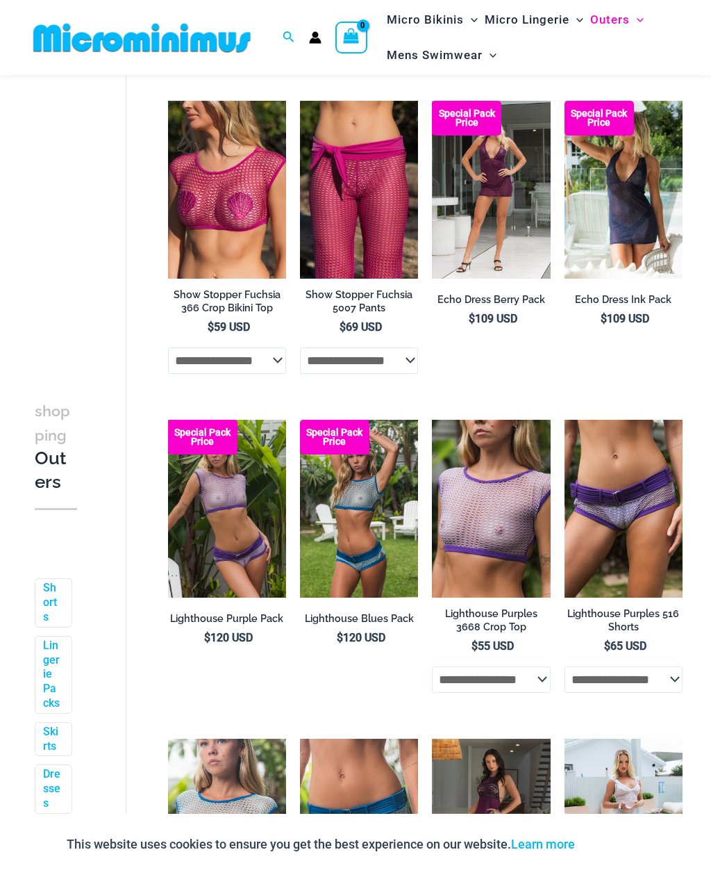
click at [432, 101] on img at bounding box center [432, 101] width 0 height 0
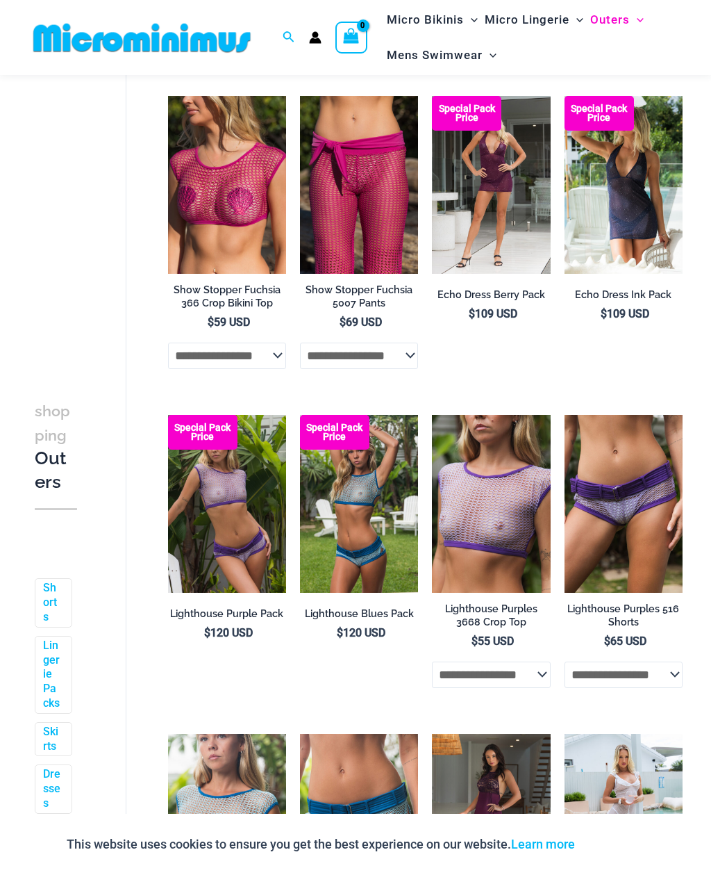
scroll to position [1511, 0]
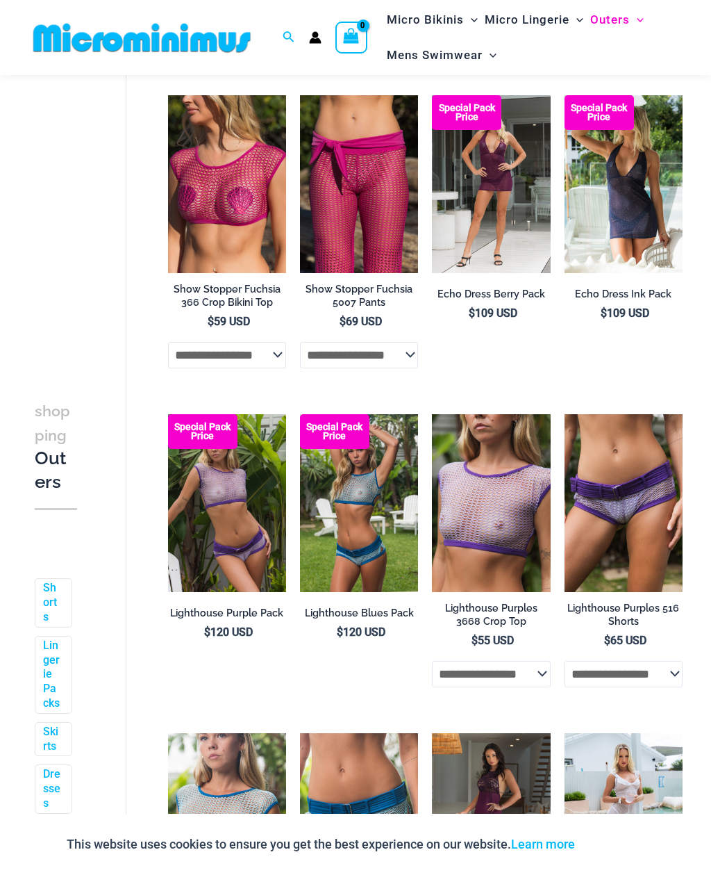
click at [565, 95] on img at bounding box center [565, 95] width 0 height 0
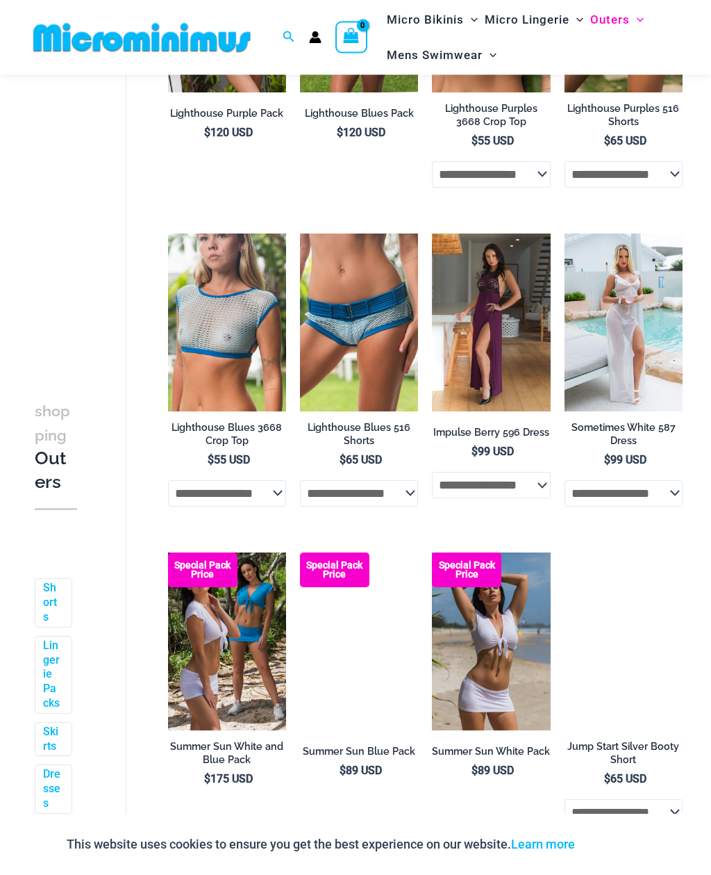
scroll to position [2010, 0]
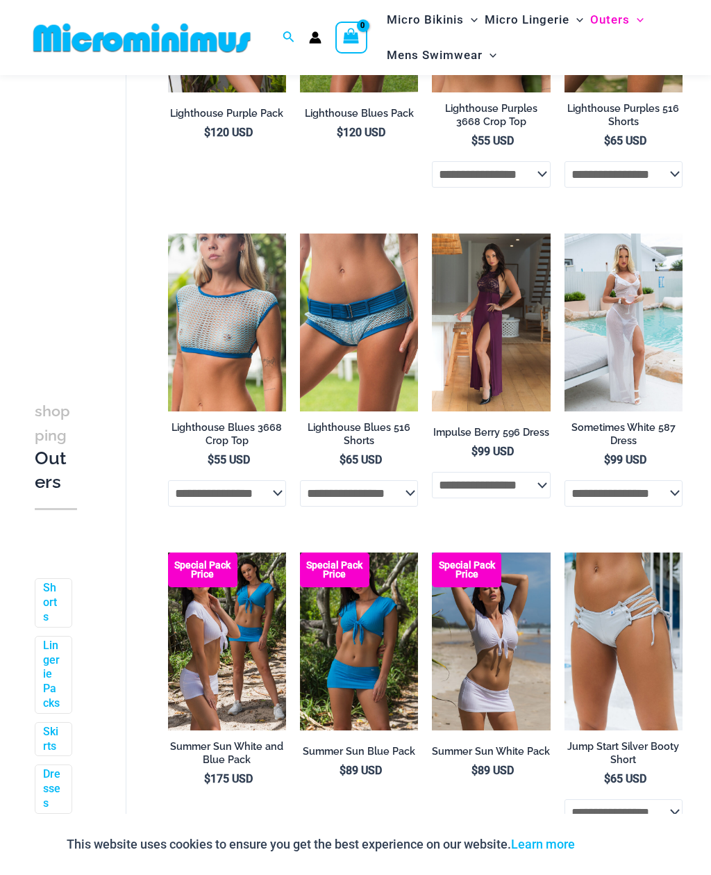
click at [565, 233] on img at bounding box center [565, 233] width 0 height 0
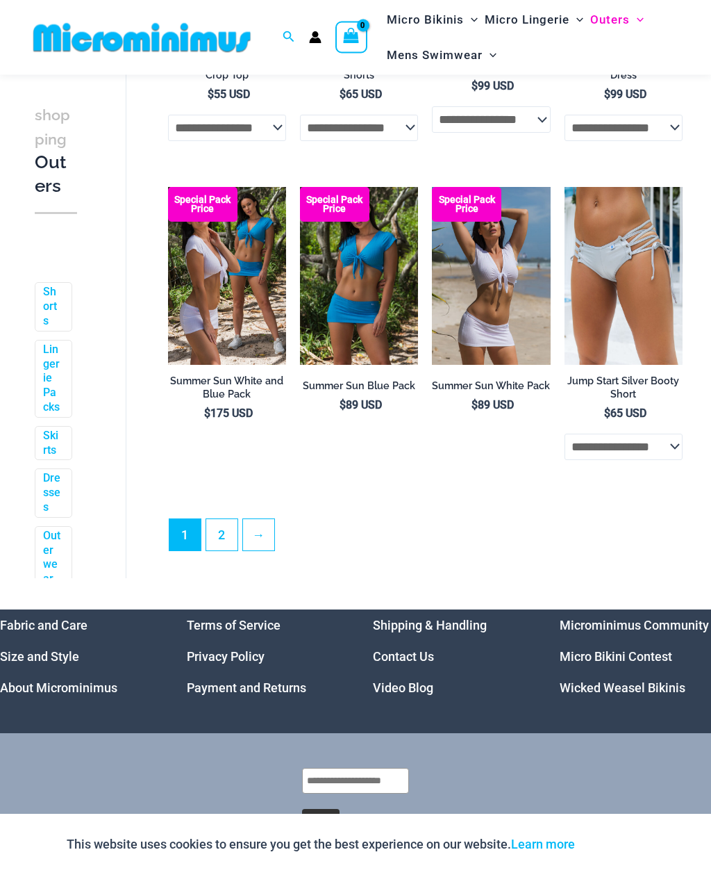
scroll to position [2376, 0]
click at [300, 187] on img at bounding box center [300, 187] width 0 height 0
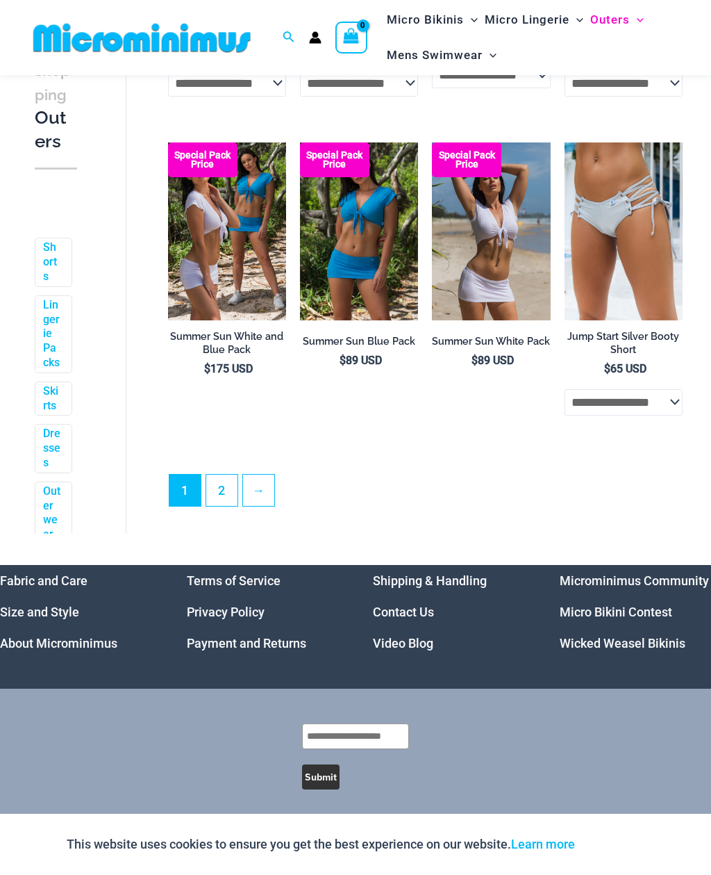
click at [229, 494] on link "2" at bounding box center [221, 489] width 31 height 31
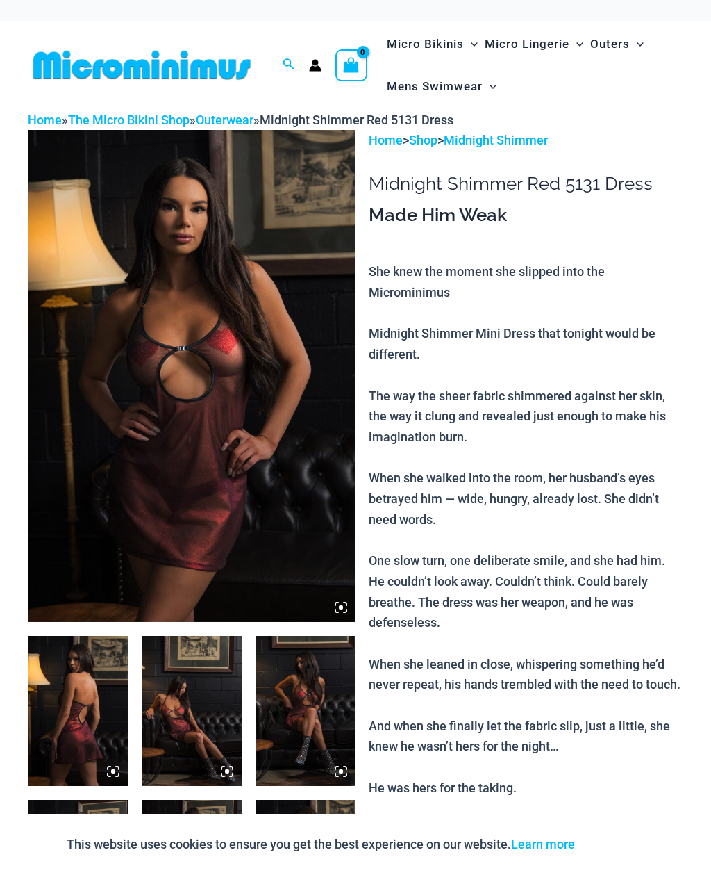
click at [155, 354] on img at bounding box center [192, 376] width 328 height 492
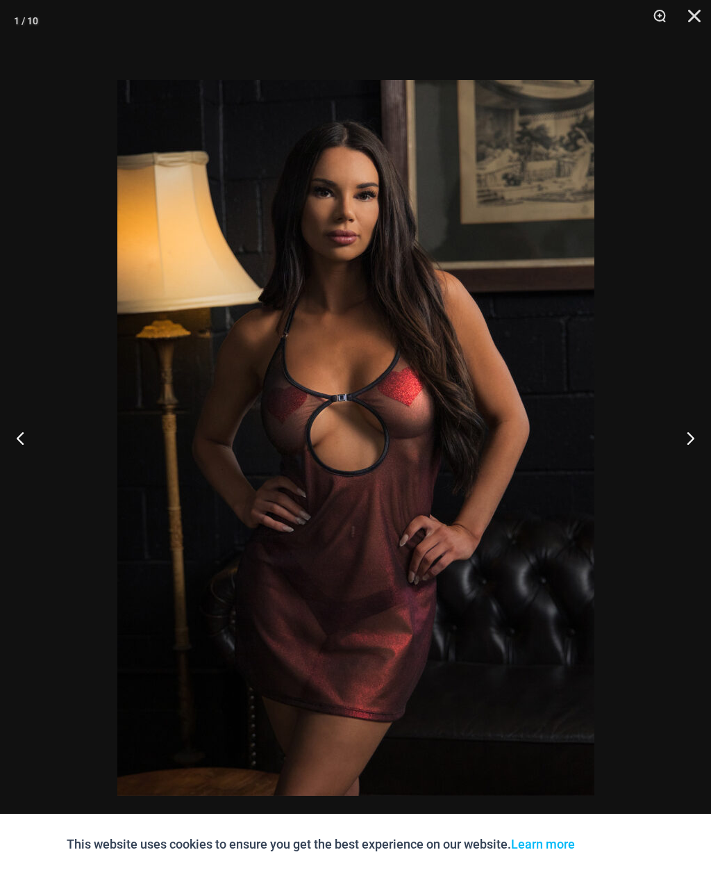
click at [685, 445] on button "Next" at bounding box center [685, 437] width 52 height 69
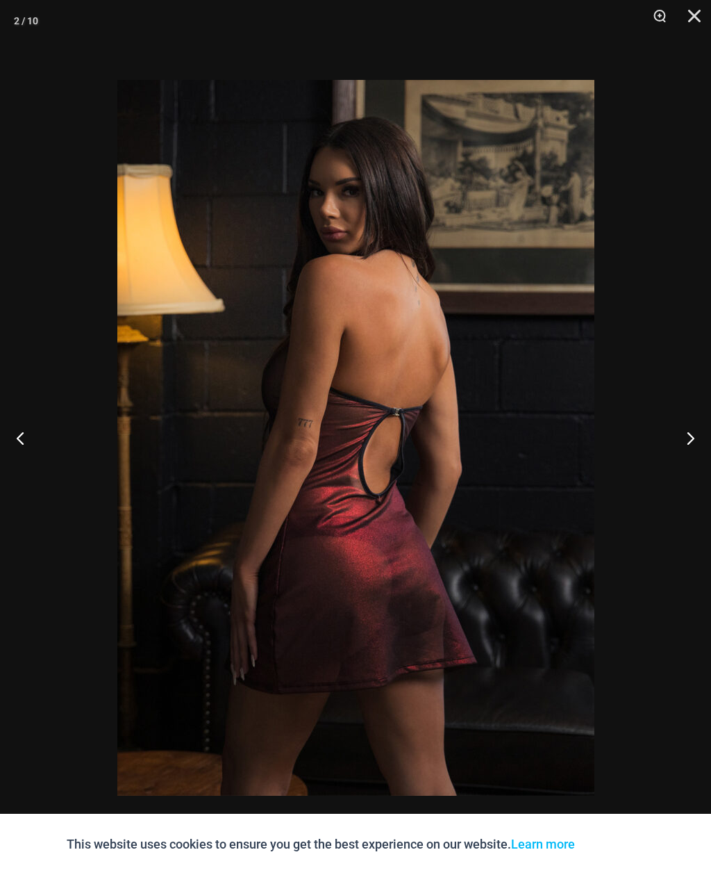
click at [685, 448] on button "Next" at bounding box center [685, 437] width 52 height 69
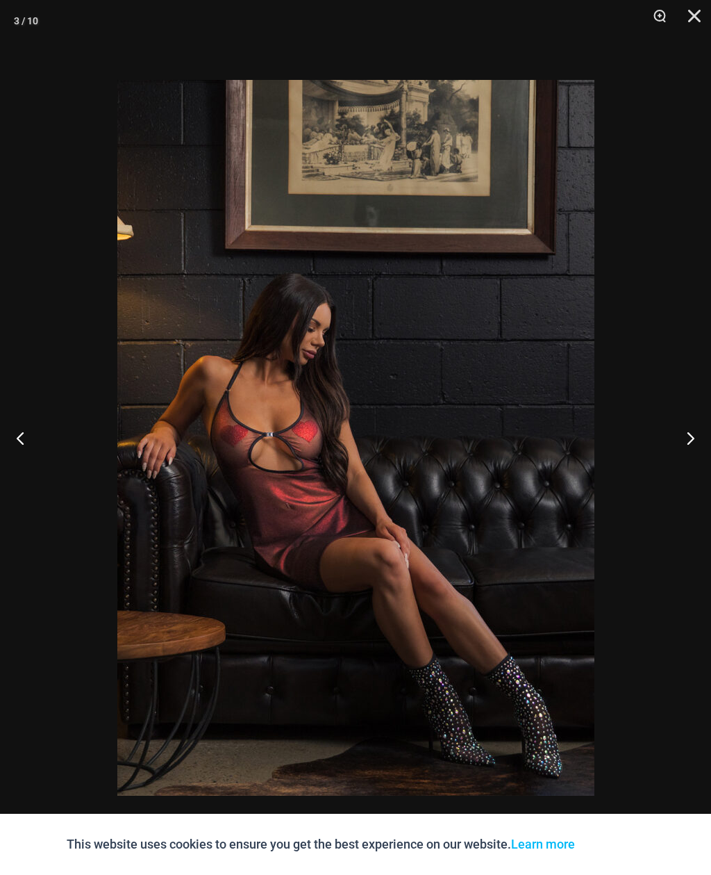
click at [679, 452] on button "Next" at bounding box center [685, 437] width 52 height 69
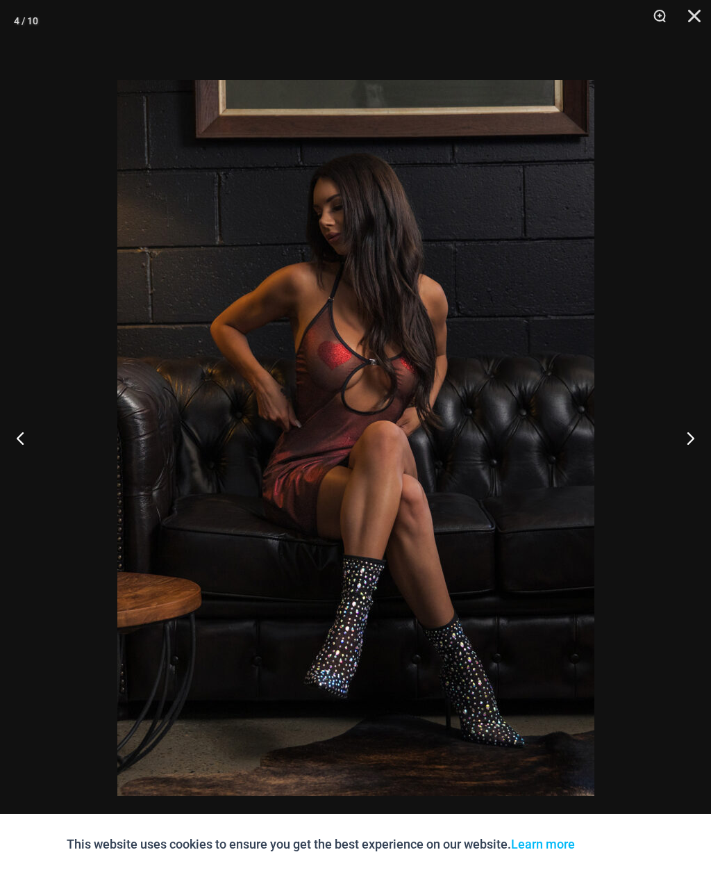
click at [680, 441] on button "Next" at bounding box center [685, 437] width 52 height 69
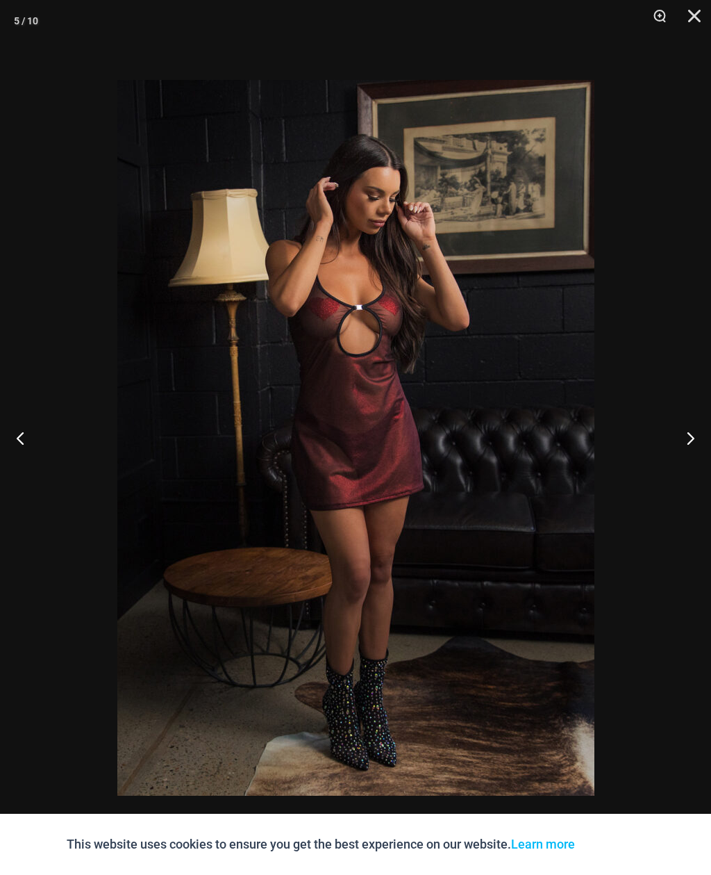
click at [678, 445] on button "Next" at bounding box center [685, 437] width 52 height 69
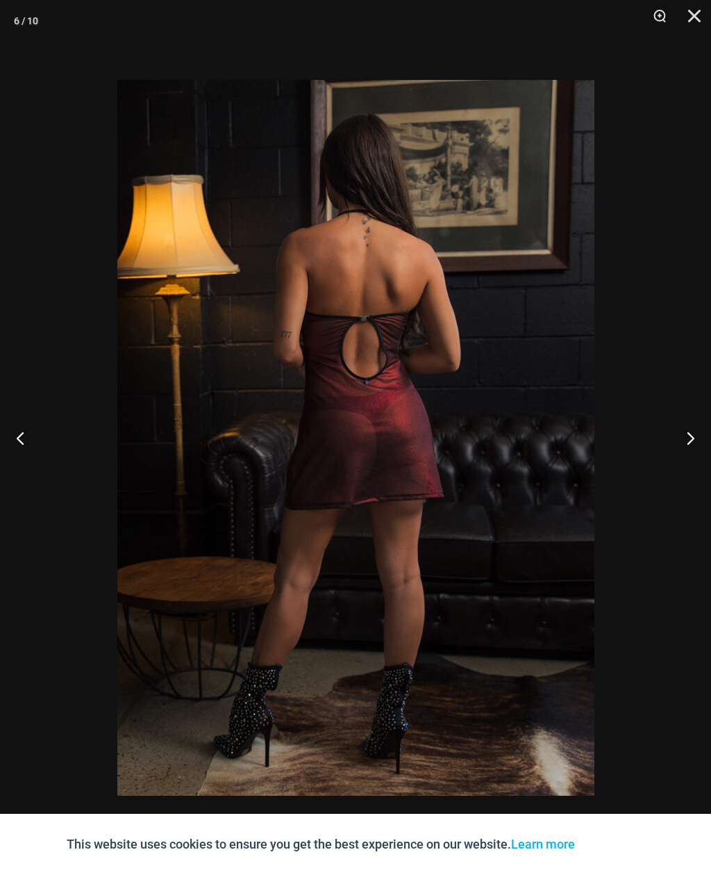
click at [686, 443] on button "Next" at bounding box center [685, 437] width 52 height 69
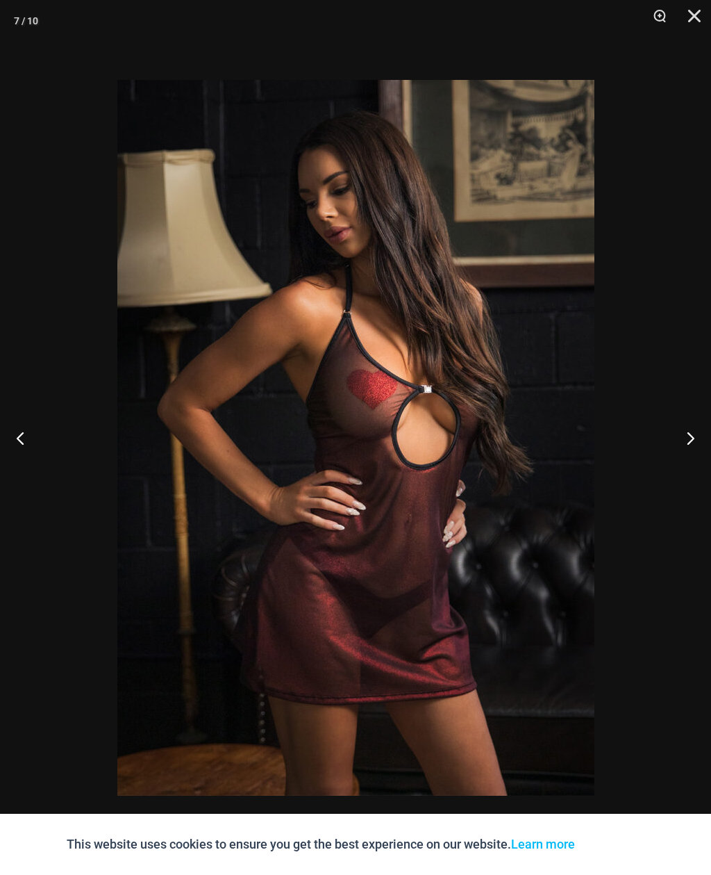
click at [685, 445] on button "Next" at bounding box center [685, 437] width 52 height 69
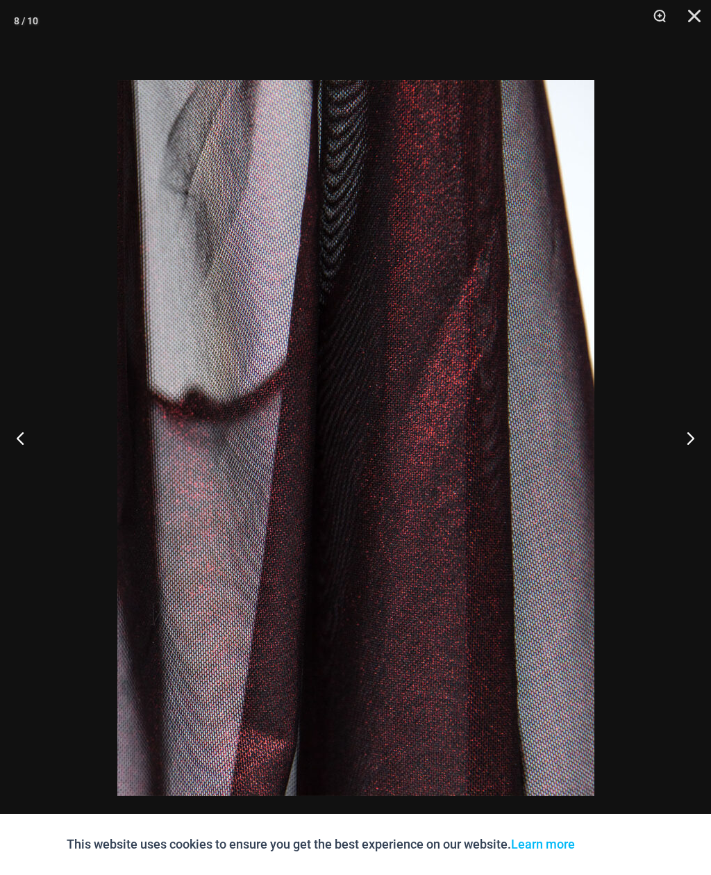
click at [684, 444] on button "Next" at bounding box center [685, 437] width 52 height 69
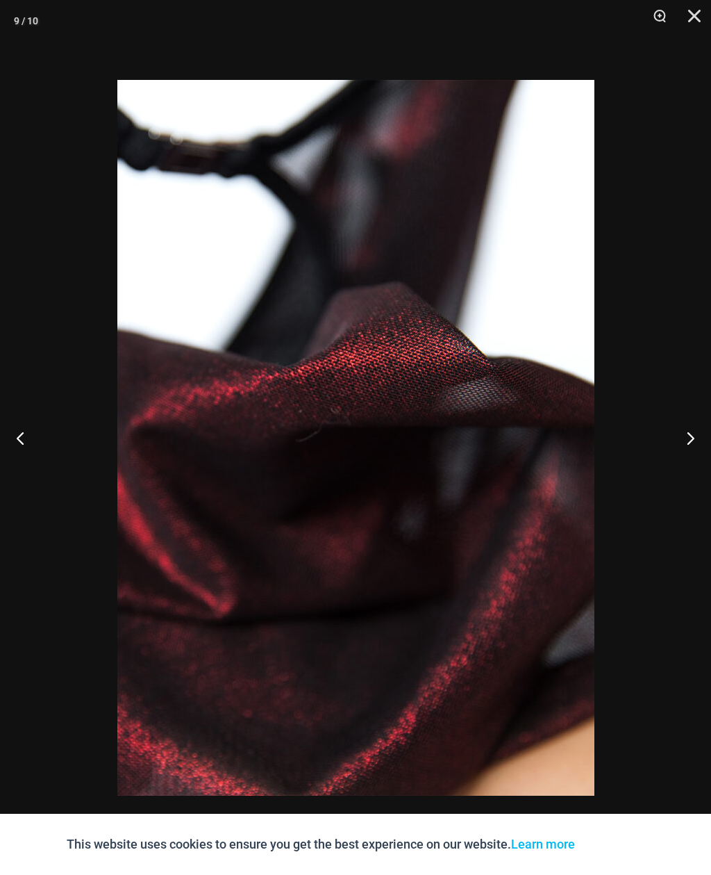
click at [686, 443] on button "Next" at bounding box center [685, 437] width 52 height 69
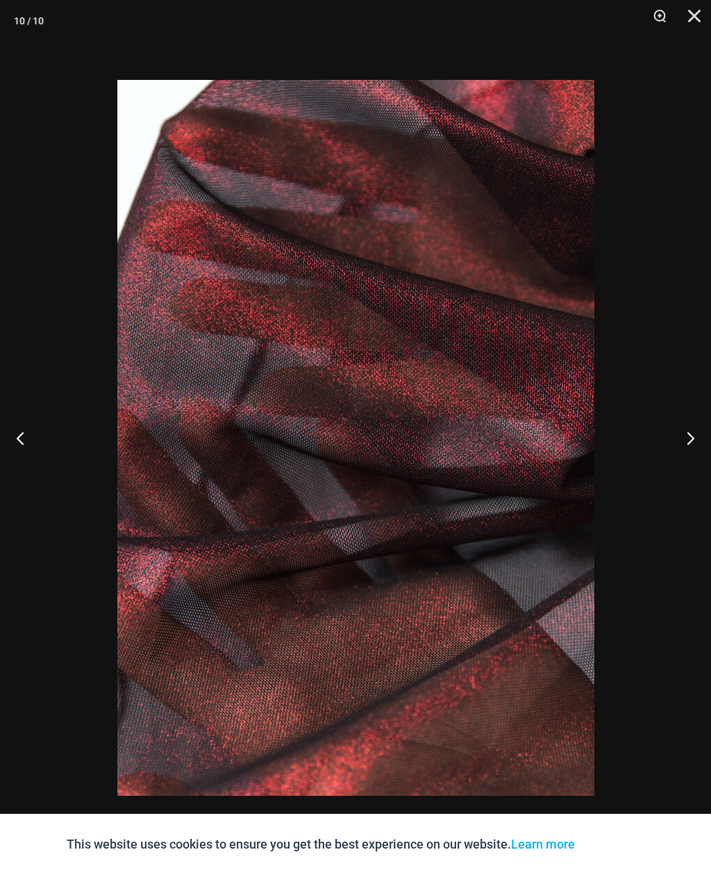
click at [684, 445] on button "Next" at bounding box center [685, 437] width 52 height 69
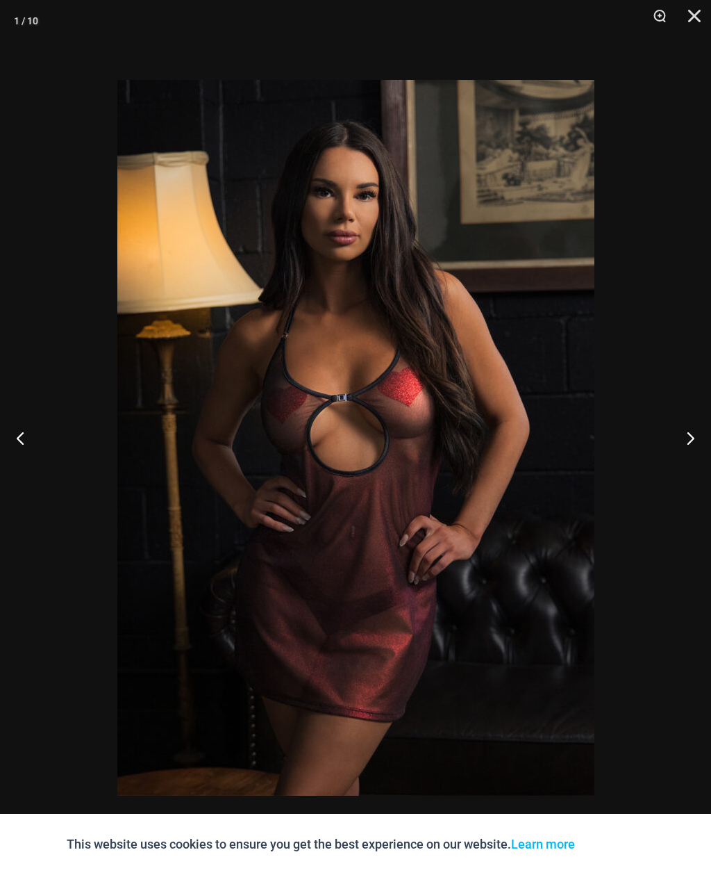
click at [684, 443] on button "Next" at bounding box center [685, 437] width 52 height 69
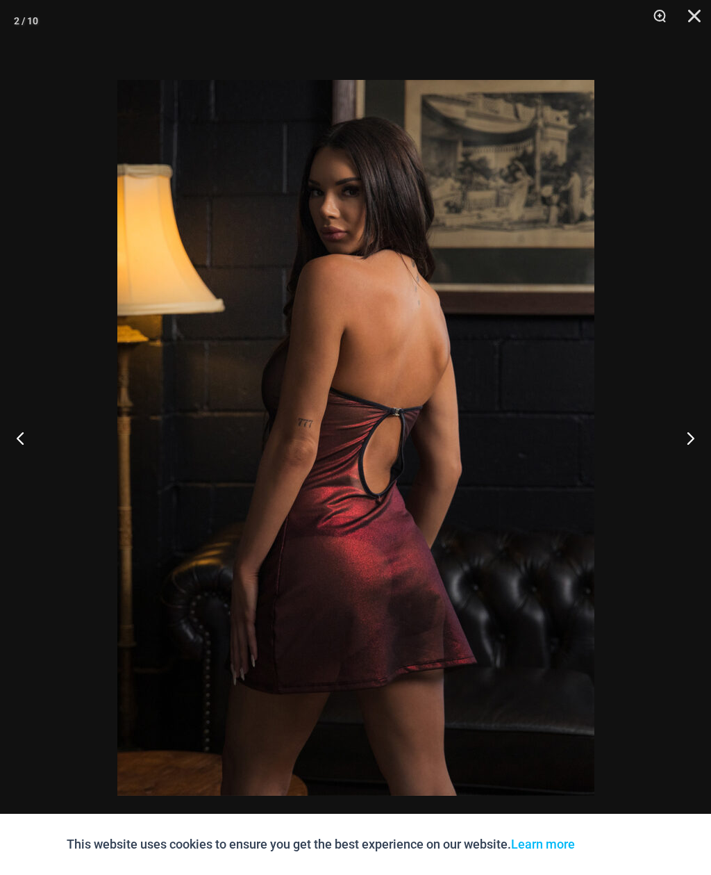
click at [684, 442] on button "Next" at bounding box center [685, 437] width 52 height 69
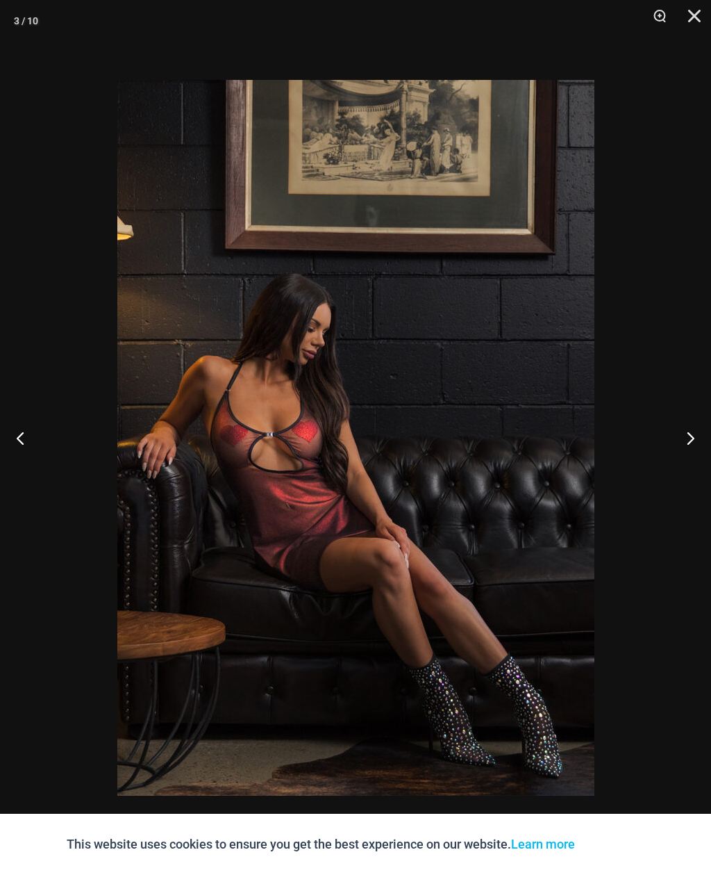
click at [681, 447] on button "Next" at bounding box center [685, 437] width 52 height 69
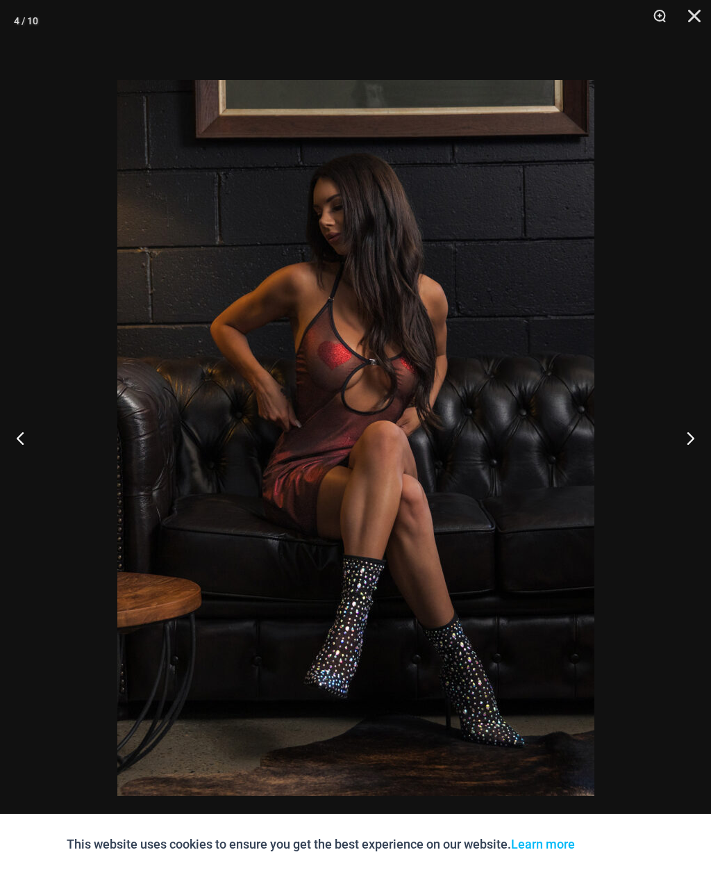
click at [681, 446] on button "Next" at bounding box center [685, 437] width 52 height 69
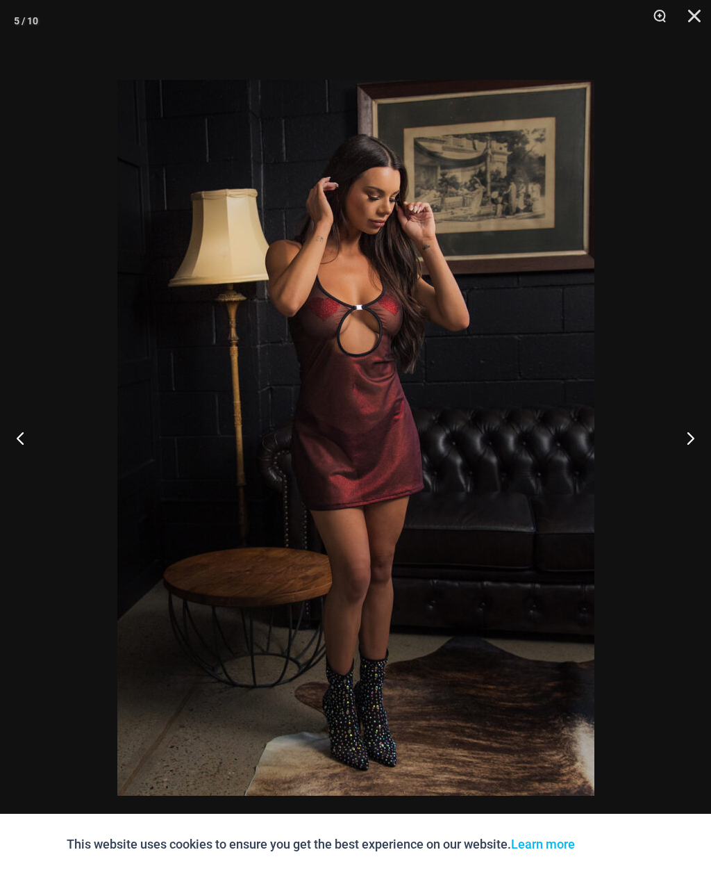
click at [695, 16] on button "Close" at bounding box center [689, 21] width 35 height 42
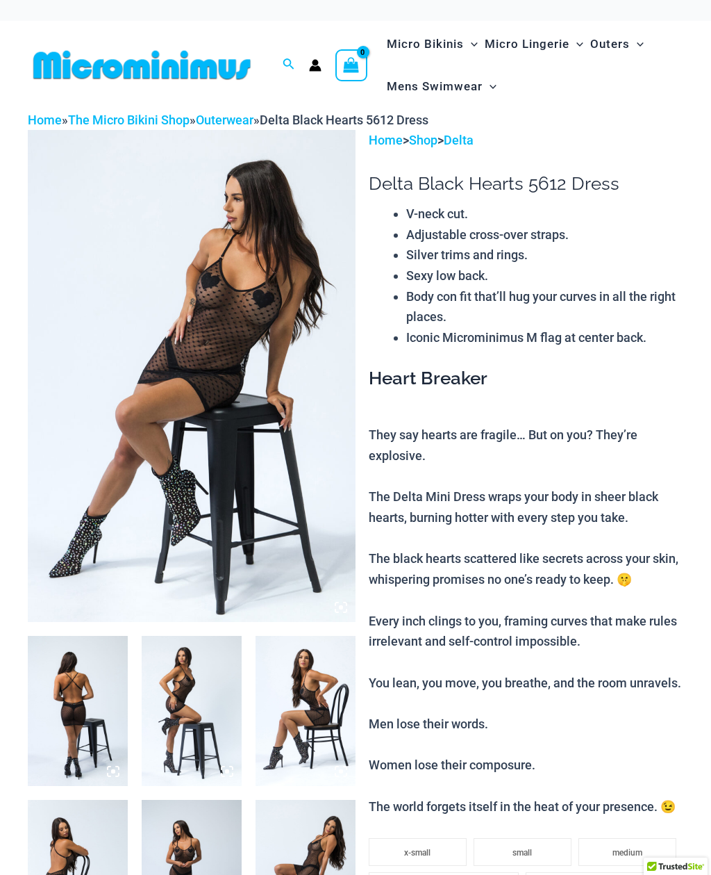
click at [165, 258] on img at bounding box center [192, 376] width 328 height 492
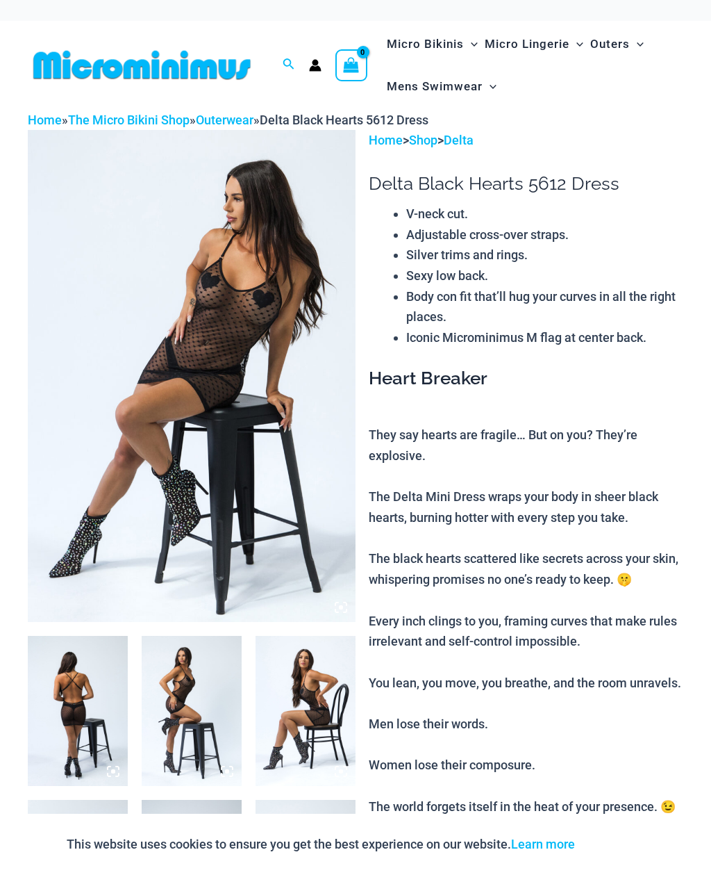
click at [161, 252] on img at bounding box center [192, 376] width 328 height 492
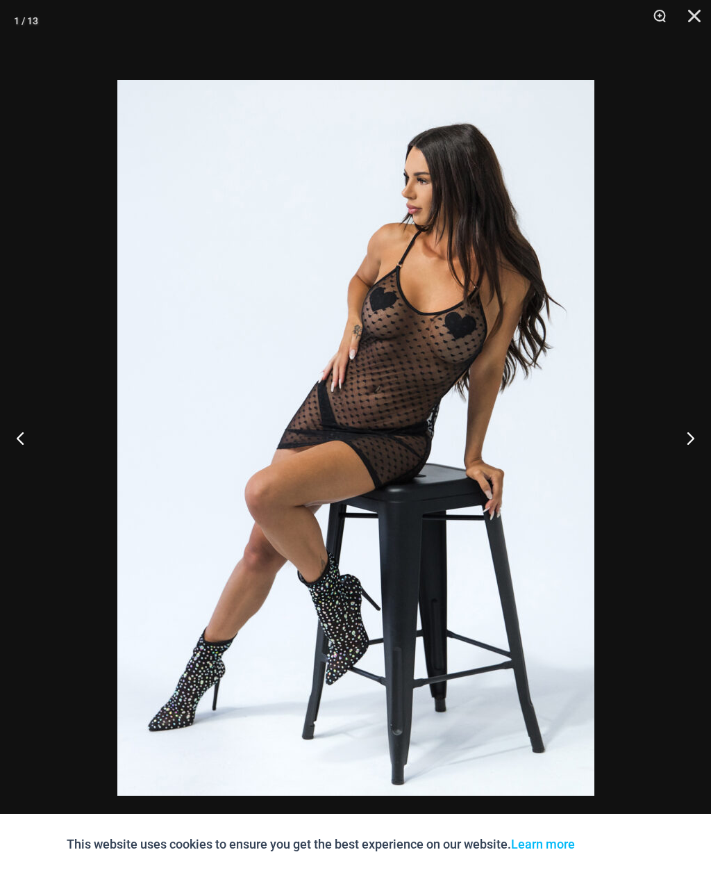
click at [686, 444] on button "Next" at bounding box center [685, 437] width 52 height 69
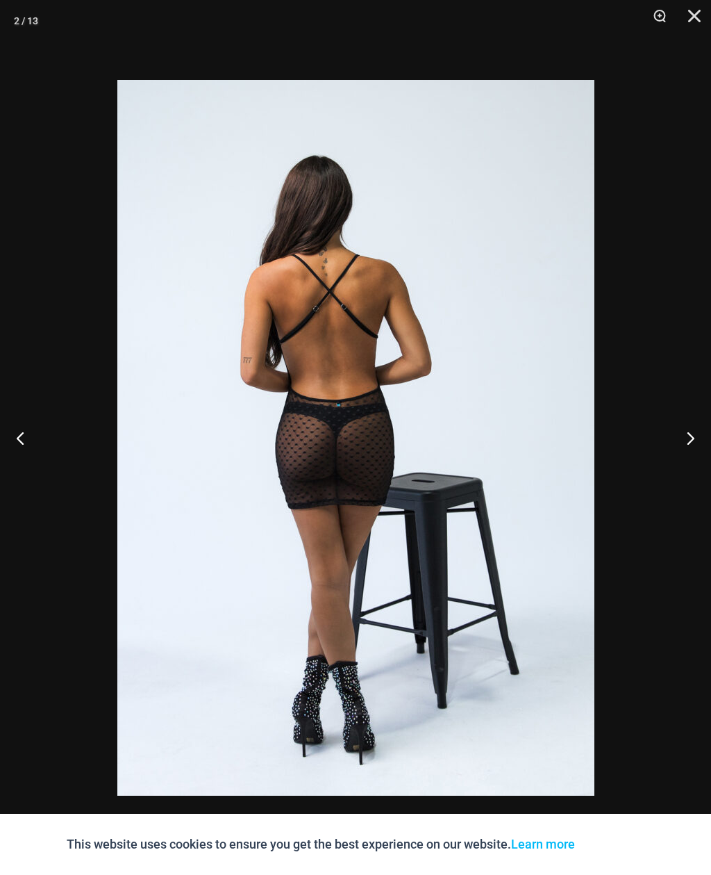
click at [680, 439] on button "Next" at bounding box center [685, 437] width 52 height 69
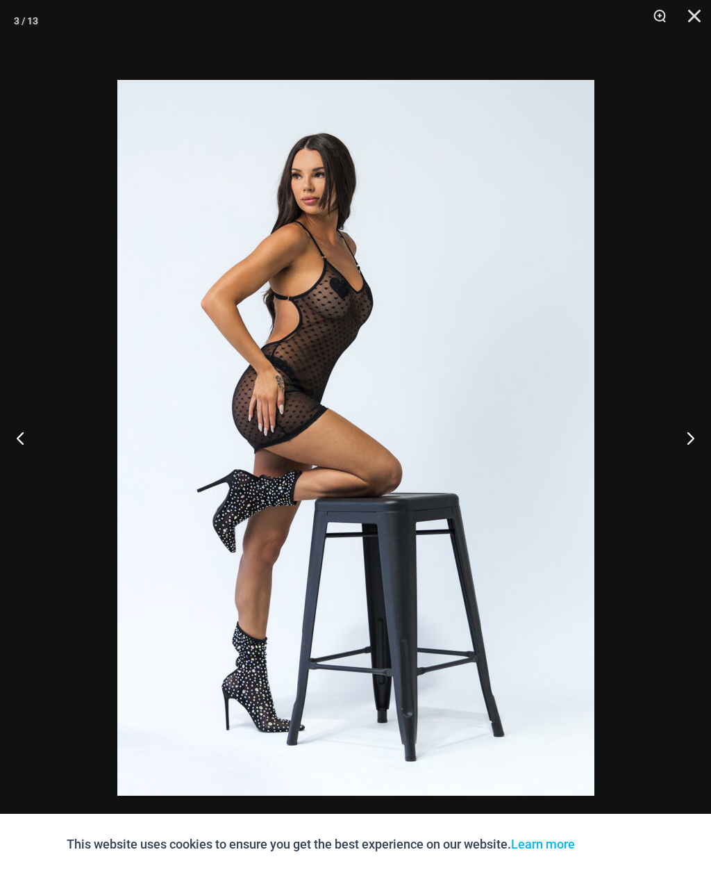
click at [677, 438] on button "Next" at bounding box center [685, 437] width 52 height 69
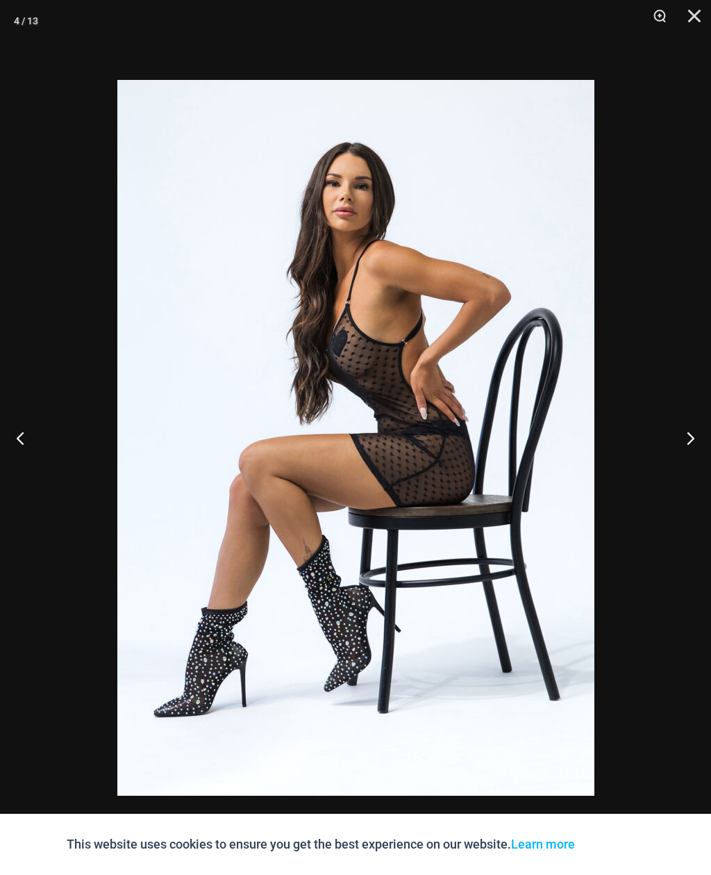
click at [675, 424] on button "Next" at bounding box center [685, 437] width 52 height 69
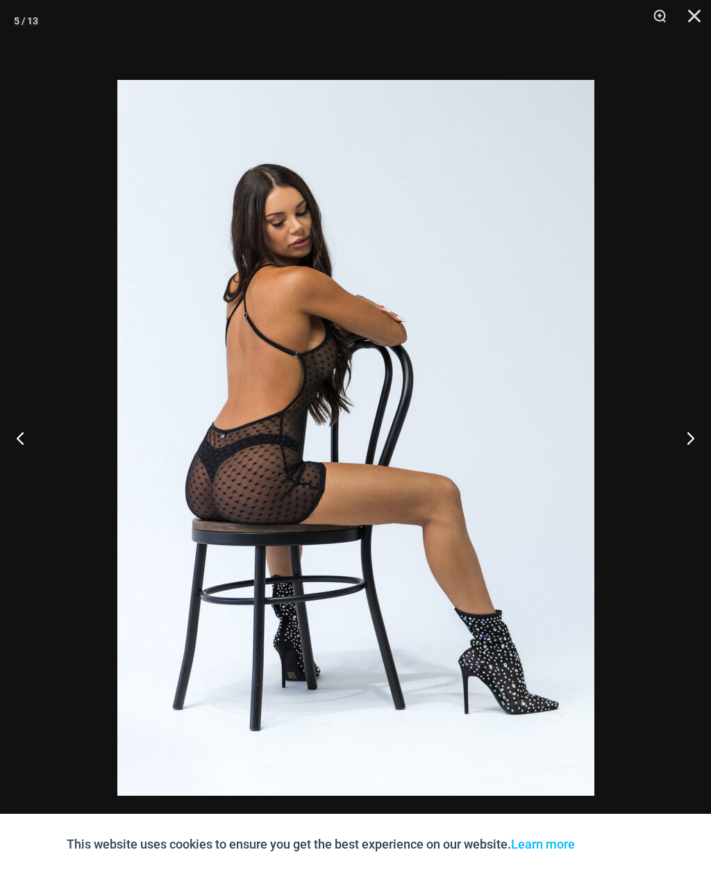
click at [675, 428] on button "Next" at bounding box center [685, 437] width 52 height 69
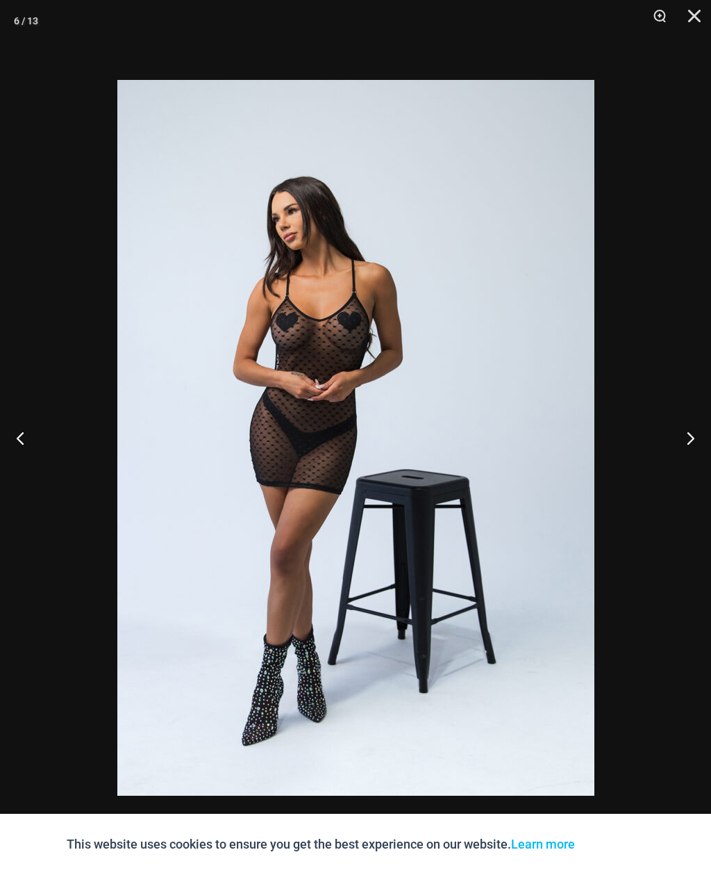
click at [677, 421] on button "Next" at bounding box center [685, 437] width 52 height 69
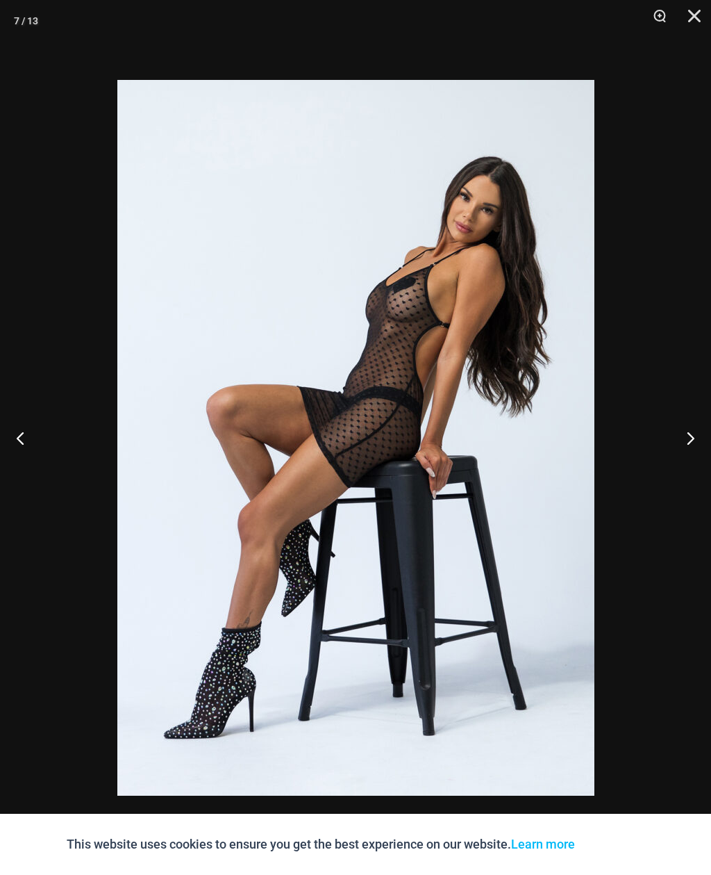
click at [677, 420] on button "Next" at bounding box center [685, 437] width 52 height 69
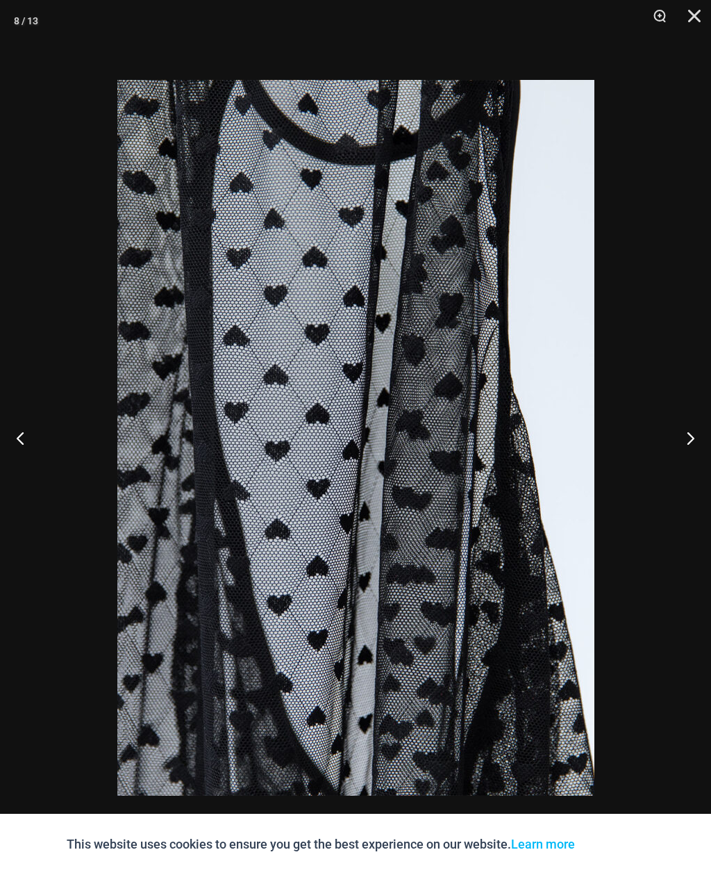
click at [672, 423] on button "Next" at bounding box center [685, 437] width 52 height 69
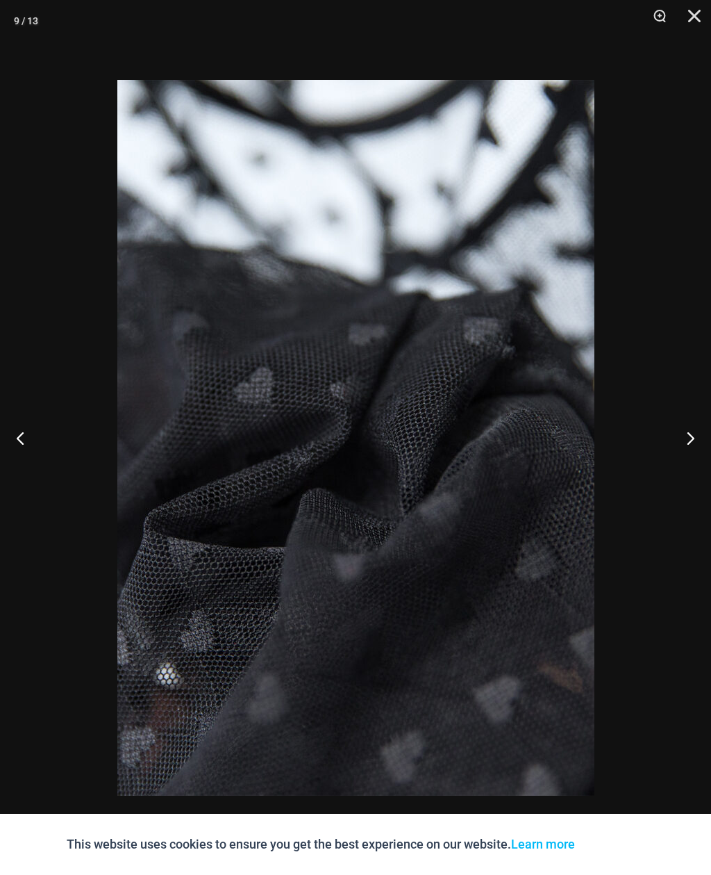
click at [672, 421] on button "Next" at bounding box center [685, 437] width 52 height 69
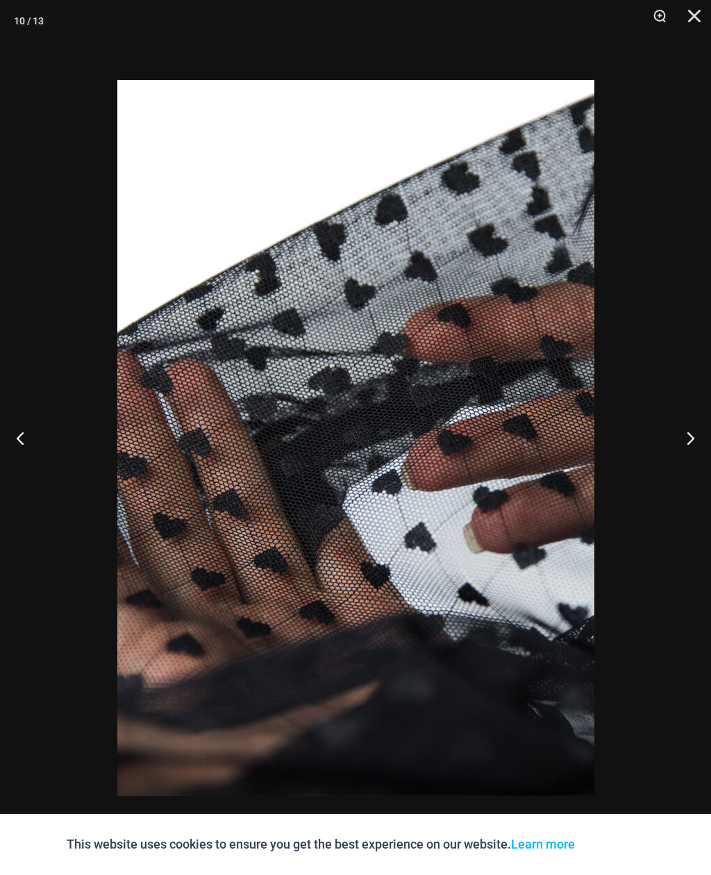
click at [673, 420] on button "Next" at bounding box center [685, 437] width 52 height 69
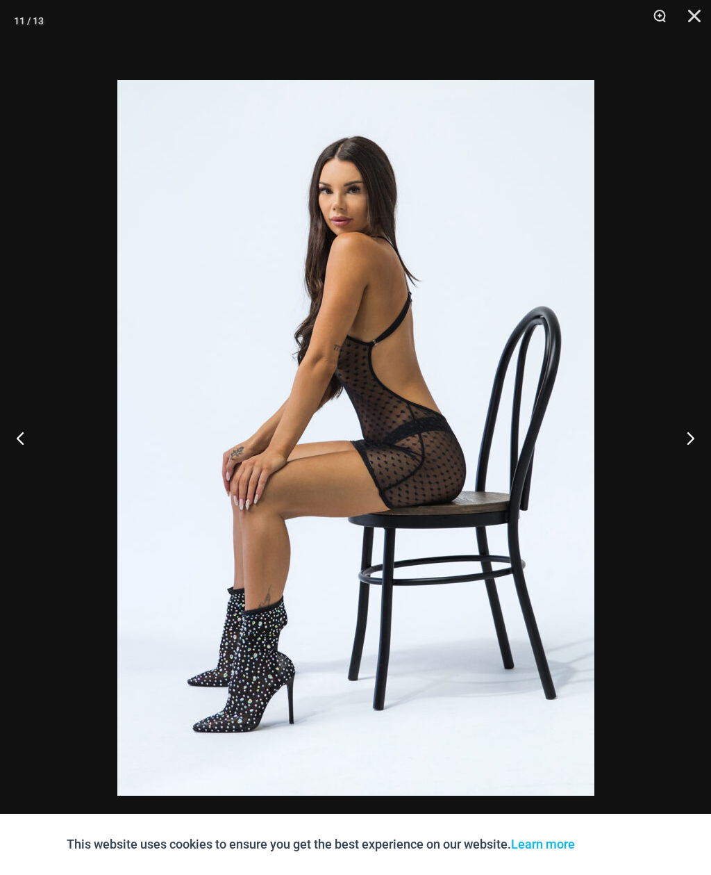
click at [673, 418] on button "Next" at bounding box center [685, 437] width 52 height 69
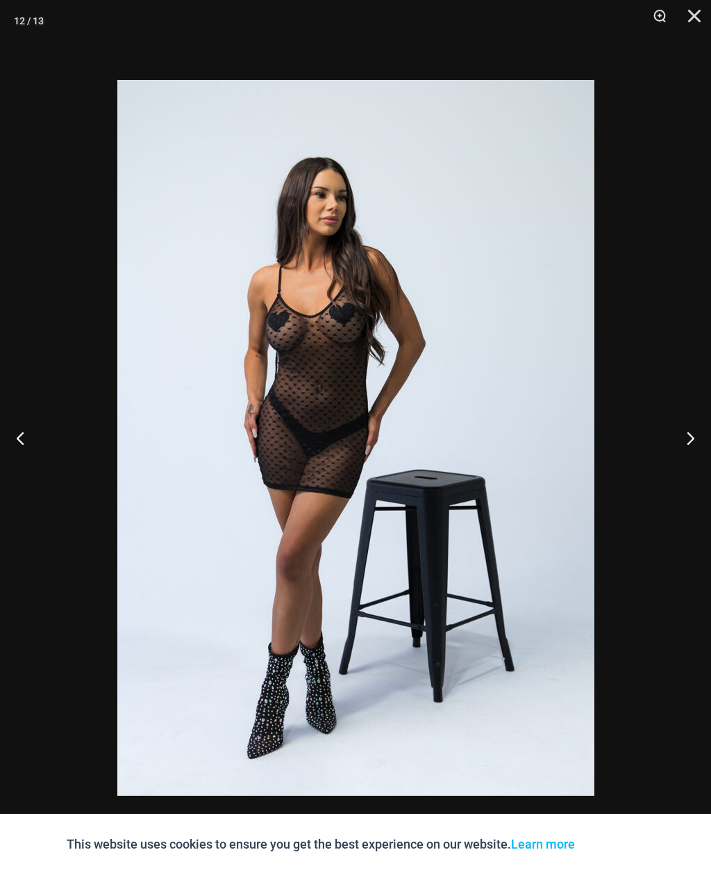
click at [670, 422] on button "Next" at bounding box center [685, 437] width 52 height 69
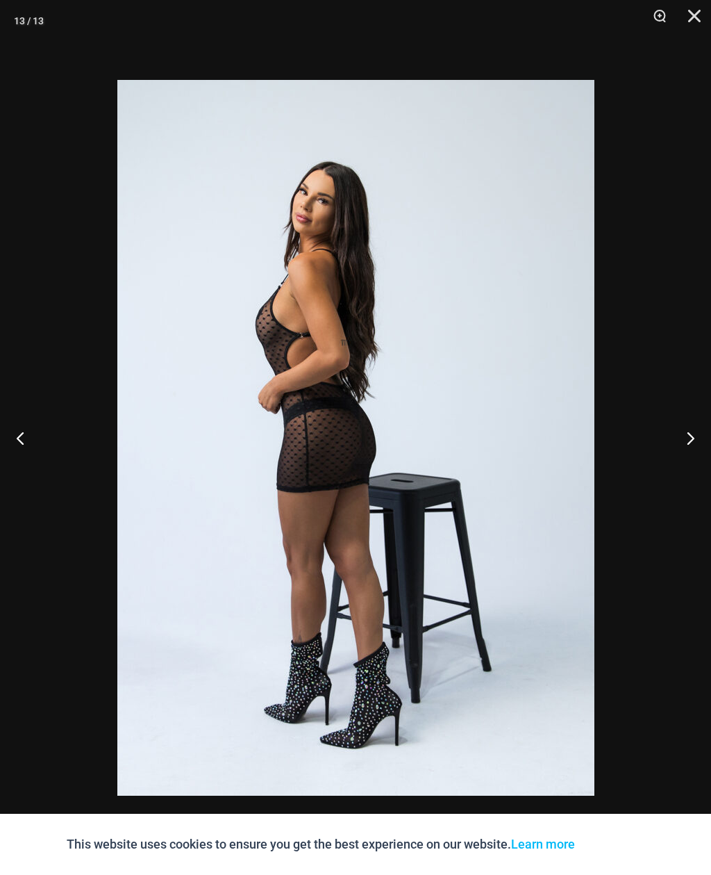
click at [671, 420] on button "Next" at bounding box center [685, 437] width 52 height 69
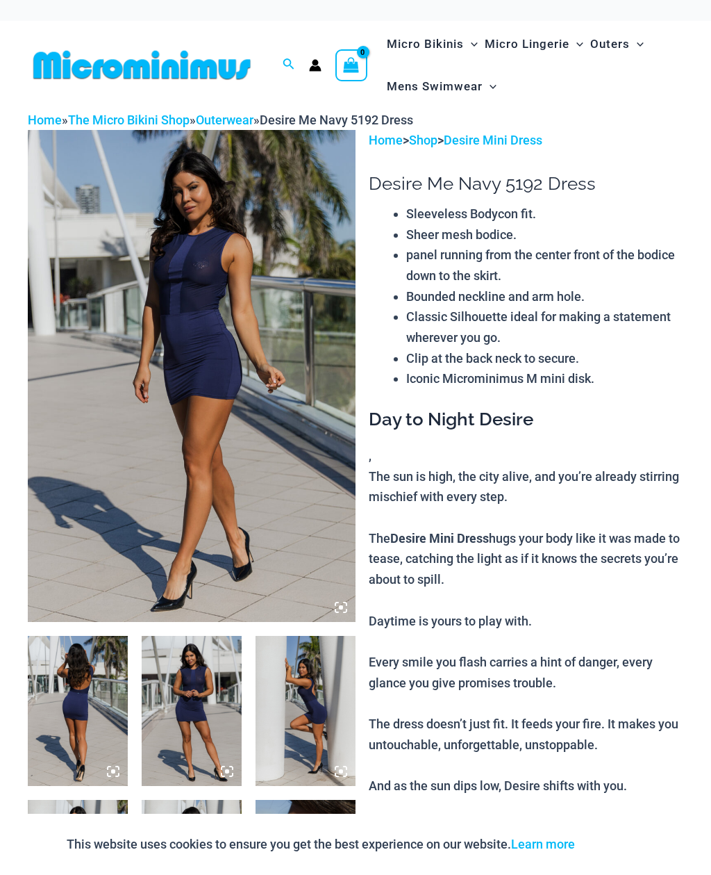
click at [148, 296] on img at bounding box center [192, 376] width 328 height 492
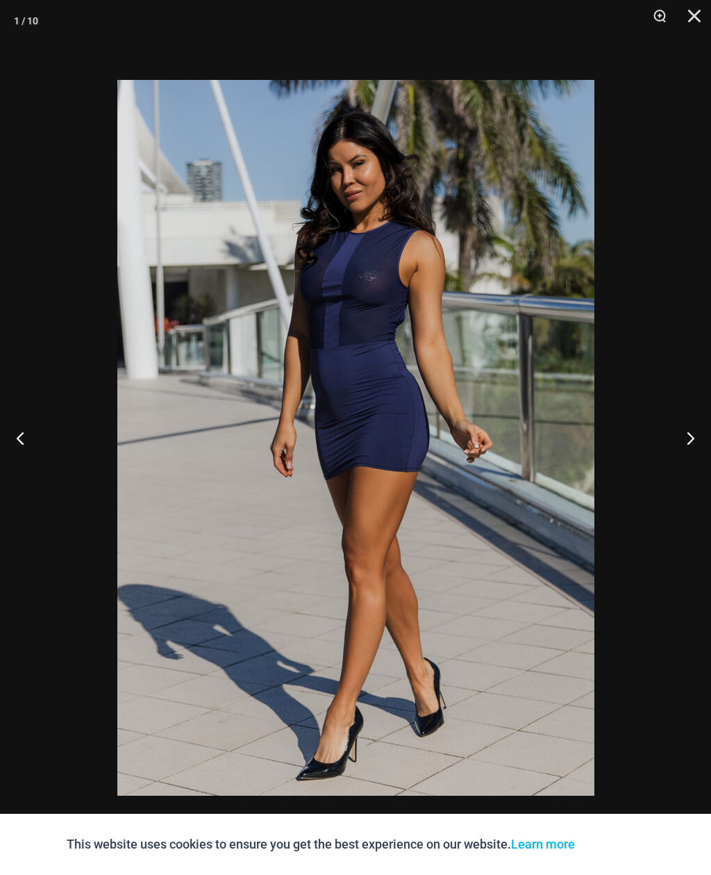
click at [688, 442] on button "Next" at bounding box center [685, 437] width 52 height 69
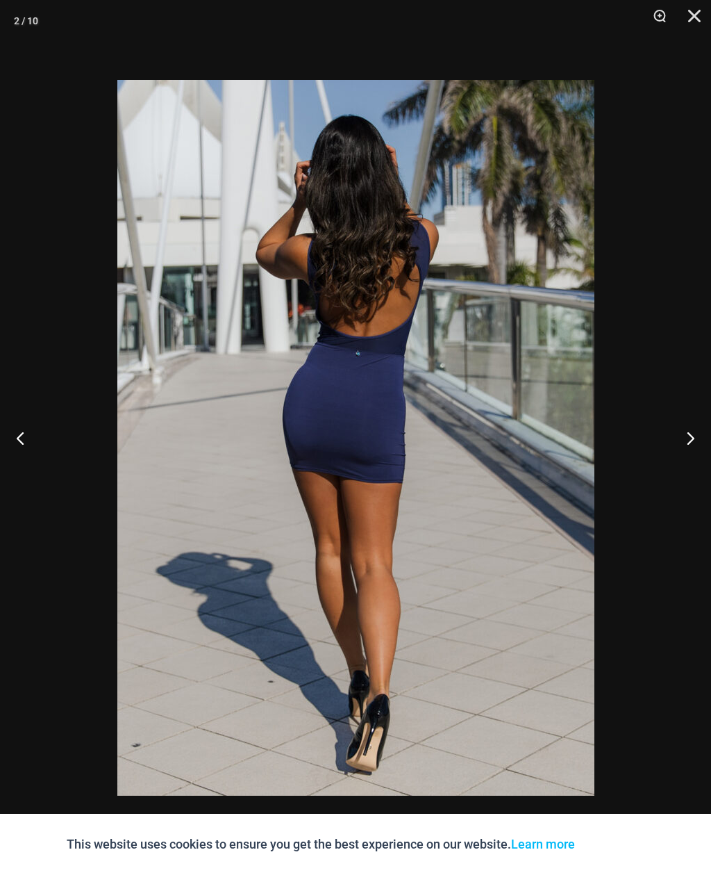
click at [690, 438] on button "Next" at bounding box center [685, 437] width 52 height 69
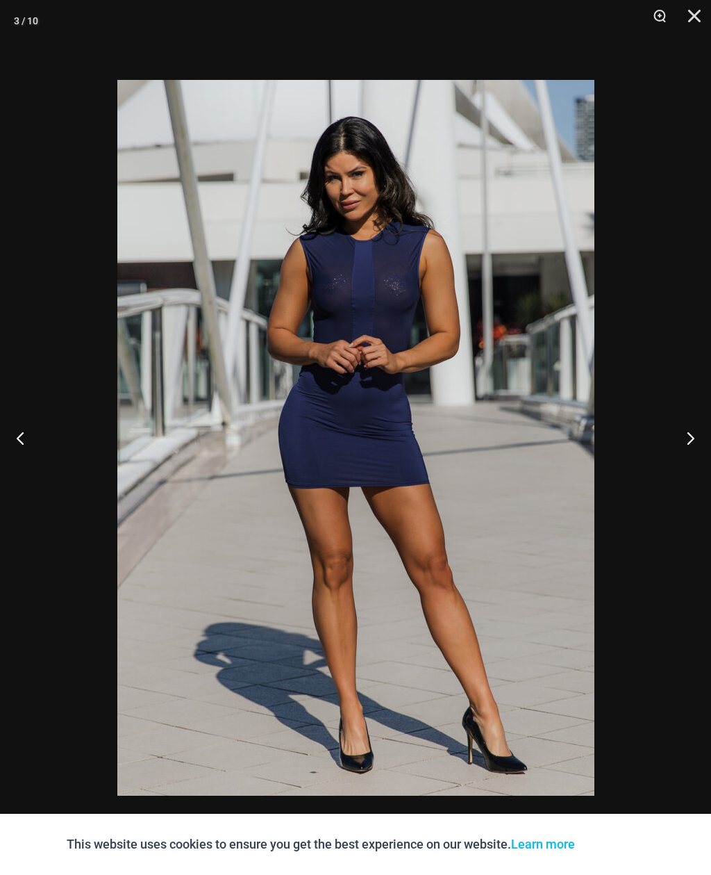
click at [684, 435] on button "Next" at bounding box center [685, 437] width 52 height 69
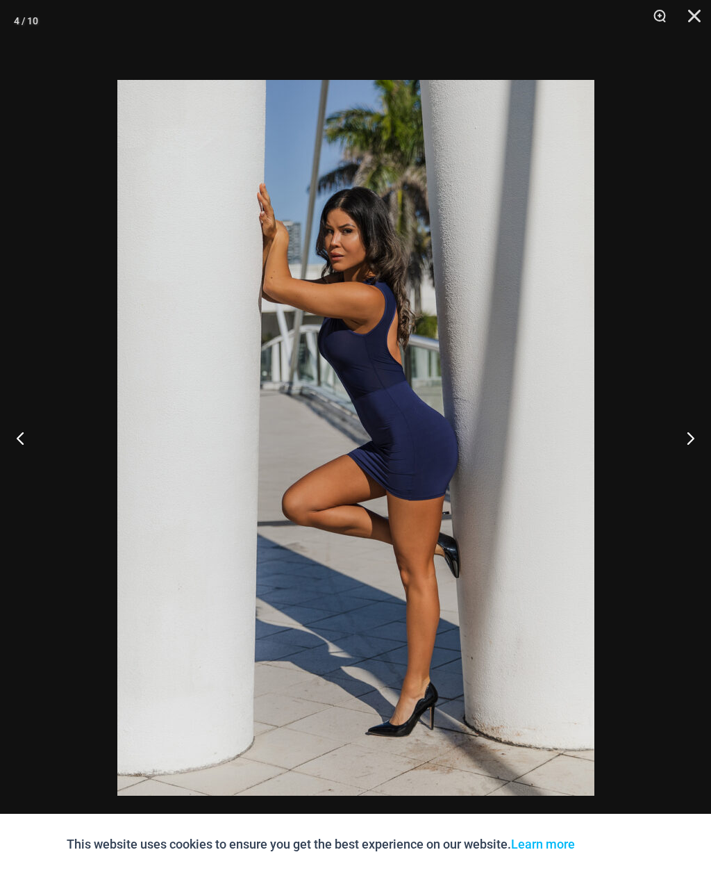
click at [684, 431] on button "Next" at bounding box center [685, 437] width 52 height 69
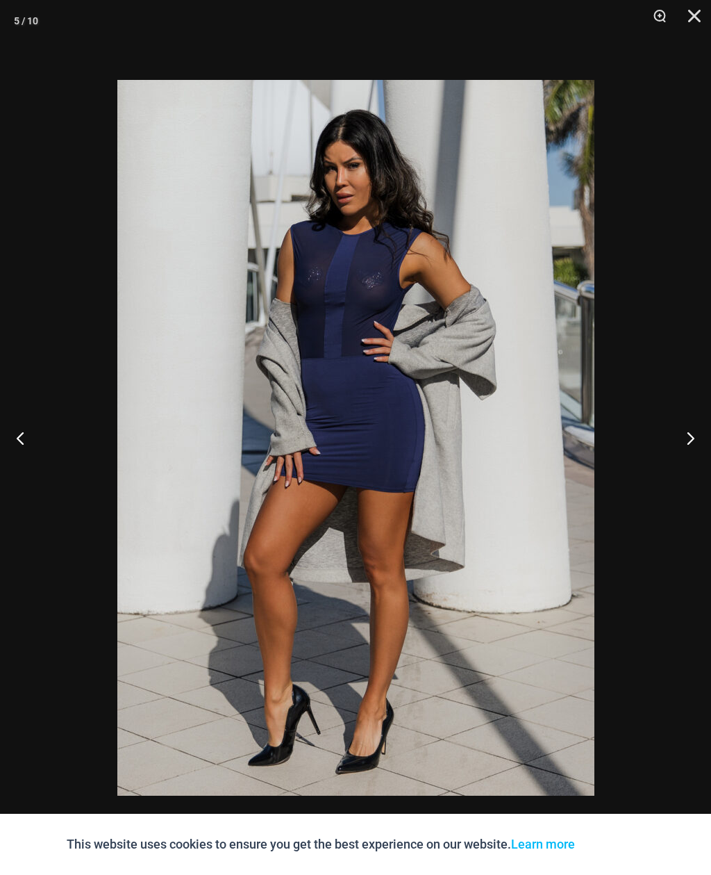
click at [682, 429] on button "Next" at bounding box center [685, 437] width 52 height 69
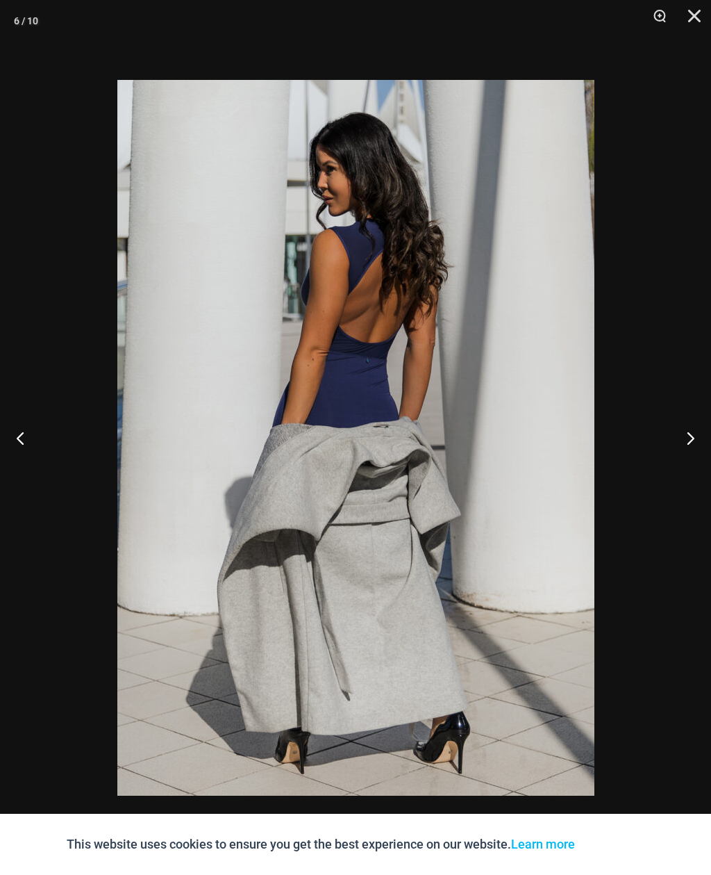
click at [681, 429] on button "Next" at bounding box center [685, 437] width 52 height 69
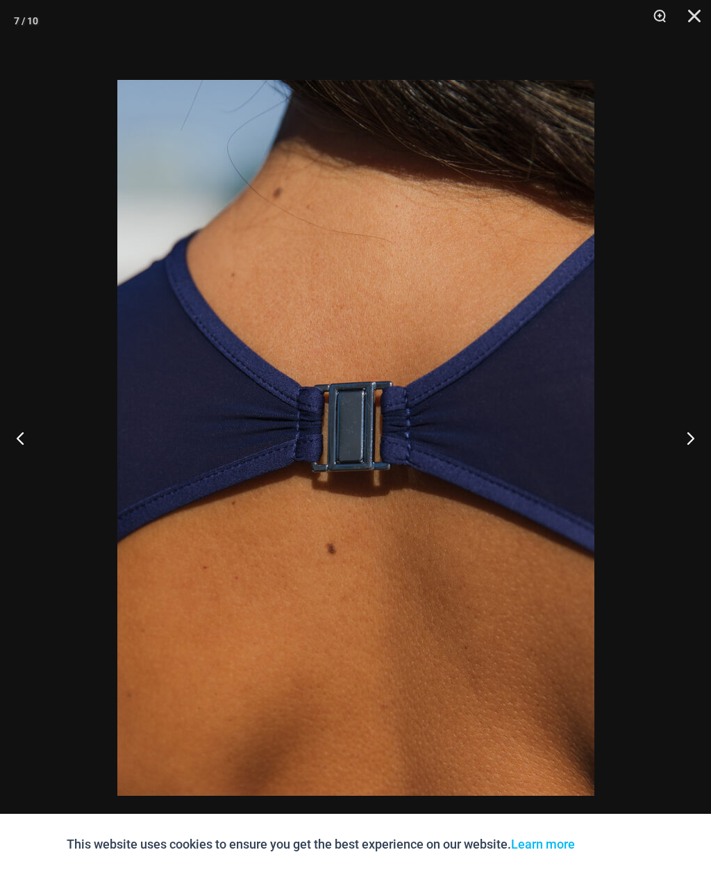
click at [679, 435] on button "Next" at bounding box center [685, 437] width 52 height 69
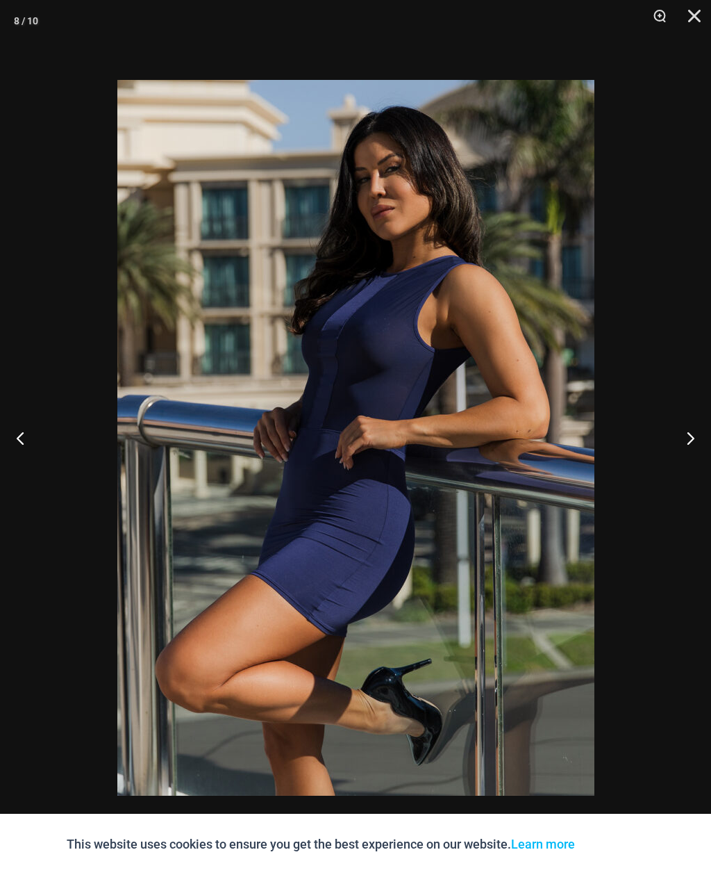
click at [678, 433] on button "Next" at bounding box center [685, 437] width 52 height 69
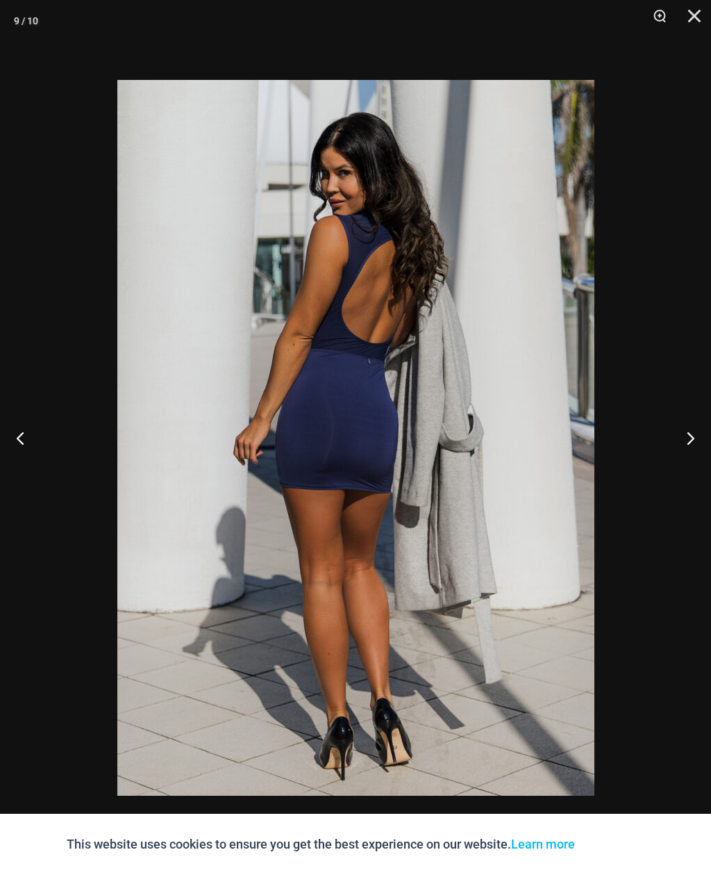
click at [678, 433] on button "Next" at bounding box center [685, 437] width 52 height 69
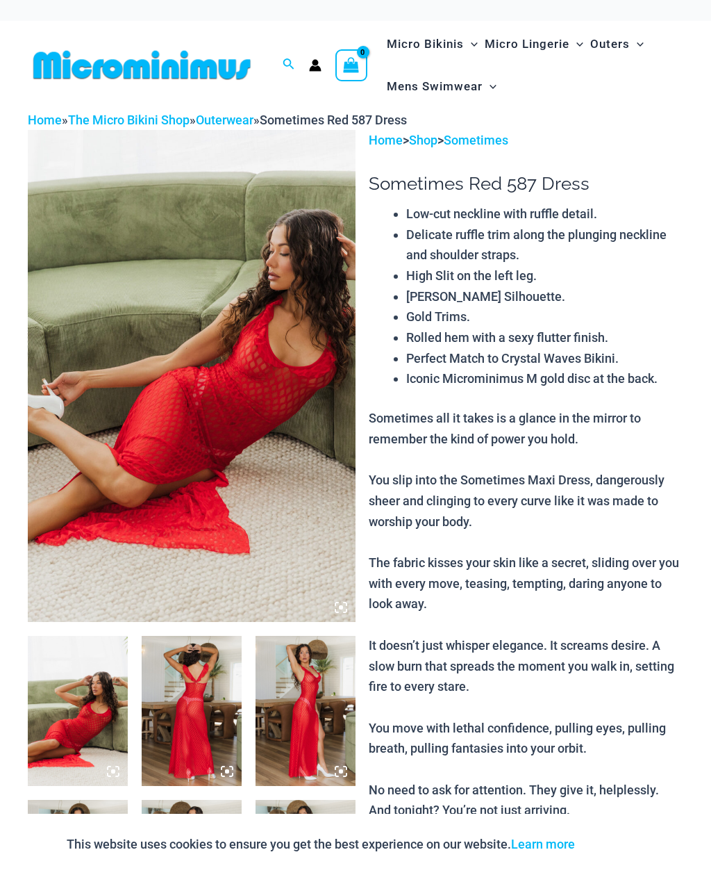
click at [134, 315] on img at bounding box center [192, 376] width 328 height 492
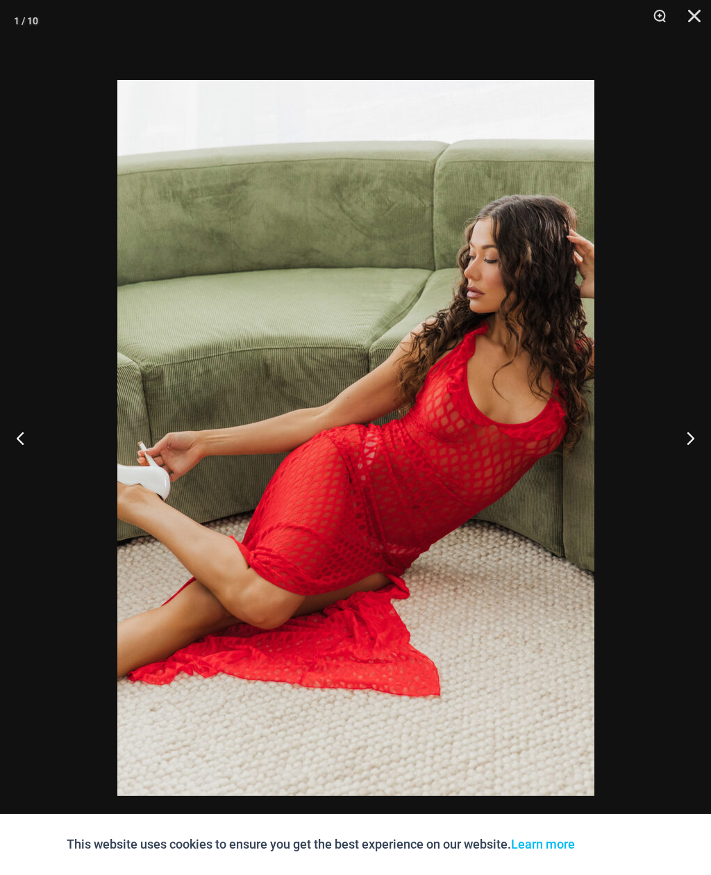
click at [673, 447] on button "Next" at bounding box center [685, 437] width 52 height 69
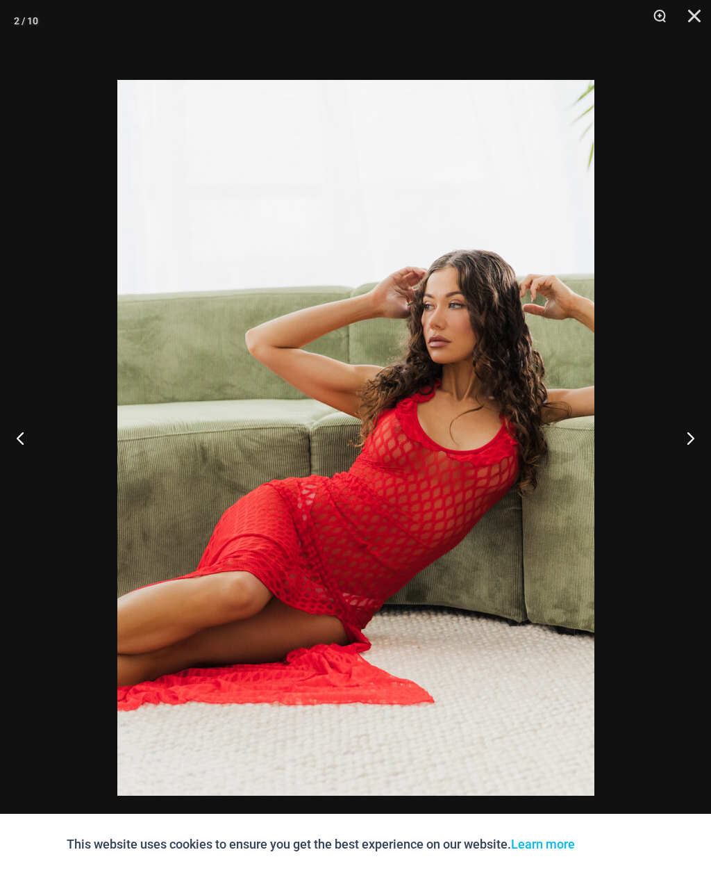
click at [675, 439] on button "Next" at bounding box center [685, 437] width 52 height 69
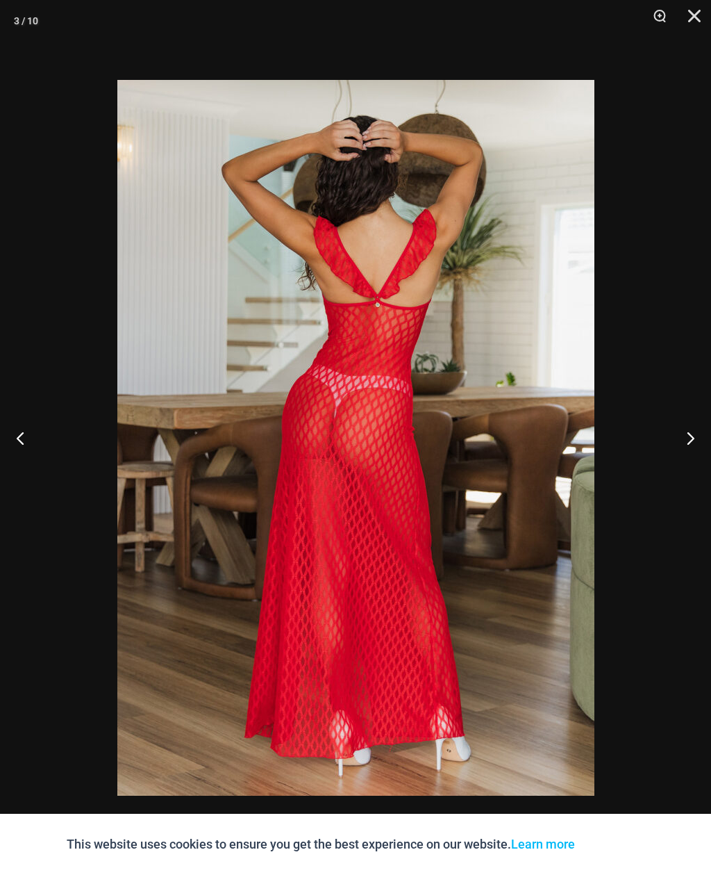
click at [670, 444] on button "Next" at bounding box center [685, 437] width 52 height 69
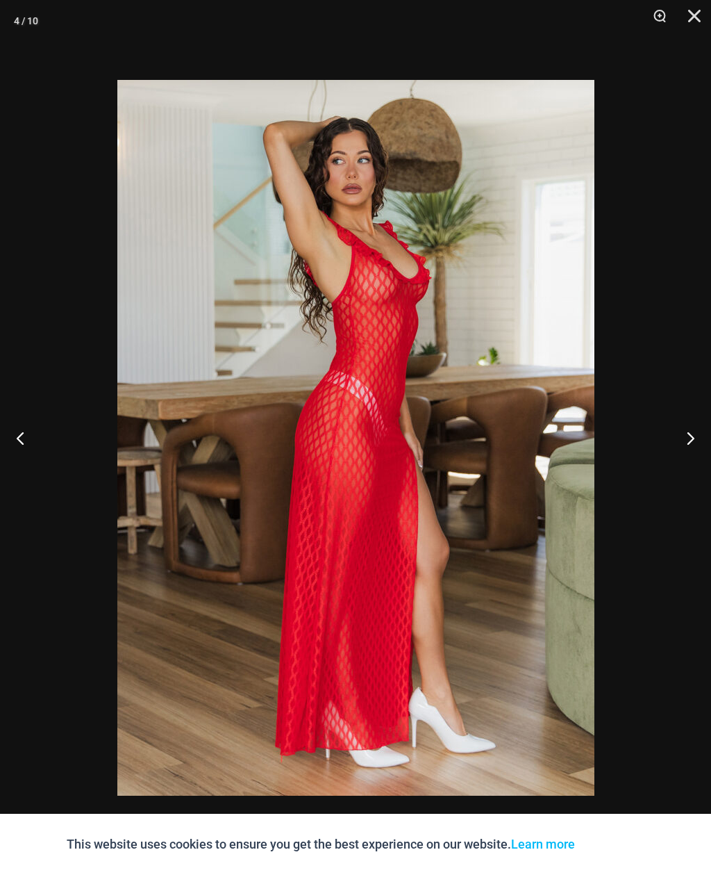
click at [673, 431] on button "Next" at bounding box center [685, 437] width 52 height 69
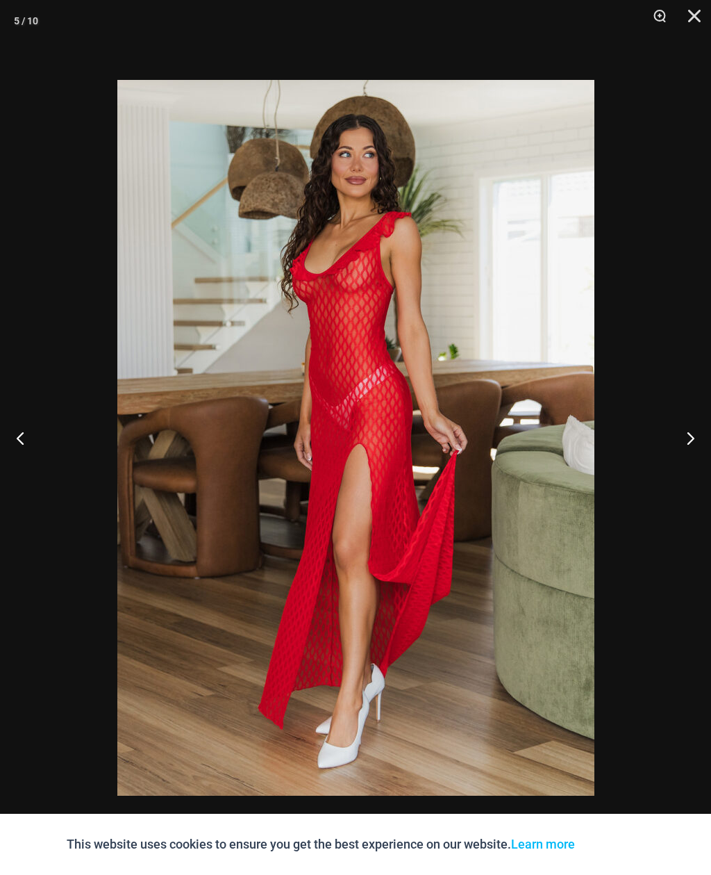
click at [672, 431] on button "Next" at bounding box center [685, 437] width 52 height 69
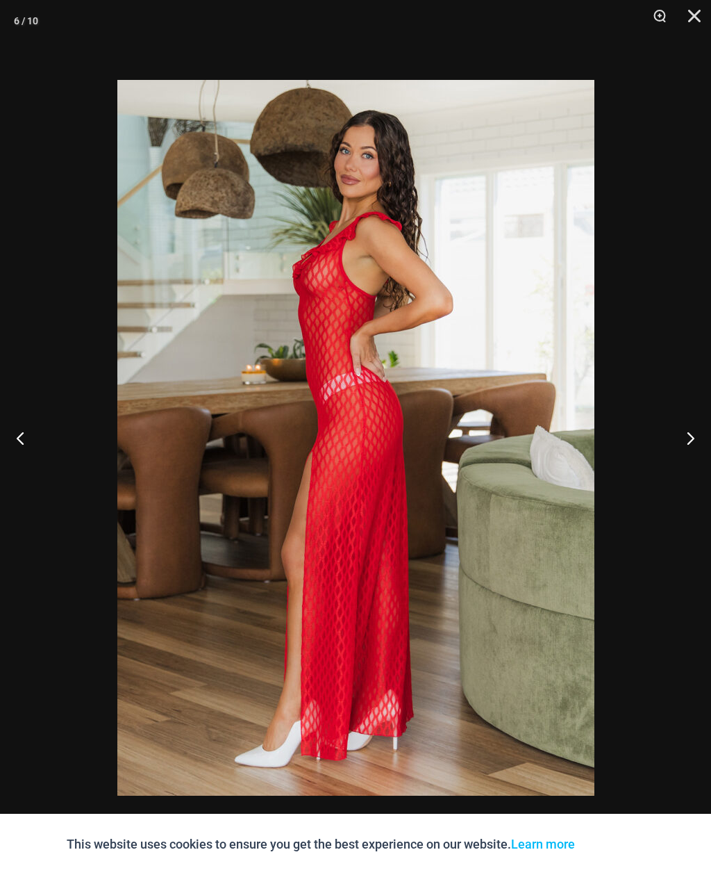
click at [671, 431] on button "Next" at bounding box center [685, 437] width 52 height 69
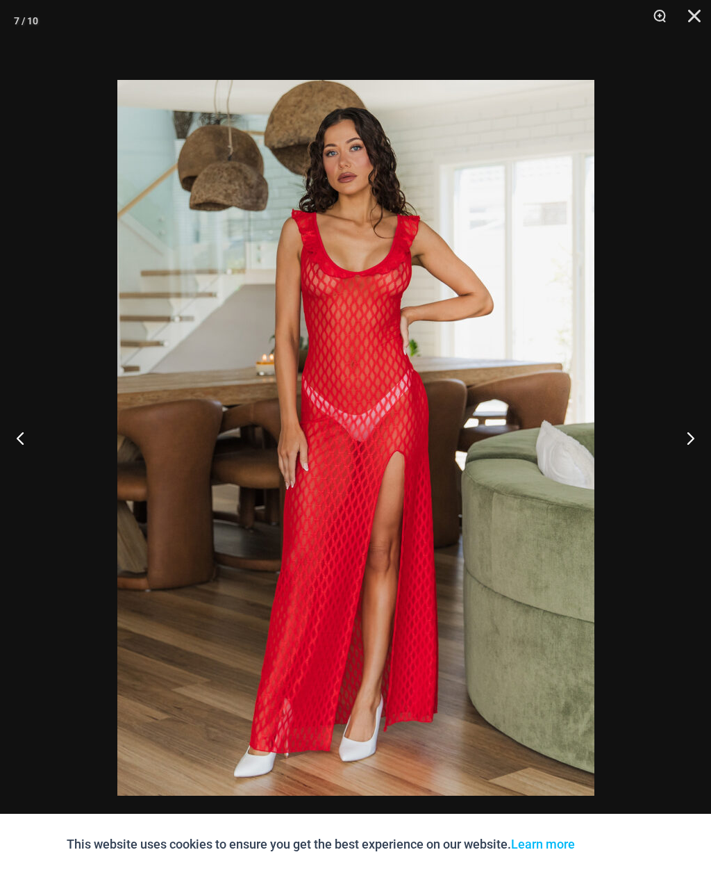
click at [671, 431] on button "Next" at bounding box center [685, 437] width 52 height 69
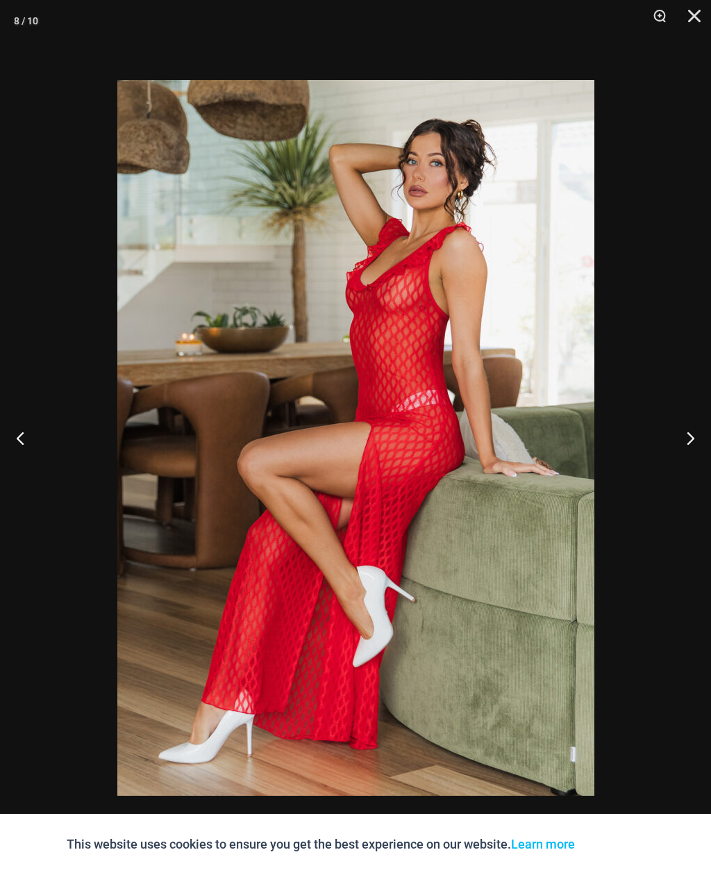
click at [671, 429] on button "Next" at bounding box center [685, 437] width 52 height 69
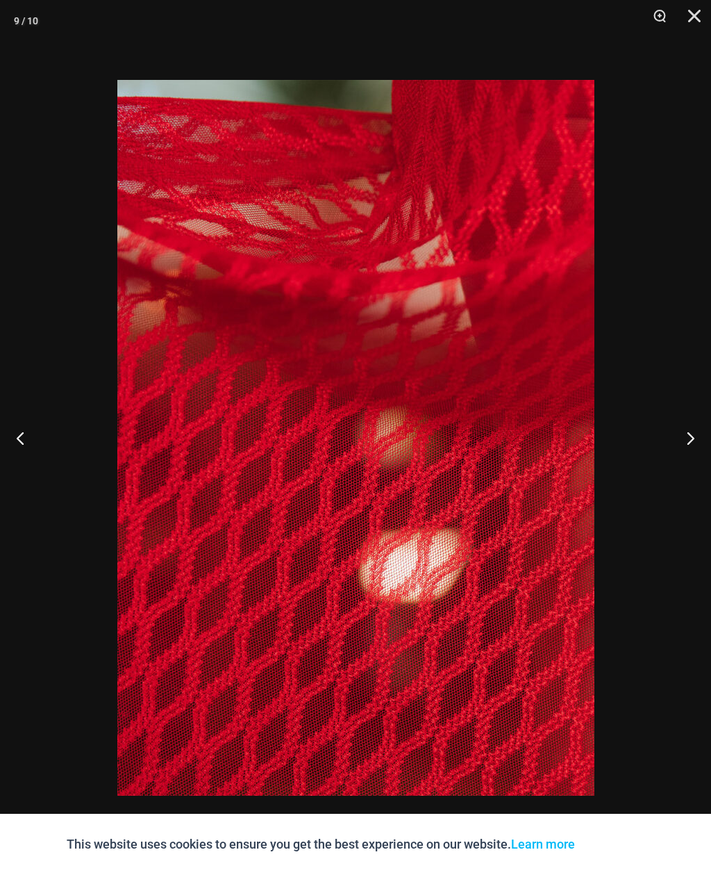
click at [672, 424] on button "Next" at bounding box center [685, 437] width 52 height 69
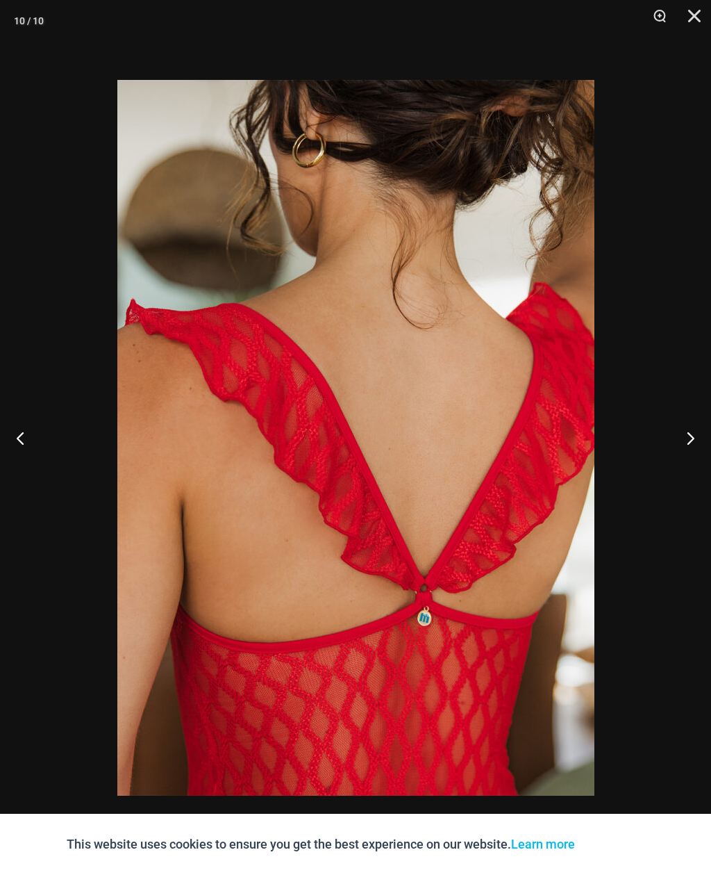
click at [670, 429] on button "Next" at bounding box center [685, 437] width 52 height 69
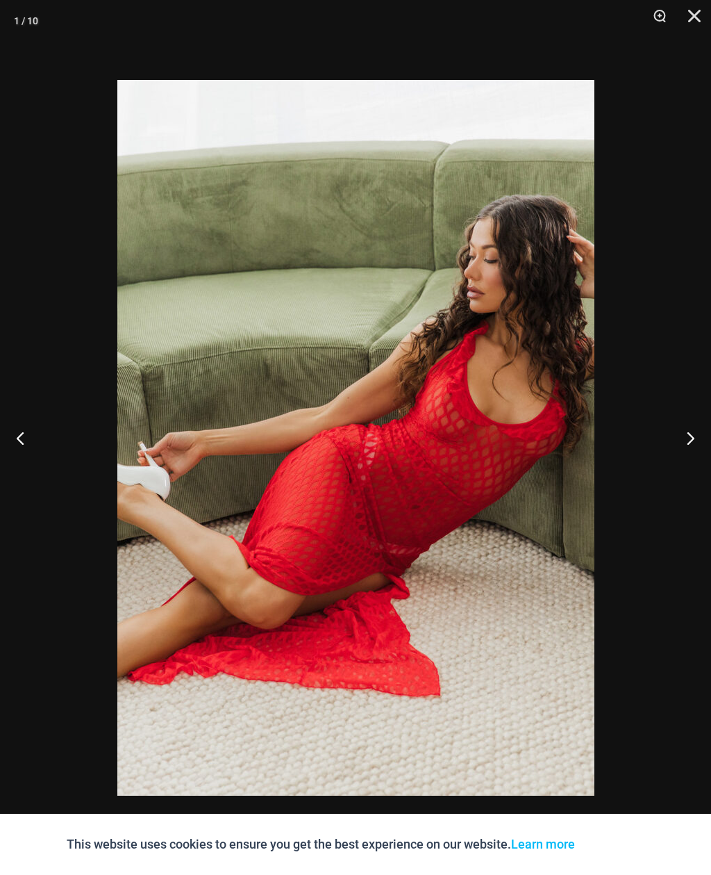
click at [671, 426] on button "Next" at bounding box center [685, 437] width 52 height 69
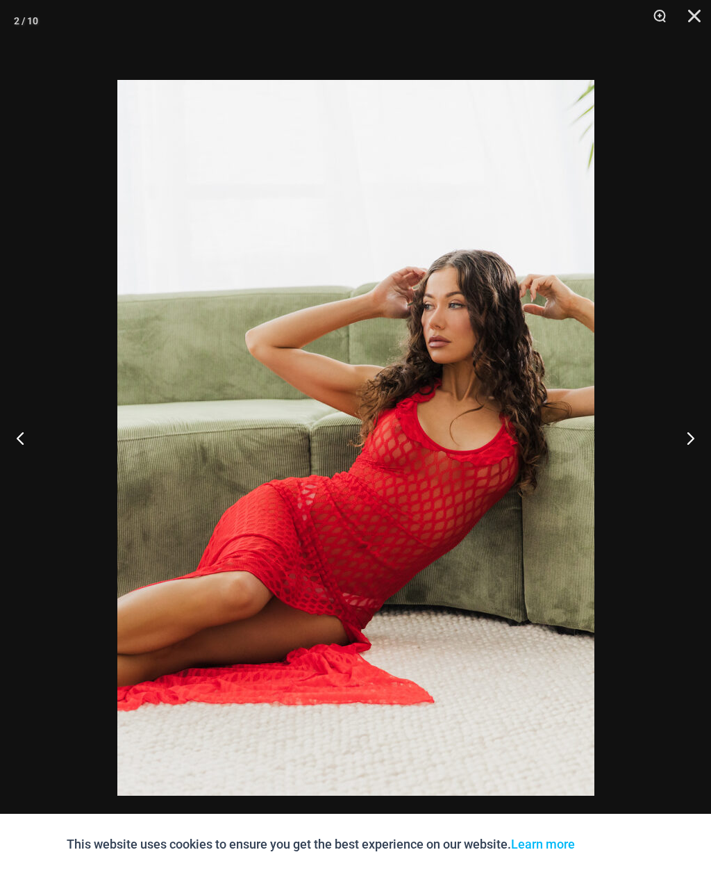
click at [21, 432] on button "Previous" at bounding box center [26, 437] width 52 height 69
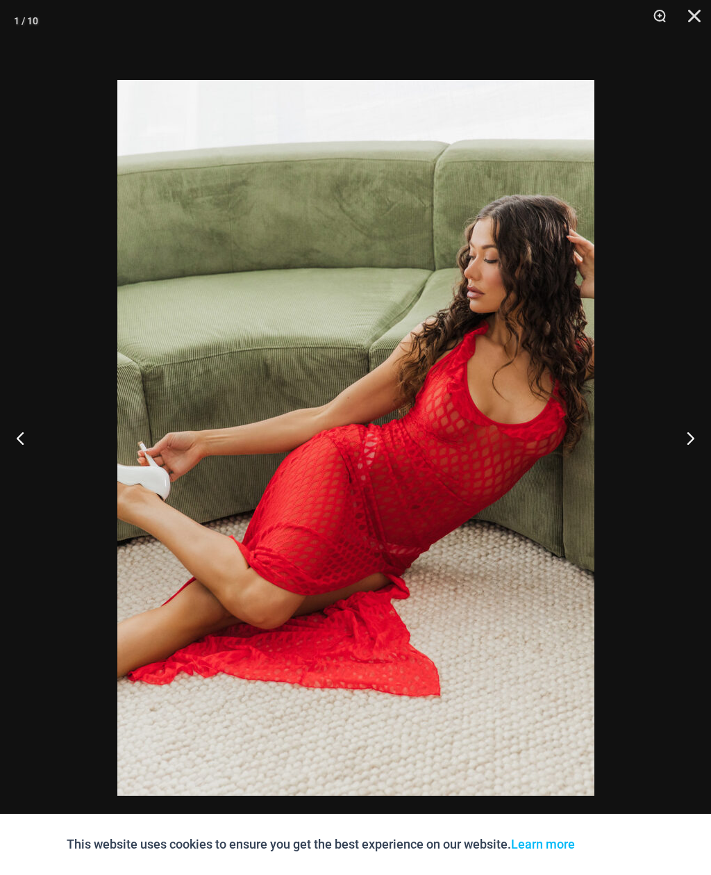
click at [692, 444] on button "Next" at bounding box center [685, 437] width 52 height 69
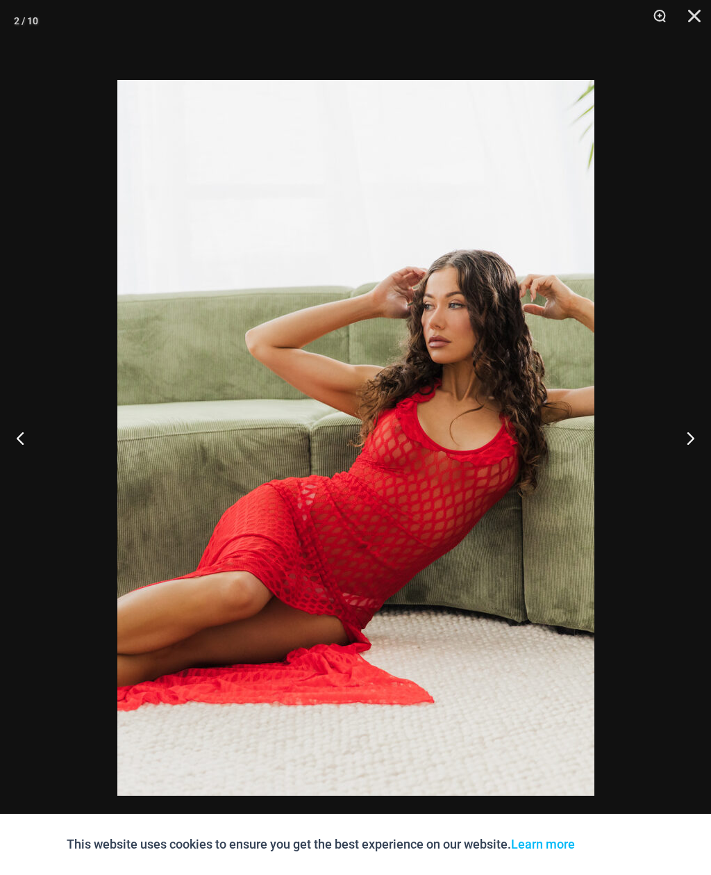
click at [693, 443] on button "Next" at bounding box center [685, 437] width 52 height 69
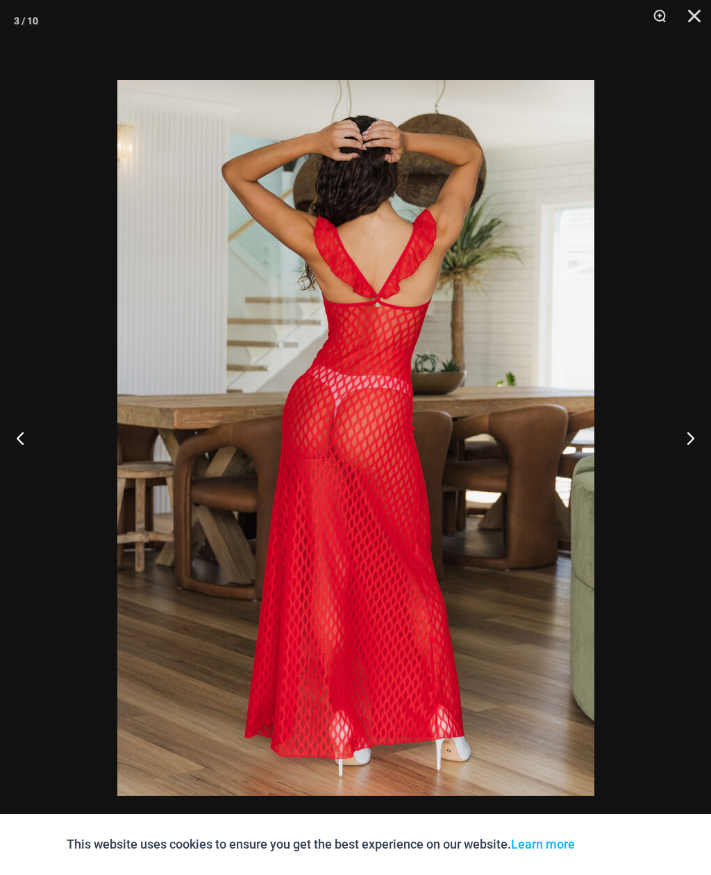
click at [689, 446] on button "Next" at bounding box center [685, 437] width 52 height 69
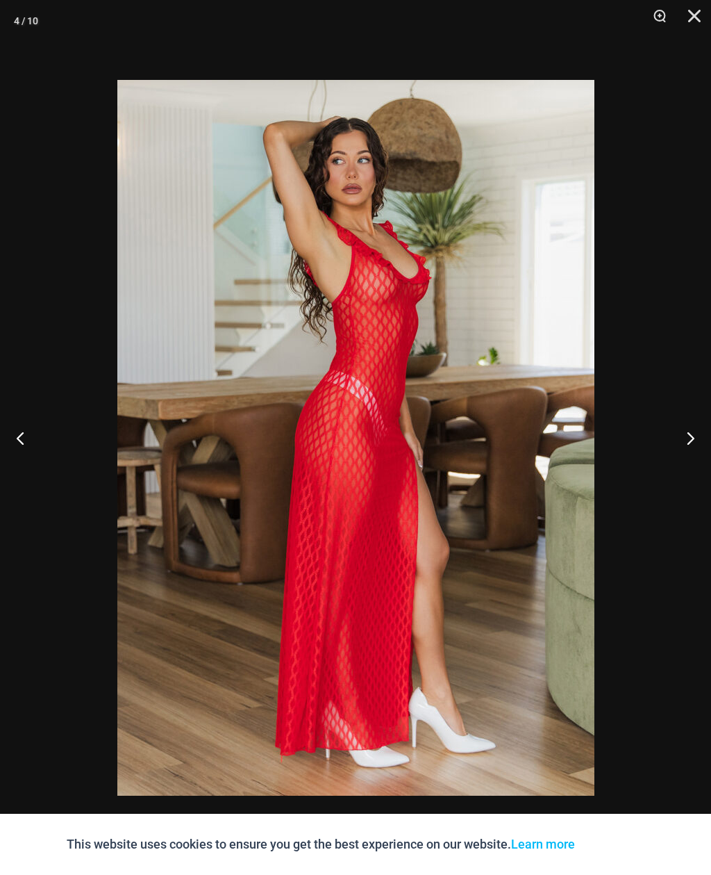
click at [695, 440] on button "Next" at bounding box center [685, 437] width 52 height 69
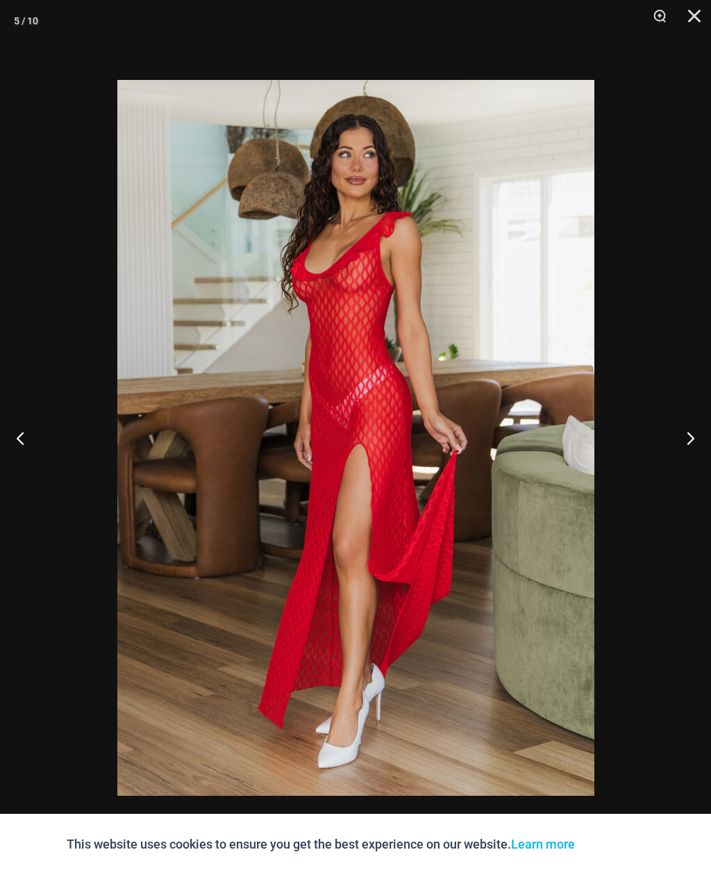
click at [693, 439] on button "Next" at bounding box center [685, 437] width 52 height 69
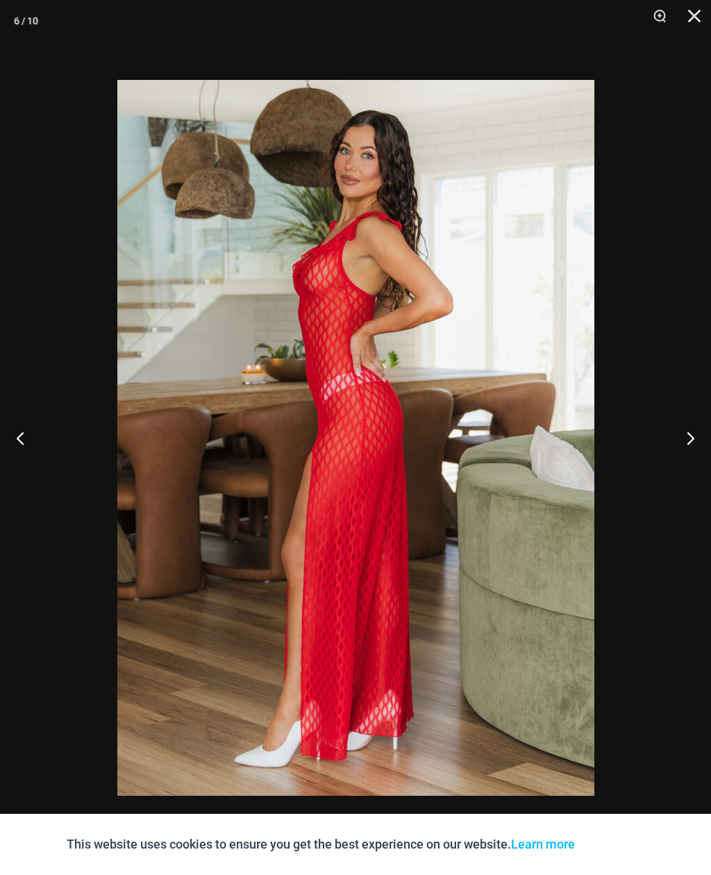
click at [690, 448] on button "Next" at bounding box center [685, 437] width 52 height 69
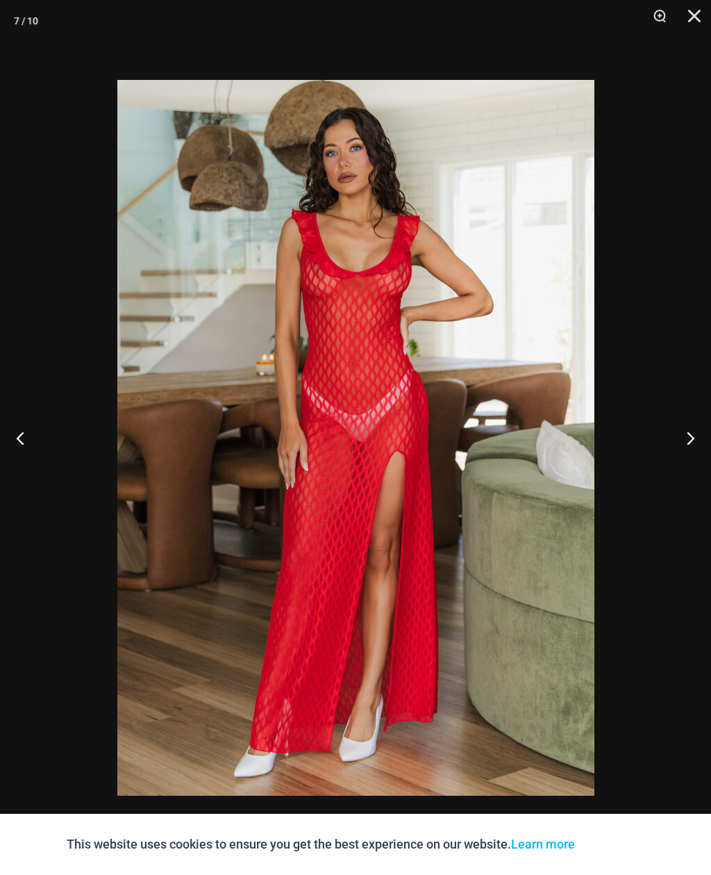
click at [695, 443] on button "Next" at bounding box center [685, 437] width 52 height 69
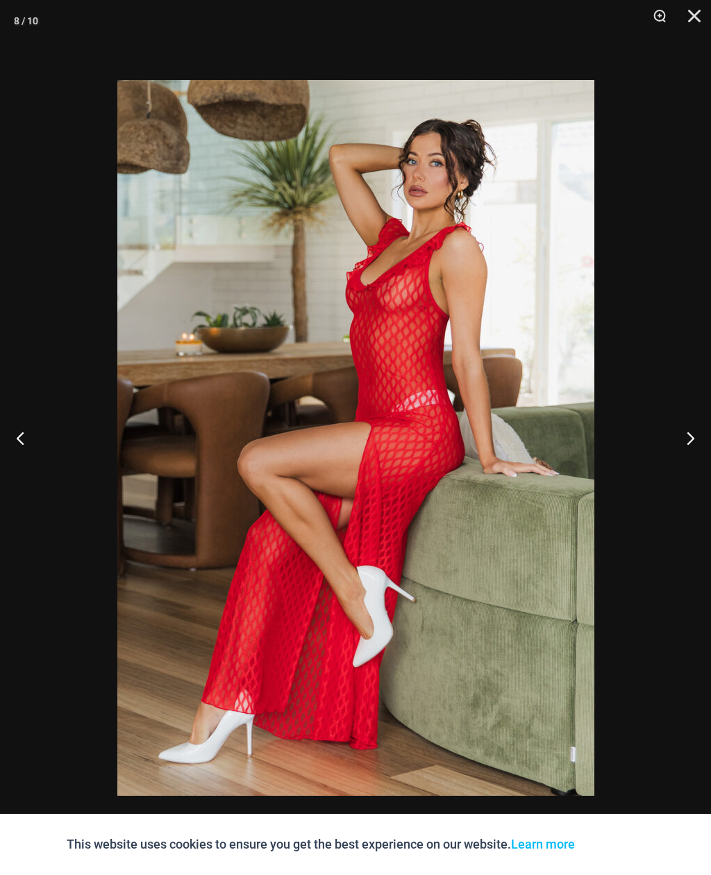
click at [693, 446] on button "Next" at bounding box center [685, 437] width 52 height 69
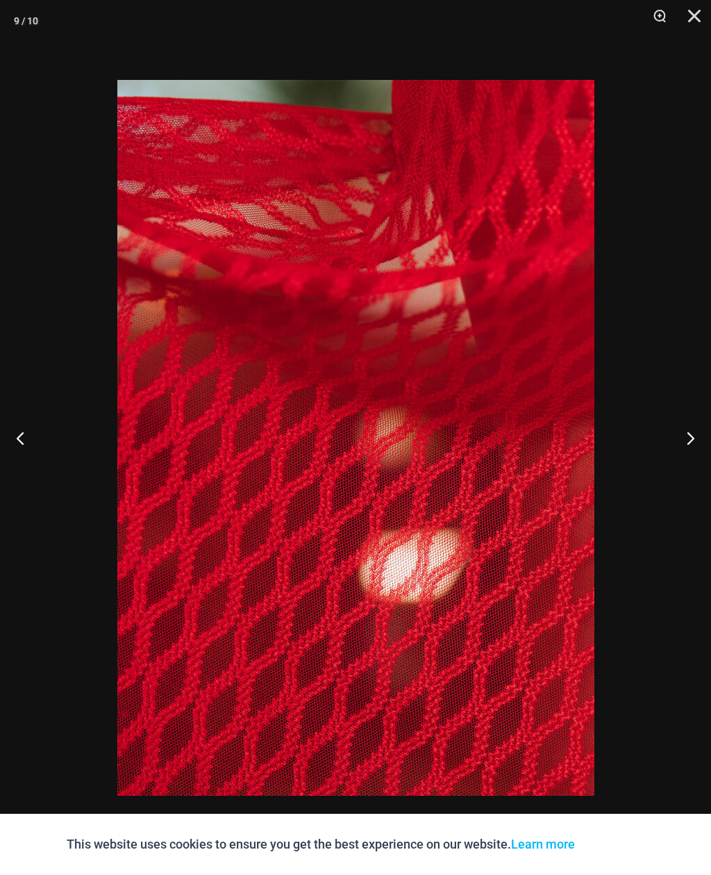
click at [686, 443] on button "Next" at bounding box center [685, 437] width 52 height 69
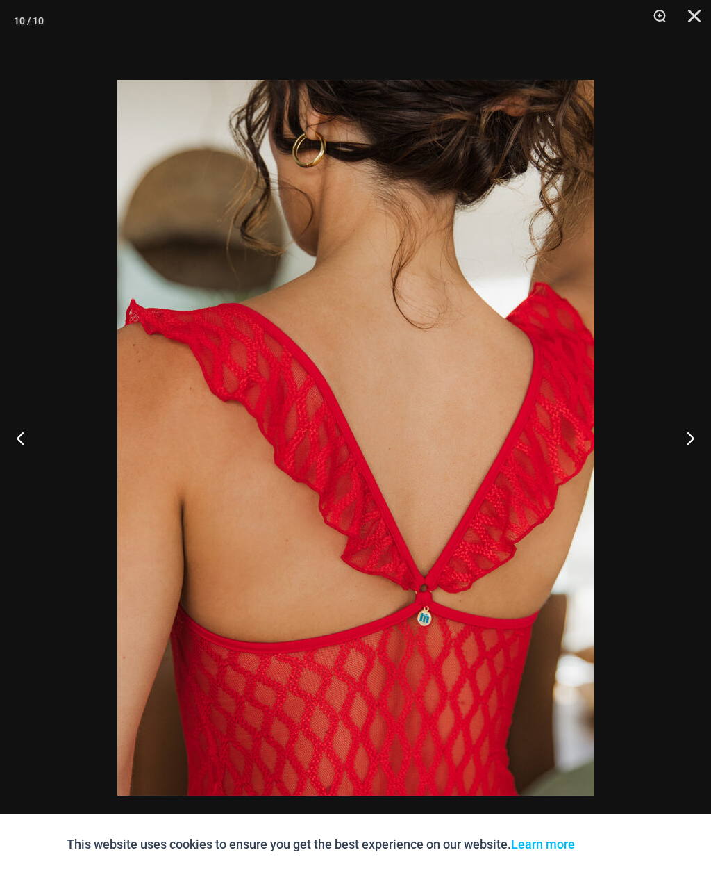
click at [693, 440] on button "Next" at bounding box center [685, 437] width 52 height 69
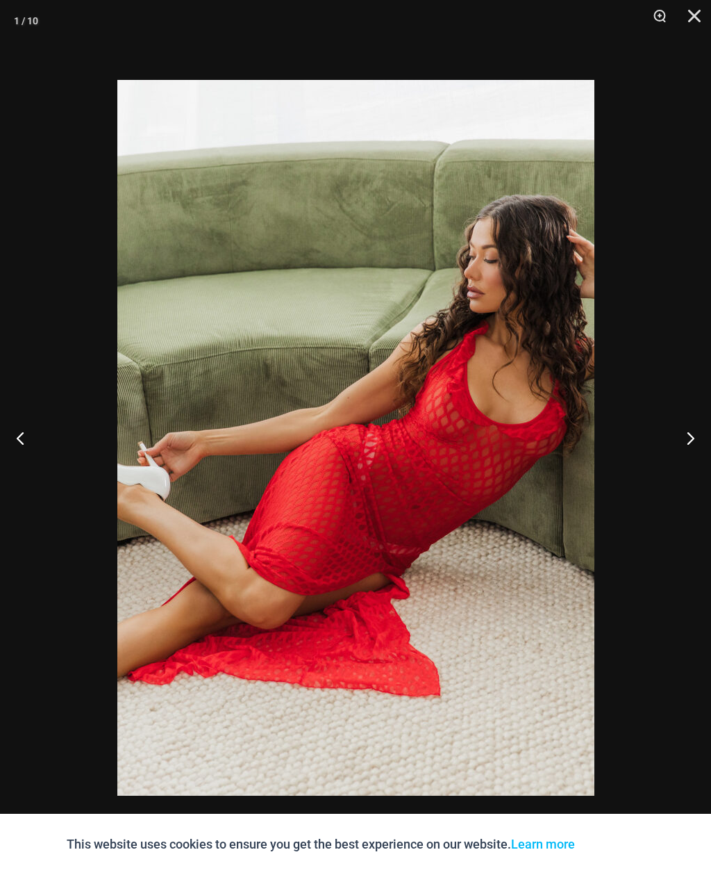
click at [697, 13] on button "Close" at bounding box center [689, 21] width 35 height 42
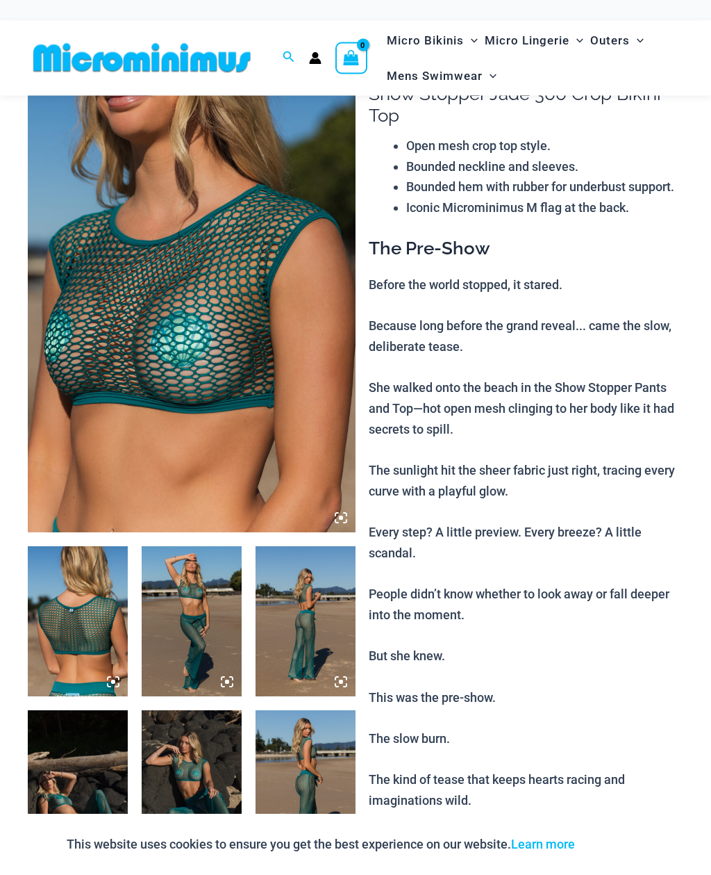
scroll to position [76, 0]
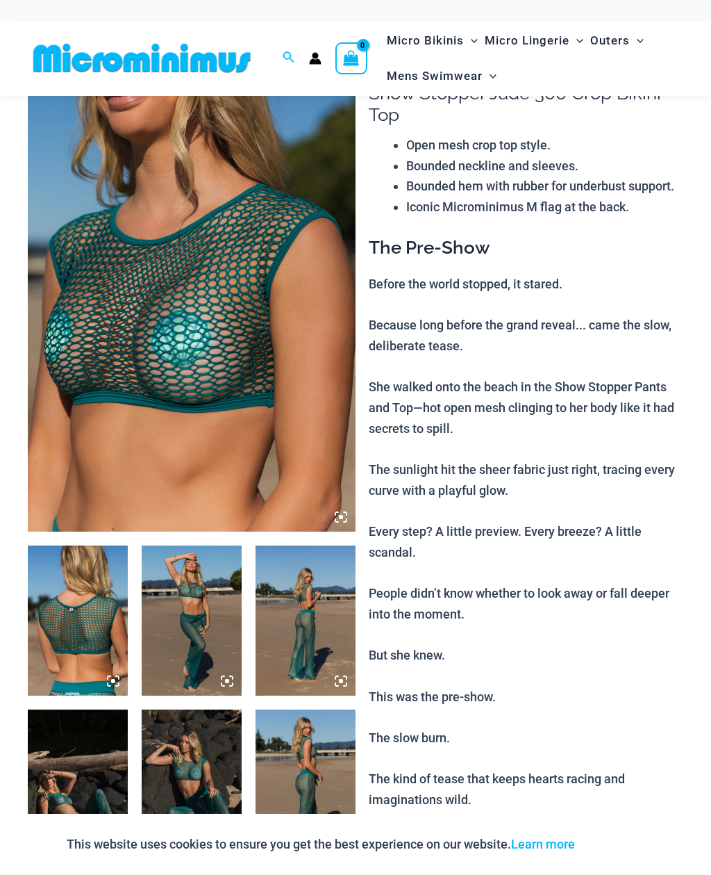
click at [136, 372] on img at bounding box center [192, 286] width 328 height 492
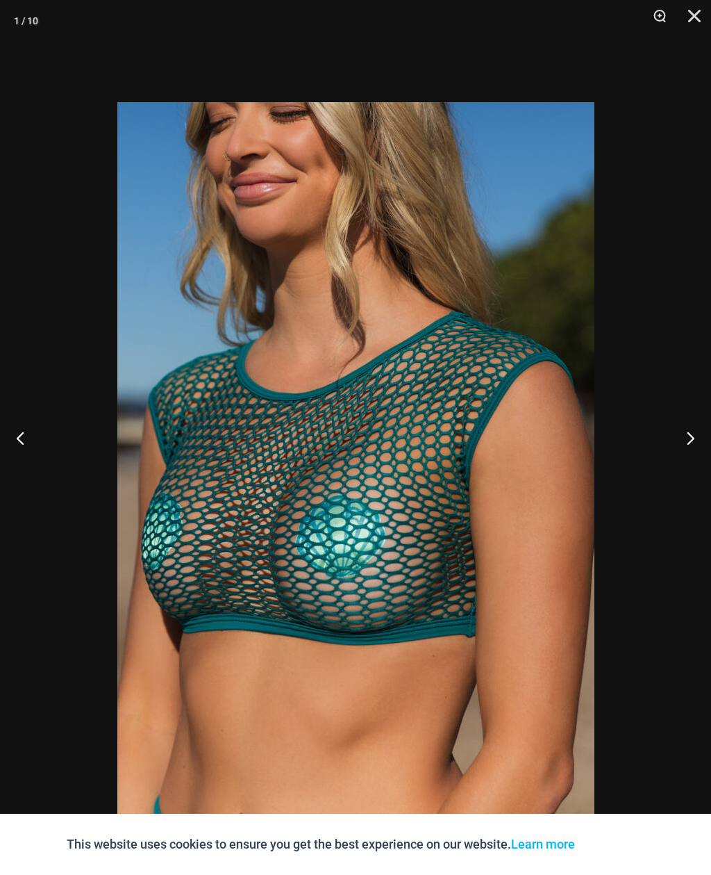
click at [696, 472] on button "Next" at bounding box center [685, 437] width 52 height 69
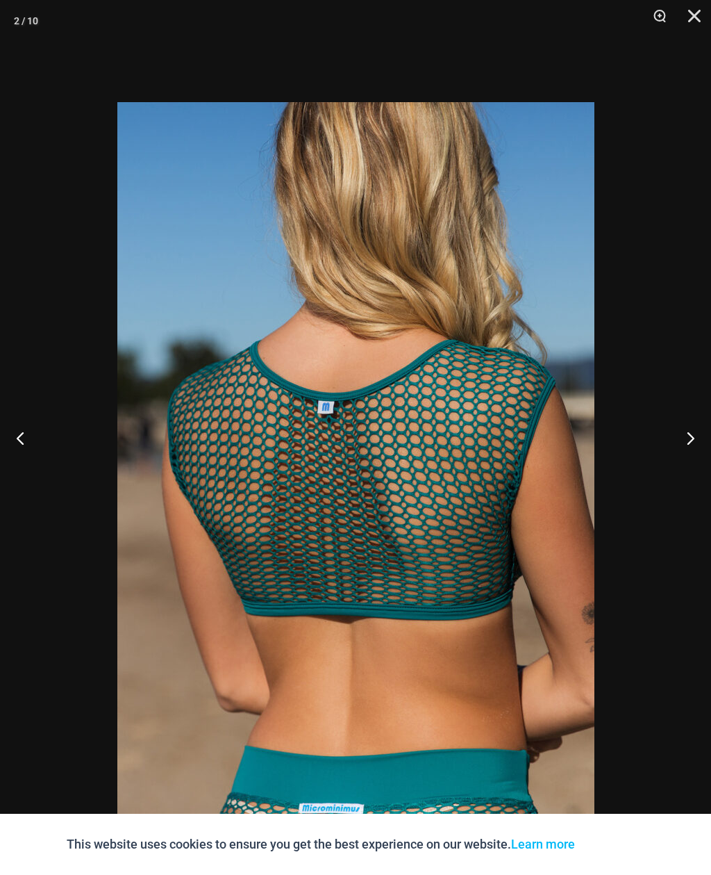
click at [685, 472] on button "Next" at bounding box center [685, 437] width 52 height 69
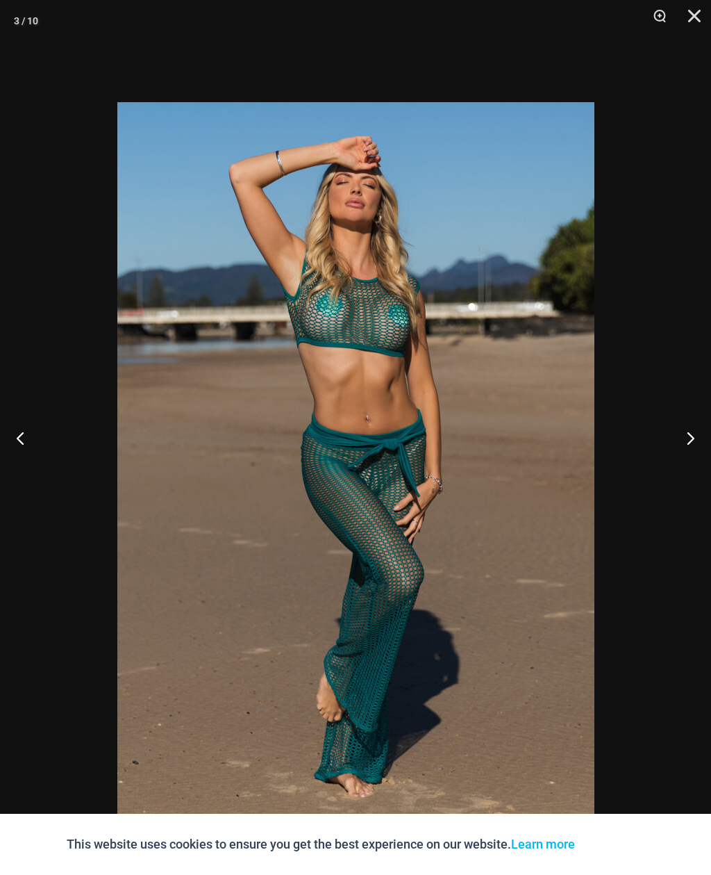
click at [686, 464] on button "Next" at bounding box center [685, 437] width 52 height 69
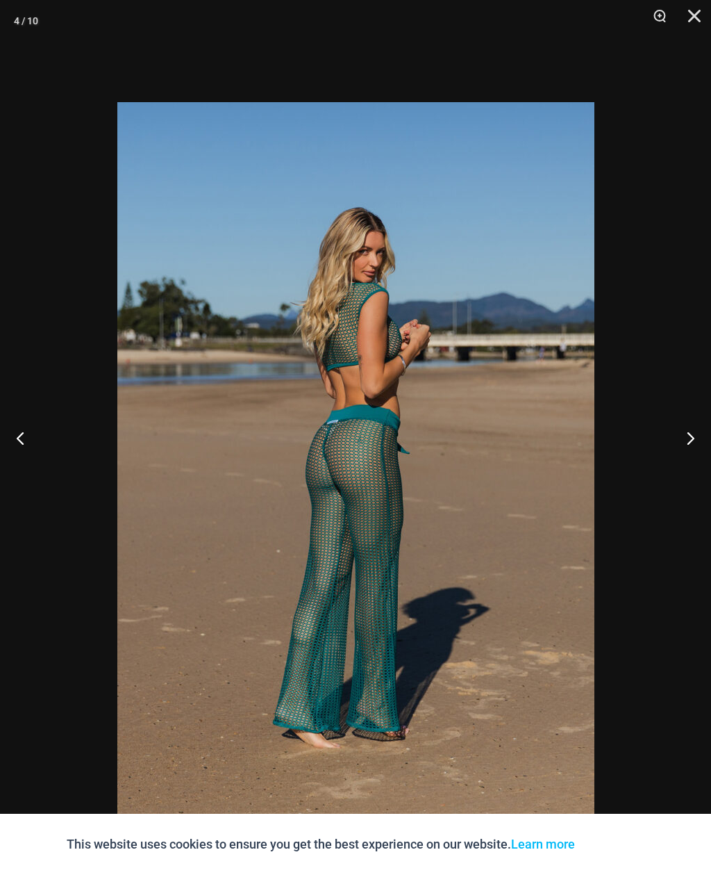
click at [686, 456] on button "Next" at bounding box center [685, 437] width 52 height 69
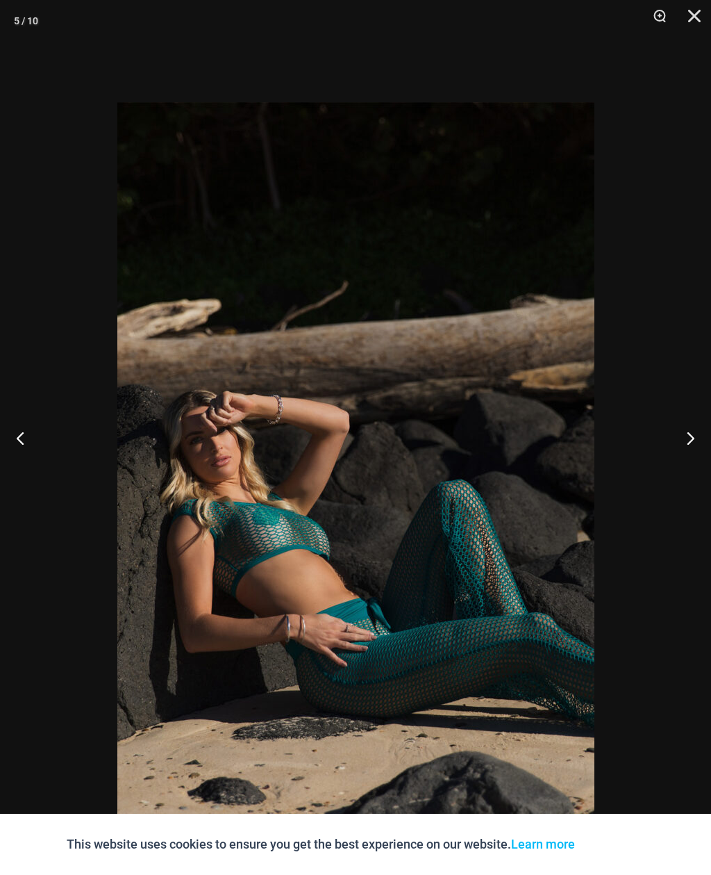
click at [686, 458] on button "Next" at bounding box center [685, 437] width 52 height 69
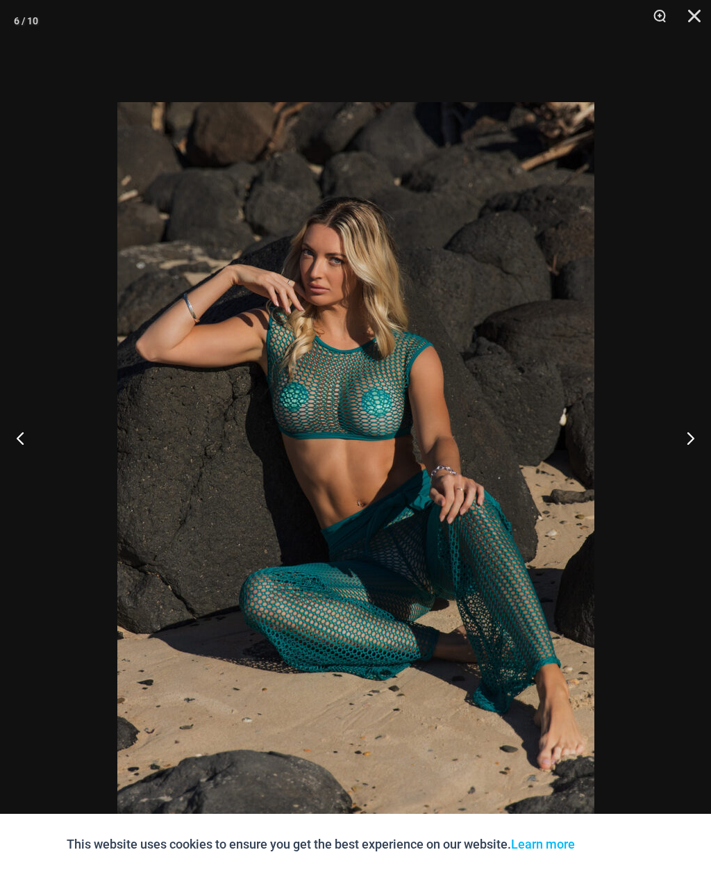
click at [685, 464] on button "Next" at bounding box center [685, 437] width 52 height 69
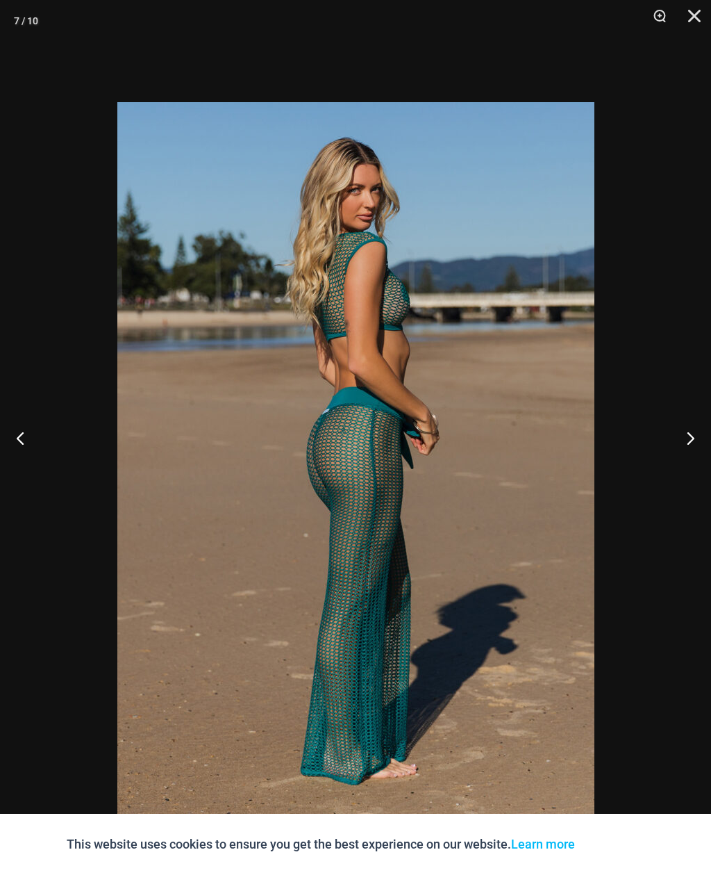
click at [679, 466] on button "Next" at bounding box center [685, 437] width 52 height 69
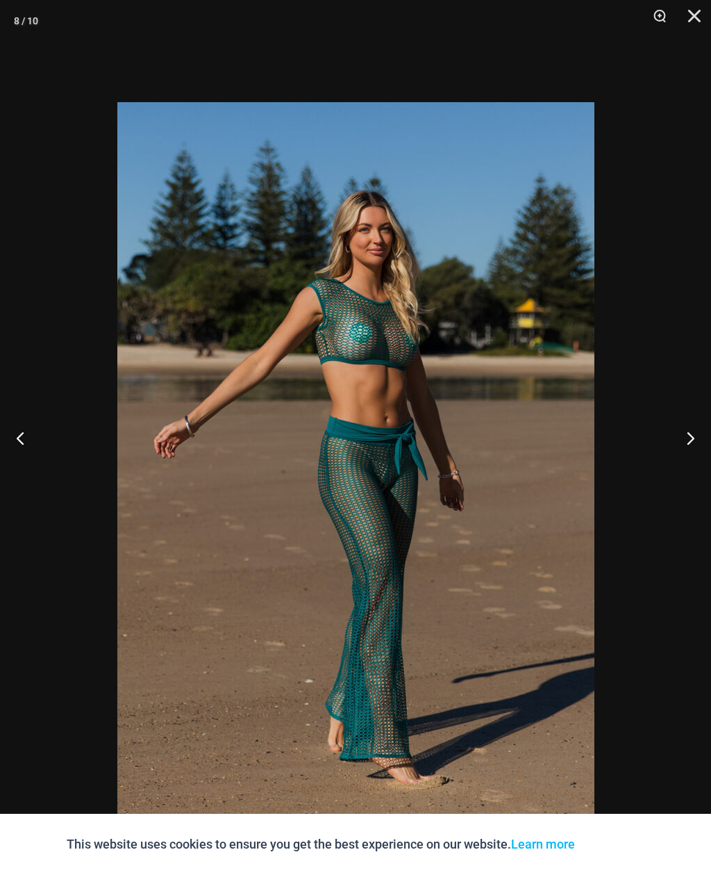
click at [677, 472] on button "Next" at bounding box center [685, 437] width 52 height 69
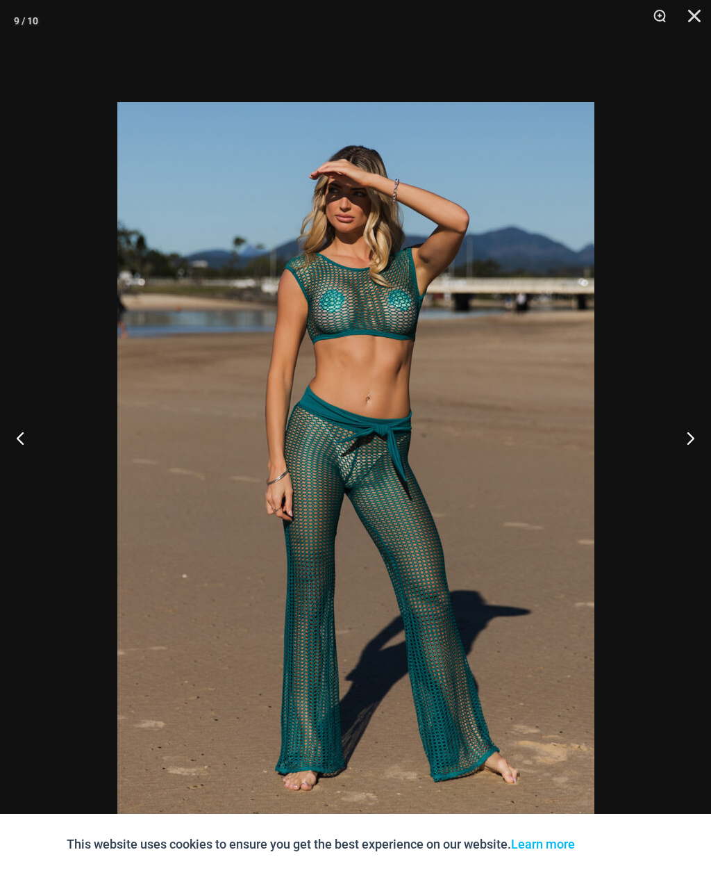
click at [686, 457] on button "Next" at bounding box center [685, 437] width 52 height 69
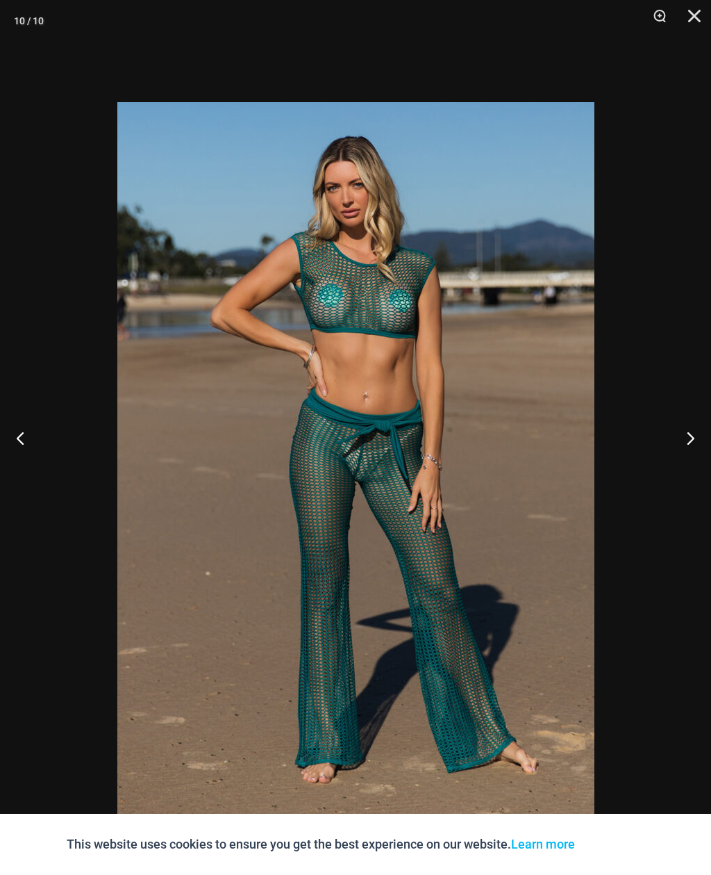
click at [687, 440] on button "Next" at bounding box center [685, 437] width 52 height 69
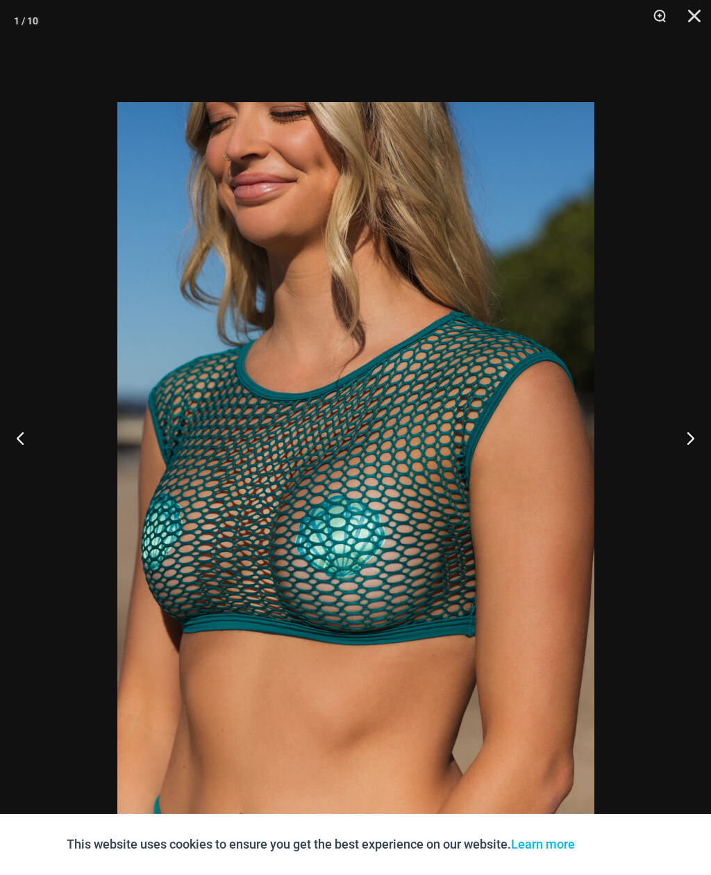
click at [702, 20] on button "Close" at bounding box center [689, 21] width 35 height 42
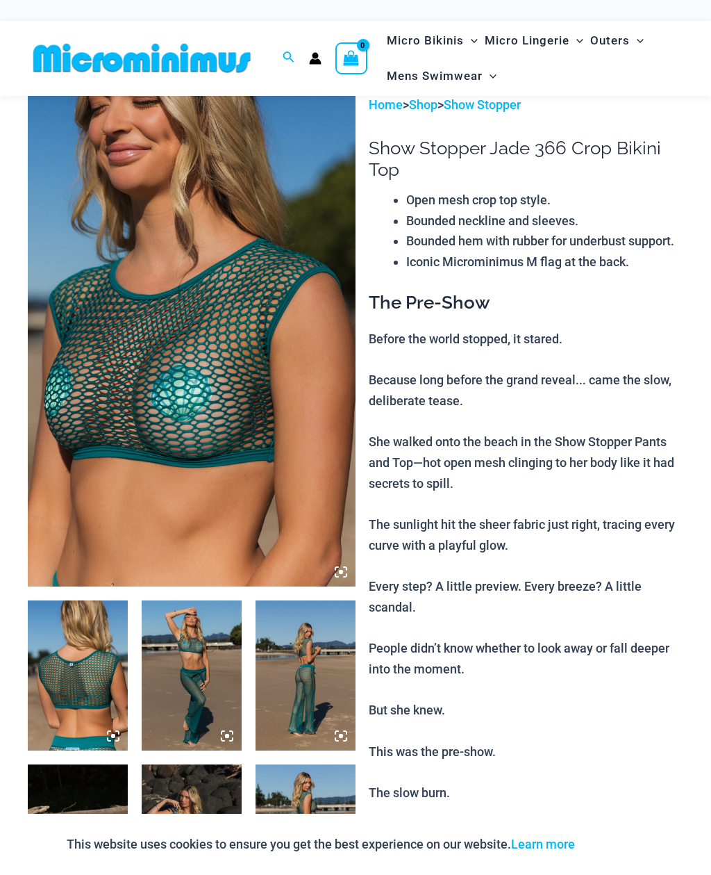
scroll to position [0, 0]
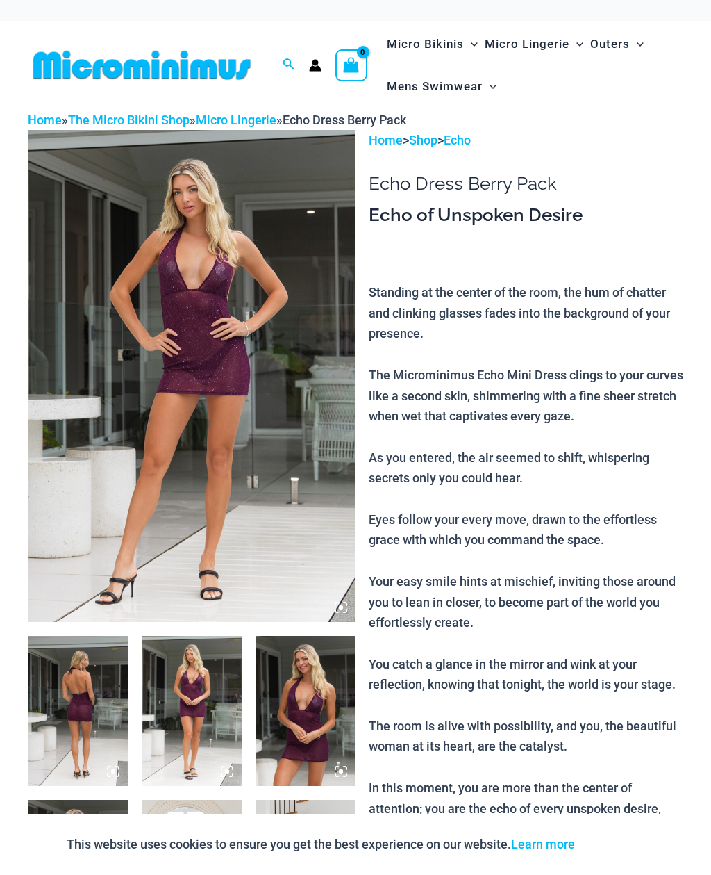
click at [167, 317] on img at bounding box center [192, 376] width 328 height 492
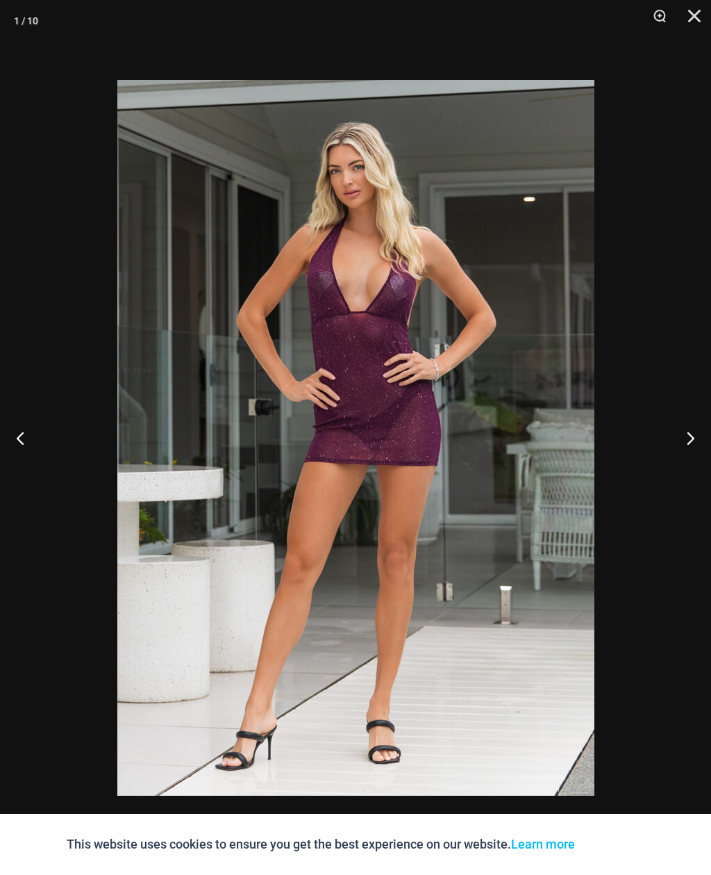
click at [687, 433] on button "Next" at bounding box center [685, 437] width 52 height 69
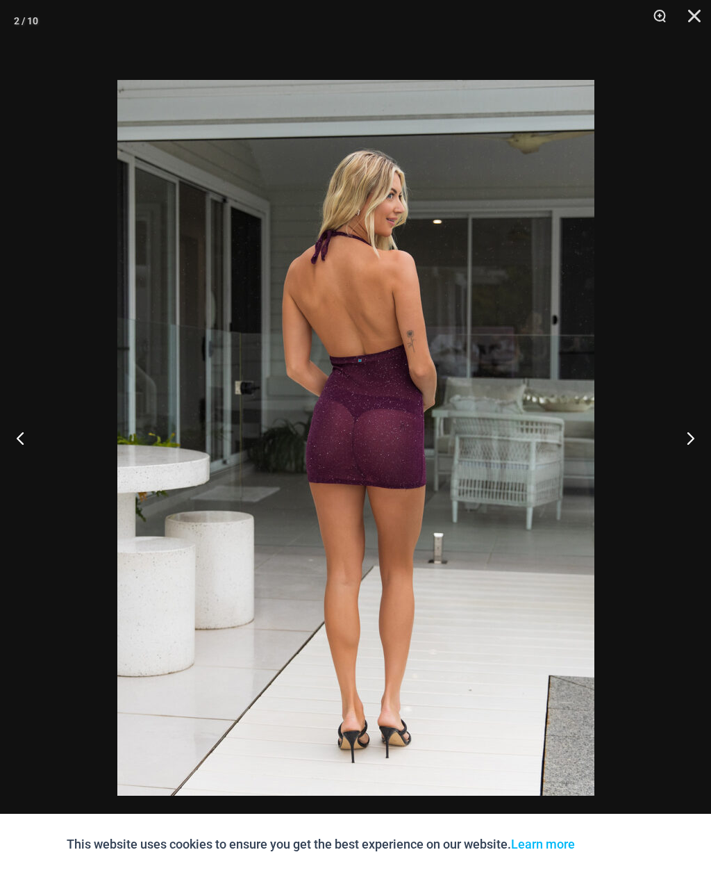
click at [690, 433] on button "Next" at bounding box center [685, 437] width 52 height 69
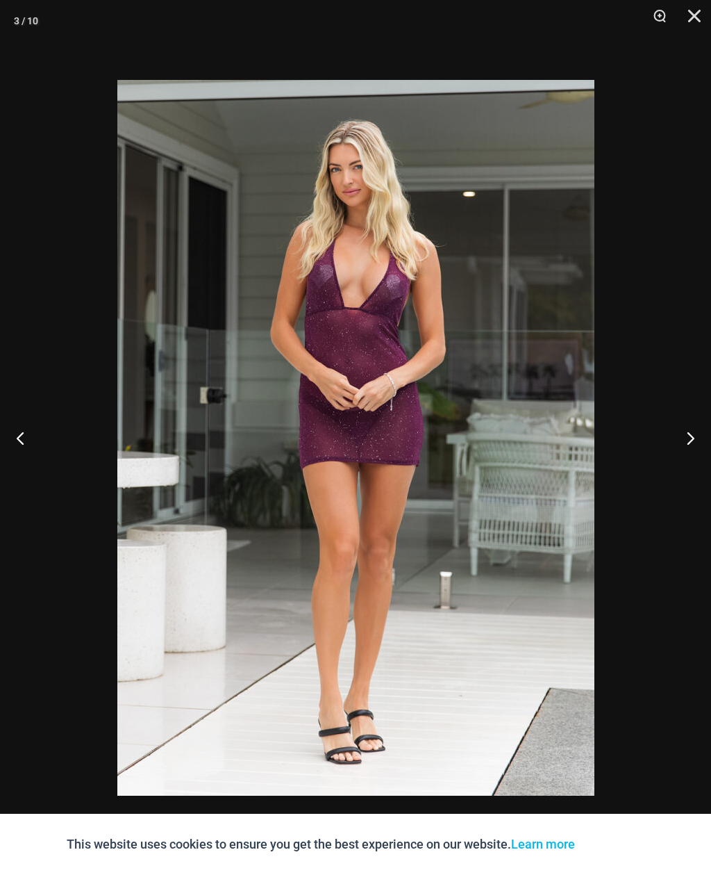
click at [689, 429] on button "Next" at bounding box center [685, 437] width 52 height 69
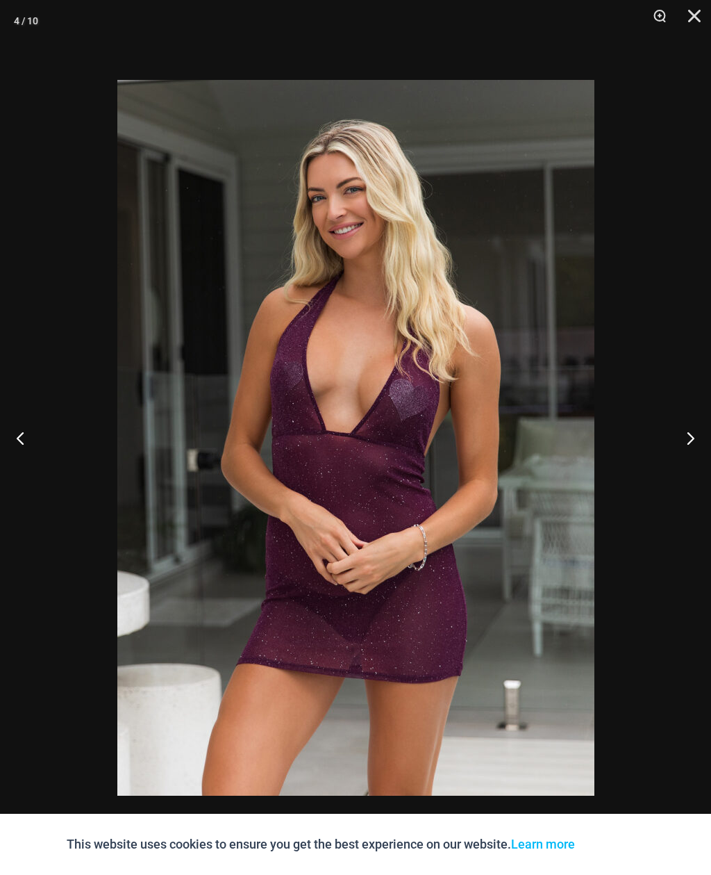
click at [688, 424] on button "Next" at bounding box center [685, 437] width 52 height 69
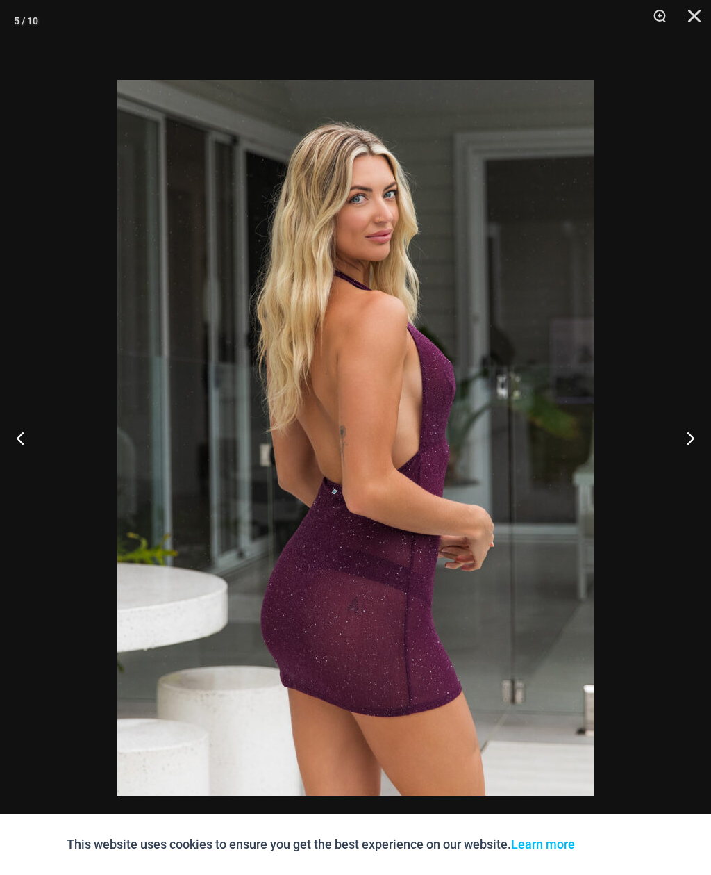
click at [684, 424] on button "Next" at bounding box center [685, 437] width 52 height 69
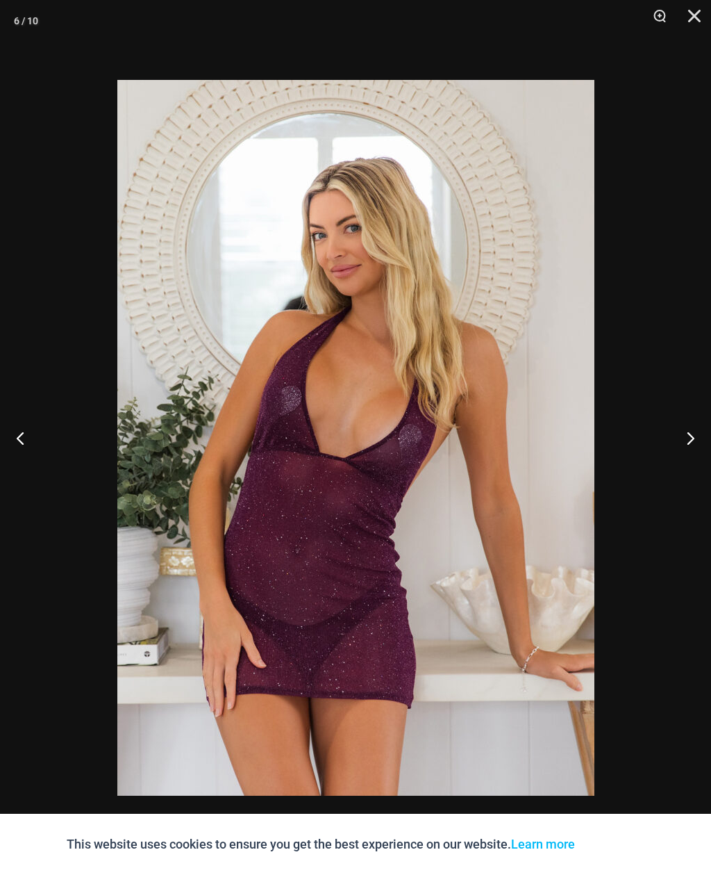
click at [686, 423] on button "Next" at bounding box center [685, 437] width 52 height 69
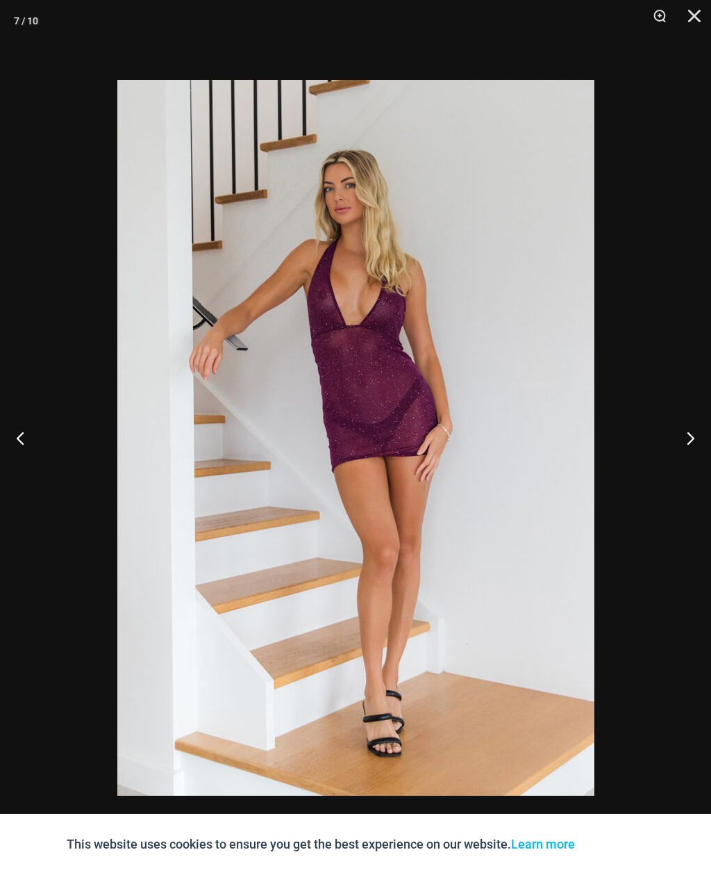
click at [687, 420] on button "Next" at bounding box center [685, 437] width 52 height 69
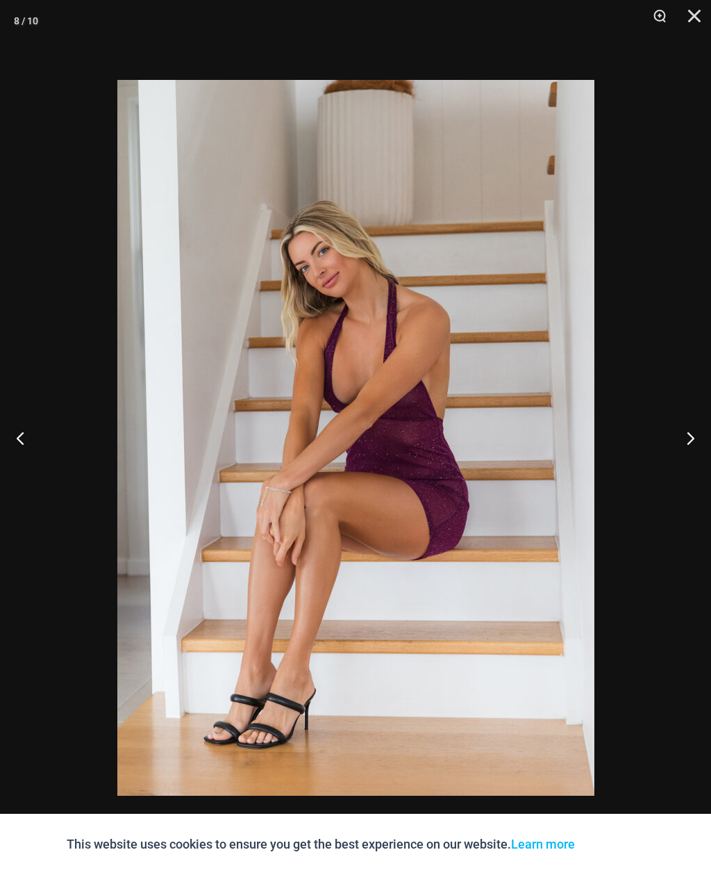
click at [688, 422] on button "Next" at bounding box center [685, 437] width 52 height 69
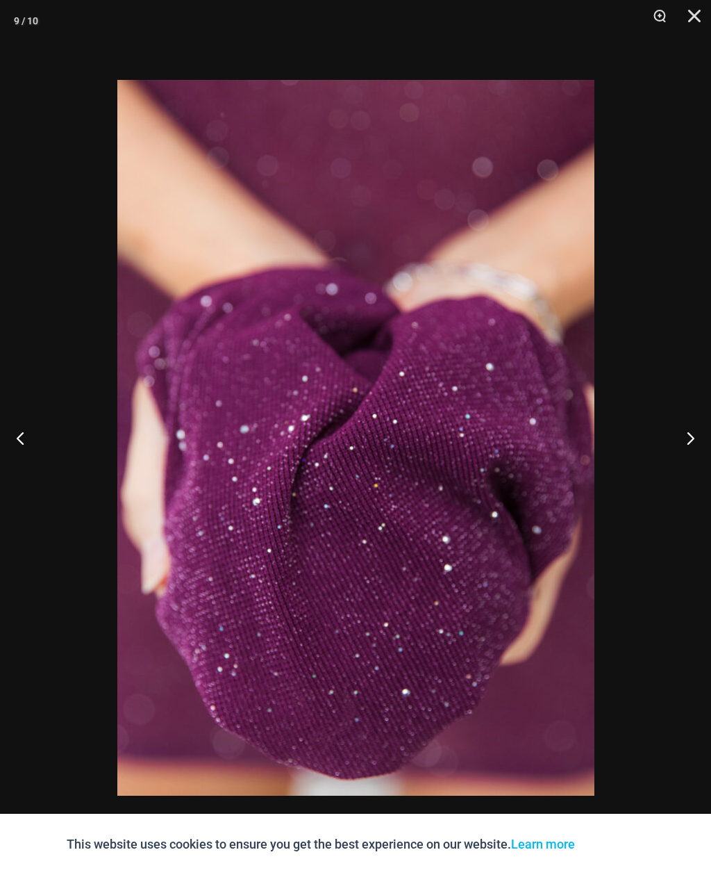
click at [684, 423] on button "Next" at bounding box center [685, 437] width 52 height 69
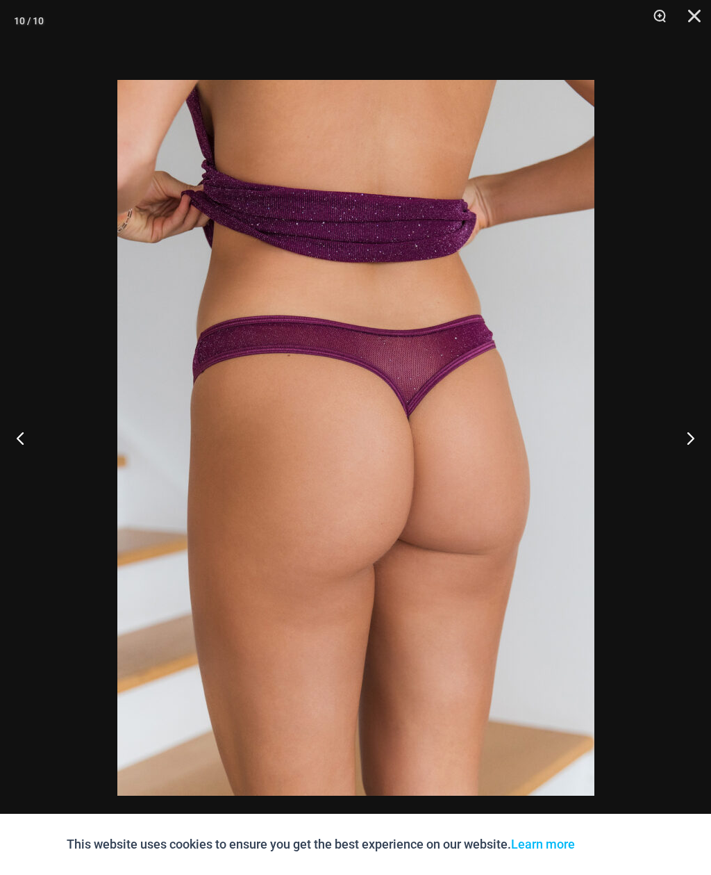
click at [681, 423] on button "Next" at bounding box center [685, 437] width 52 height 69
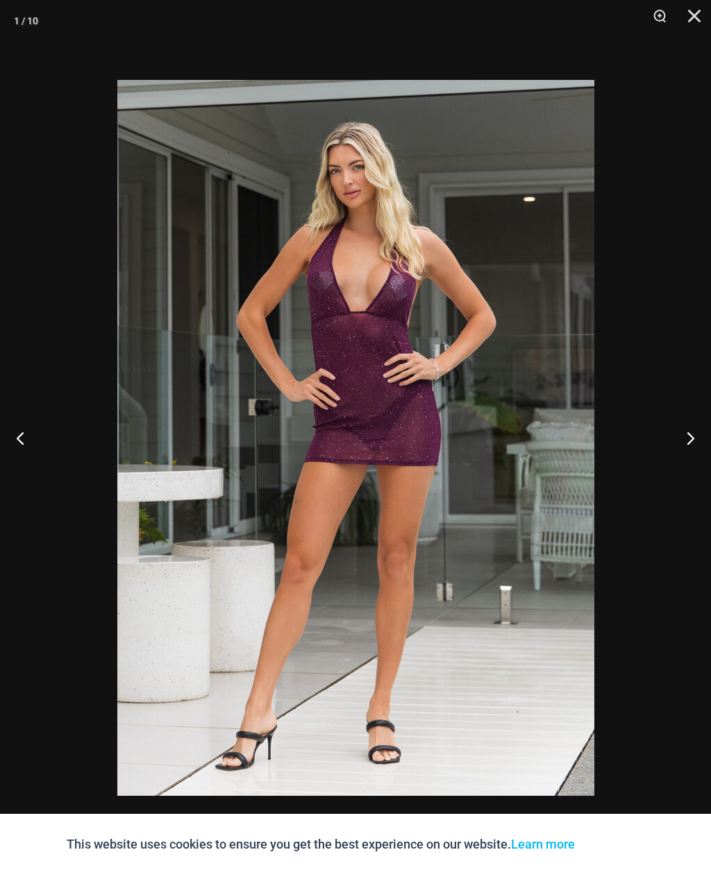
click at [680, 422] on button "Next" at bounding box center [685, 437] width 52 height 69
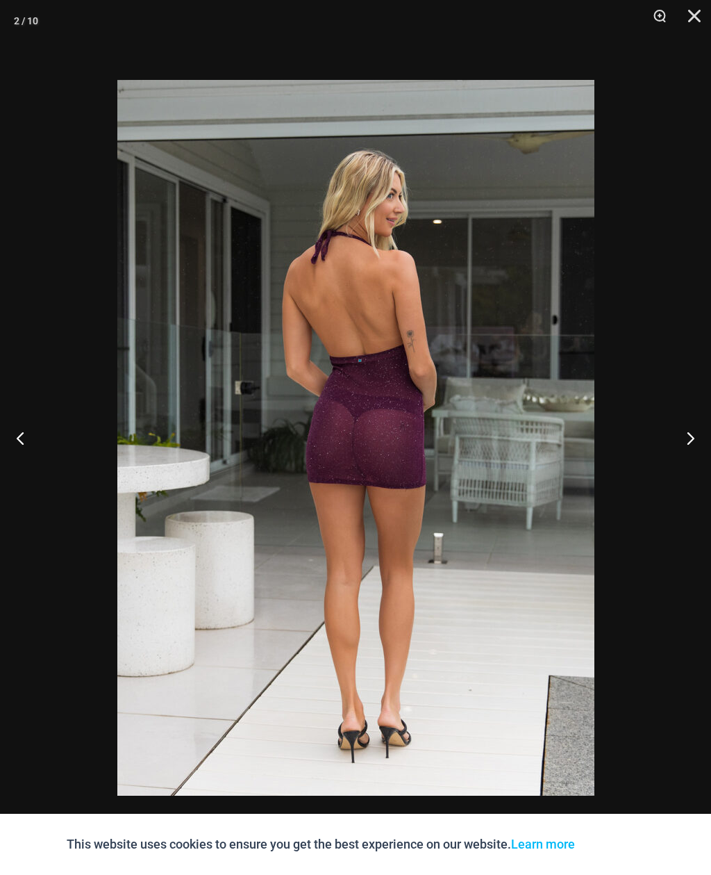
click at [681, 423] on button "Next" at bounding box center [685, 437] width 52 height 69
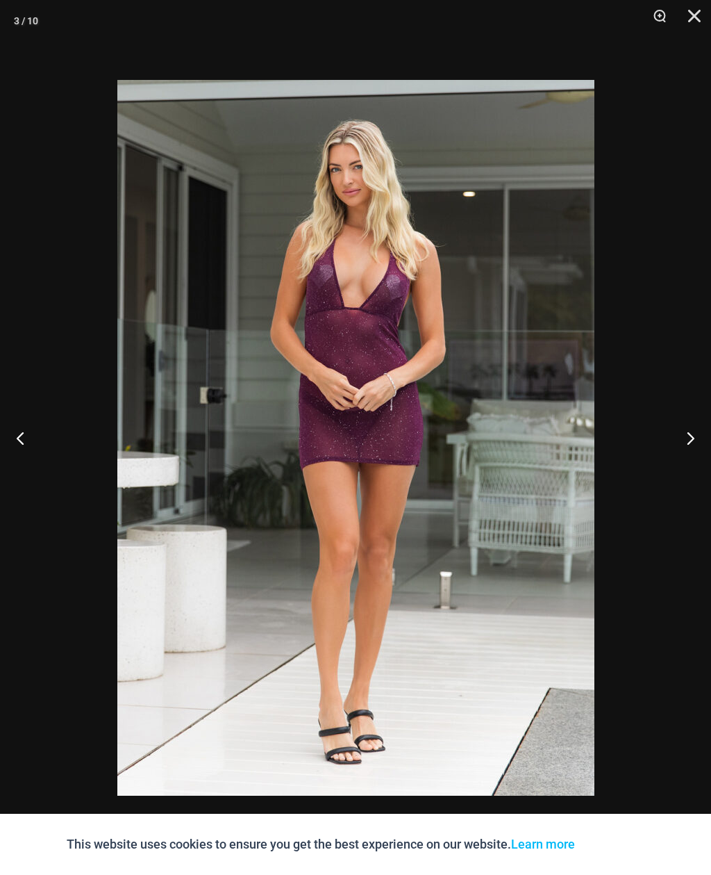
click at [699, 24] on button "Close" at bounding box center [689, 21] width 35 height 42
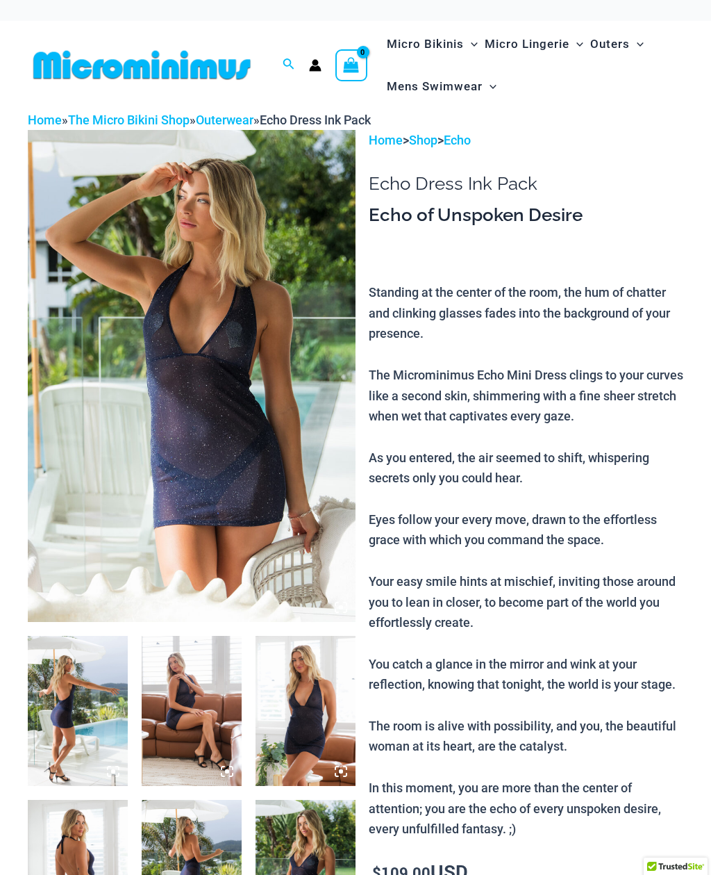
click at [161, 272] on img at bounding box center [192, 376] width 328 height 492
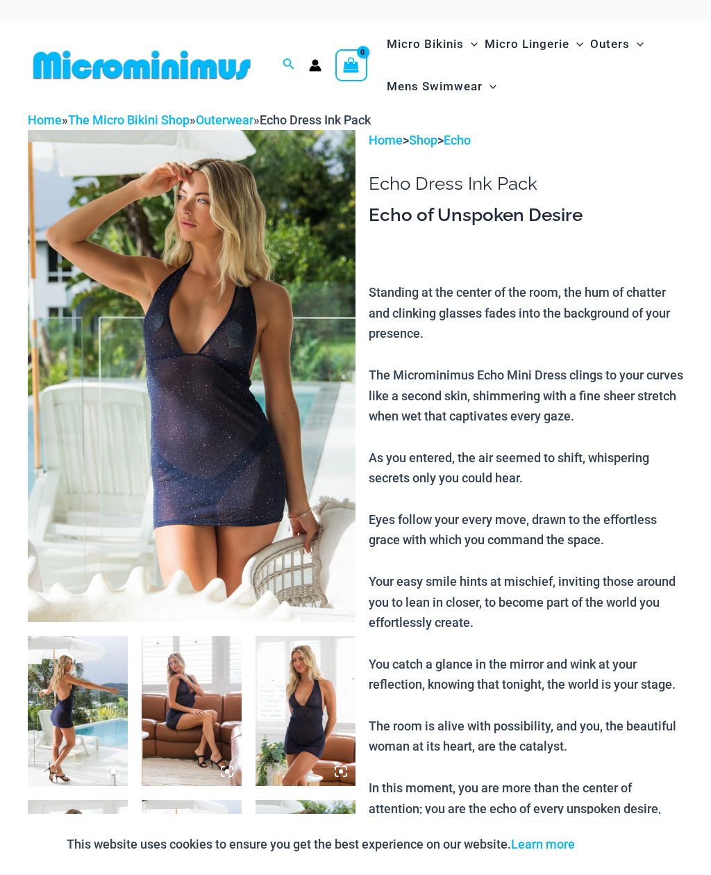
click at [194, 358] on img at bounding box center [192, 376] width 328 height 492
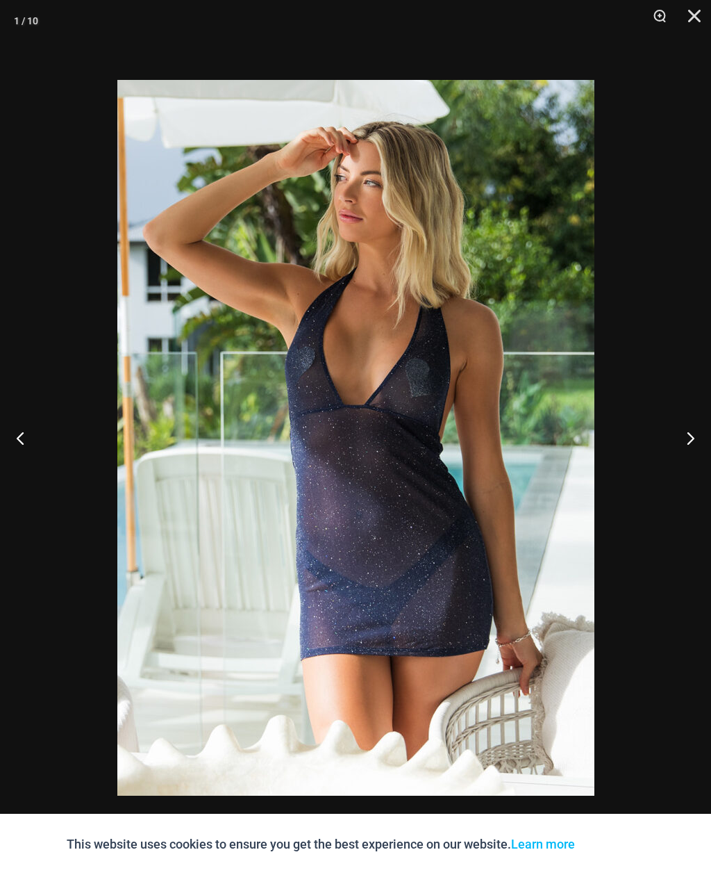
click at [688, 438] on button "Next" at bounding box center [685, 437] width 52 height 69
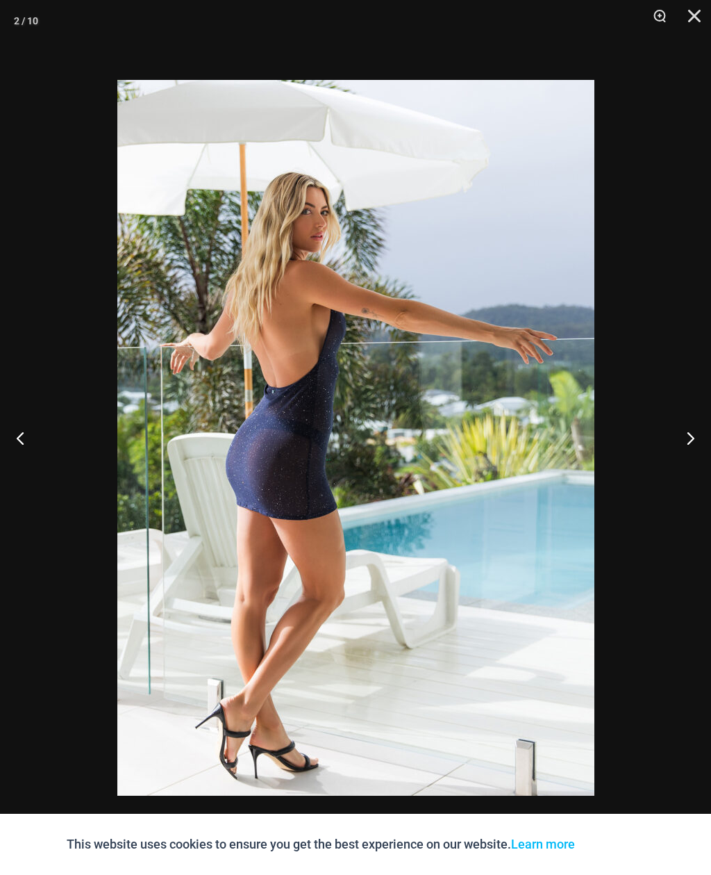
click at [687, 444] on button "Next" at bounding box center [685, 437] width 52 height 69
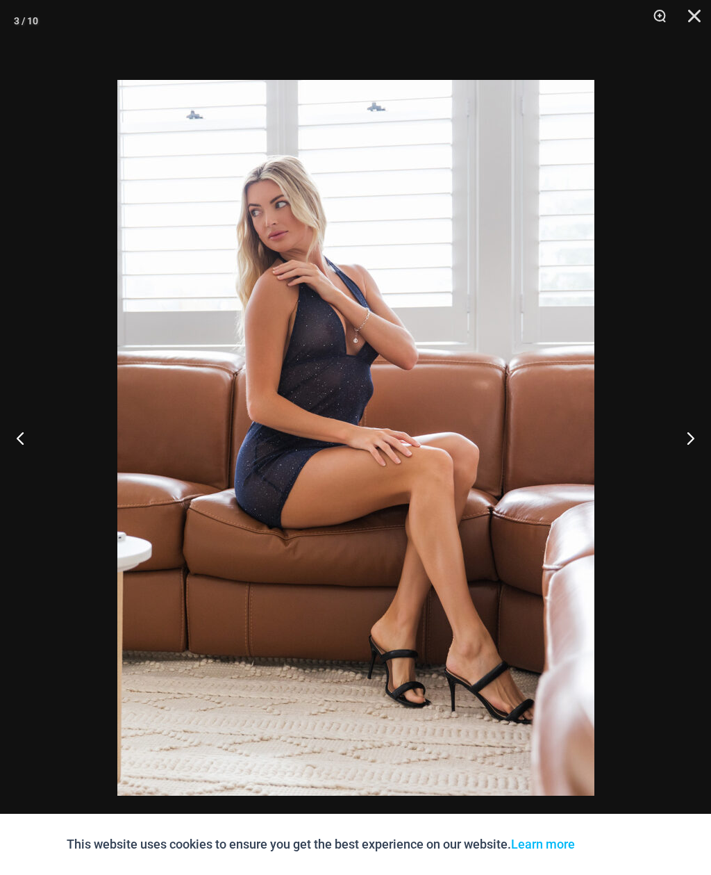
click at [688, 438] on button "Next" at bounding box center [685, 437] width 52 height 69
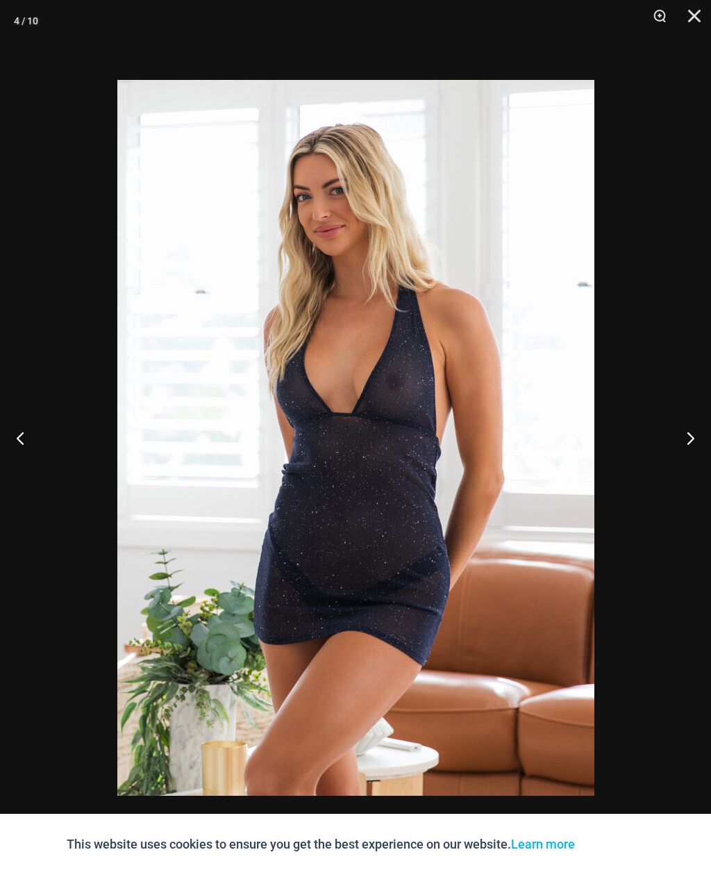
click at [690, 436] on button "Next" at bounding box center [685, 437] width 52 height 69
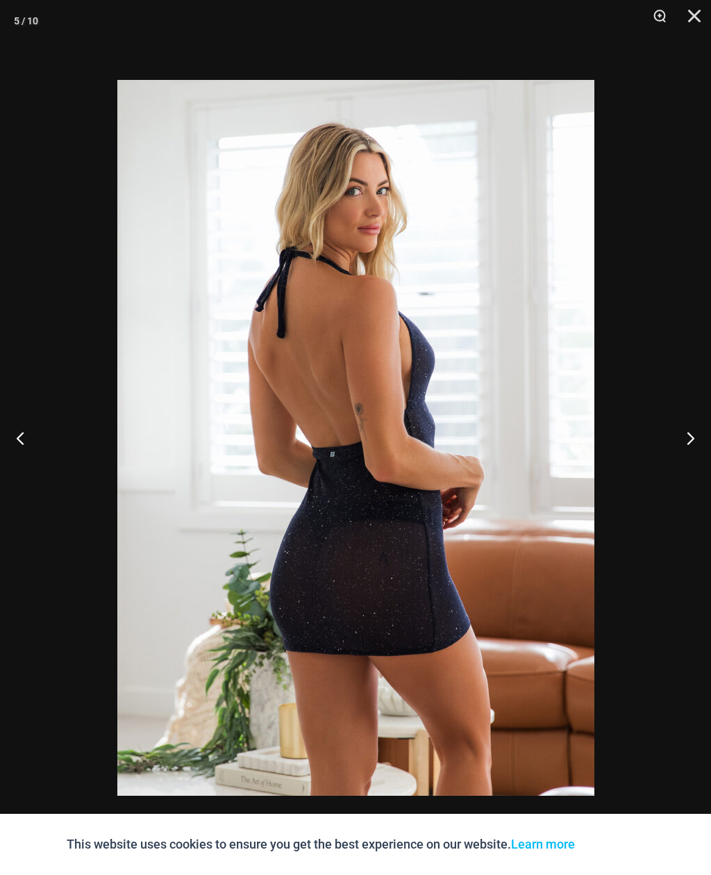
click at [687, 438] on button "Next" at bounding box center [685, 437] width 52 height 69
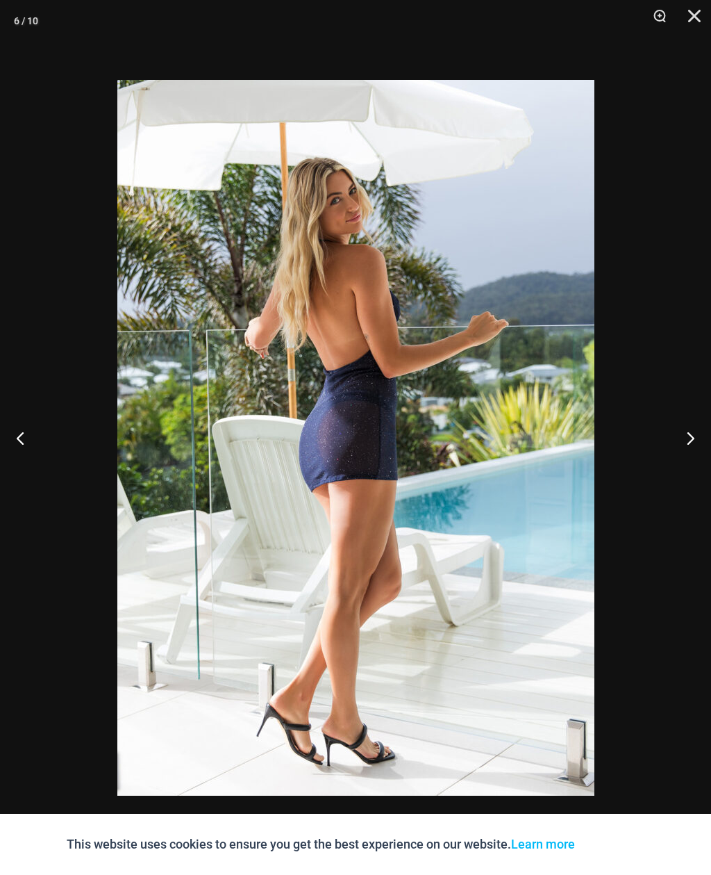
click at [691, 436] on button "Next" at bounding box center [685, 437] width 52 height 69
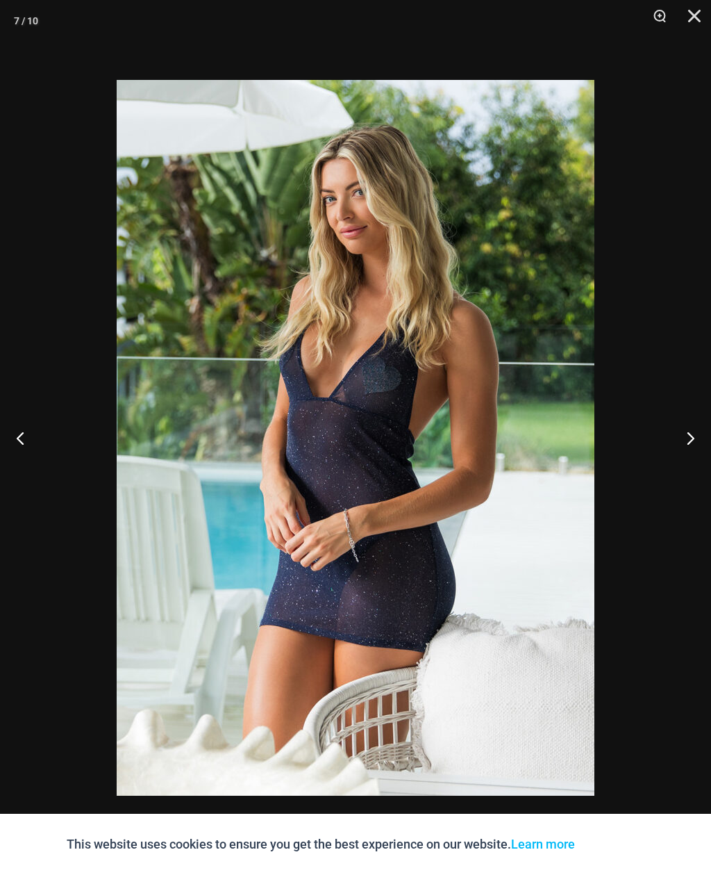
click at [692, 433] on button "Next" at bounding box center [685, 437] width 52 height 69
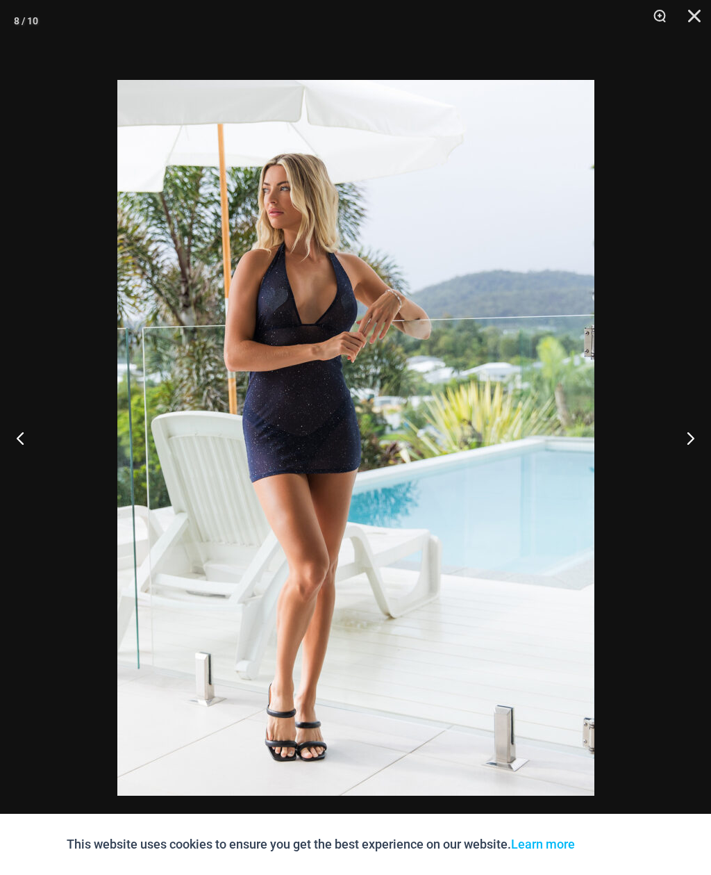
click at [690, 434] on button "Next" at bounding box center [685, 437] width 52 height 69
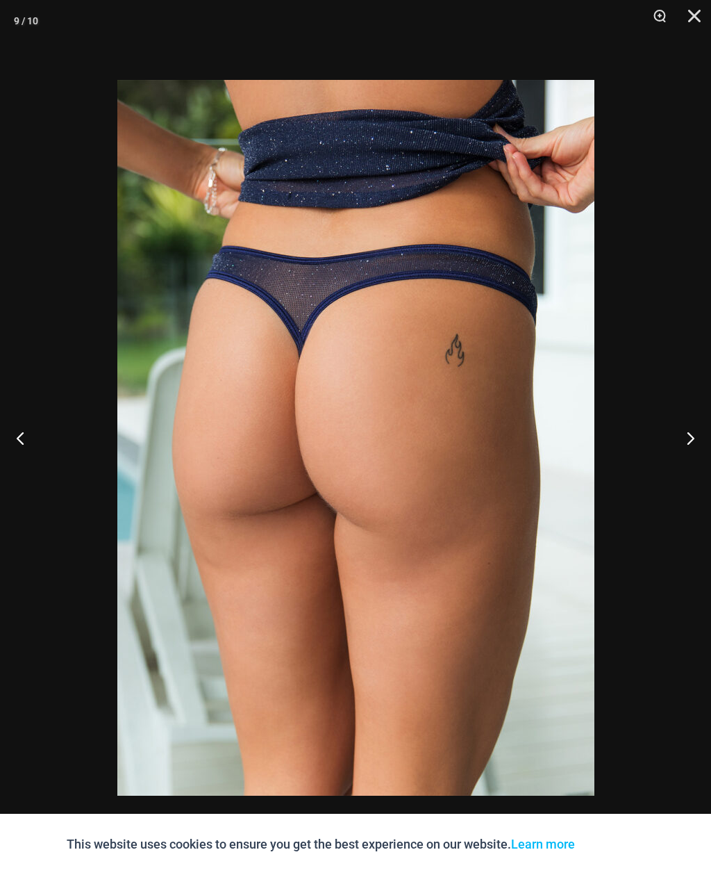
click at [690, 435] on button "Next" at bounding box center [685, 437] width 52 height 69
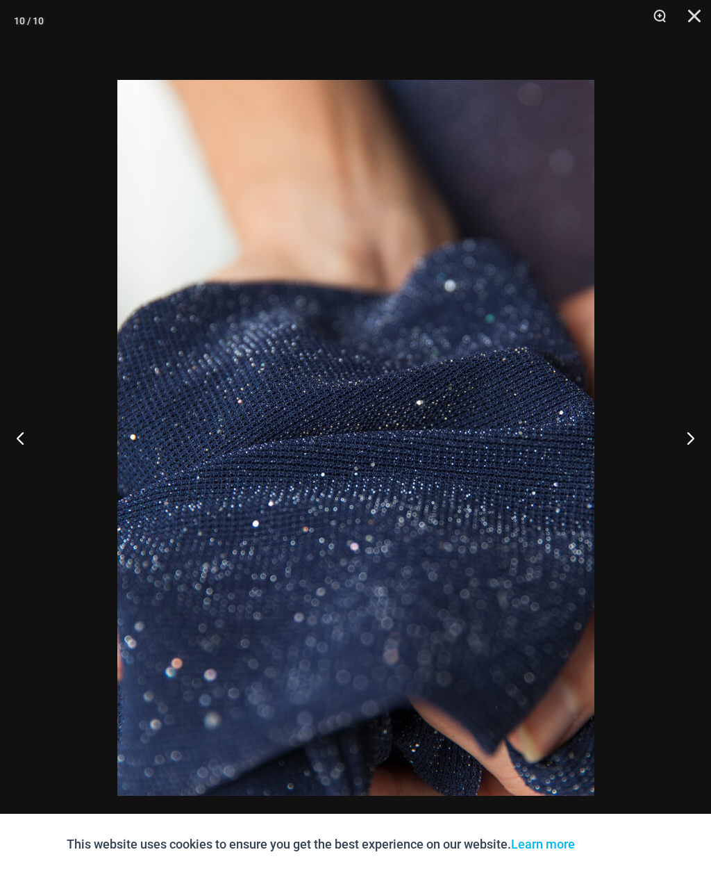
click at [692, 435] on button "Next" at bounding box center [685, 437] width 52 height 69
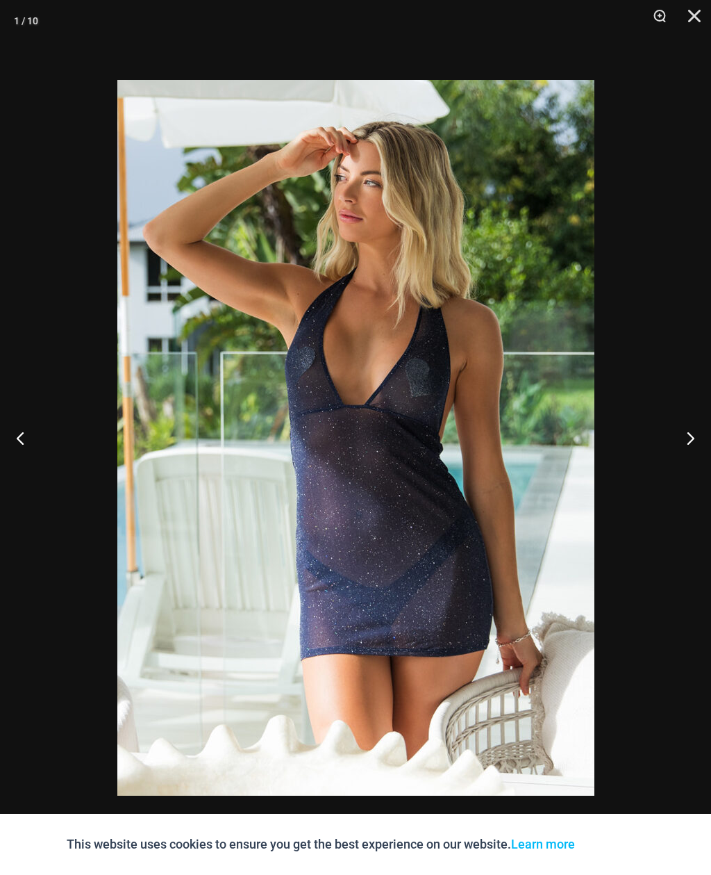
click at [692, 433] on button "Next" at bounding box center [685, 437] width 52 height 69
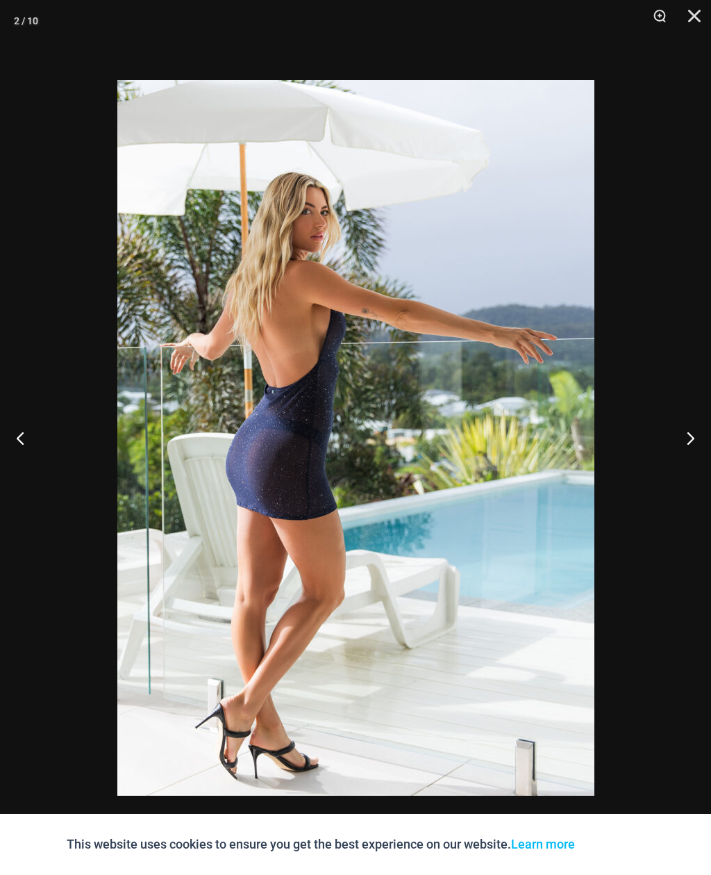
click at [690, 21] on button "Close" at bounding box center [689, 21] width 35 height 42
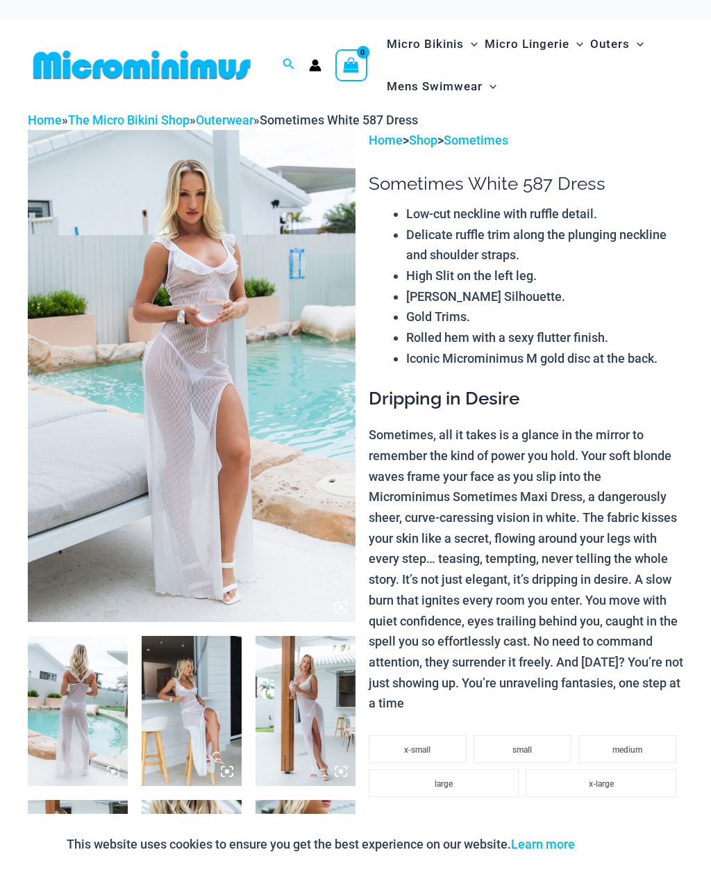
click at [155, 362] on img at bounding box center [192, 376] width 328 height 492
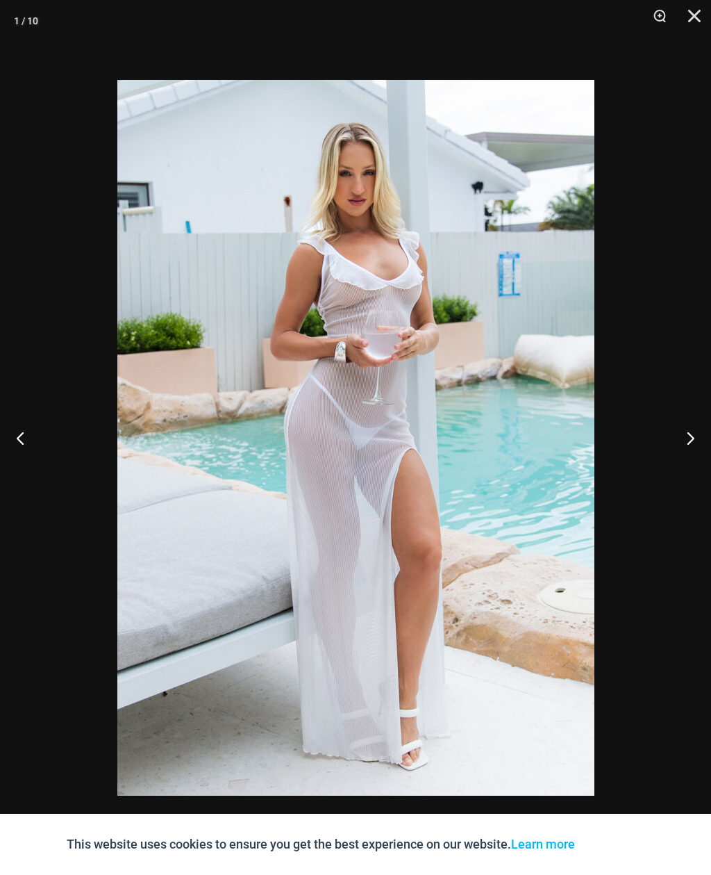
click at [692, 440] on button "Next" at bounding box center [685, 437] width 52 height 69
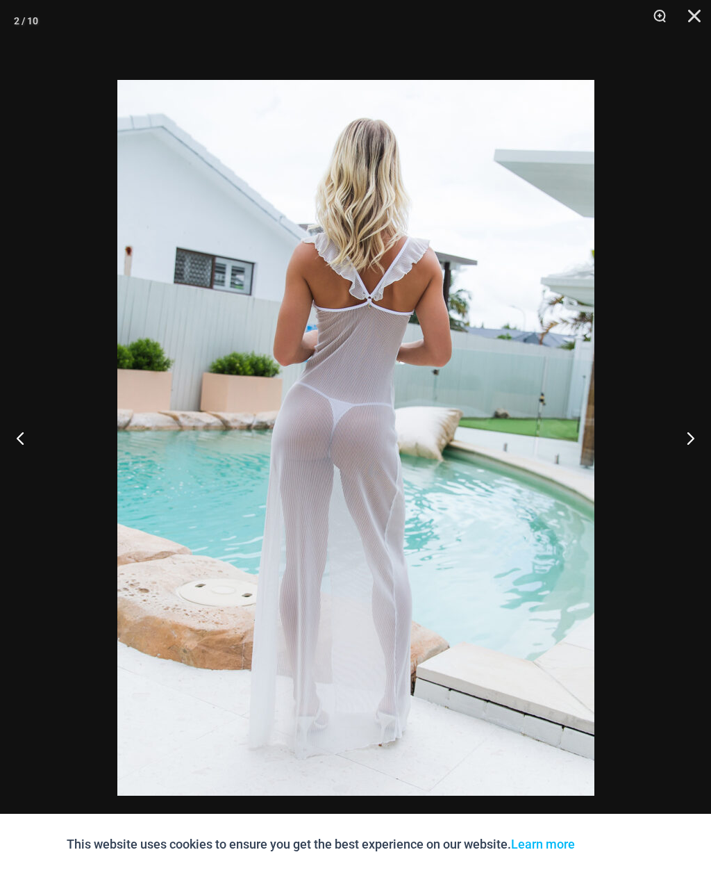
click at [685, 447] on button "Next" at bounding box center [685, 437] width 52 height 69
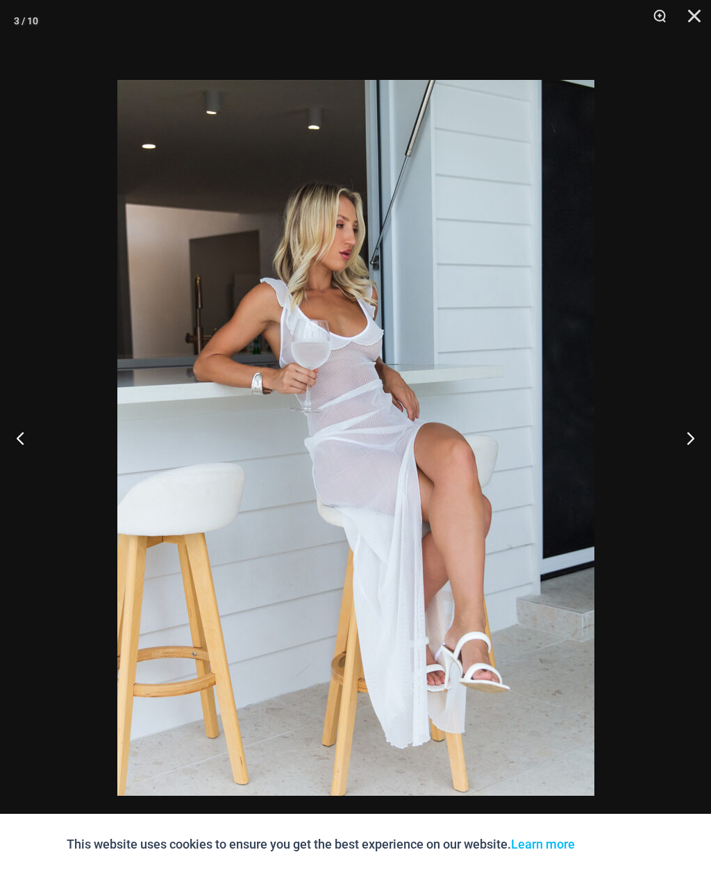
click at [683, 440] on button "Next" at bounding box center [685, 437] width 52 height 69
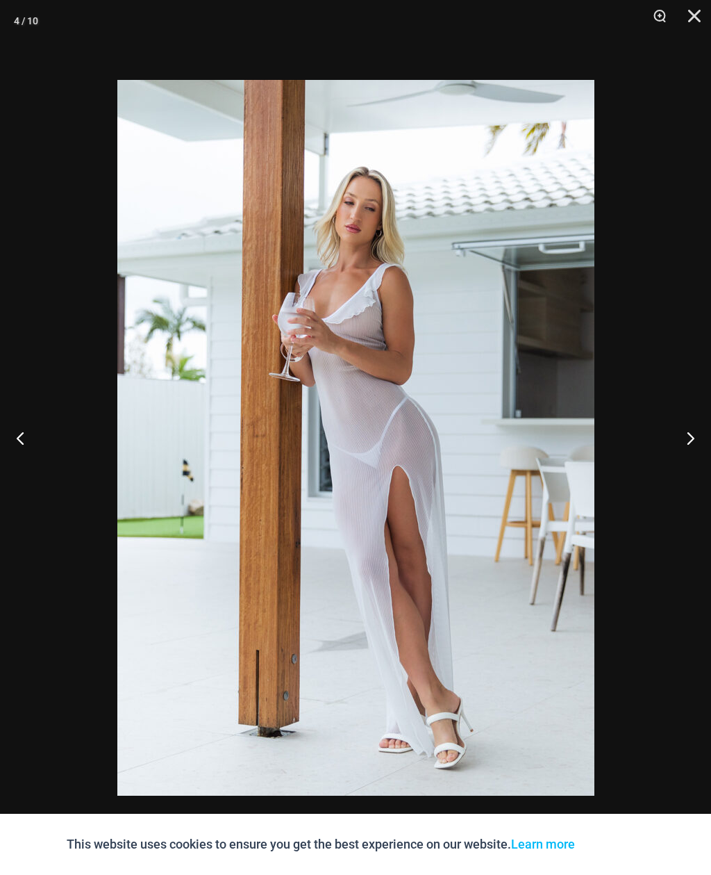
click at [684, 441] on button "Next" at bounding box center [685, 437] width 52 height 69
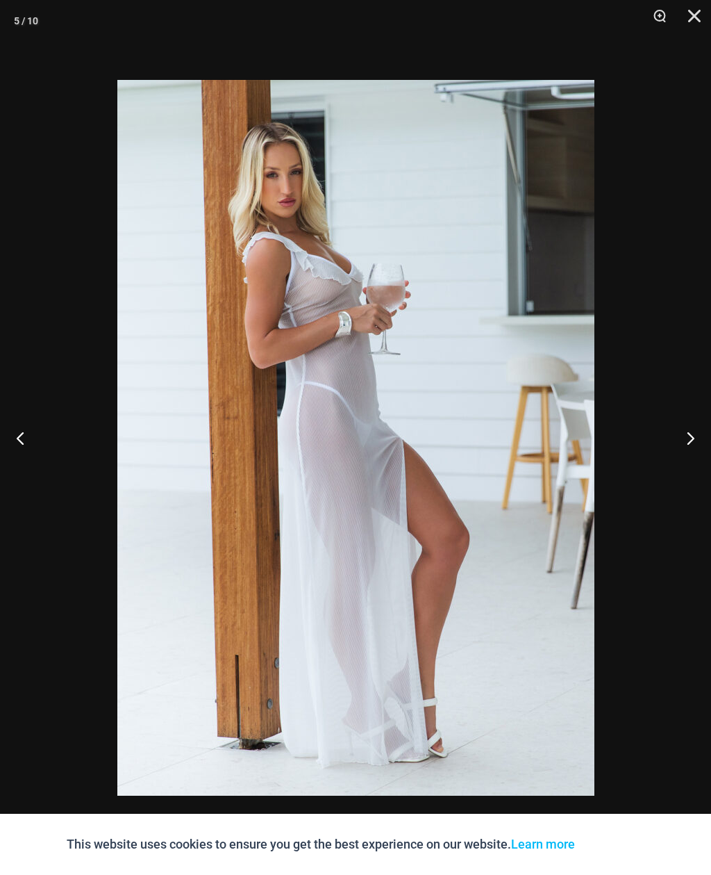
click at [684, 440] on button "Next" at bounding box center [685, 437] width 52 height 69
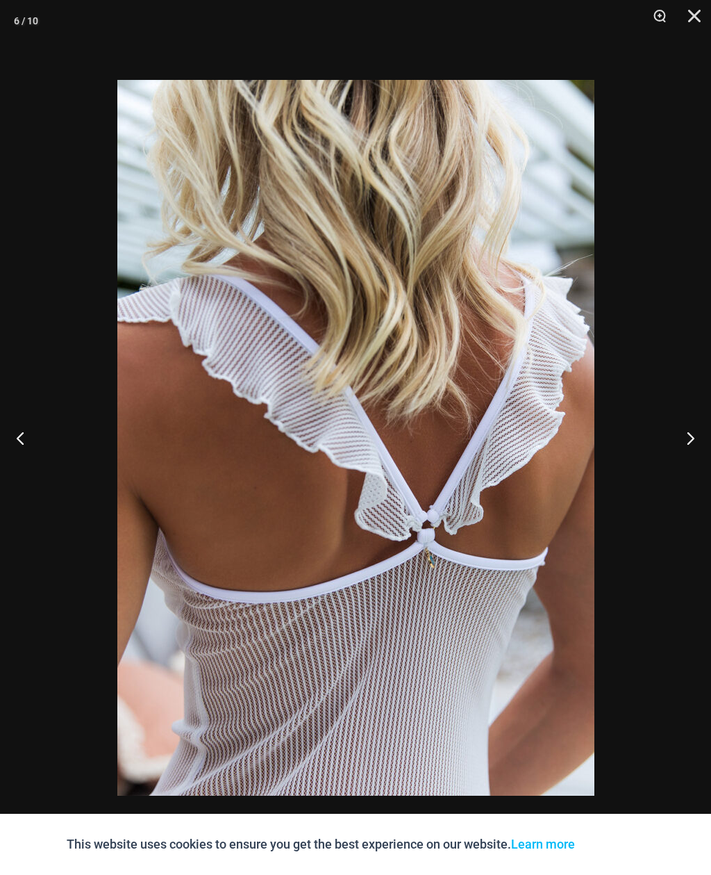
click at [683, 440] on button "Next" at bounding box center [685, 437] width 52 height 69
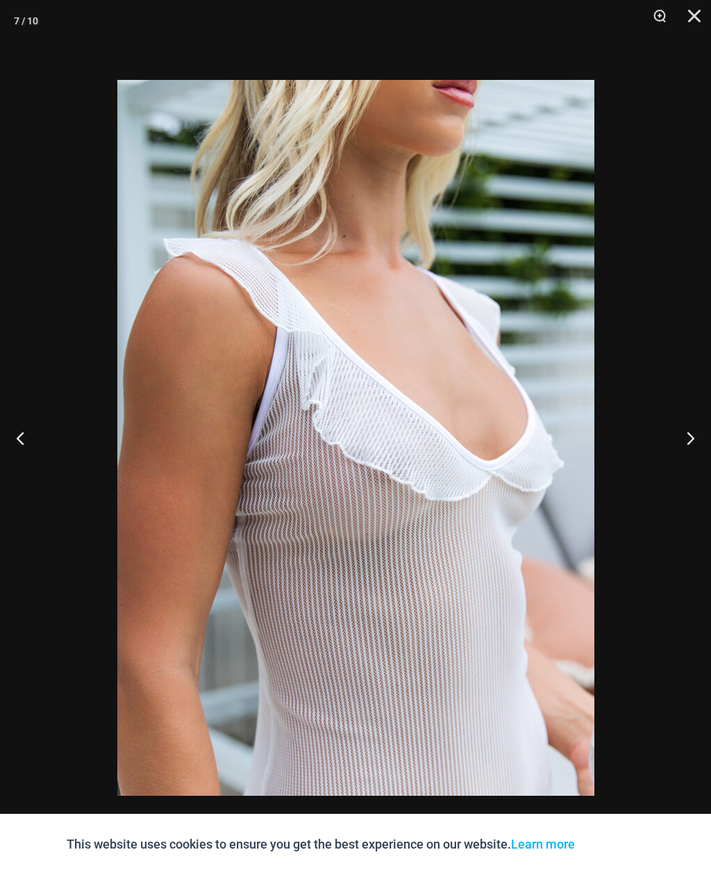
click at [681, 441] on button "Next" at bounding box center [685, 437] width 52 height 69
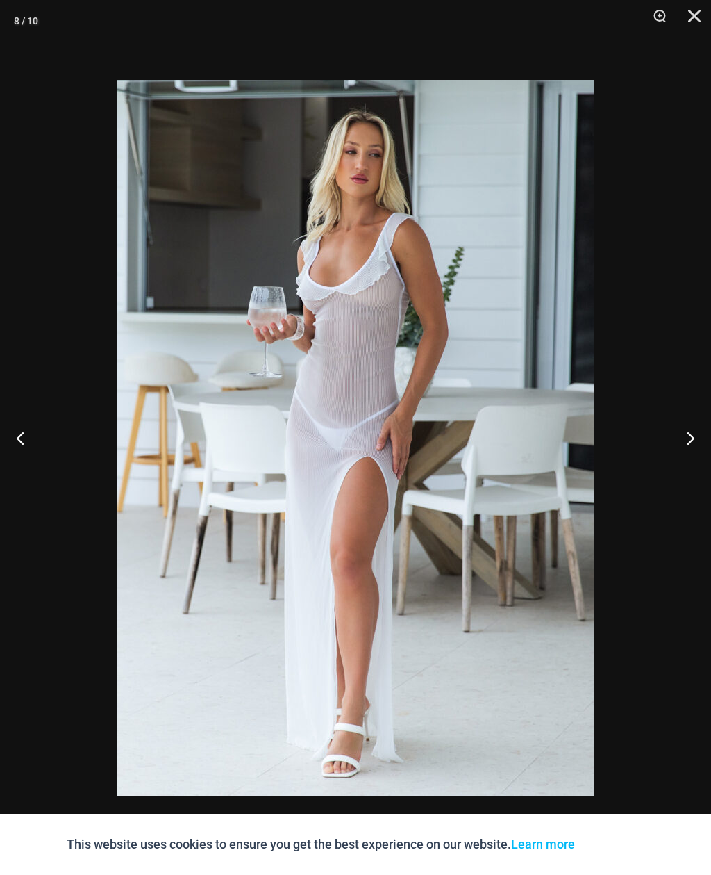
click at [679, 444] on button "Next" at bounding box center [685, 437] width 52 height 69
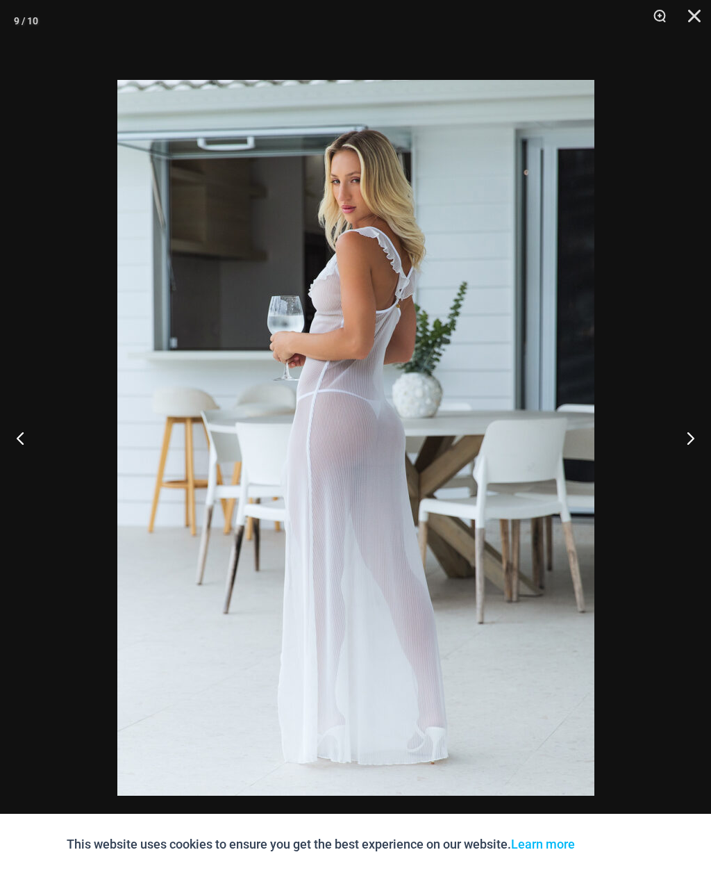
click at [680, 442] on button "Next" at bounding box center [685, 437] width 52 height 69
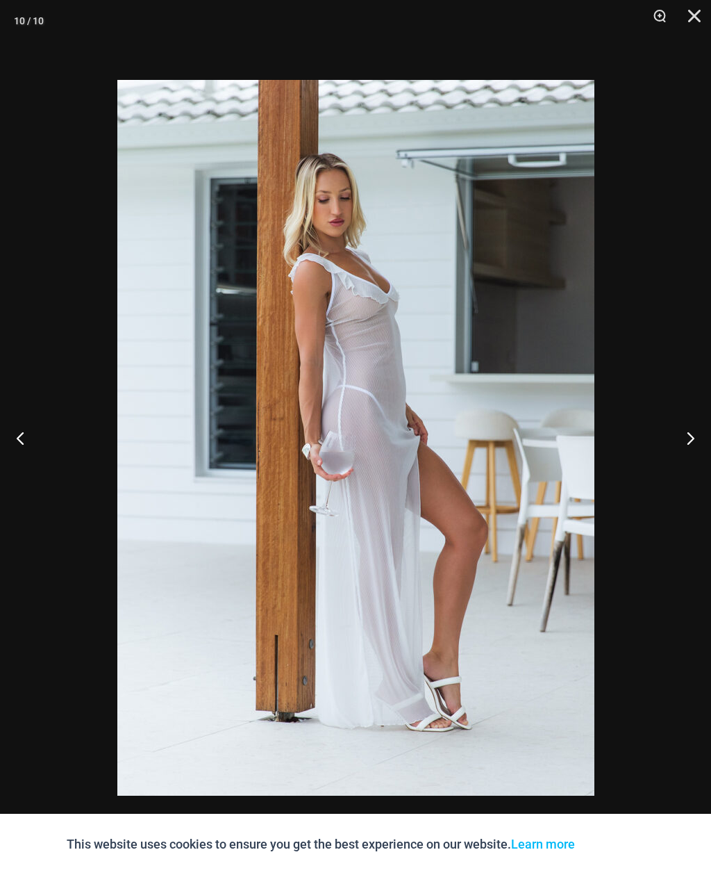
click at [681, 442] on button "Next" at bounding box center [685, 437] width 52 height 69
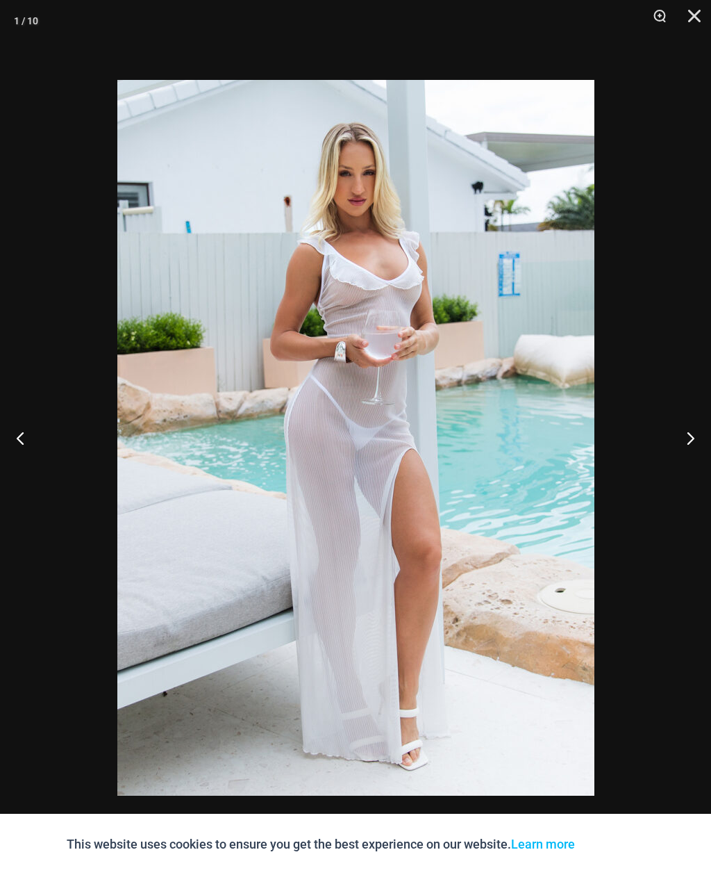
click at [695, 442] on button "Next" at bounding box center [685, 437] width 52 height 69
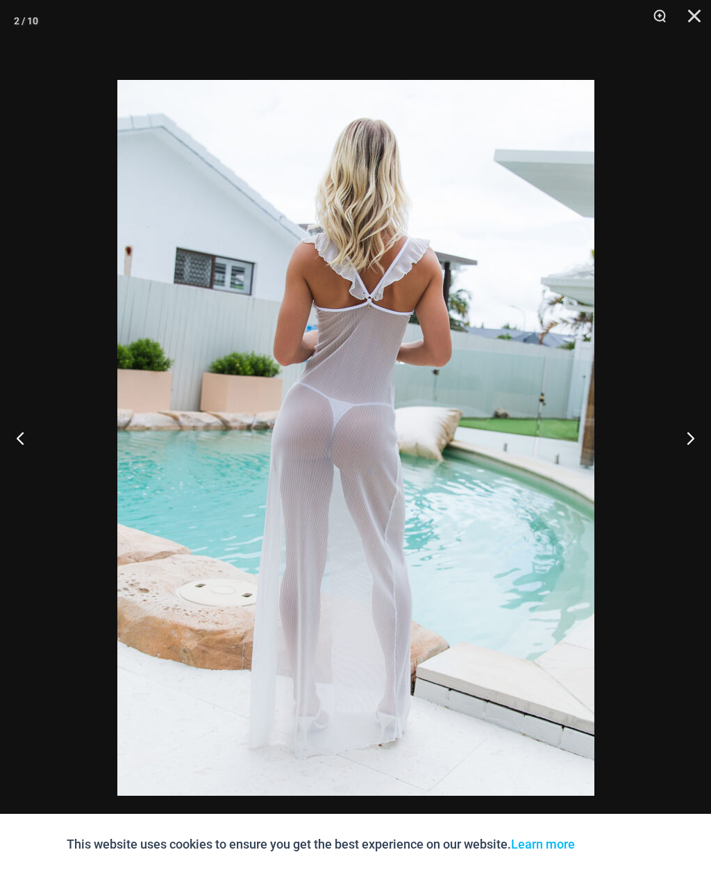
click at [695, 442] on button "Next" at bounding box center [685, 437] width 52 height 69
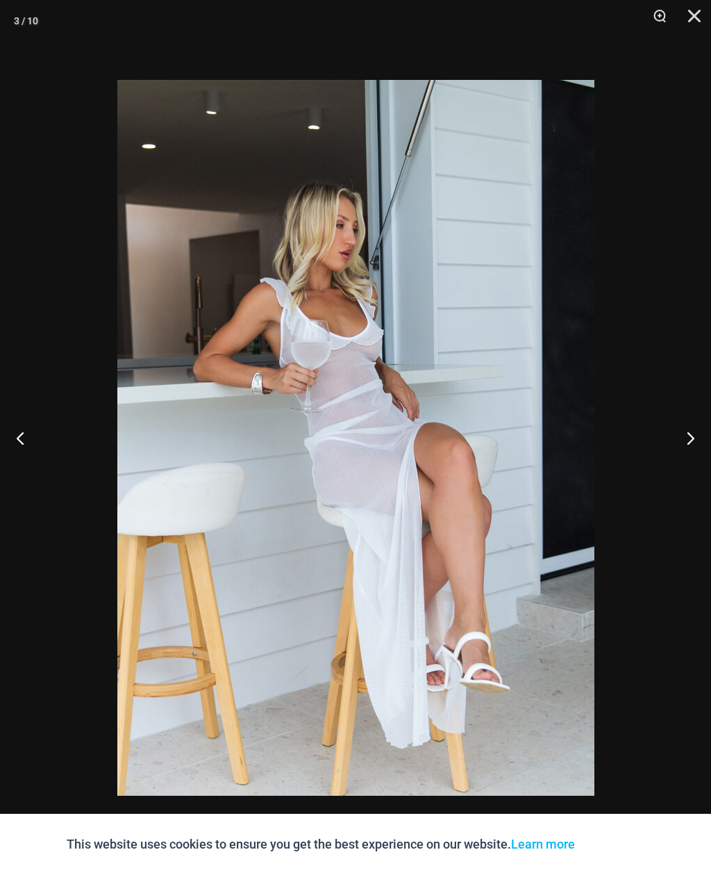
click at [692, 445] on button "Next" at bounding box center [685, 437] width 52 height 69
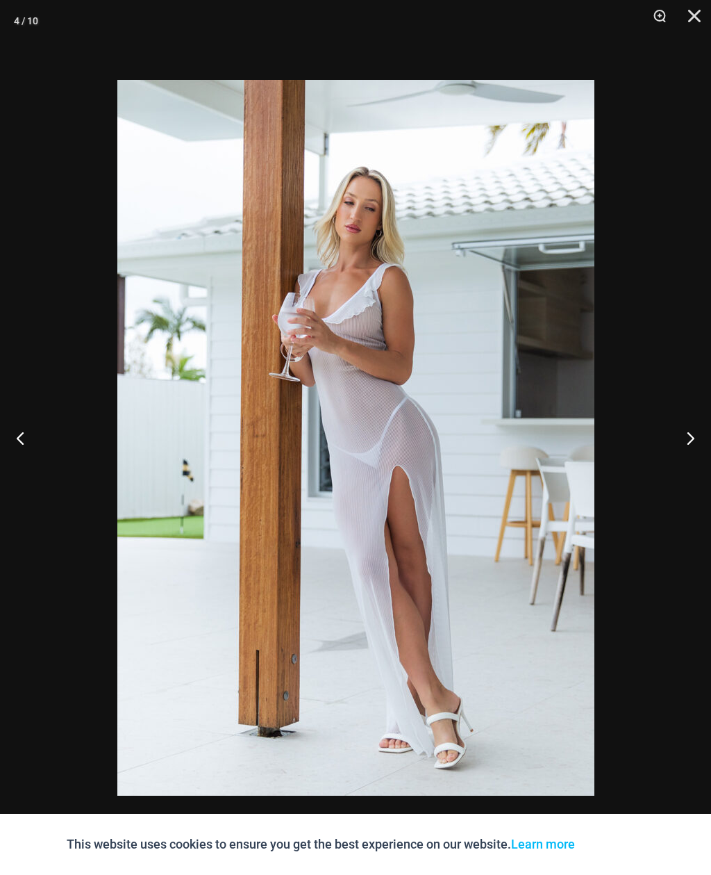
click at [692, 445] on button "Next" at bounding box center [685, 437] width 52 height 69
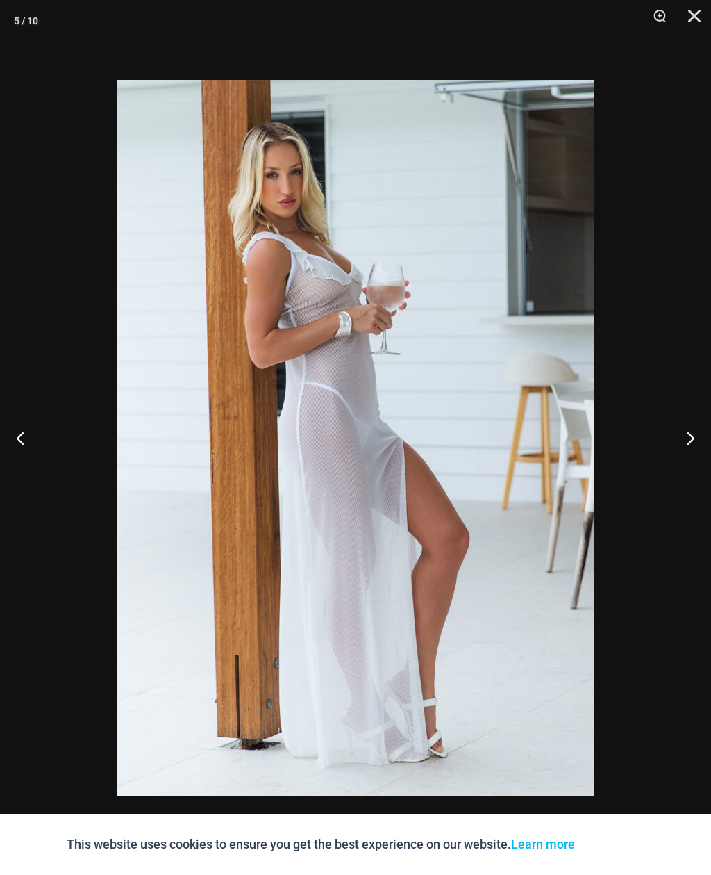
click at [693, 445] on button "Next" at bounding box center [685, 437] width 52 height 69
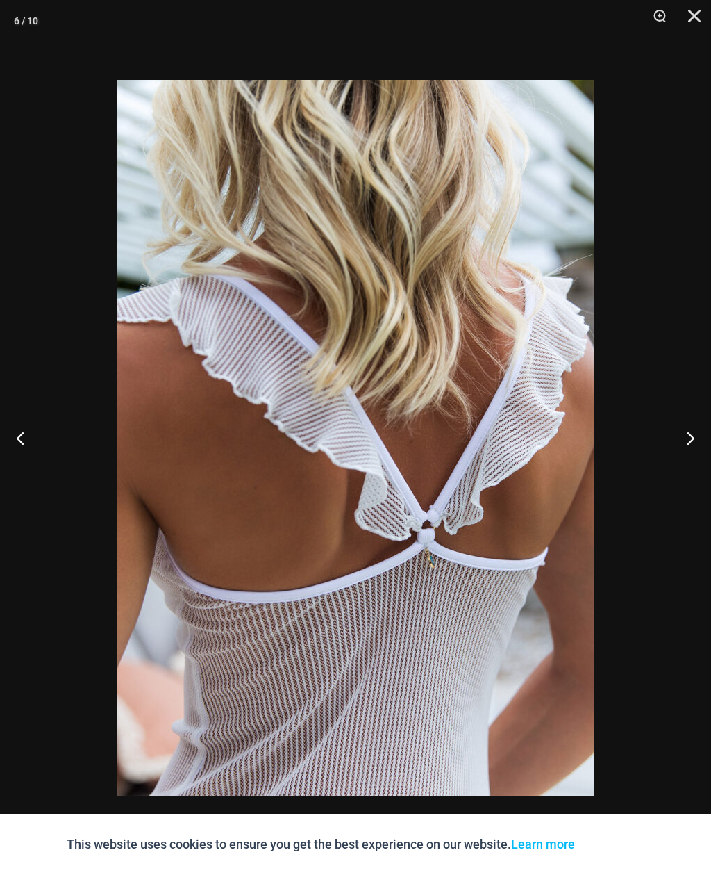
click at [688, 449] on button "Next" at bounding box center [685, 437] width 52 height 69
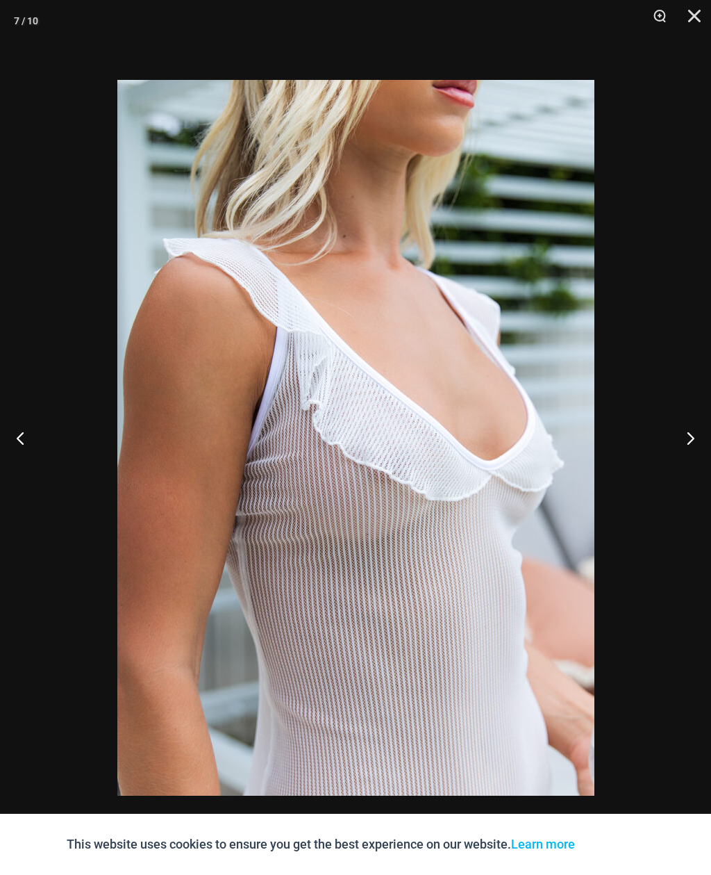
click at [693, 435] on button "Next" at bounding box center [685, 437] width 52 height 69
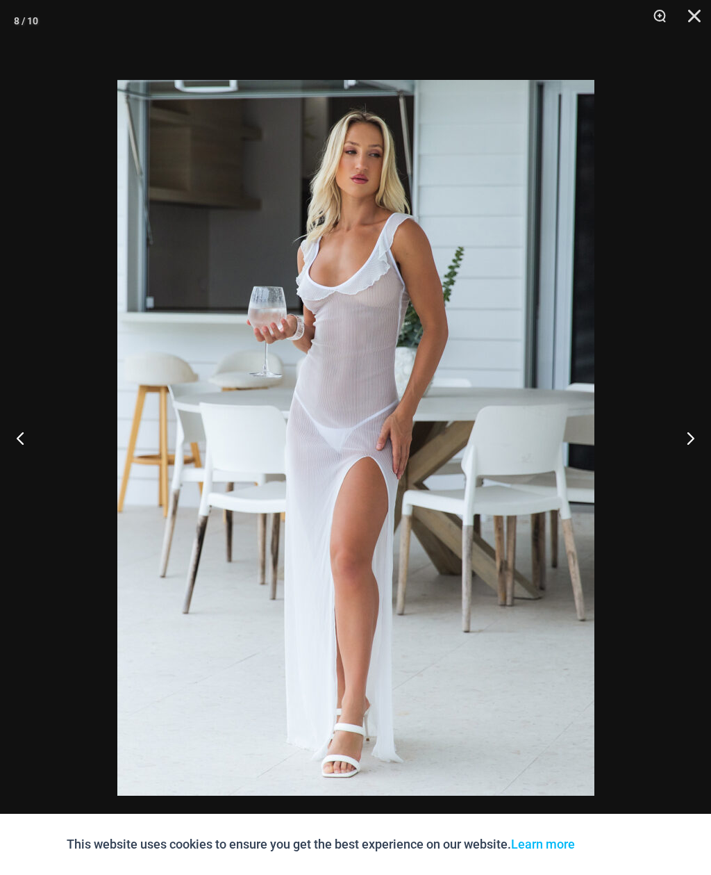
click at [694, 445] on button "Next" at bounding box center [685, 437] width 52 height 69
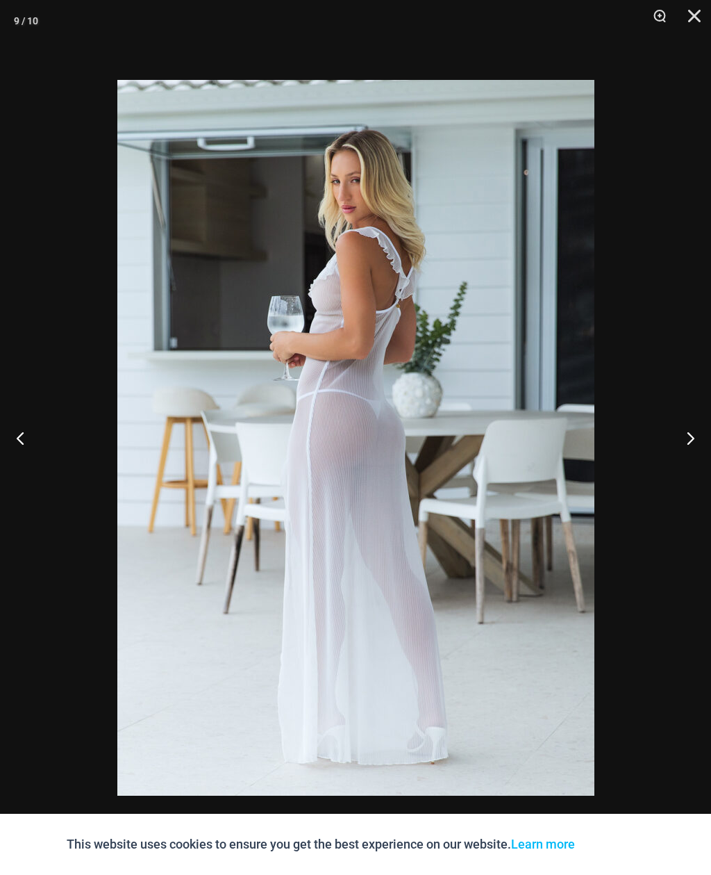
click at [691, 448] on button "Next" at bounding box center [685, 437] width 52 height 69
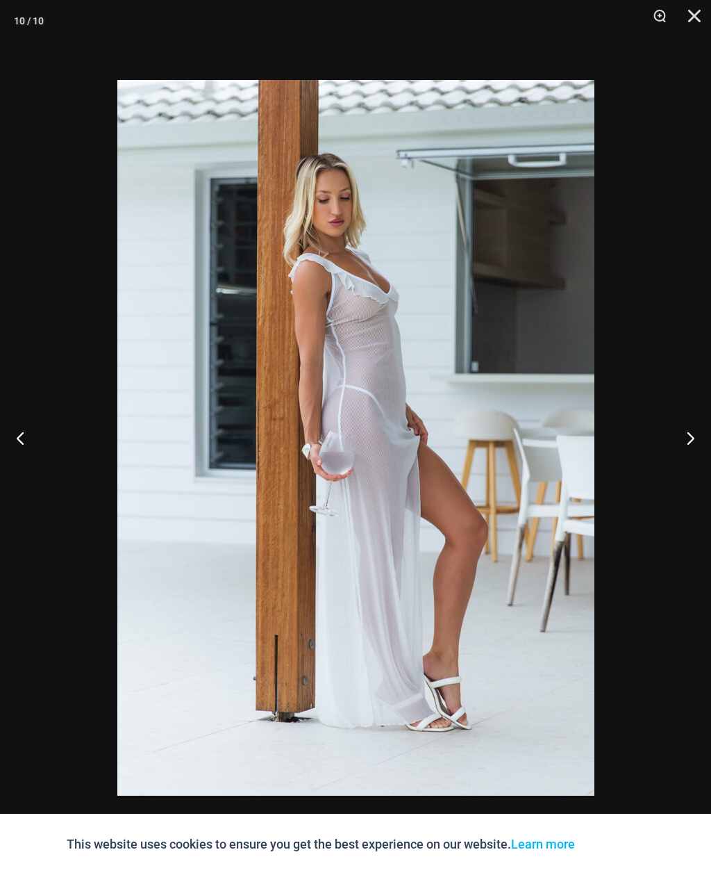
click at [692, 9] on button "Close" at bounding box center [689, 21] width 35 height 42
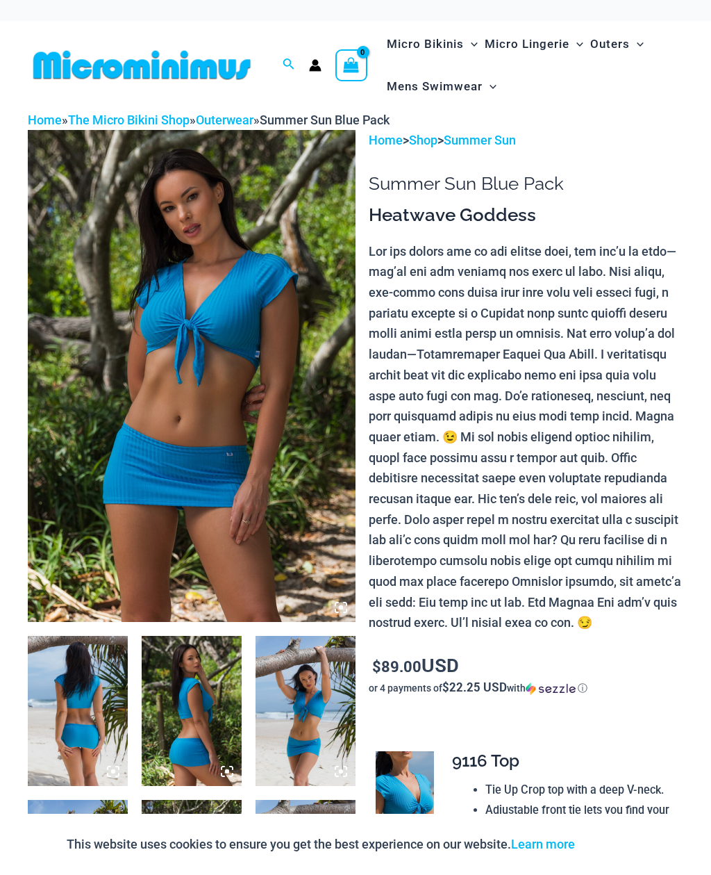
click at [149, 326] on img at bounding box center [192, 376] width 328 height 492
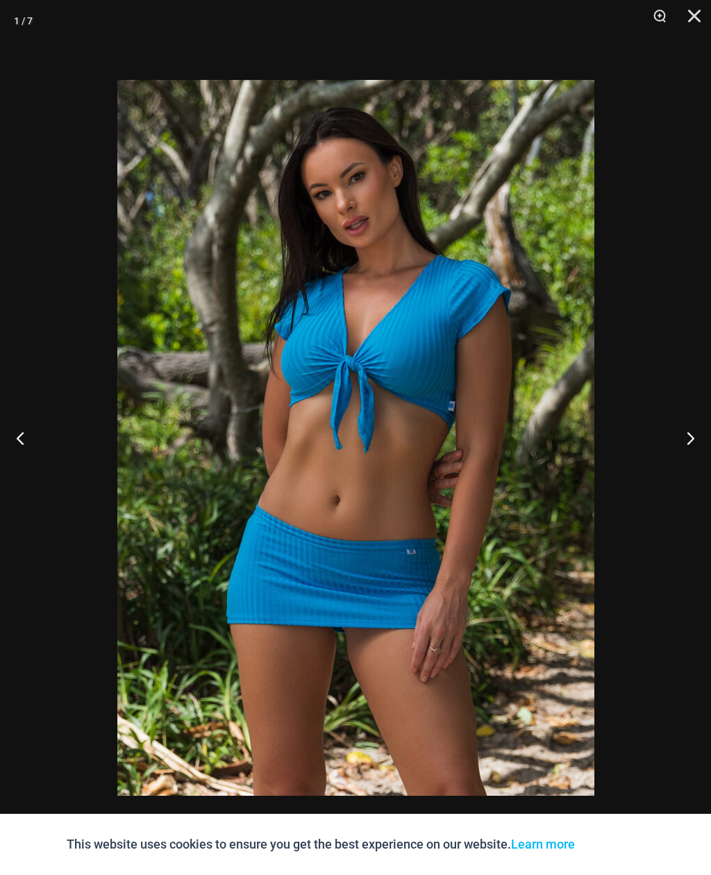
click at [686, 439] on button "Next" at bounding box center [685, 437] width 52 height 69
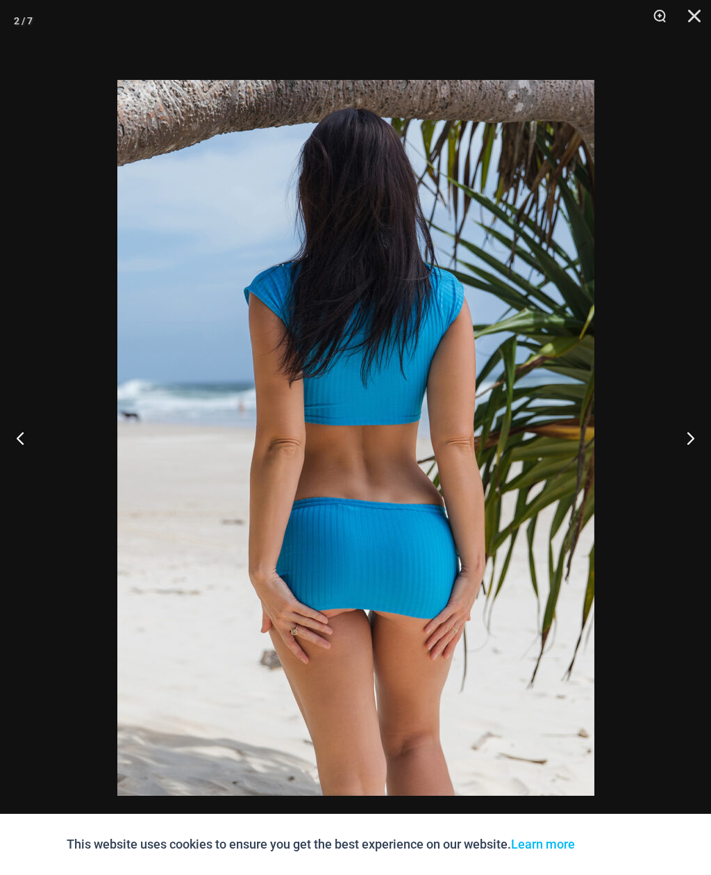
click at [681, 447] on button "Next" at bounding box center [685, 437] width 52 height 69
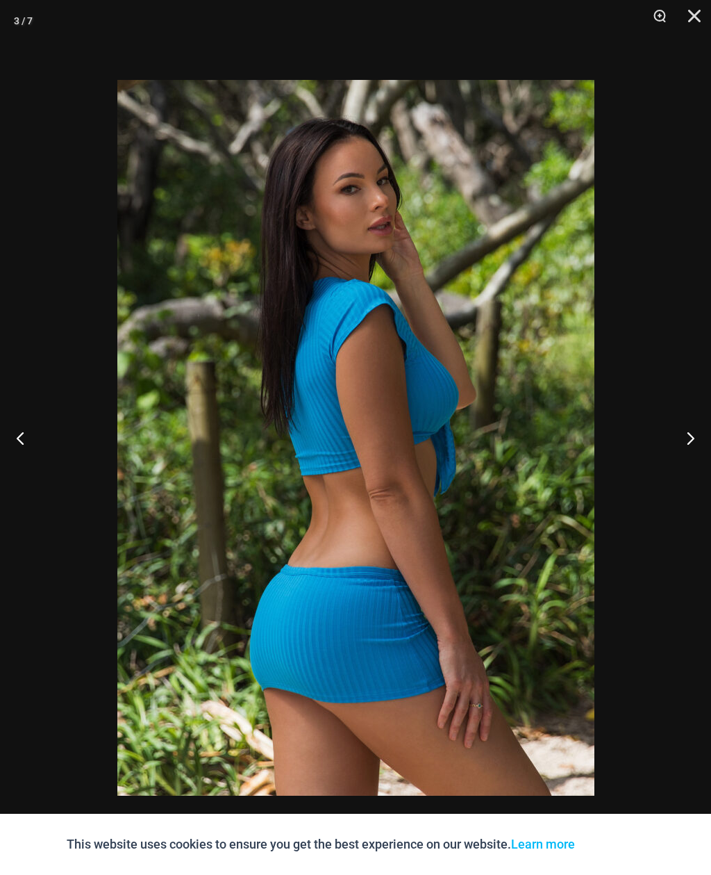
click at [680, 447] on button "Next" at bounding box center [685, 437] width 52 height 69
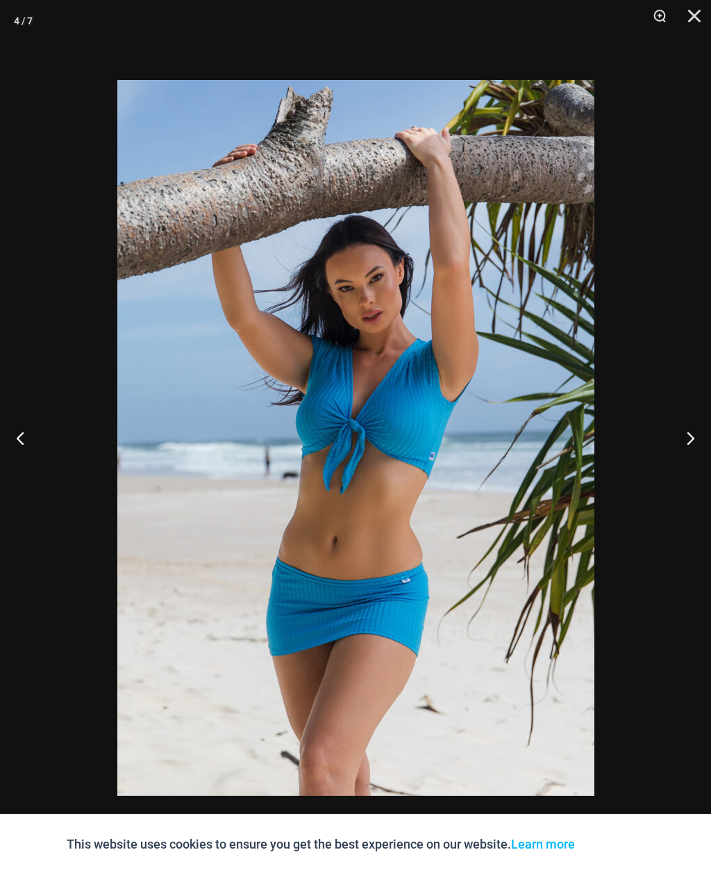
click at [677, 448] on button "Next" at bounding box center [685, 437] width 52 height 69
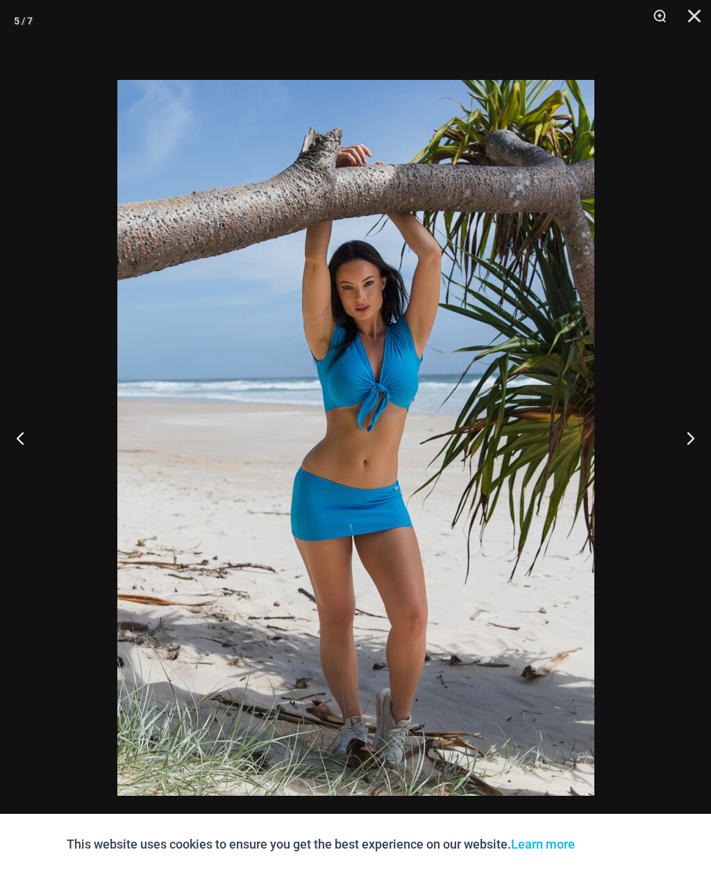
click at [677, 449] on button "Next" at bounding box center [685, 437] width 52 height 69
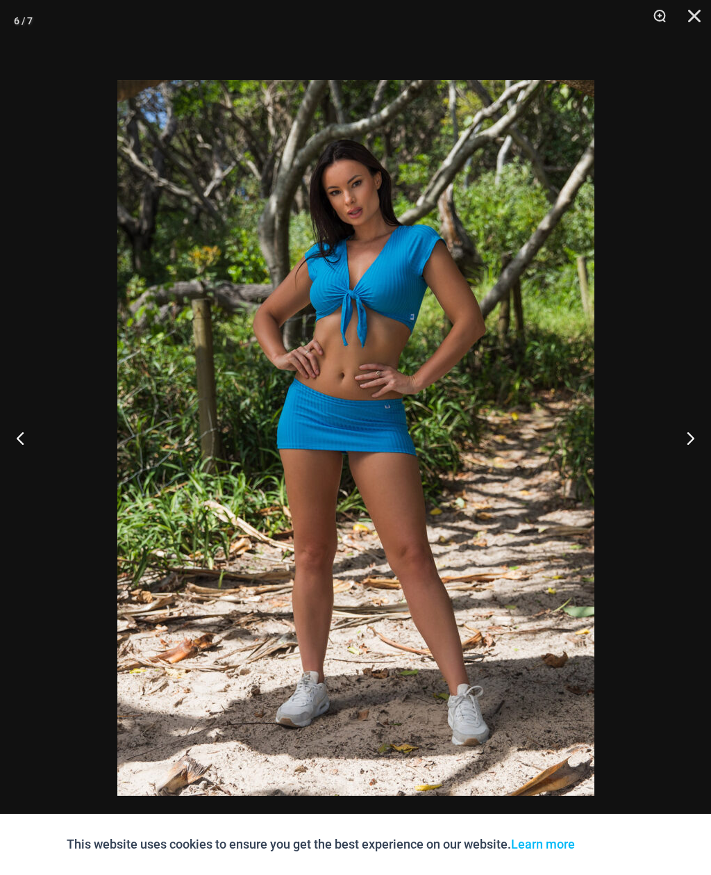
click at [676, 451] on button "Next" at bounding box center [685, 437] width 52 height 69
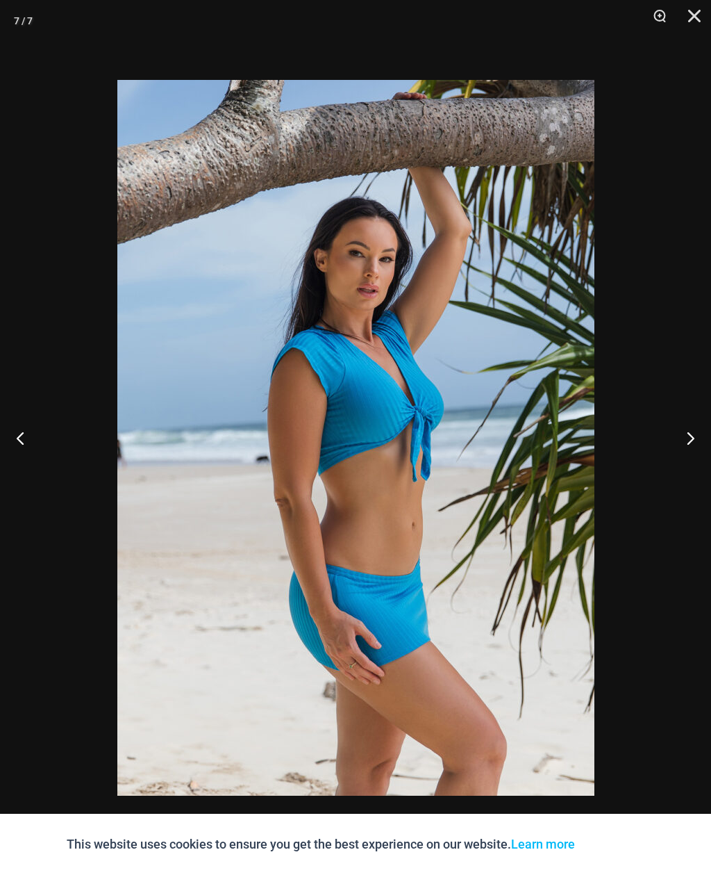
click at [677, 447] on button "Next" at bounding box center [685, 437] width 52 height 69
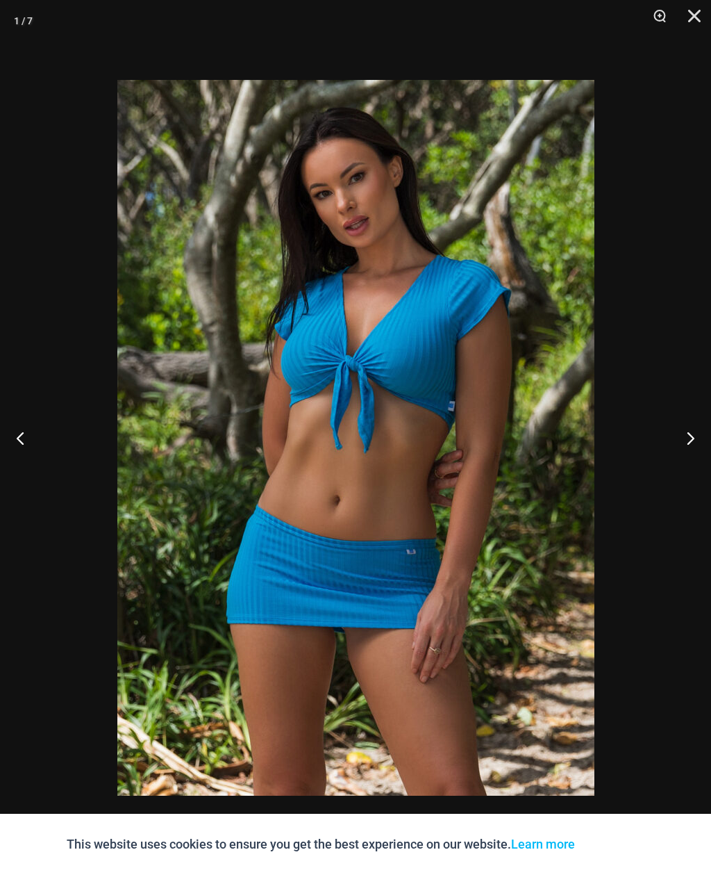
click at [677, 447] on button "Next" at bounding box center [685, 437] width 52 height 69
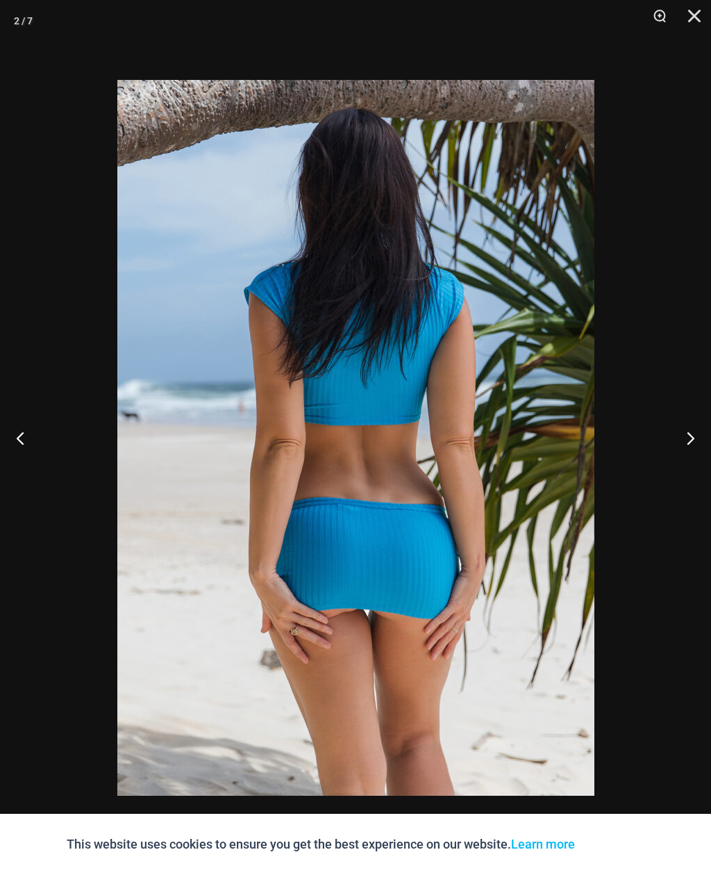
click at [676, 449] on button "Next" at bounding box center [685, 437] width 52 height 69
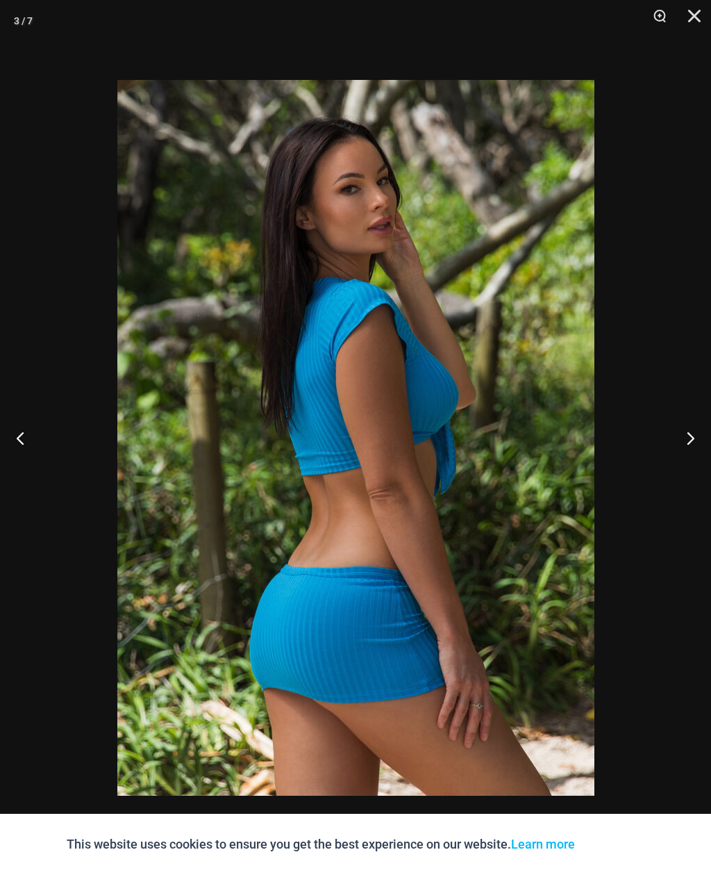
click at [675, 450] on button "Next" at bounding box center [685, 437] width 52 height 69
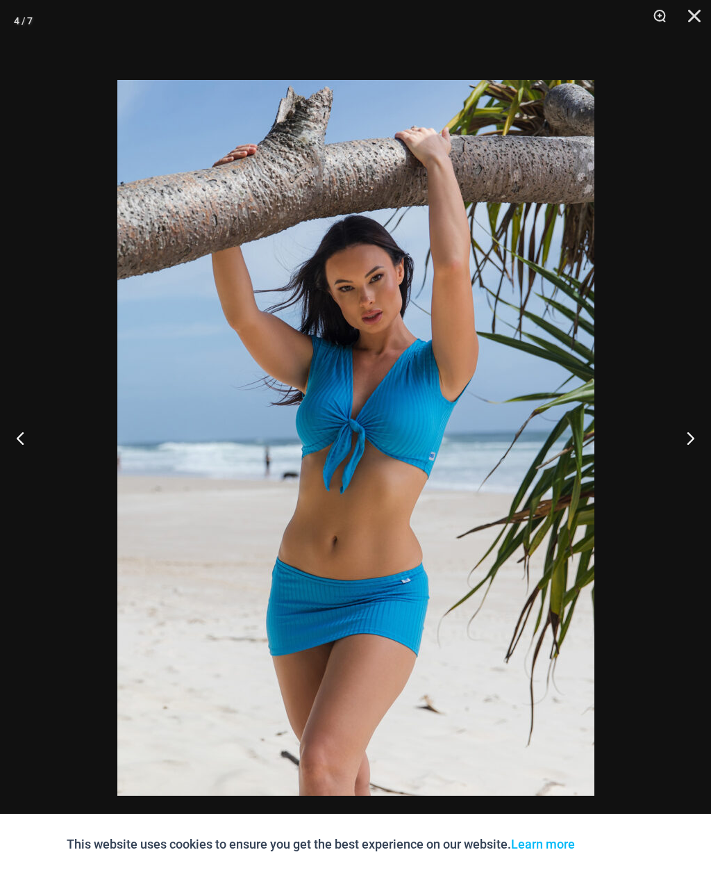
click at [675, 447] on button "Next" at bounding box center [685, 437] width 52 height 69
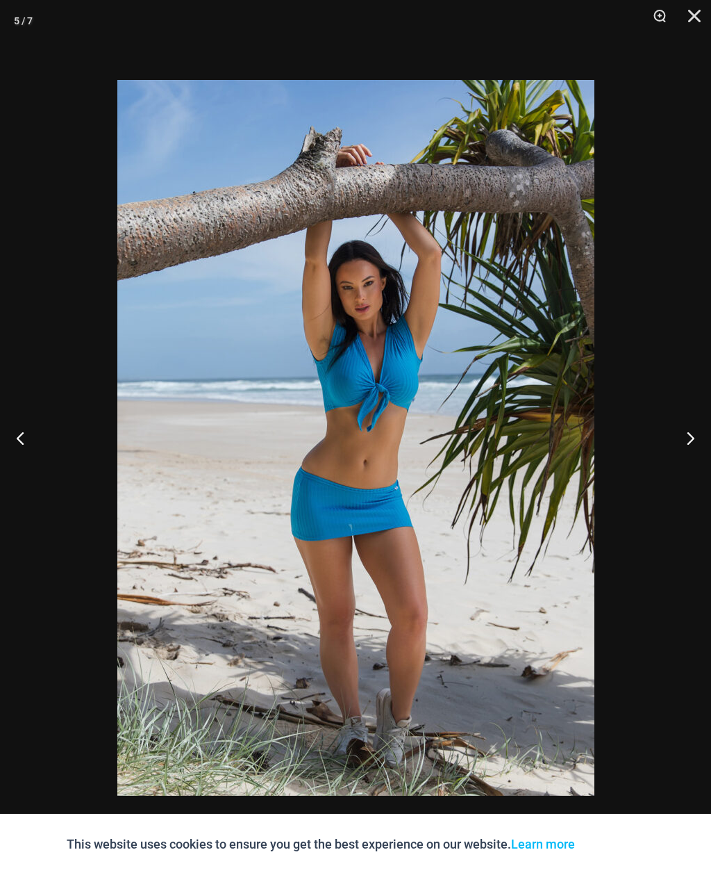
click at [675, 446] on button "Next" at bounding box center [685, 437] width 52 height 69
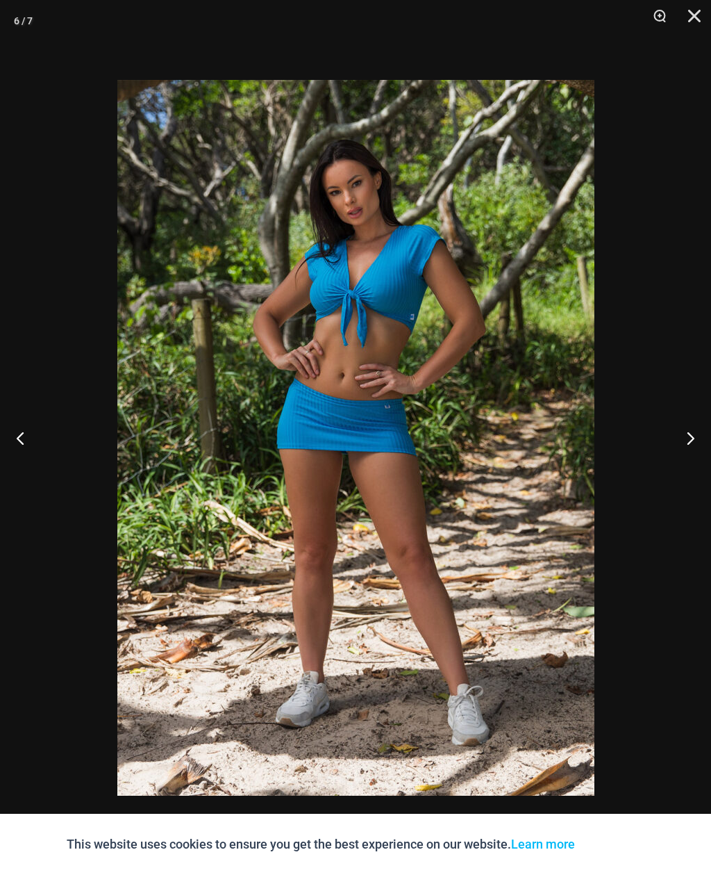
click at [675, 446] on button "Next" at bounding box center [685, 437] width 52 height 69
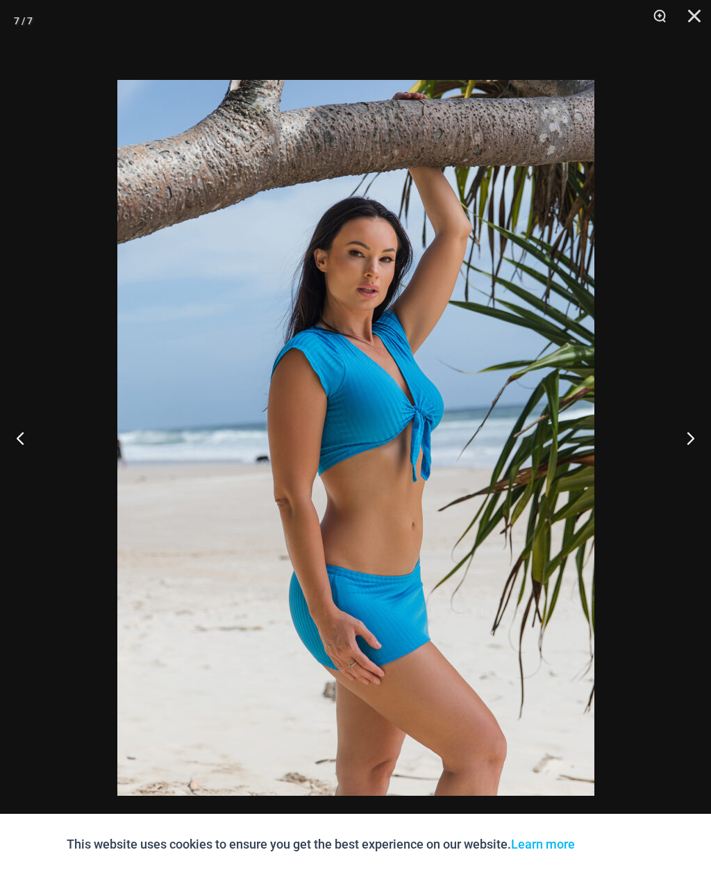
click at [677, 447] on button "Next" at bounding box center [685, 437] width 52 height 69
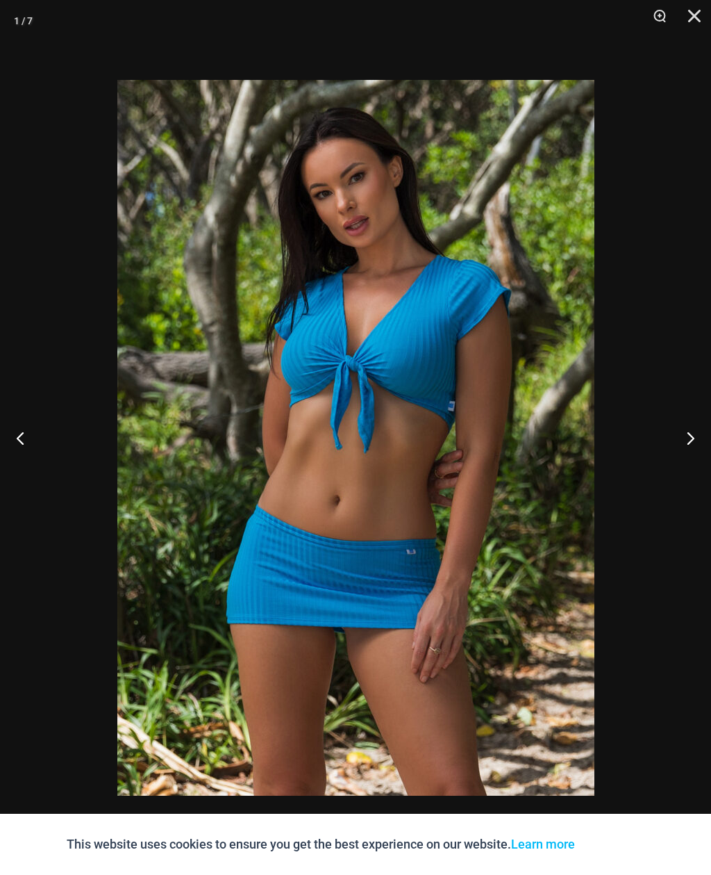
click at [694, 12] on button "Close" at bounding box center [689, 21] width 35 height 42
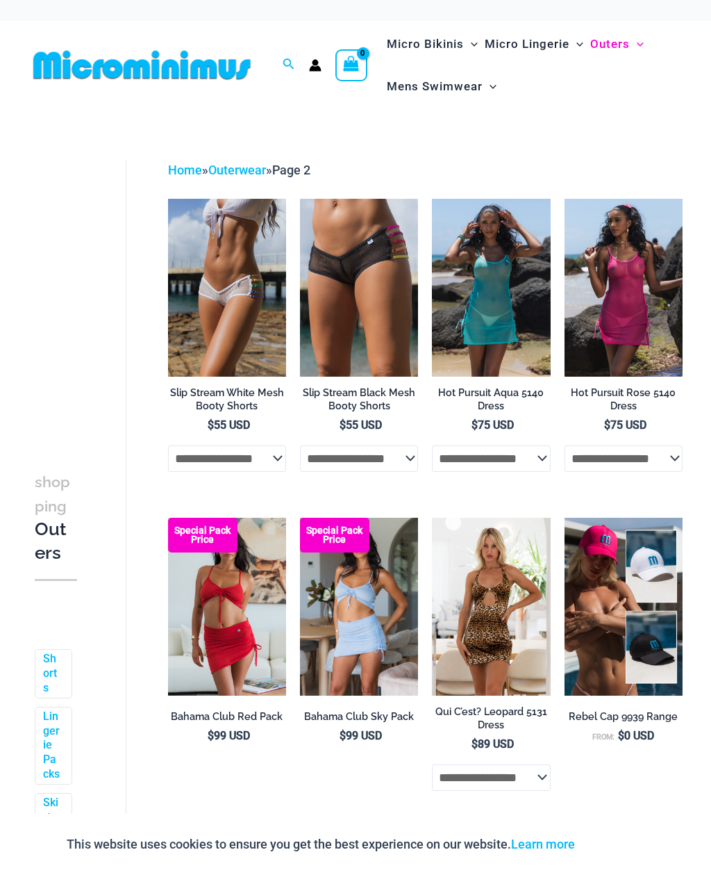
click at [535, 42] on span "Micro Lingerie" at bounding box center [527, 43] width 85 height 35
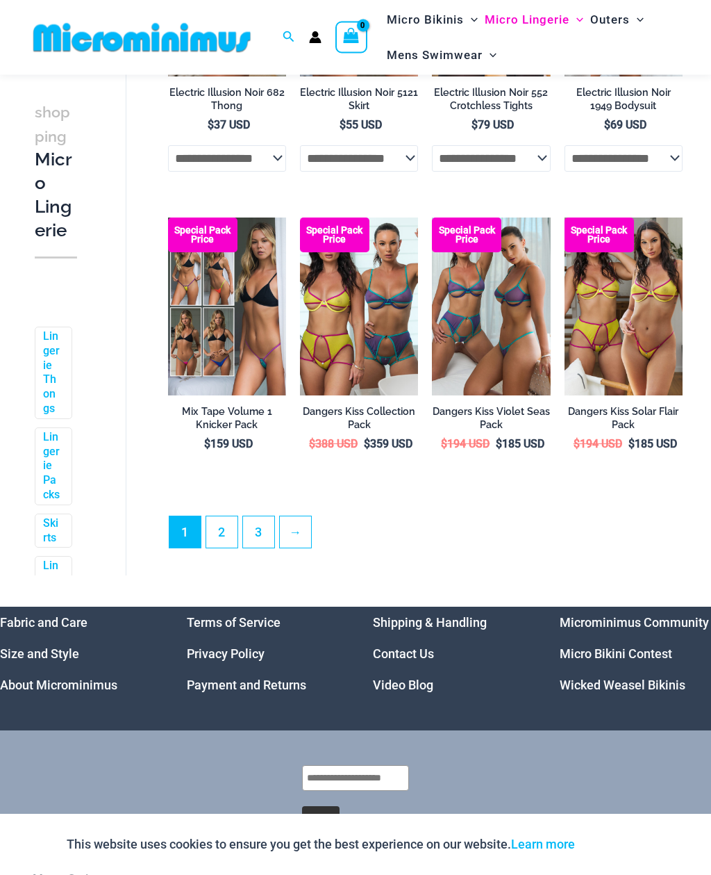
scroll to position [2316, 0]
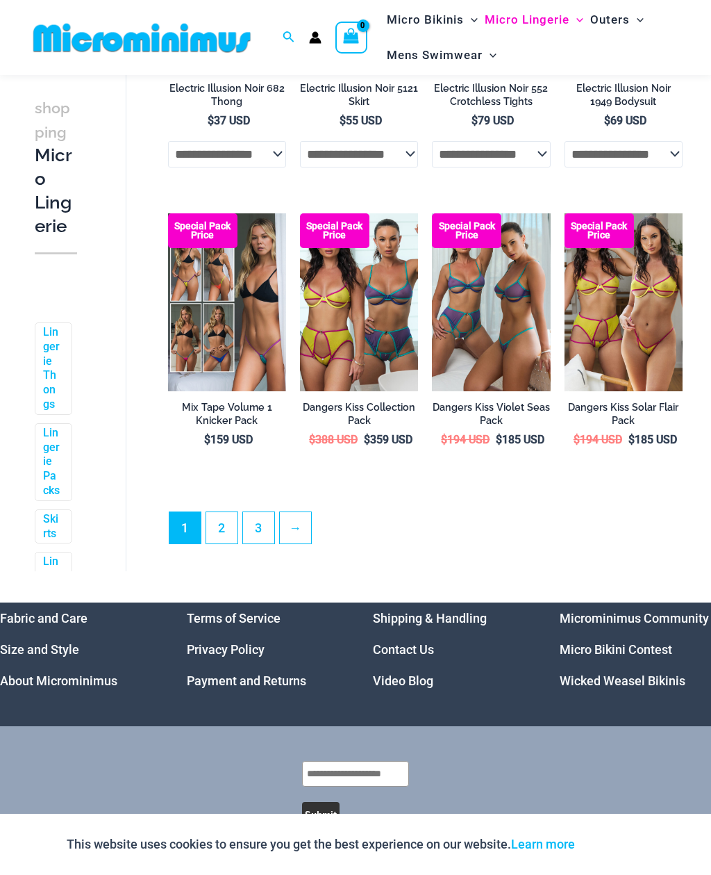
click at [223, 531] on link "2" at bounding box center [221, 527] width 31 height 31
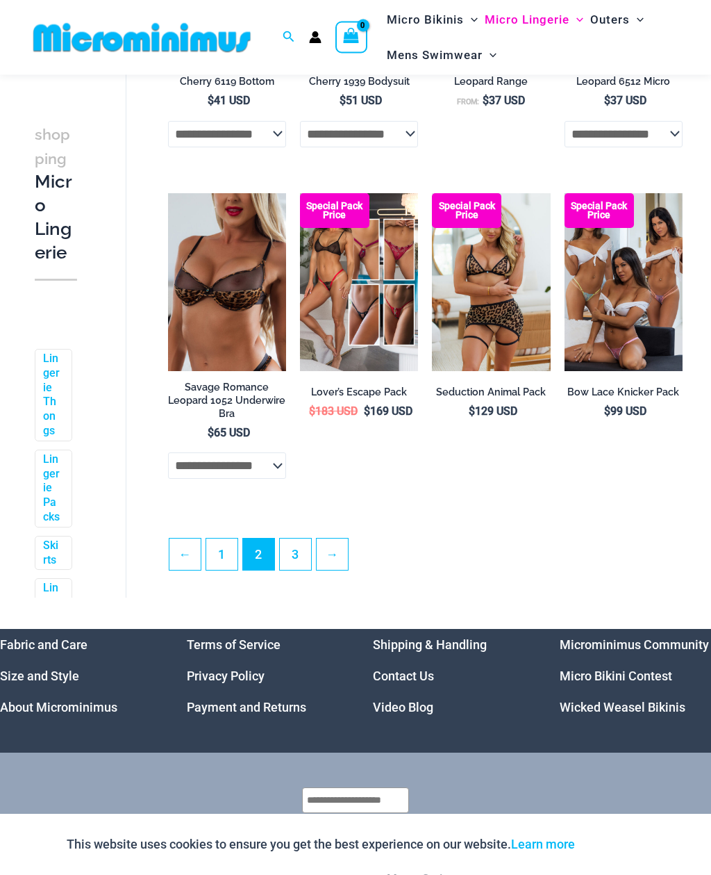
scroll to position [2271, 0]
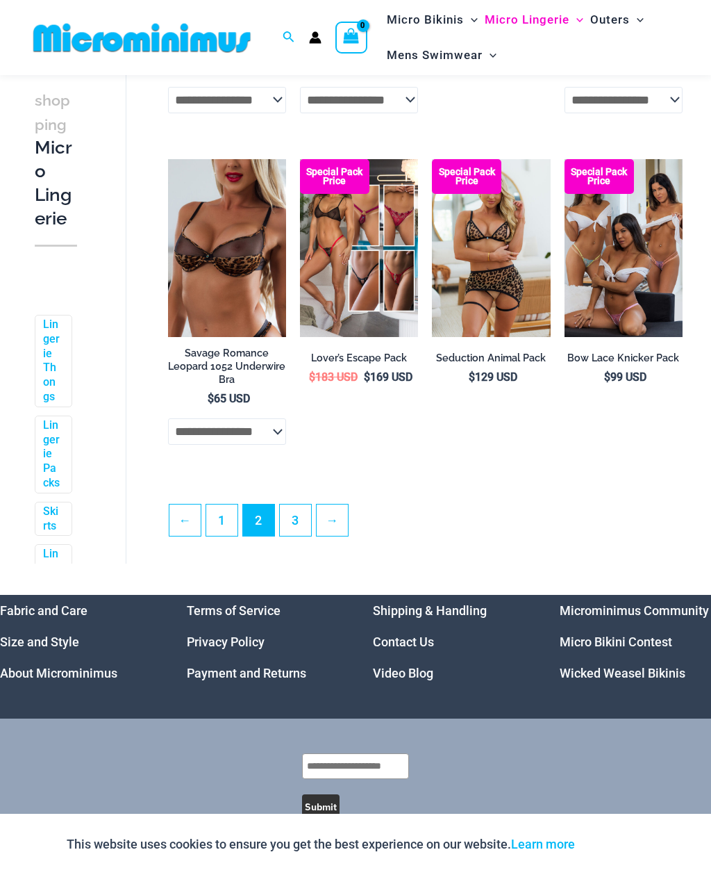
click at [290, 531] on link "3" at bounding box center [295, 519] width 31 height 31
